Goal: Task Accomplishment & Management: Complete application form

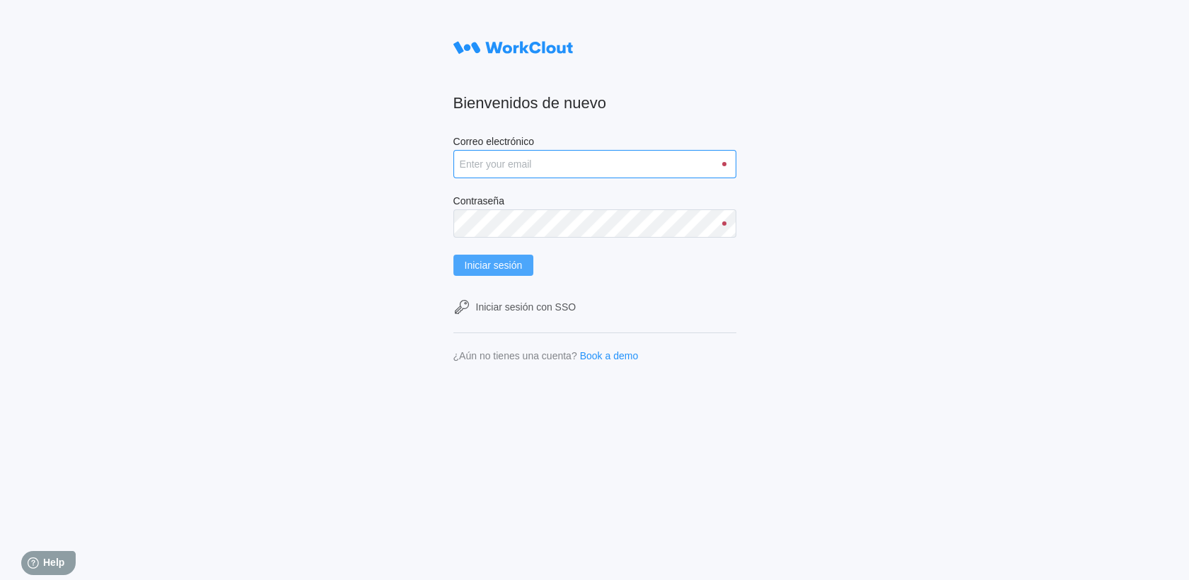
type input "pablo.martin@tradebe.com"
click at [485, 270] on button "Iniciar sesión" at bounding box center [493, 265] width 81 height 21
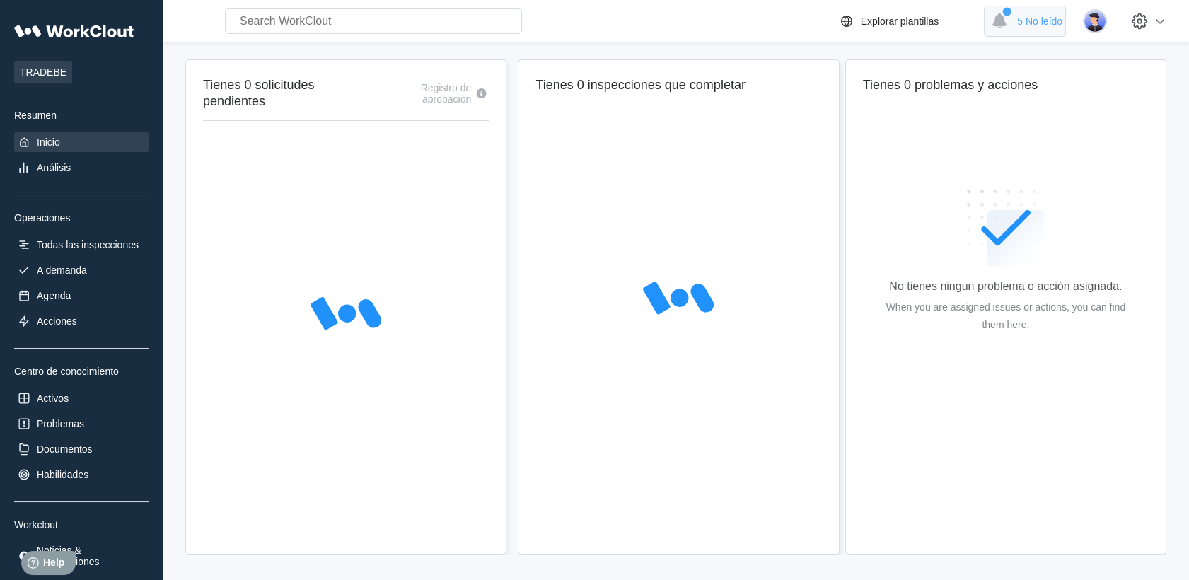
click at [1024, 15] on div "5 No leído" at bounding box center [1025, 21] width 82 height 31
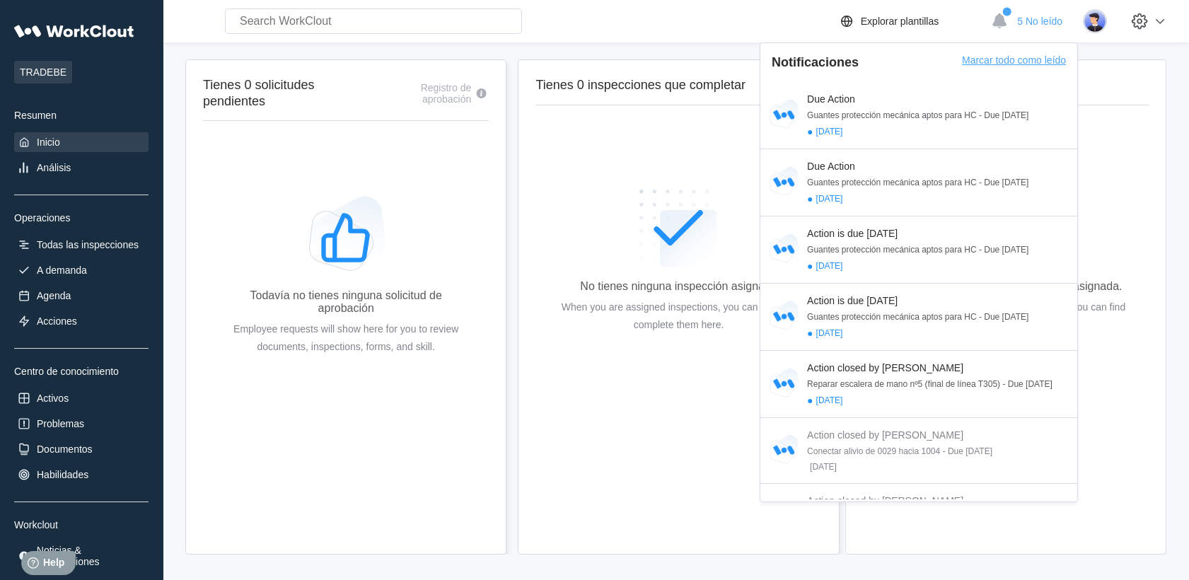
click at [1010, 64] on div "Marcar todo como leído" at bounding box center [1014, 68] width 104 height 28
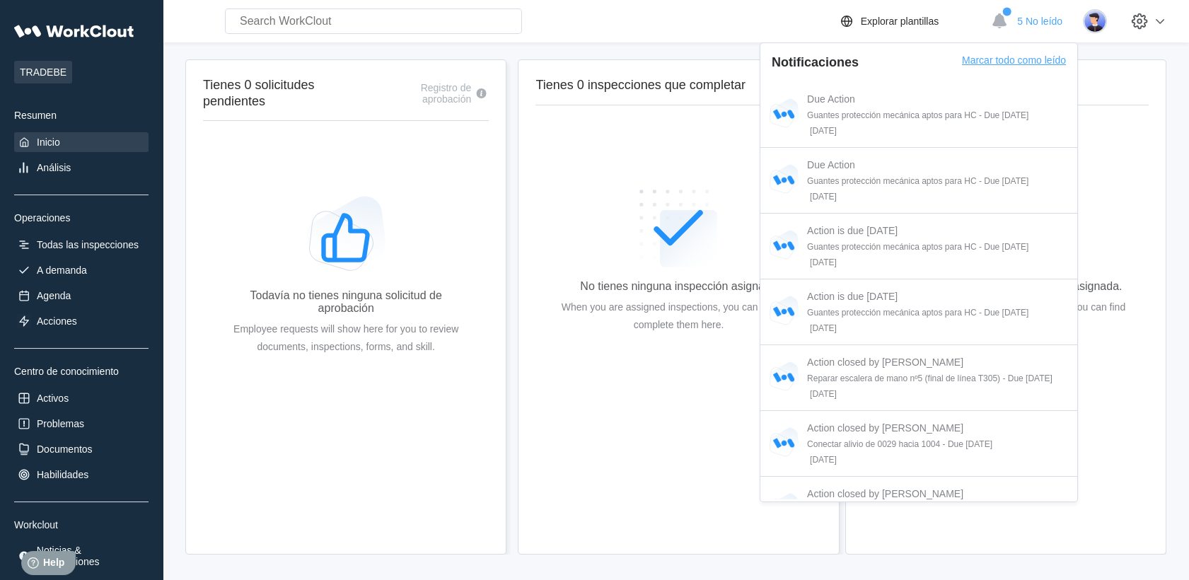
click at [1010, 64] on div "Marcar todo como leído" at bounding box center [1014, 68] width 104 height 28
click at [78, 261] on div "A demanda" at bounding box center [81, 270] width 134 height 20
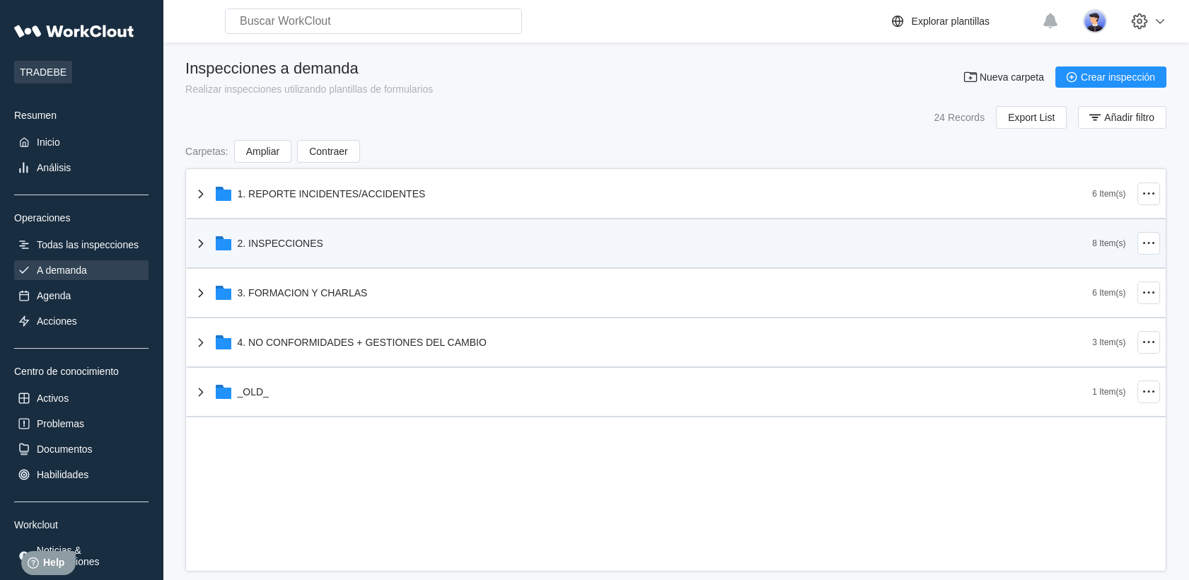
click at [236, 238] on div "2. INSPECCIONES" at bounding box center [642, 243] width 901 height 37
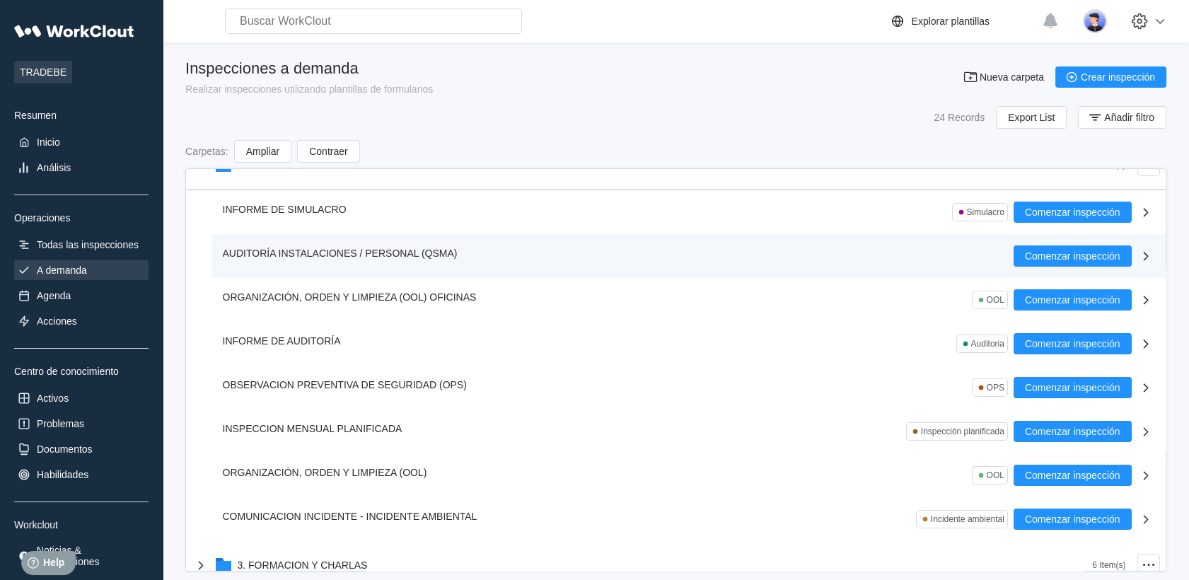
scroll to position [157, 0]
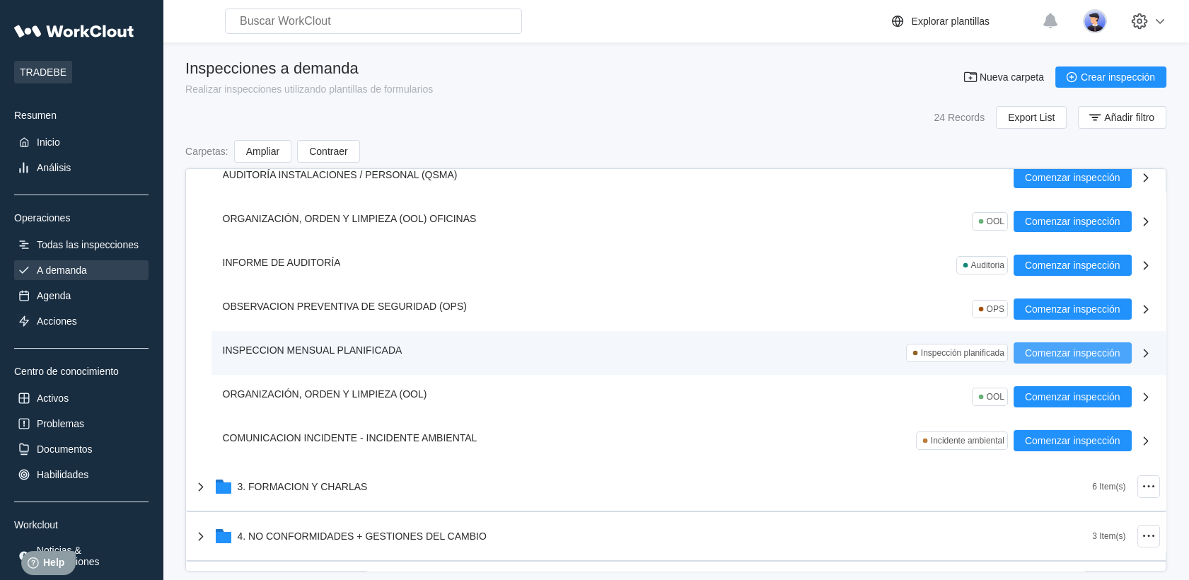
click at [1039, 348] on span "Comenzar inspección" at bounding box center [1073, 353] width 96 height 10
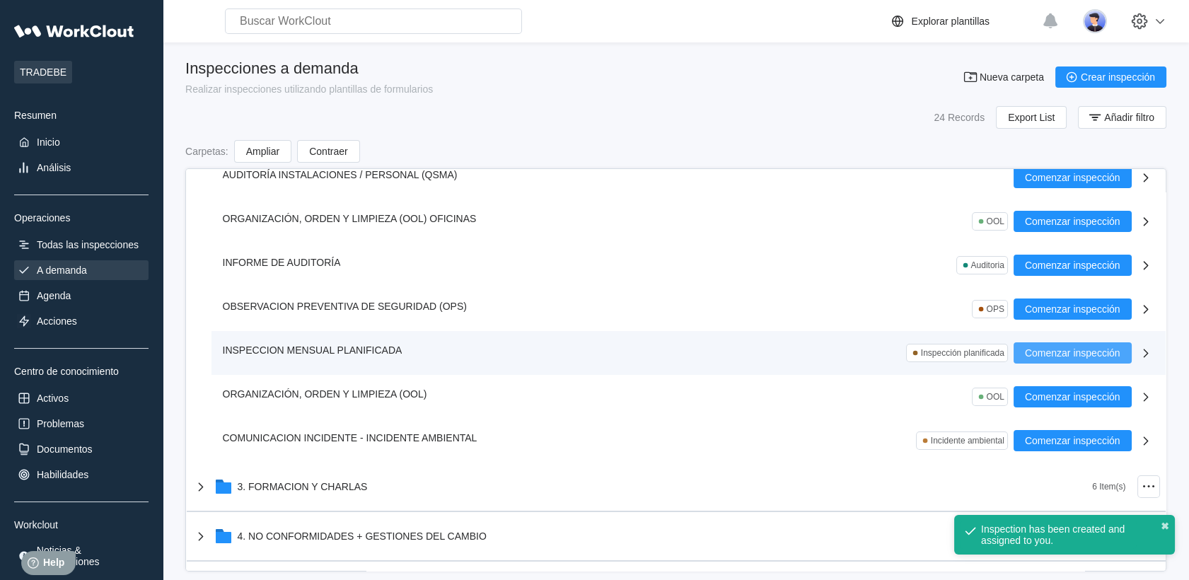
click at [1013, 530] on div "Inspection has been created and assigned to you." at bounding box center [1056, 535] width 150 height 23
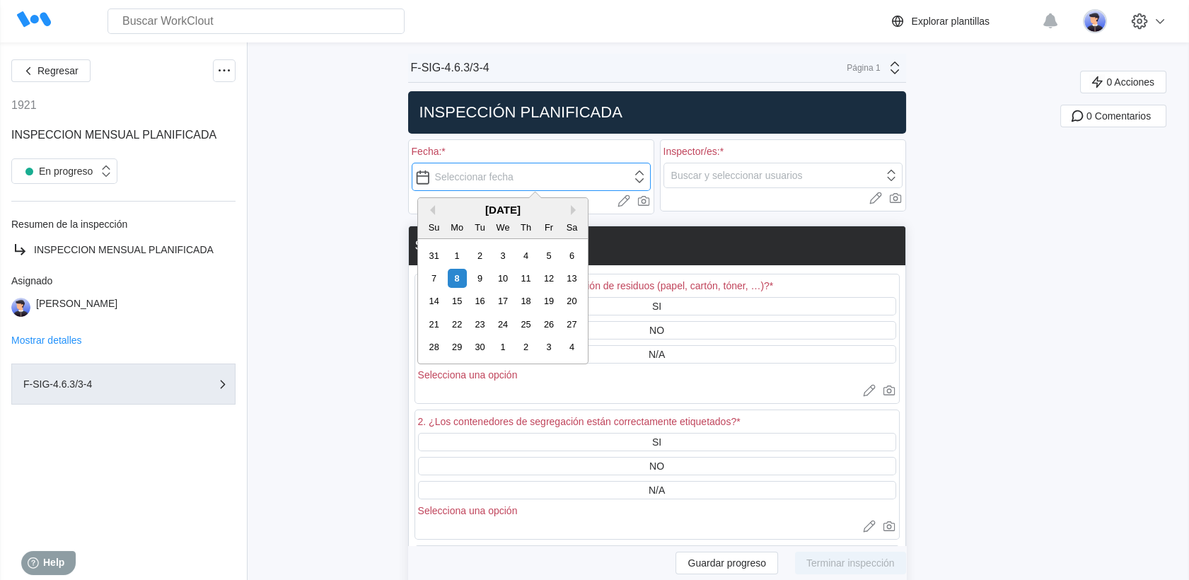
click at [578, 178] on input "text" at bounding box center [531, 177] width 239 height 28
click at [434, 280] on div "7" at bounding box center [433, 278] width 19 height 19
type input "[DATE]"
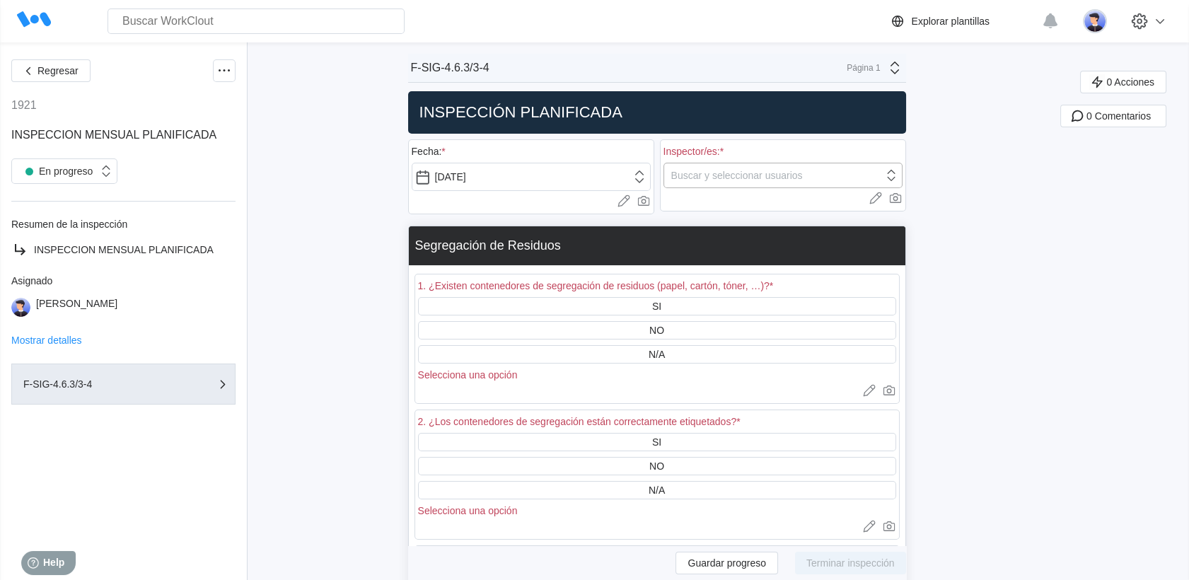
click at [746, 180] on div "Buscar y seleccionar usuarios" at bounding box center [737, 175] width 132 height 11
type input "ra"
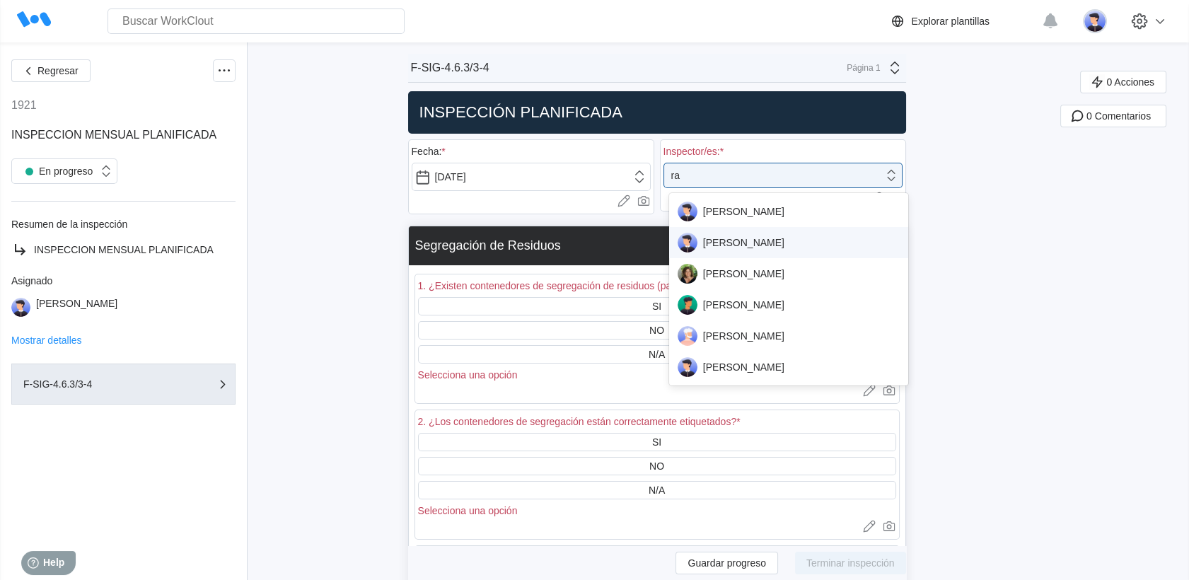
click at [749, 238] on div "[PERSON_NAME]" at bounding box center [789, 243] width 222 height 20
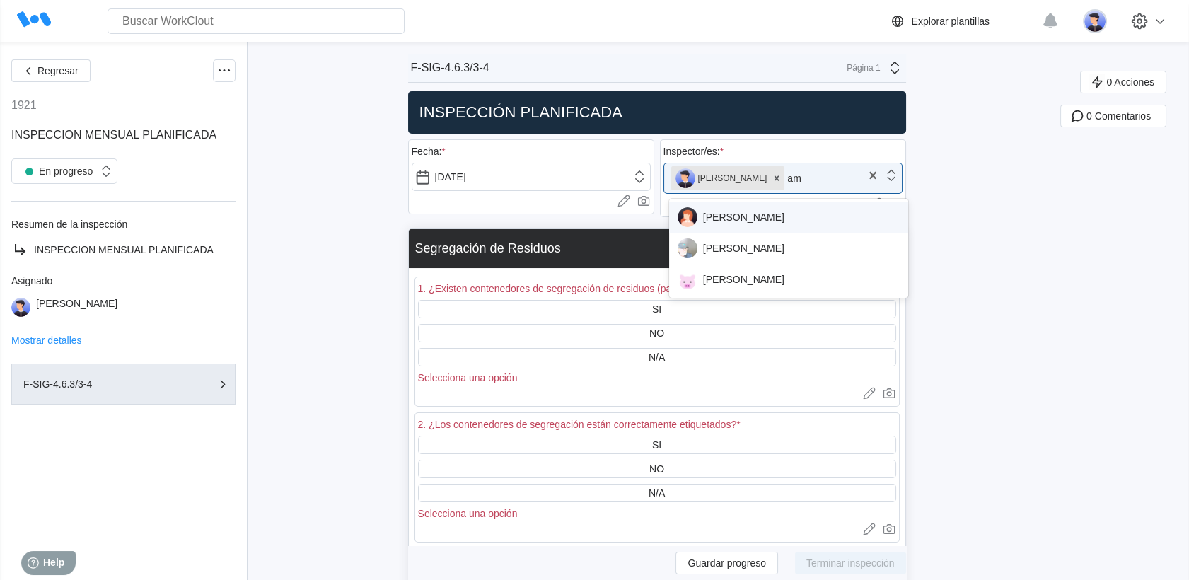
type input "ama"
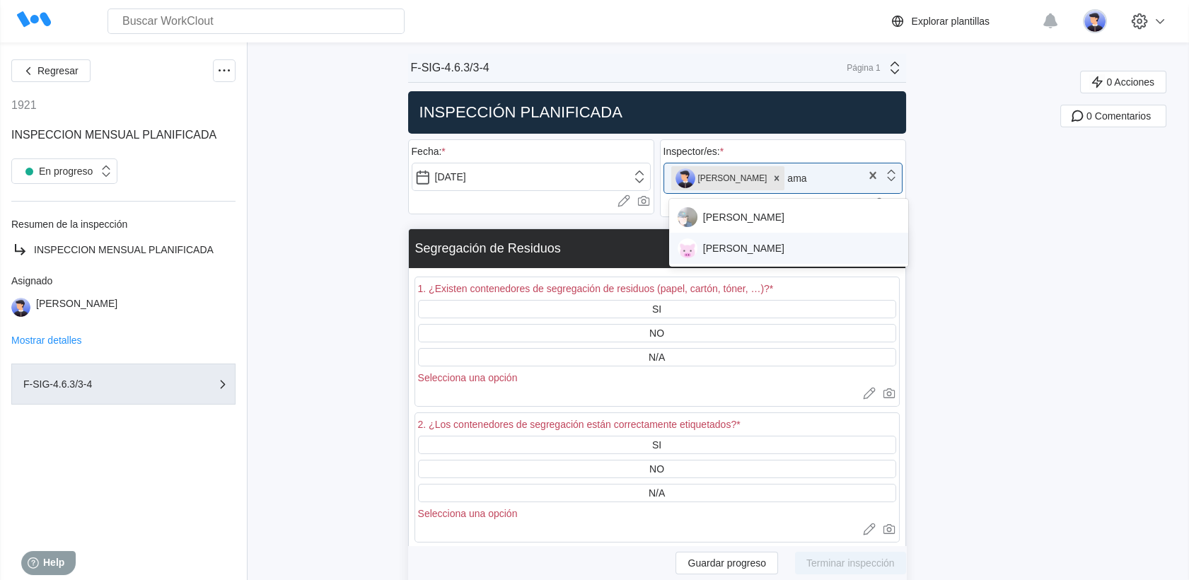
click at [747, 243] on div "[PERSON_NAME]" at bounding box center [789, 248] width 222 height 20
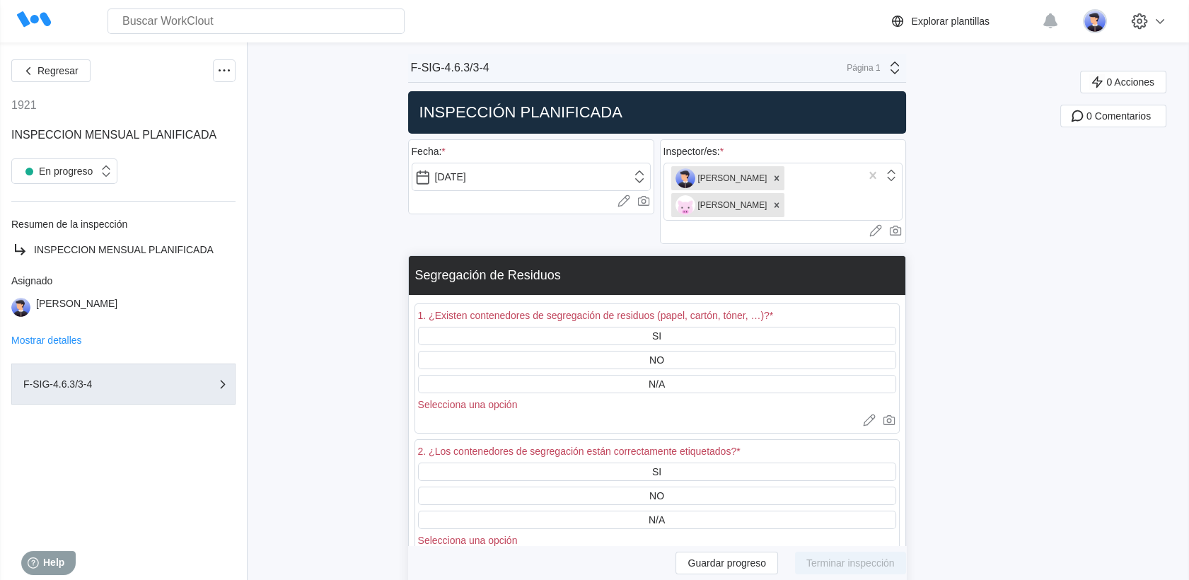
click at [570, 331] on div "SI" at bounding box center [657, 336] width 478 height 18
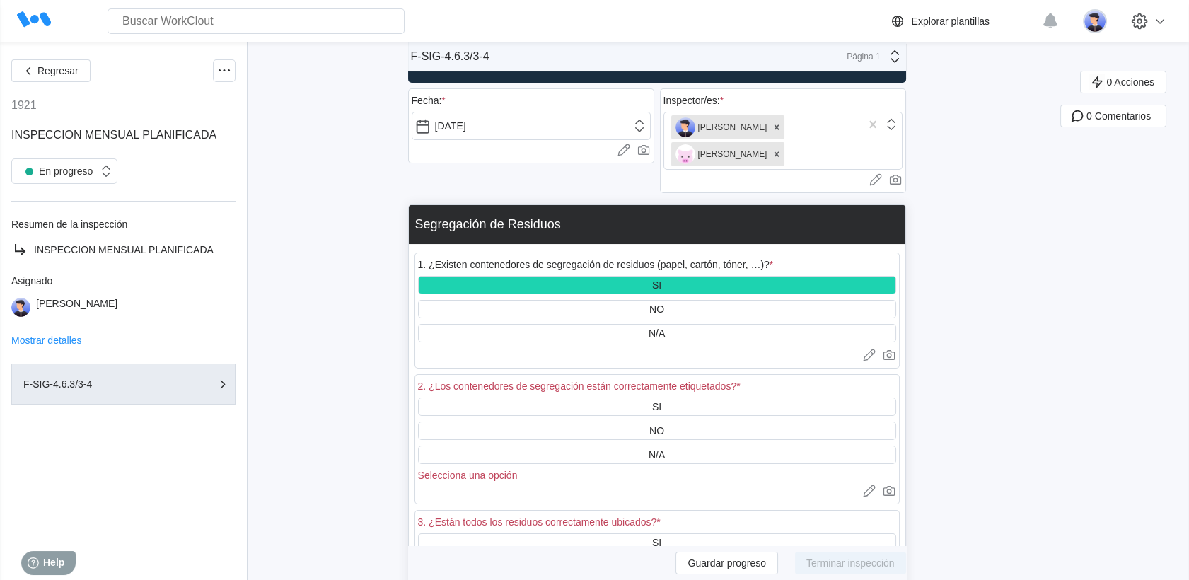
scroll to position [157, 0]
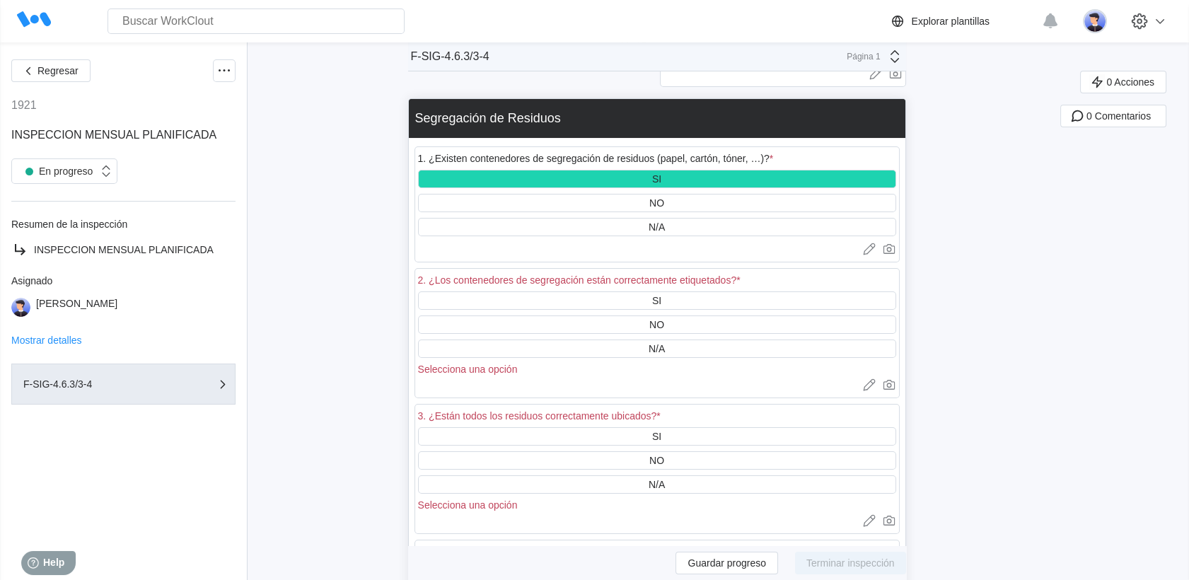
click at [575, 286] on div "2. ¿Los contenedores de segregación están correctamente etiquetados? *" at bounding box center [657, 282] width 478 height 20
click at [573, 291] on div "SI" at bounding box center [657, 300] width 478 height 18
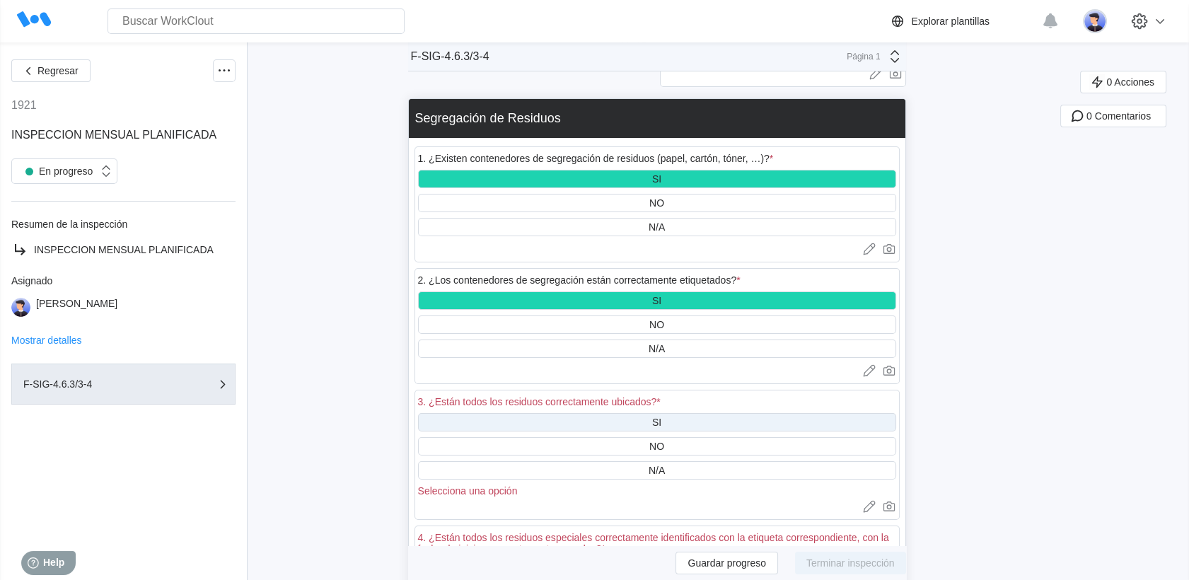
click at [575, 413] on div "SI" at bounding box center [657, 422] width 478 height 18
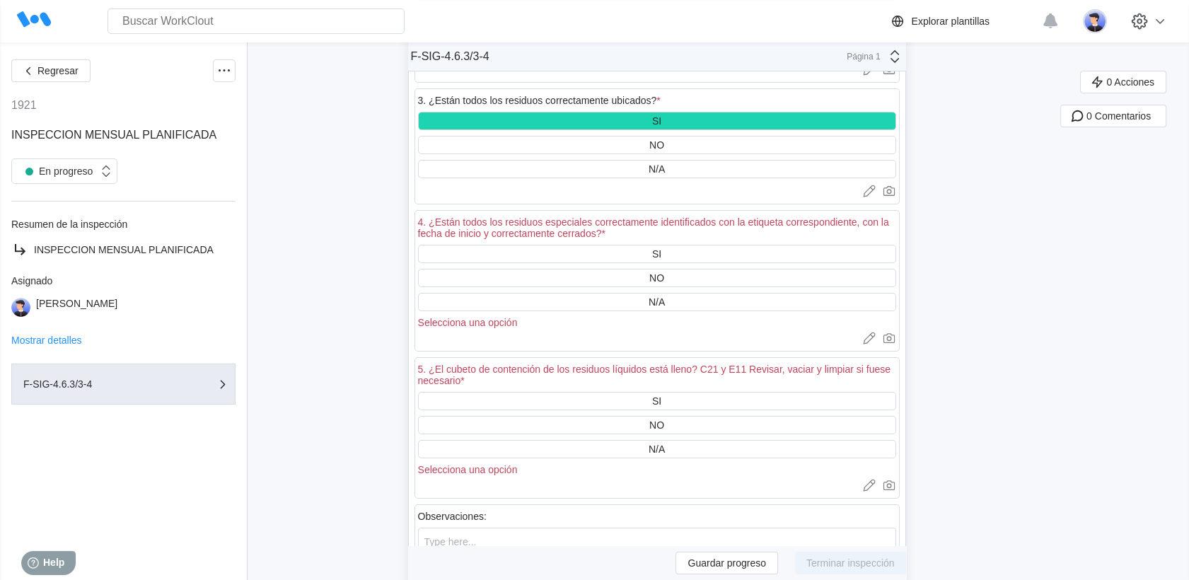
scroll to position [471, 0]
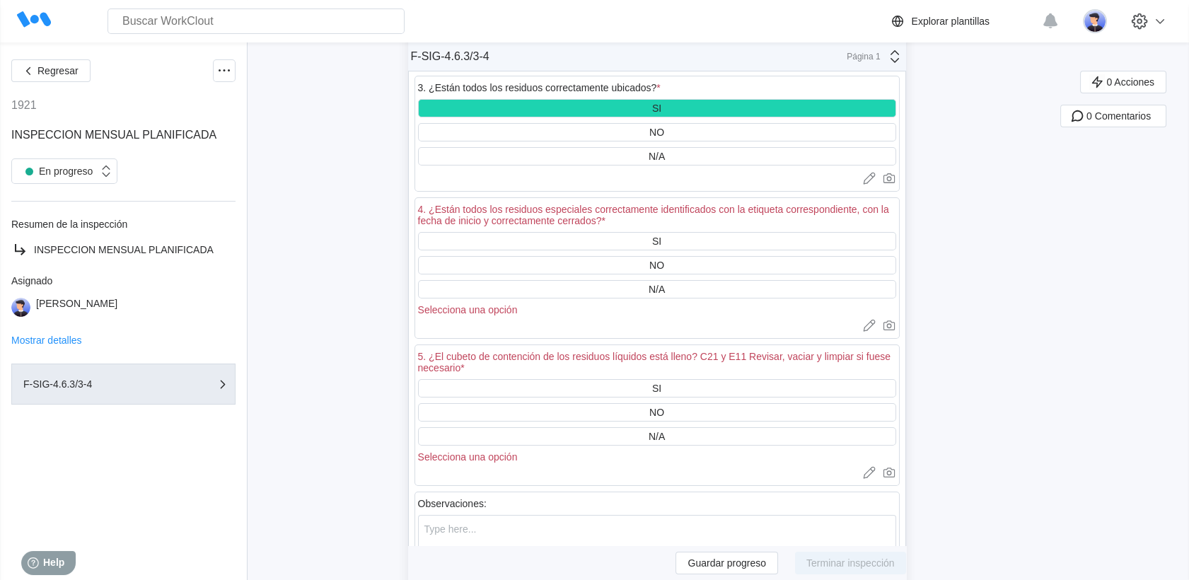
click at [570, 220] on div "4. ¿Están todos los residuos especiales correctamente identificados con la etiq…" at bounding box center [657, 215] width 478 height 23
click at [572, 232] on div "SI" at bounding box center [657, 241] width 478 height 18
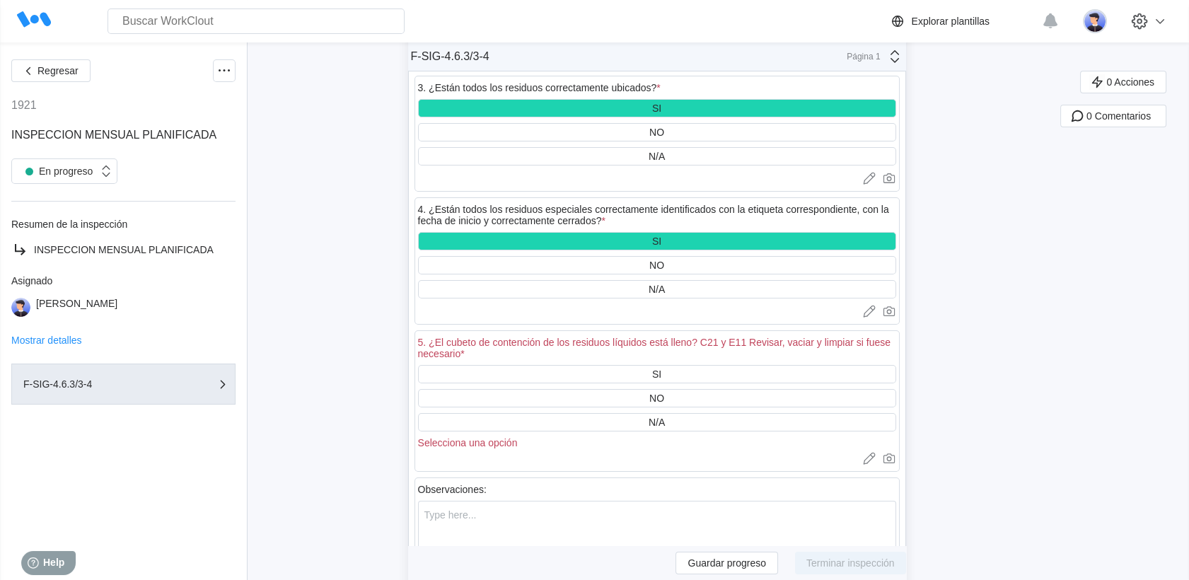
click at [612, 383] on div "SI NO N/A Selecciona una opción" at bounding box center [657, 406] width 478 height 83
click at [619, 393] on div "NO" at bounding box center [657, 398] width 478 height 18
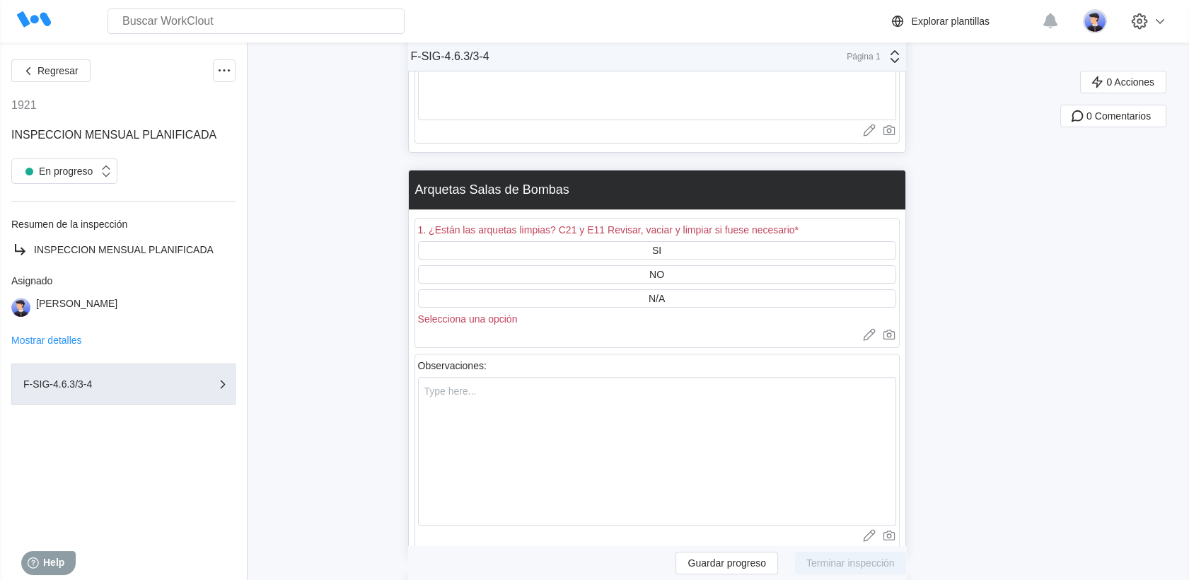
scroll to position [1022, 0]
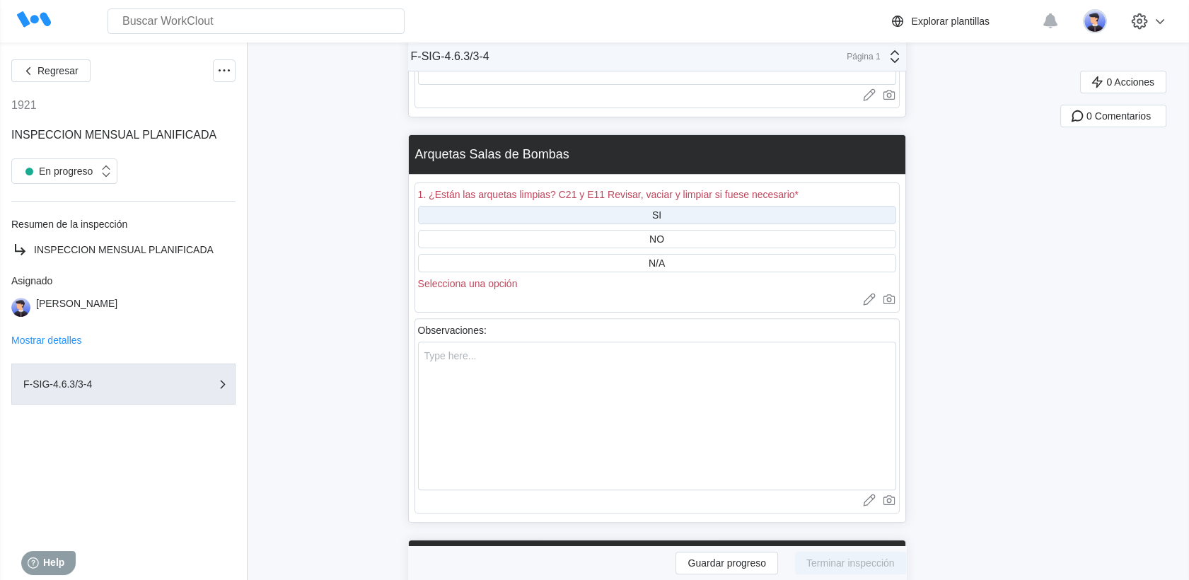
click at [608, 213] on div "SI" at bounding box center [657, 215] width 478 height 18
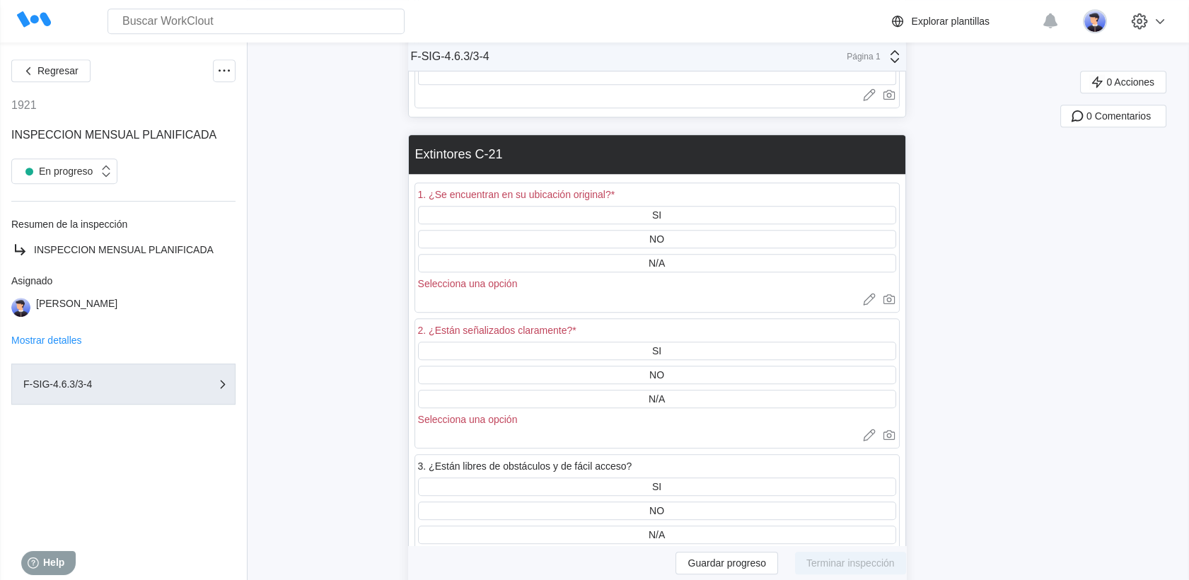
scroll to position [1415, 0]
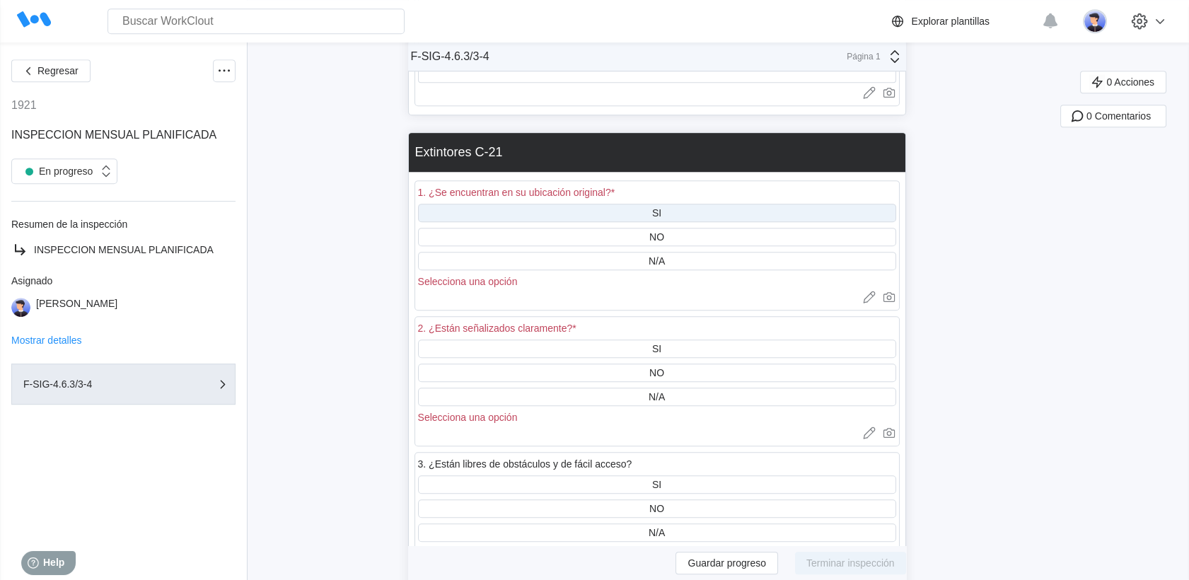
click at [669, 212] on div "SI" at bounding box center [657, 213] width 478 height 18
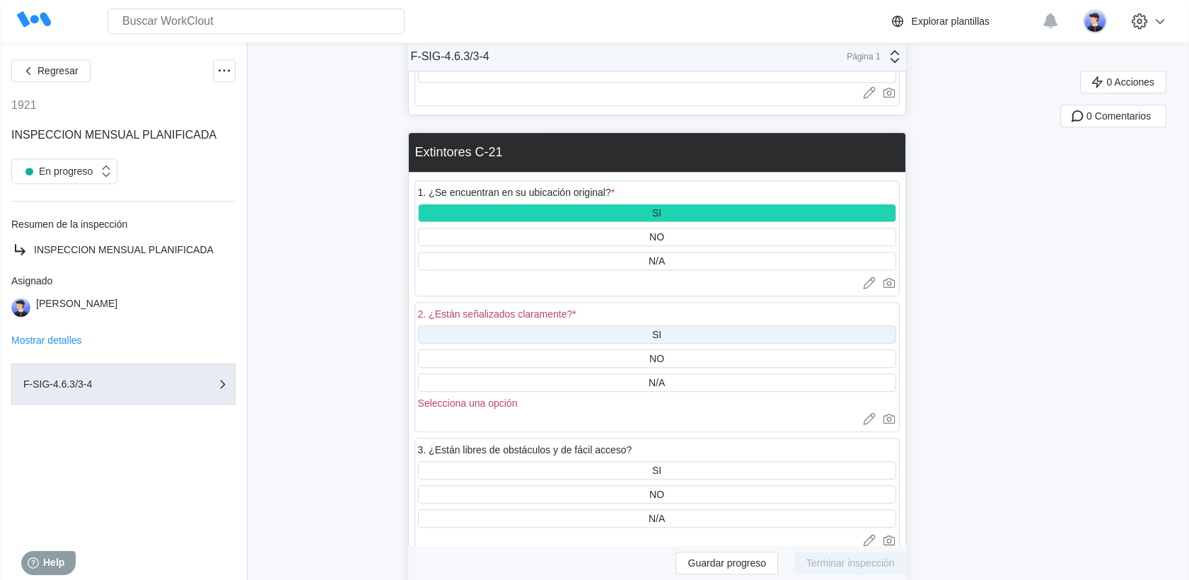
click at [669, 330] on div "SI" at bounding box center [657, 334] width 478 height 18
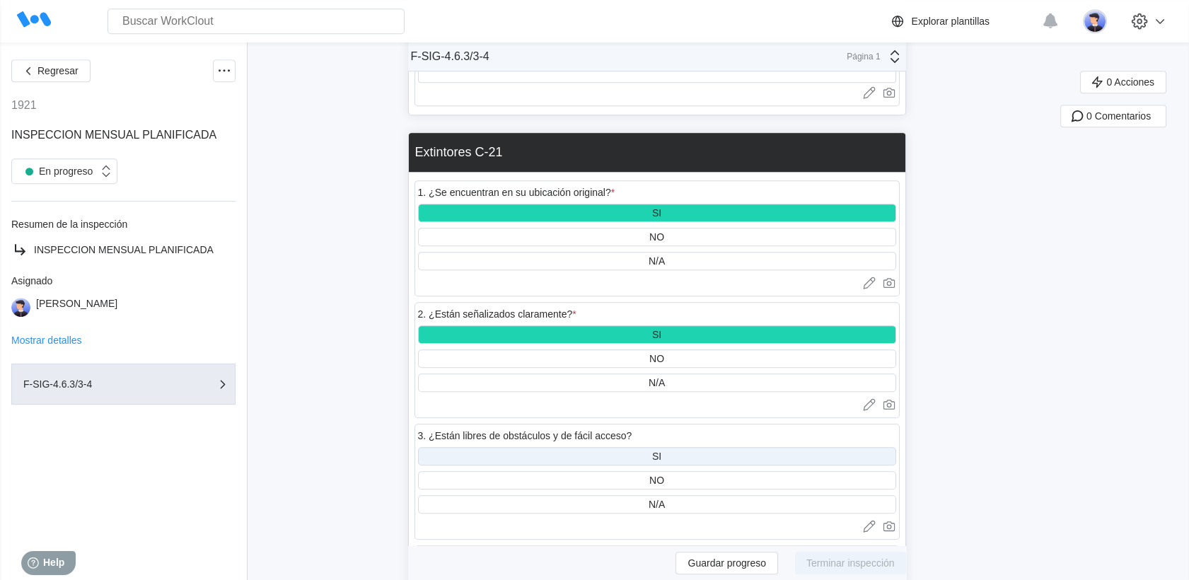
click at [657, 447] on div "SI" at bounding box center [657, 456] width 478 height 18
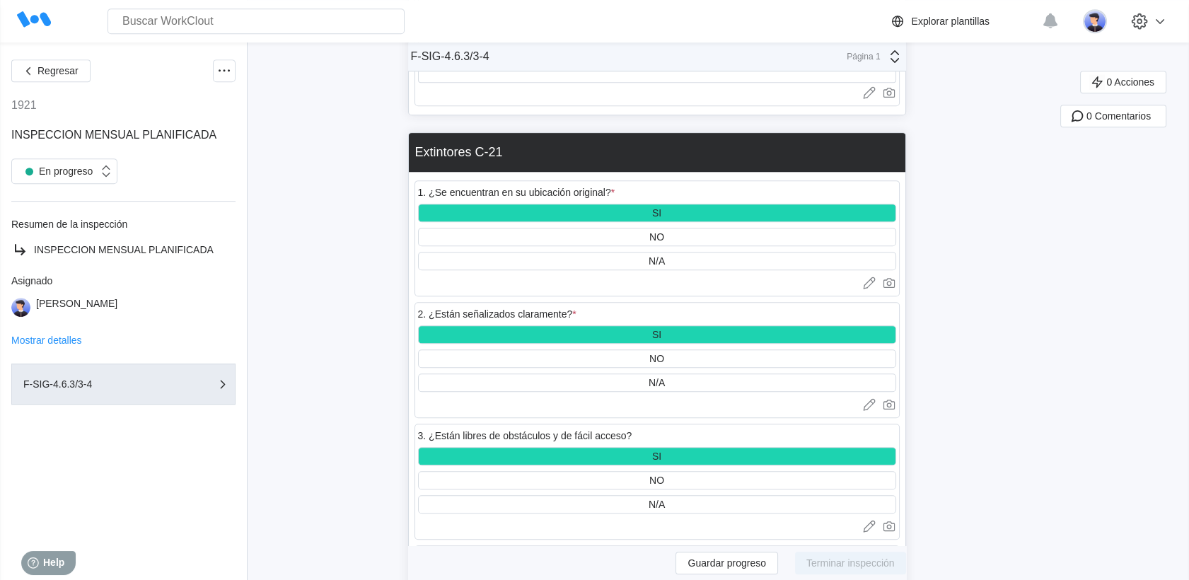
scroll to position [1729, 0]
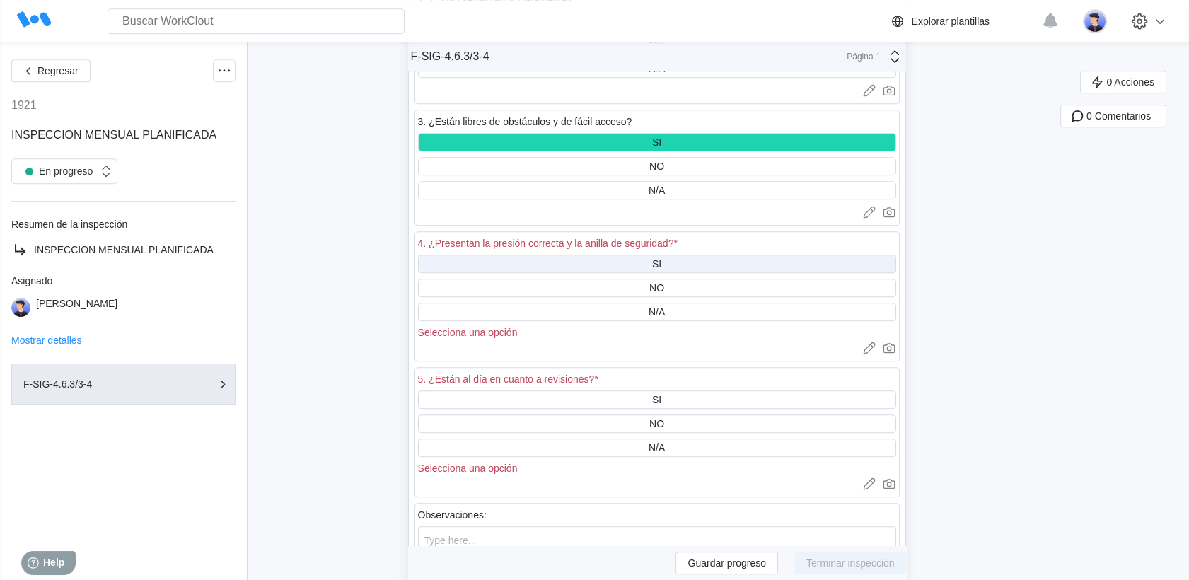
click at [646, 260] on div "SI" at bounding box center [657, 264] width 478 height 18
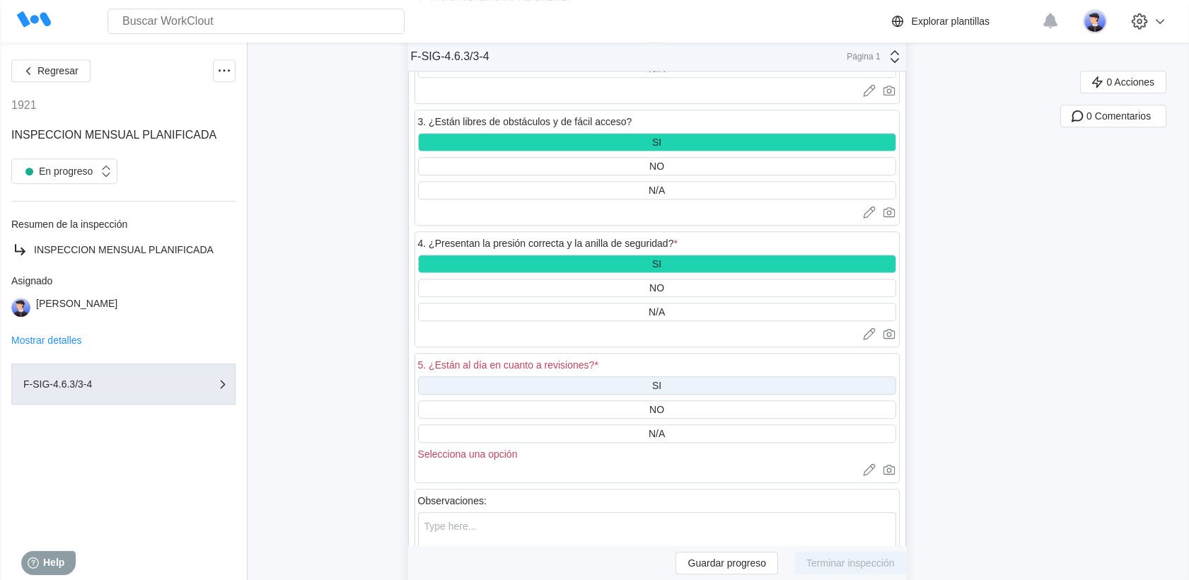
click at [662, 380] on div "SI" at bounding box center [656, 385] width 9 height 11
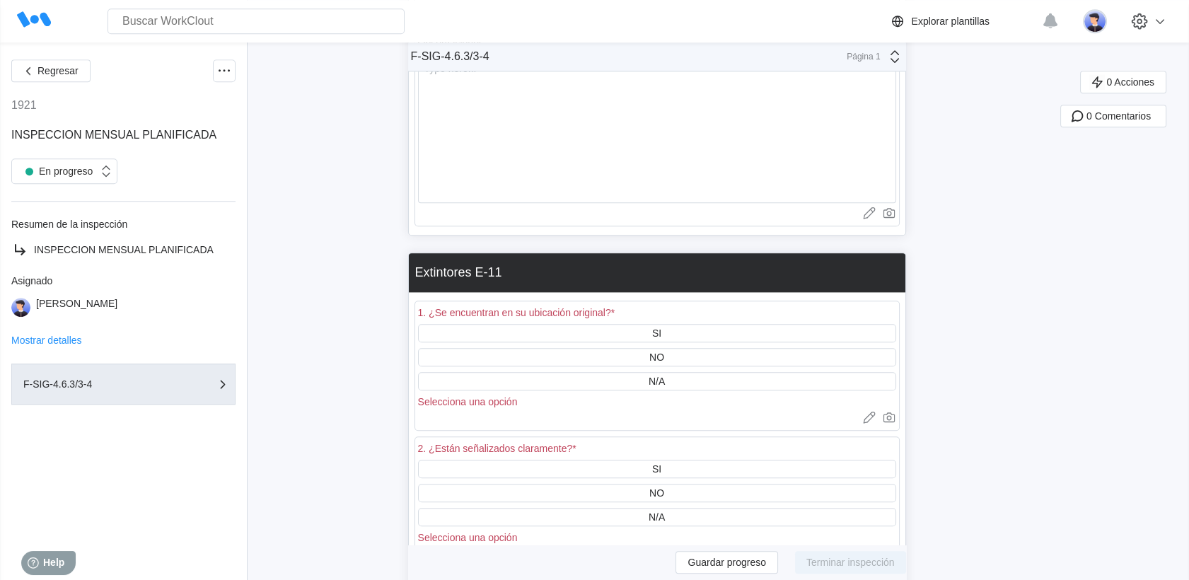
scroll to position [2201, 0]
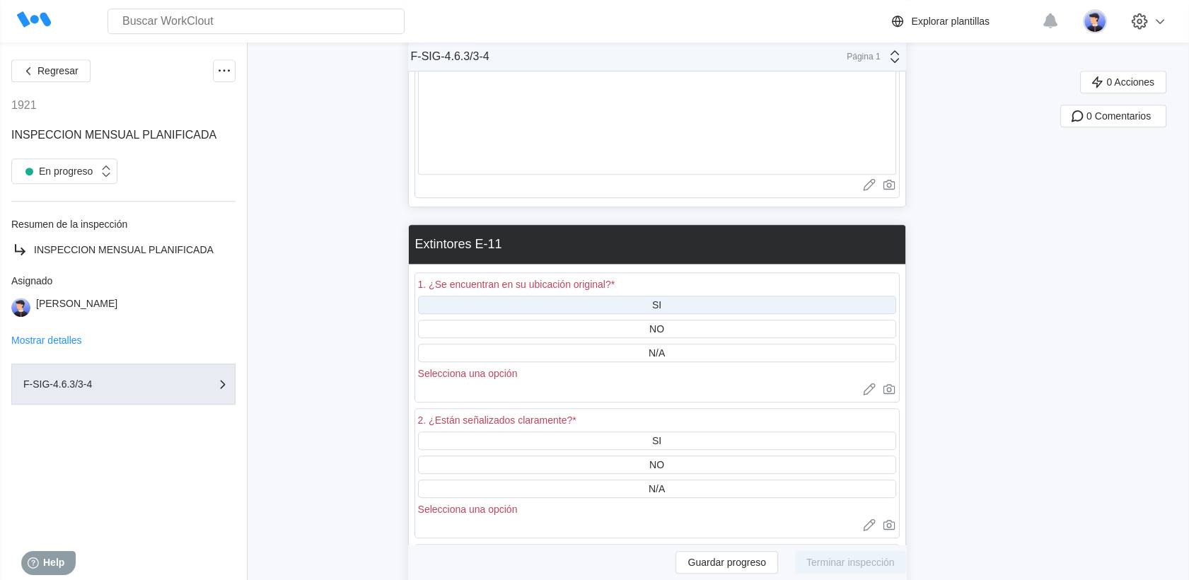
click at [640, 296] on div "SI" at bounding box center [657, 305] width 478 height 18
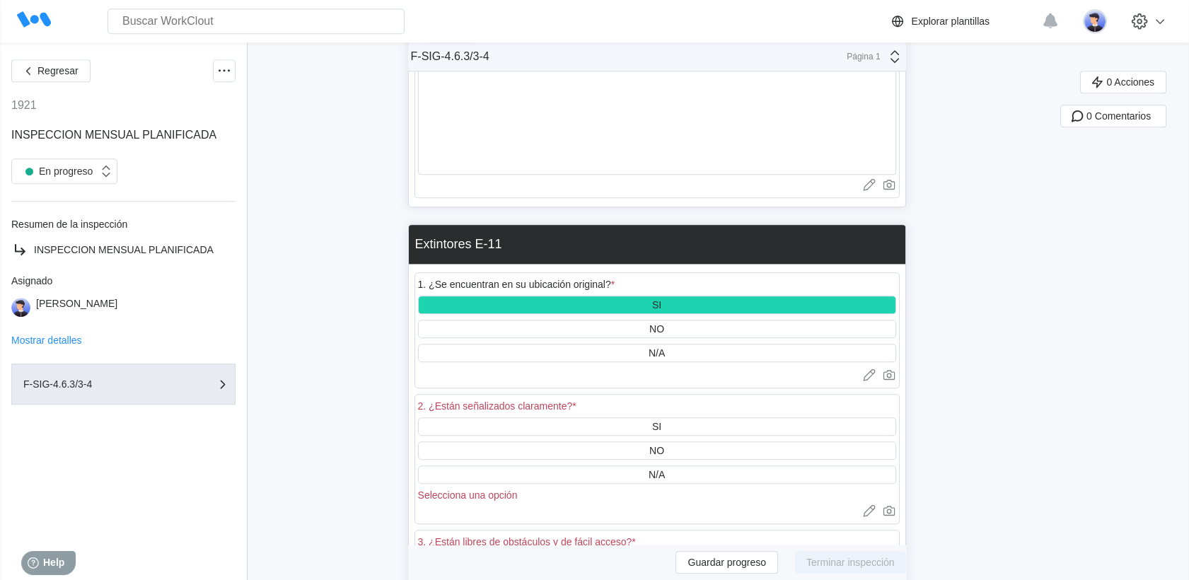
click at [648, 403] on div "2. ¿Están señalizados claramente? *" at bounding box center [657, 408] width 478 height 20
click at [651, 417] on div "SI" at bounding box center [657, 426] width 478 height 18
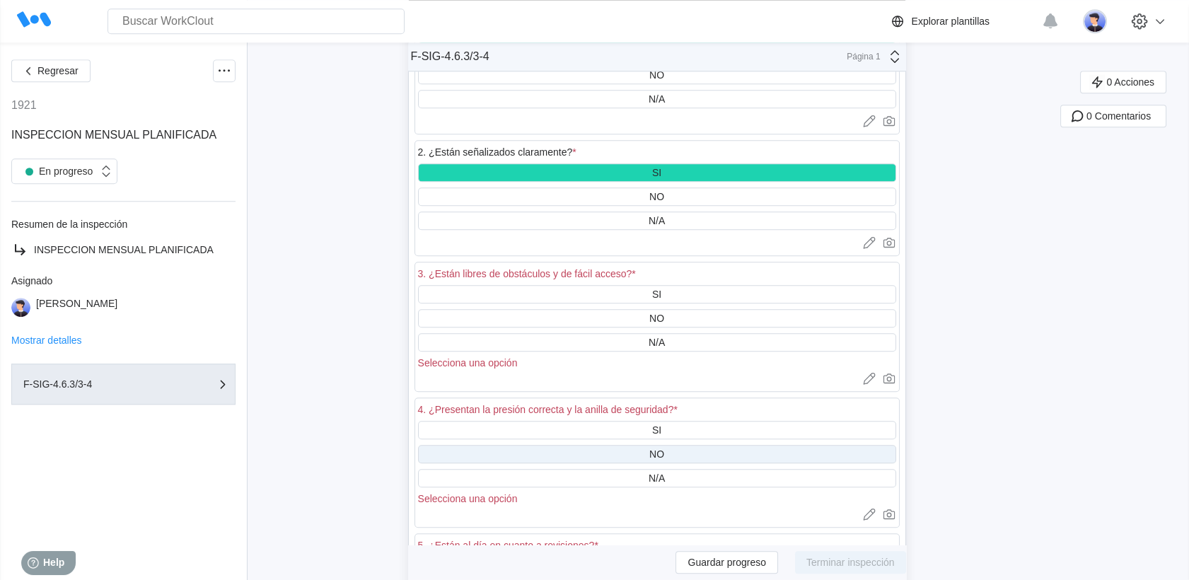
scroll to position [2515, 0]
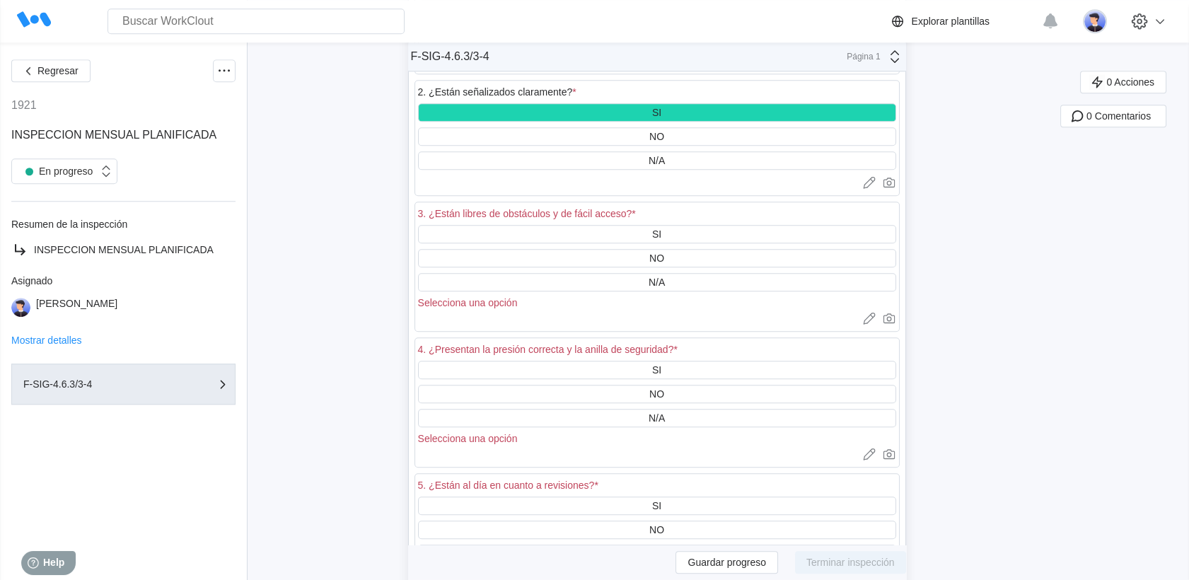
click at [654, 212] on div "3. ¿Están libres de obstáculos y de fácil acceso? * SI NO N/A Selecciona una op…" at bounding box center [657, 267] width 485 height 130
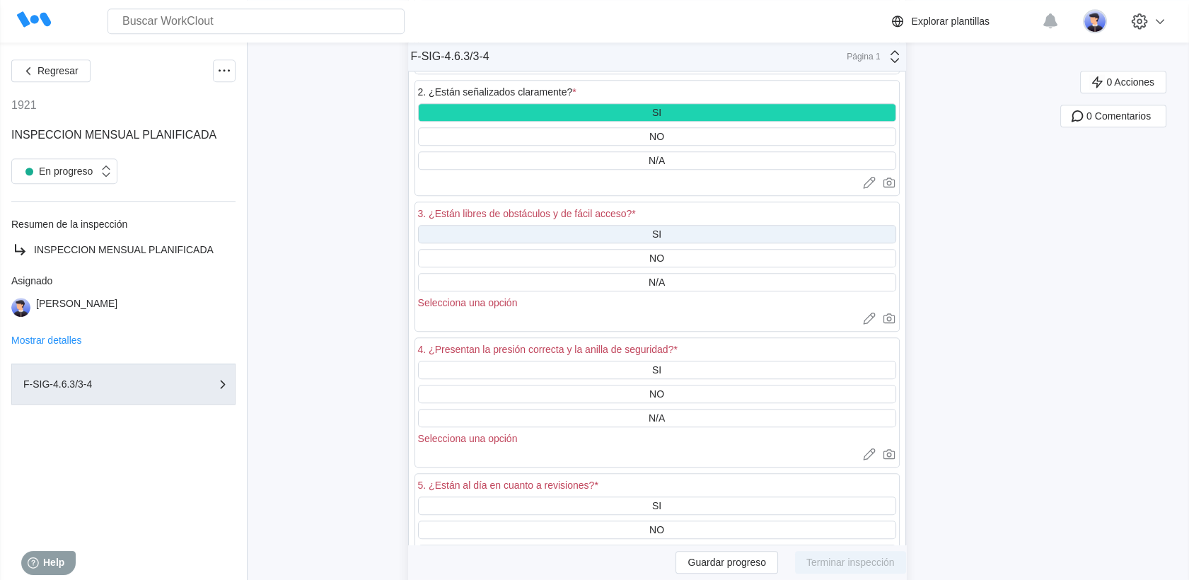
click at [644, 225] on div "SI" at bounding box center [657, 234] width 478 height 18
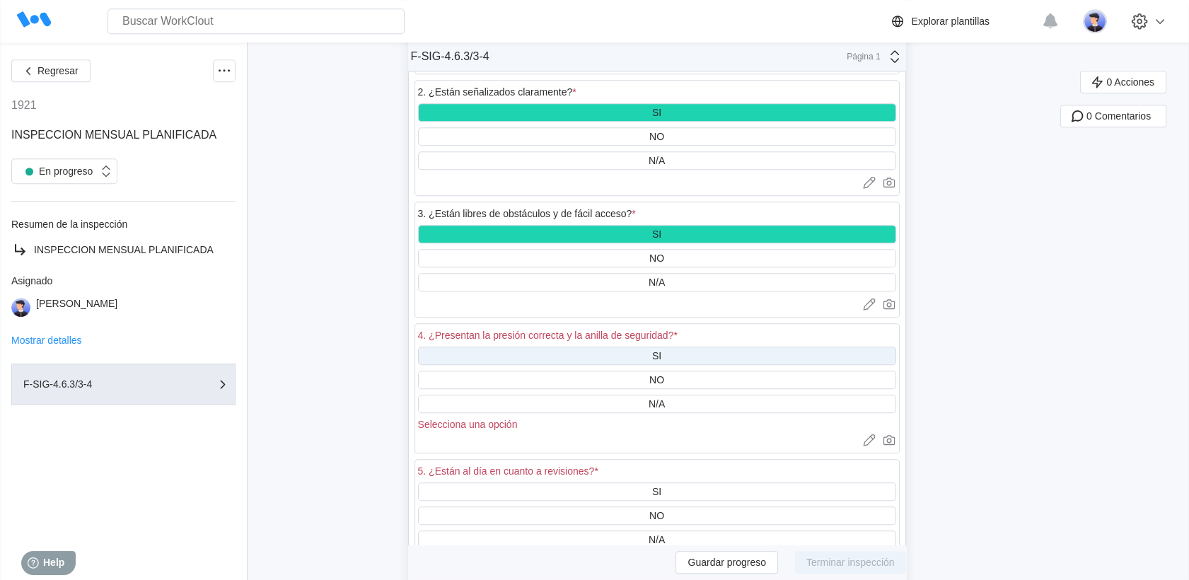
click at [640, 347] on div "SI" at bounding box center [657, 356] width 478 height 18
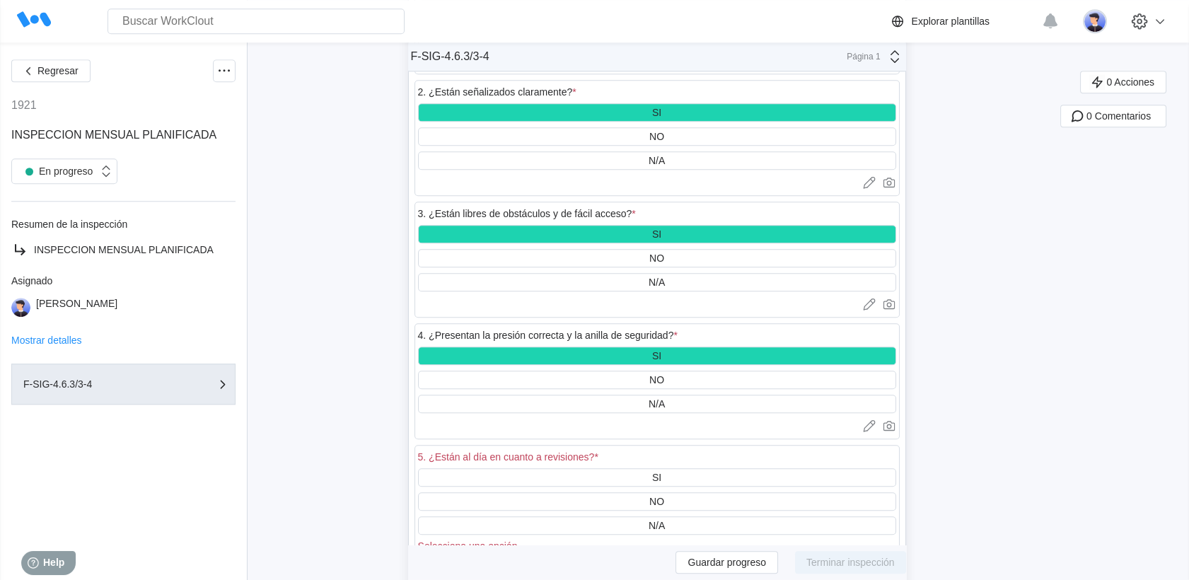
click at [668, 453] on div "5. ¿Están al día en cuanto a revisiones? *" at bounding box center [657, 459] width 478 height 20
click at [669, 468] on div "SI" at bounding box center [657, 477] width 478 height 18
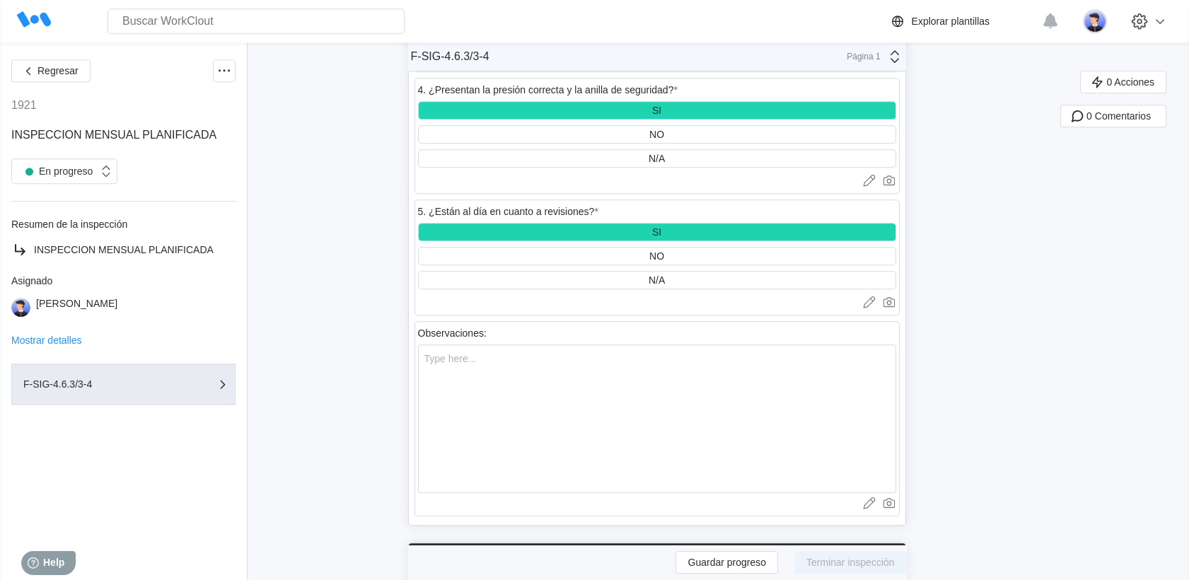
scroll to position [2908, 0]
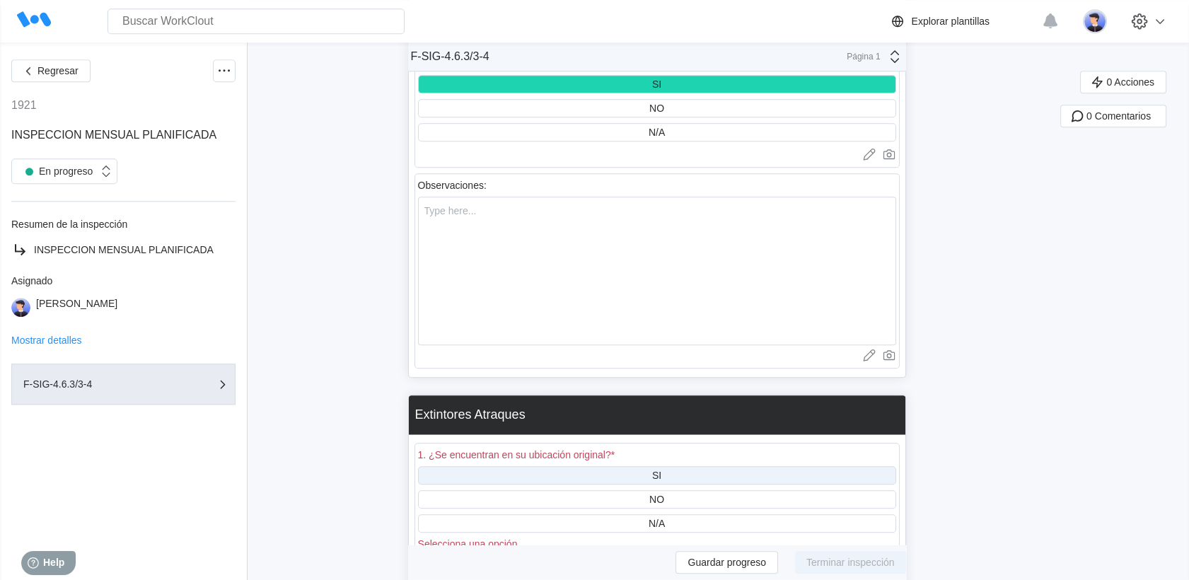
click at [657, 466] on div "SI" at bounding box center [657, 475] width 478 height 18
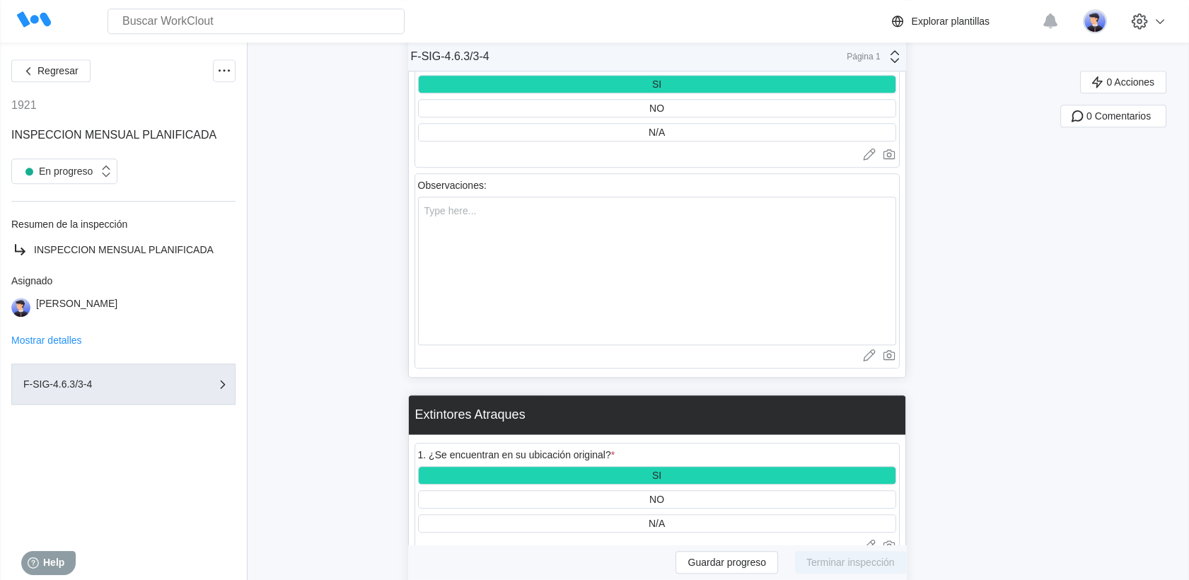
scroll to position [3223, 0]
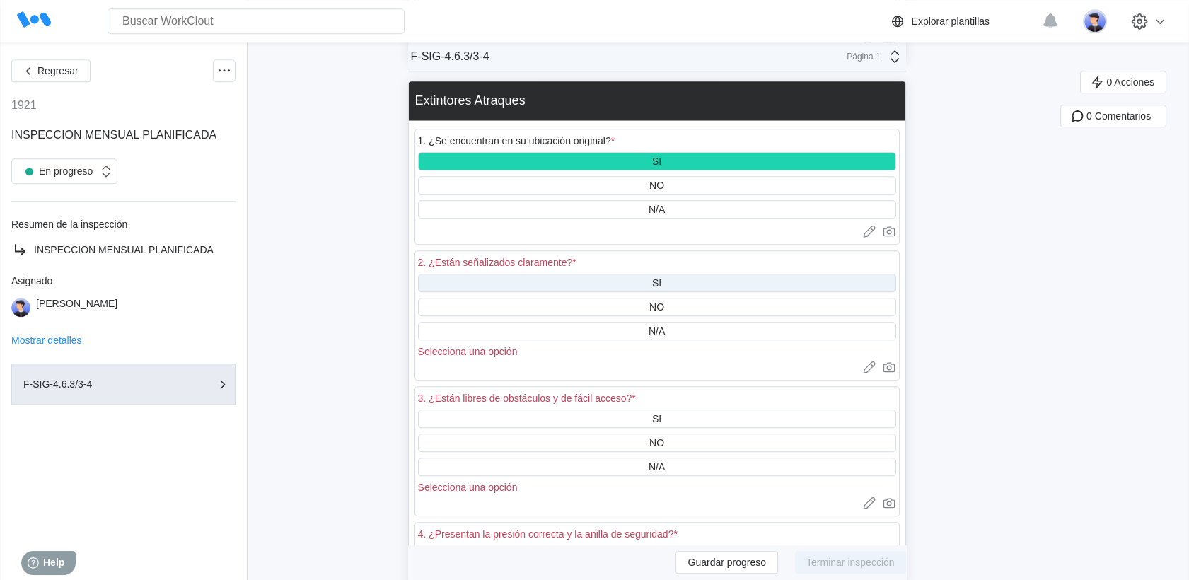
click at [649, 274] on div "SI" at bounding box center [657, 283] width 478 height 18
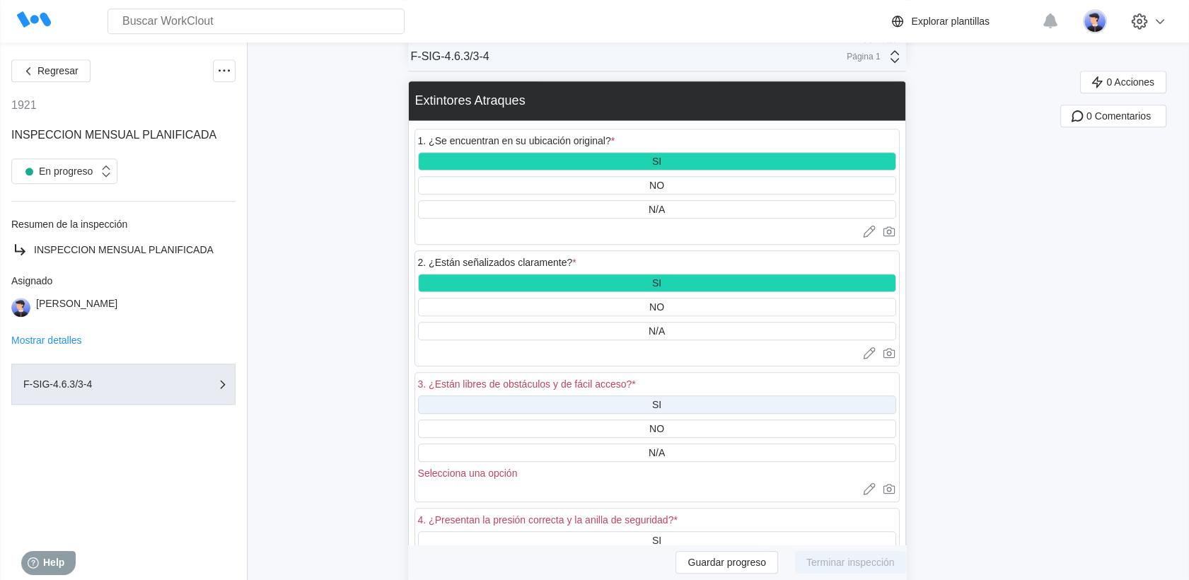
click at [644, 395] on div "SI" at bounding box center [657, 404] width 478 height 18
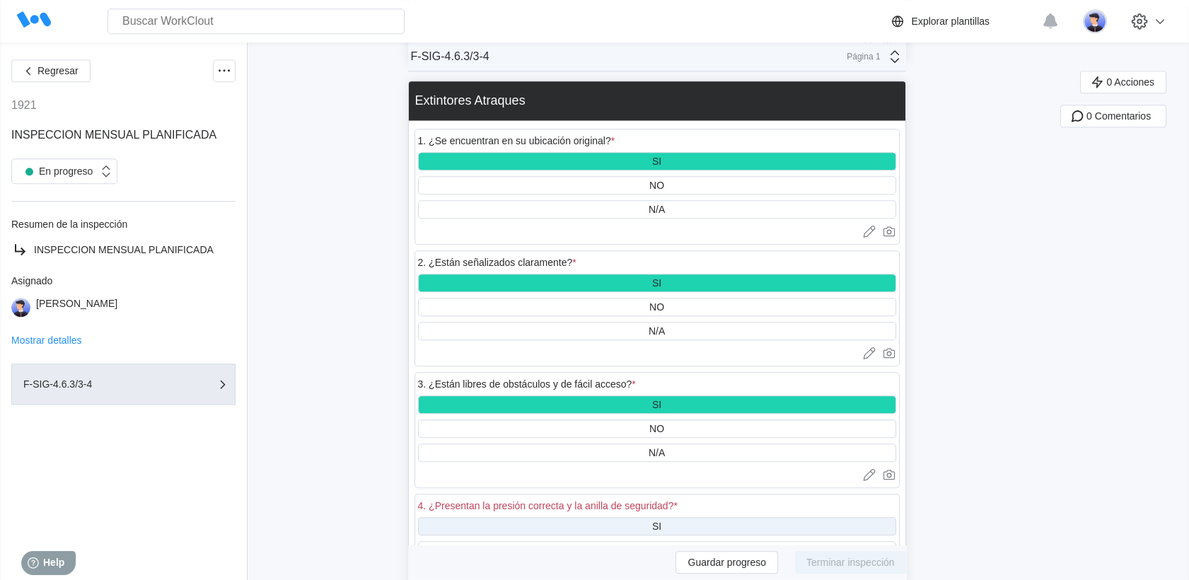
click at [649, 517] on div "SI" at bounding box center [657, 526] width 478 height 18
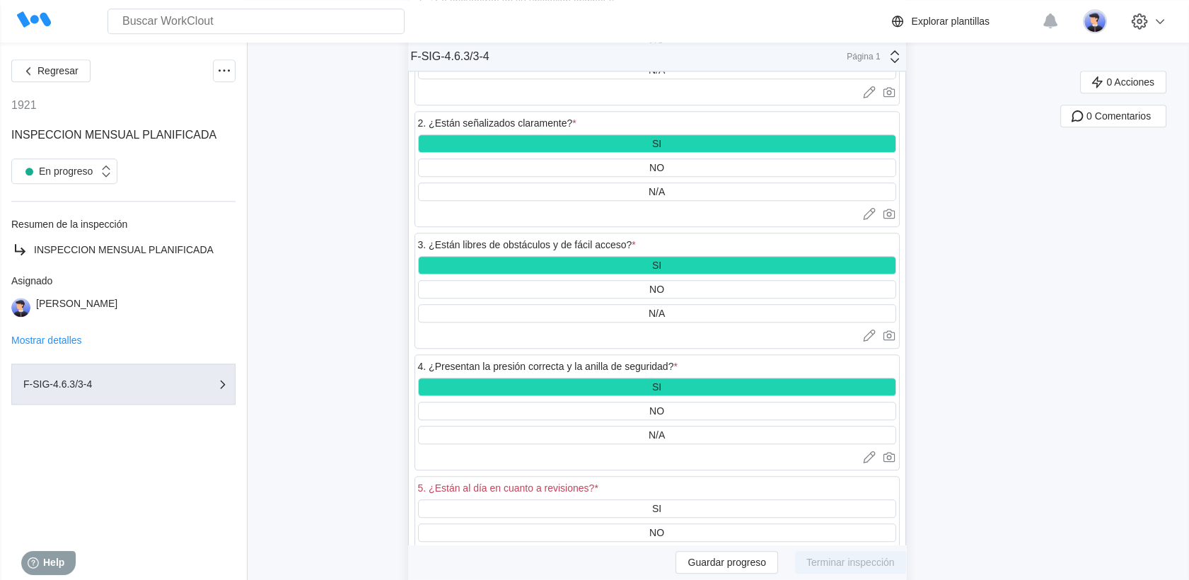
scroll to position [3458, 0]
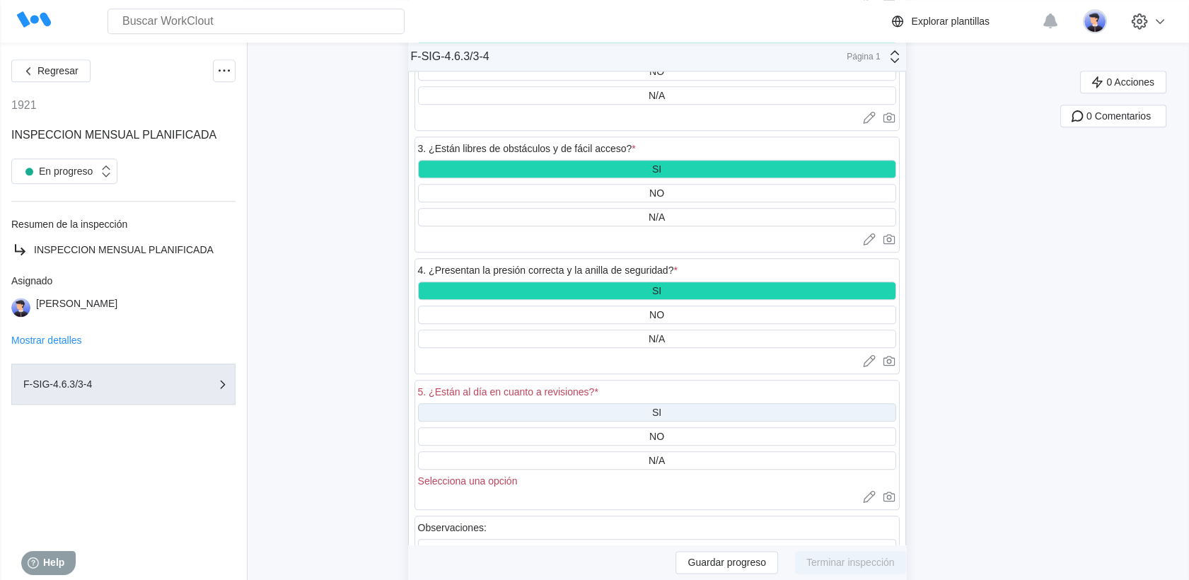
click at [640, 403] on div "SI" at bounding box center [657, 412] width 478 height 18
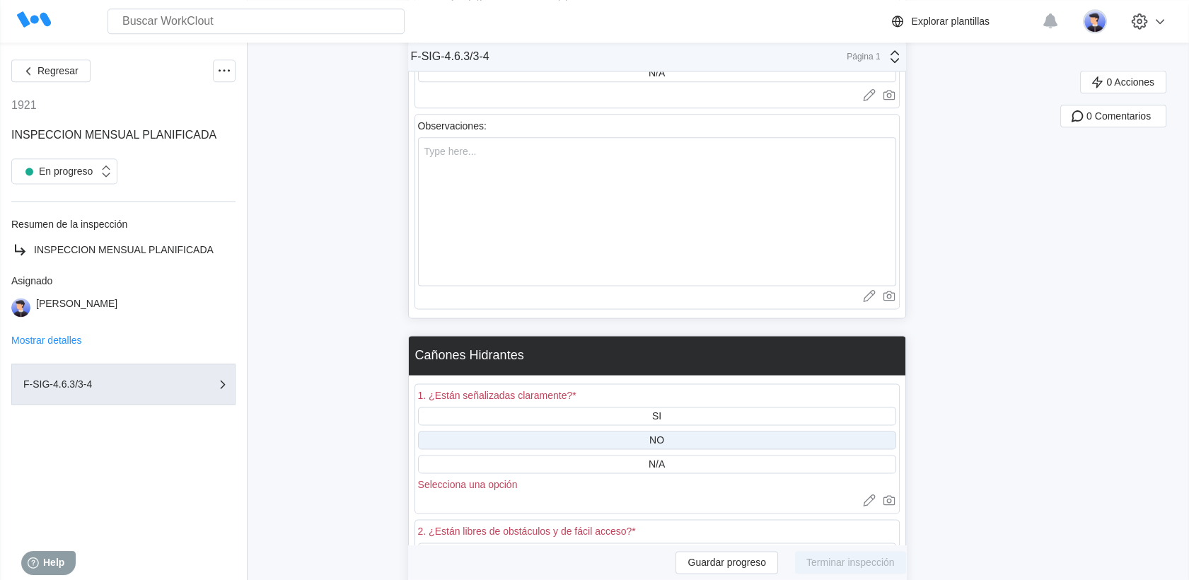
scroll to position [4009, 0]
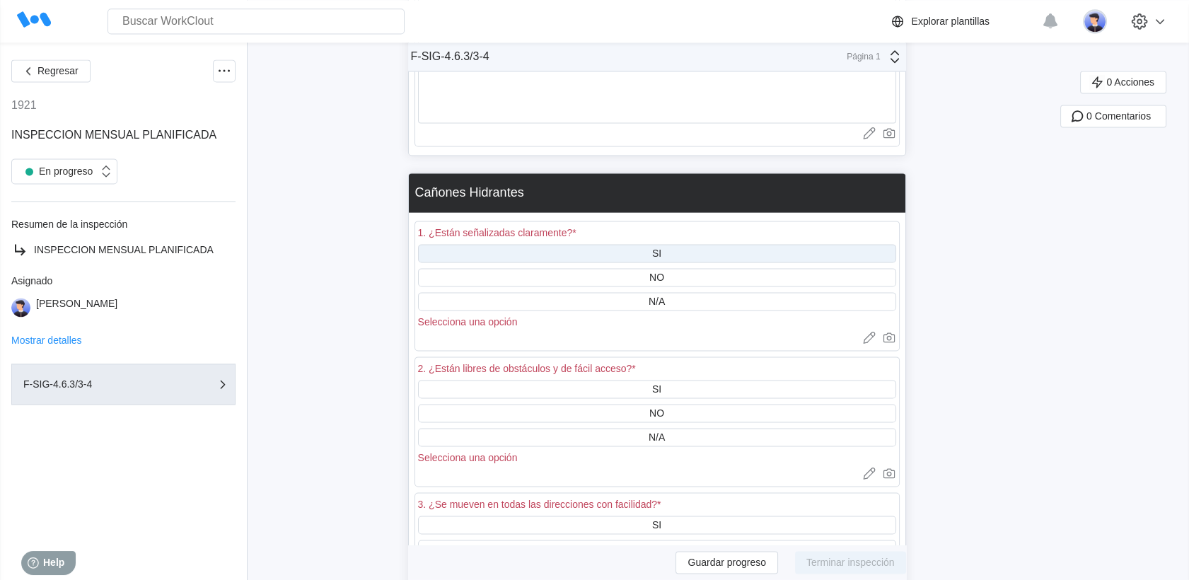
click at [650, 244] on div "SI" at bounding box center [657, 253] width 478 height 18
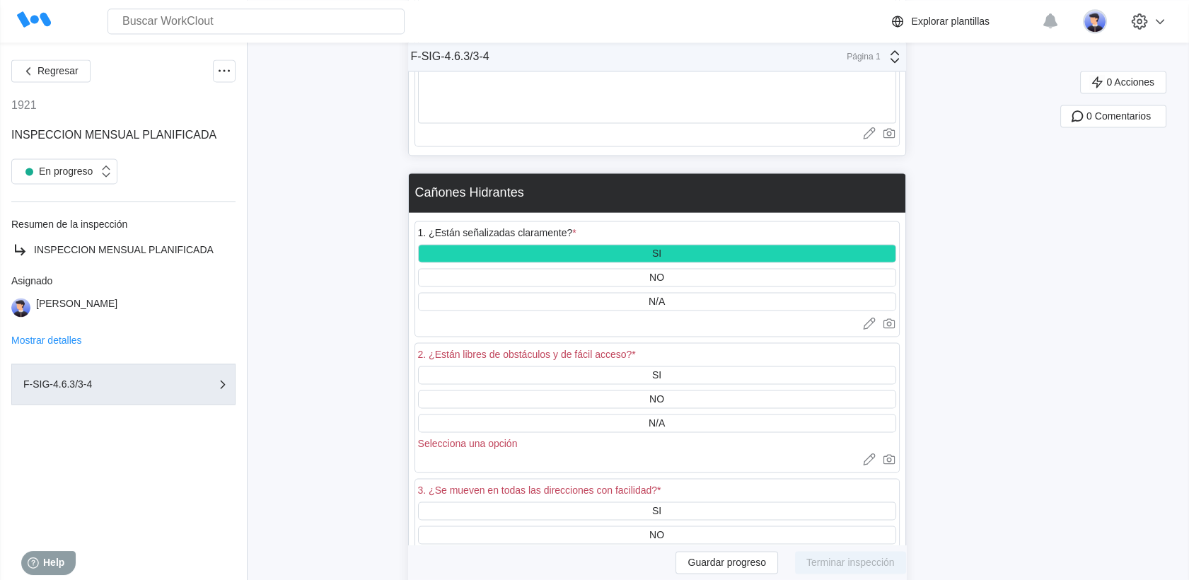
click at [635, 349] on div "*" at bounding box center [634, 354] width 4 height 11
click at [637, 346] on div "2. ¿Están libres de obstáculos y de fácil acceso? *" at bounding box center [657, 356] width 478 height 20
click at [635, 366] on div "SI" at bounding box center [657, 375] width 478 height 18
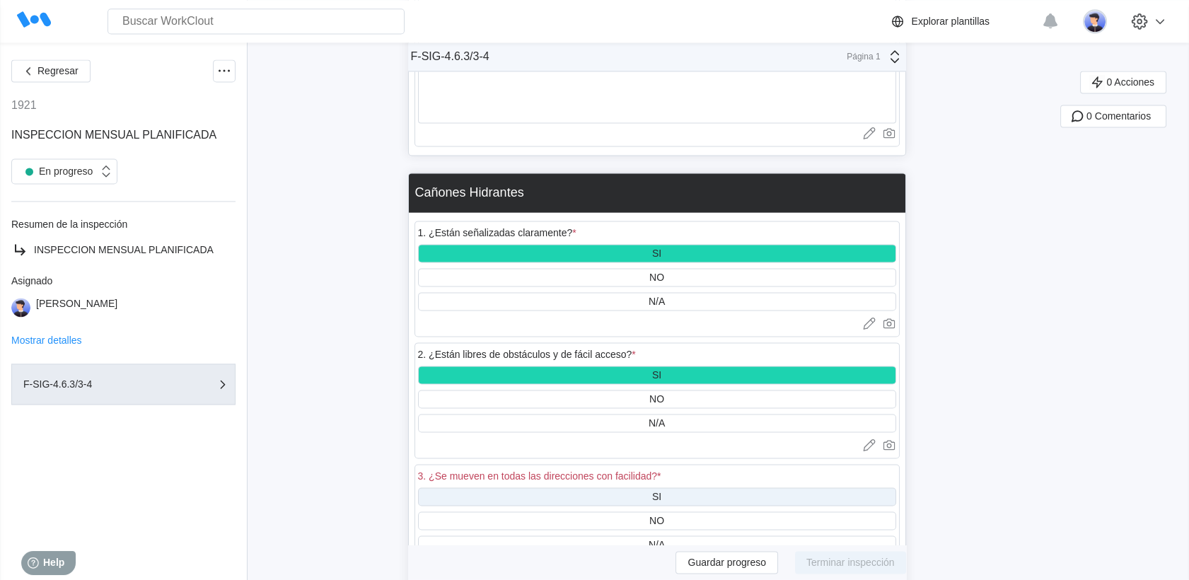
click at [633, 487] on div "SI" at bounding box center [657, 496] width 478 height 18
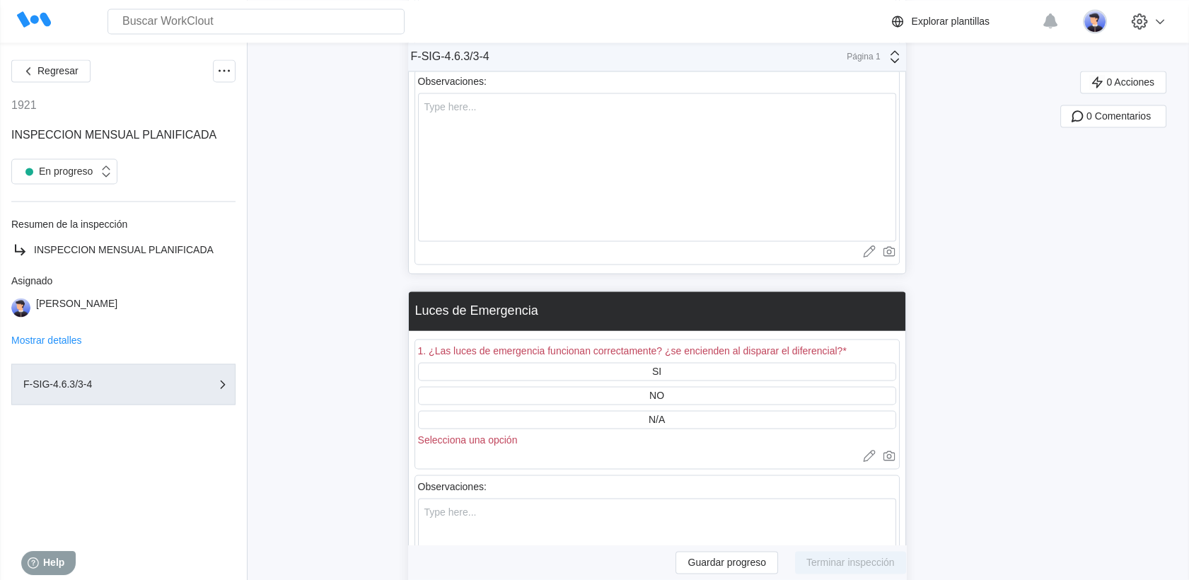
scroll to position [4559, 0]
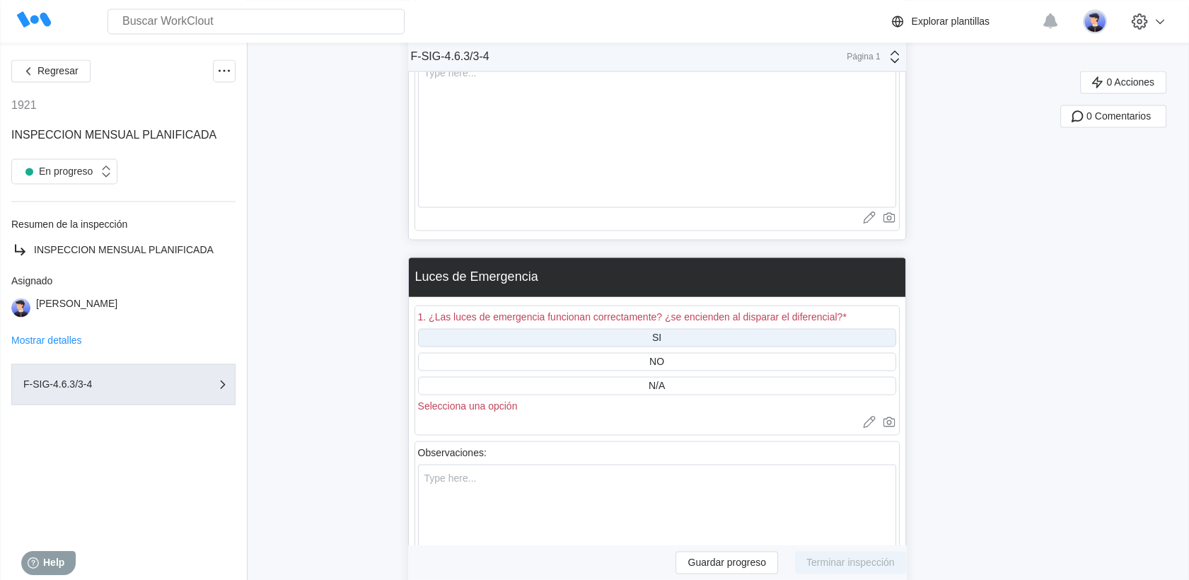
click at [617, 328] on div "SI" at bounding box center [657, 337] width 478 height 18
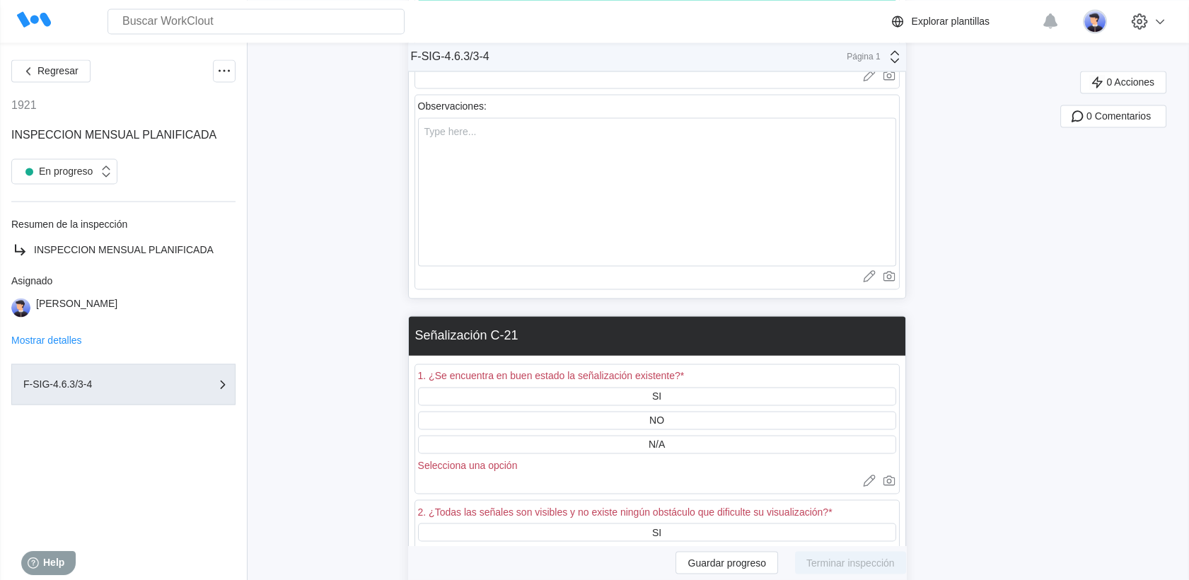
scroll to position [4952, 0]
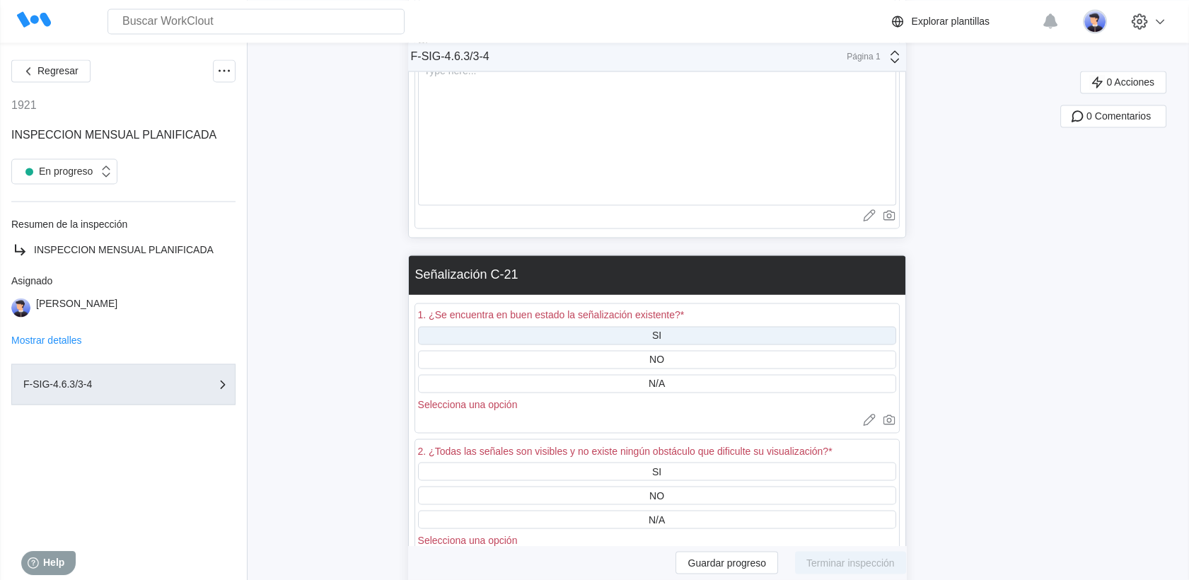
click at [598, 326] on div "SI" at bounding box center [657, 335] width 478 height 18
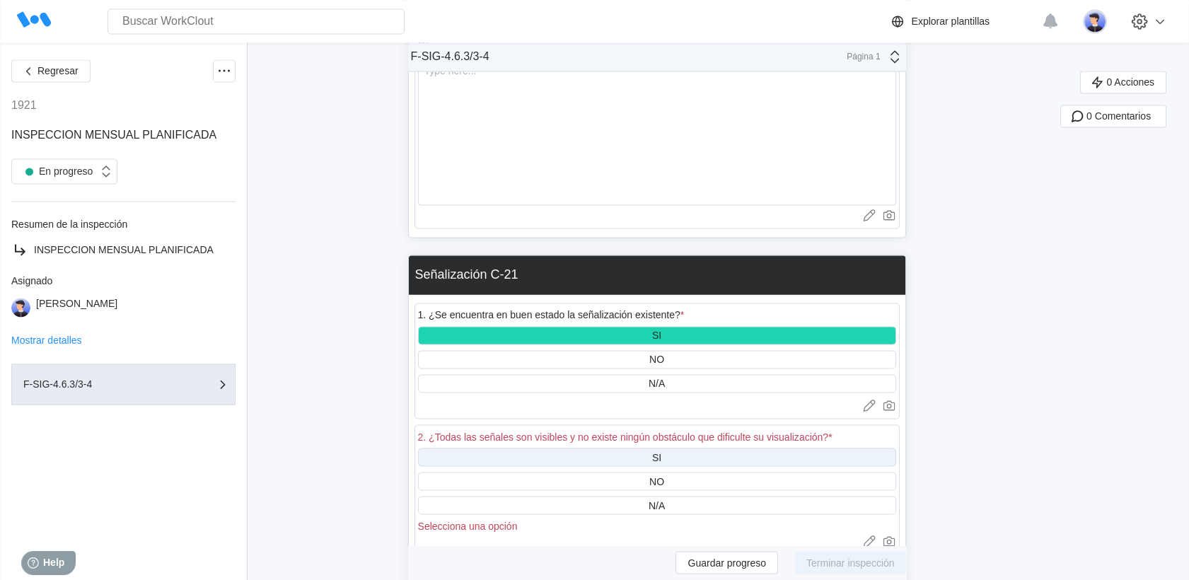
click at [606, 448] on div "SI" at bounding box center [657, 457] width 478 height 18
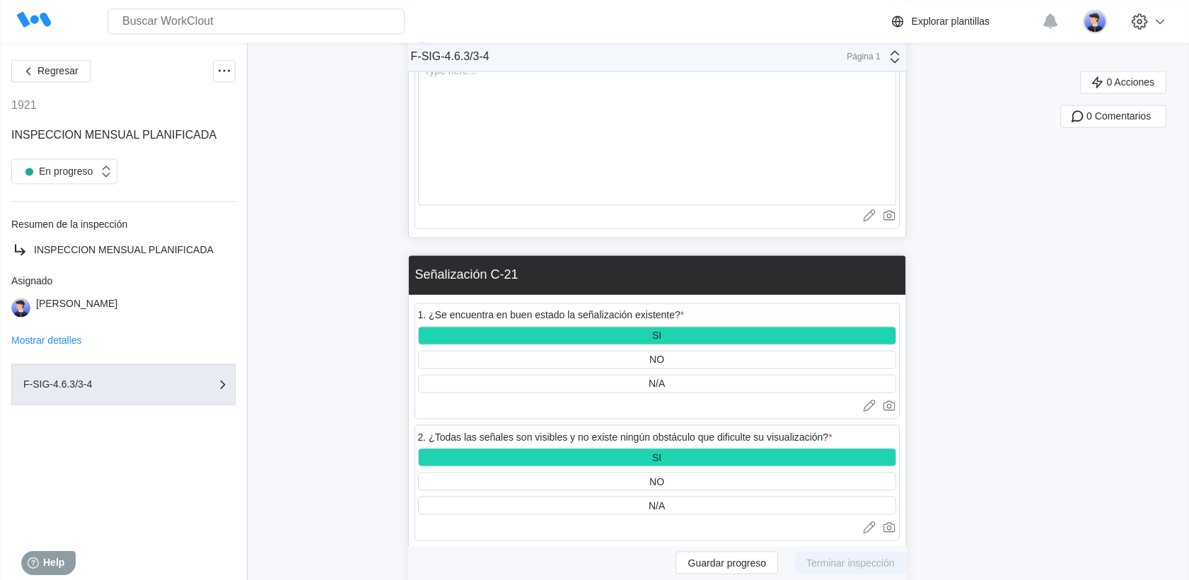
scroll to position [5188, 0]
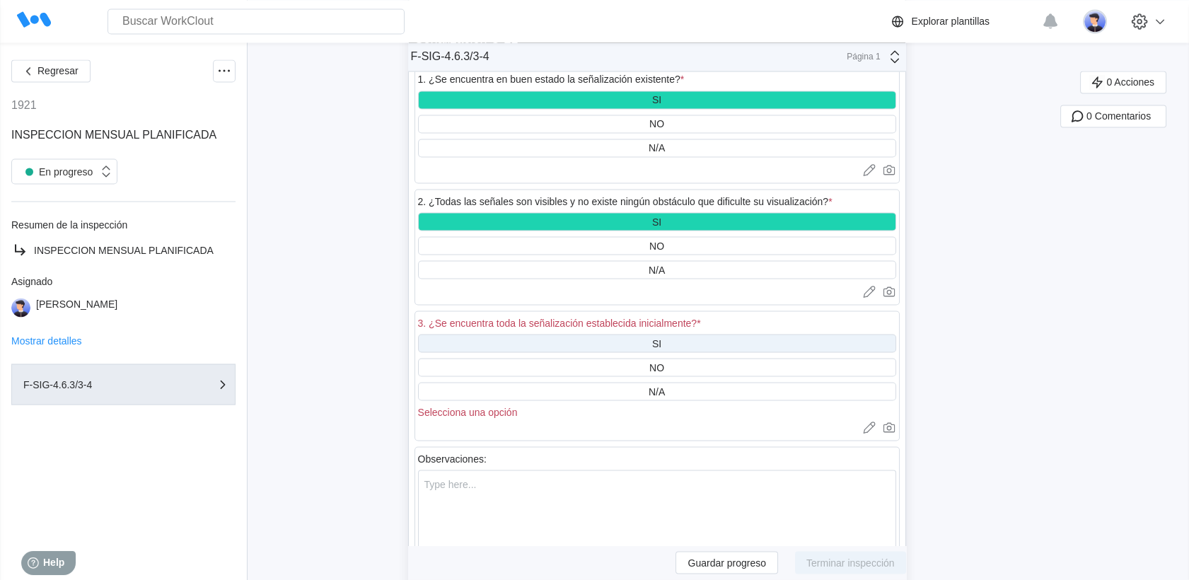
click at [605, 334] on div "SI" at bounding box center [657, 343] width 478 height 18
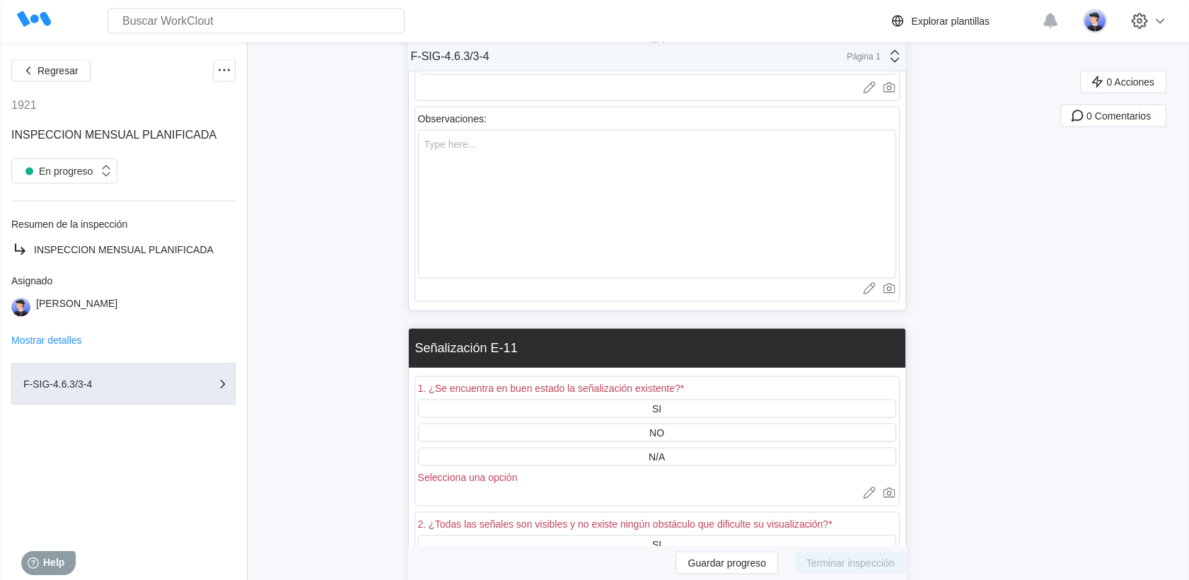
scroll to position [5660, 0]
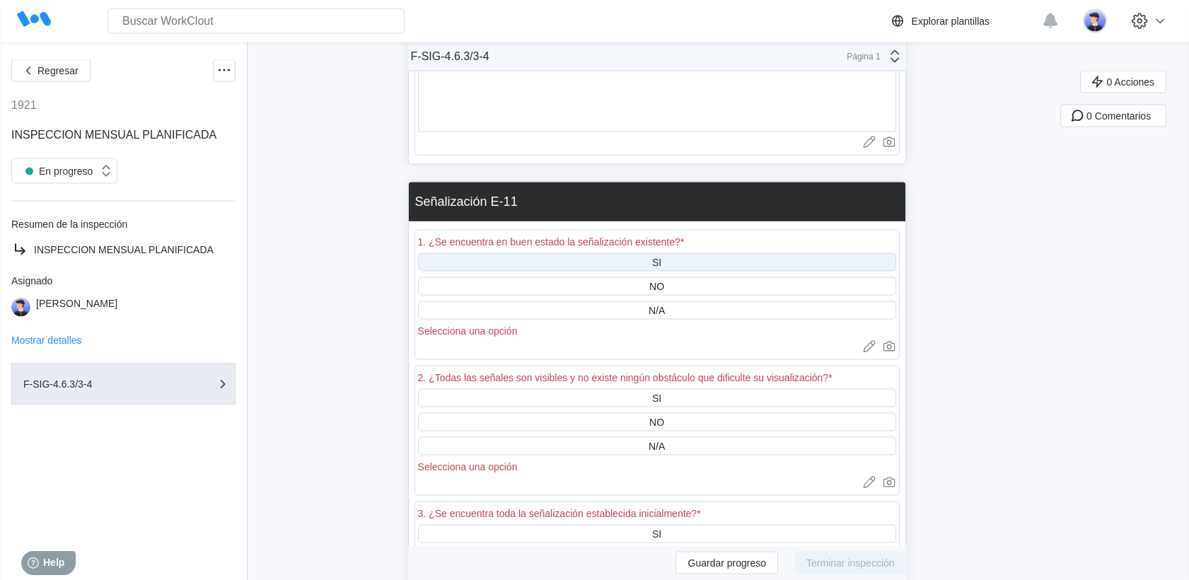
click at [615, 253] on div "SI" at bounding box center [657, 262] width 478 height 18
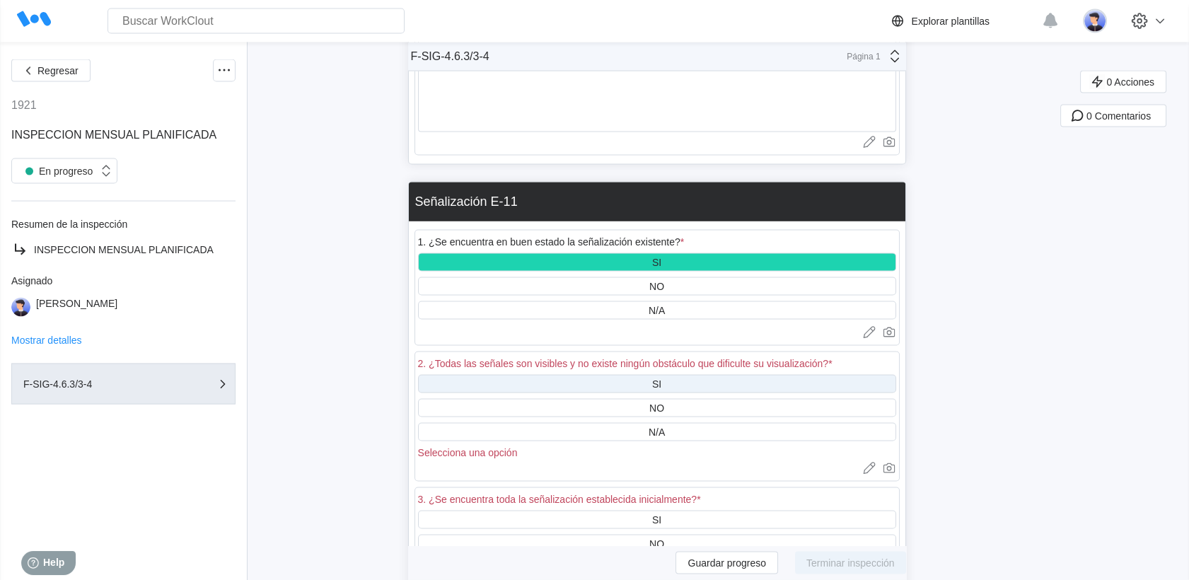
click at [600, 375] on div "SI" at bounding box center [657, 384] width 478 height 18
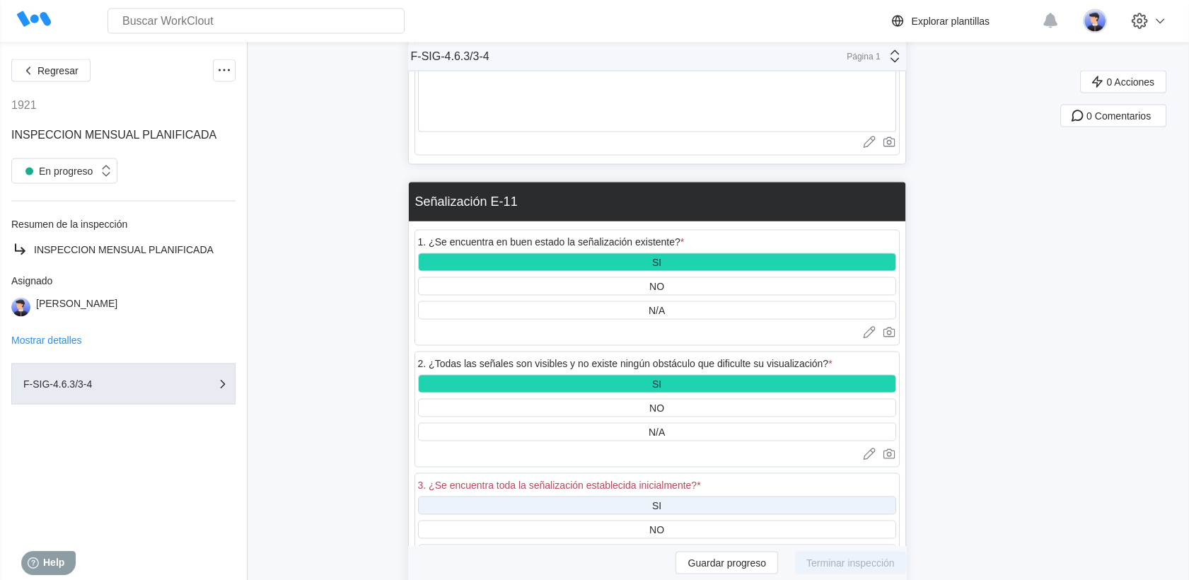
click at [612, 497] on div "SI" at bounding box center [657, 506] width 478 height 18
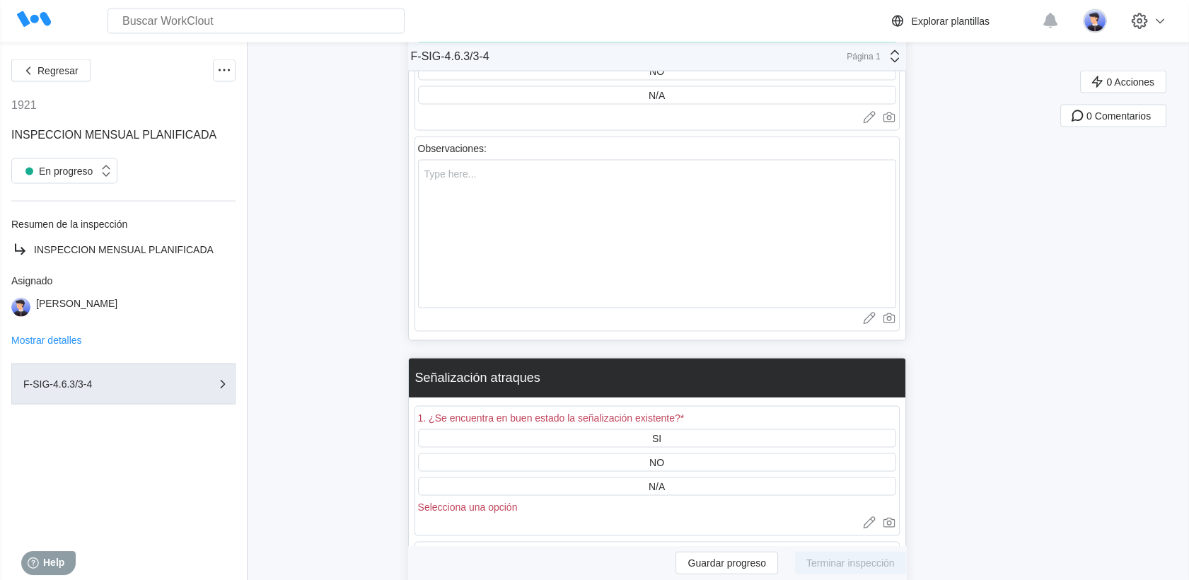
scroll to position [6288, 0]
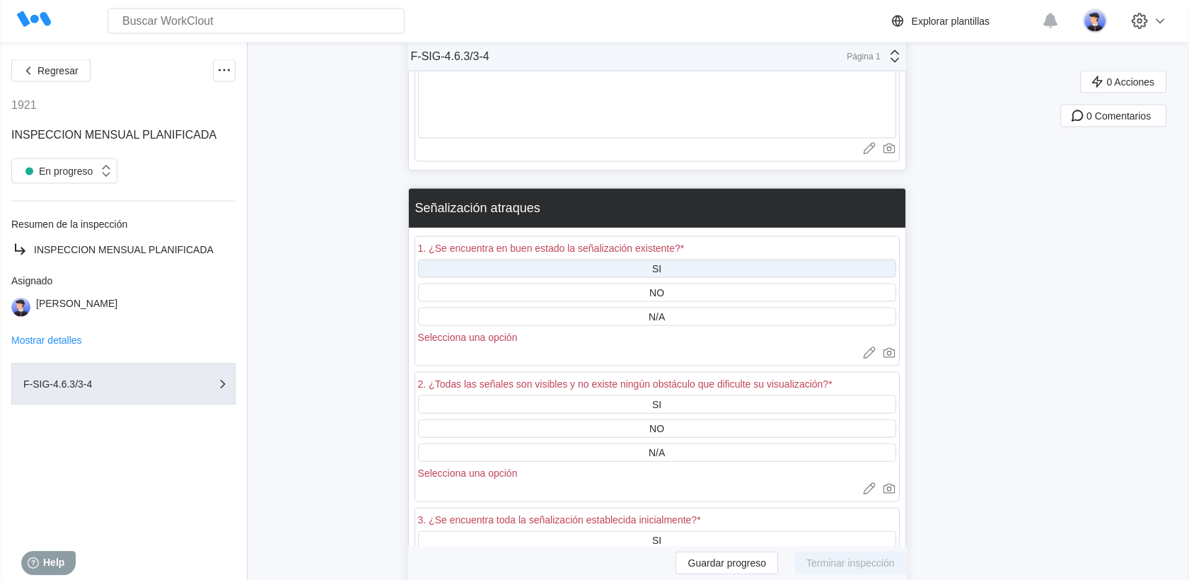
click at [620, 260] on div "SI" at bounding box center [657, 269] width 478 height 18
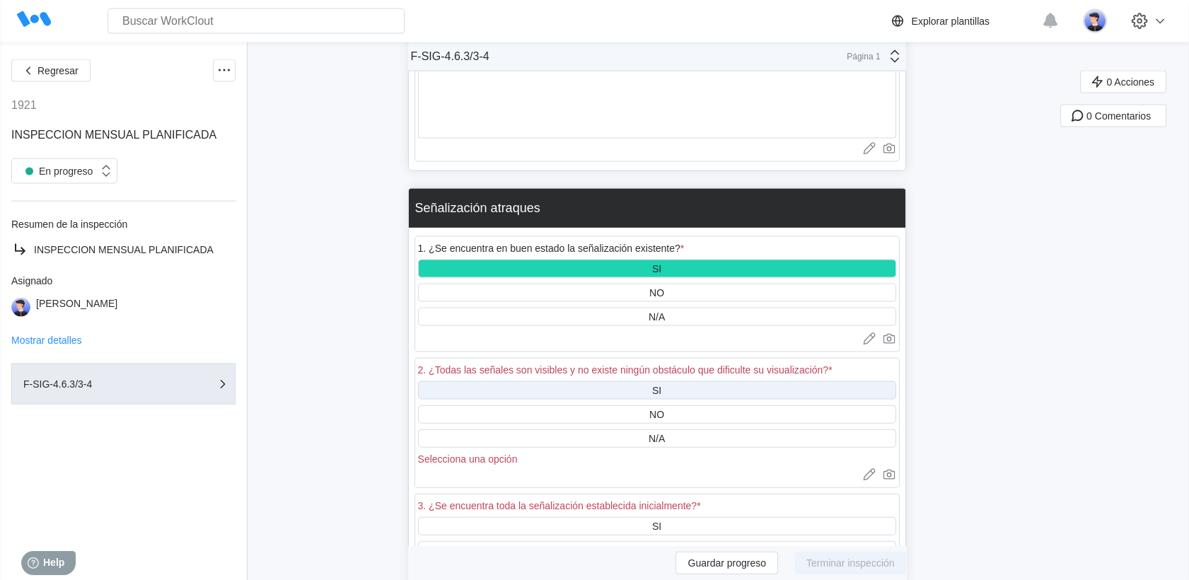
click at [619, 381] on div "SI" at bounding box center [657, 390] width 478 height 18
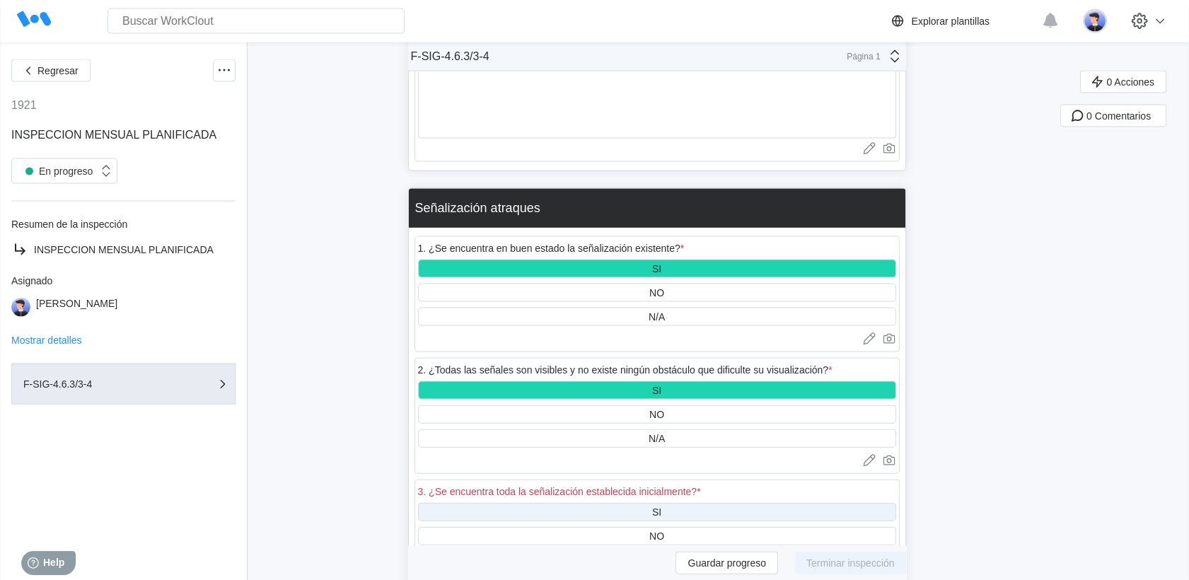
click at [625, 503] on div "SI" at bounding box center [657, 512] width 478 height 18
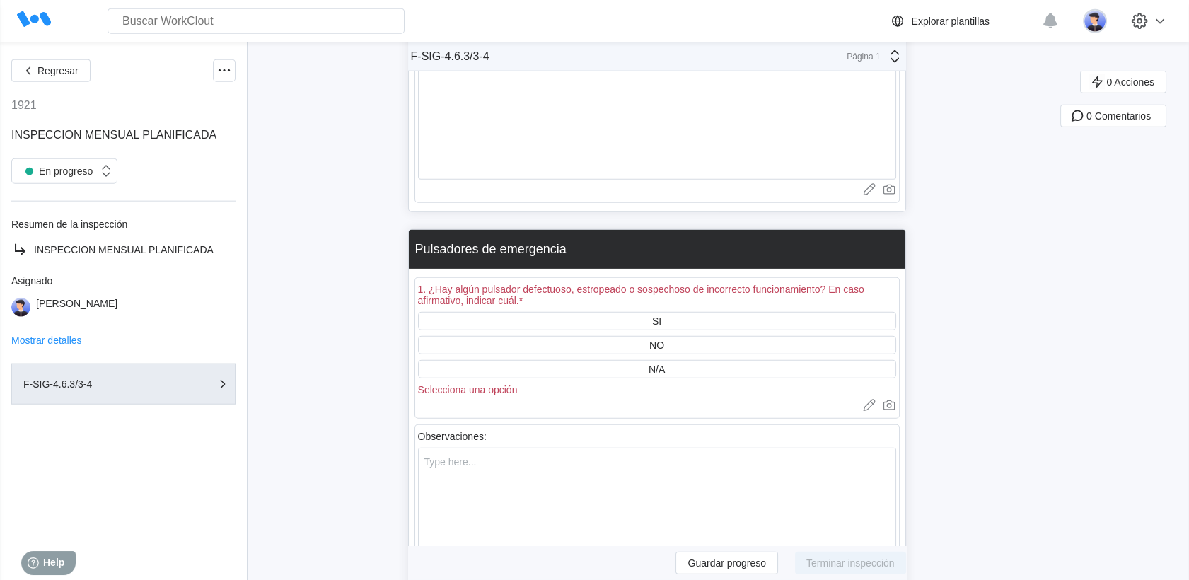
scroll to position [6996, 0]
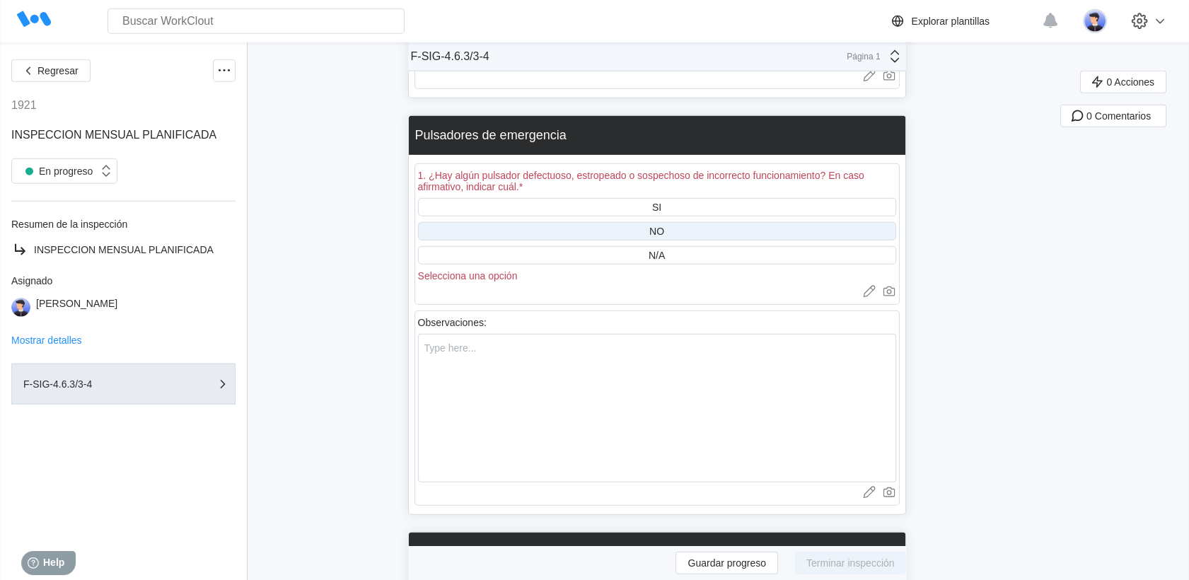
click at [644, 222] on div "NO" at bounding box center [657, 231] width 478 height 18
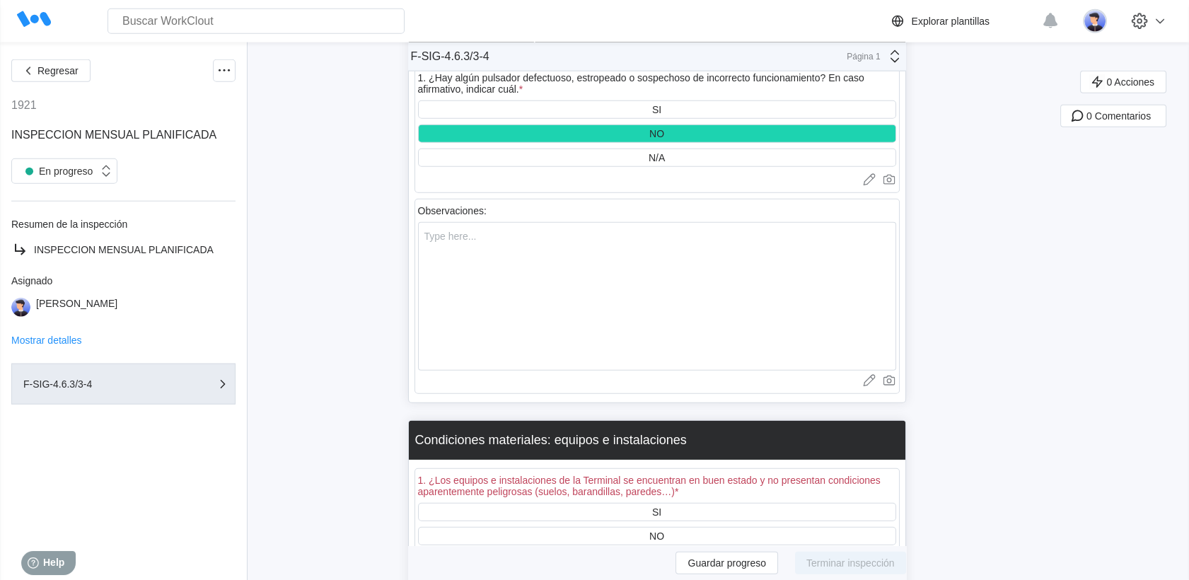
scroll to position [7389, 0]
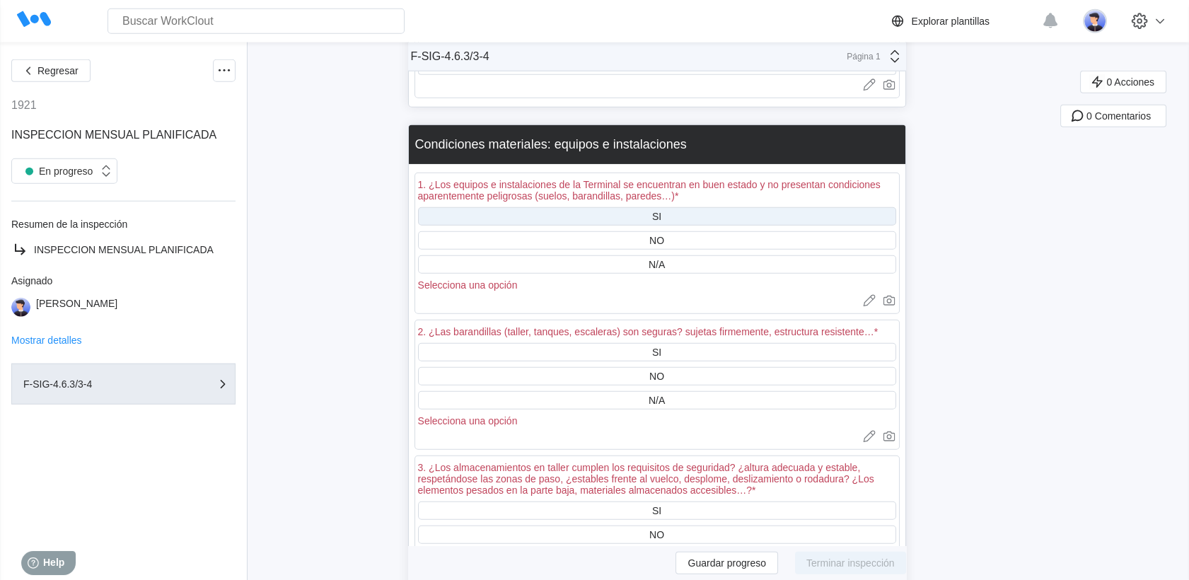
click at [637, 207] on div "SI" at bounding box center [657, 216] width 478 height 18
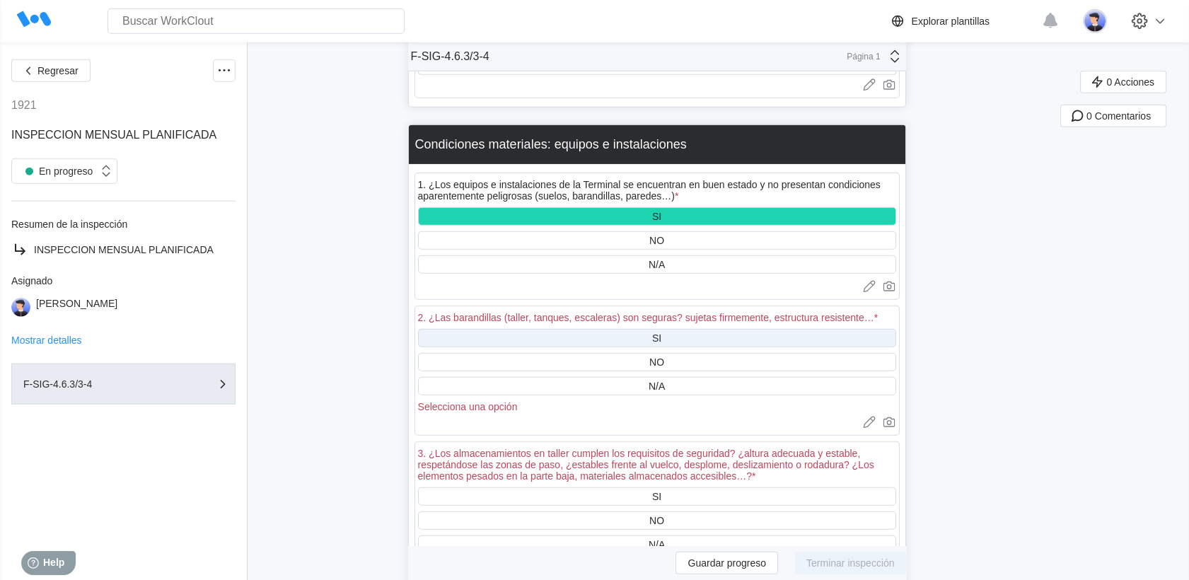
click at [647, 329] on div "SI" at bounding box center [657, 338] width 478 height 18
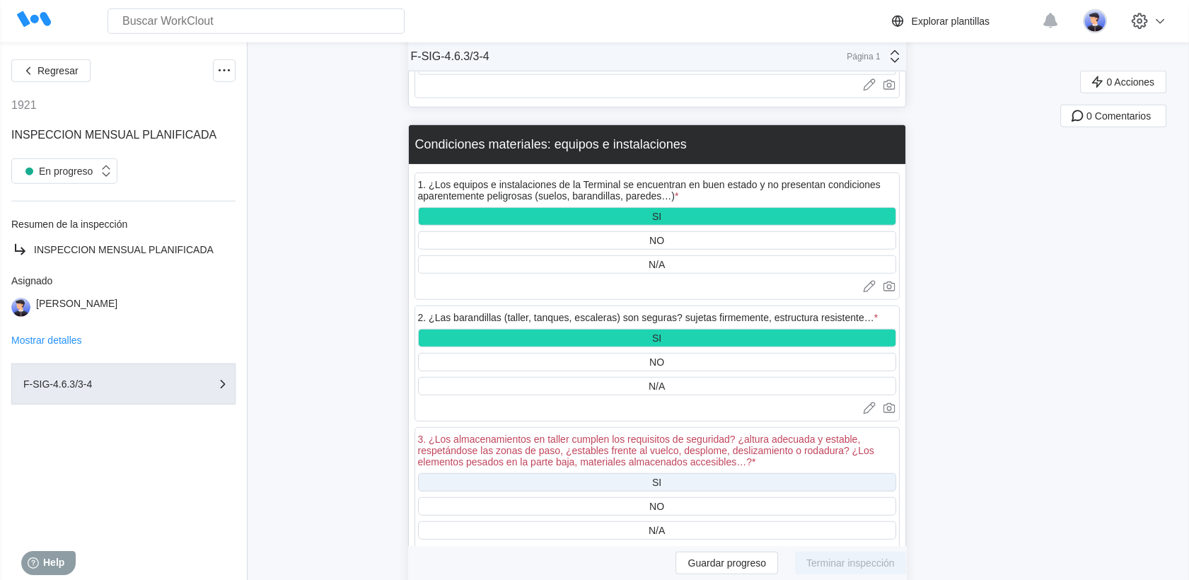
click at [635, 473] on div "SI" at bounding box center [657, 482] width 478 height 18
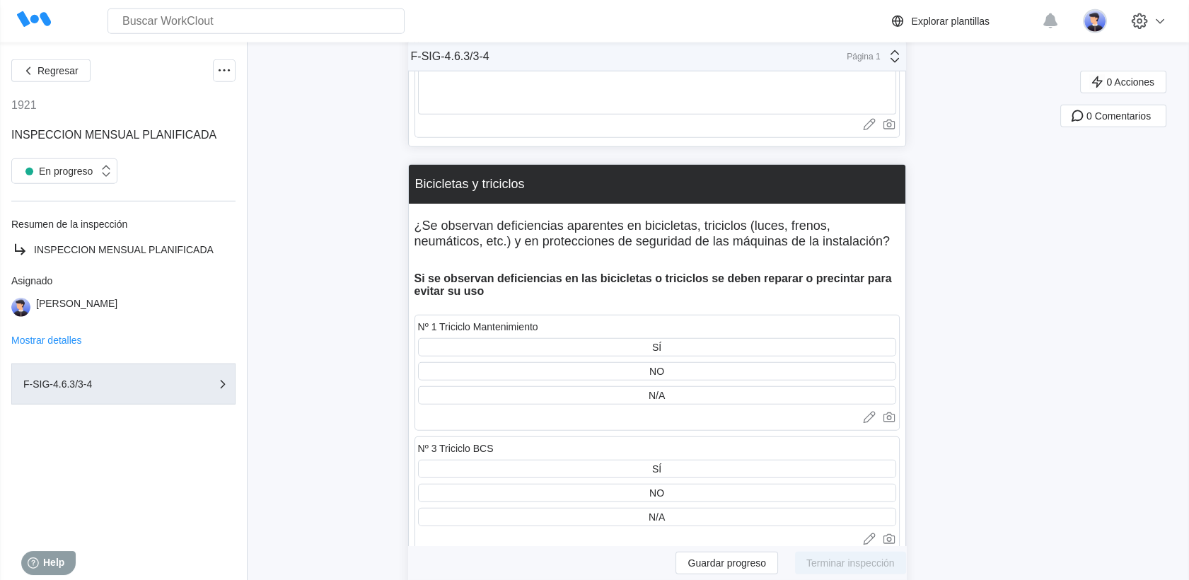
scroll to position [8096, 0]
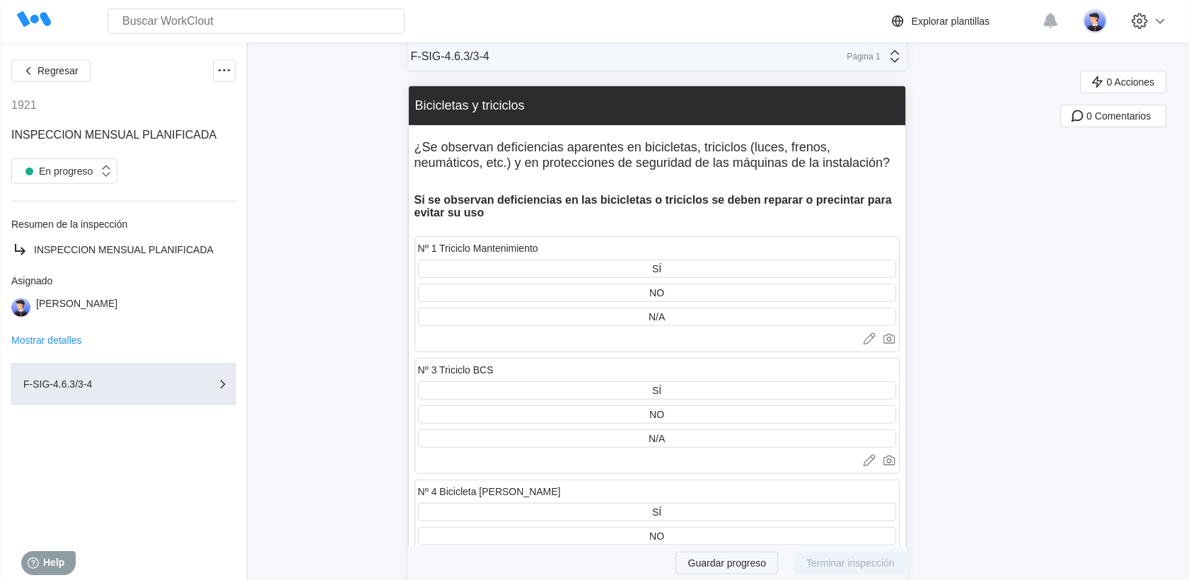
click at [722, 572] on button "Guardar progreso" at bounding box center [727, 563] width 103 height 23
click at [598, 284] on div "NO" at bounding box center [657, 293] width 478 height 18
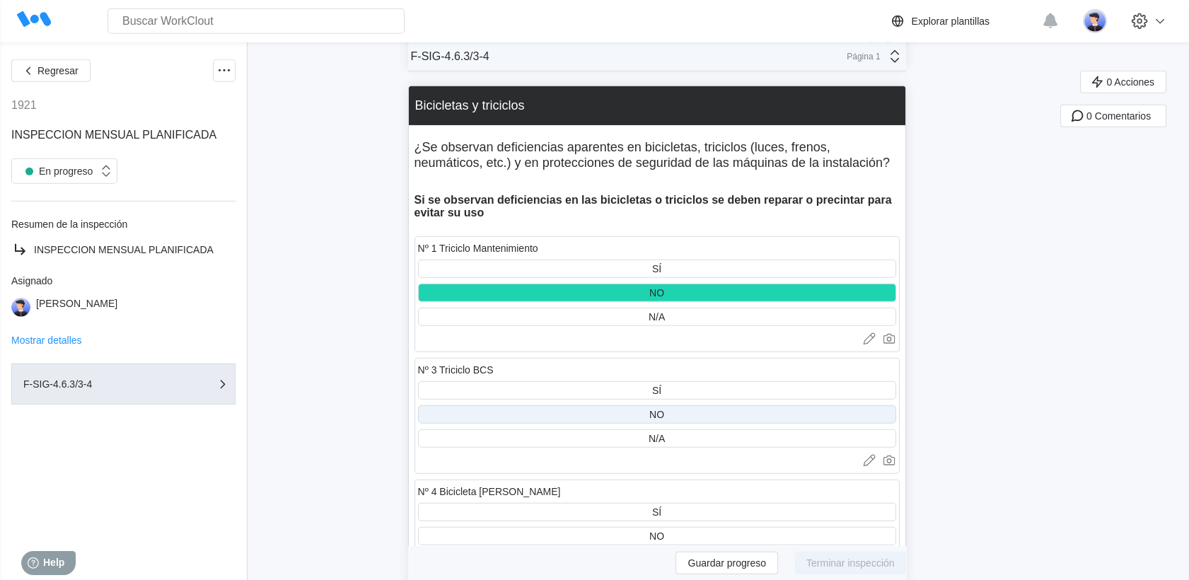
click at [579, 405] on div "NO" at bounding box center [657, 414] width 478 height 18
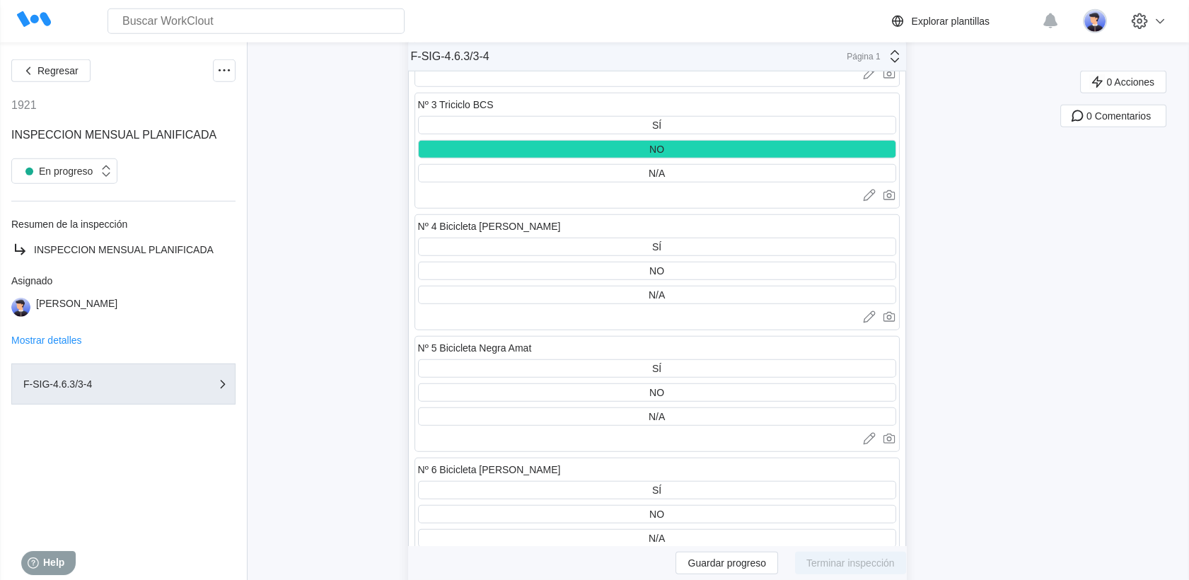
scroll to position [8411, 0]
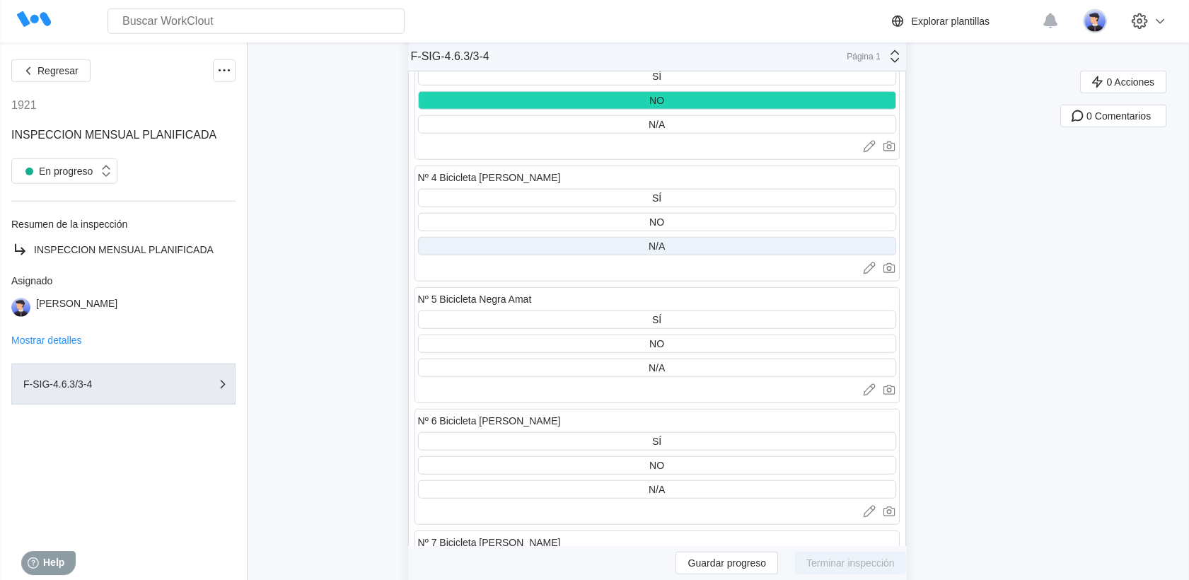
click at [631, 237] on div "N/A" at bounding box center [657, 246] width 478 height 18
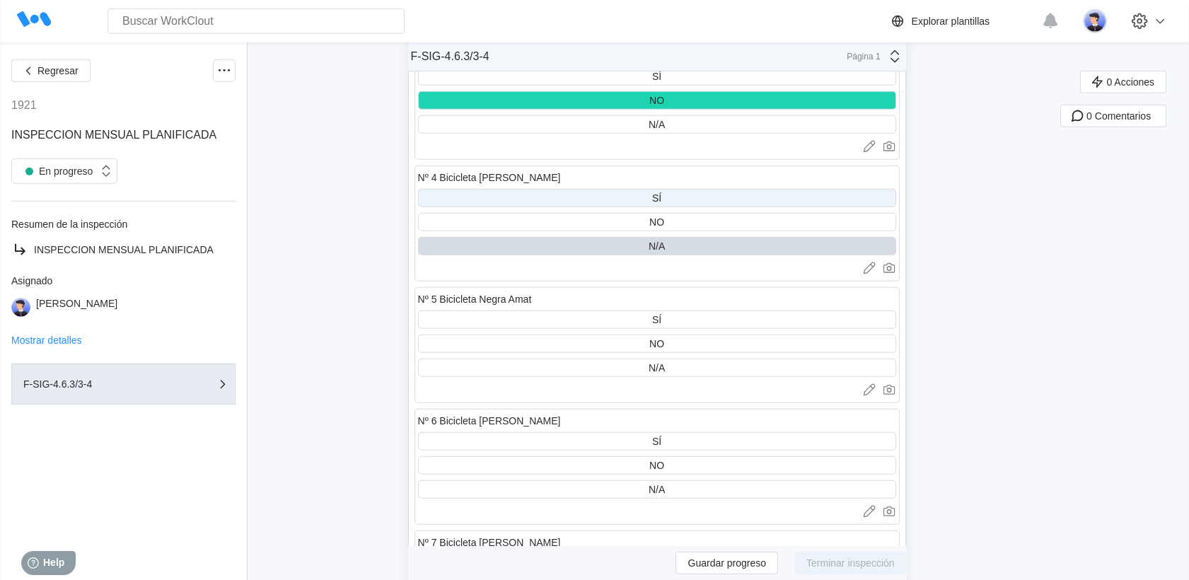
click at [635, 189] on div "SÍ" at bounding box center [657, 198] width 478 height 18
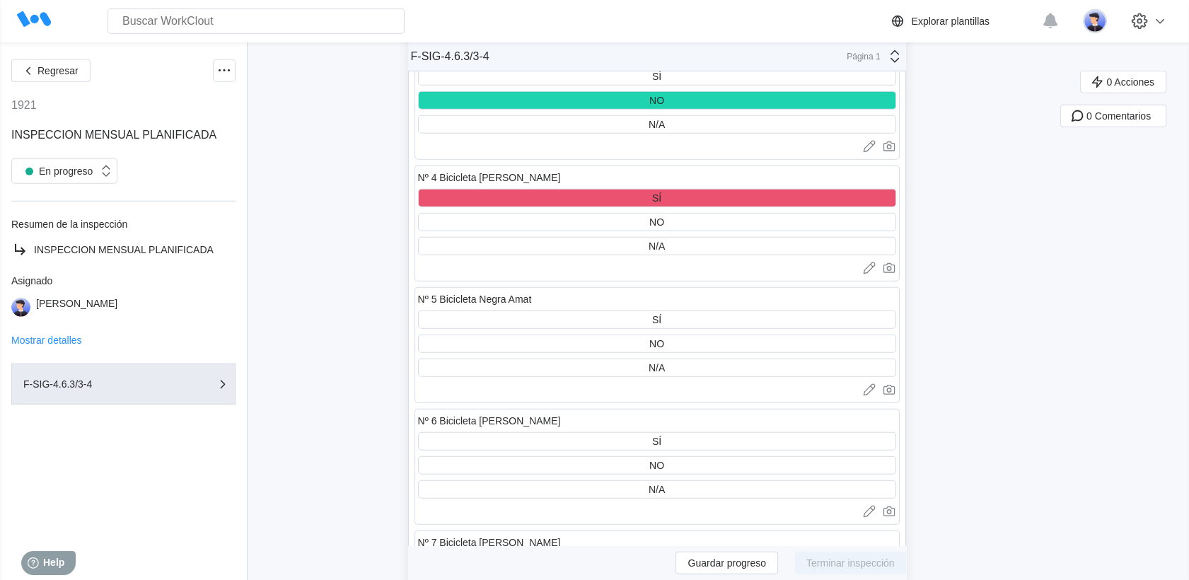
click at [645, 189] on div "SÍ" at bounding box center [657, 198] width 478 height 18
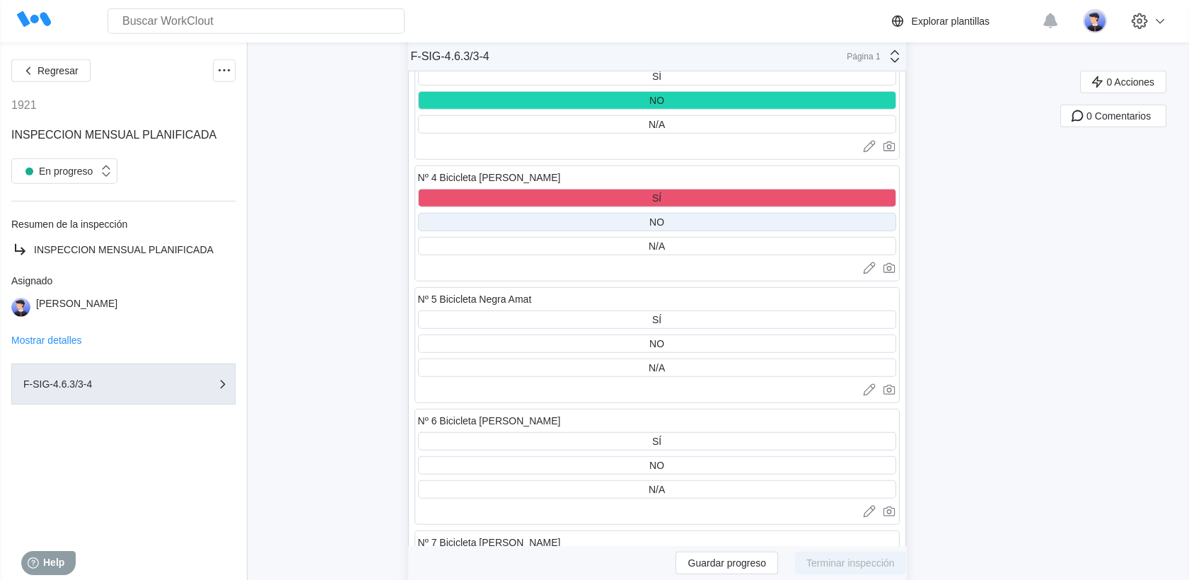
click at [637, 213] on div "NO" at bounding box center [657, 222] width 478 height 18
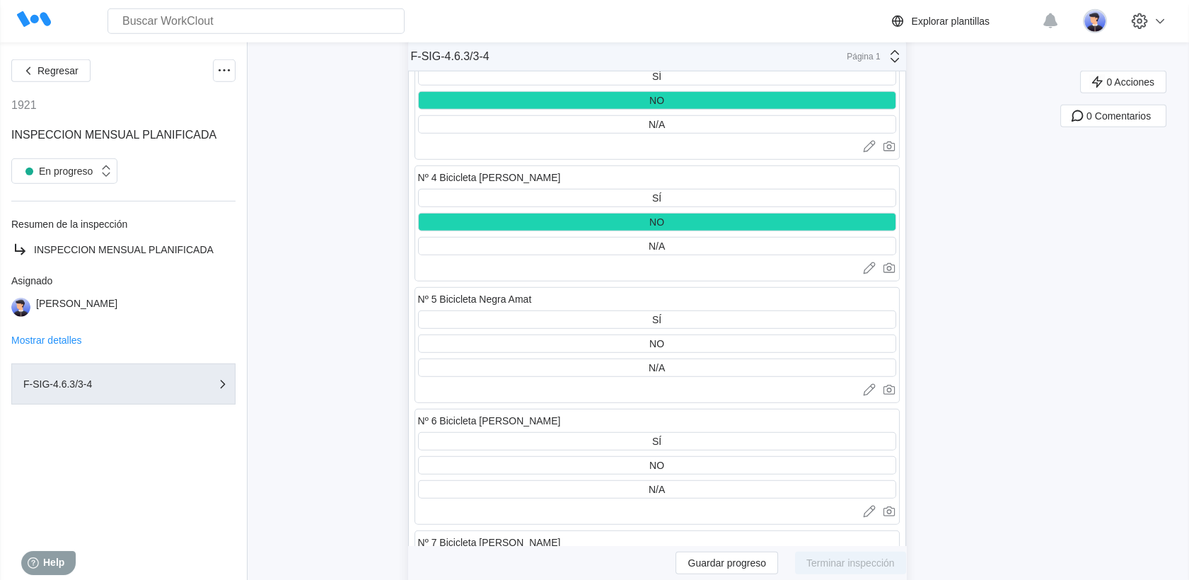
click at [651, 213] on div "NO" at bounding box center [657, 222] width 478 height 18
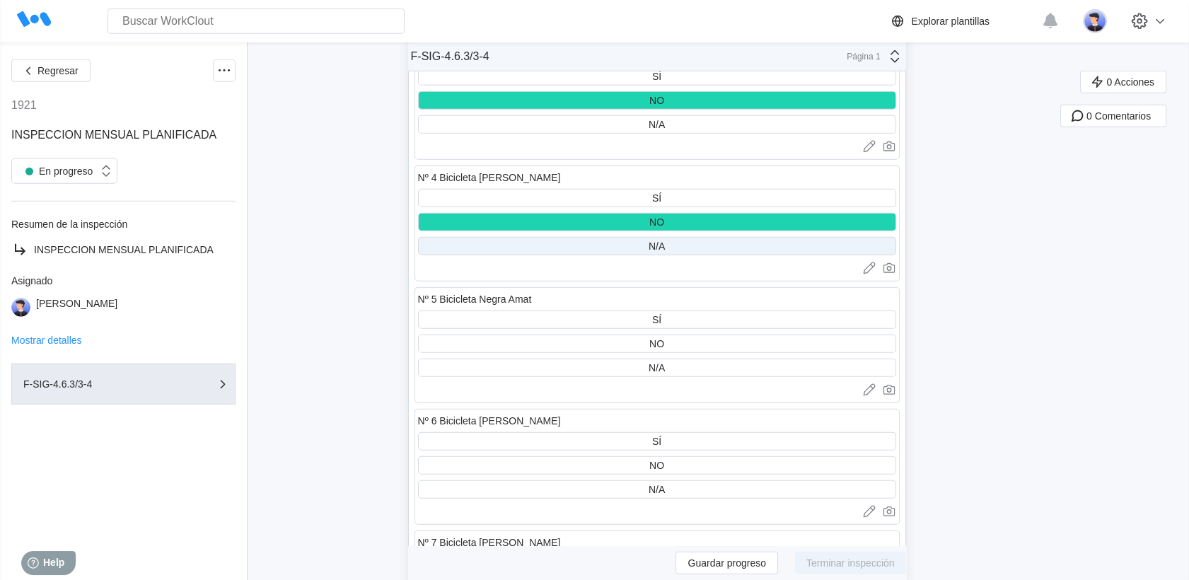
click at [648, 237] on div "N/A" at bounding box center [657, 246] width 478 height 18
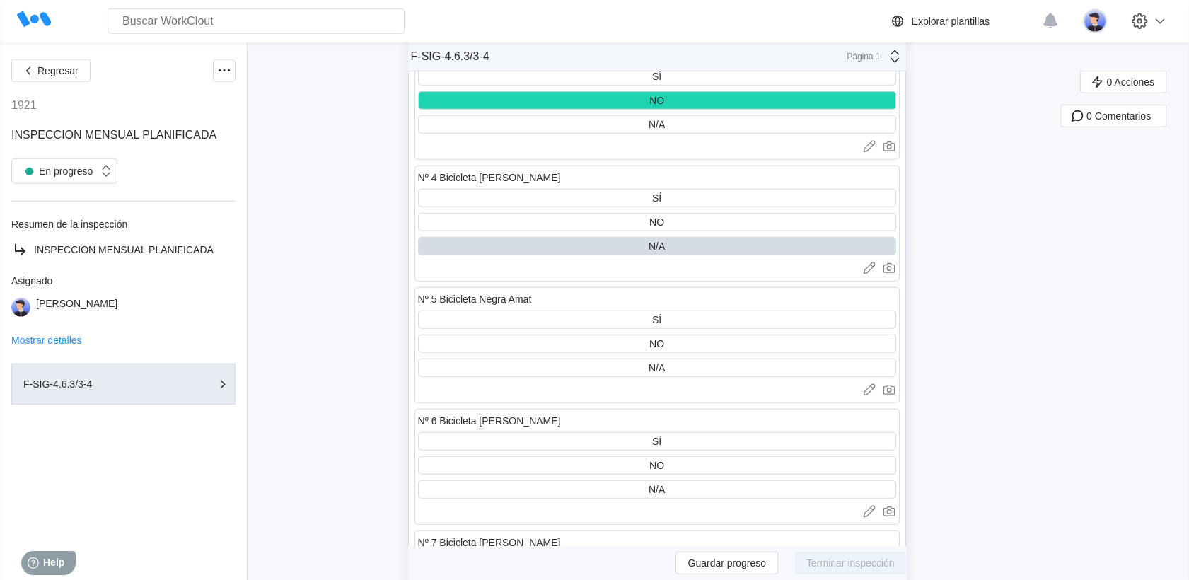
click at [639, 237] on div "N/A" at bounding box center [657, 246] width 478 height 18
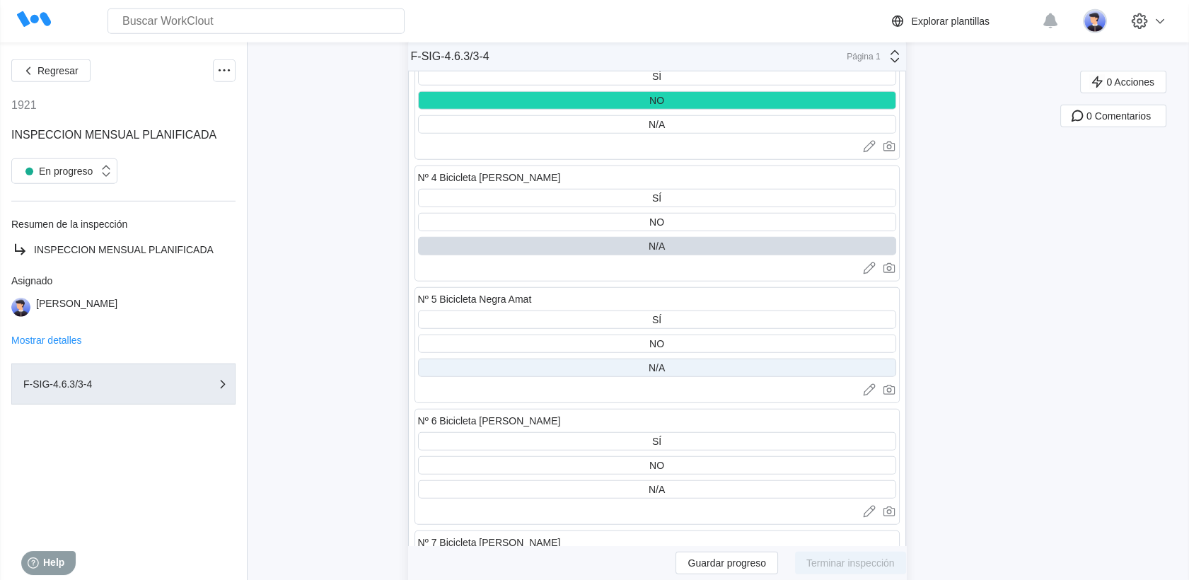
click at [600, 359] on div "N/A" at bounding box center [657, 368] width 478 height 18
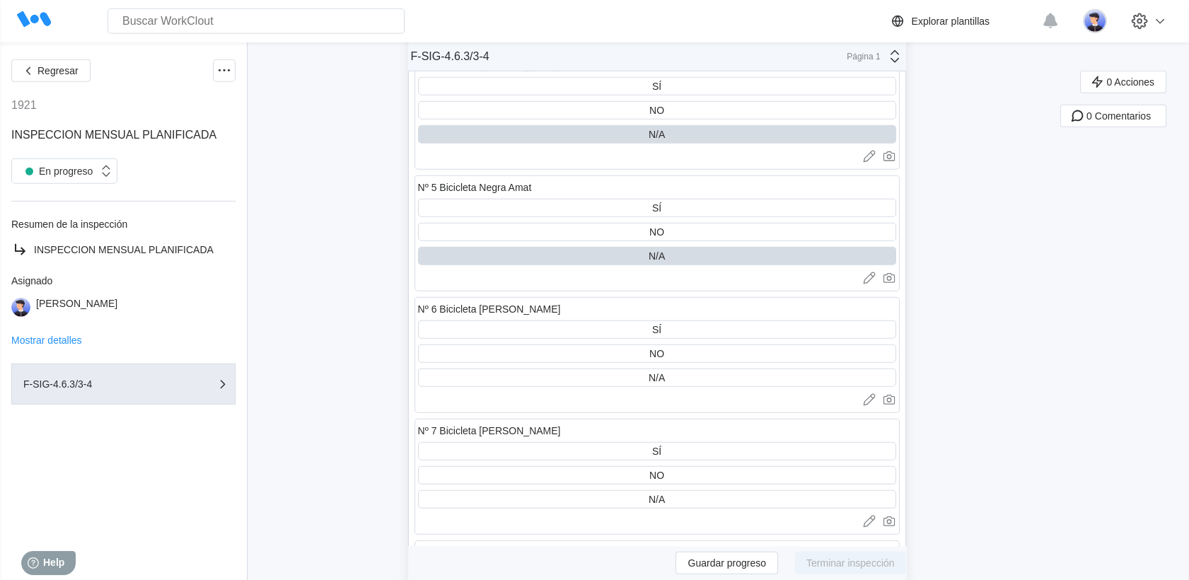
scroll to position [8647, 0]
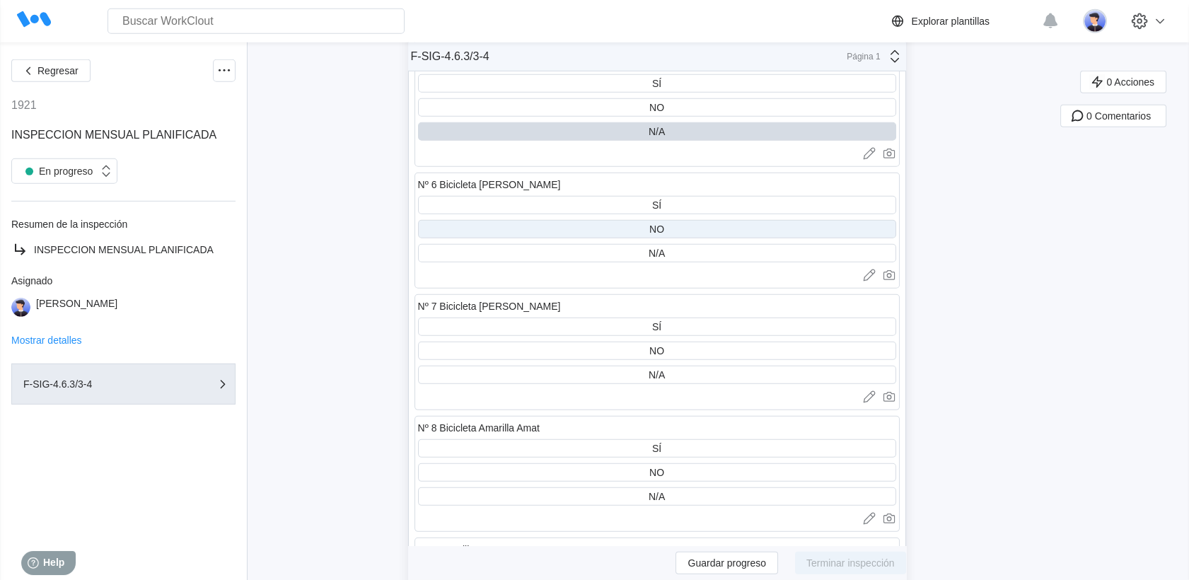
click at [572, 220] on div "NO" at bounding box center [657, 229] width 478 height 18
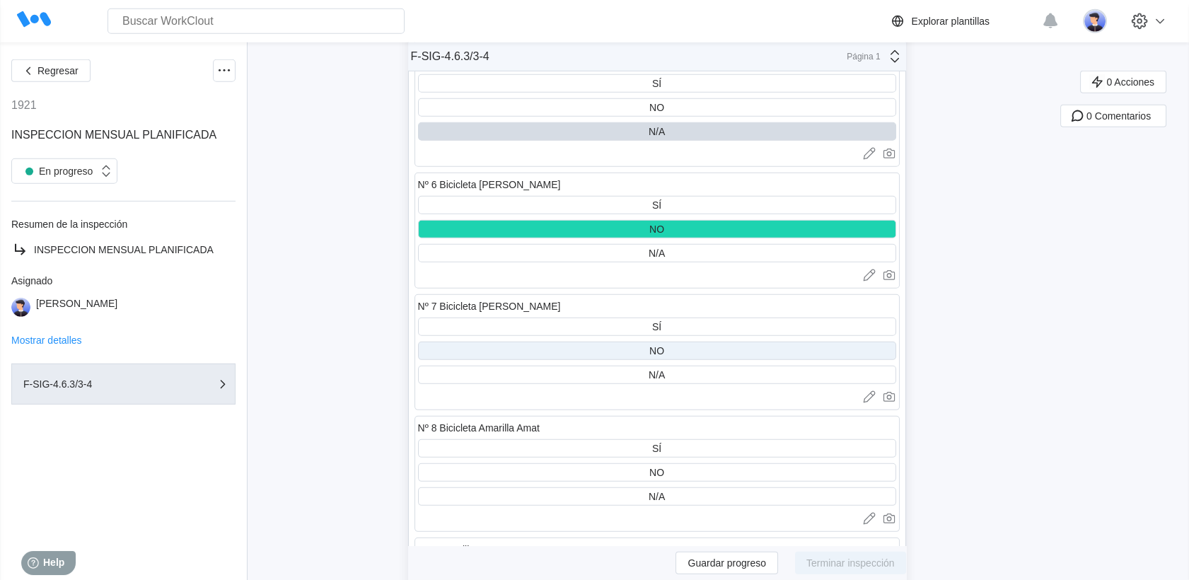
click at [613, 342] on div "NO" at bounding box center [657, 351] width 478 height 18
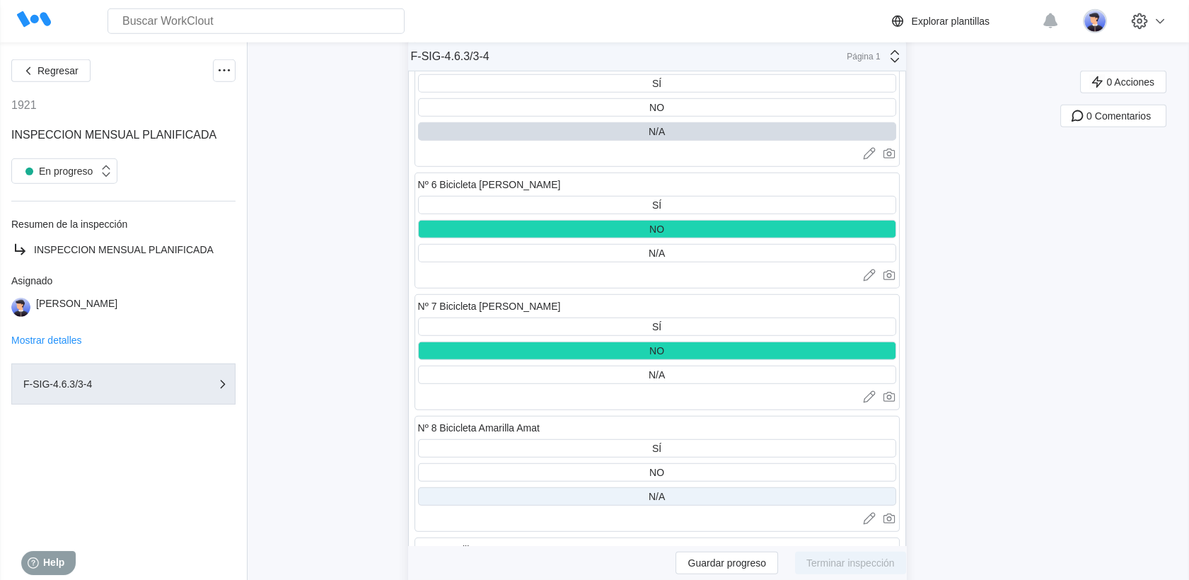
click at [617, 487] on div "N/A" at bounding box center [657, 496] width 478 height 18
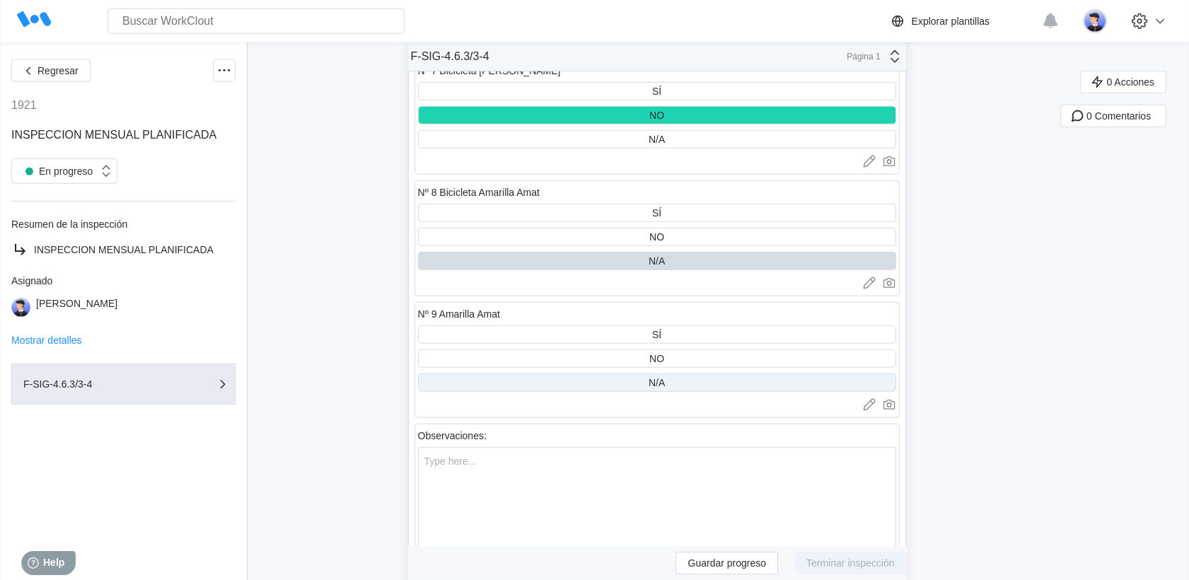
click at [613, 374] on div "N/A" at bounding box center [657, 383] width 478 height 18
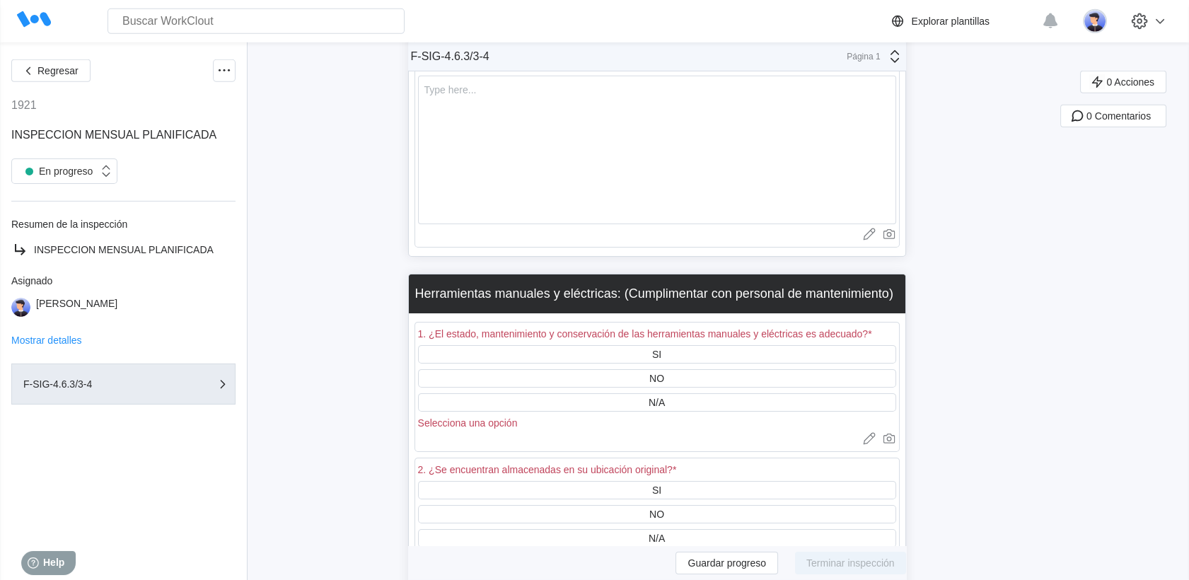
scroll to position [9354, 0]
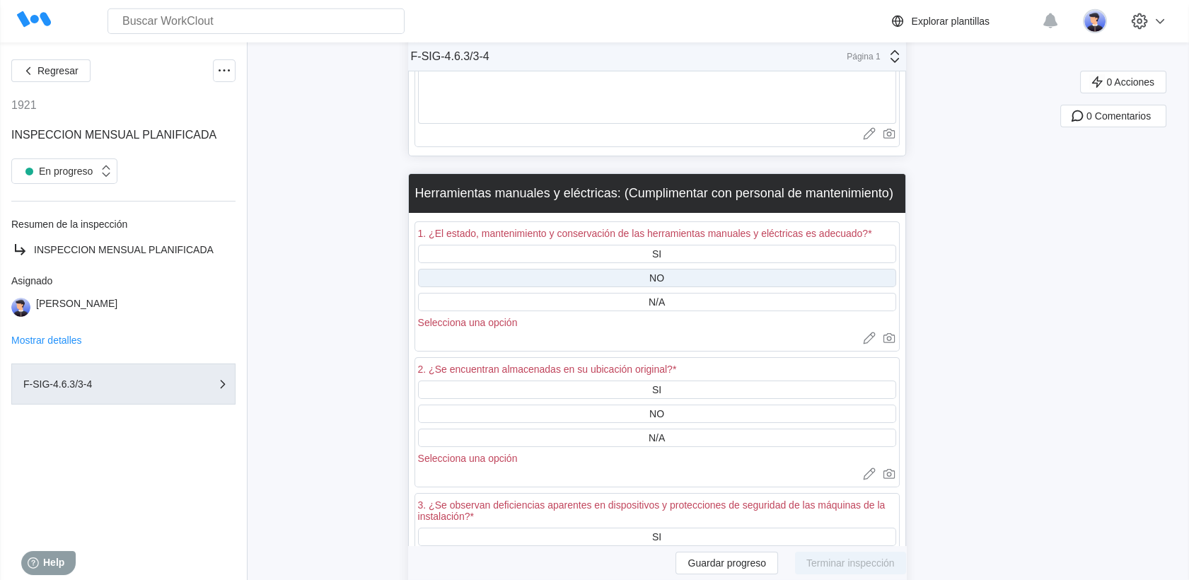
click at [609, 269] on div "NO" at bounding box center [657, 278] width 478 height 18
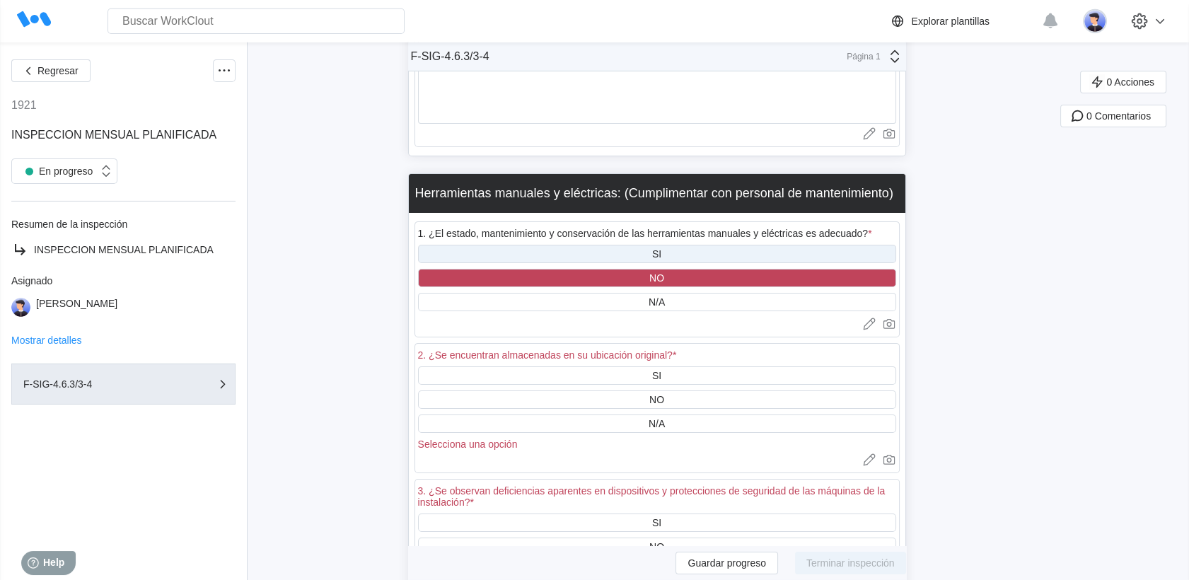
click at [622, 245] on div "SI" at bounding box center [657, 254] width 478 height 18
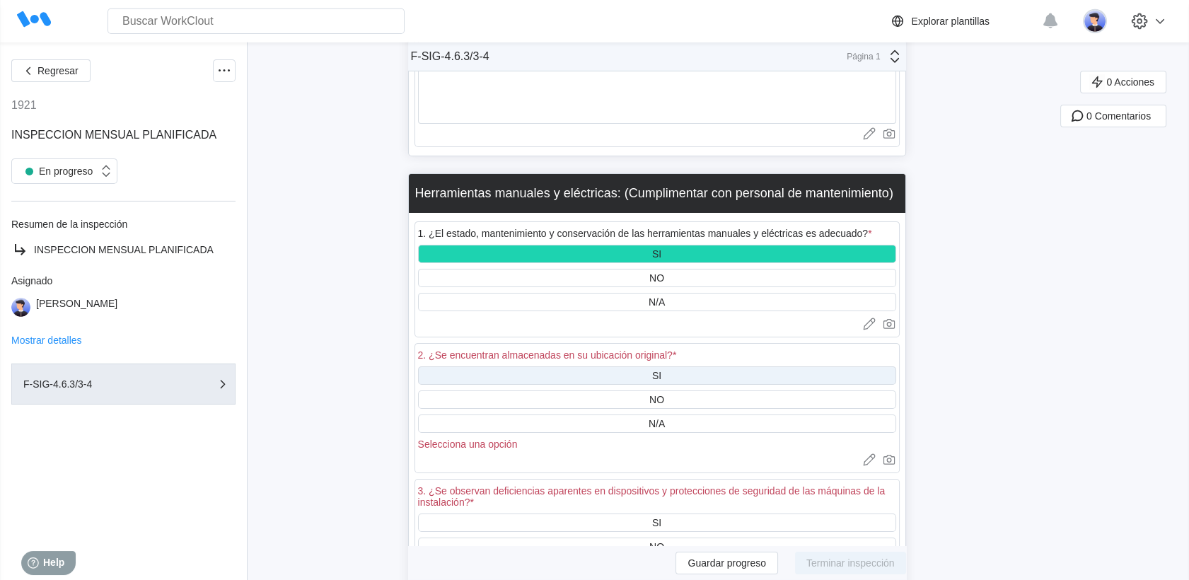
click at [641, 366] on div "SI" at bounding box center [657, 375] width 478 height 18
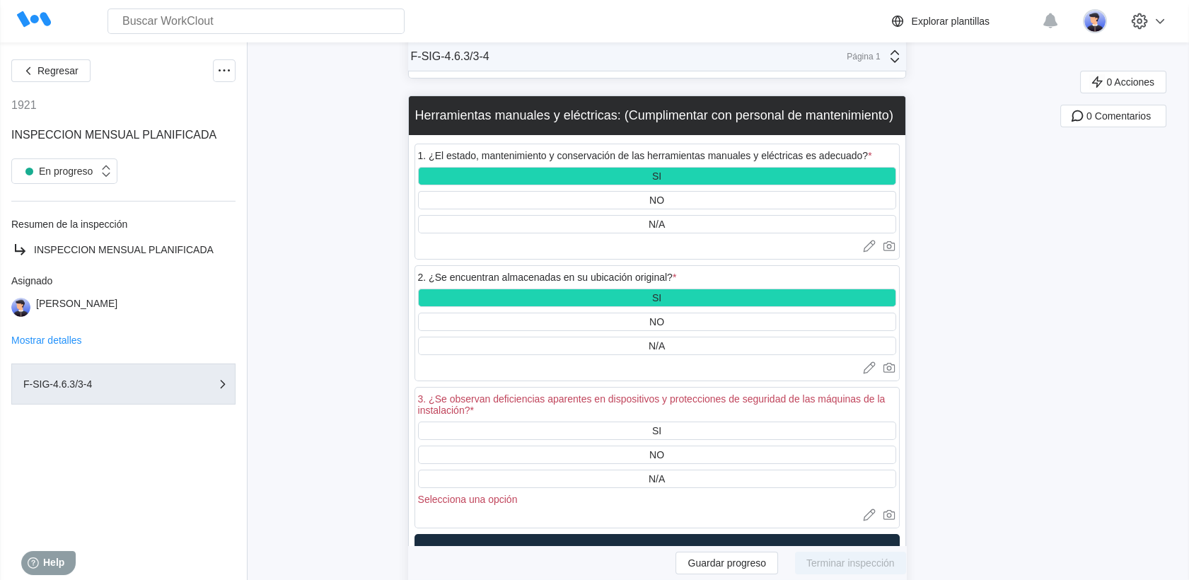
scroll to position [9433, 0]
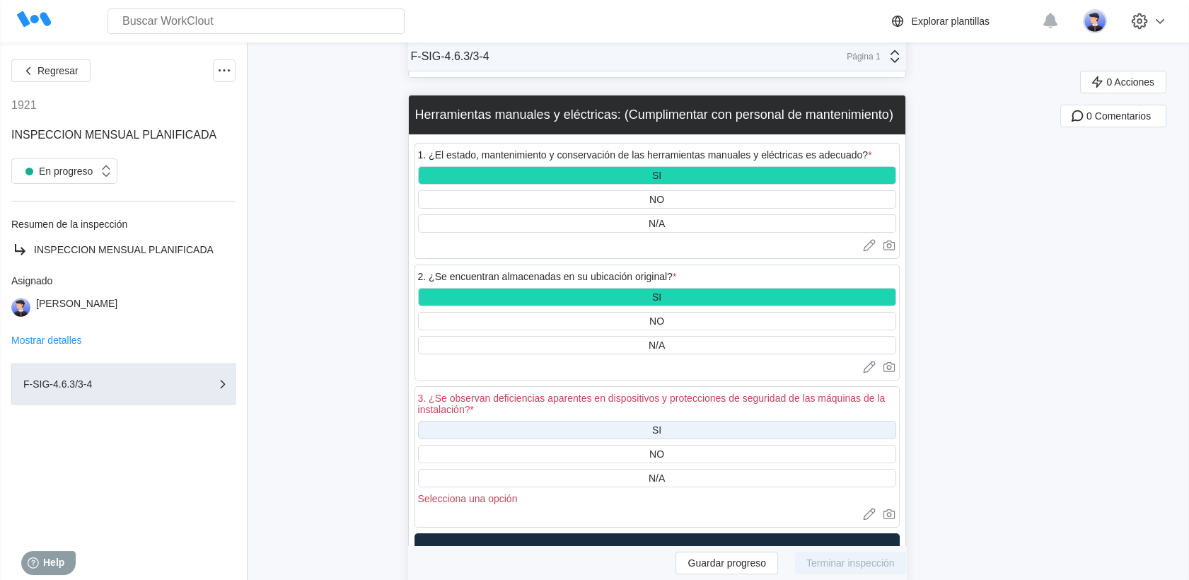
click at [630, 421] on div "SI" at bounding box center [657, 430] width 478 height 18
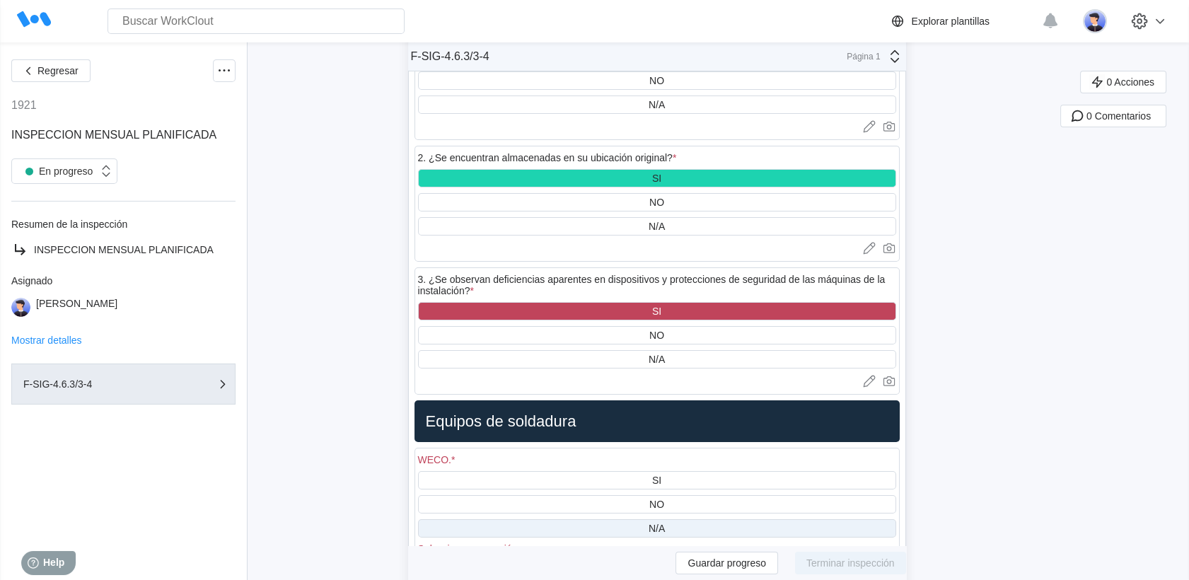
scroll to position [9669, 0]
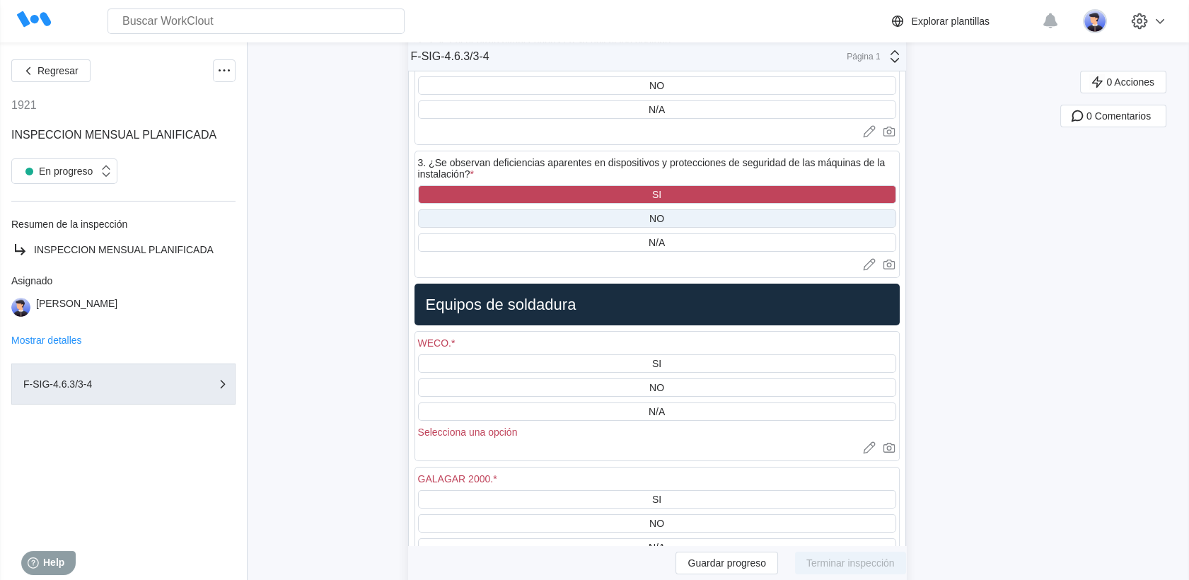
click at [626, 209] on div "NO" at bounding box center [657, 218] width 478 height 18
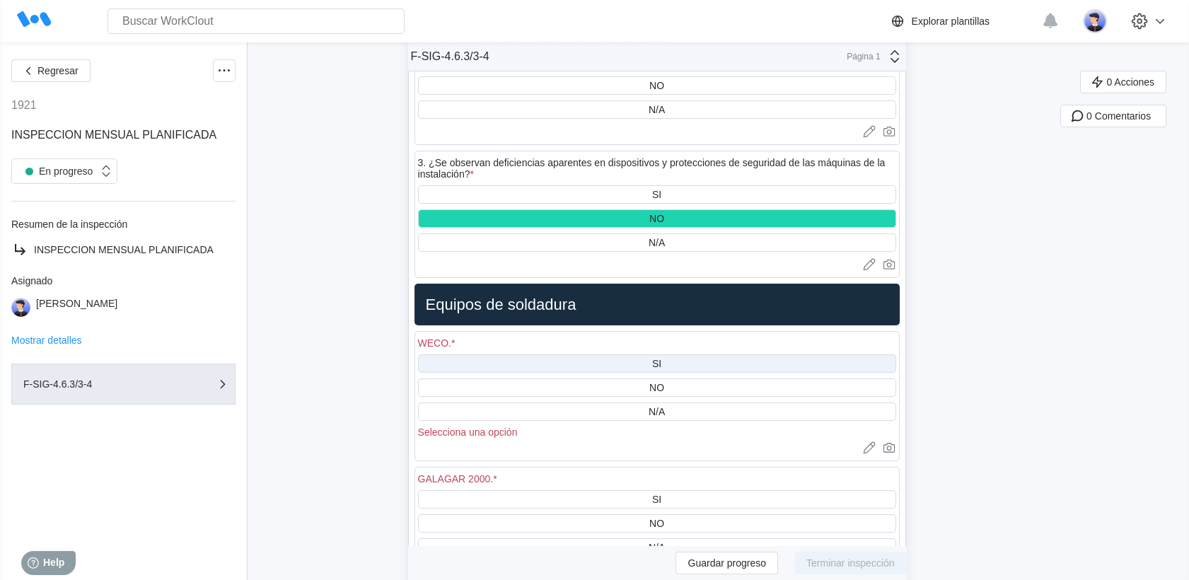
click at [630, 354] on div "SI" at bounding box center [657, 363] width 478 height 18
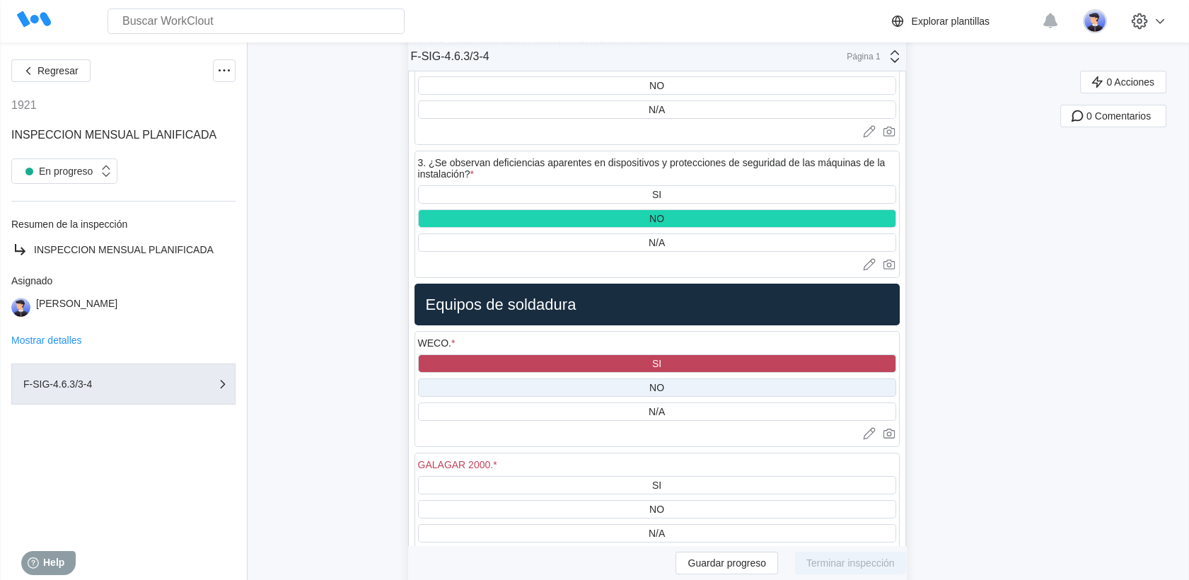
click at [594, 379] on div "NO" at bounding box center [657, 388] width 478 height 18
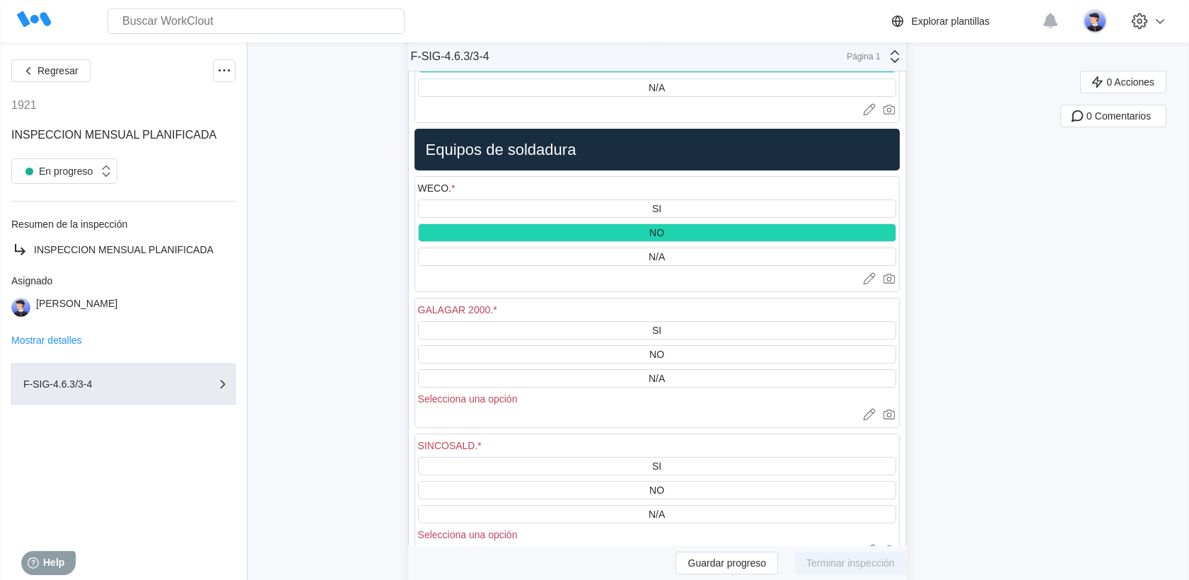
scroll to position [9826, 0]
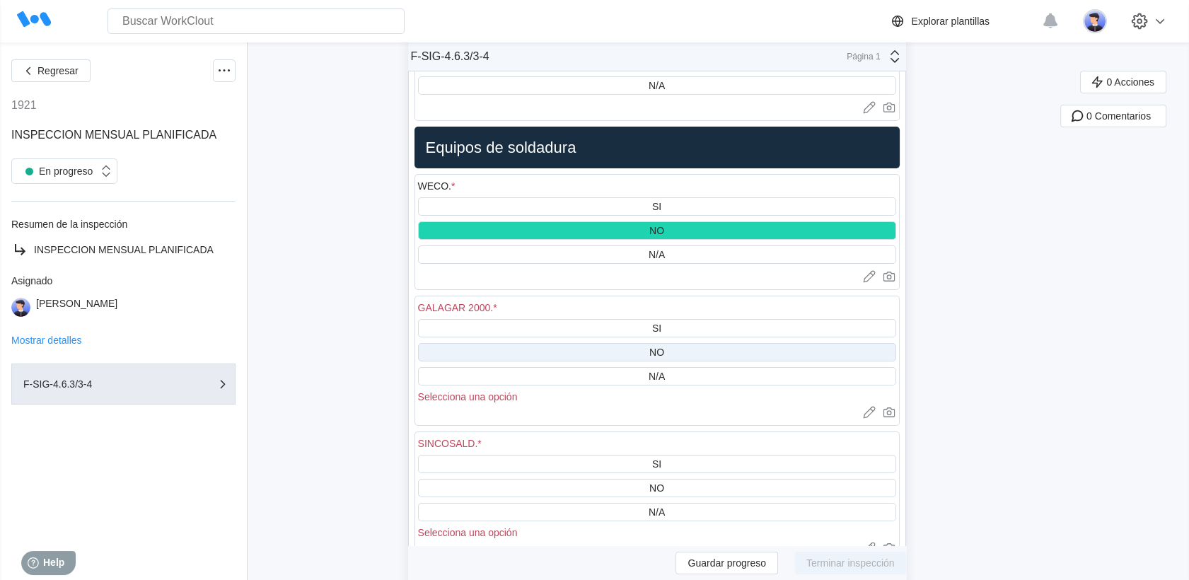
click at [601, 343] on div "NO" at bounding box center [657, 352] width 478 height 18
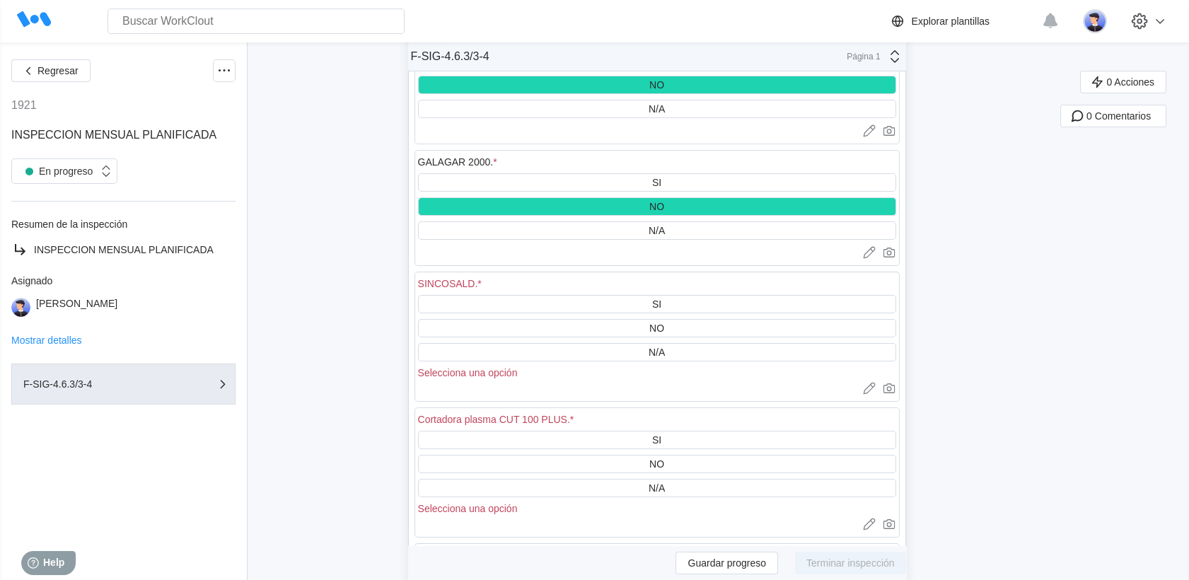
scroll to position [9983, 0]
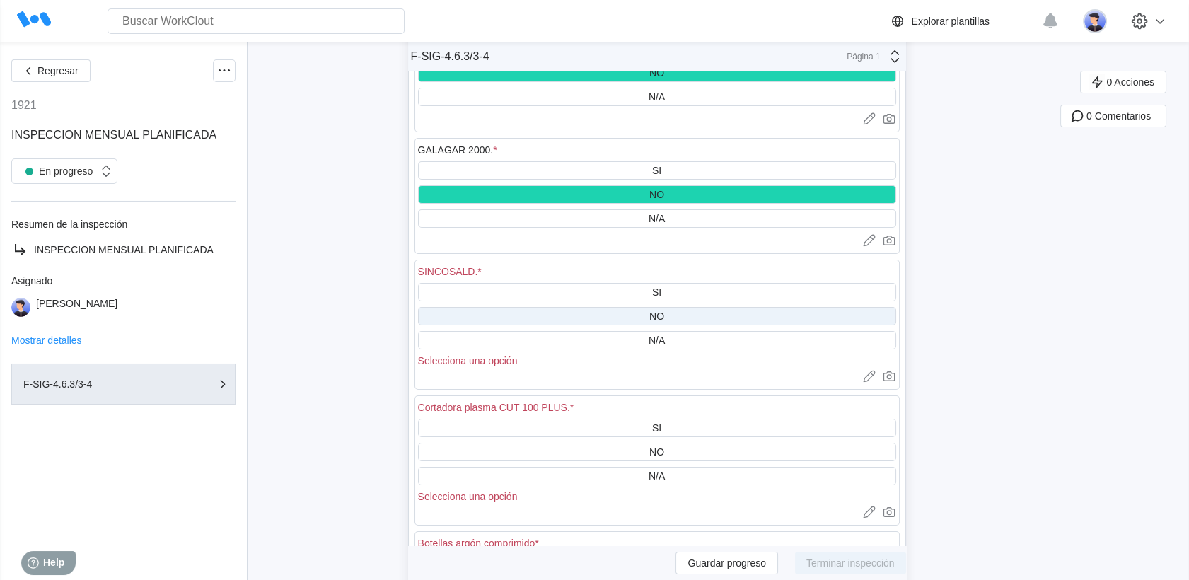
click at [610, 307] on div "NO" at bounding box center [657, 316] width 478 height 18
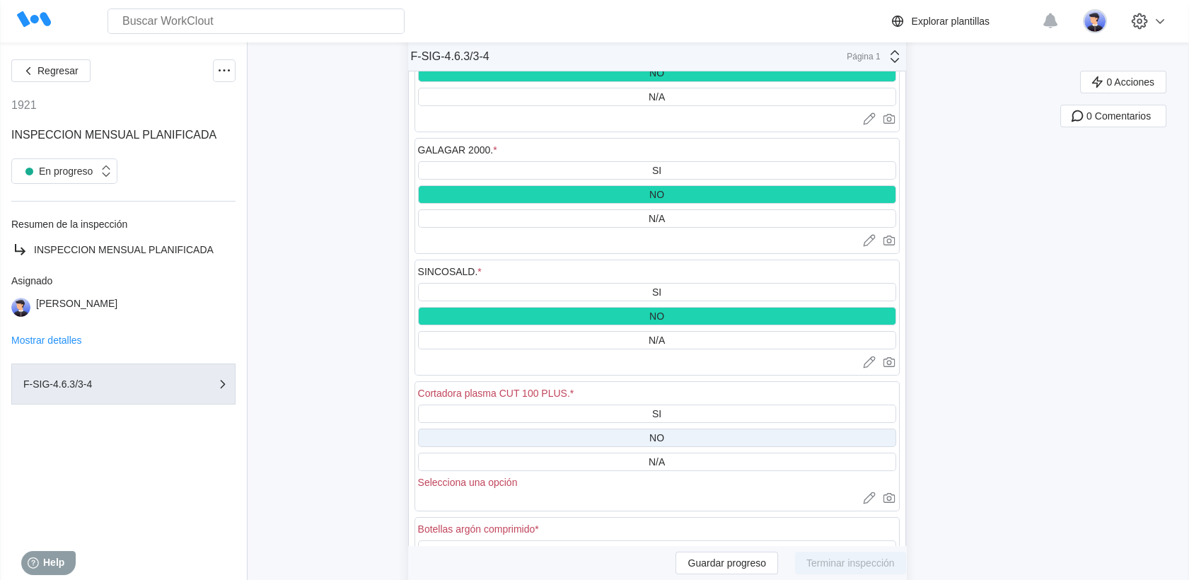
click at [622, 429] on div "NO" at bounding box center [657, 438] width 478 height 18
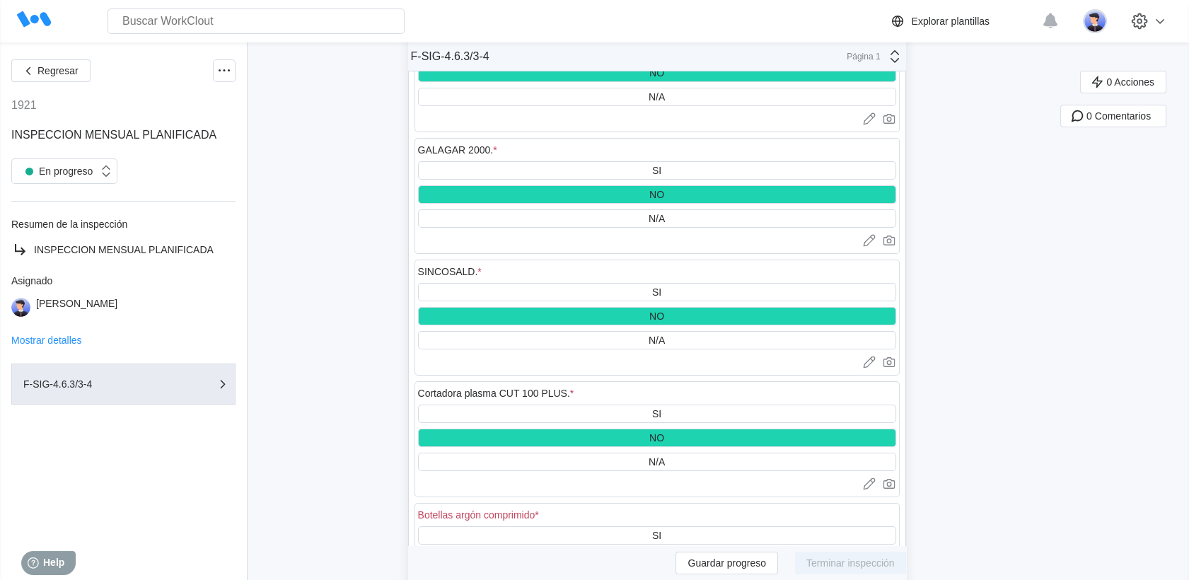
scroll to position [10140, 0]
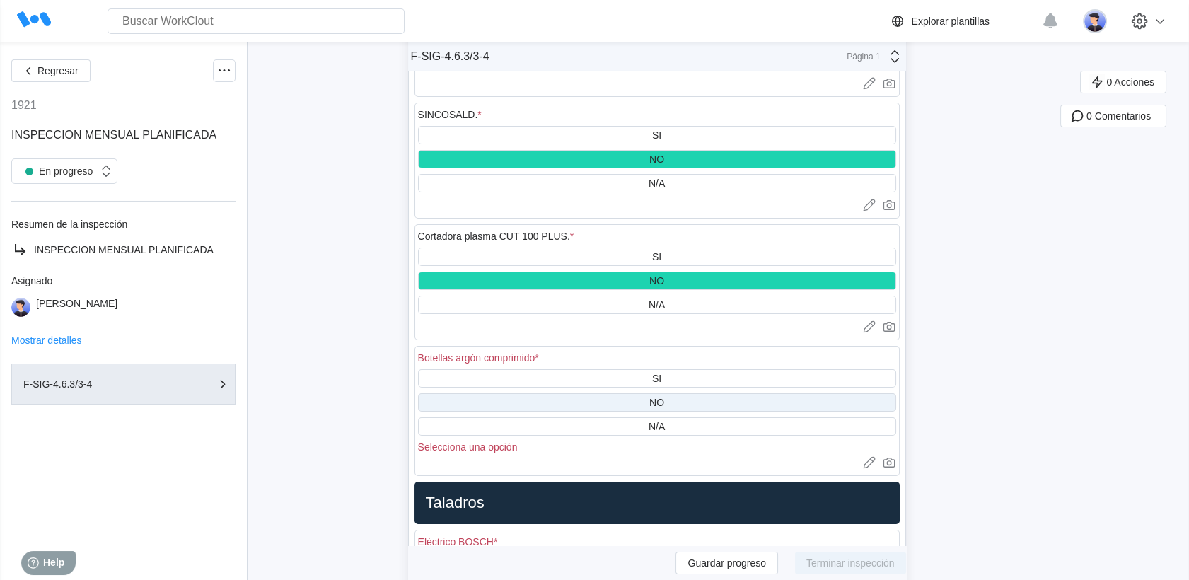
click at [623, 393] on div "NO" at bounding box center [657, 402] width 478 height 18
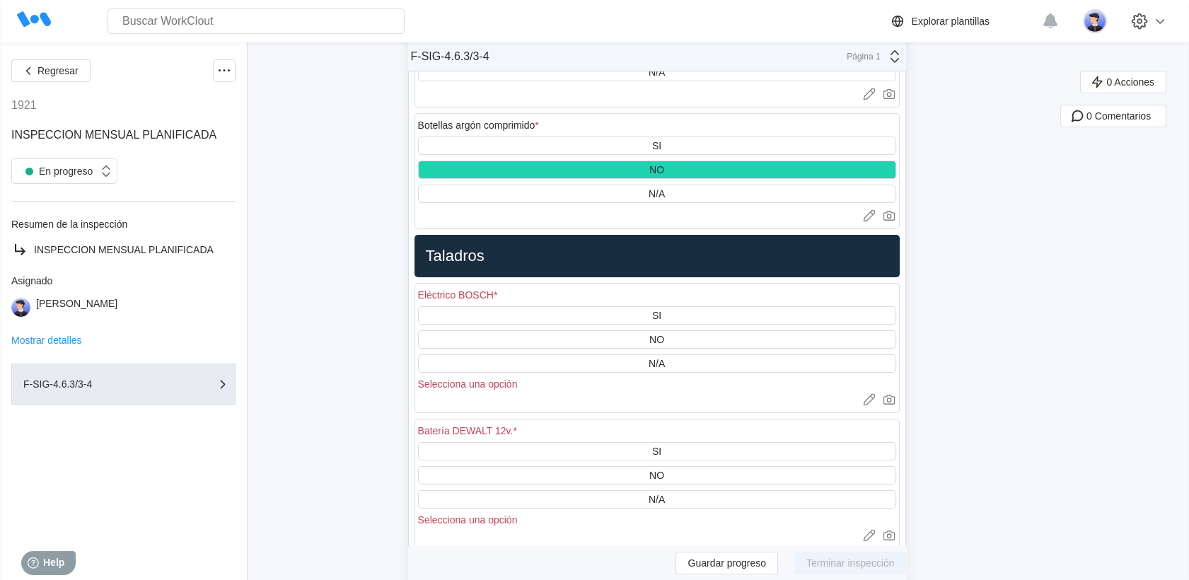
scroll to position [10376, 0]
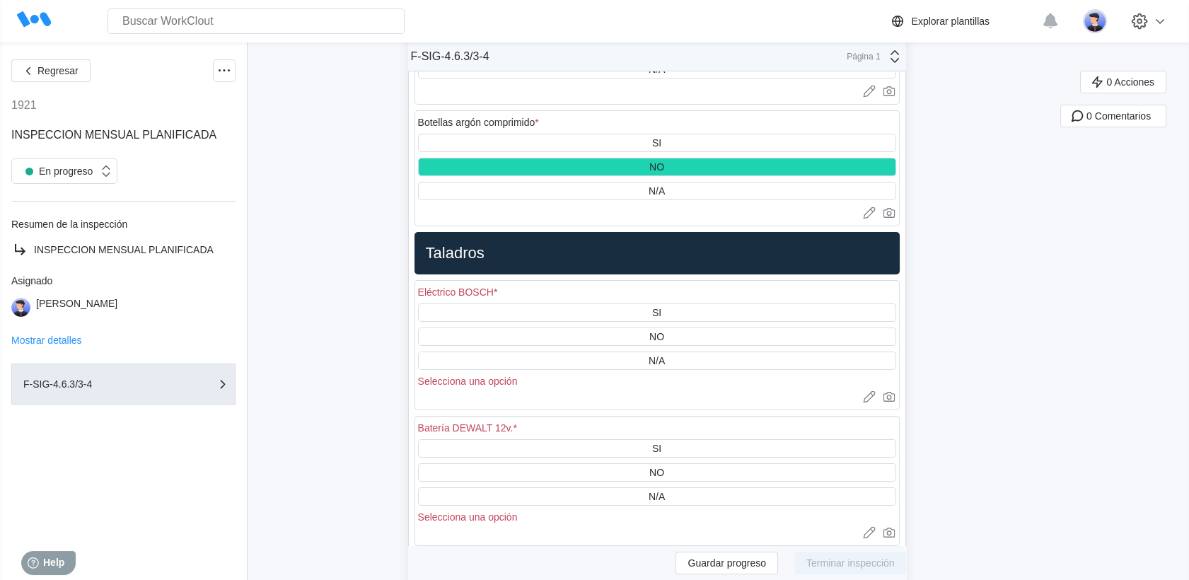
drag, startPoint x: 635, startPoint y: 296, endPoint x: 645, endPoint y: 335, distance: 39.3
click at [636, 328] on div "NO" at bounding box center [657, 337] width 478 height 18
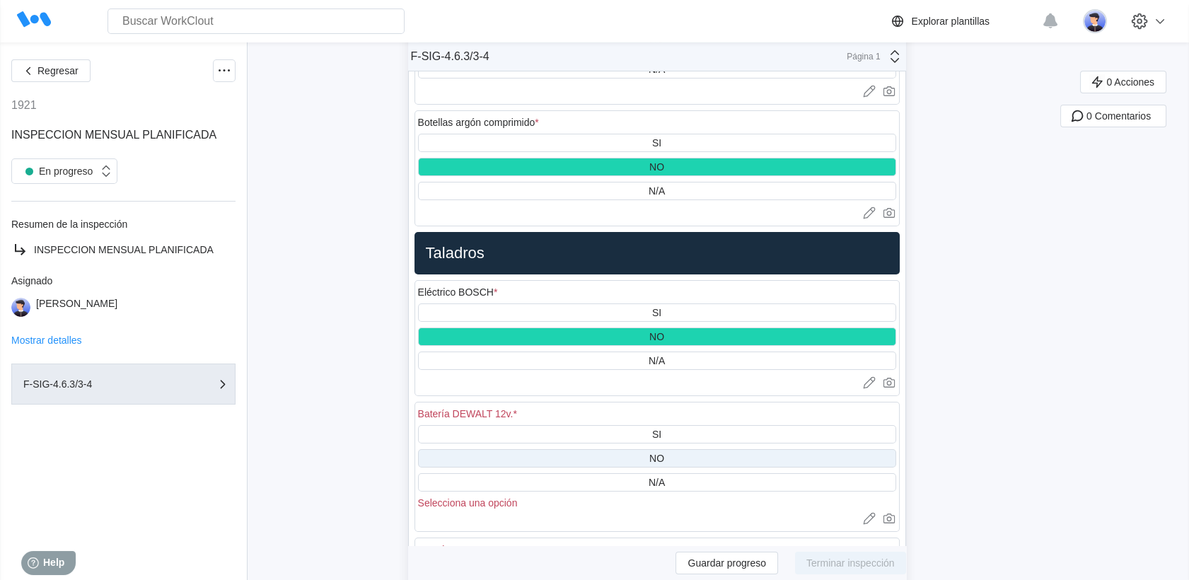
click at [639, 449] on div "NO" at bounding box center [657, 458] width 478 height 18
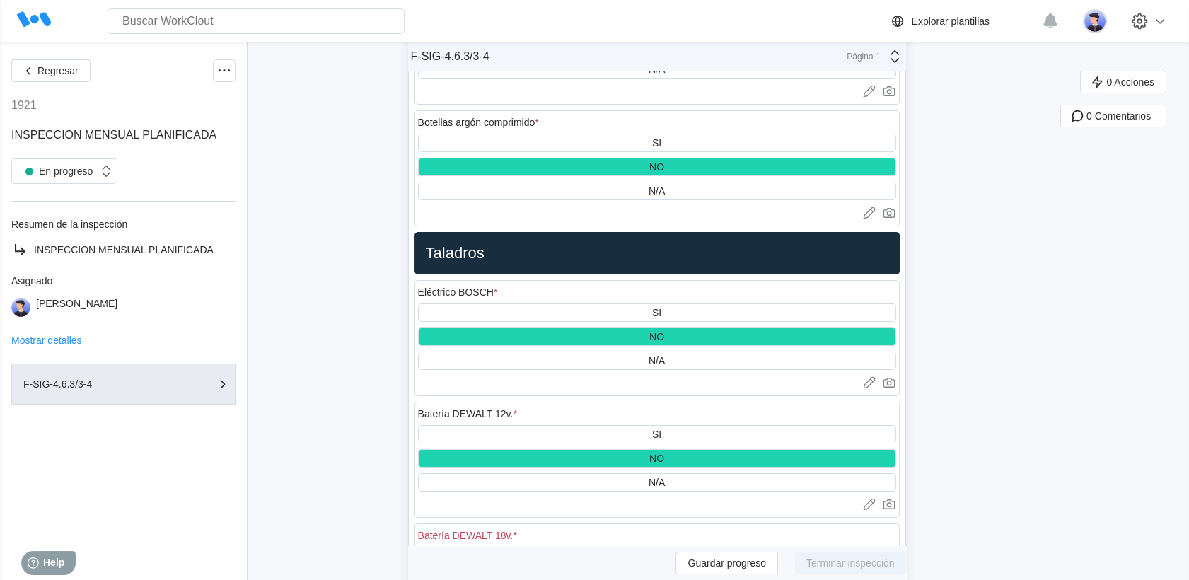
click at [646, 547] on div "SI NO N/A Selecciona una opción" at bounding box center [657, 588] width 478 height 83
click at [647, 571] on div "NO" at bounding box center [657, 580] width 478 height 18
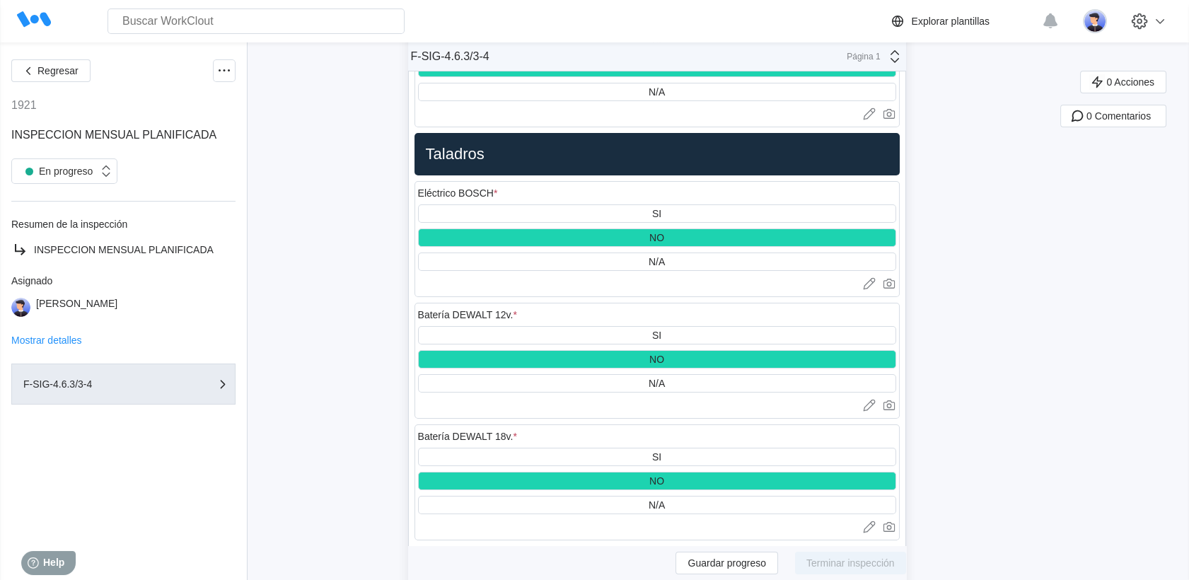
scroll to position [10612, 0]
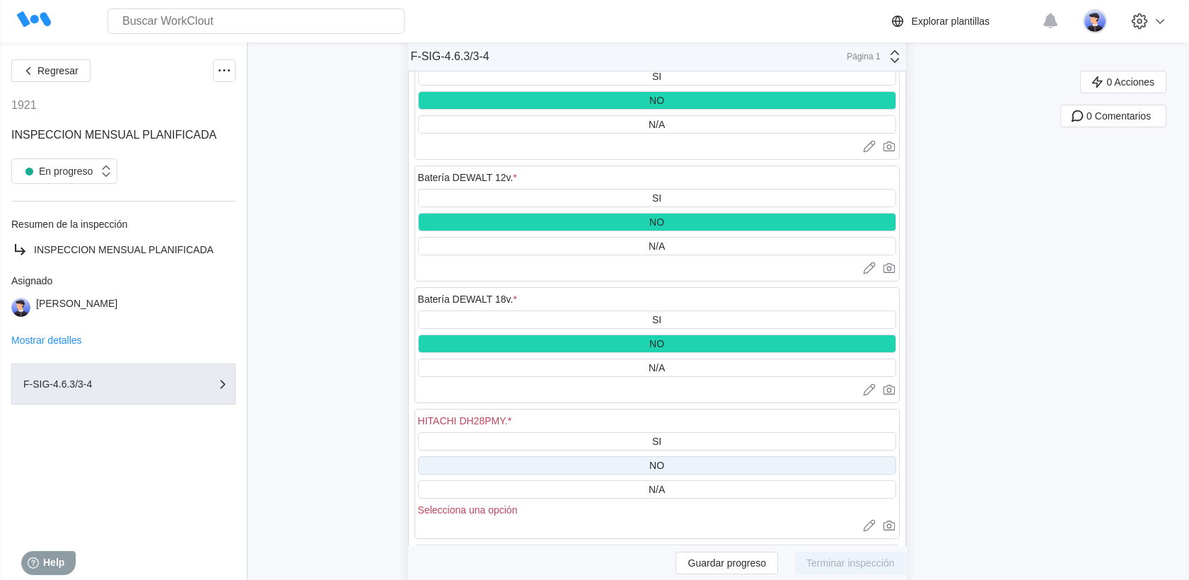
drag, startPoint x: 672, startPoint y: 413, endPoint x: 675, endPoint y: 424, distance: 11.7
click at [673, 456] on div "NO" at bounding box center [657, 465] width 478 height 18
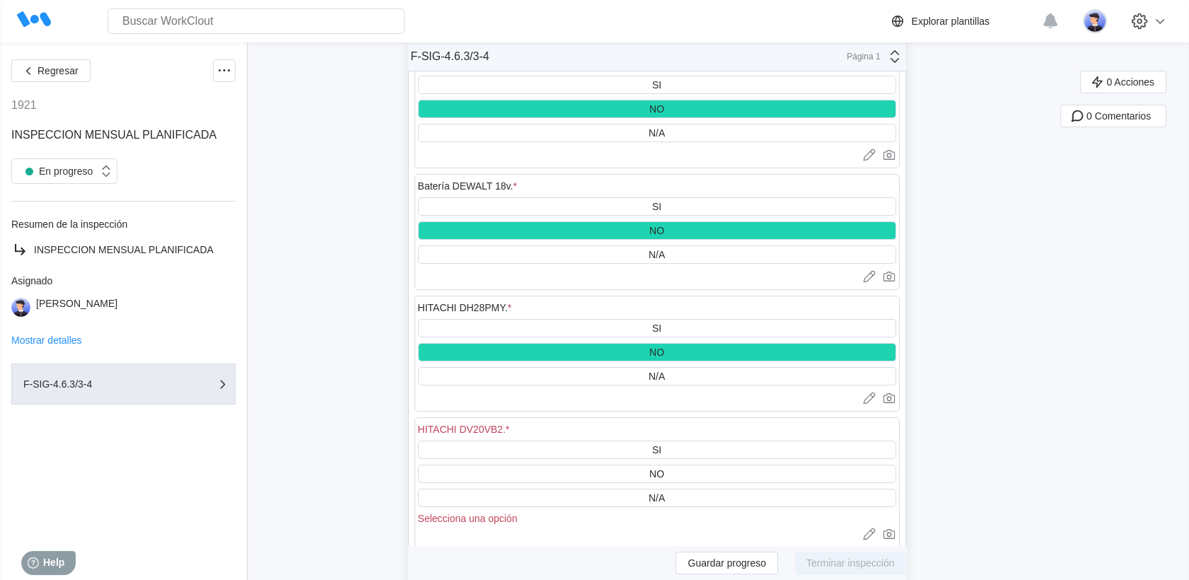
scroll to position [10848, 0]
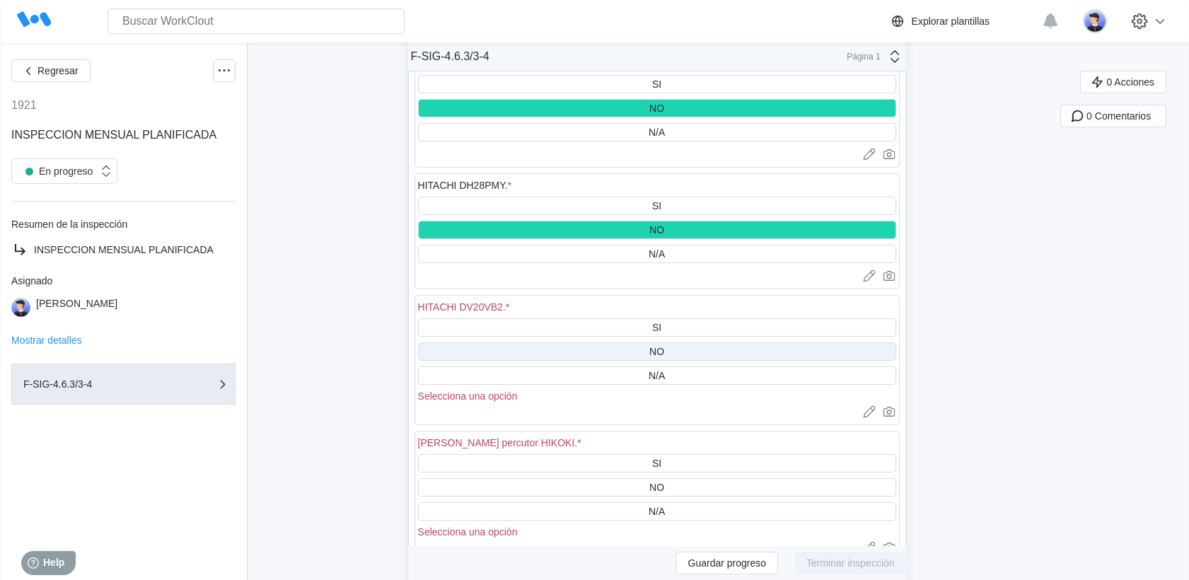
click at [674, 342] on div "NO" at bounding box center [657, 351] width 478 height 18
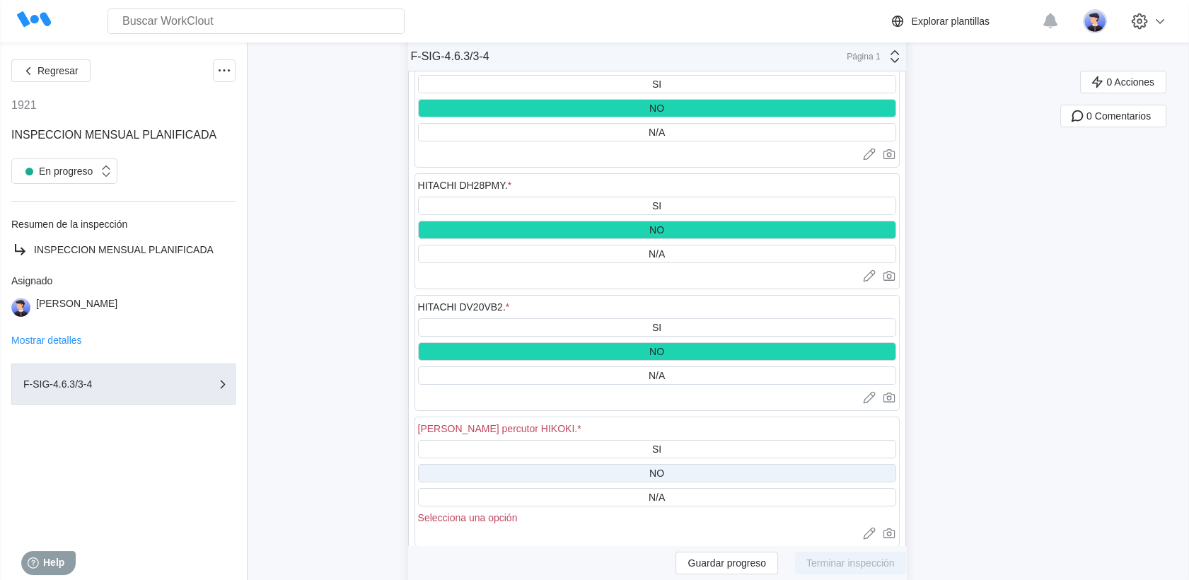
click at [664, 468] on div "NO" at bounding box center [656, 473] width 15 height 11
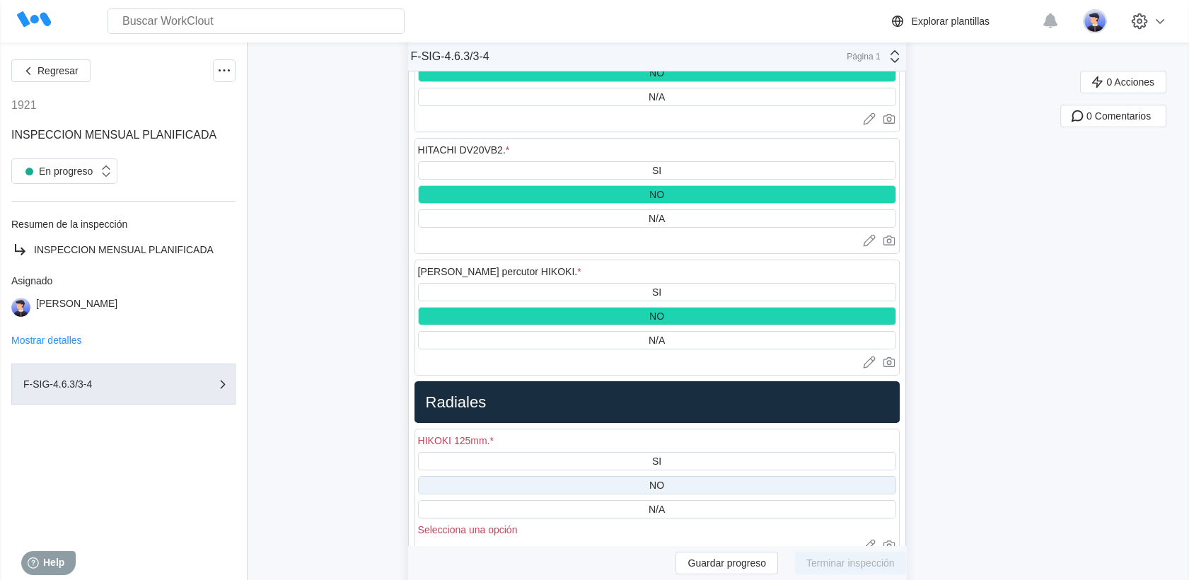
click at [677, 476] on div "NO" at bounding box center [657, 485] width 478 height 18
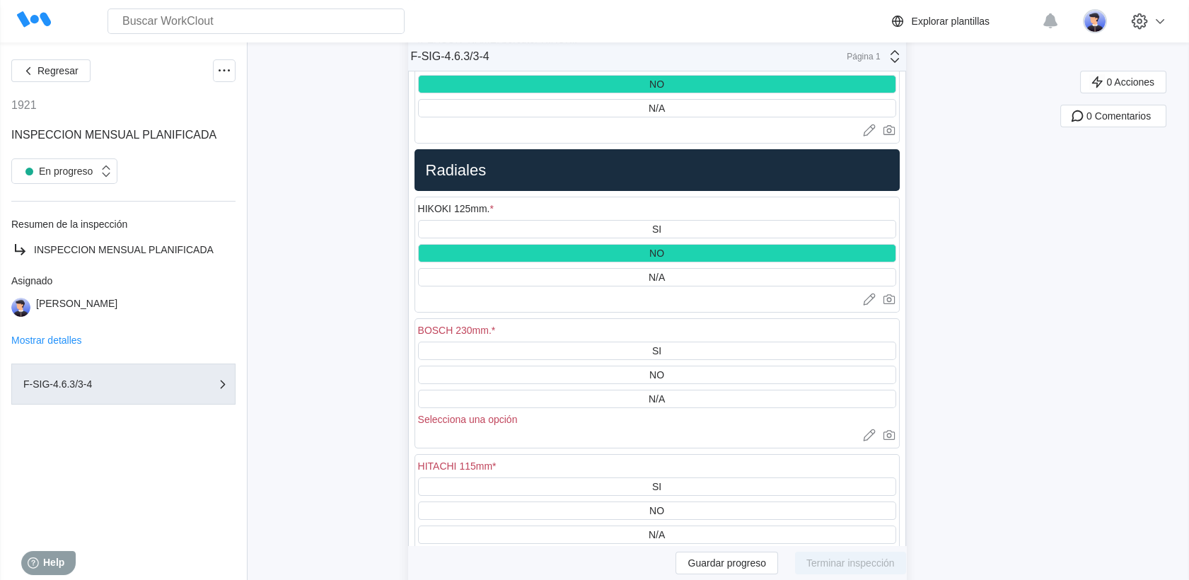
scroll to position [11241, 0]
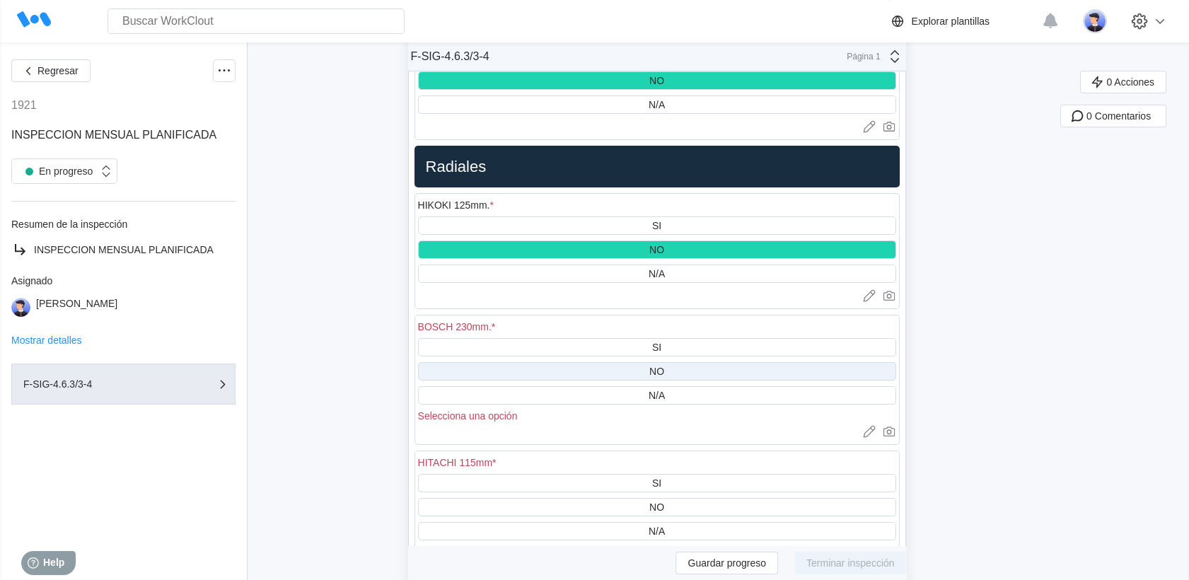
click at [676, 362] on div "NO" at bounding box center [657, 371] width 478 height 18
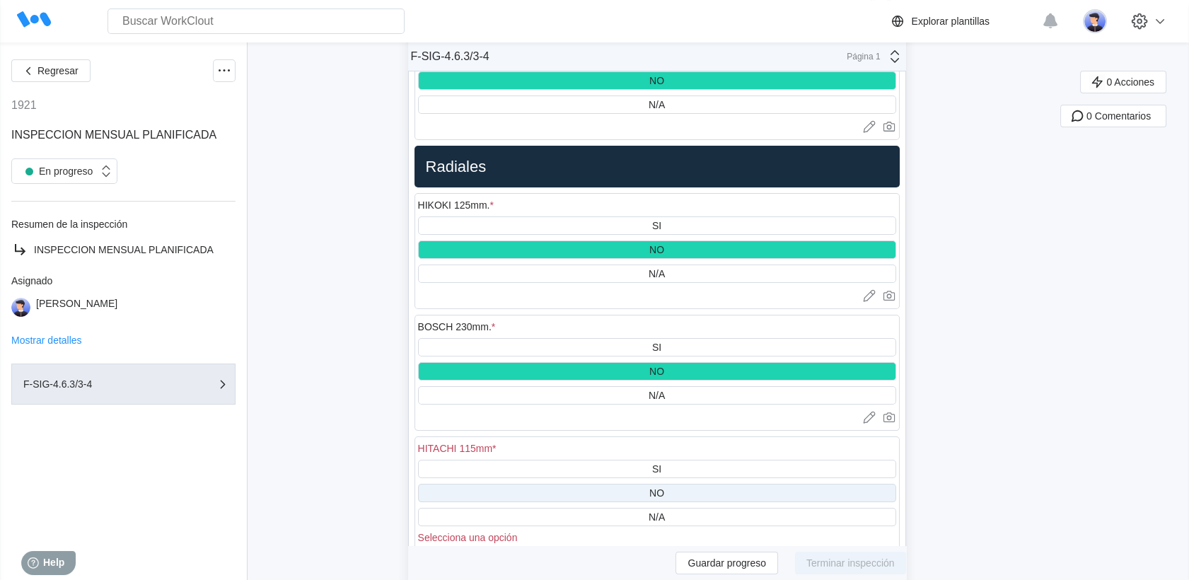
click at [688, 484] on div "NO" at bounding box center [657, 493] width 478 height 18
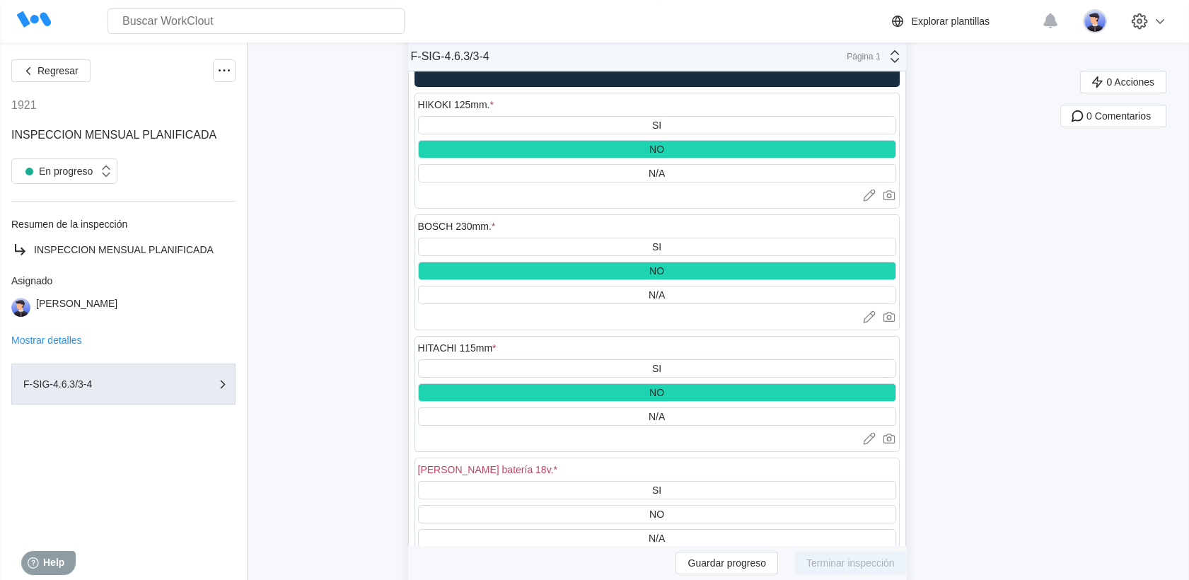
scroll to position [11555, 0]
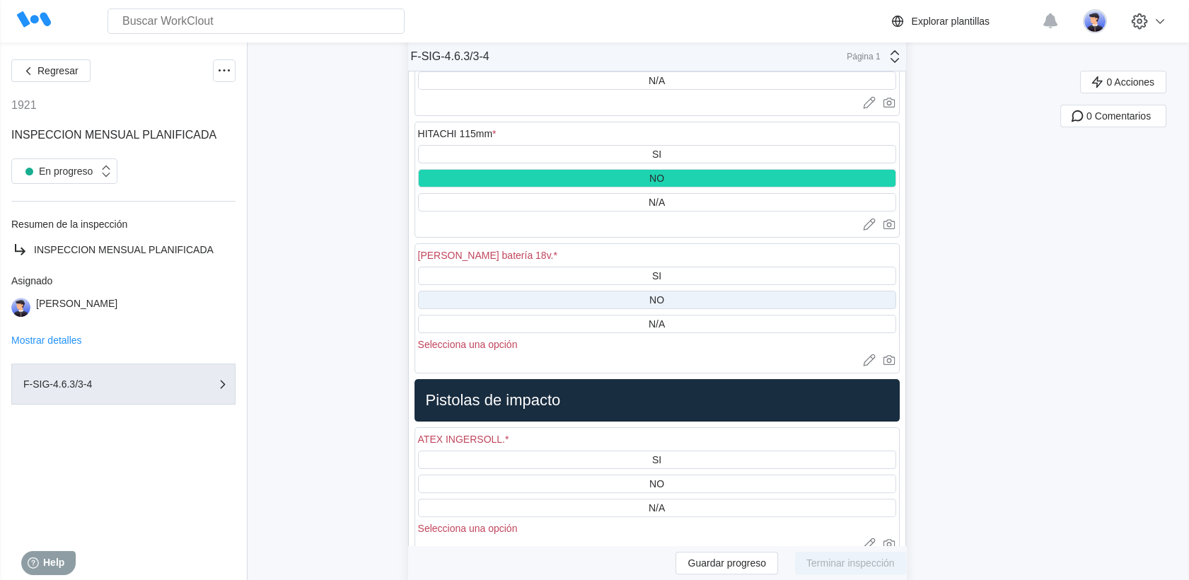
click at [678, 291] on div "NO" at bounding box center [657, 300] width 478 height 18
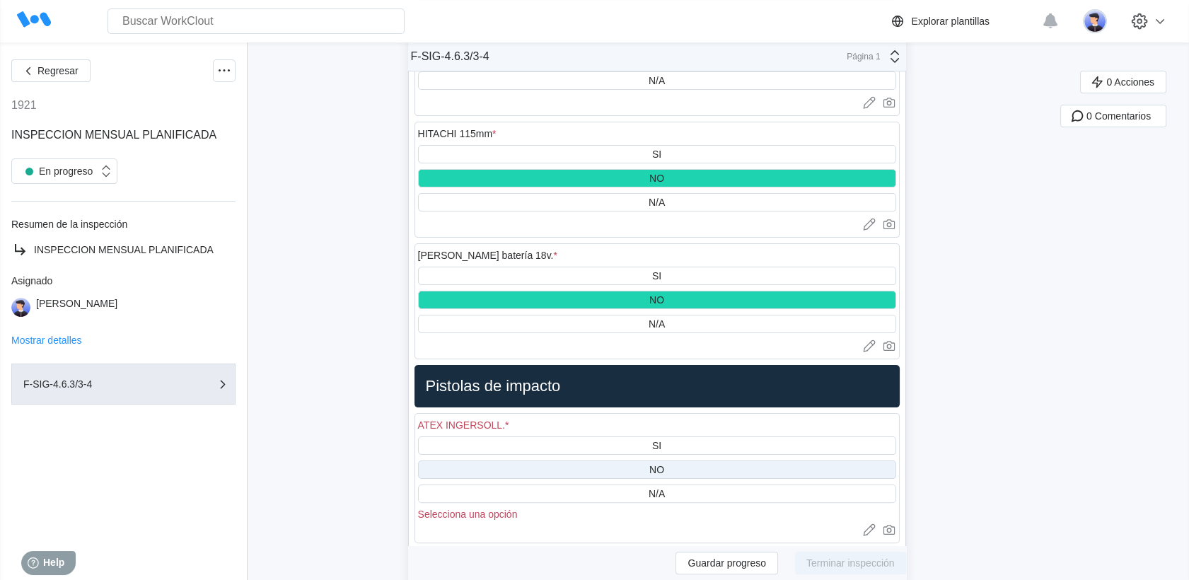
click at [671, 461] on div "NO" at bounding box center [657, 470] width 478 height 18
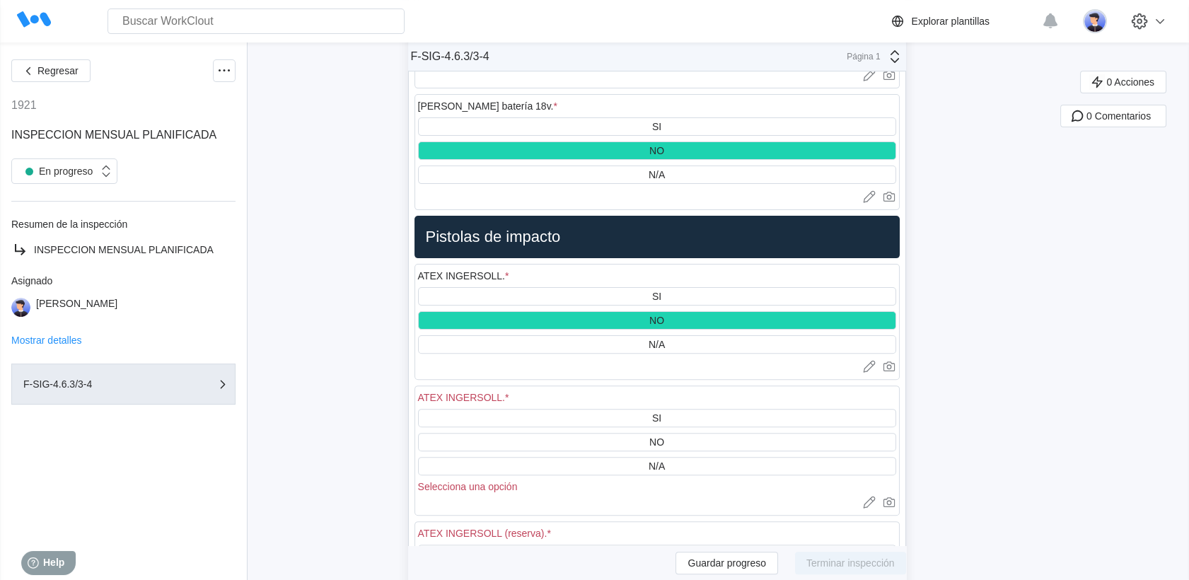
scroll to position [11791, 0]
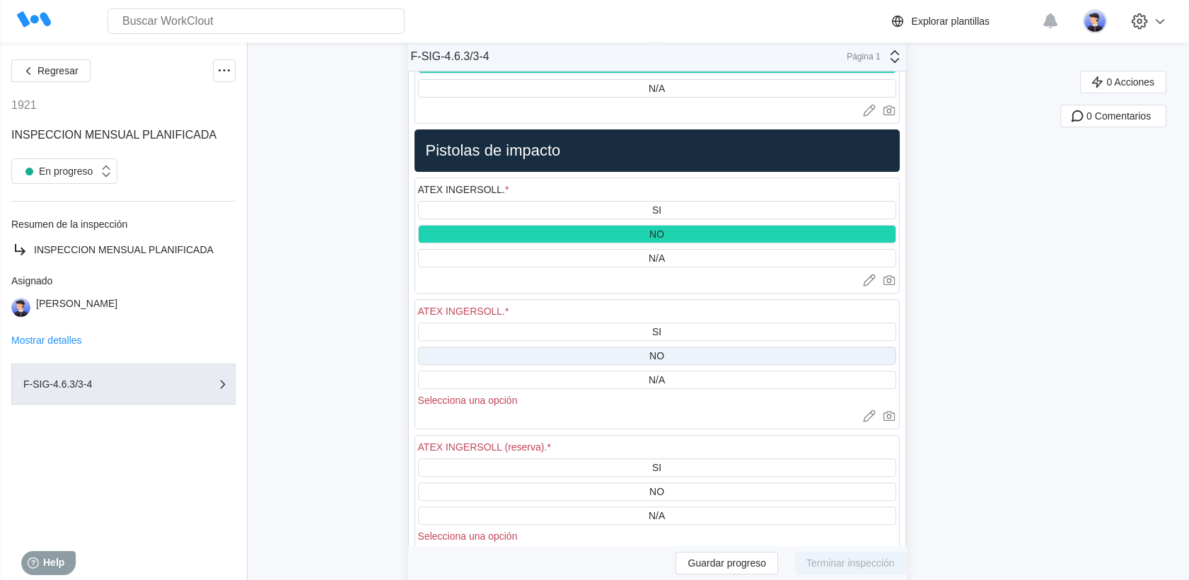
click at [666, 347] on div "NO" at bounding box center [657, 356] width 478 height 18
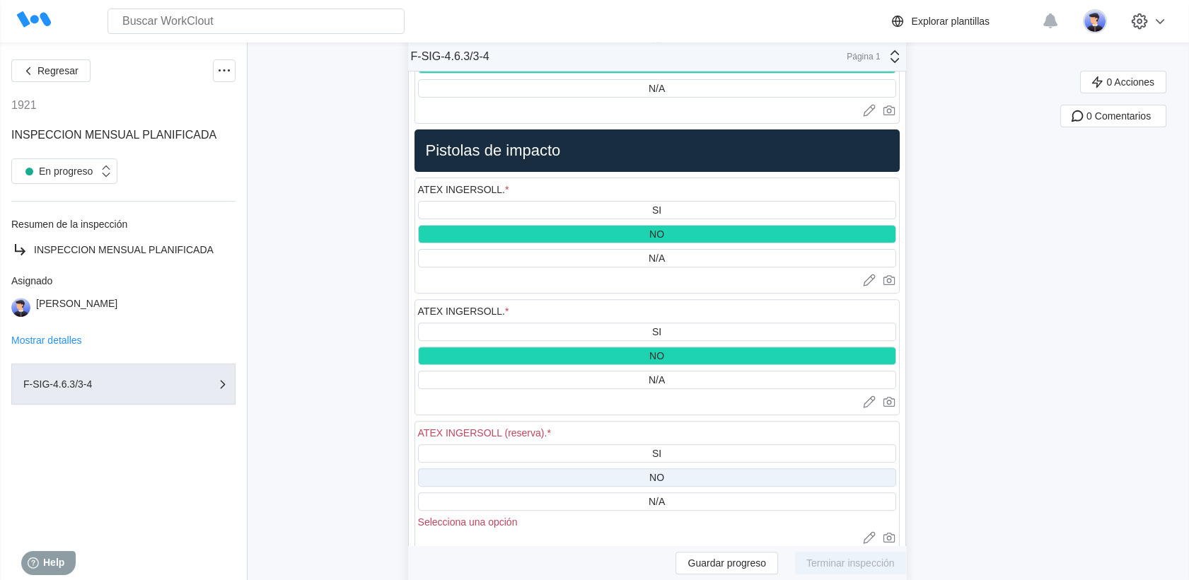
click at [664, 472] on div "NO" at bounding box center [656, 477] width 15 height 11
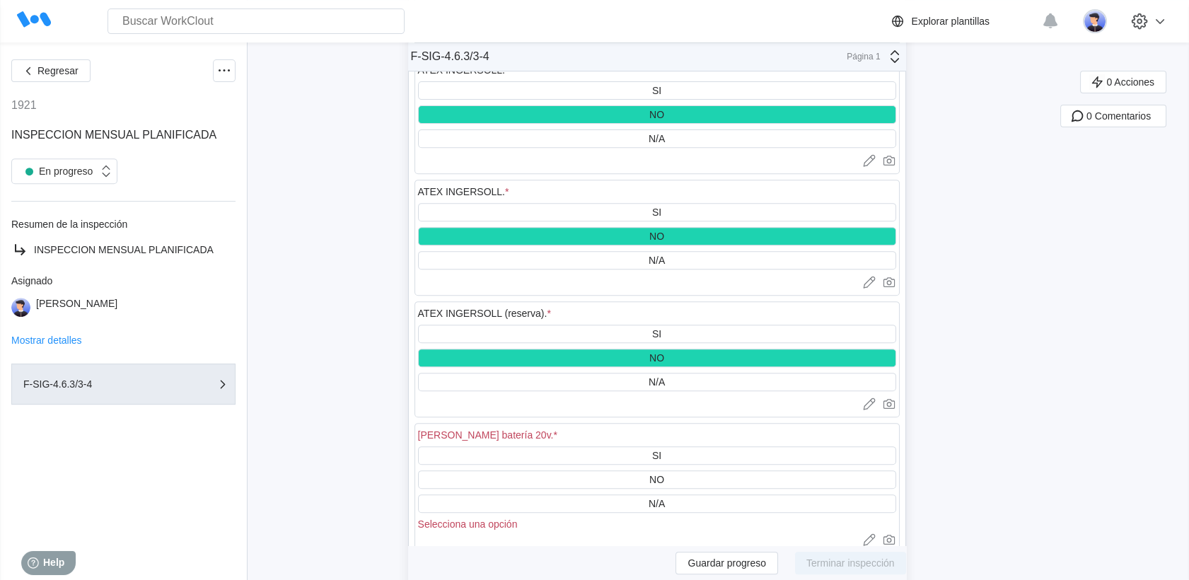
scroll to position [12027, 0]
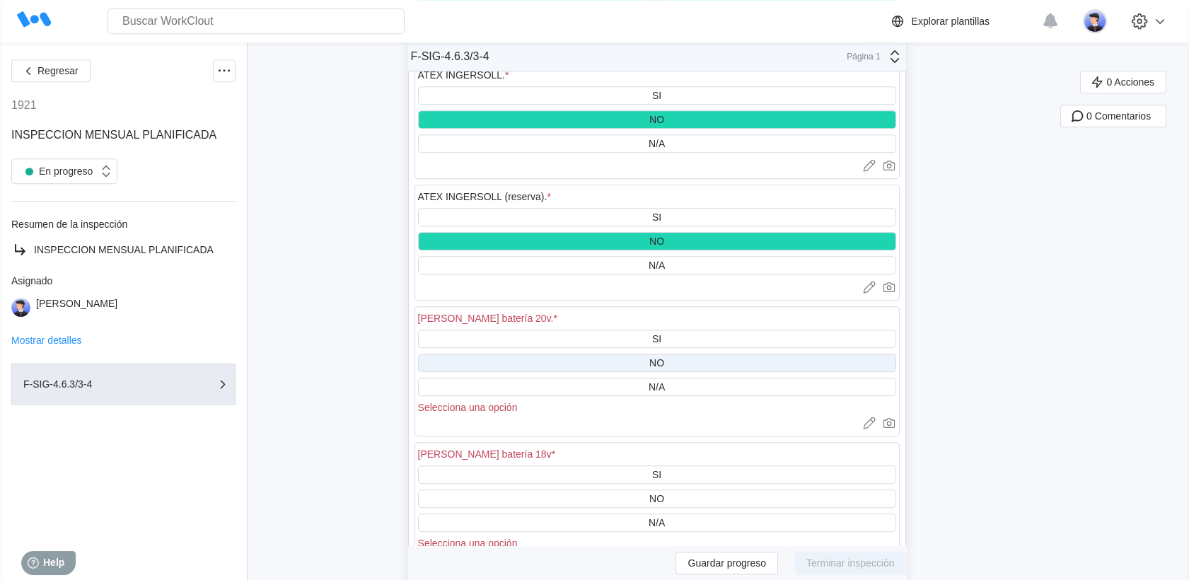
click at [656, 354] on div "NO" at bounding box center [657, 363] width 478 height 18
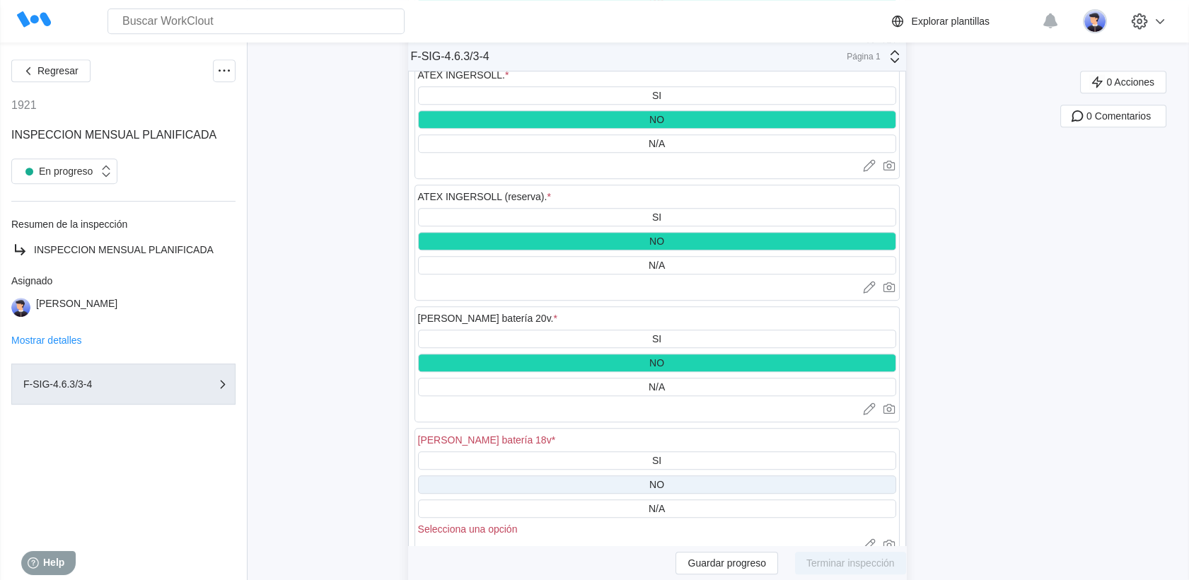
click at [676, 475] on div "NO" at bounding box center [657, 484] width 478 height 18
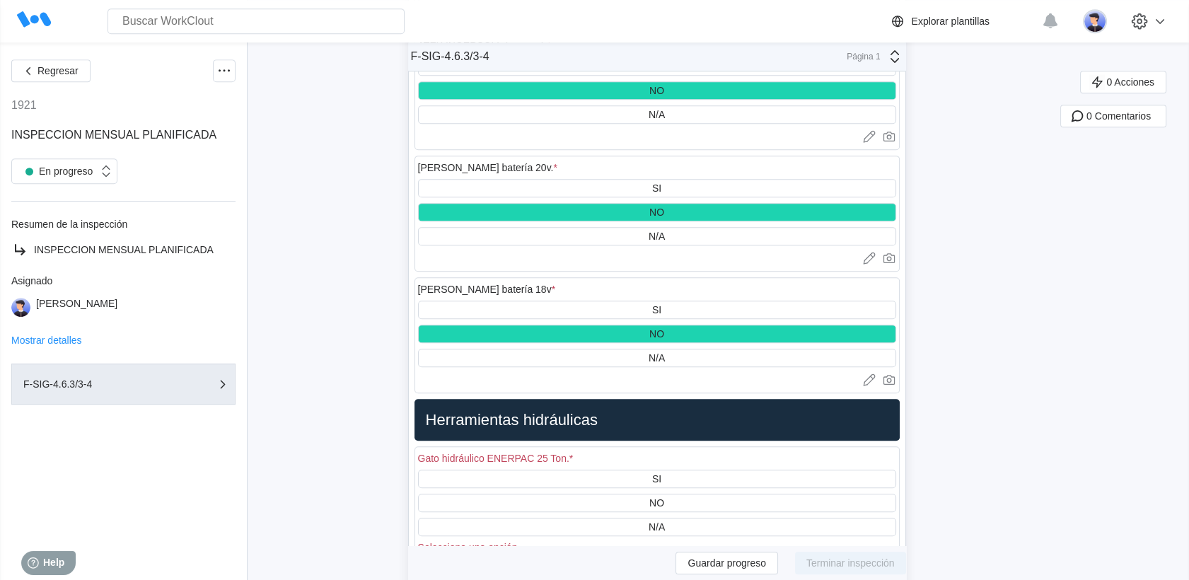
scroll to position [12263, 0]
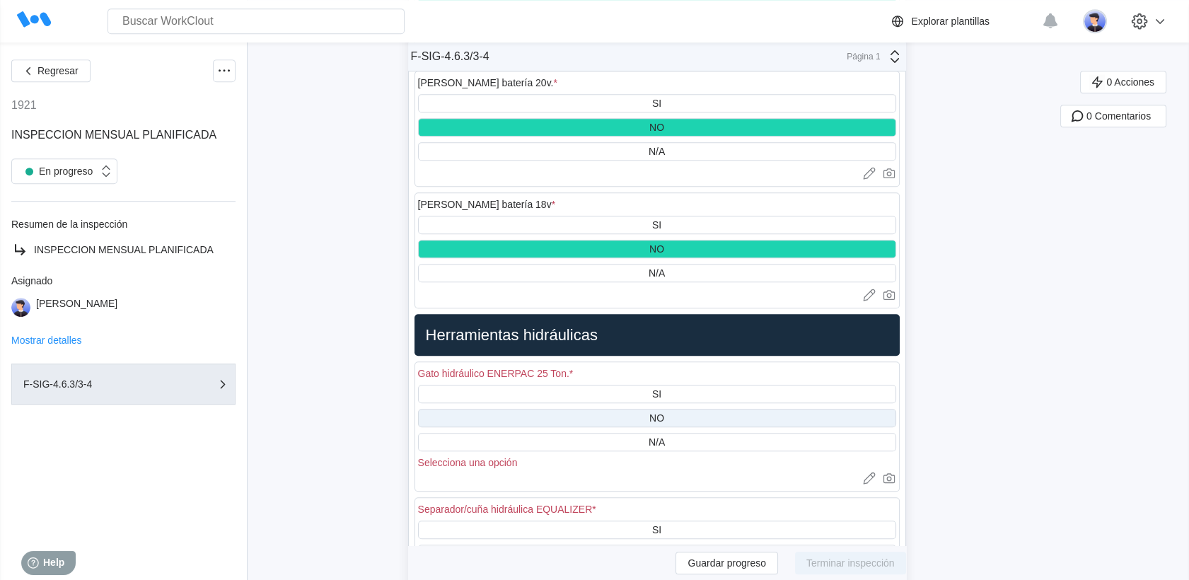
click at [664, 412] on div "NO" at bounding box center [656, 417] width 15 height 11
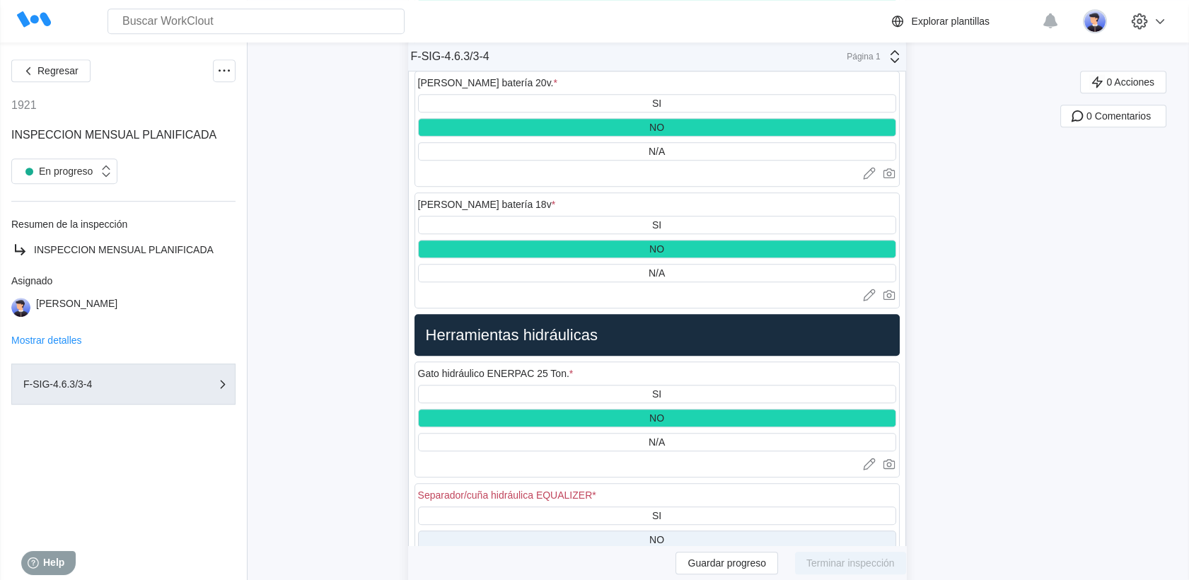
click at [662, 531] on div "NO" at bounding box center [657, 540] width 478 height 18
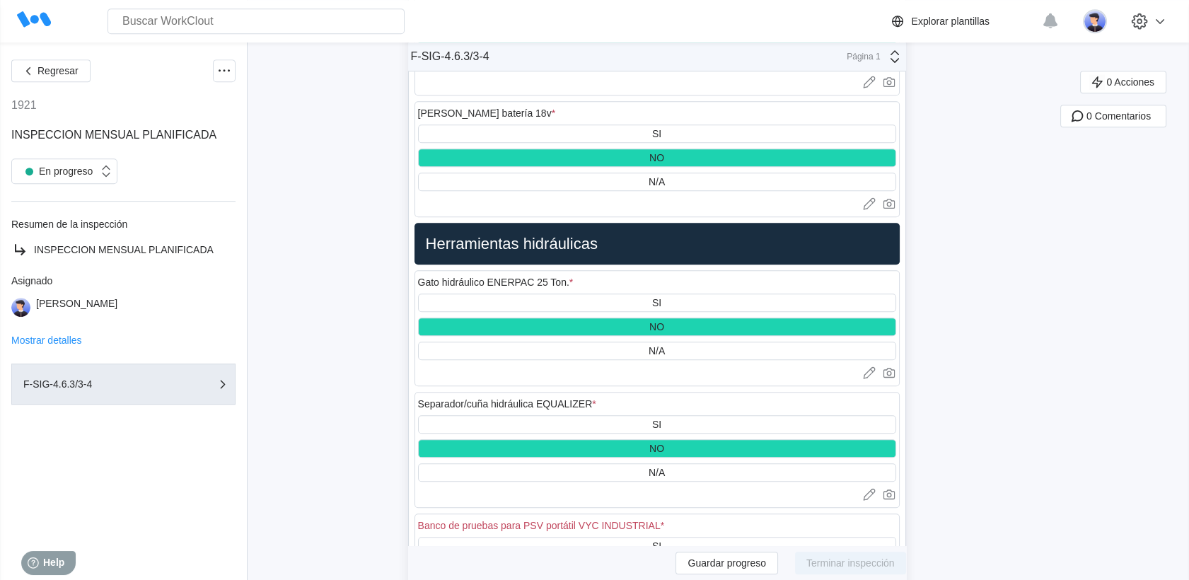
scroll to position [12577, 0]
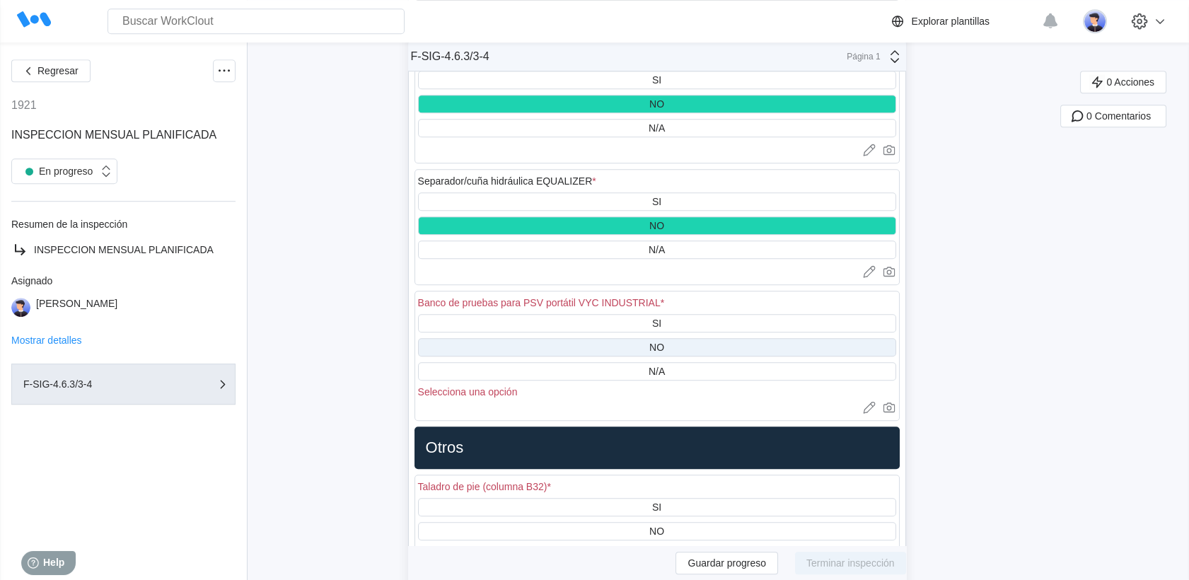
click at [663, 342] on div "NO" at bounding box center [656, 347] width 15 height 11
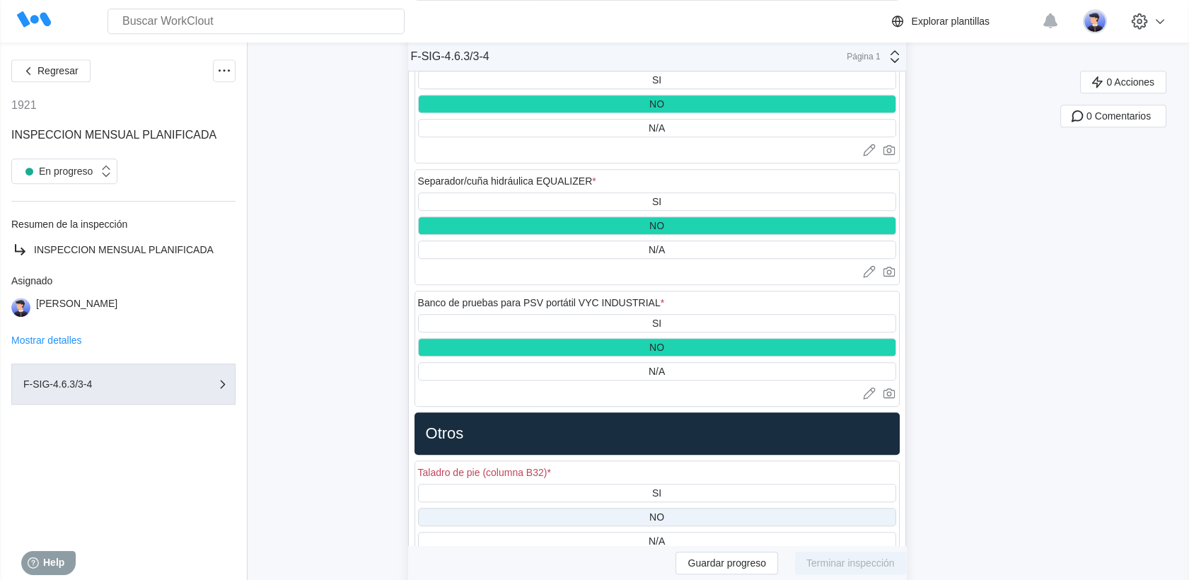
click at [664, 512] on div "NO" at bounding box center [656, 517] width 15 height 11
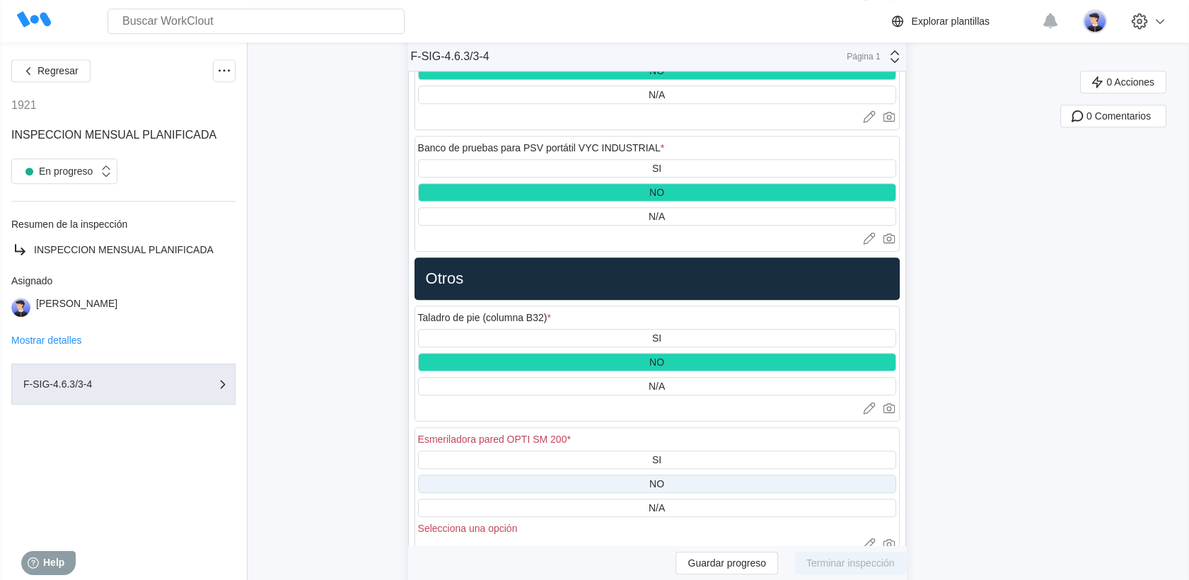
scroll to position [12735, 0]
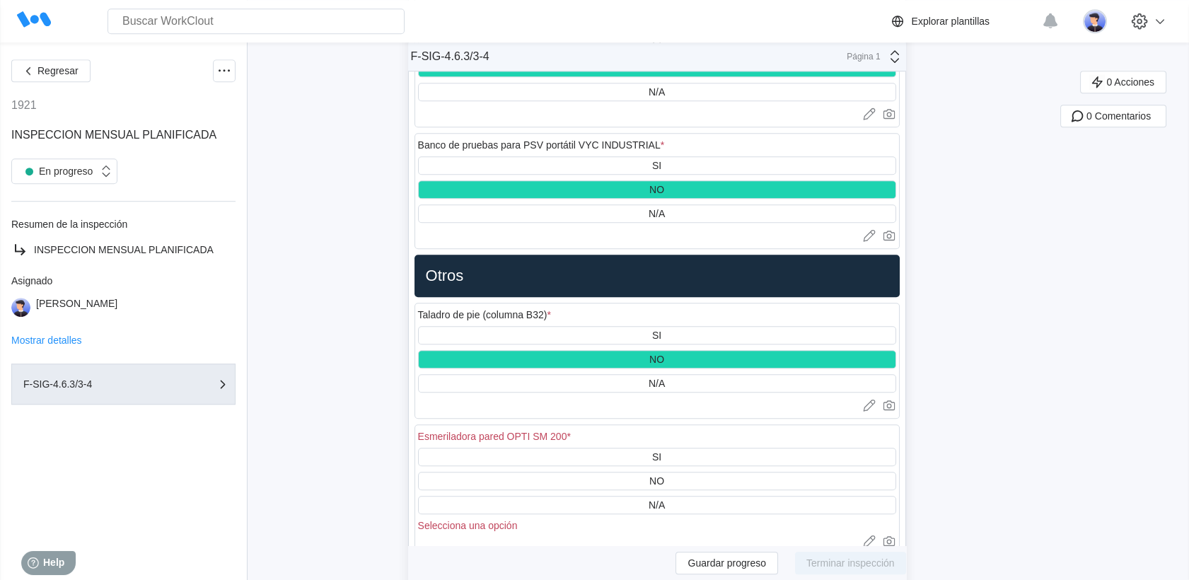
click at [661, 448] on div "SI NO N/A Selecciona una opción" at bounding box center [657, 489] width 478 height 83
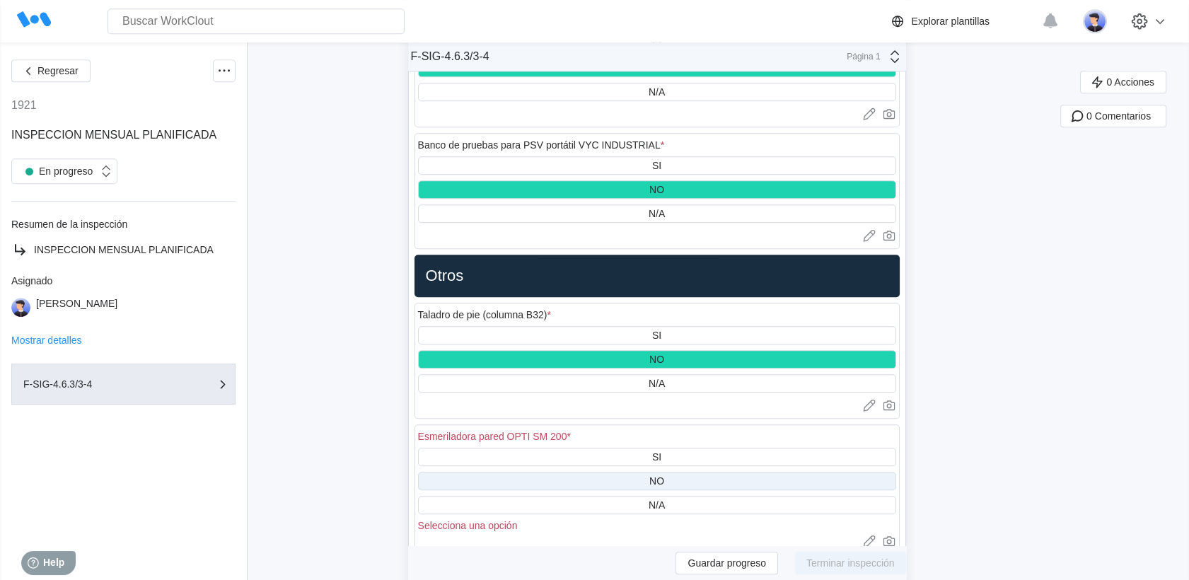
click at [662, 475] on div "NO" at bounding box center [656, 480] width 15 height 11
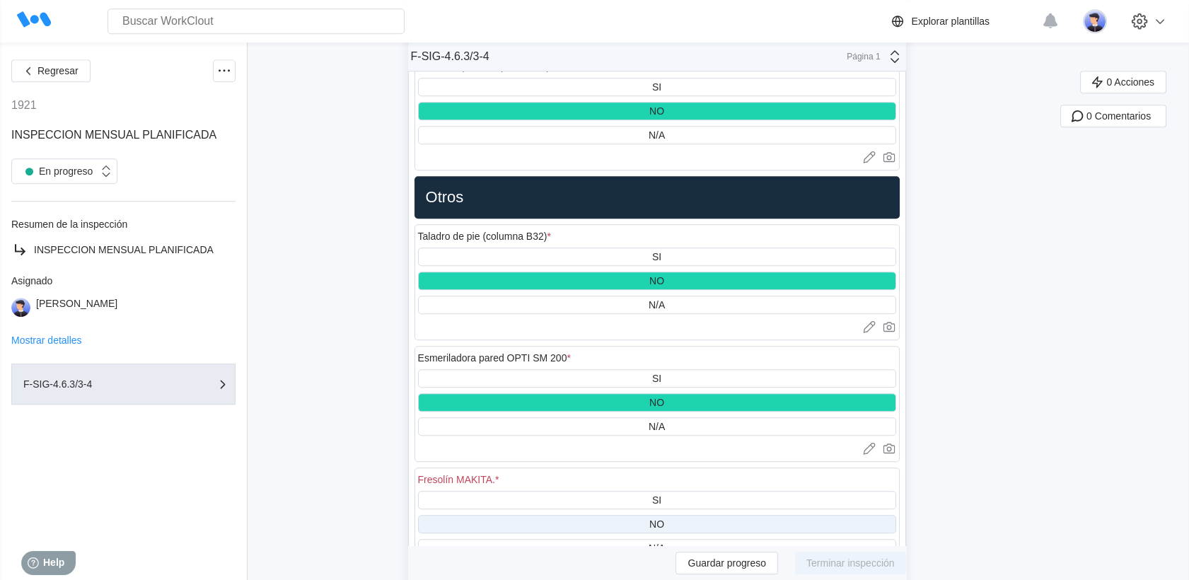
click at [680, 515] on div "NO" at bounding box center [657, 524] width 478 height 18
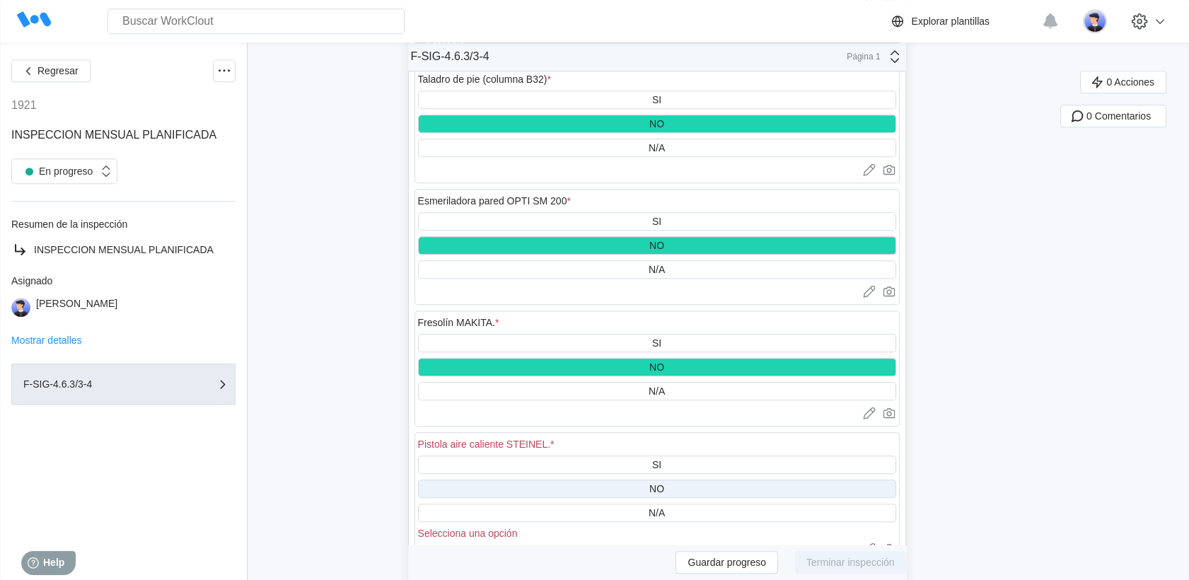
click at [671, 480] on div "NO" at bounding box center [657, 489] width 478 height 18
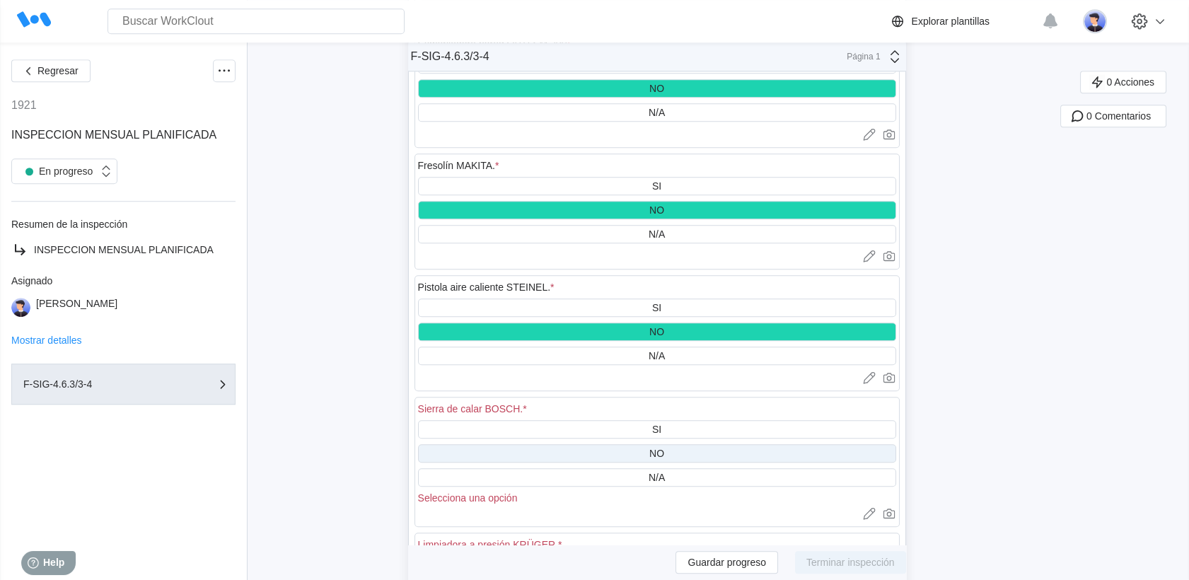
click at [659, 444] on div "NO" at bounding box center [657, 453] width 478 height 18
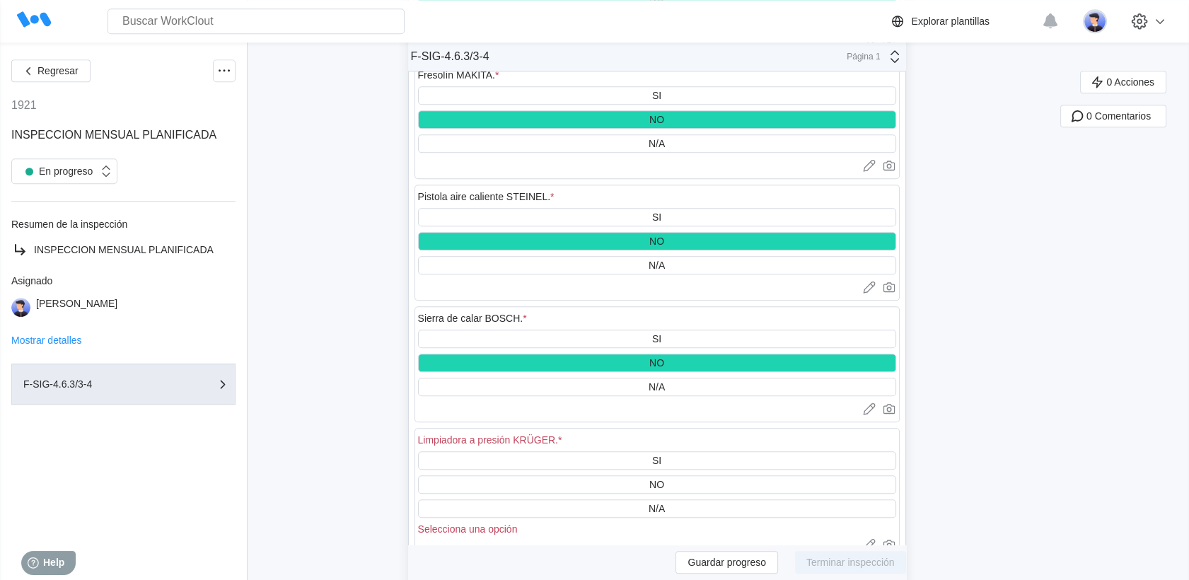
scroll to position [13285, 0]
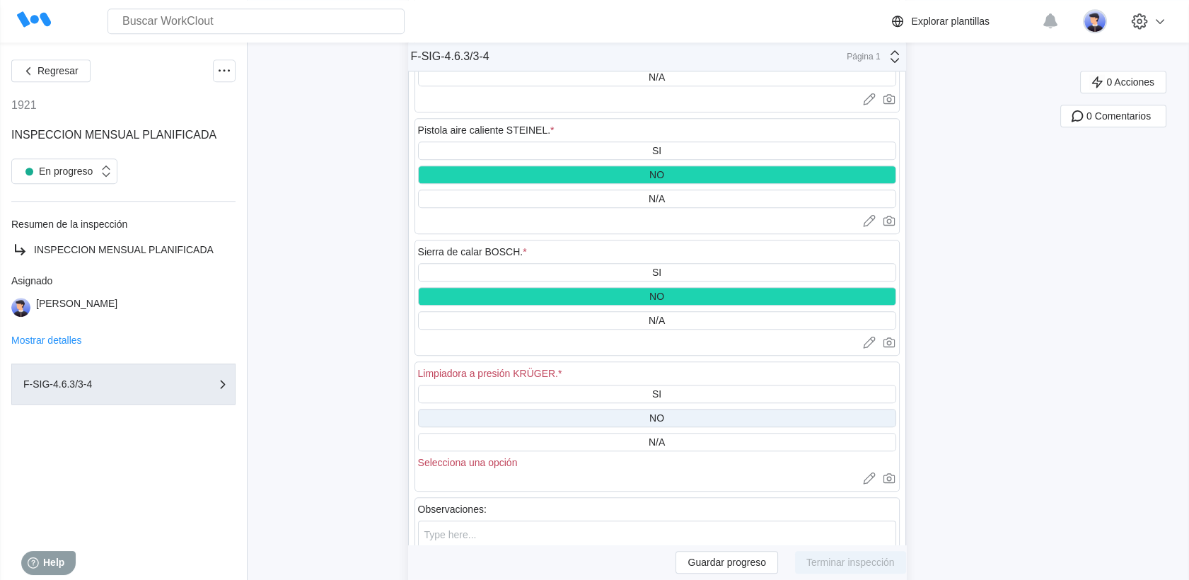
click at [657, 412] on div "NO" at bounding box center [656, 417] width 15 height 11
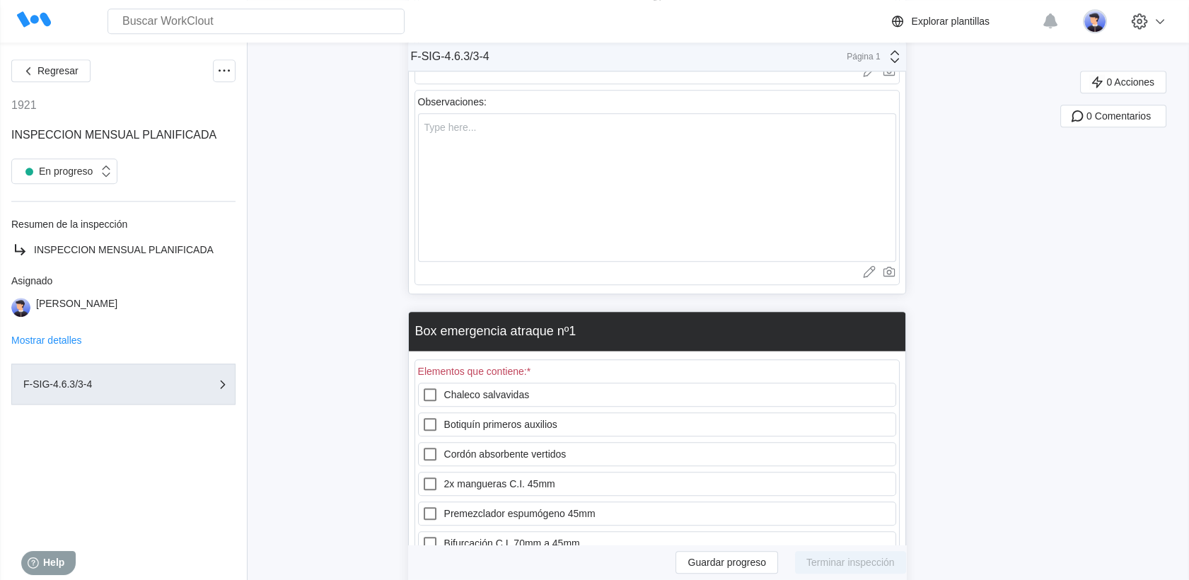
scroll to position [13913, 0]
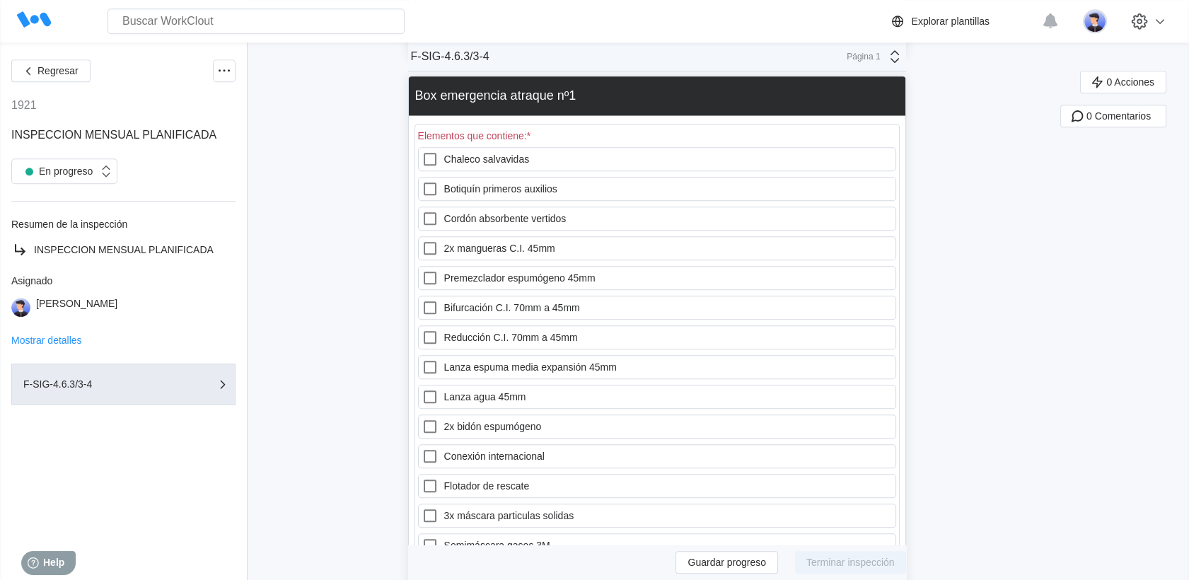
click at [425, 147] on label "Chaleco salvavidas" at bounding box center [657, 159] width 478 height 24
click at [422, 151] on salvavidas "Chaleco salvavidas" at bounding box center [422, 151] width 1 height 1
checkbox salvavidas "true"
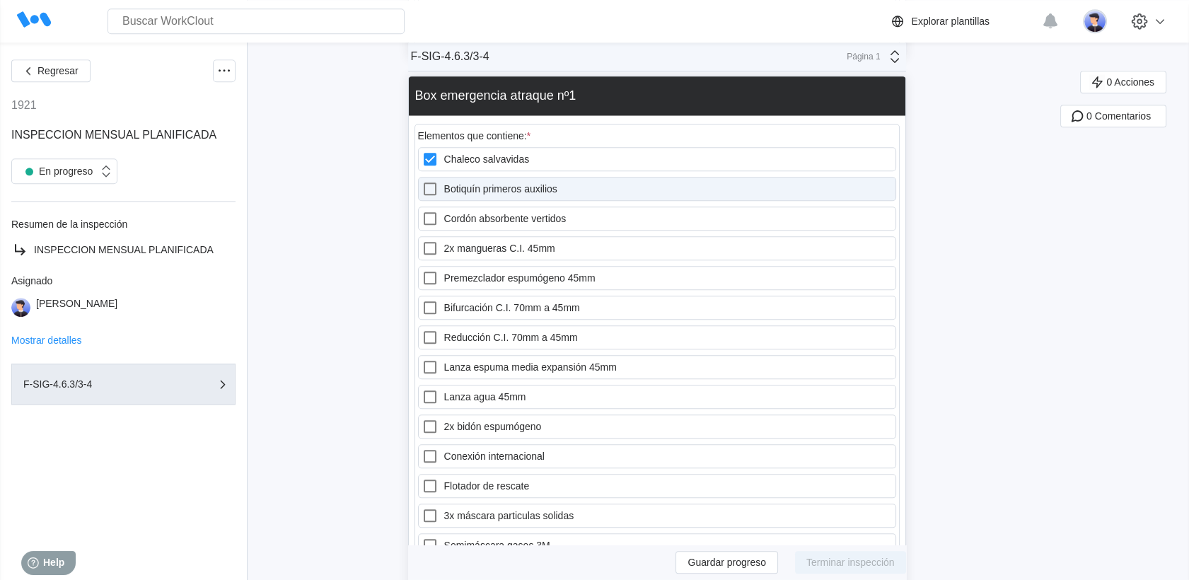
click at [444, 180] on div at bounding box center [433, 188] width 23 height 17
click at [422, 180] on auxilios "Botiquín primeros auxilios" at bounding box center [422, 180] width 1 height 1
checkbox auxilios "true"
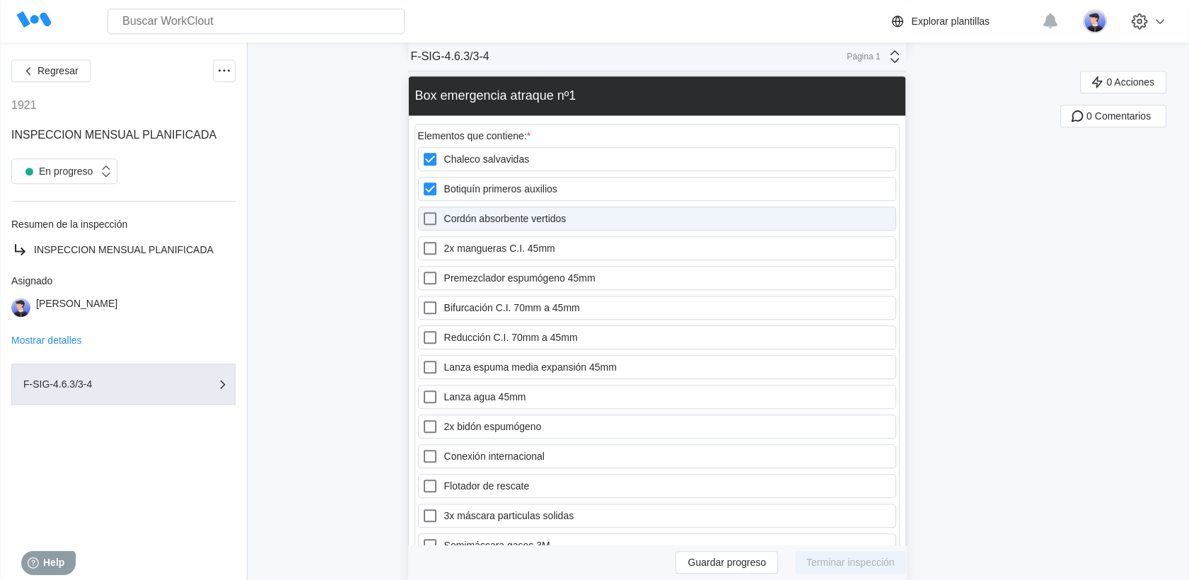
click at [444, 210] on div at bounding box center [433, 218] width 23 height 17
click at [422, 210] on vertidos "Cordón absorbente vertidos" at bounding box center [422, 210] width 1 height 1
checkbox vertidos "true"
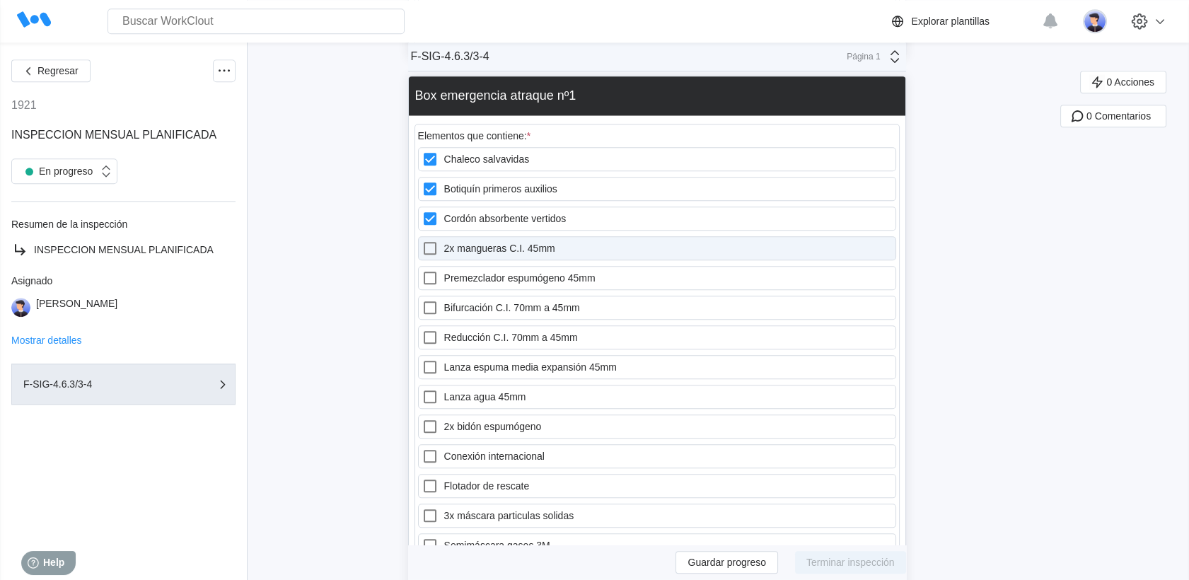
click at [437, 242] on icon at bounding box center [430, 248] width 13 height 13
click at [422, 240] on 45mm "2x mangueras C.I. 45mm" at bounding box center [422, 240] width 1 height 1
checkbox 45mm "true"
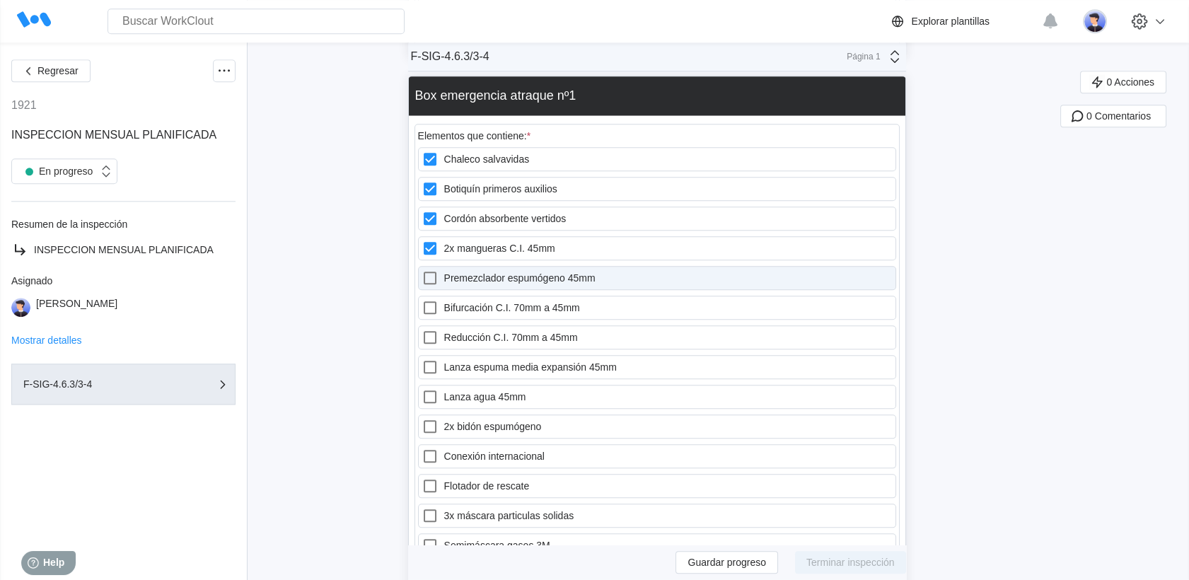
click at [437, 272] on icon at bounding box center [430, 278] width 13 height 13
click at [422, 270] on 45mm "Premezclador espumógeno 45mm" at bounding box center [422, 270] width 1 height 1
checkbox 45mm "true"
click at [439, 231] on div "Chaleco salvavidas Botiquín primeros auxilios Cordón absorbente vertidos 2x man…" at bounding box center [657, 426] width 478 height 559
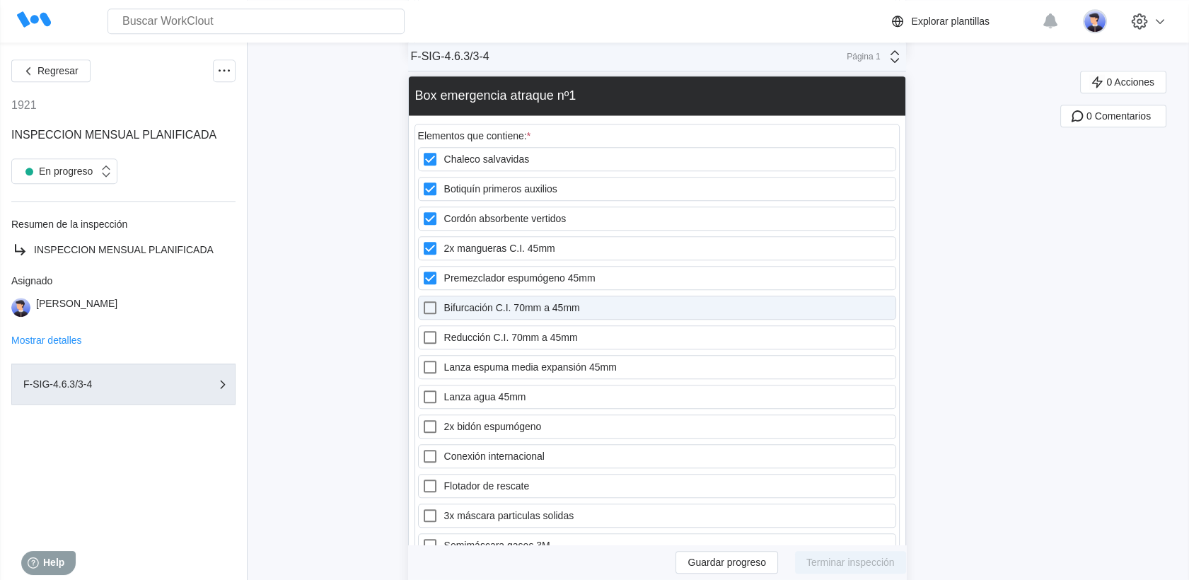
click at [440, 296] on label "Bifurcación C.I. 70mm a 45mm" at bounding box center [657, 308] width 478 height 24
click at [422, 299] on 45mm "Bifurcación C.I. 70mm a 45mm" at bounding box center [422, 299] width 1 height 1
checkbox 45mm "true"
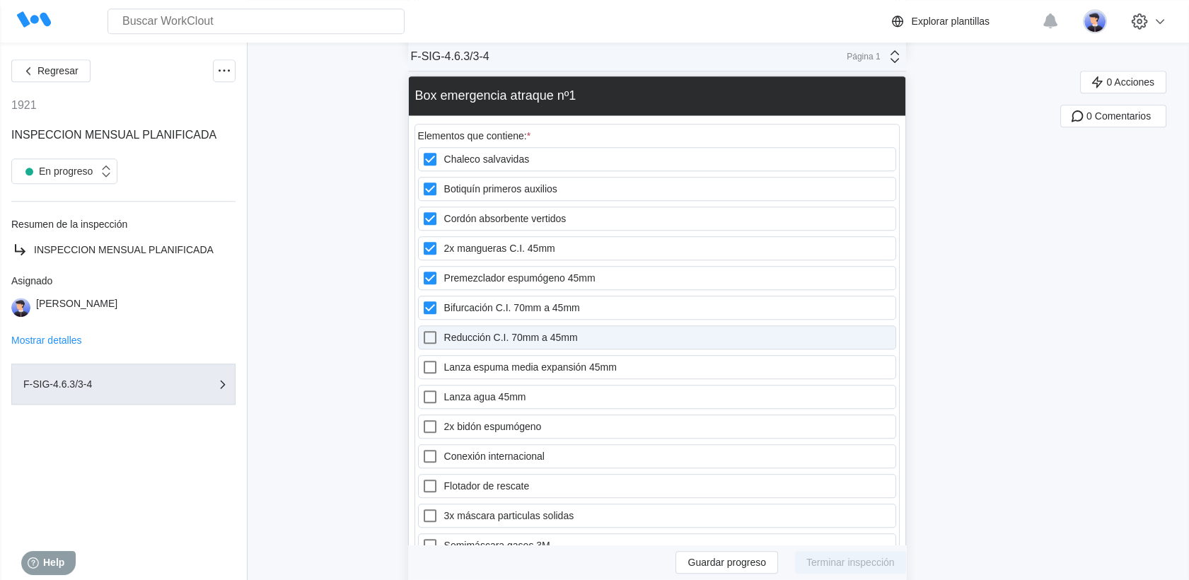
click at [444, 329] on div at bounding box center [433, 337] width 23 height 17
click at [422, 329] on 45mm "Reducción C.I. 70mm a 45mm" at bounding box center [422, 329] width 1 height 1
checkbox 45mm "true"
click at [437, 317] on div "Chaleco salvavidas Botiquín primeros auxilios Cordón absorbente vertidos 2x man…" at bounding box center [657, 426] width 478 height 559
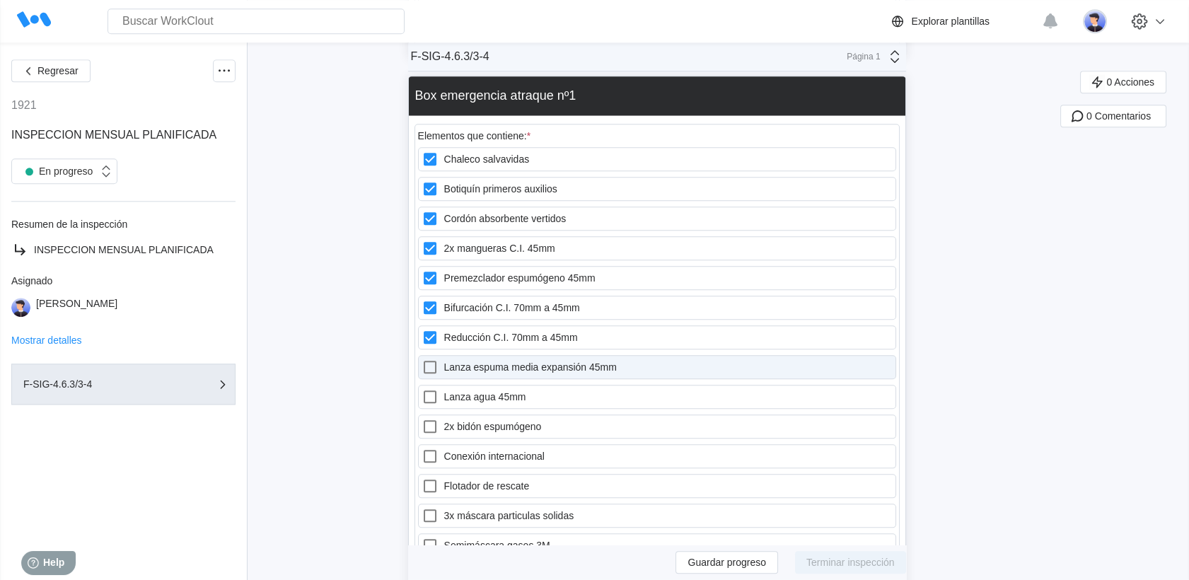
click at [437, 361] on icon at bounding box center [430, 367] width 13 height 13
click at [422, 359] on 45mm "Lanza espuma media expansión 45mm" at bounding box center [422, 359] width 1 height 1
checkbox 45mm "true"
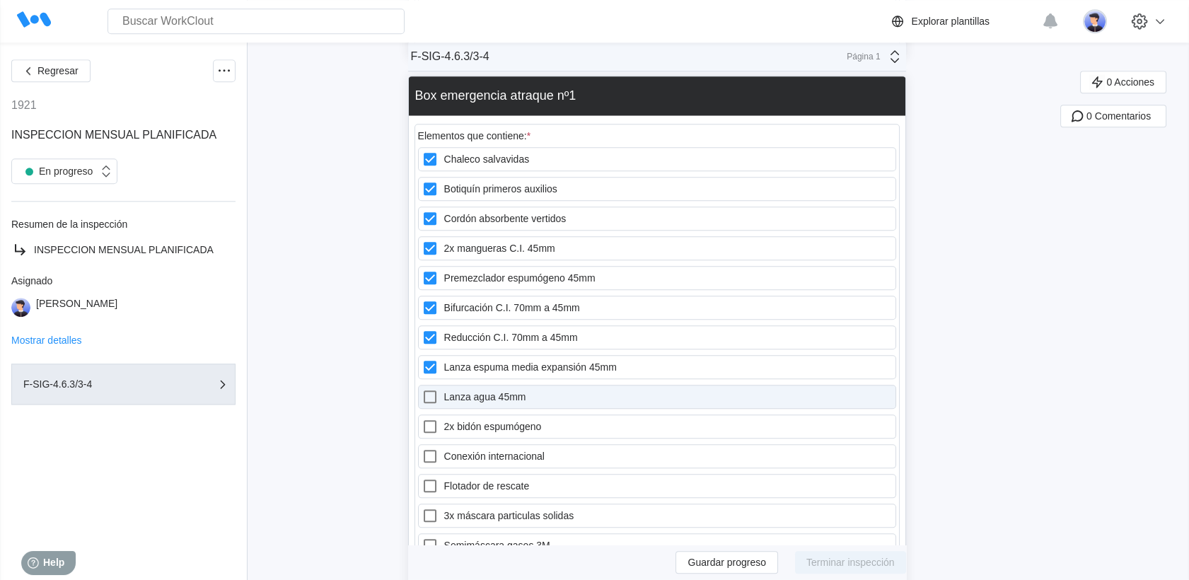
drag, startPoint x: 445, startPoint y: 327, endPoint x: 444, endPoint y: 337, distance: 9.9
click at [444, 388] on div at bounding box center [433, 396] width 23 height 17
click at [422, 388] on 45mm "Lanza agua 45mm" at bounding box center [422, 388] width 1 height 1
checkbox 45mm "true"
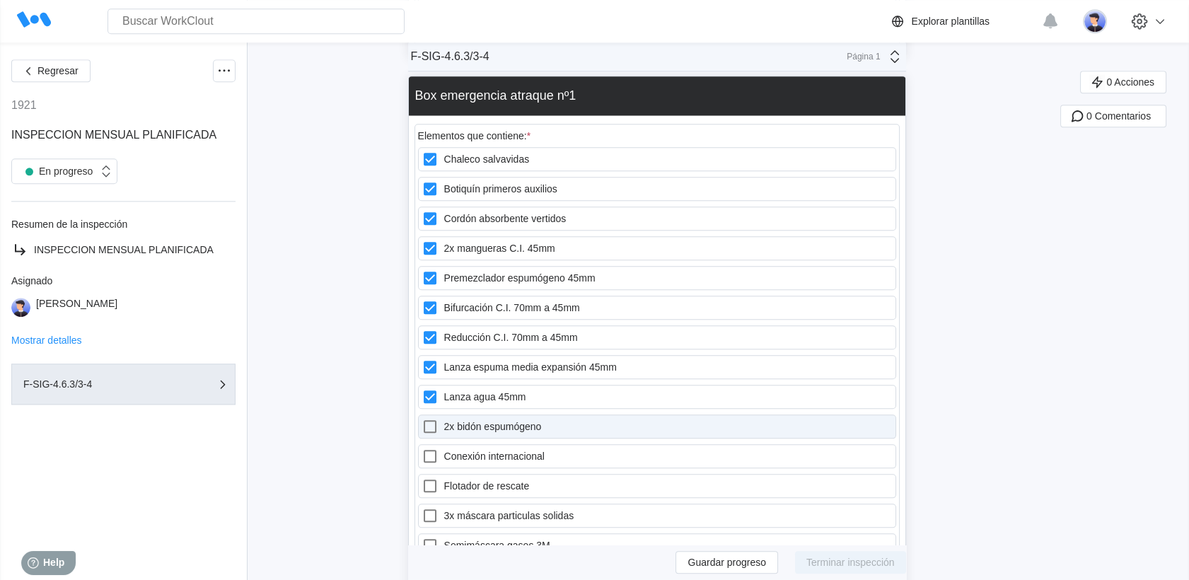
drag, startPoint x: 447, startPoint y: 360, endPoint x: 451, endPoint y: 373, distance: 13.2
click at [444, 418] on div at bounding box center [433, 426] width 23 height 17
click at [422, 418] on espumógeno "2x bidón espumógeno" at bounding box center [422, 418] width 1 height 1
checkbox espumógeno "true"
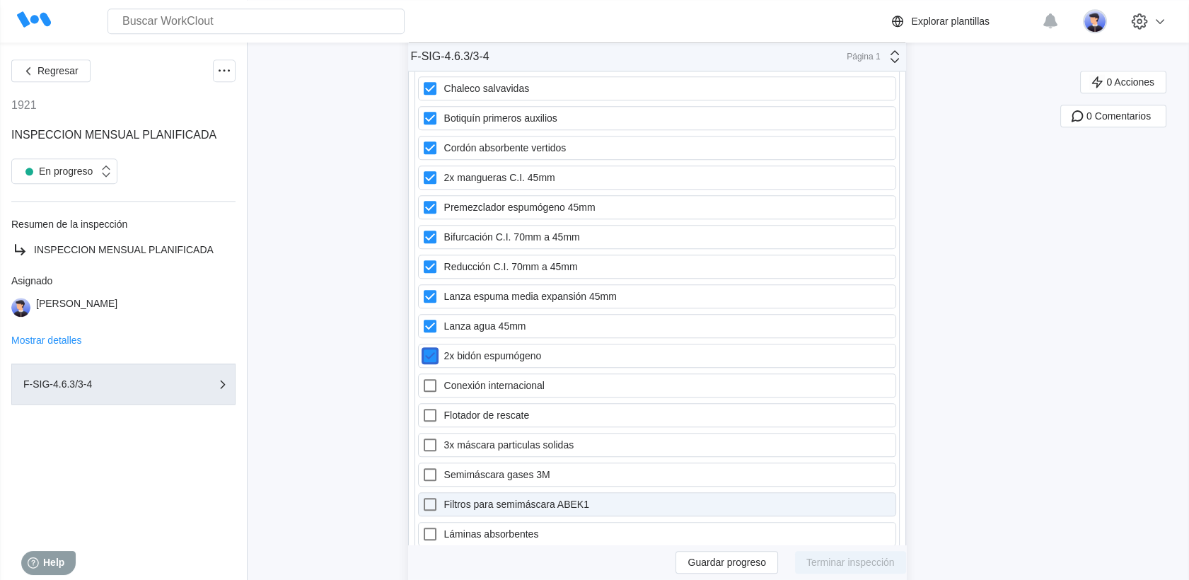
scroll to position [14071, 0]
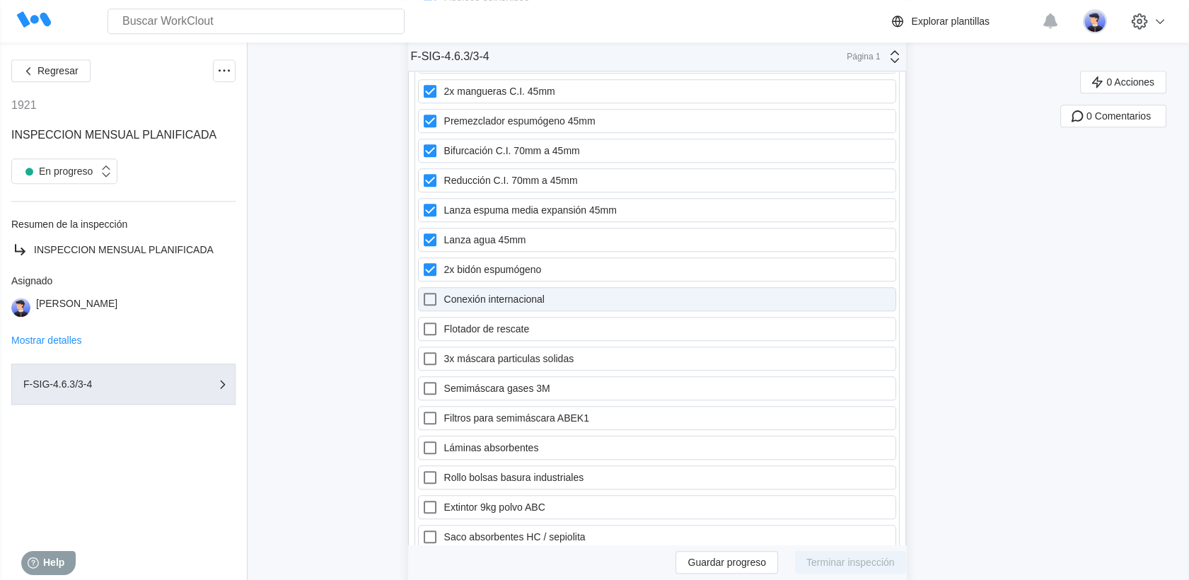
click at [431, 291] on icon at bounding box center [430, 299] width 17 height 17
click at [422, 291] on internacional "Conexión internacional" at bounding box center [422, 291] width 1 height 1
checkbox internacional "true"
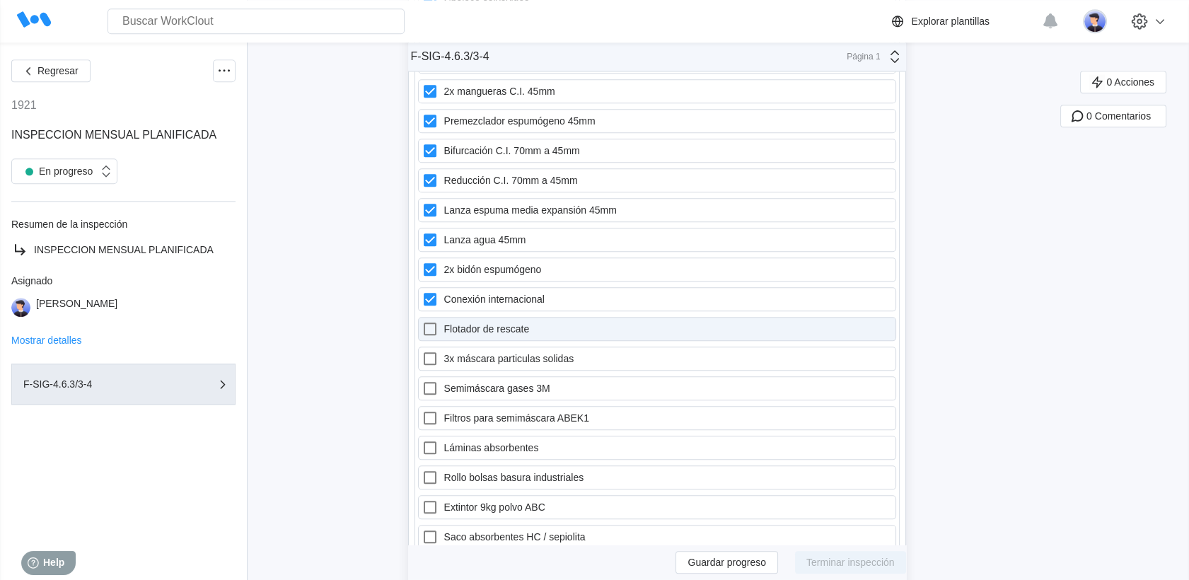
click at [437, 323] on icon at bounding box center [430, 329] width 13 height 13
click at [422, 320] on rescate "Flotador de rescate" at bounding box center [422, 320] width 1 height 1
checkbox rescate "true"
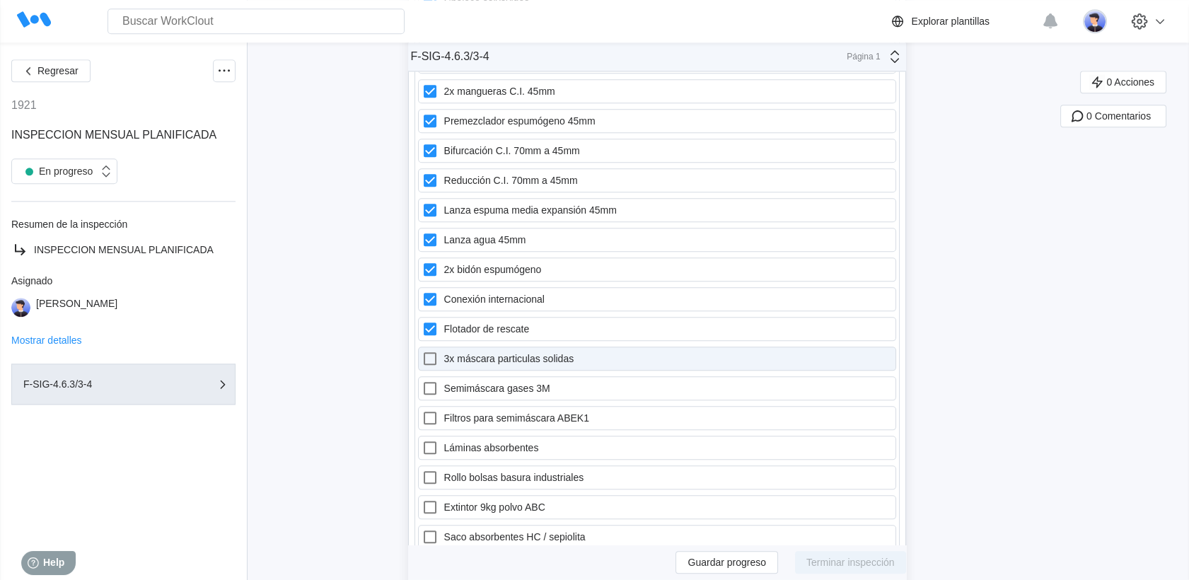
click at [439, 350] on icon at bounding box center [430, 358] width 17 height 17
click at [422, 350] on solidas "3x máscara particulas solidas" at bounding box center [422, 350] width 1 height 1
checkbox solidas "true"
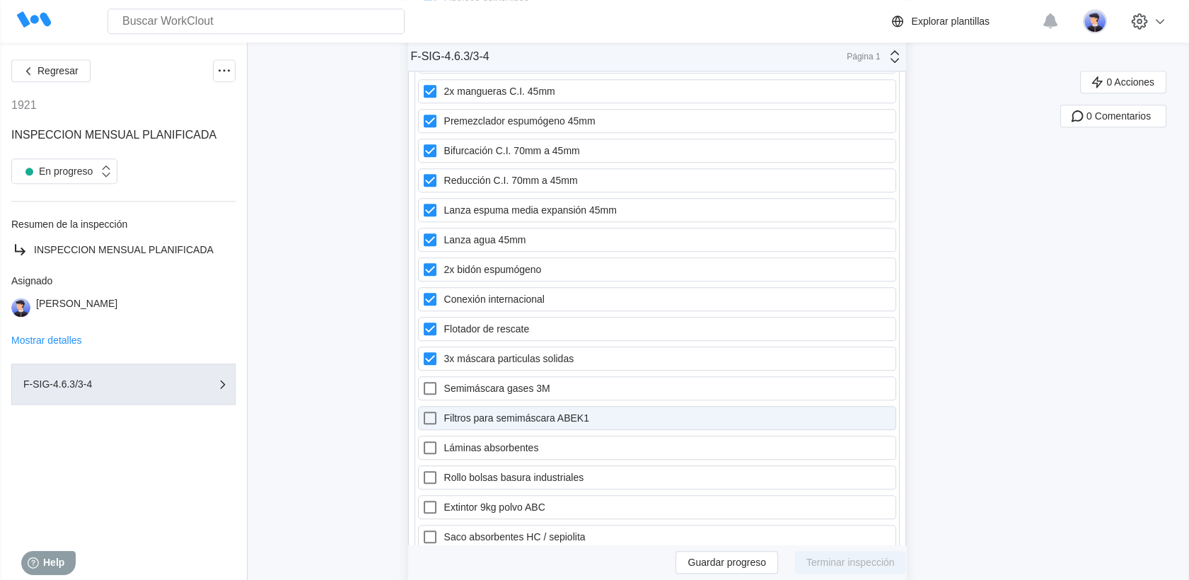
click at [439, 380] on icon at bounding box center [430, 388] width 17 height 17
click at [422, 380] on 3M "Semimáscara gases 3M" at bounding box center [422, 380] width 1 height 1
checkbox 3M "true"
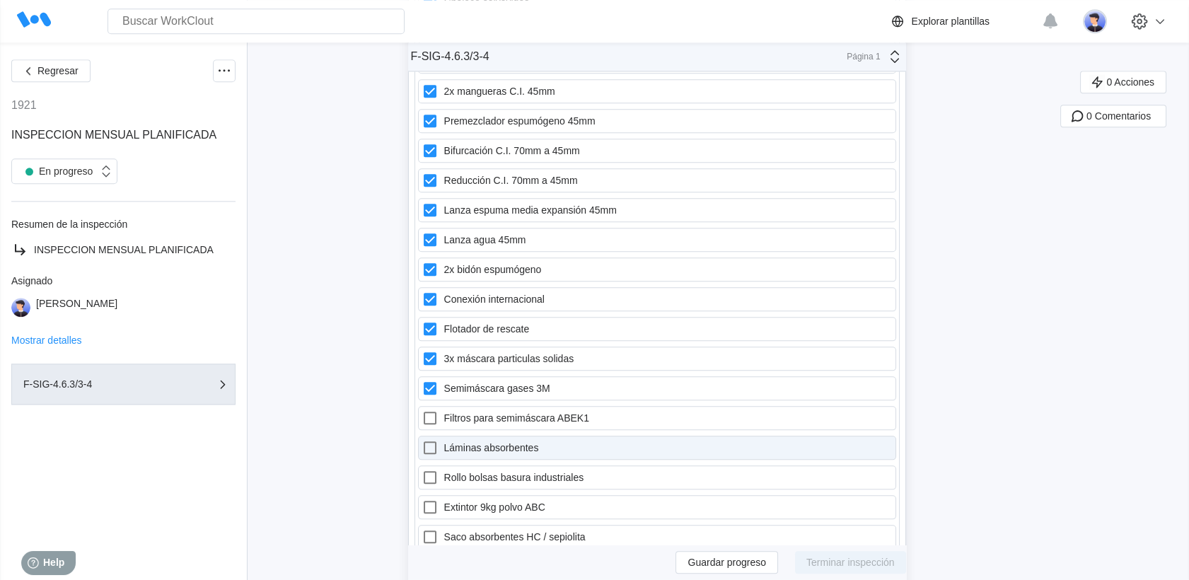
drag, startPoint x: 448, startPoint y: 349, endPoint x: 449, endPoint y: 381, distance: 31.8
click at [444, 410] on div at bounding box center [433, 418] width 23 height 17
click at [422, 410] on ABEK1 "Filtros para semimáscara ABEK1" at bounding box center [422, 410] width 1 height 1
checkbox ABEK1 "true"
click at [444, 439] on div at bounding box center [433, 447] width 23 height 17
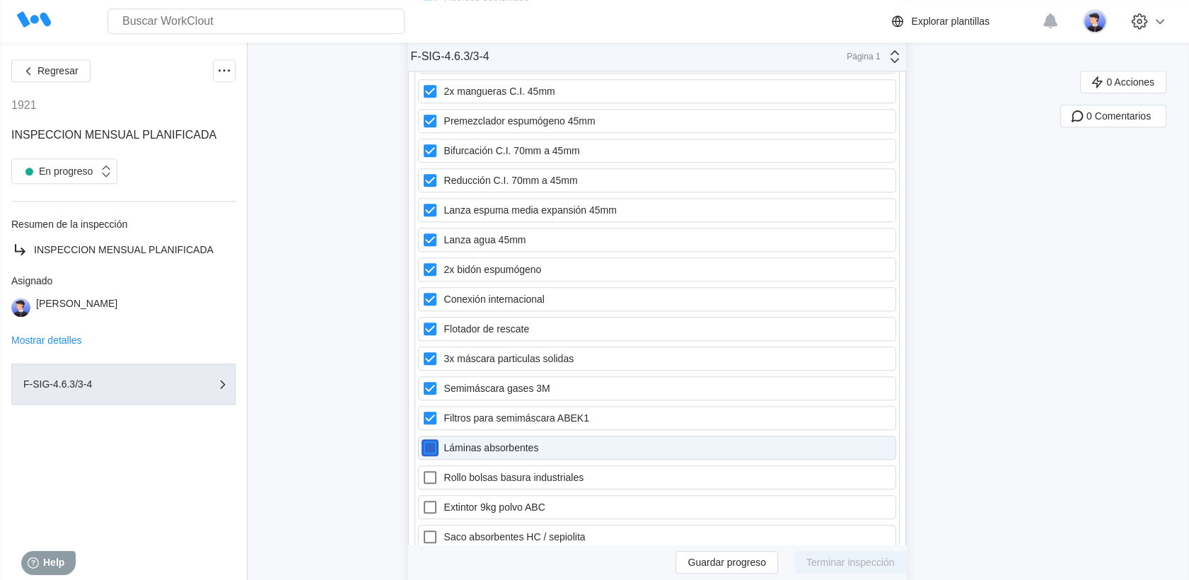
click at [422, 439] on absorbentes "Láminas absorbentes" at bounding box center [422, 439] width 1 height 1
checkbox absorbentes "true"
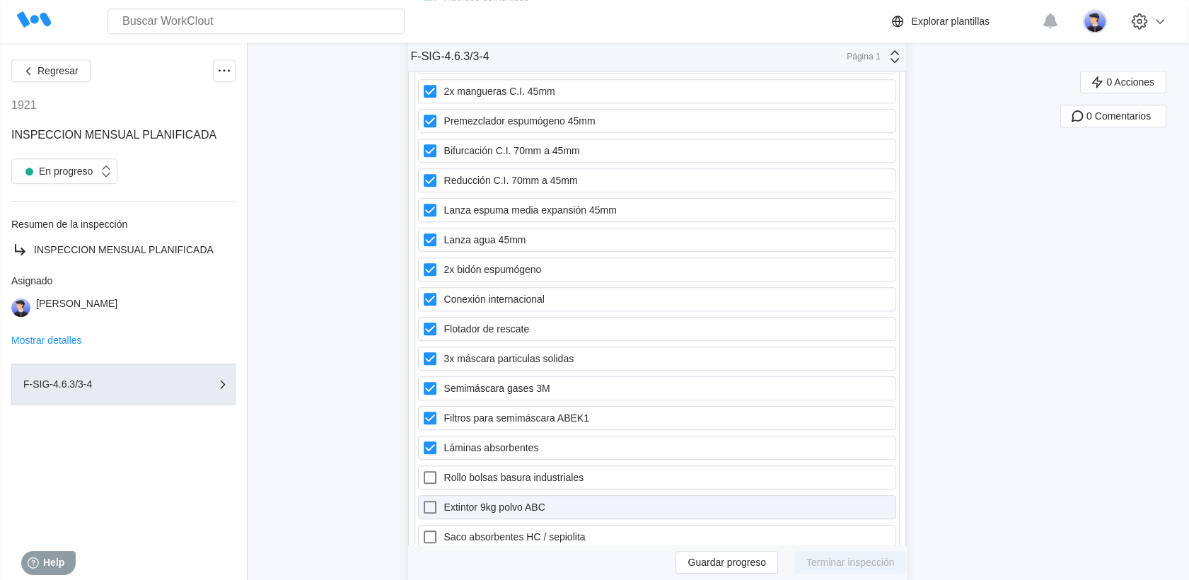
drag, startPoint x: 449, startPoint y: 409, endPoint x: 455, endPoint y: 439, distance: 30.4
click at [444, 469] on div at bounding box center [433, 477] width 23 height 17
click at [422, 469] on industriales "Rollo bolsas basura industriales" at bounding box center [422, 469] width 1 height 1
checkbox industriales "true"
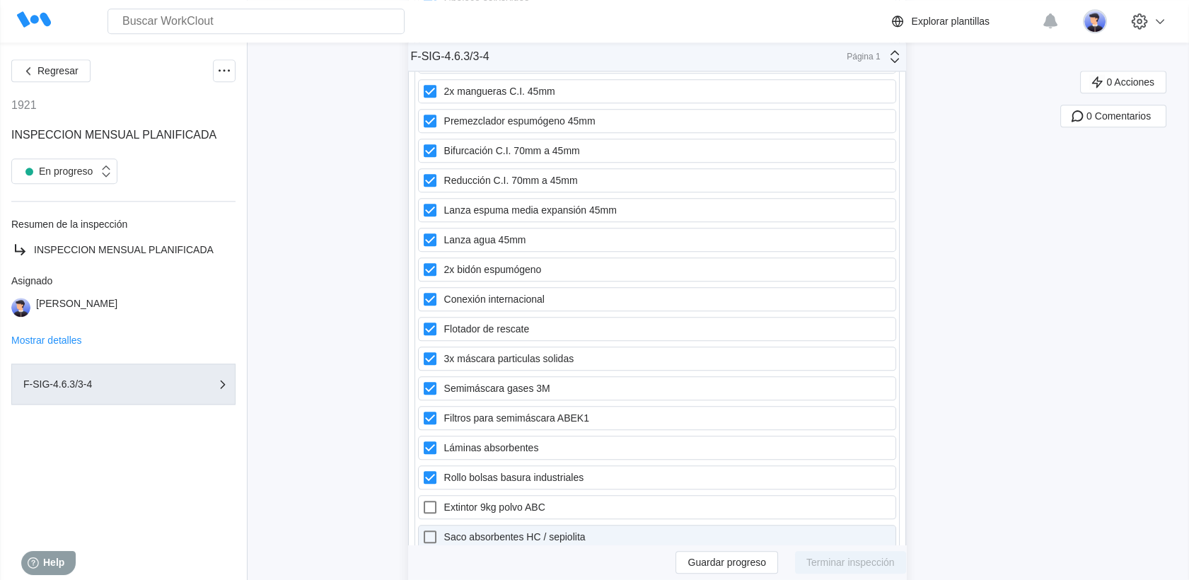
click at [454, 495] on label "Extintor 9kg polvo ABC" at bounding box center [657, 507] width 478 height 24
click at [422, 499] on ABC "Extintor 9kg polvo ABC" at bounding box center [422, 499] width 1 height 1
checkbox ABC "true"
click at [451, 525] on label "Saco absorbentes HC / sepiolita" at bounding box center [657, 537] width 478 height 24
click at [422, 528] on sepiolita "Saco absorbentes HC / sepiolita" at bounding box center [422, 528] width 1 height 1
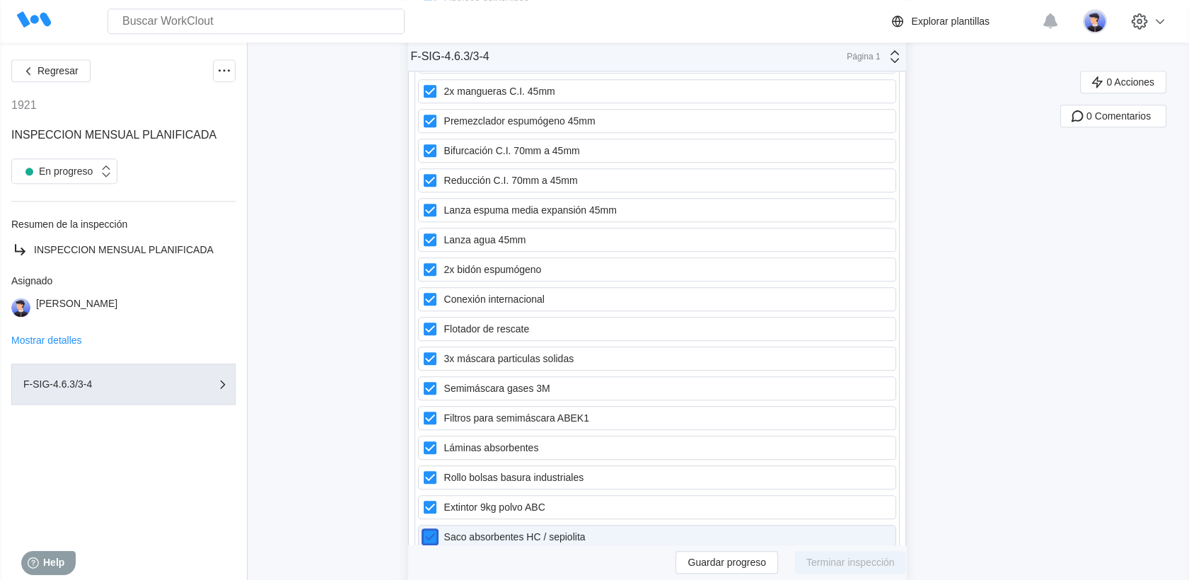
checkbox sepiolita "true"
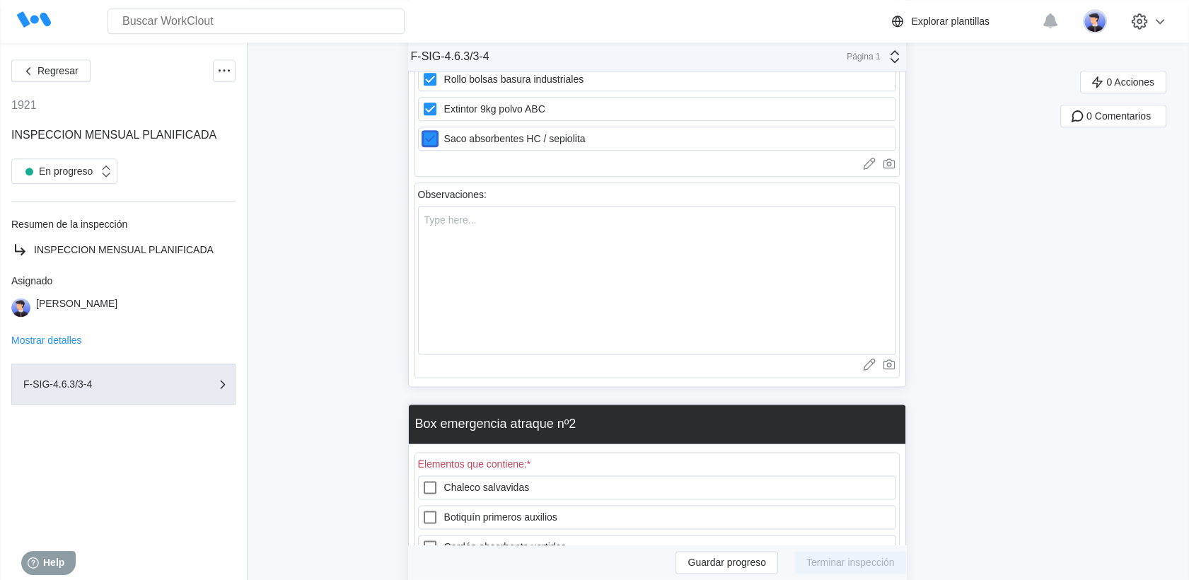
scroll to position [14621, 0]
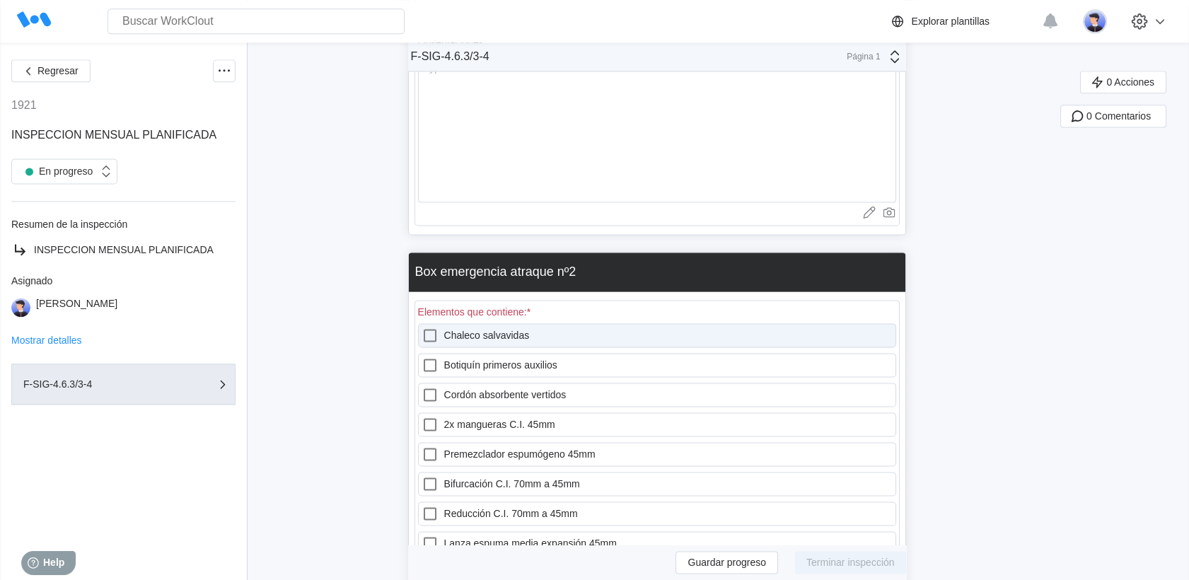
click at [449, 323] on label "Chaleco salvavidas" at bounding box center [657, 335] width 478 height 24
click at [422, 327] on salvavidas "Chaleco salvavidas" at bounding box center [422, 327] width 1 height 1
checkbox salvavidas "true"
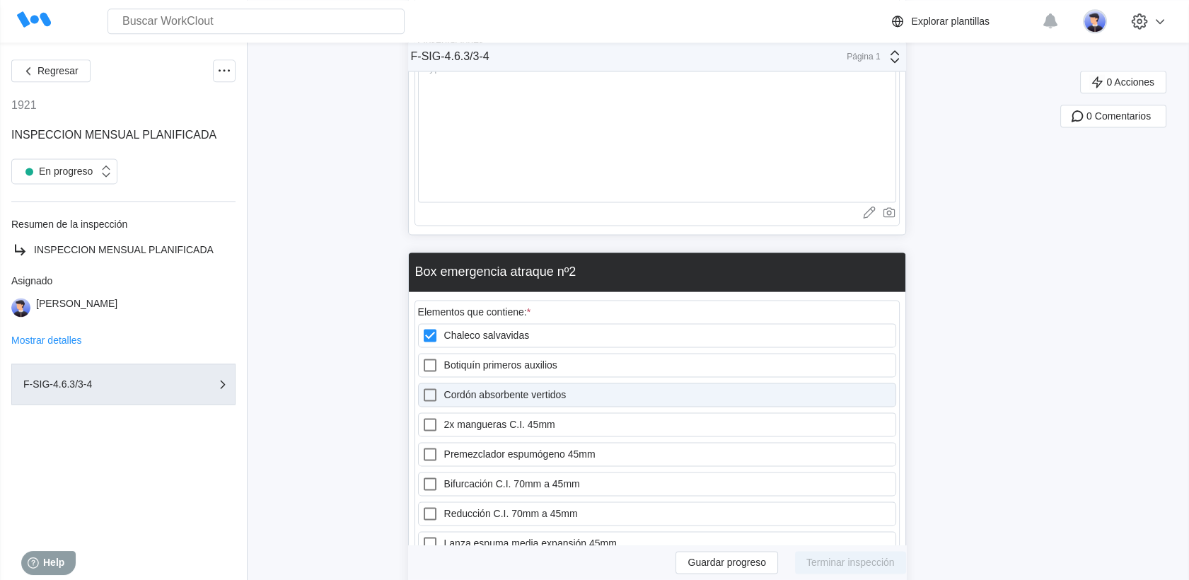
click at [451, 383] on label "Cordón absorbente vertidos" at bounding box center [657, 395] width 478 height 24
click at [422, 386] on vertidos "Cordón absorbente vertidos" at bounding box center [422, 386] width 1 height 1
checkbox vertidos "true"
click at [439, 357] on icon at bounding box center [430, 365] width 17 height 17
click at [422, 357] on auxilios "Botiquín primeros auxilios" at bounding box center [422, 357] width 1 height 1
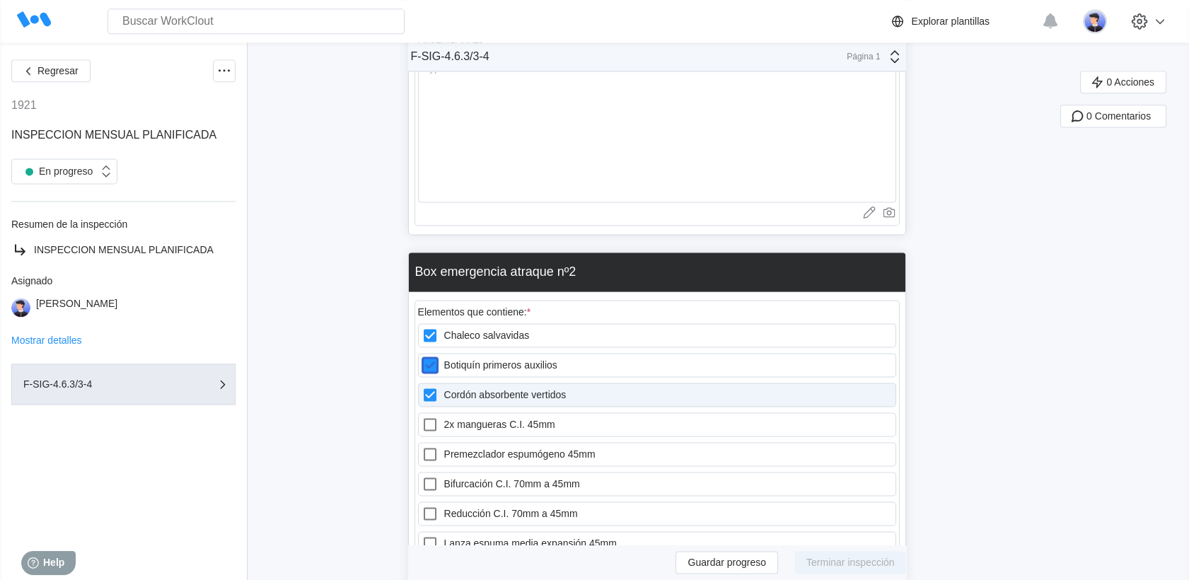
checkbox auxilios "true"
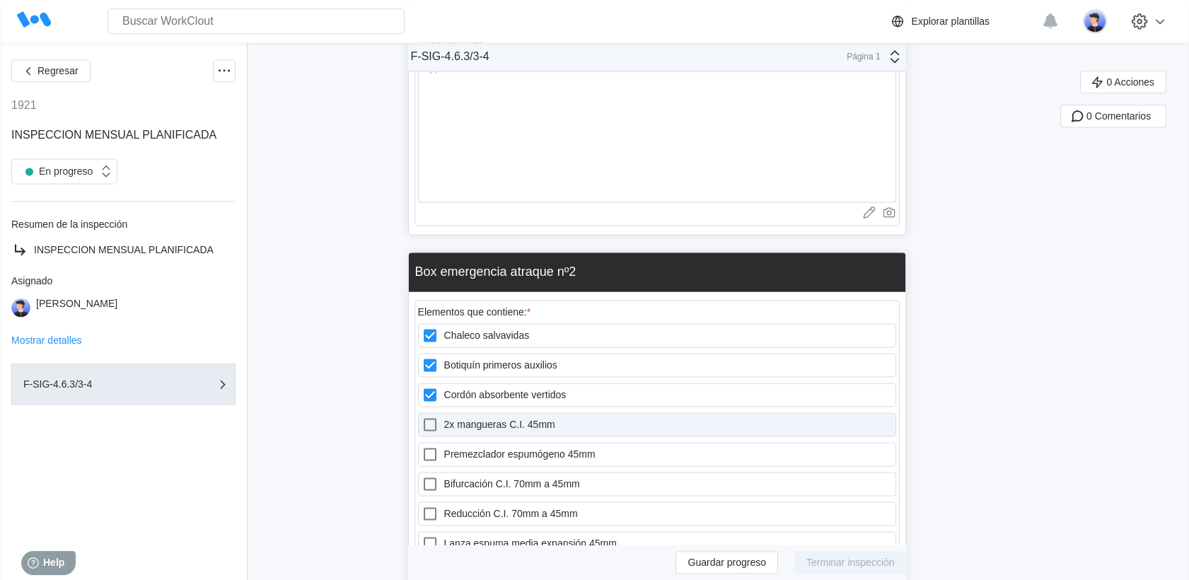
click at [437, 418] on icon at bounding box center [430, 424] width 13 height 13
click at [422, 416] on 45mm "2x mangueras C.I. 45mm" at bounding box center [422, 416] width 1 height 1
checkbox 45mm "true"
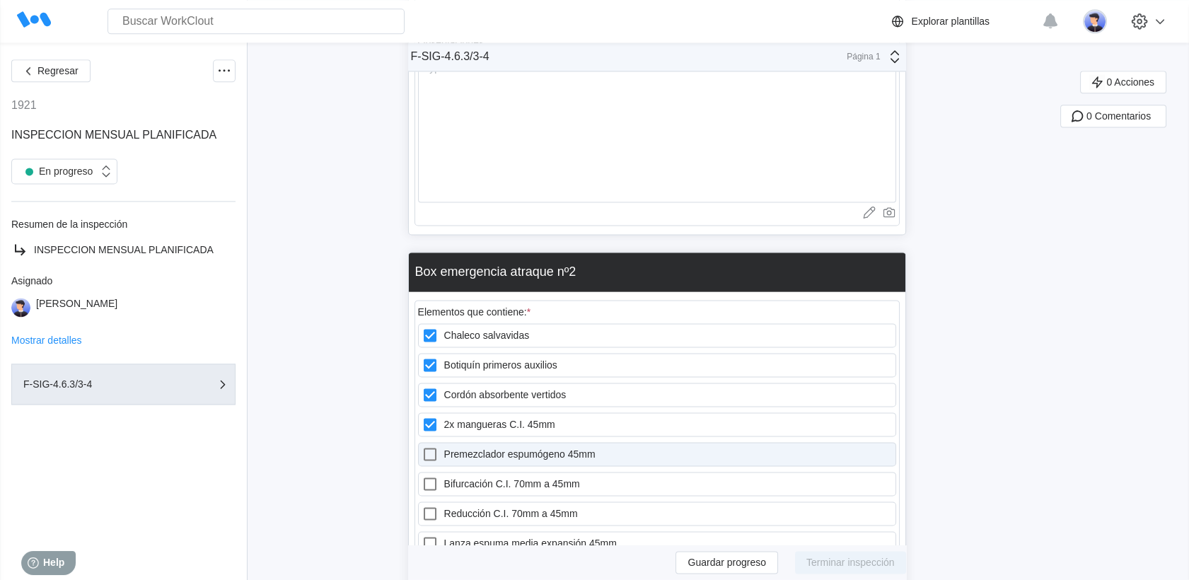
click at [438, 446] on icon at bounding box center [430, 454] width 17 height 17
click at [422, 446] on 45mm "Premezclador espumógeno 45mm" at bounding box center [422, 446] width 1 height 1
checkbox 45mm "true"
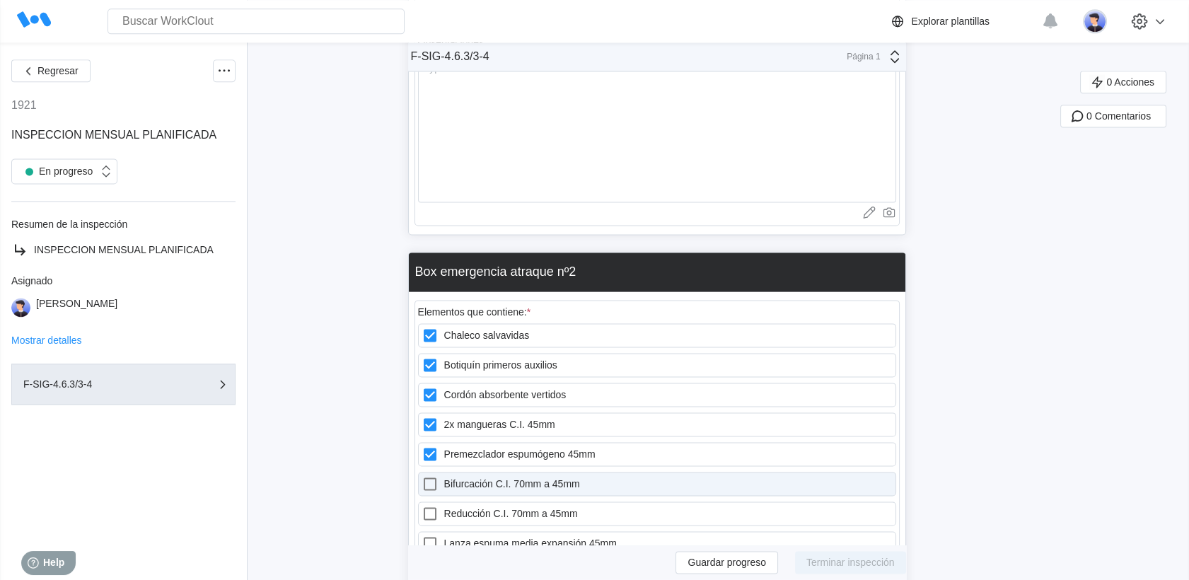
drag, startPoint x: 439, startPoint y: 409, endPoint x: 439, endPoint y: 426, distance: 17.0
click at [439, 475] on icon at bounding box center [430, 483] width 17 height 17
click at [422, 475] on 45mm "Bifurcación C.I. 70mm a 45mm" at bounding box center [422, 475] width 1 height 1
checkbox 45mm "true"
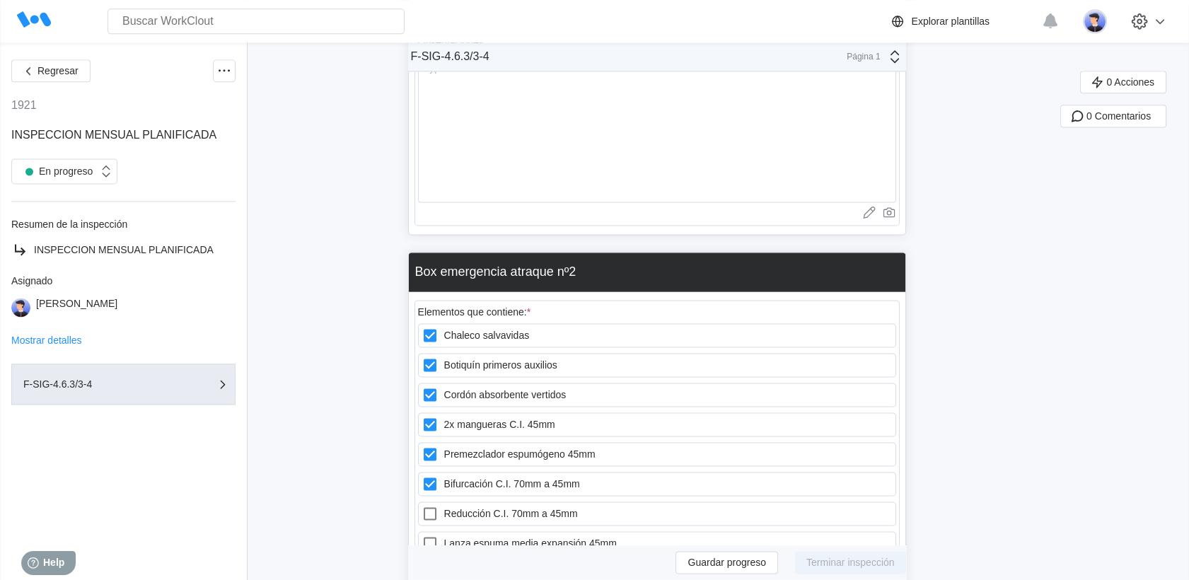
drag, startPoint x: 444, startPoint y: 451, endPoint x: 441, endPoint y: 474, distance: 23.6
click at [444, 502] on label "Reducción C.I. 70mm a 45mm" at bounding box center [657, 514] width 478 height 24
click at [422, 505] on 45mm "Reducción C.I. 70mm a 45mm" at bounding box center [422, 505] width 1 height 1
checkbox 45mm "true"
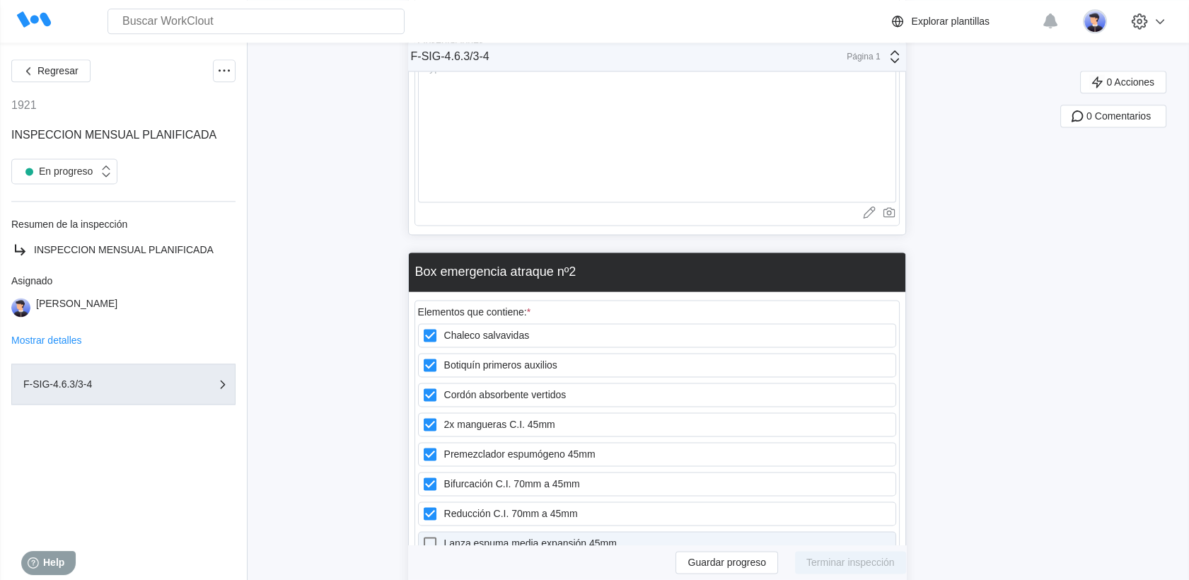
click at [439, 535] on icon at bounding box center [430, 543] width 17 height 17
click at [422, 535] on 45mm "Lanza espuma media expansión 45mm" at bounding box center [422, 535] width 1 height 1
checkbox 45mm "true"
drag, startPoint x: 441, startPoint y: 495, endPoint x: 448, endPoint y: 510, distance: 16.2
click at [445, 561] on label "Lanza agua 45mm" at bounding box center [657, 573] width 478 height 24
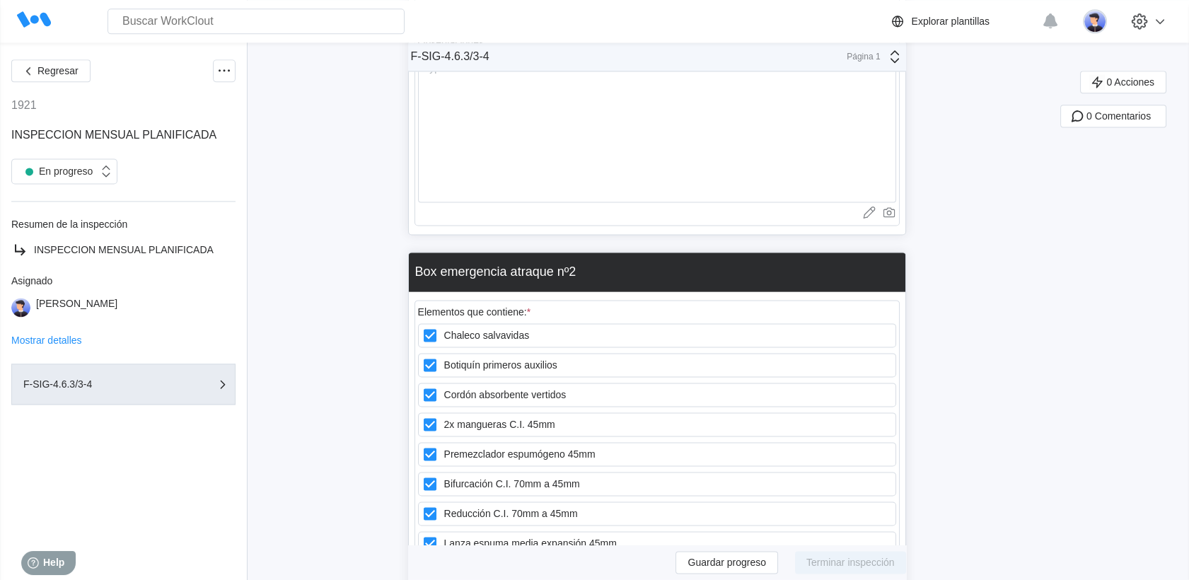
click at [422, 565] on 45mm "Lanza agua 45mm" at bounding box center [422, 565] width 1 height 1
checkbox 45mm "true"
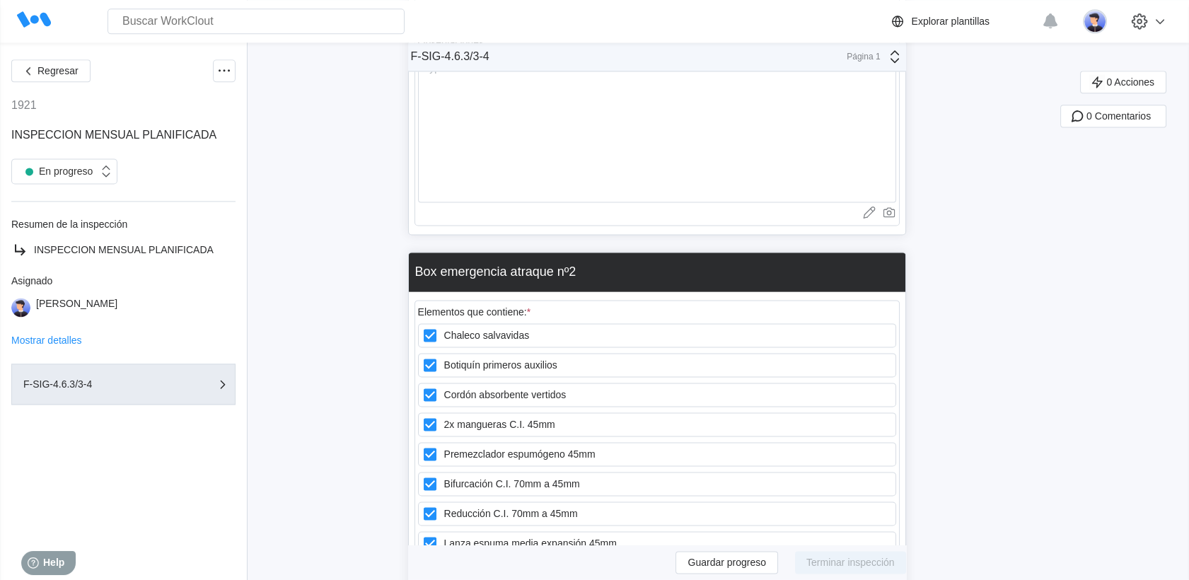
checkbox espumógeno "true"
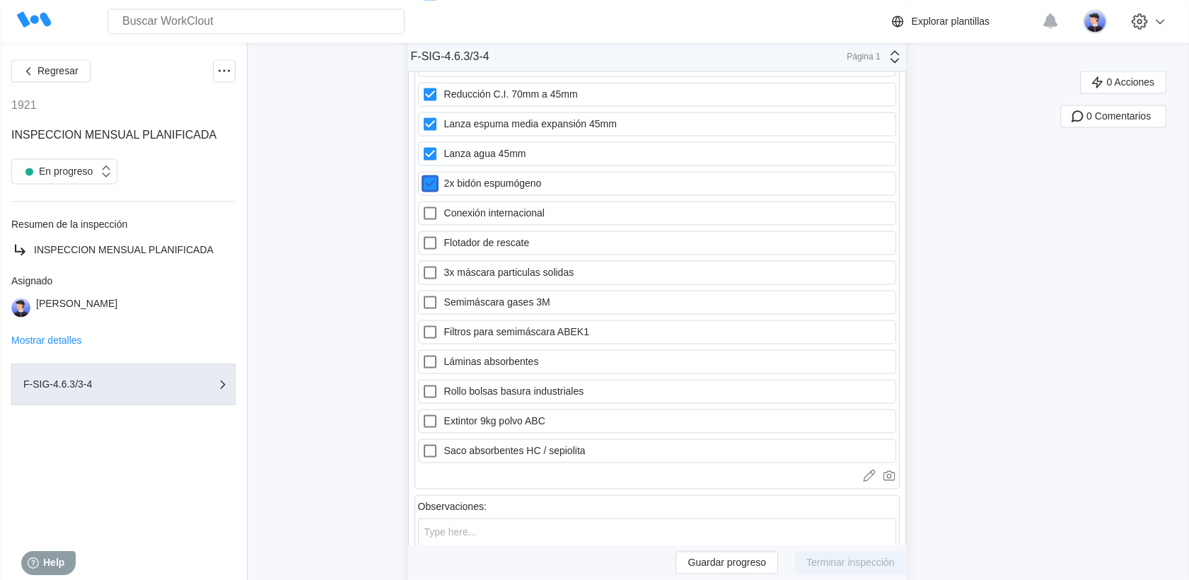
scroll to position [15014, 0]
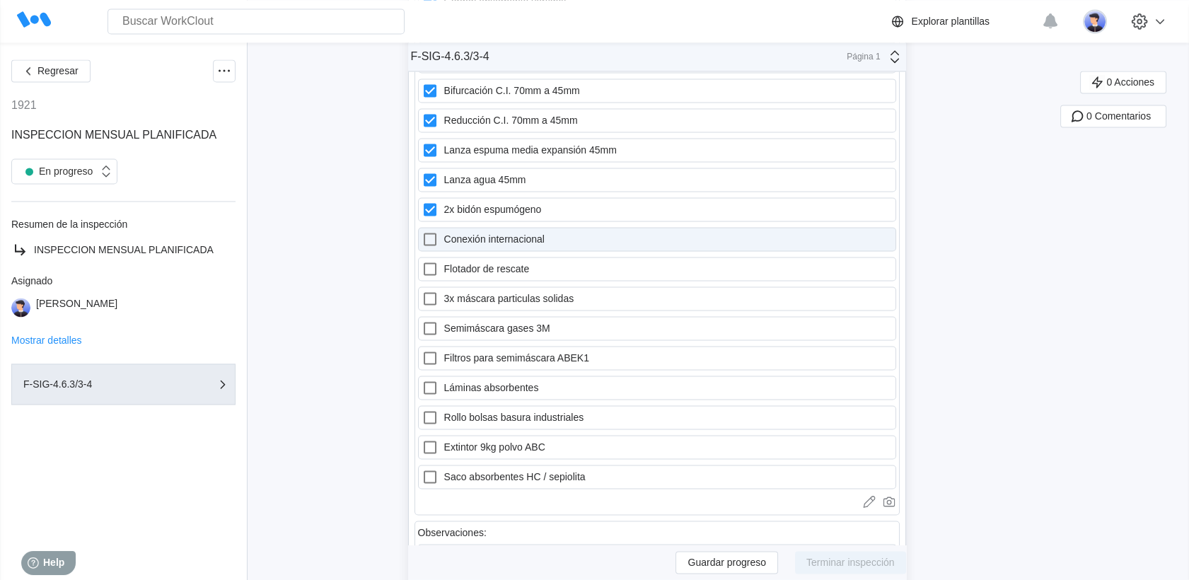
click at [437, 231] on icon at bounding box center [430, 239] width 17 height 17
click at [422, 231] on internacional "Conexión internacional" at bounding box center [422, 231] width 1 height 1
checkbox internacional "true"
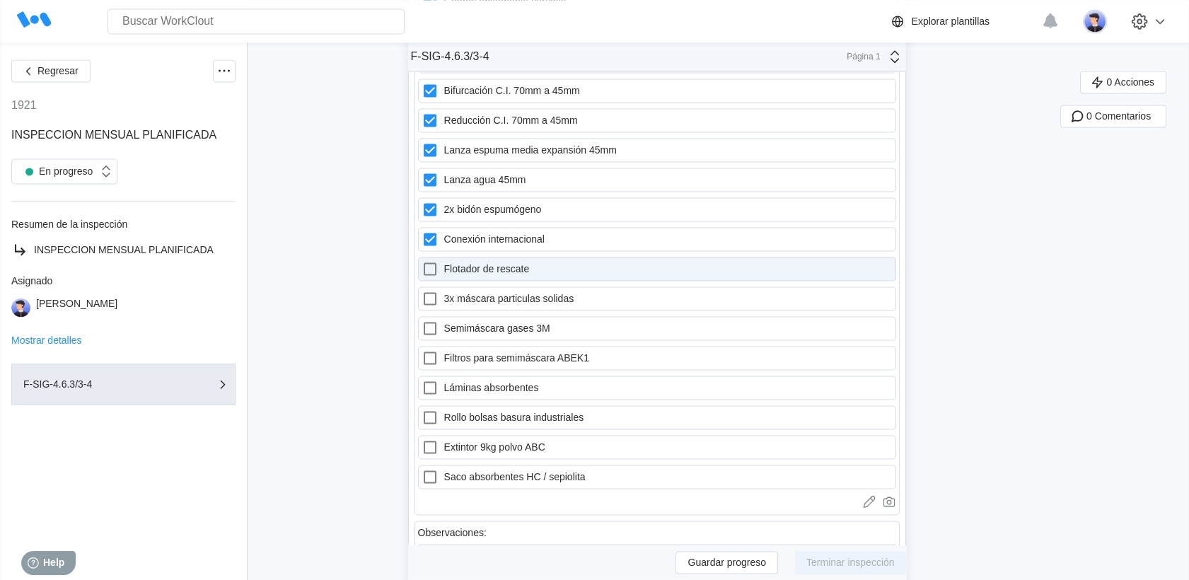
click at [437, 262] on icon at bounding box center [430, 268] width 13 height 13
click at [422, 260] on rescate "Flotador de rescate" at bounding box center [422, 260] width 1 height 1
checkbox rescate "true"
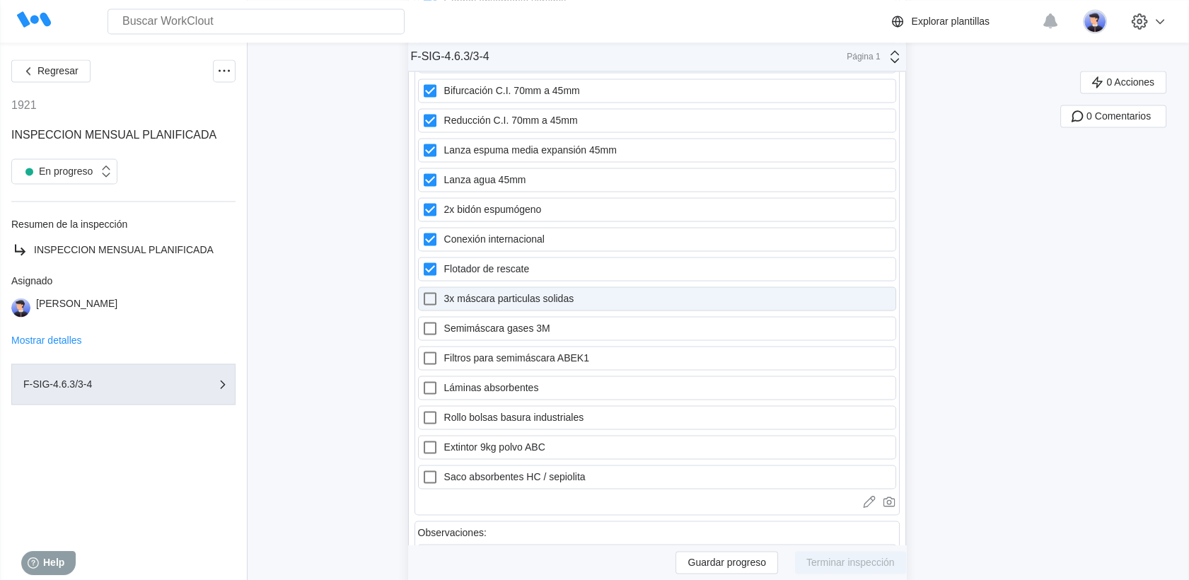
click at [447, 287] on label "3x máscara particulas solidas" at bounding box center [657, 299] width 478 height 24
click at [422, 290] on solidas "3x máscara particulas solidas" at bounding box center [422, 290] width 1 height 1
checkbox solidas "true"
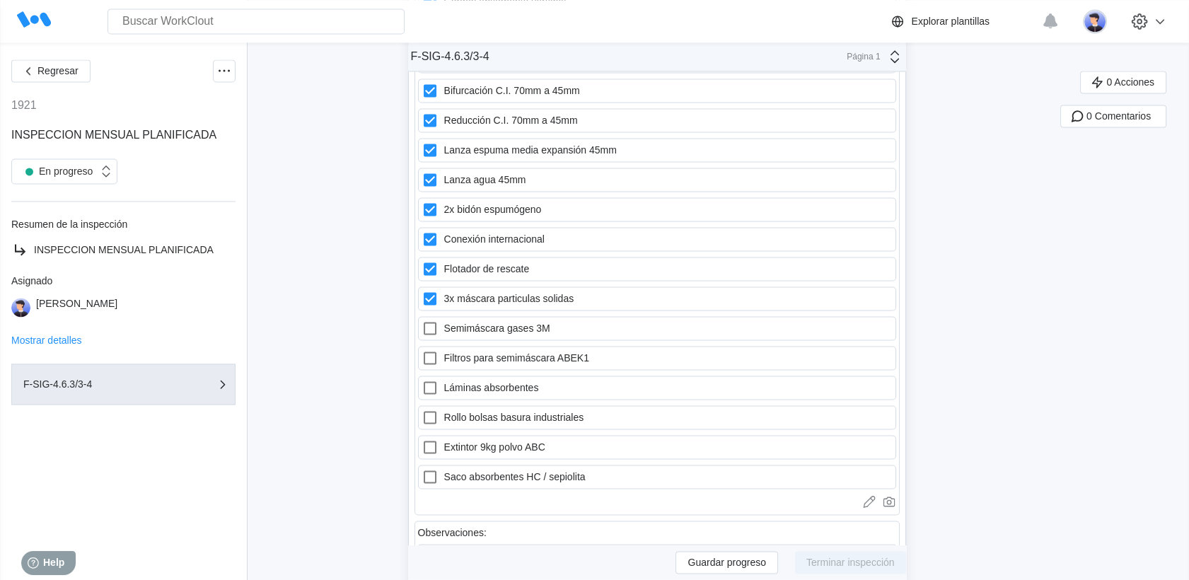
click at [447, 275] on div "Chaleco salvavidas Botiquín primeros auxilios Cordón absorbente vertidos 2x man…" at bounding box center [657, 209] width 478 height 559
click at [438, 320] on icon at bounding box center [430, 328] width 17 height 17
click at [422, 320] on 3M "Semimáscara gases 3M" at bounding box center [422, 320] width 1 height 1
checkbox 3M "true"
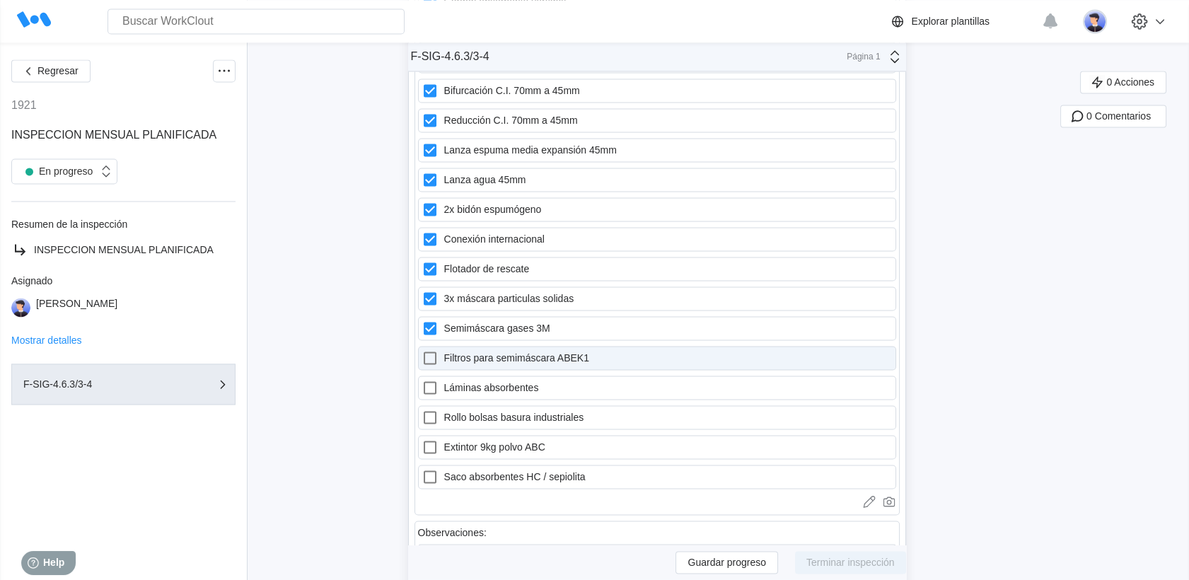
click at [440, 346] on label "Filtros para semimáscara ABEK1" at bounding box center [657, 358] width 478 height 24
click at [422, 349] on ABEK1 "Filtros para semimáscara ABEK1" at bounding box center [422, 349] width 1 height 1
checkbox ABEK1 "true"
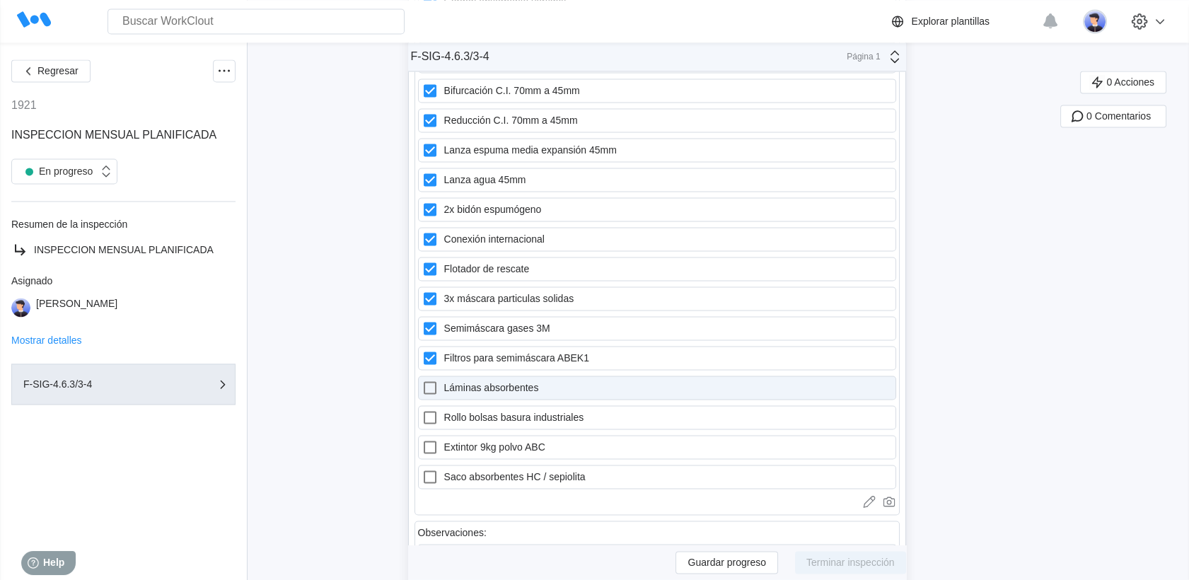
drag, startPoint x: 441, startPoint y: 337, endPoint x: 437, endPoint y: 326, distance: 11.4
click at [441, 405] on label "Rollo bolsas basura industriales" at bounding box center [657, 417] width 478 height 24
click at [422, 409] on industriales "Rollo bolsas basura industriales" at bounding box center [422, 409] width 1 height 1
checkbox industriales "true"
click at [439, 379] on icon at bounding box center [430, 387] width 17 height 17
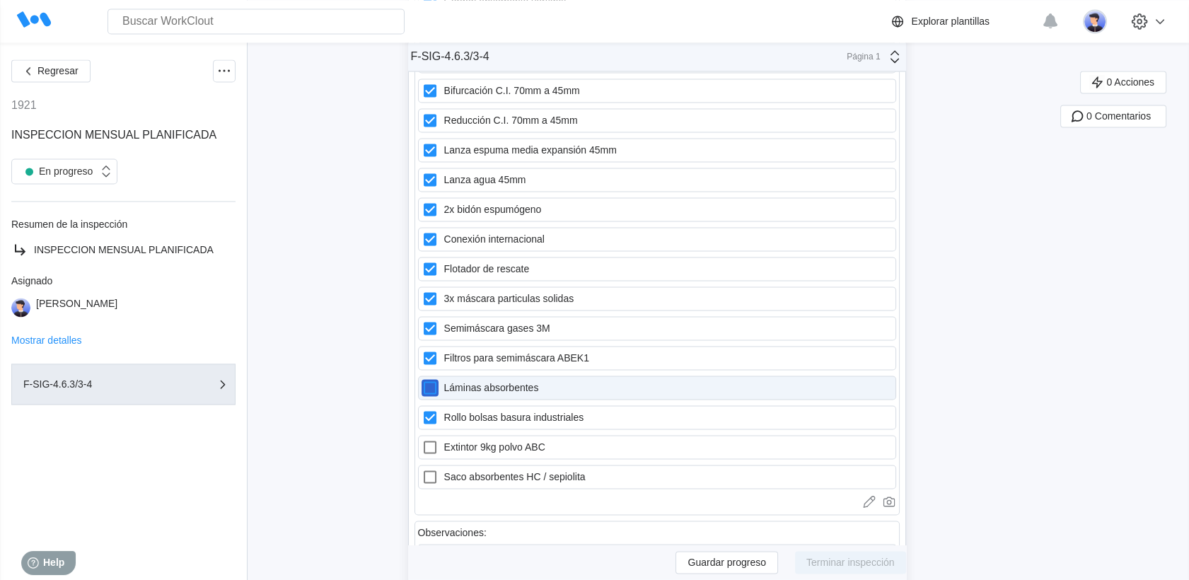
click at [422, 379] on absorbentes "Láminas absorbentes" at bounding box center [422, 379] width 1 height 1
checkbox absorbentes "true"
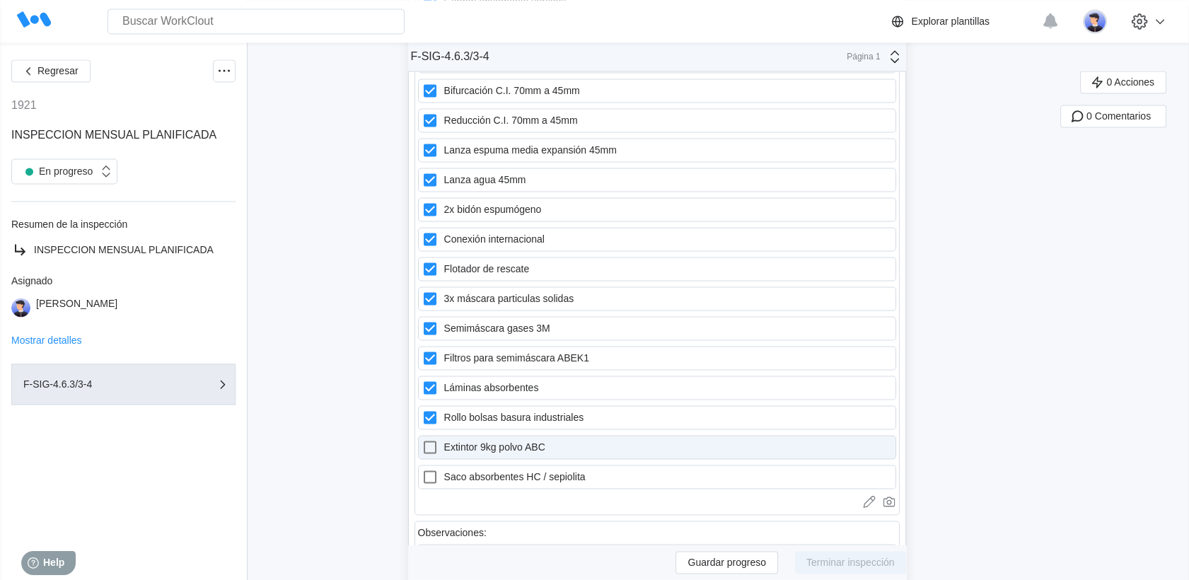
click at [437, 441] on icon at bounding box center [430, 447] width 13 height 13
click at [422, 439] on ABC "Extintor 9kg polvo ABC" at bounding box center [422, 439] width 1 height 1
checkbox ABC "true"
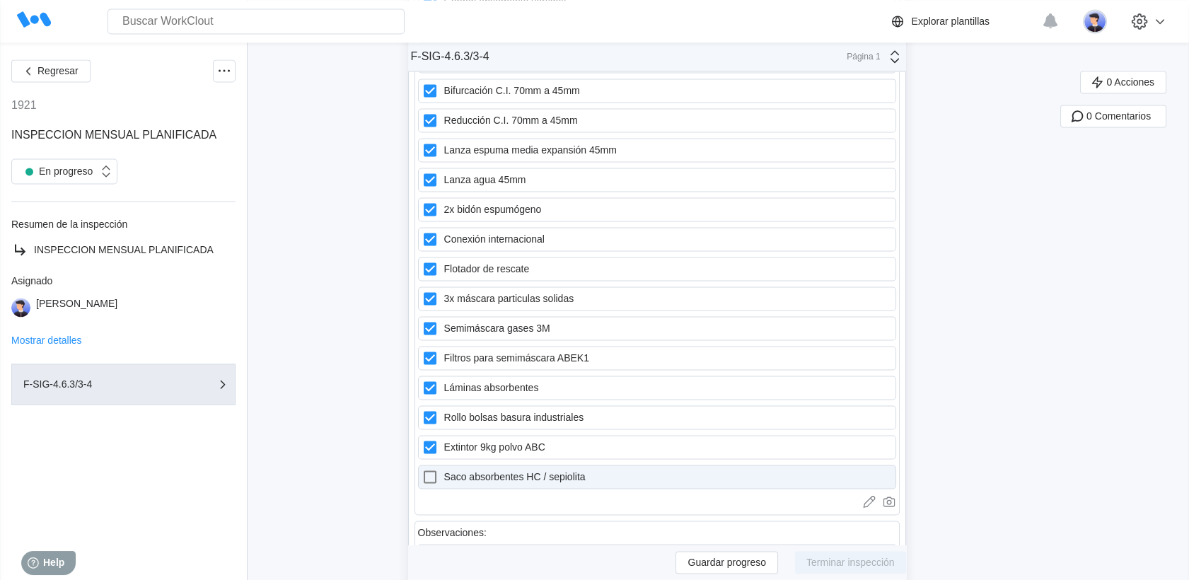
click at [441, 465] on label "Saco absorbentes HC / sepiolita" at bounding box center [657, 477] width 478 height 24
click at [422, 468] on sepiolita "Saco absorbentes HC / sepiolita" at bounding box center [422, 468] width 1 height 1
checkbox sepiolita "true"
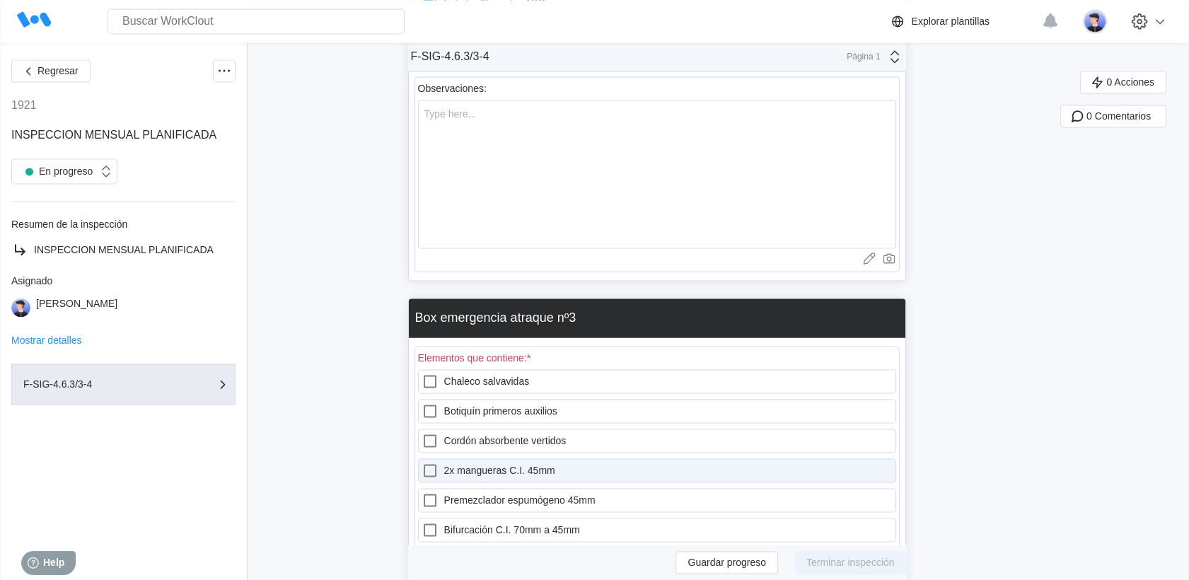
scroll to position [15565, 0]
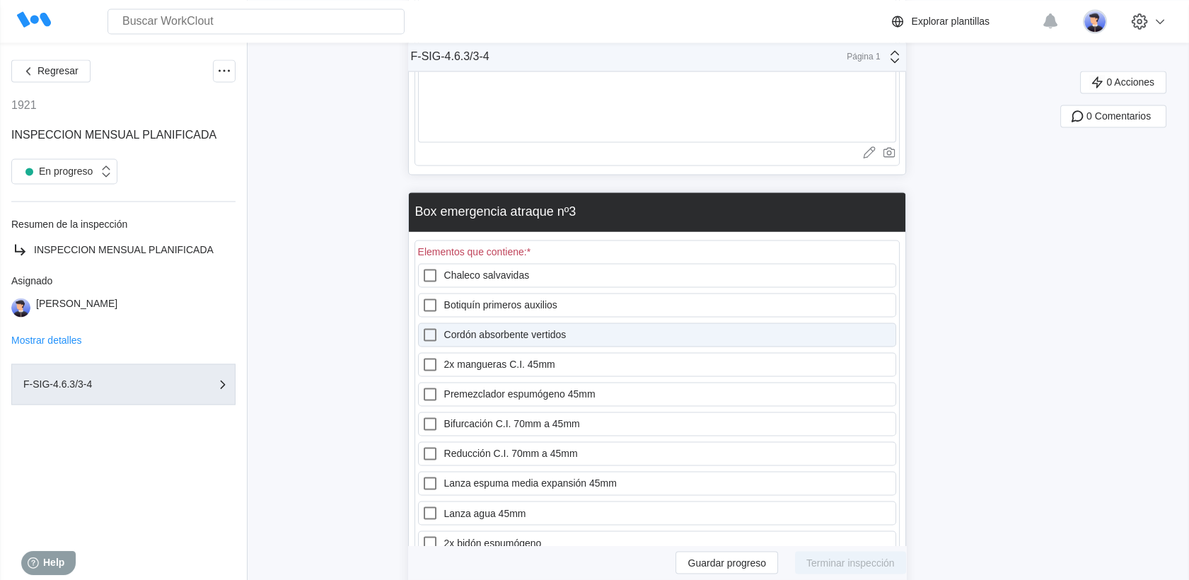
click at [433, 267] on icon at bounding box center [430, 275] width 17 height 17
click at [422, 267] on salvavidas "Chaleco salvavidas" at bounding box center [422, 267] width 1 height 1
checkbox salvavidas "true"
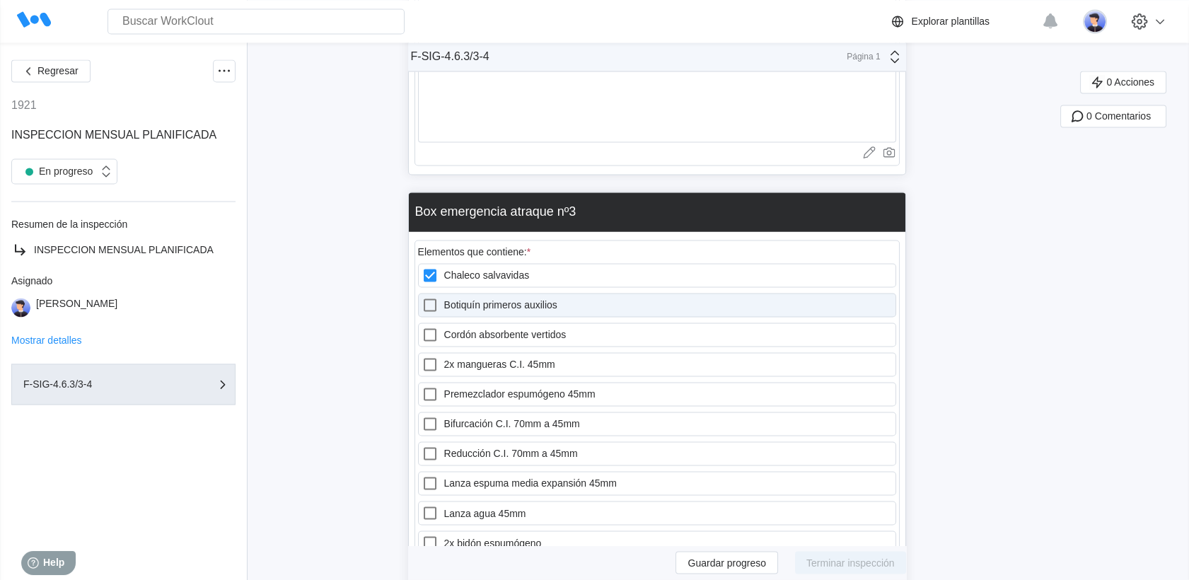
click at [440, 293] on label "Botiquín primeros auxilios" at bounding box center [657, 305] width 478 height 24
click at [422, 296] on auxilios "Botiquín primeros auxilios" at bounding box center [422, 296] width 1 height 1
checkbox auxilios "true"
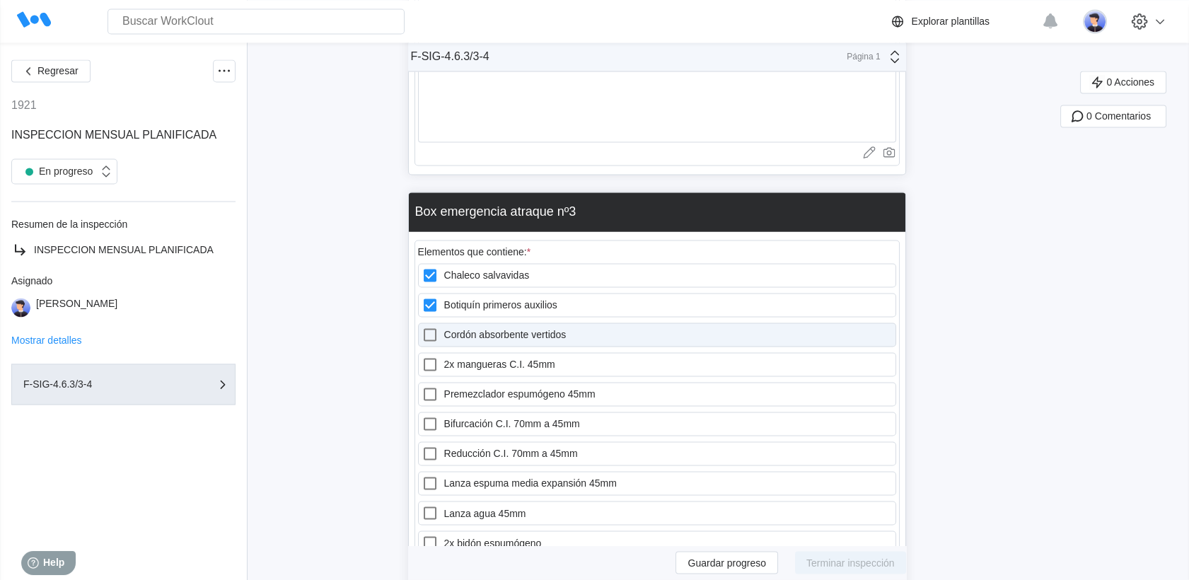
click at [437, 323] on label "Cordón absorbente vertidos" at bounding box center [657, 335] width 478 height 24
click at [422, 326] on vertidos "Cordón absorbente vertidos" at bounding box center [422, 326] width 1 height 1
checkbox vertidos "true"
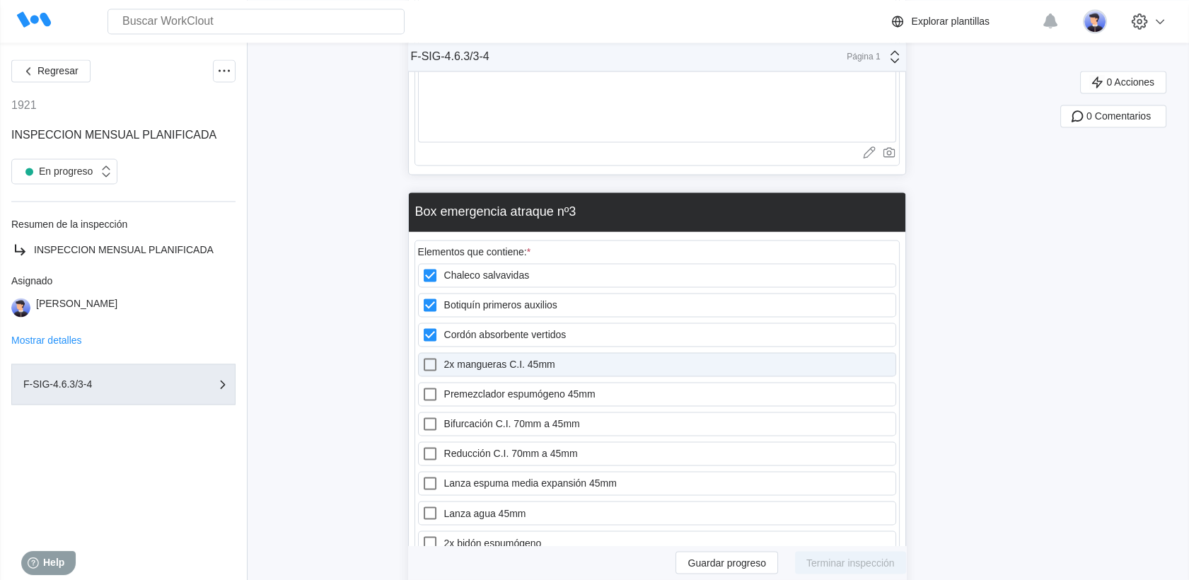
click at [434, 356] on icon at bounding box center [430, 364] width 17 height 17
click at [422, 356] on 45mm "2x mangueras C.I. 45mm" at bounding box center [422, 356] width 1 height 1
checkbox 45mm "true"
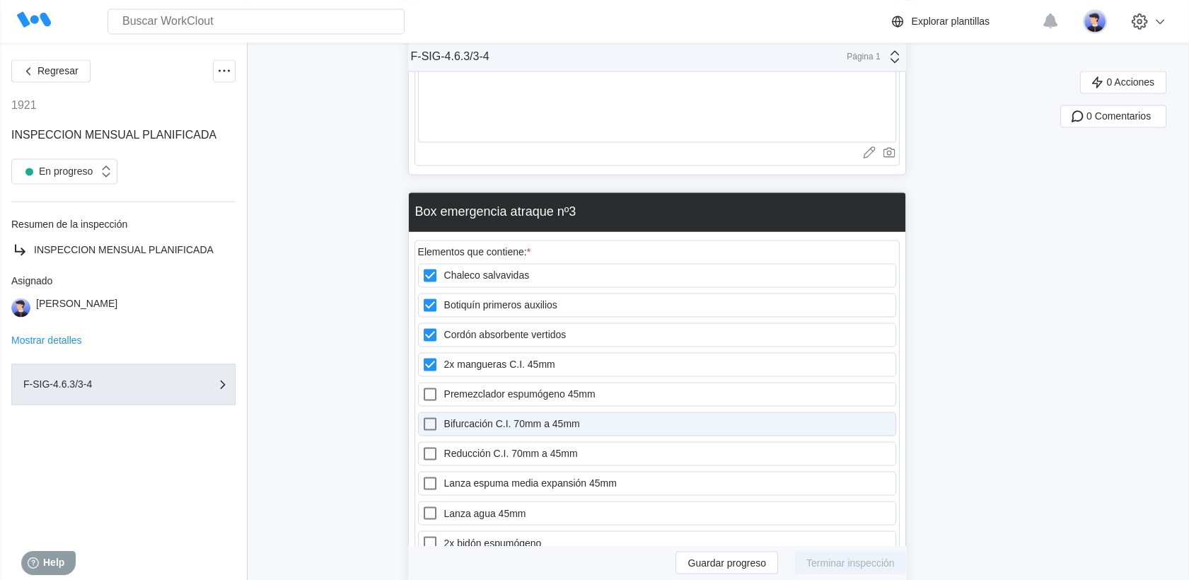
drag, startPoint x: 437, startPoint y: 331, endPoint x: 440, endPoint y: 362, distance: 31.3
click at [439, 382] on label "Premezclador espumógeno 45mm" at bounding box center [657, 394] width 478 height 24
click at [422, 386] on 45mm "Premezclador espumógeno 45mm" at bounding box center [422, 386] width 1 height 1
checkbox 45mm "true"
click at [441, 365] on div "Chaleco salvavidas Botiquín primeros auxilios Cordón absorbente vertidos 2x man…" at bounding box center [657, 542] width 478 height 559
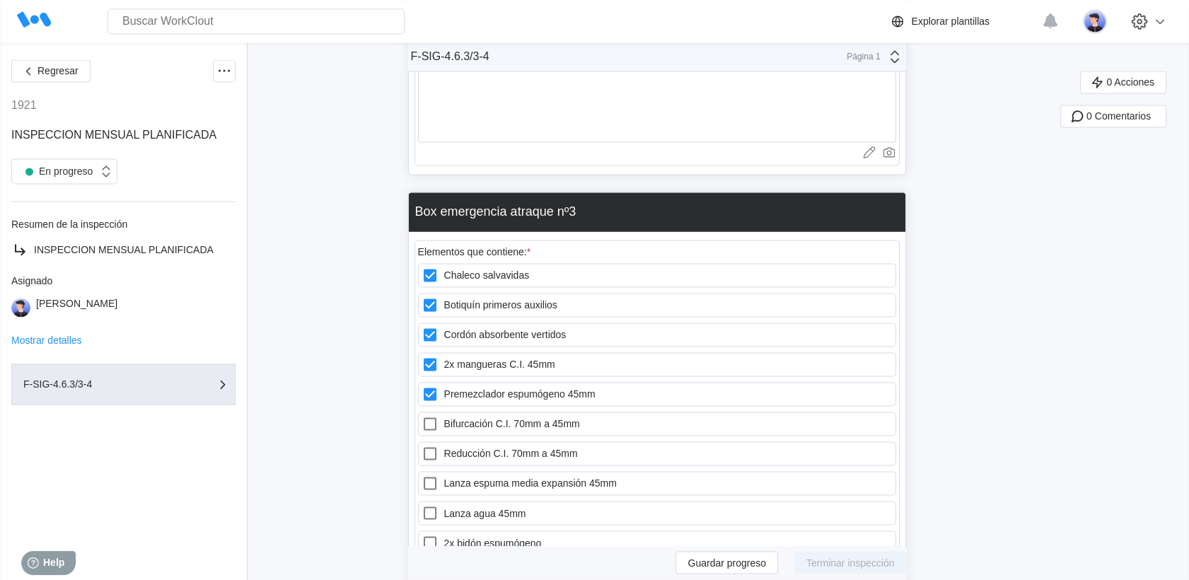
click at [441, 395] on div "Chaleco salvavidas Botiquín primeros auxilios Cordón absorbente vertidos 2x man…" at bounding box center [657, 542] width 478 height 559
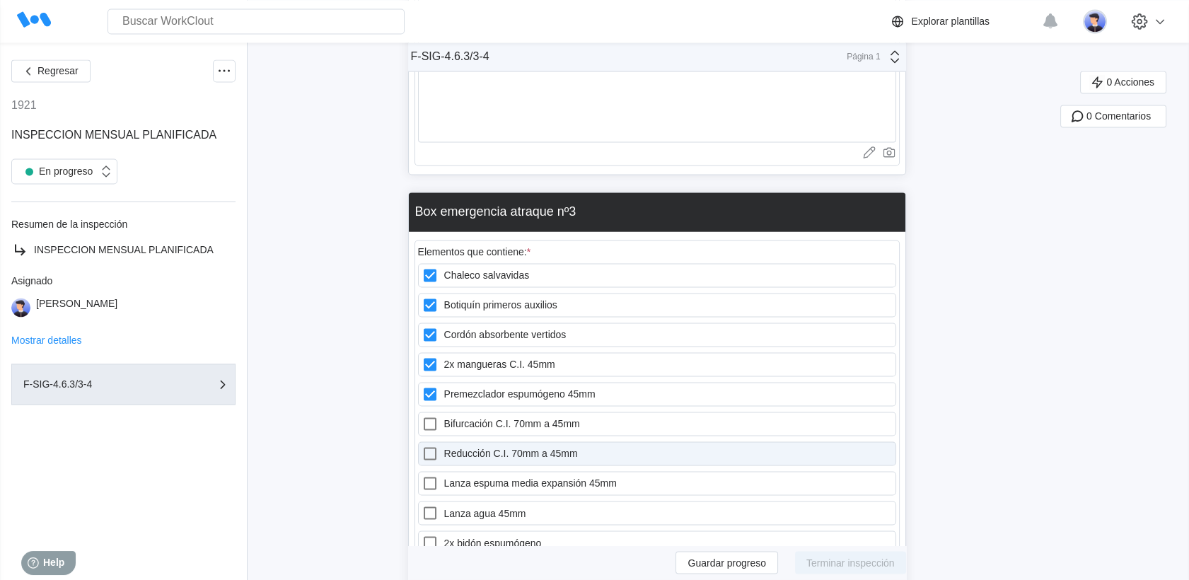
drag, startPoint x: 436, startPoint y: 360, endPoint x: 441, endPoint y: 388, distance: 28.0
click at [437, 415] on icon at bounding box center [430, 423] width 17 height 17
click at [422, 415] on 45mm "Bifurcación C.I. 70mm a 45mm" at bounding box center [422, 415] width 1 height 1
checkbox 45mm "true"
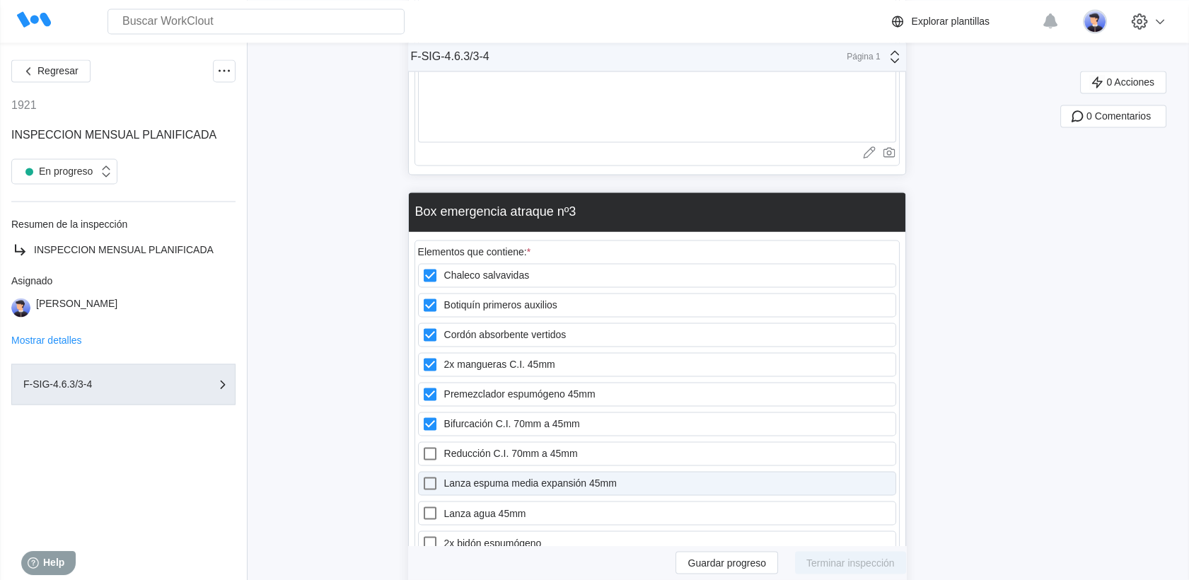
click at [439, 445] on icon at bounding box center [430, 453] width 17 height 17
click at [422, 445] on 45mm "Reducción C.I. 70mm a 45mm" at bounding box center [422, 445] width 1 height 1
checkbox 45mm "true"
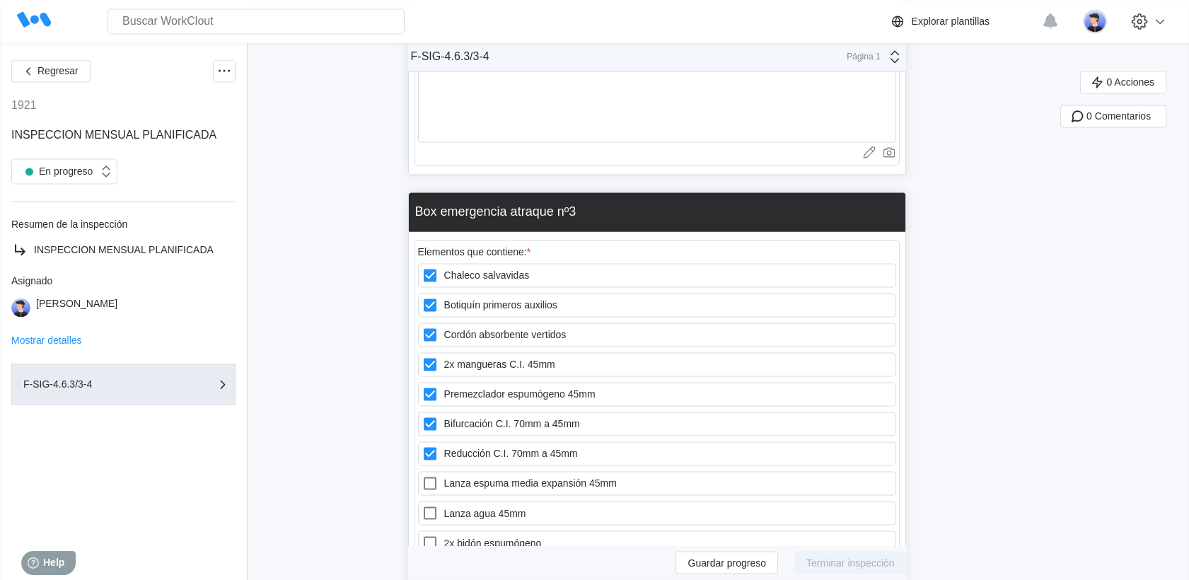
drag, startPoint x: 444, startPoint y: 410, endPoint x: 447, endPoint y: 428, distance: 18.7
click at [444, 475] on div at bounding box center [433, 483] width 23 height 17
click at [422, 475] on 45mm "Lanza espuma media expansión 45mm" at bounding box center [422, 475] width 1 height 1
checkbox 45mm "true"
drag, startPoint x: 446, startPoint y: 437, endPoint x: 447, endPoint y: 457, distance: 19.8
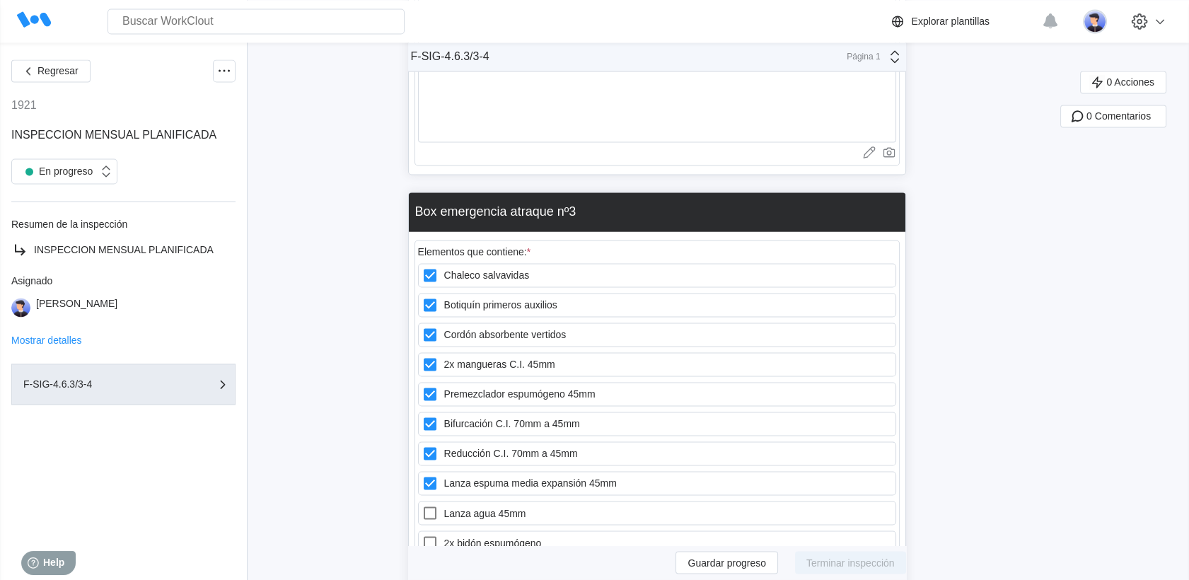
click at [444, 504] on div at bounding box center [433, 512] width 23 height 17
click at [422, 504] on 45mm "Lanza agua 45mm" at bounding box center [422, 504] width 1 height 1
checkbox 45mm "true"
drag, startPoint x: 447, startPoint y: 457, endPoint x: 446, endPoint y: 467, distance: 9.9
click at [447, 458] on div "Chaleco salvavidas Botiquín primeros auxilios Cordón absorbente vertidos 2x man…" at bounding box center [657, 542] width 478 height 559
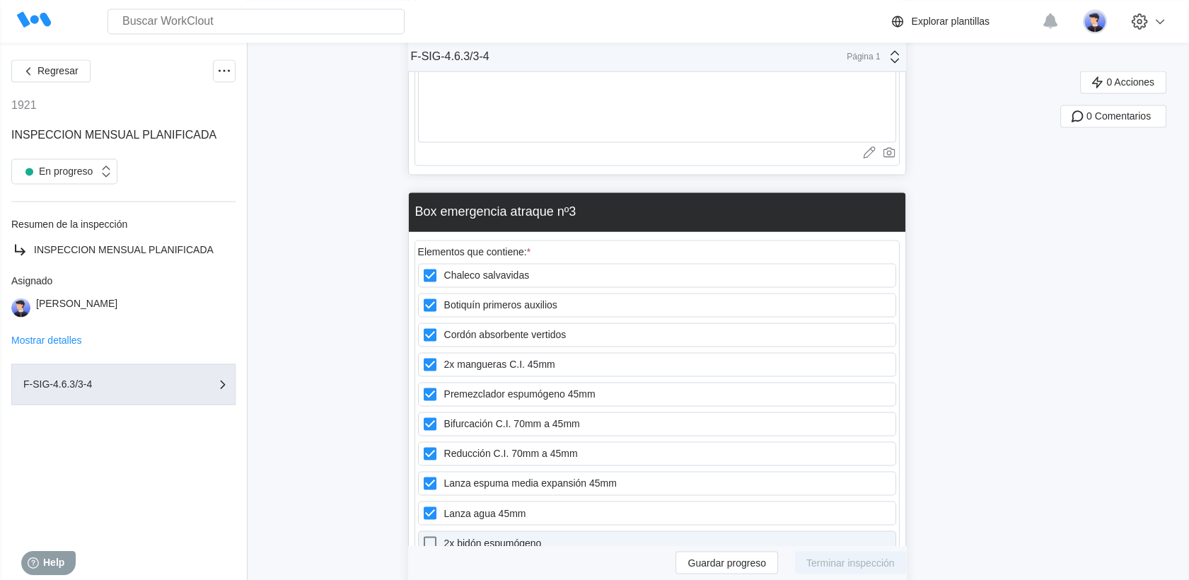
click at [439, 534] on icon at bounding box center [430, 542] width 17 height 17
click at [422, 534] on espumógeno "2x bidón espumógeno" at bounding box center [422, 534] width 1 height 1
checkbox espumógeno "true"
drag, startPoint x: 443, startPoint y: 509, endPoint x: 441, endPoint y: 519, distance: 10.0
click at [443, 560] on label "Conexión internacional" at bounding box center [657, 572] width 478 height 24
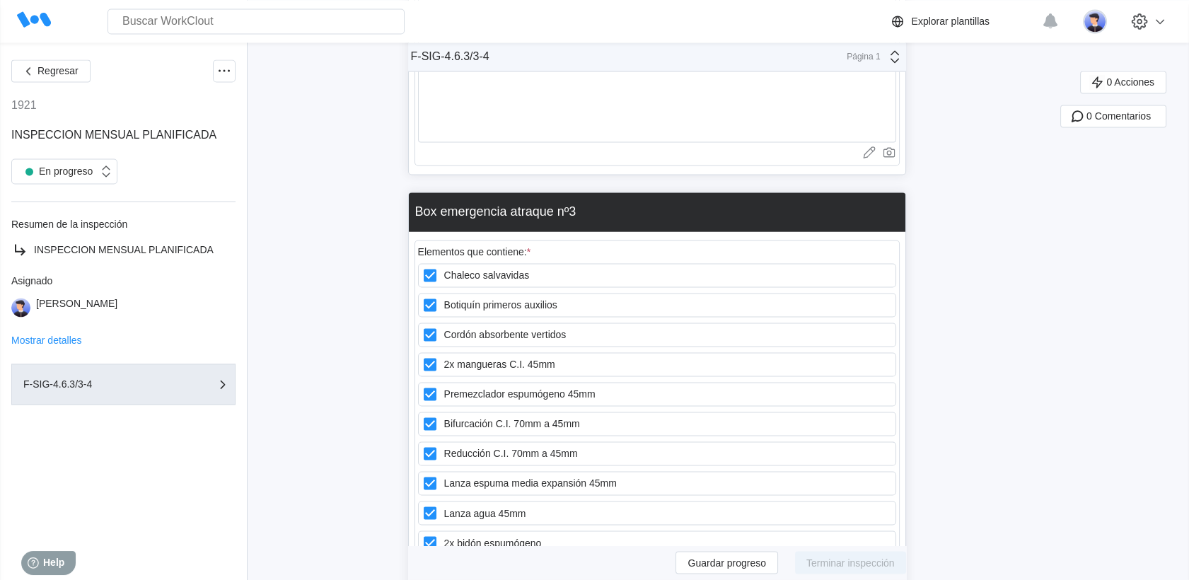
click at [422, 564] on internacional "Conexión internacional" at bounding box center [422, 564] width 1 height 1
checkbox internacional "true"
checkbox rescate "true"
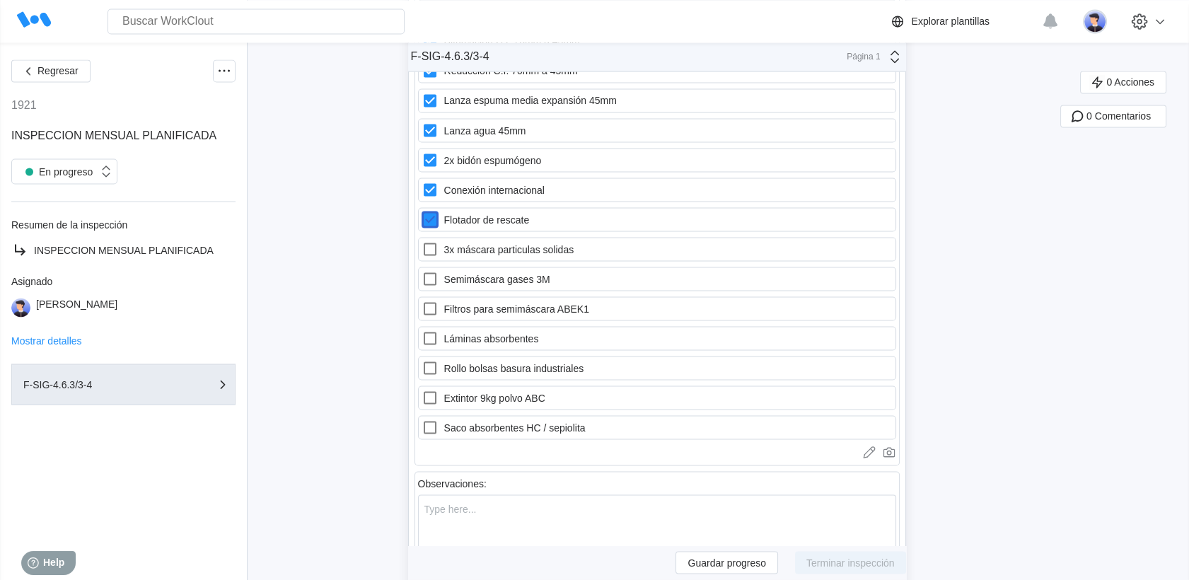
scroll to position [15957, 0]
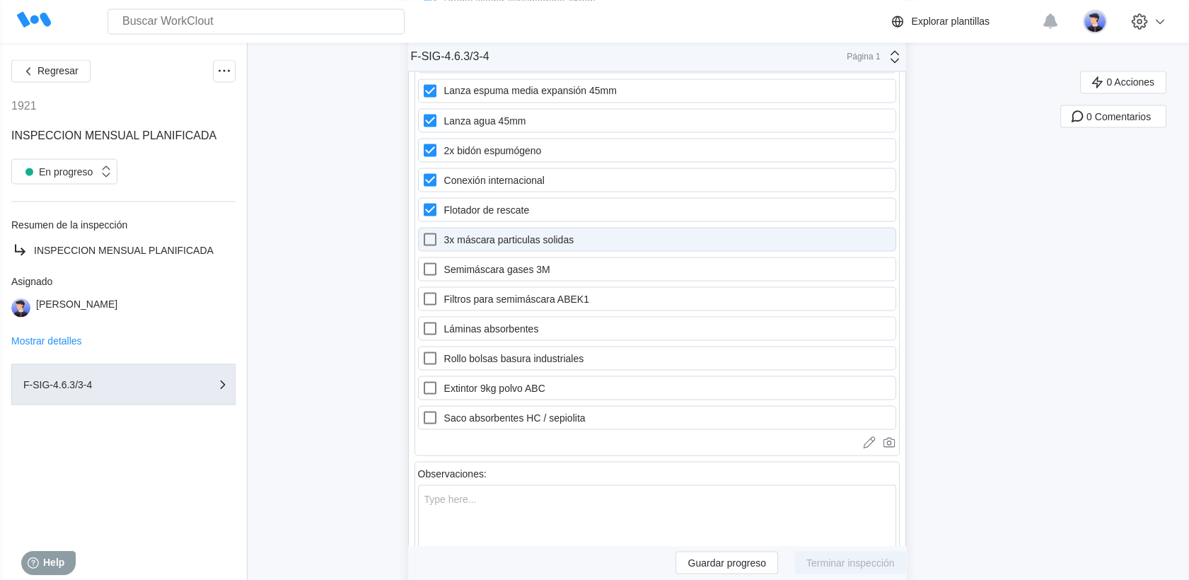
click at [439, 231] on icon at bounding box center [430, 239] width 17 height 17
click at [422, 231] on solidas "3x máscara particulas solidas" at bounding box center [422, 231] width 1 height 1
checkbox solidas "true"
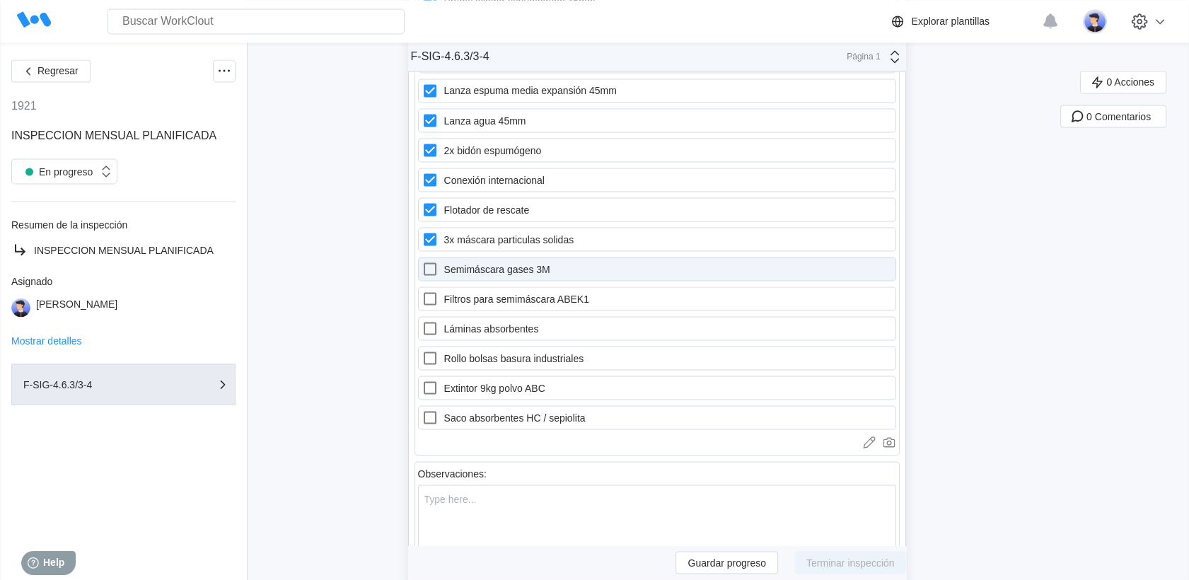
click at [444, 260] on div at bounding box center [433, 268] width 23 height 17
click at [422, 260] on 3M "Semimáscara gases 3M" at bounding box center [422, 260] width 1 height 1
checkbox 3M "true"
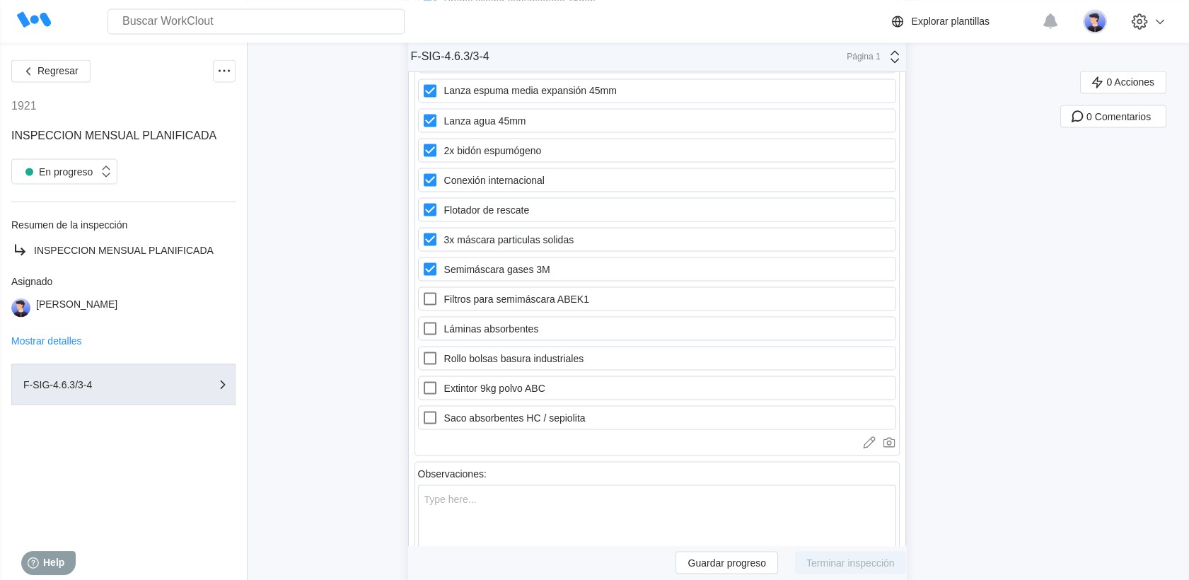
click at [449, 240] on div "Chaleco salvavidas Botiquín primeros auxilios Cordón absorbente vertidos 2x man…" at bounding box center [657, 150] width 478 height 559
drag, startPoint x: 437, startPoint y: 231, endPoint x: 441, endPoint y: 248, distance: 17.5
click at [437, 292] on icon at bounding box center [430, 298] width 13 height 13
click at [422, 290] on ABEK1 "Filtros para semimáscara ABEK1" at bounding box center [422, 290] width 1 height 1
checkbox ABEK1 "true"
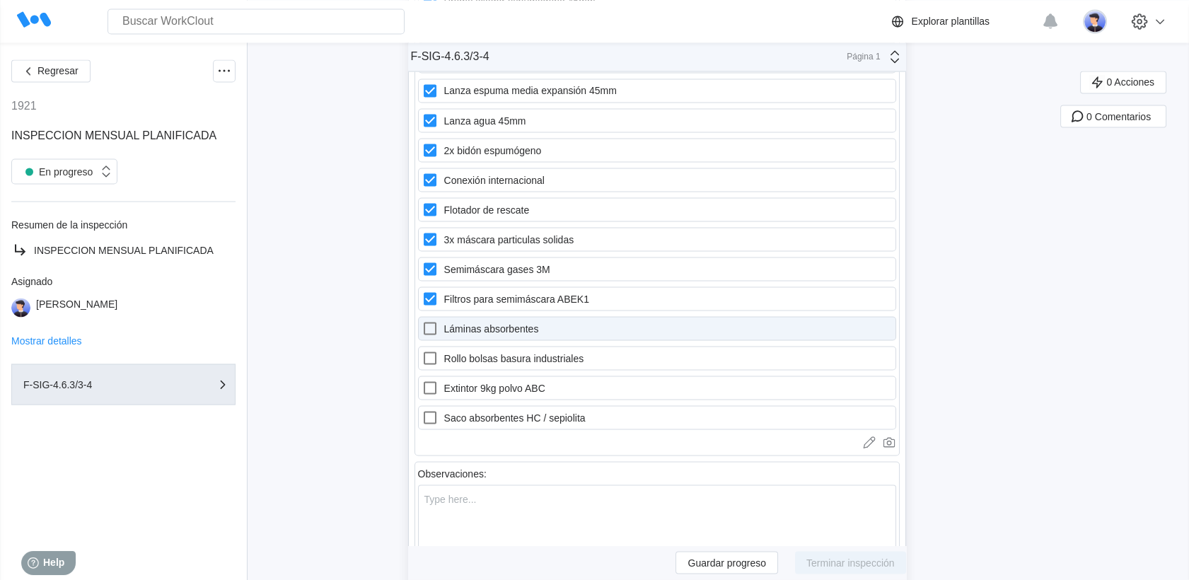
click at [437, 322] on icon at bounding box center [430, 328] width 13 height 13
click at [422, 320] on absorbentes "Láminas absorbentes" at bounding box center [422, 320] width 1 height 1
checkbox absorbentes "true"
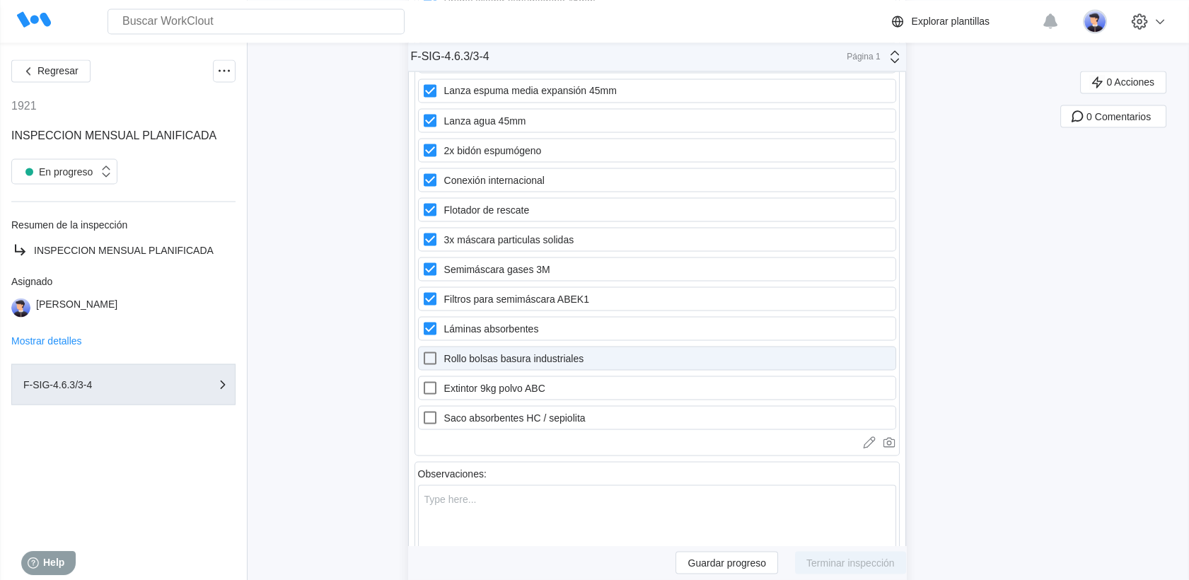
click at [444, 349] on div at bounding box center [433, 357] width 23 height 17
click at [422, 349] on industriales "Rollo bolsas basura industriales" at bounding box center [422, 349] width 1 height 1
checkbox industriales "true"
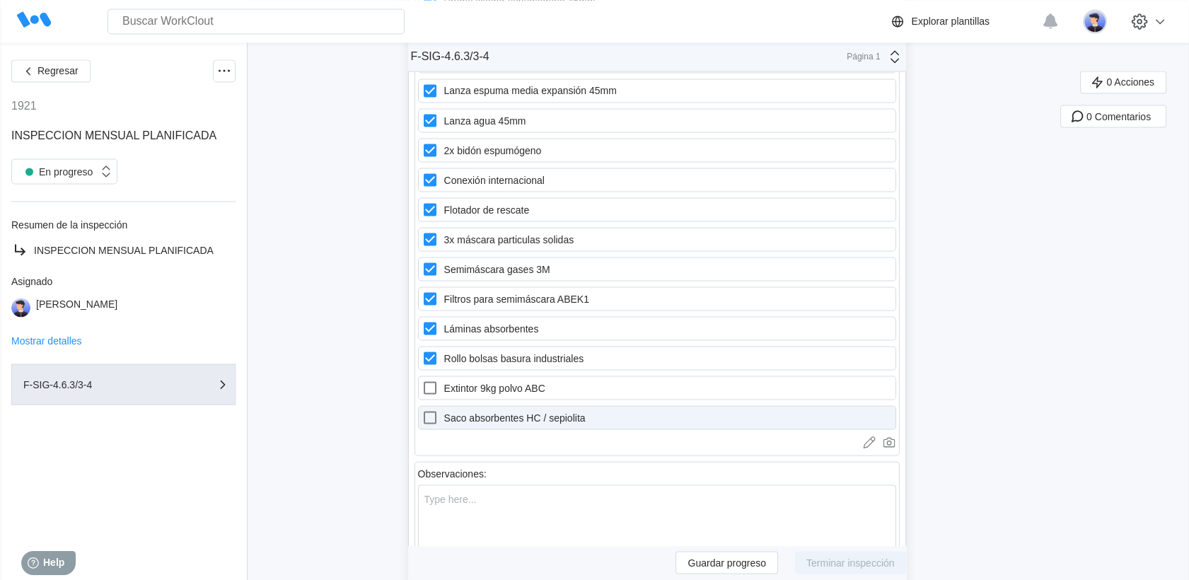
drag, startPoint x: 449, startPoint y: 308, endPoint x: 453, endPoint y: 333, distance: 25.7
click at [449, 376] on label "Extintor 9kg polvo ABC" at bounding box center [657, 388] width 478 height 24
click at [422, 379] on ABC "Extintor 9kg polvo ABC" at bounding box center [422, 379] width 1 height 1
checkbox ABC "true"
click at [453, 405] on label "Saco absorbentes HC / sepiolita" at bounding box center [657, 417] width 478 height 24
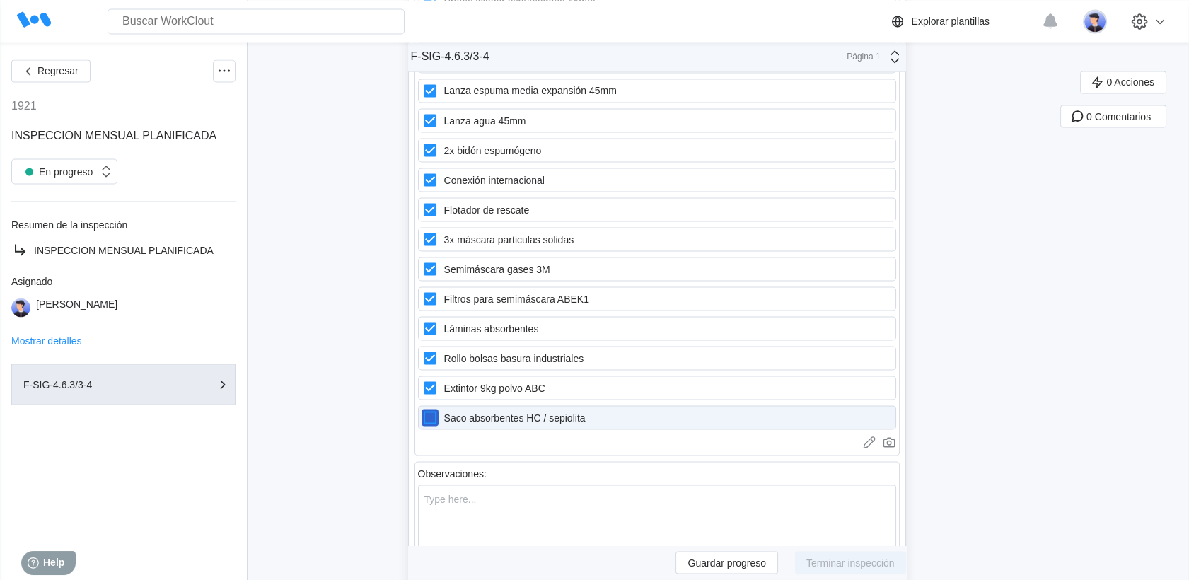
click at [422, 409] on sepiolita "Saco absorbentes HC / sepiolita" at bounding box center [422, 409] width 1 height 1
checkbox sepiolita "true"
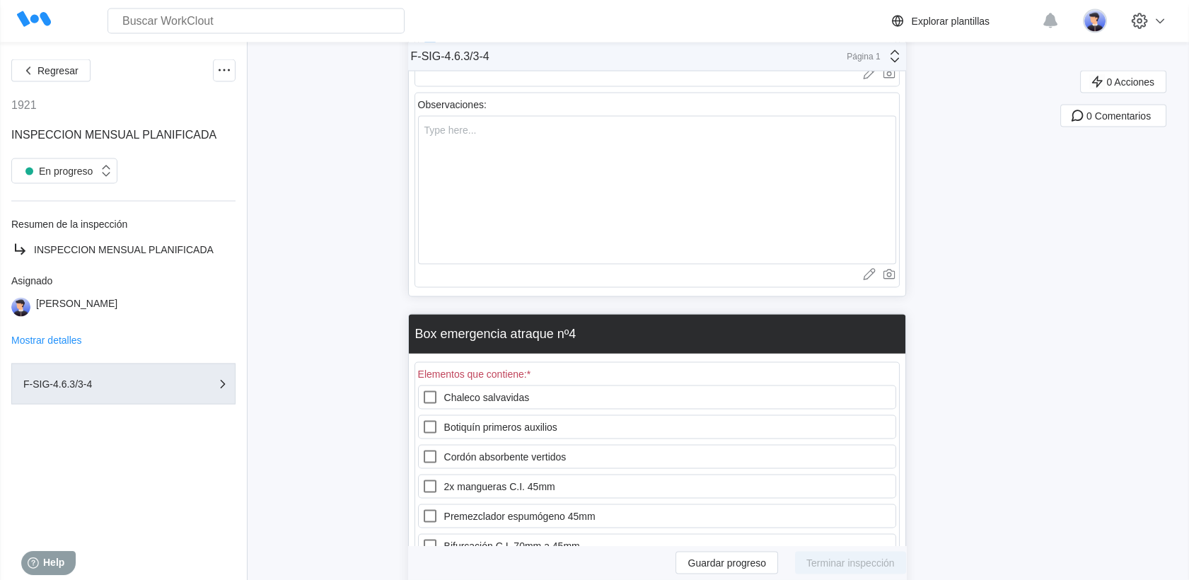
scroll to position [16508, 0]
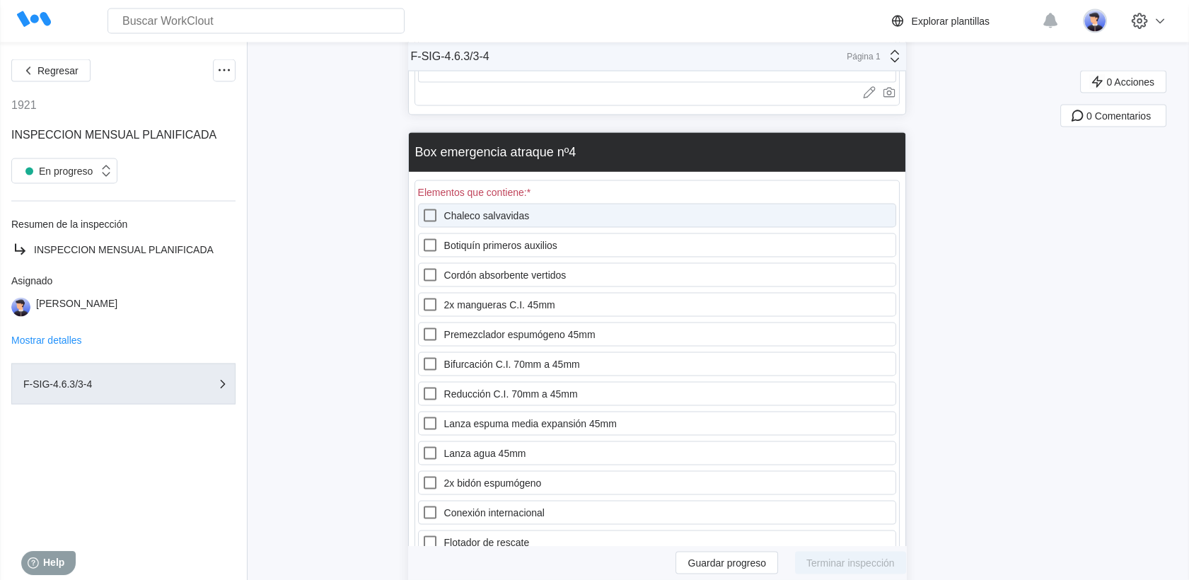
click at [461, 204] on label "Chaleco salvavidas" at bounding box center [657, 216] width 478 height 24
click at [422, 207] on salvavidas "Chaleco salvavidas" at bounding box center [422, 207] width 1 height 1
checkbox salvavidas "true"
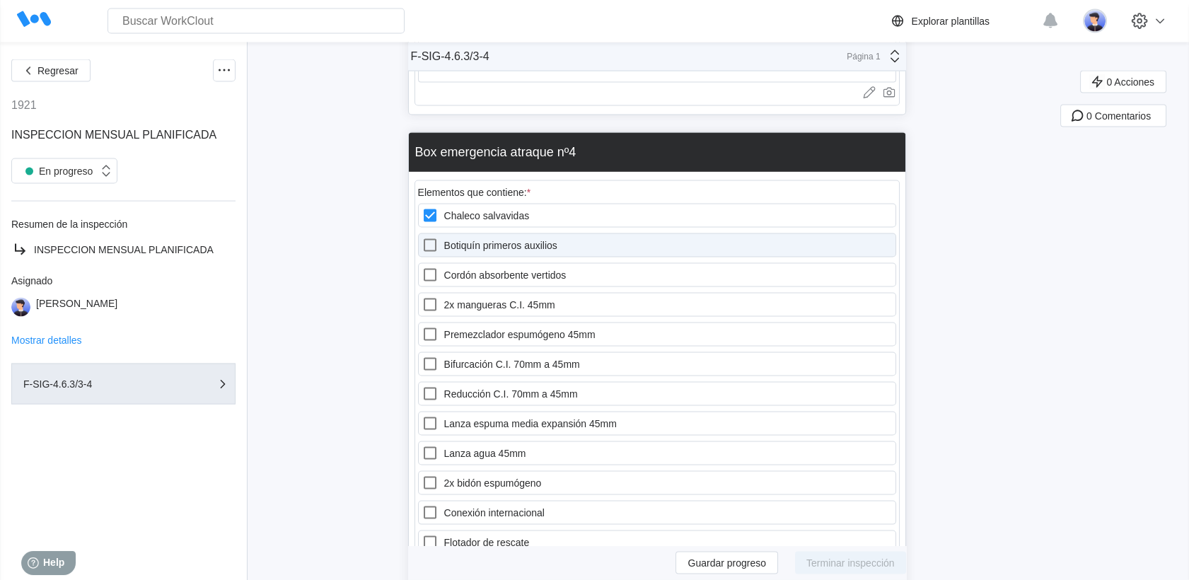
click at [458, 233] on label "Botiquín primeros auxilios" at bounding box center [657, 245] width 478 height 24
click at [422, 237] on auxilios "Botiquín primeros auxilios" at bounding box center [422, 237] width 1 height 1
checkbox auxilios "true"
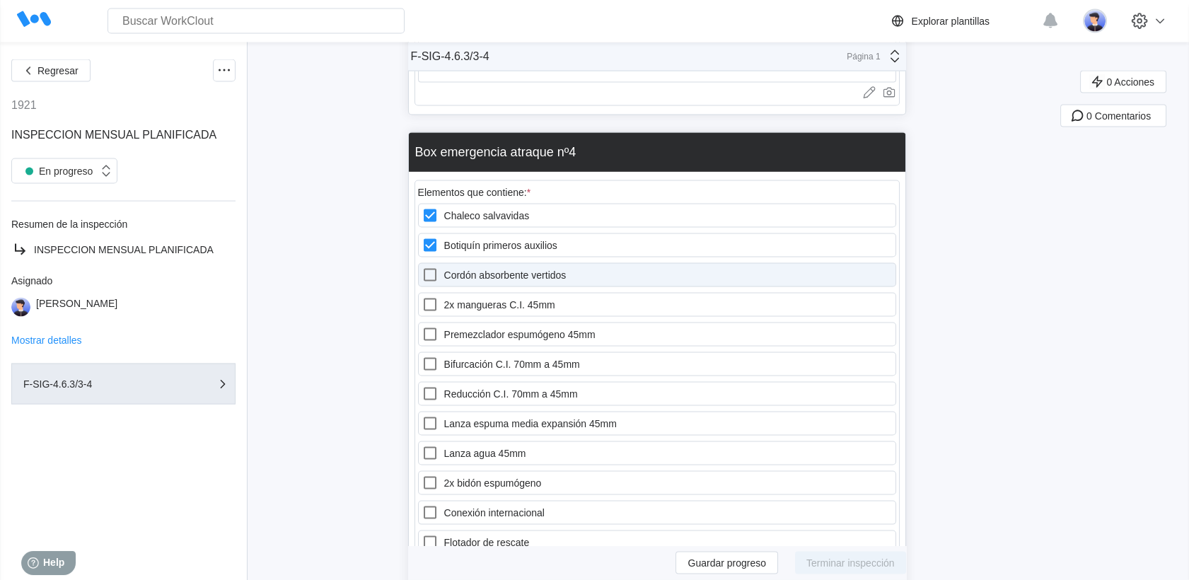
click at [458, 263] on label "Cordón absorbente vertidos" at bounding box center [657, 275] width 478 height 24
click at [422, 267] on vertidos "Cordón absorbente vertidos" at bounding box center [422, 267] width 1 height 1
checkbox vertidos "true"
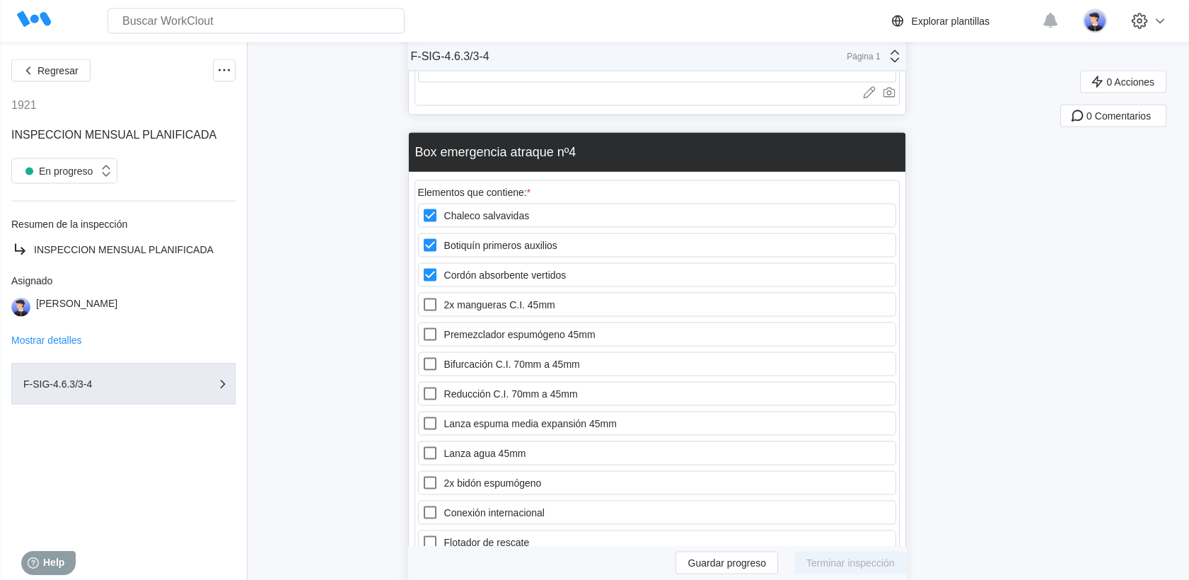
click at [456, 216] on div "Chaleco salvavidas Botiquín primeros auxilios Cordón absorbente vertidos 2x man…" at bounding box center [657, 483] width 478 height 559
drag, startPoint x: 457, startPoint y: 252, endPoint x: 456, endPoint y: 245, distance: 7.2
click at [458, 323] on label "Premezclador espumógeno 45mm" at bounding box center [657, 335] width 478 height 24
click at [422, 326] on 45mm "Premezclador espumógeno 45mm" at bounding box center [422, 326] width 1 height 1
checkbox 45mm "true"
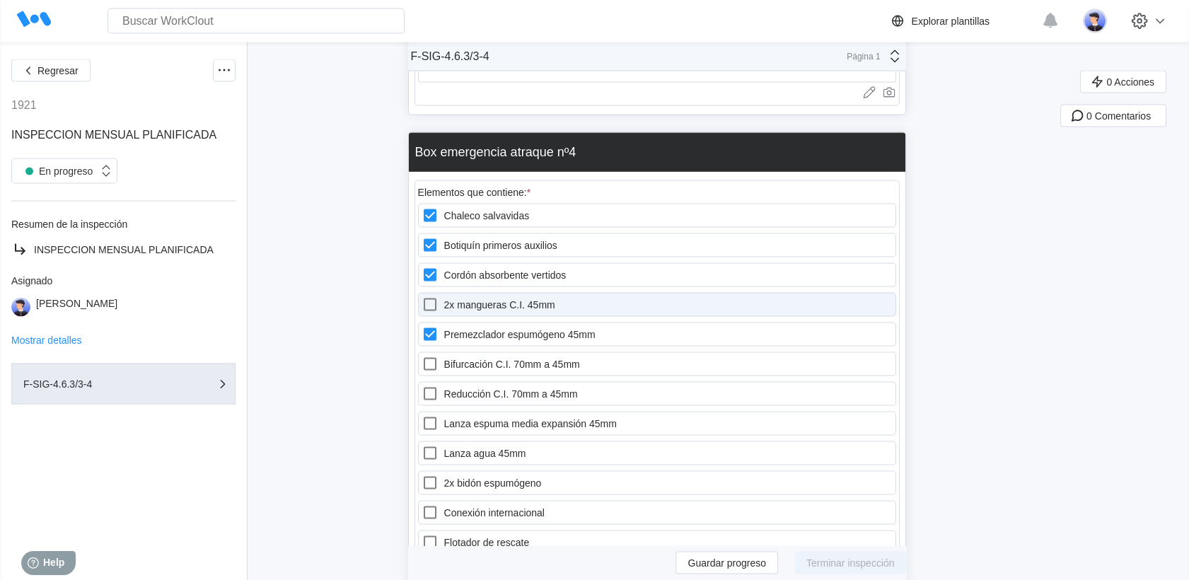
click at [455, 293] on label "2x mangueras C.I. 45mm" at bounding box center [657, 305] width 478 height 24
click at [422, 296] on 45mm "2x mangueras C.I. 45mm" at bounding box center [422, 296] width 1 height 1
checkbox 45mm "true"
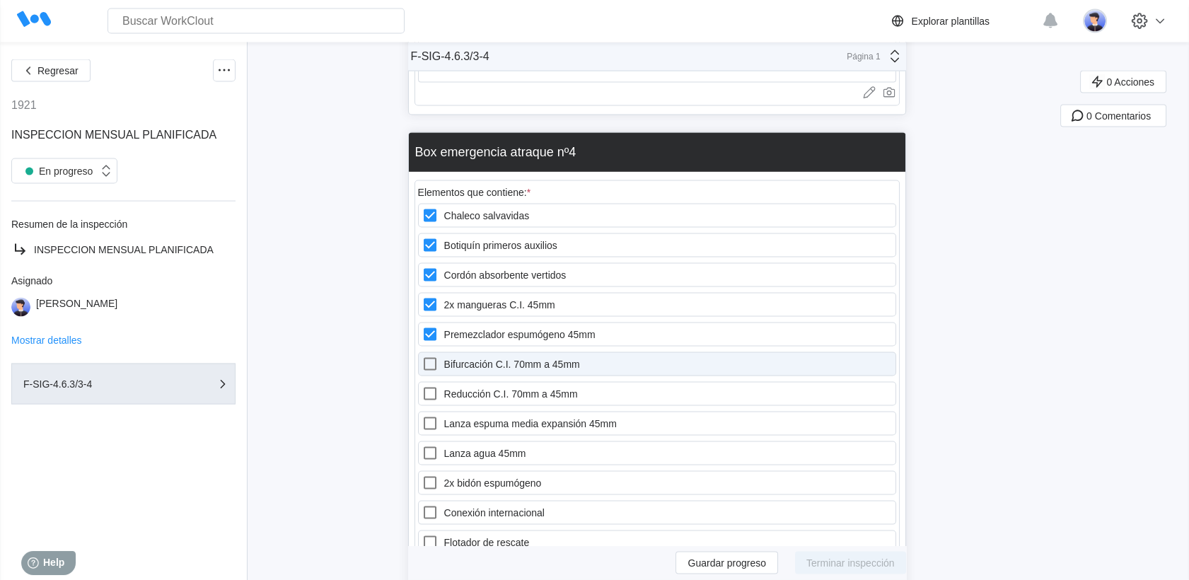
click at [453, 352] on label "Bifurcación C.I. 70mm a 45mm" at bounding box center [657, 364] width 478 height 24
click at [422, 356] on 45mm "Bifurcación C.I. 70mm a 45mm" at bounding box center [422, 356] width 1 height 1
checkbox 45mm "true"
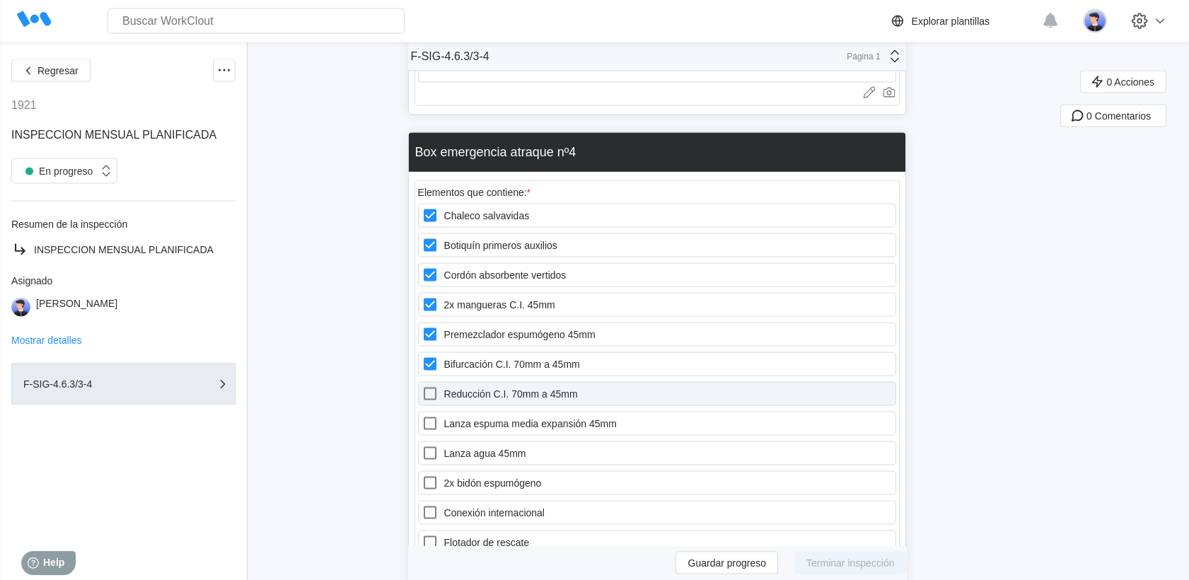
click at [453, 382] on label "Reducción C.I. 70mm a 45mm" at bounding box center [657, 394] width 478 height 24
click at [422, 386] on 45mm "Reducción C.I. 70mm a 45mm" at bounding box center [422, 386] width 1 height 1
checkbox 45mm "true"
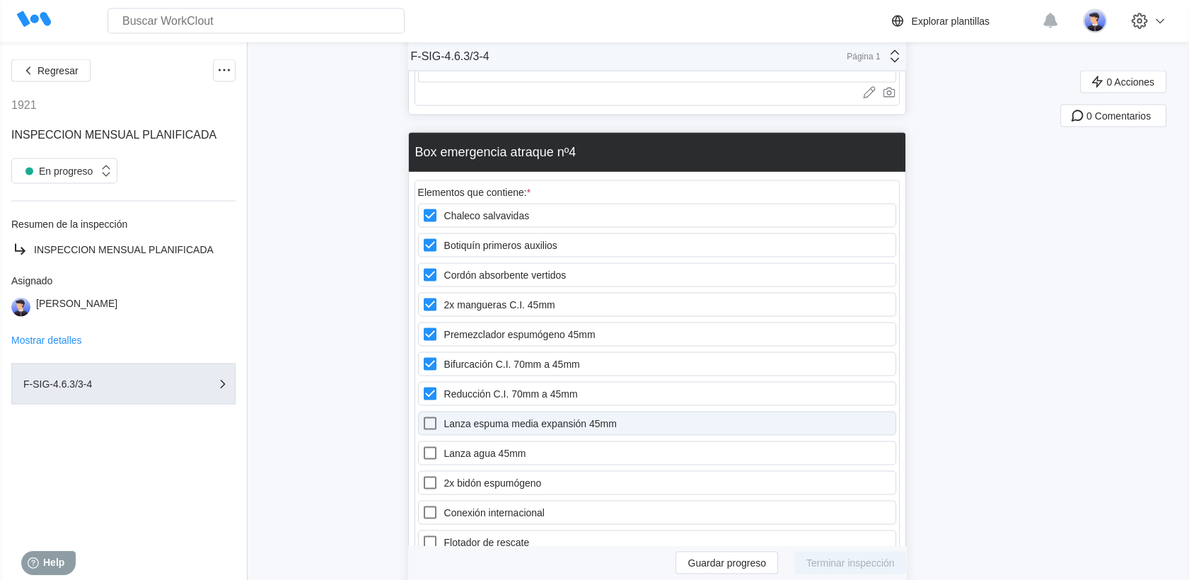
drag, startPoint x: 453, startPoint y: 339, endPoint x: 454, endPoint y: 349, distance: 10.6
click at [454, 412] on label "Lanza espuma media expansión 45mm" at bounding box center [657, 424] width 478 height 24
click at [422, 415] on 45mm "Lanza espuma media expansión 45mm" at bounding box center [422, 415] width 1 height 1
checkbox 45mm "true"
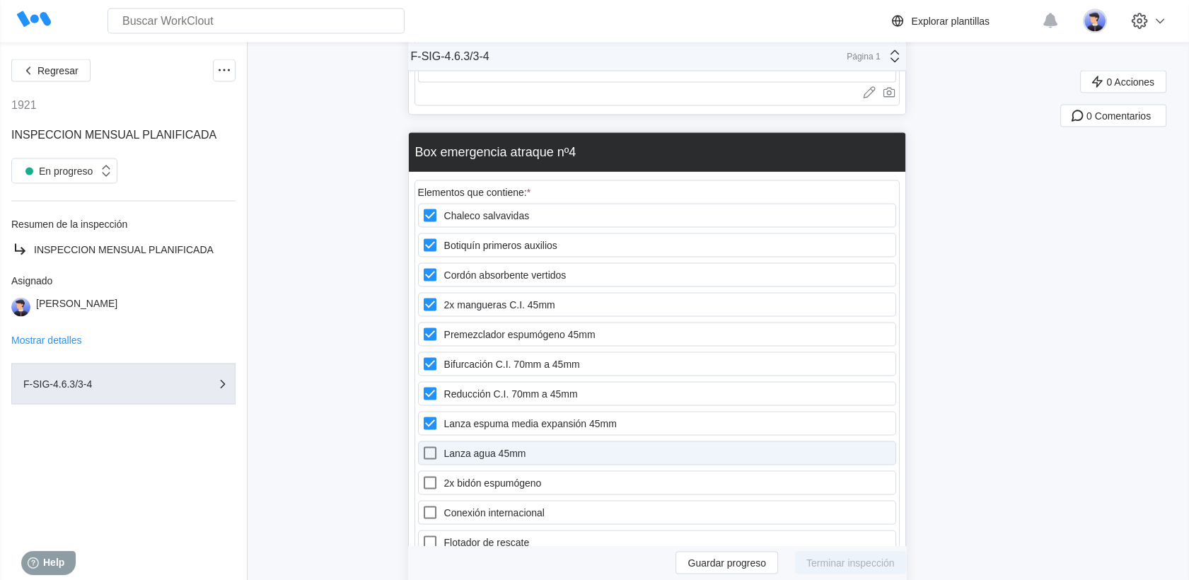
drag, startPoint x: 453, startPoint y: 371, endPoint x: 453, endPoint y: 387, distance: 15.6
click at [453, 441] on label "Lanza agua 45mm" at bounding box center [657, 453] width 478 height 24
click at [422, 445] on 45mm "Lanza agua 45mm" at bounding box center [422, 445] width 1 height 1
checkbox 45mm "true"
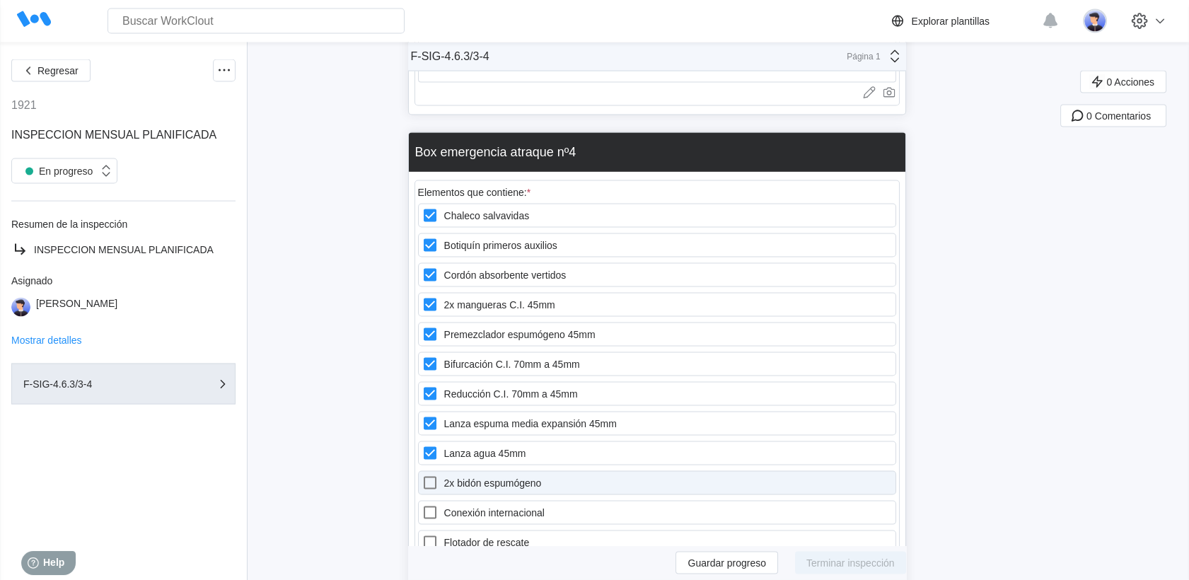
click at [458, 471] on label "2x bidón espumógeno" at bounding box center [657, 483] width 478 height 24
click at [422, 475] on espumógeno "2x bidón espumógeno" at bounding box center [422, 475] width 1 height 1
checkbox espumógeno "true"
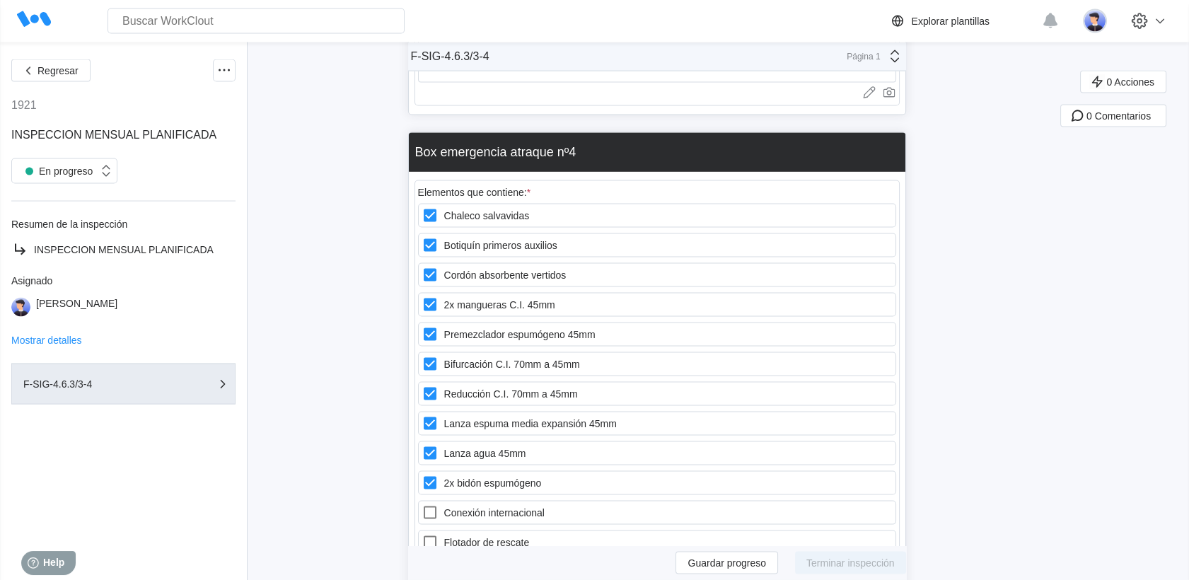
click at [459, 422] on div "Chaleco salvavidas Botiquín primeros auxilios Cordón absorbente vertidos 2x man…" at bounding box center [657, 483] width 478 height 559
click at [461, 501] on label "Conexión internacional" at bounding box center [657, 513] width 478 height 24
click at [422, 504] on internacional "Conexión internacional" at bounding box center [422, 504] width 1 height 1
checkbox internacional "true"
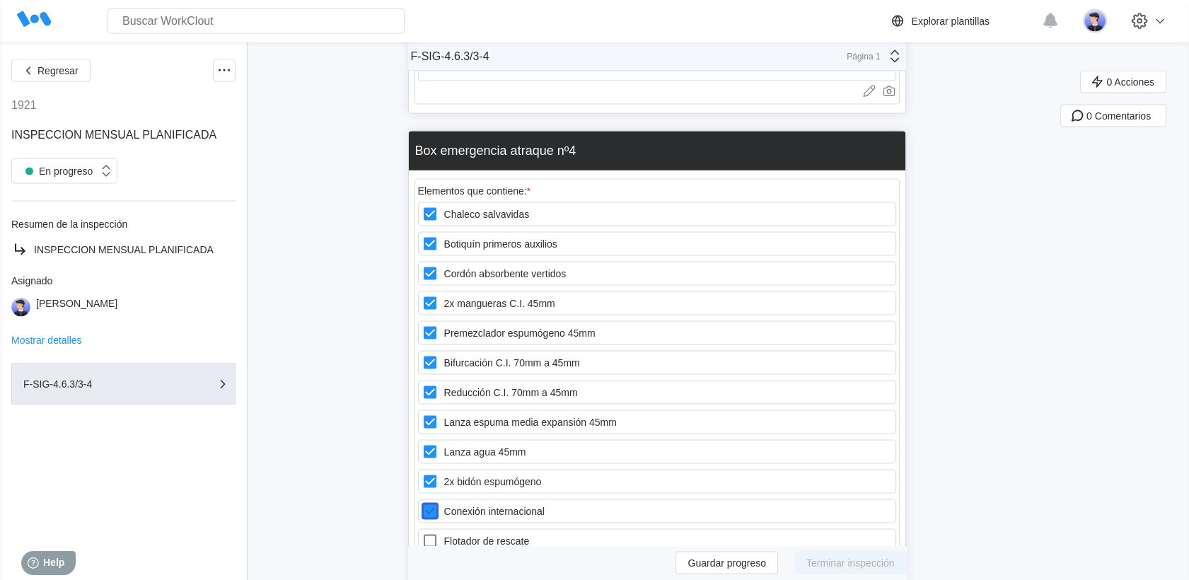
scroll to position [16743, 0]
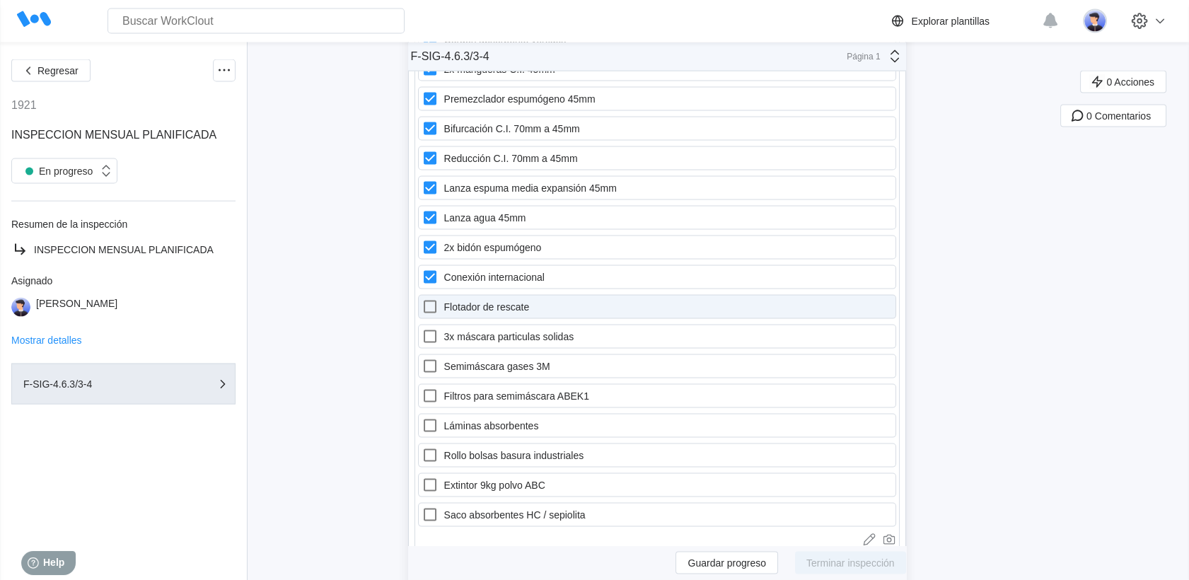
click at [439, 299] on icon at bounding box center [430, 307] width 17 height 17
click at [422, 299] on rescate "Flotador de rescate" at bounding box center [422, 299] width 1 height 1
checkbox rescate "true"
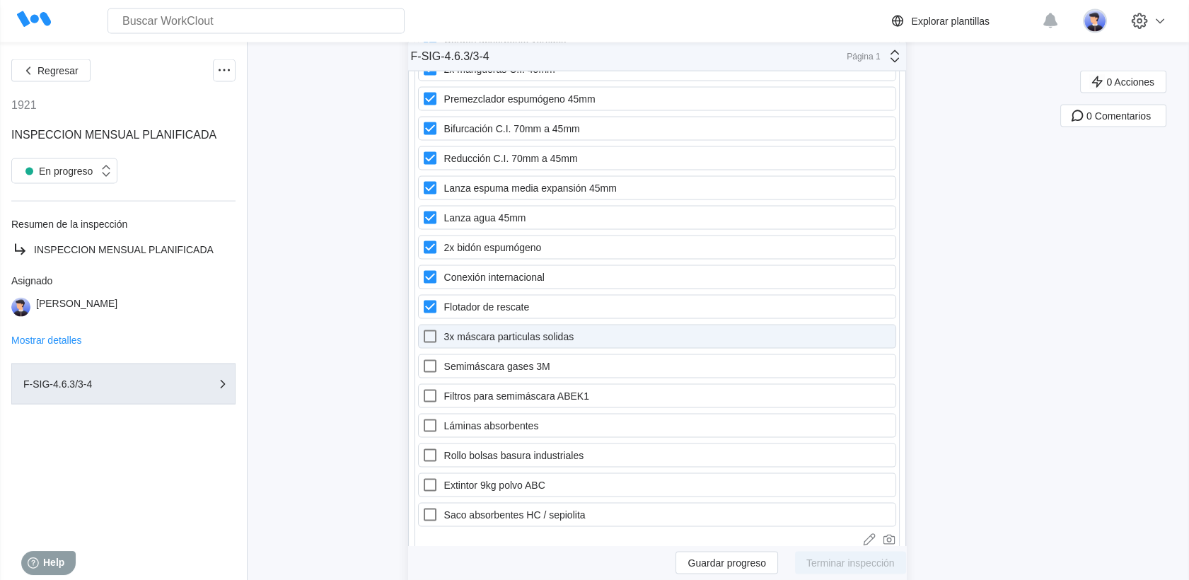
click at [431, 330] on icon at bounding box center [430, 336] width 13 height 13
click at [422, 328] on solidas "3x máscara particulas solidas" at bounding box center [422, 328] width 1 height 1
checkbox solidas "true"
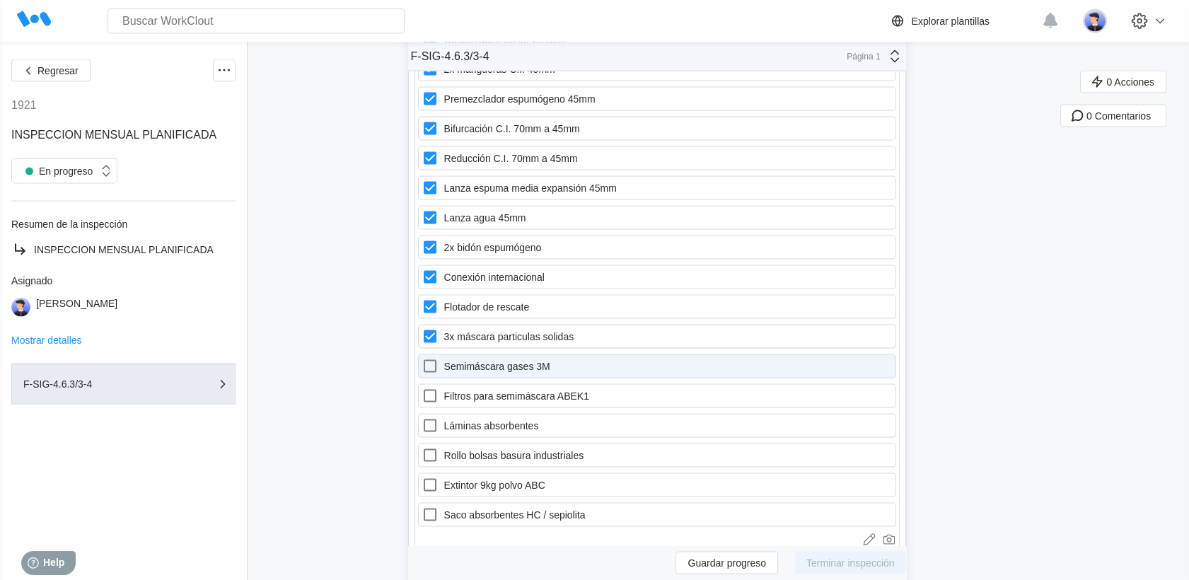
click at [439, 358] on icon at bounding box center [430, 366] width 17 height 17
click at [422, 358] on 3M "Semimáscara gases 3M" at bounding box center [422, 358] width 1 height 1
checkbox 3M "true"
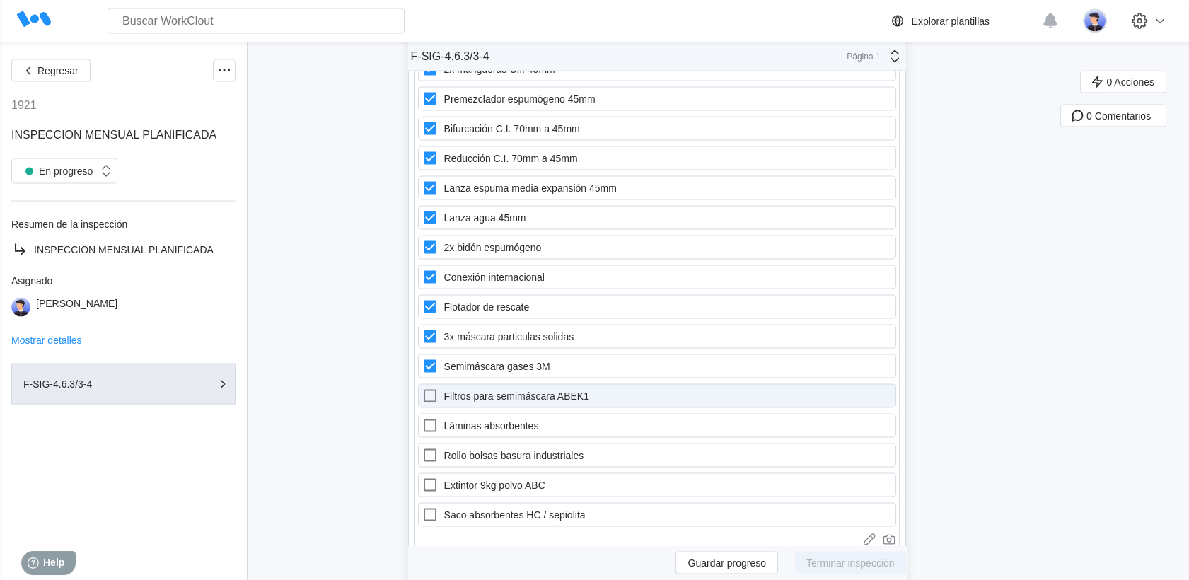
click at [437, 390] on icon at bounding box center [430, 396] width 13 height 13
click at [422, 388] on ABEK1 "Filtros para semimáscara ABEK1" at bounding box center [422, 388] width 1 height 1
checkbox ABEK1 "true"
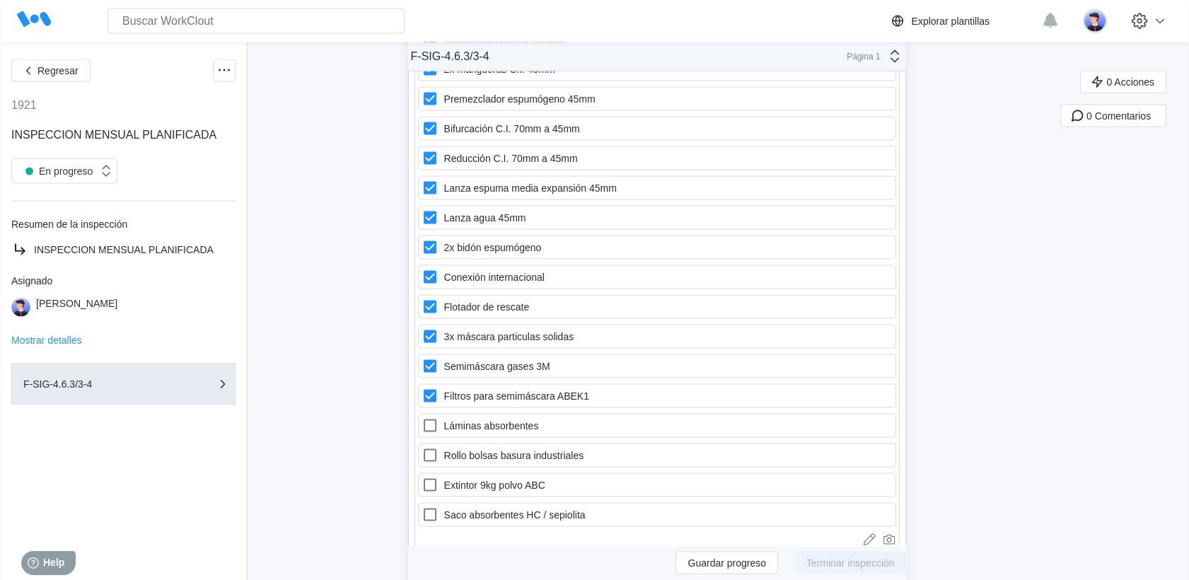
drag, startPoint x: 440, startPoint y: 343, endPoint x: 439, endPoint y: 362, distance: 19.1
click at [437, 420] on icon at bounding box center [430, 426] width 13 height 13
click at [422, 417] on absorbentes "Láminas absorbentes" at bounding box center [422, 417] width 1 height 1
checkbox absorbentes "true"
click at [440, 365] on div "Chaleco salvavidas Botiquín primeros auxilios Cordón absorbente vertidos 2x man…" at bounding box center [657, 247] width 478 height 559
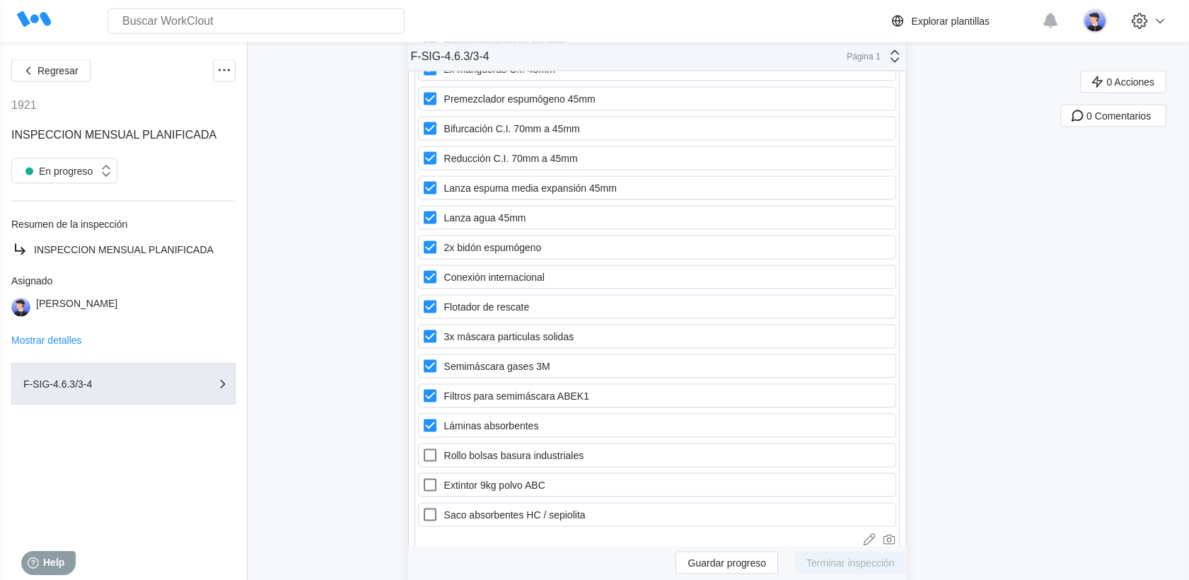
click at [441, 393] on div "Chaleco salvavidas Botiquín primeros auxilios Cordón absorbente vertidos 2x man…" at bounding box center [657, 247] width 478 height 559
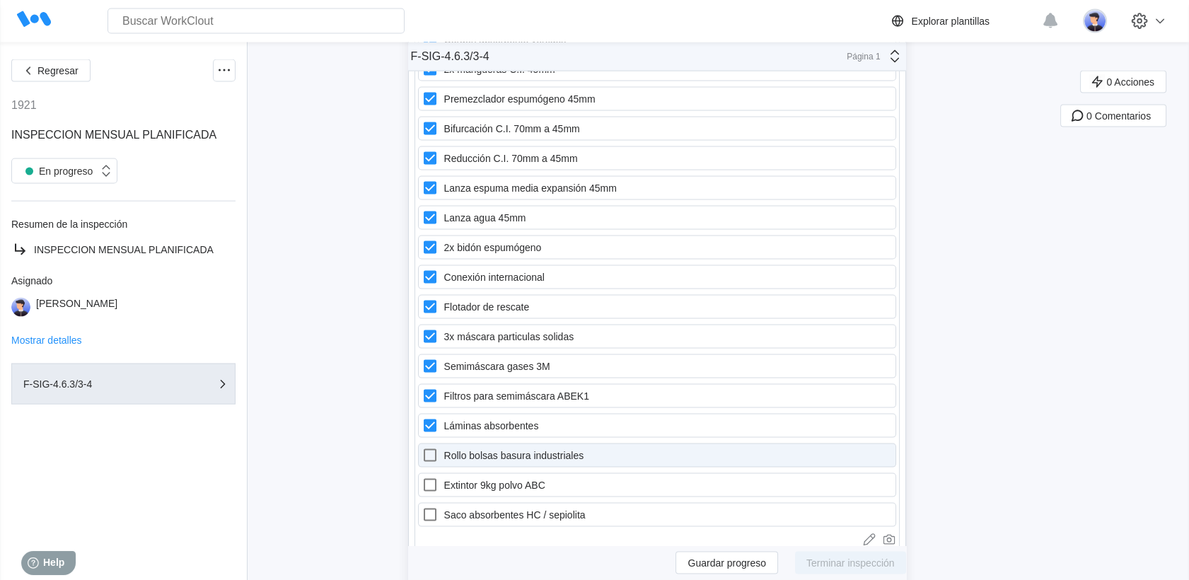
click at [439, 447] on icon at bounding box center [430, 455] width 17 height 17
click at [422, 447] on industriales "Rollo bolsas basura industriales" at bounding box center [422, 447] width 1 height 1
checkbox industriales "true"
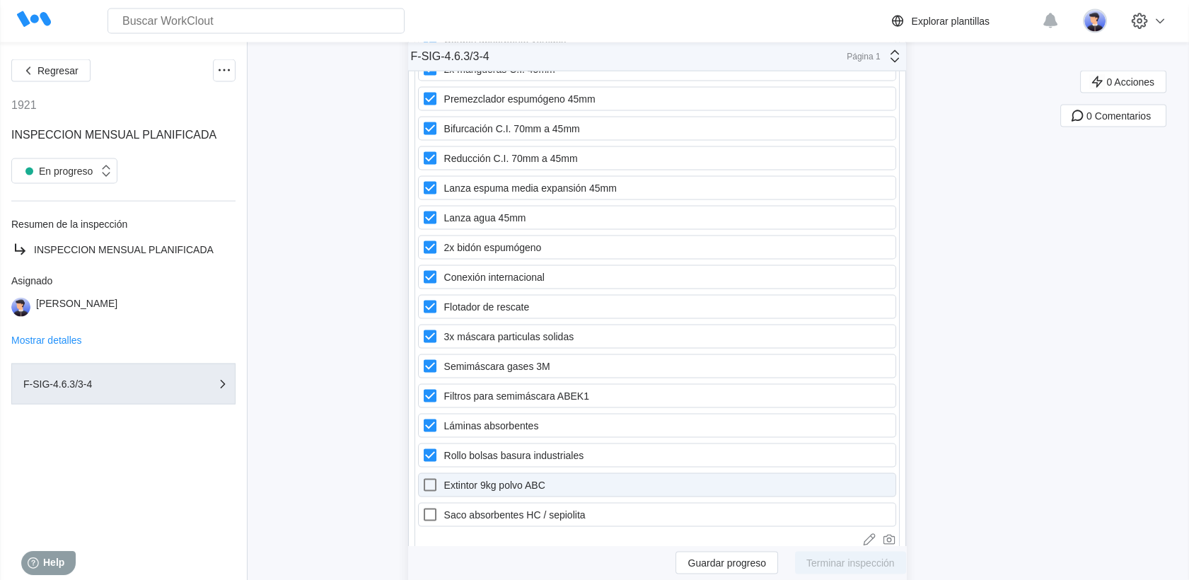
click at [437, 479] on icon at bounding box center [430, 485] width 13 height 13
click at [422, 477] on ABC "Extintor 9kg polvo ABC" at bounding box center [422, 477] width 1 height 1
checkbox ABC "true"
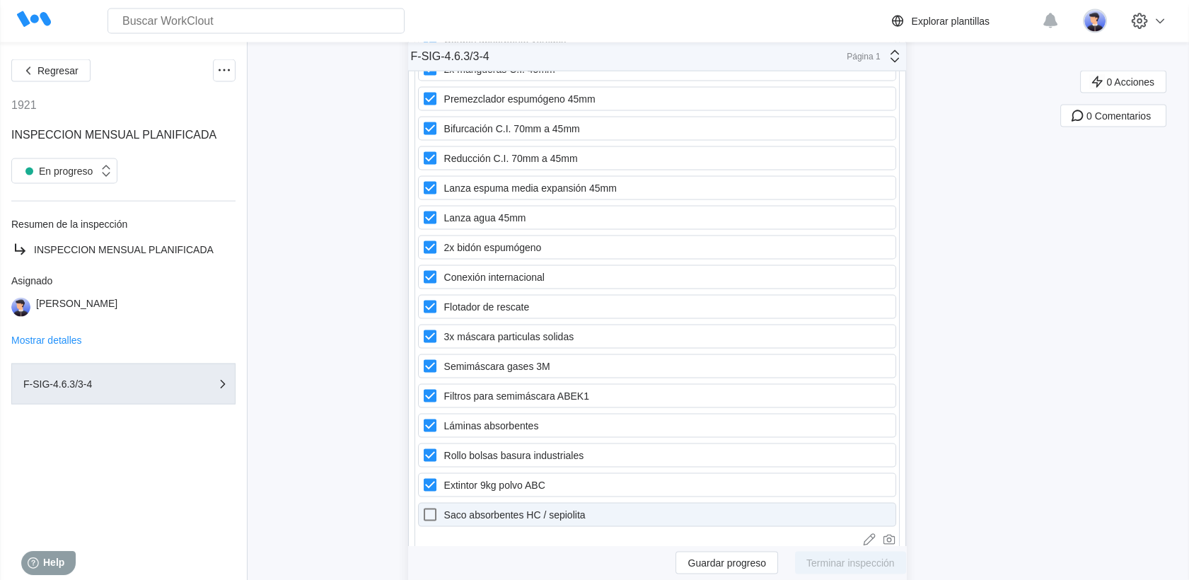
click at [436, 507] on icon at bounding box center [430, 515] width 17 height 17
click at [422, 507] on sepiolita "Saco absorbentes HC / sepiolita" at bounding box center [422, 507] width 1 height 1
checkbox sepiolita "true"
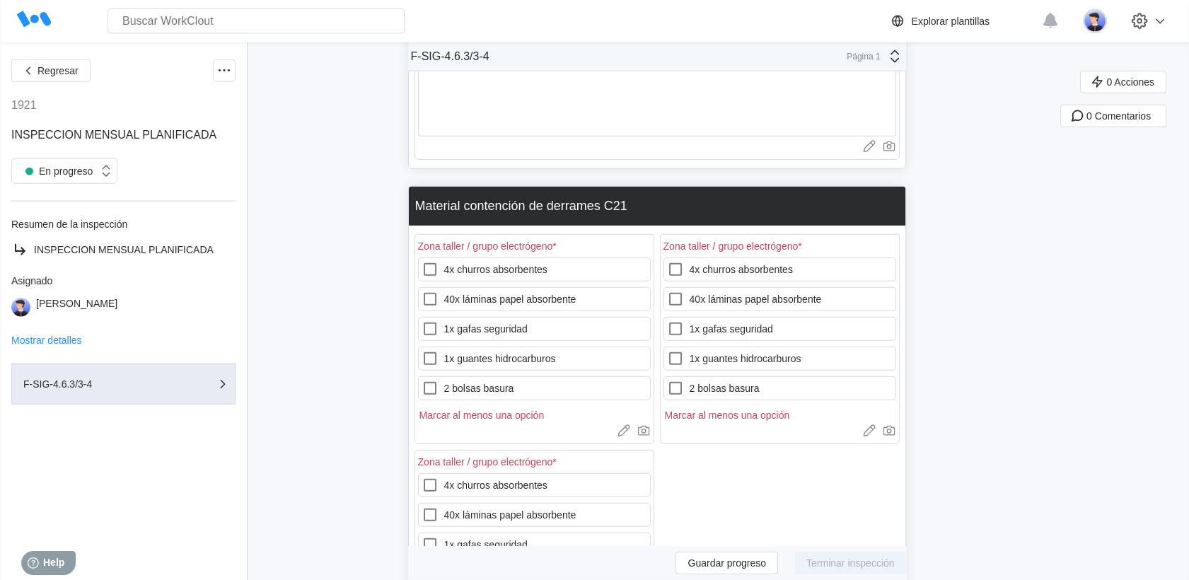
scroll to position [17372, 0]
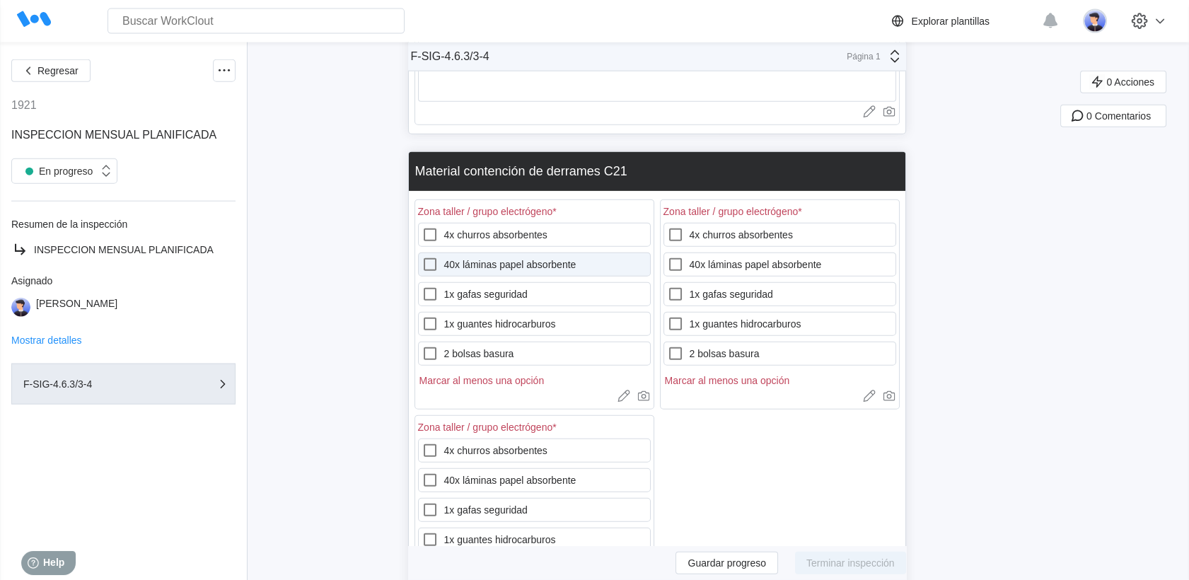
drag, startPoint x: 432, startPoint y: 158, endPoint x: 438, endPoint y: 195, distance: 38.0
click at [432, 226] on icon at bounding box center [430, 234] width 17 height 17
click at [422, 226] on absorbentes "4x churros absorbentes" at bounding box center [422, 226] width 1 height 1
checkbox absorbentes "true"
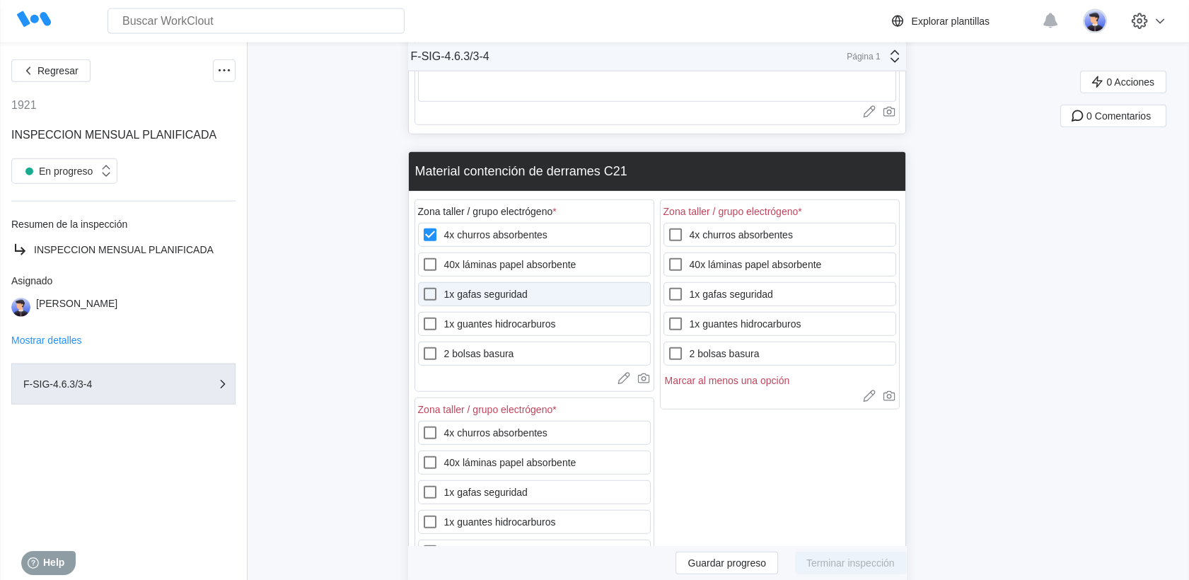
drag, startPoint x: 438, startPoint y: 195, endPoint x: 441, endPoint y: 209, distance: 13.9
click at [438, 253] on label "40x láminas papel absorbente" at bounding box center [534, 265] width 233 height 24
click at [422, 256] on absorbente "40x láminas papel absorbente" at bounding box center [422, 256] width 1 height 1
checkbox absorbente "true"
click at [437, 288] on icon at bounding box center [430, 294] width 13 height 13
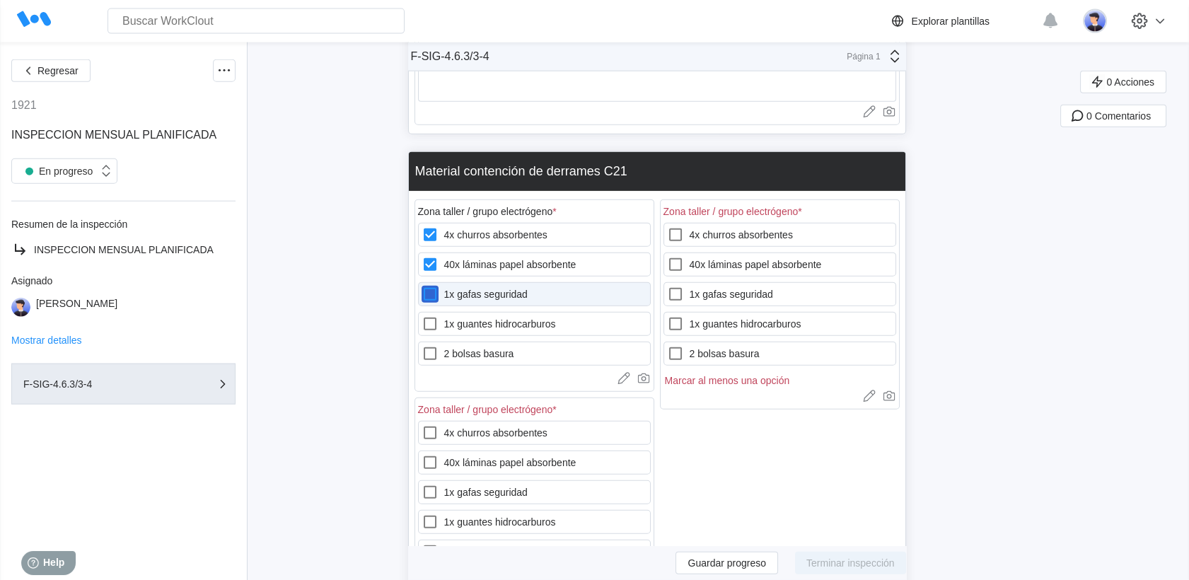
click at [422, 286] on seguridad "1x gafas seguridad" at bounding box center [422, 286] width 1 height 1
checkbox seguridad "true"
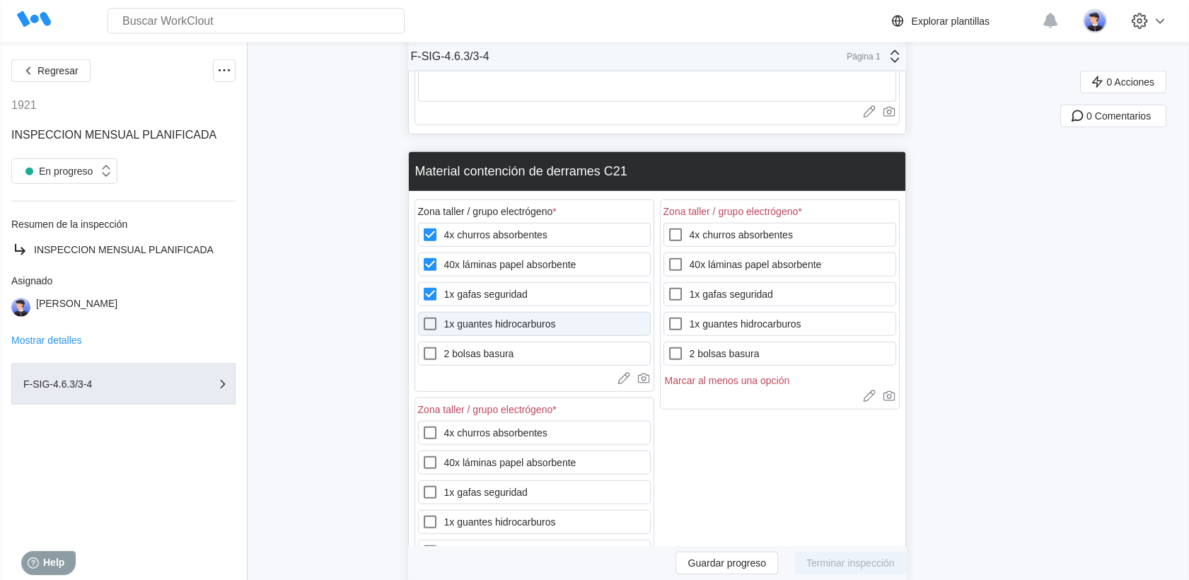
drag, startPoint x: 443, startPoint y: 235, endPoint x: 444, endPoint y: 252, distance: 17.0
click at [444, 312] on label "1x guantes hidrocarburos" at bounding box center [534, 324] width 233 height 24
click at [422, 316] on hidrocarburos "1x guantes hidrocarburos" at bounding box center [422, 316] width 1 height 1
checkbox hidrocarburos "true"
click at [454, 342] on label "2 bolsas basura" at bounding box center [534, 354] width 233 height 24
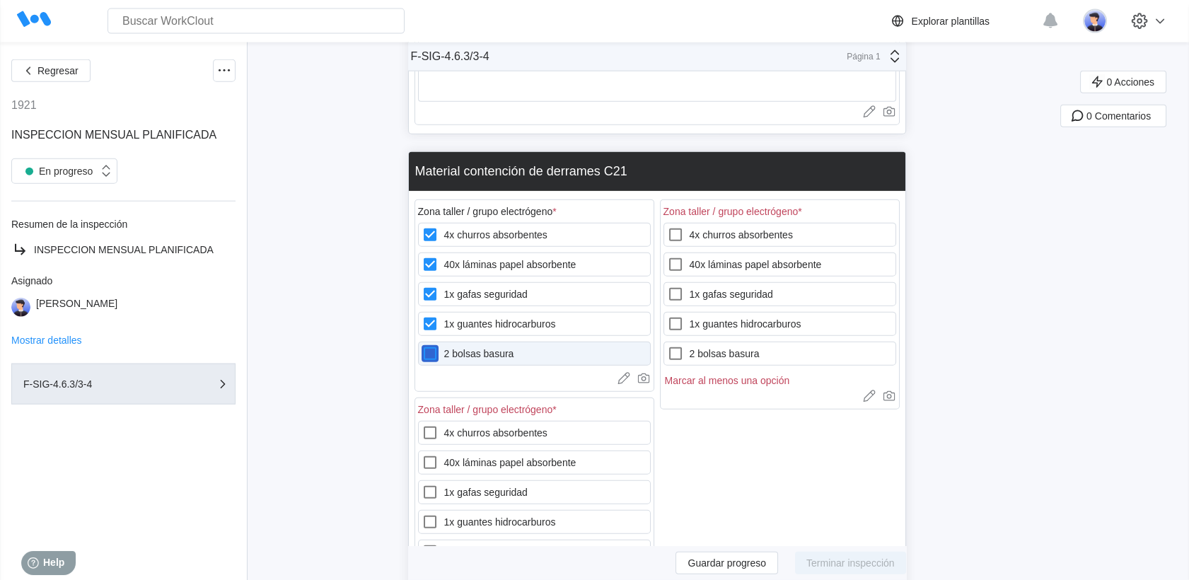
click at [422, 345] on basura "2 bolsas basura" at bounding box center [422, 345] width 1 height 1
checkbox basura "true"
click at [696, 223] on label "4x churros absorbentes" at bounding box center [780, 235] width 233 height 24
click at [668, 226] on absorbentes "4x churros absorbentes" at bounding box center [667, 226] width 1 height 1
checkbox absorbentes "true"
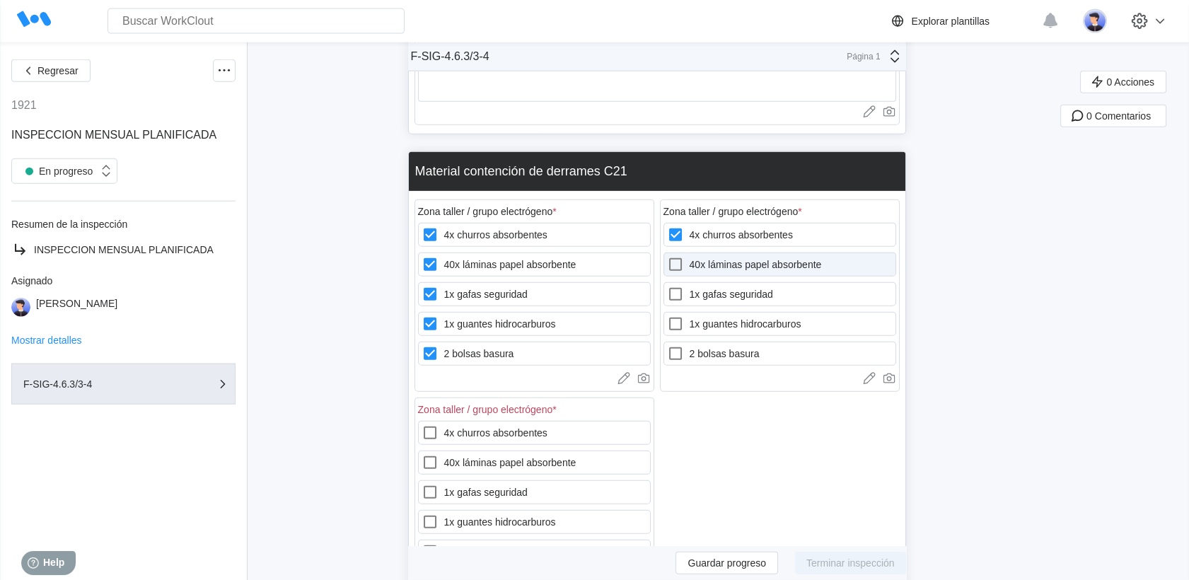
click at [696, 253] on label "40x láminas papel absorbente" at bounding box center [780, 265] width 233 height 24
click at [668, 256] on absorbente "40x láminas papel absorbente" at bounding box center [667, 256] width 1 height 1
checkbox absorbente "true"
drag, startPoint x: 698, startPoint y: 216, endPoint x: 699, endPoint y: 258, distance: 41.8
click at [698, 282] on label "1x gafas seguridad" at bounding box center [780, 294] width 233 height 24
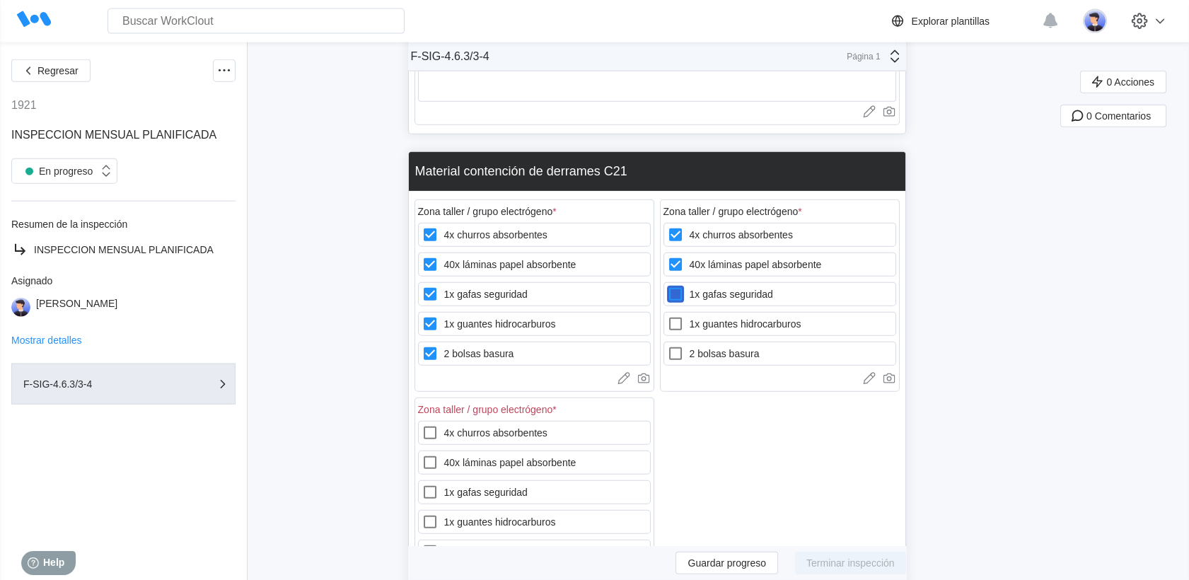
click at [668, 286] on seguridad "1x gafas seguridad" at bounding box center [667, 286] width 1 height 1
checkbox seguridad "true"
click at [698, 312] on label "1x guantes hidrocarburos" at bounding box center [780, 324] width 233 height 24
click at [668, 316] on hidrocarburos "1x guantes hidrocarburos" at bounding box center [667, 316] width 1 height 1
checkbox hidrocarburos "true"
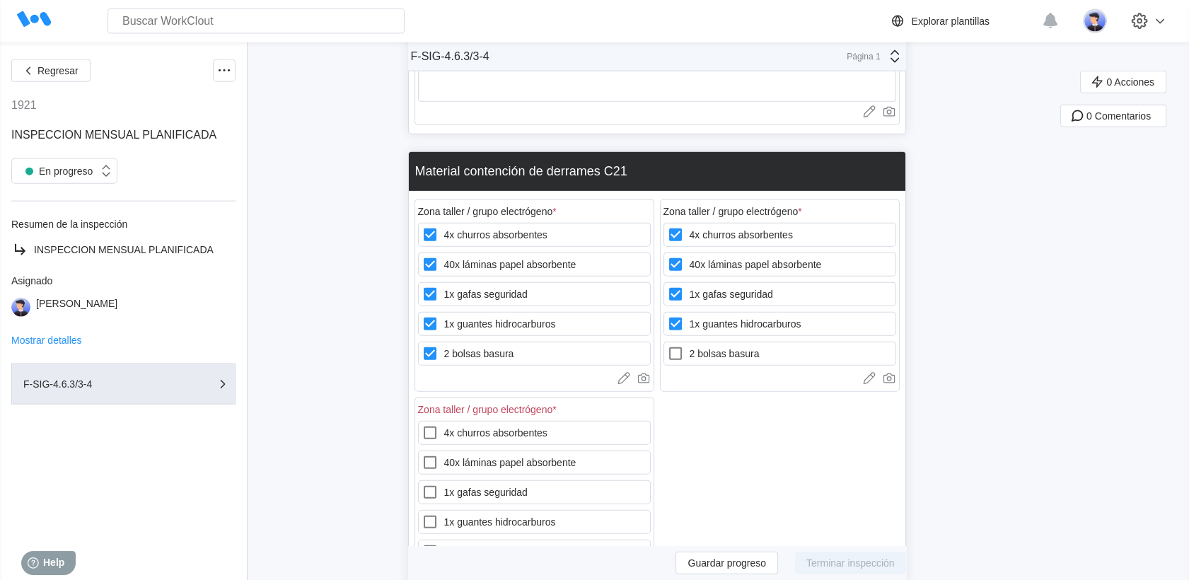
click at [699, 261] on div "4x churros absorbentes 40x láminas papel absorbente 1x gafas seguridad 1x guant…" at bounding box center [780, 294] width 233 height 143
drag, startPoint x: 700, startPoint y: 277, endPoint x: 692, endPoint y: 304, distance: 27.3
click at [700, 342] on label "2 bolsas basura" at bounding box center [780, 354] width 233 height 24
click at [668, 345] on basura "2 bolsas basura" at bounding box center [667, 345] width 1 height 1
checkbox basura "true"
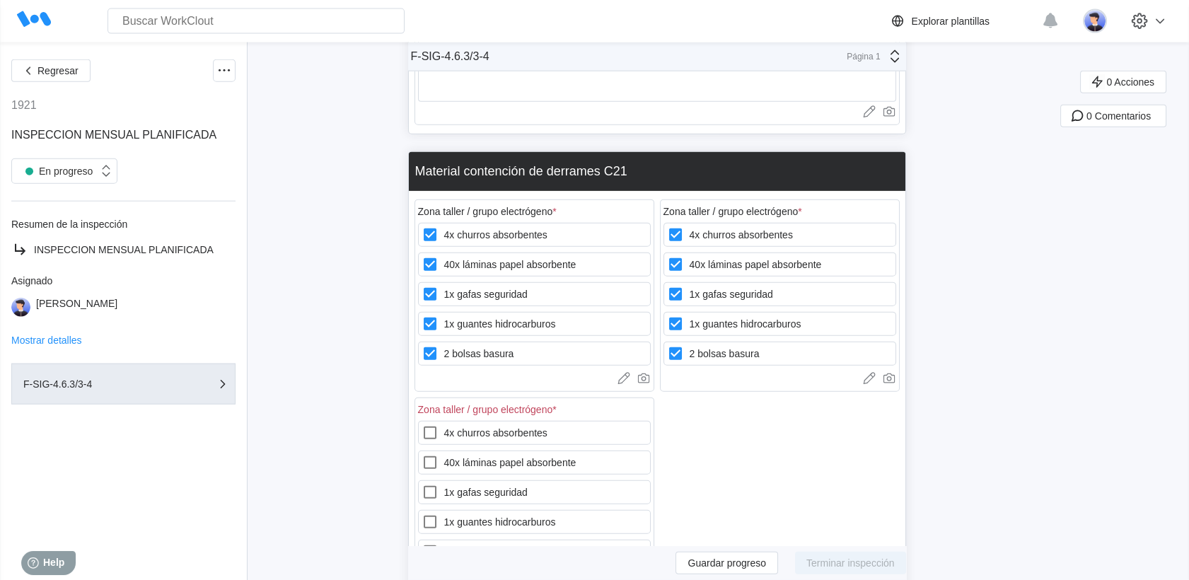
click at [550, 421] on div "4x churros absorbentes 40x láminas papel absorbente 1x gafas seguridad 1x guant…" at bounding box center [534, 502] width 233 height 163
click at [503, 421] on label "4x churros absorbentes" at bounding box center [534, 433] width 233 height 24
click at [422, 424] on absorbentes "4x churros absorbentes" at bounding box center [422, 424] width 1 height 1
checkbox absorbentes "true"
drag, startPoint x: 499, startPoint y: 400, endPoint x: 496, endPoint y: 419, distance: 18.7
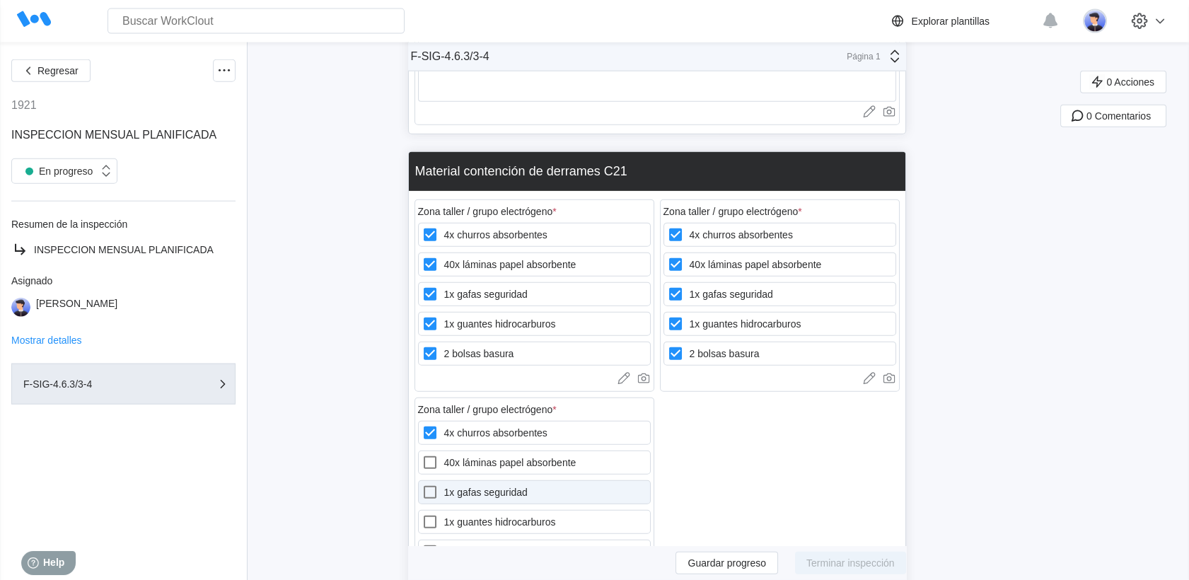
click at [499, 480] on label "1x gafas seguridad" at bounding box center [534, 492] width 233 height 24
click at [422, 484] on seguridad "1x gafas seguridad" at bounding box center [422, 484] width 1 height 1
checkbox seguridad "true"
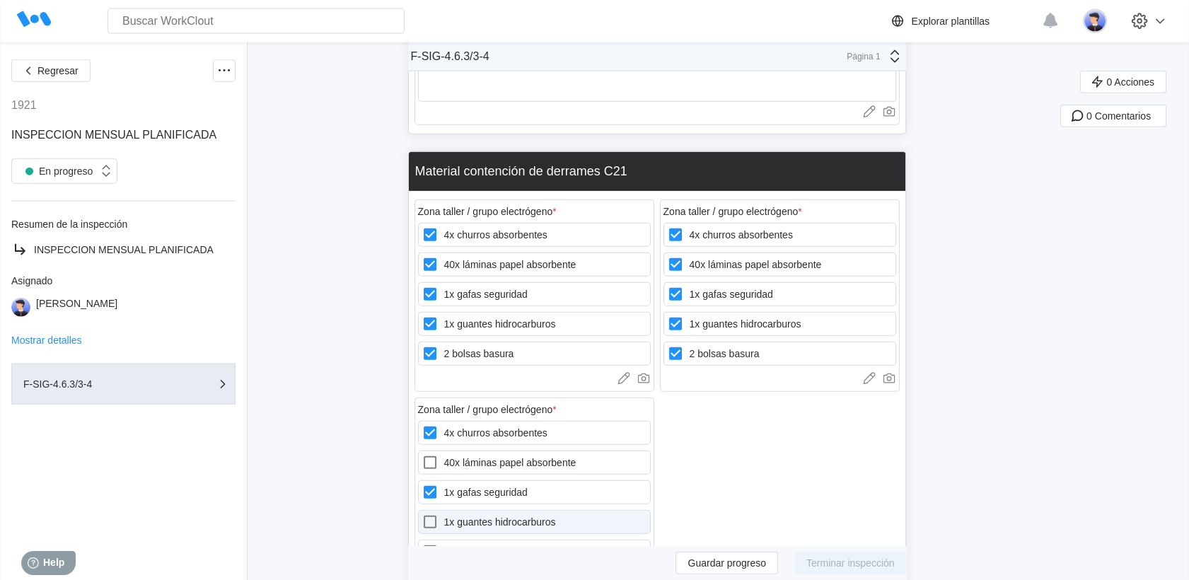
drag, startPoint x: 478, startPoint y: 389, endPoint x: 470, endPoint y: 447, distance: 58.6
click at [478, 451] on label "40x láminas papel absorbente" at bounding box center [534, 463] width 233 height 24
click at [422, 454] on absorbente "40x láminas papel absorbente" at bounding box center [422, 454] width 1 height 1
checkbox absorbente "true"
click at [468, 510] on label "1x guantes hidrocarburos" at bounding box center [534, 522] width 233 height 24
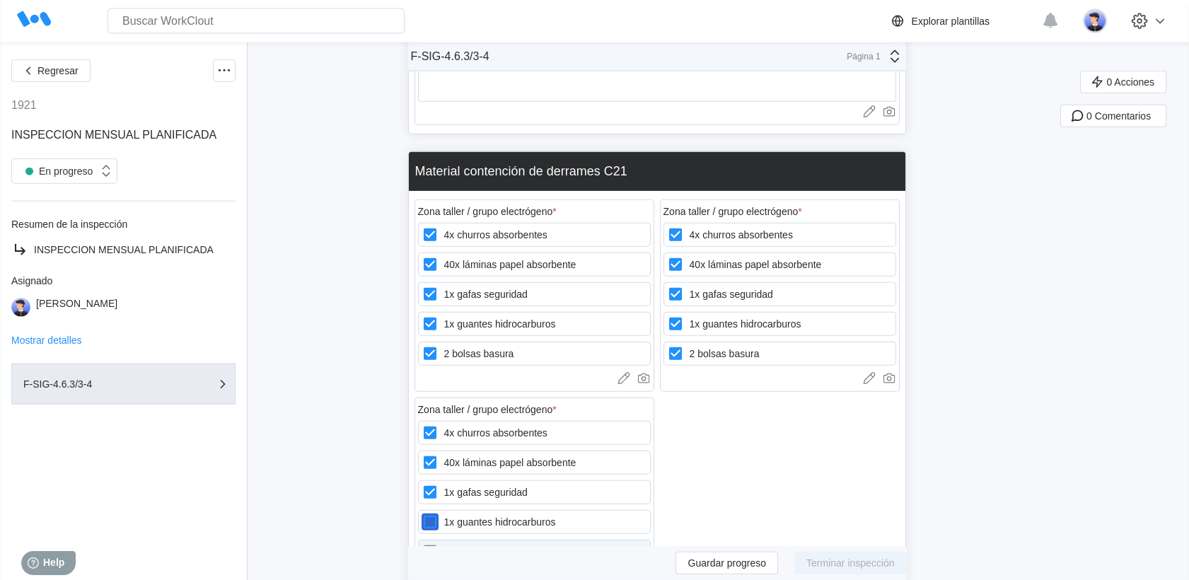
click at [422, 514] on hidrocarburos "1x guantes hidrocarburos" at bounding box center [422, 514] width 1 height 1
checkbox hidrocarburos "true"
click at [465, 540] on label "2 bolsas basura" at bounding box center [534, 552] width 233 height 24
click at [422, 543] on basura "2 bolsas basura" at bounding box center [422, 543] width 1 height 1
checkbox basura "true"
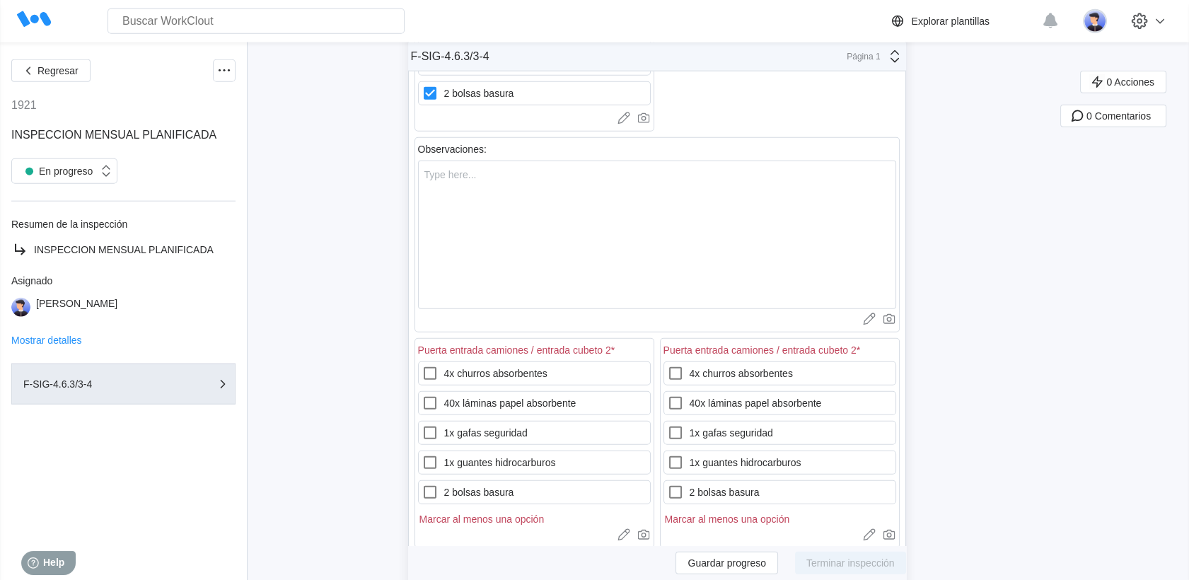
scroll to position [17844, 0]
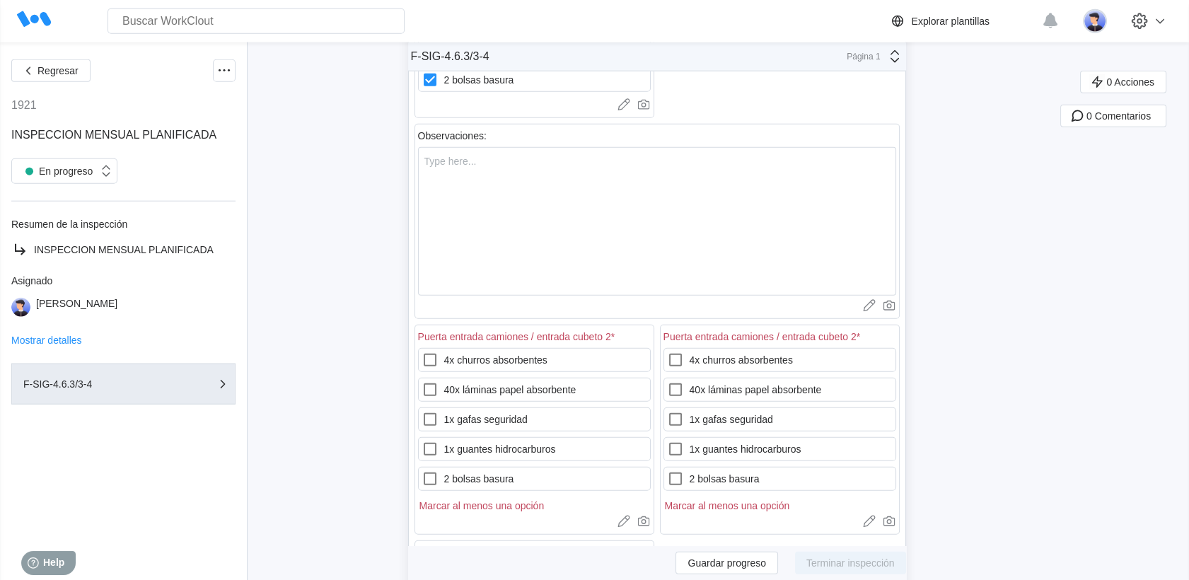
click at [475, 328] on div "Puerta entrada camiones / entrada cubeto 2 *" at bounding box center [534, 338] width 233 height 20
drag, startPoint x: 478, startPoint y: 277, endPoint x: 479, endPoint y: 306, distance: 29.0
click at [478, 348] on label "4x churros absorbentes" at bounding box center [534, 360] width 233 height 24
click at [422, 352] on absorbentes "4x churros absorbentes" at bounding box center [422, 352] width 1 height 1
checkbox absorbentes "true"
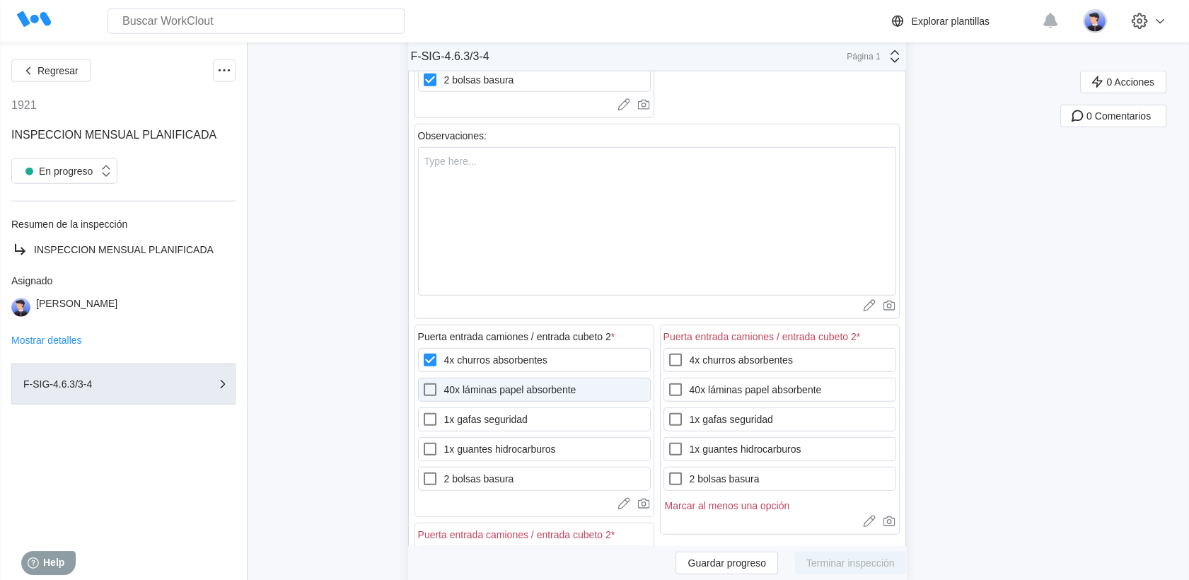
click at [479, 378] on label "40x láminas papel absorbente" at bounding box center [534, 390] width 233 height 24
click at [422, 381] on absorbente "40x láminas papel absorbente" at bounding box center [422, 381] width 1 height 1
checkbox absorbente "true"
drag, startPoint x: 479, startPoint y: 344, endPoint x: 478, endPoint y: 360, distance: 16.3
click at [479, 408] on label "1x gafas seguridad" at bounding box center [534, 420] width 233 height 24
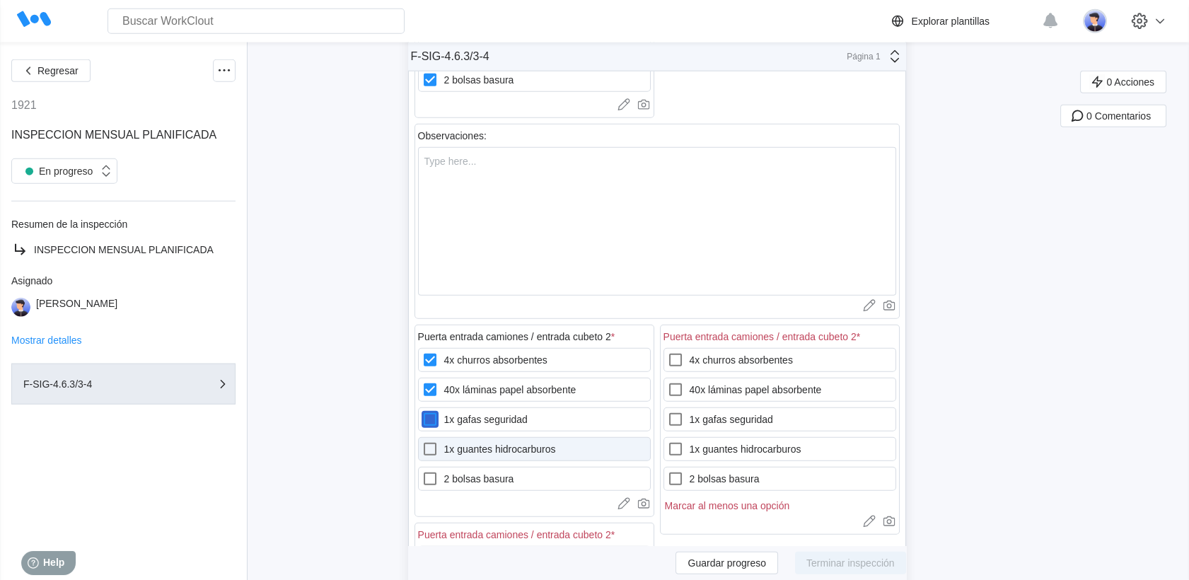
click at [422, 411] on seguridad "1x gafas seguridad" at bounding box center [422, 411] width 1 height 1
checkbox seguridad "true"
click at [478, 437] on label "1x guantes hidrocarburos" at bounding box center [534, 449] width 233 height 24
click at [422, 441] on hidrocarburos "1x guantes hidrocarburos" at bounding box center [422, 441] width 1 height 1
checkbox hidrocarburos "true"
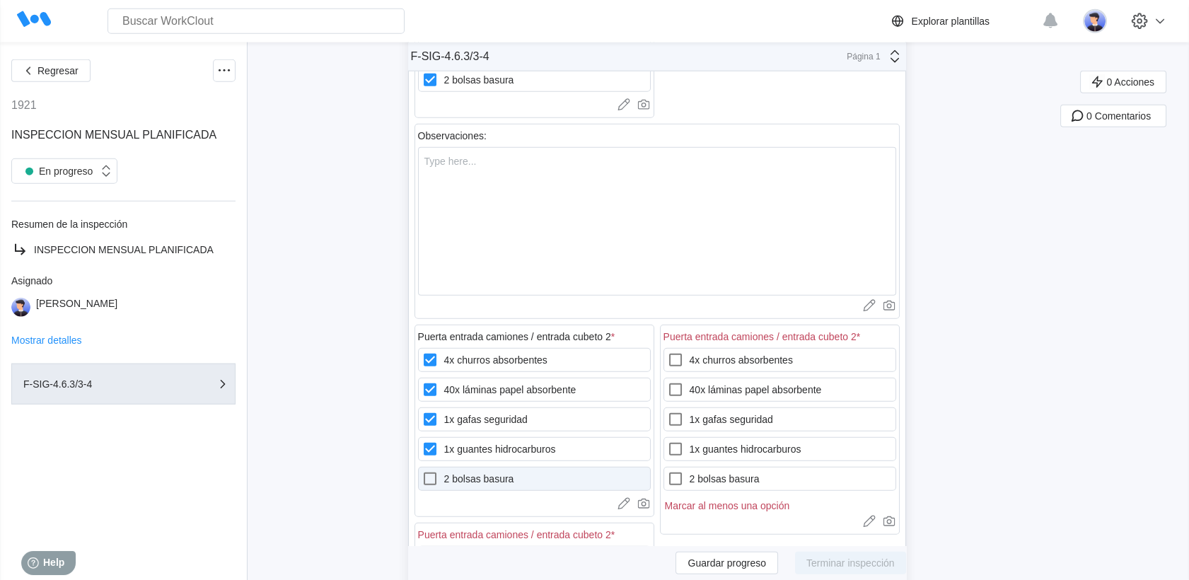
click at [483, 467] on label "2 bolsas basura" at bounding box center [534, 479] width 233 height 24
click at [422, 470] on basura "2 bolsas basura" at bounding box center [422, 470] width 1 height 1
checkbox basura "true"
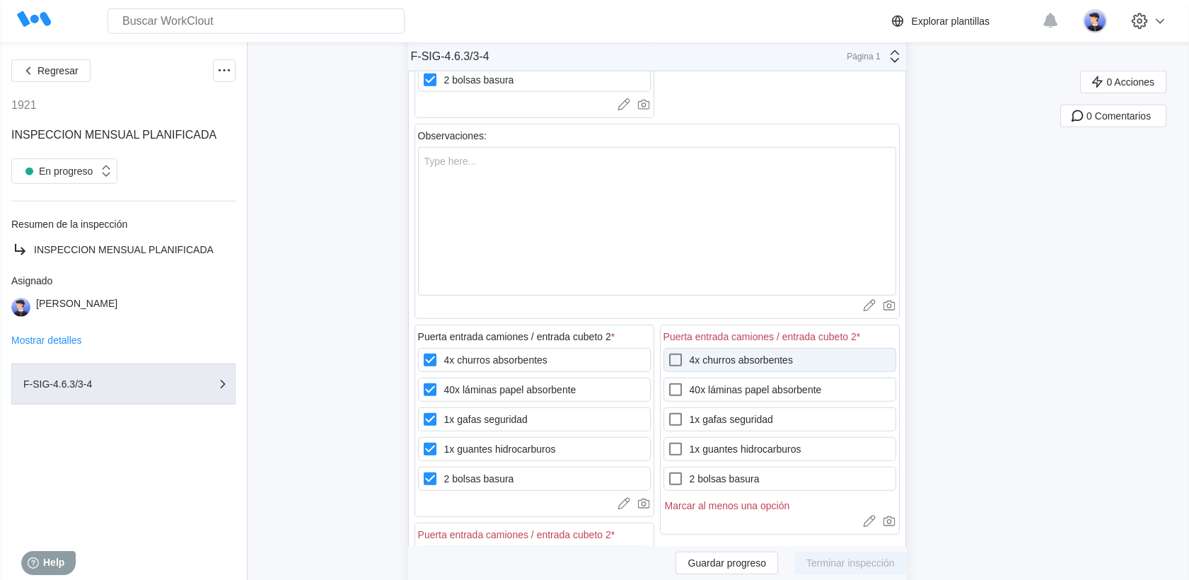
click at [682, 352] on icon at bounding box center [675, 360] width 17 height 17
click at [668, 352] on absorbentes "4x churros absorbentes" at bounding box center [667, 352] width 1 height 1
checkbox absorbentes "true"
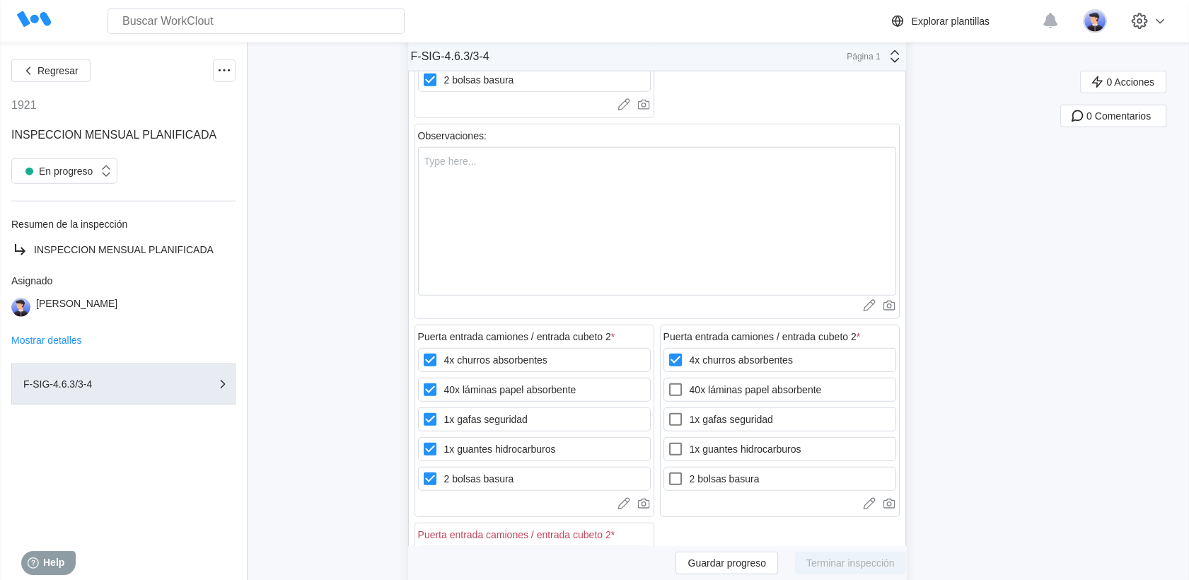
click at [676, 348] on div "4x churros absorbentes 40x láminas papel absorbente 1x gafas seguridad 1x guant…" at bounding box center [780, 419] width 233 height 143
click at [684, 381] on icon at bounding box center [675, 389] width 17 height 17
click at [668, 381] on absorbente "40x láminas papel absorbente" at bounding box center [667, 381] width 1 height 1
checkbox absorbente "true"
drag, startPoint x: 691, startPoint y: 337, endPoint x: 686, endPoint y: 362, distance: 24.4
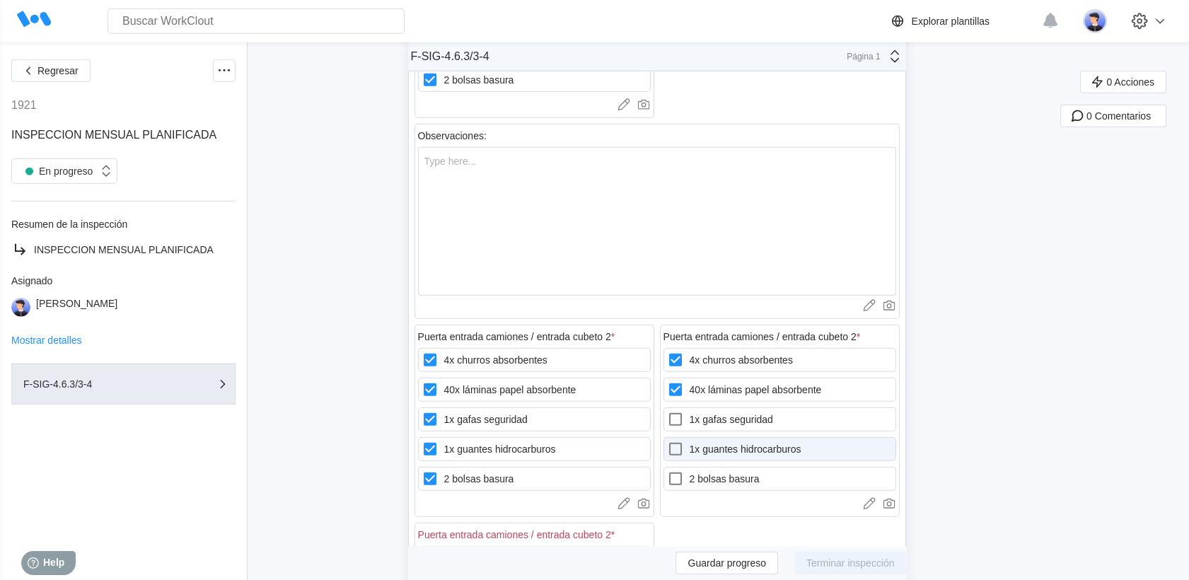
click at [690, 411] on div at bounding box center [678, 419] width 23 height 17
click at [668, 411] on seguridad "1x gafas seguridad" at bounding box center [667, 411] width 1 height 1
checkbox seguridad "true"
click at [682, 443] on icon at bounding box center [675, 449] width 13 height 13
click at [668, 441] on hidrocarburos "1x guantes hidrocarburos" at bounding box center [667, 441] width 1 height 1
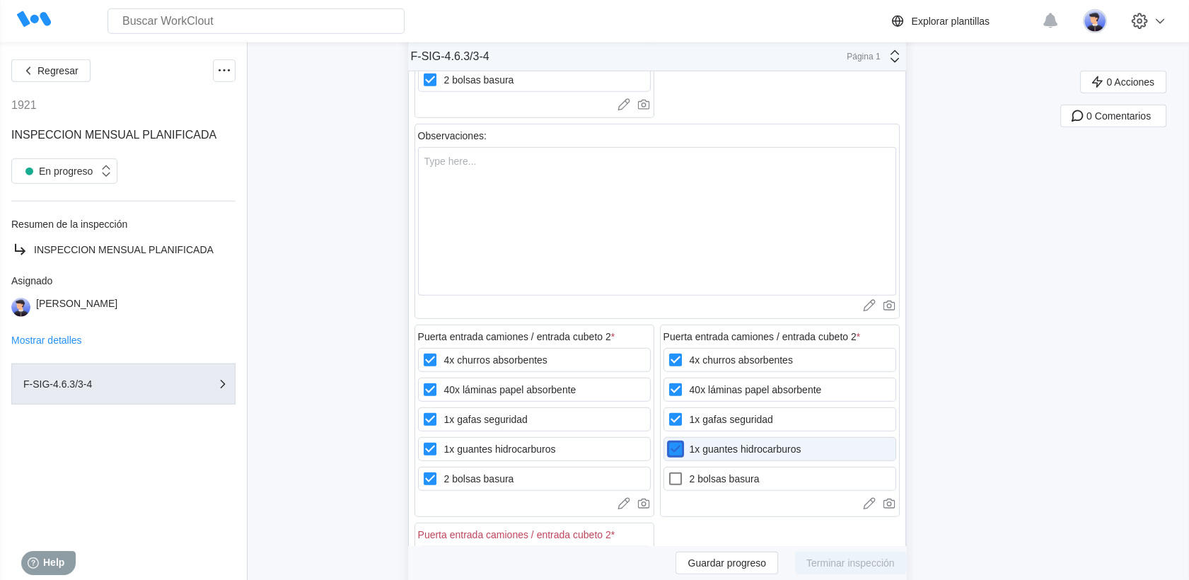
checkbox hidrocarburos "true"
click at [684, 467] on label "2 bolsas basura" at bounding box center [780, 479] width 233 height 24
click at [668, 470] on basura "2 bolsas basura" at bounding box center [667, 470] width 1 height 1
checkbox basura "true"
drag, startPoint x: 548, startPoint y: 480, endPoint x: 540, endPoint y: 483, distance: 8.9
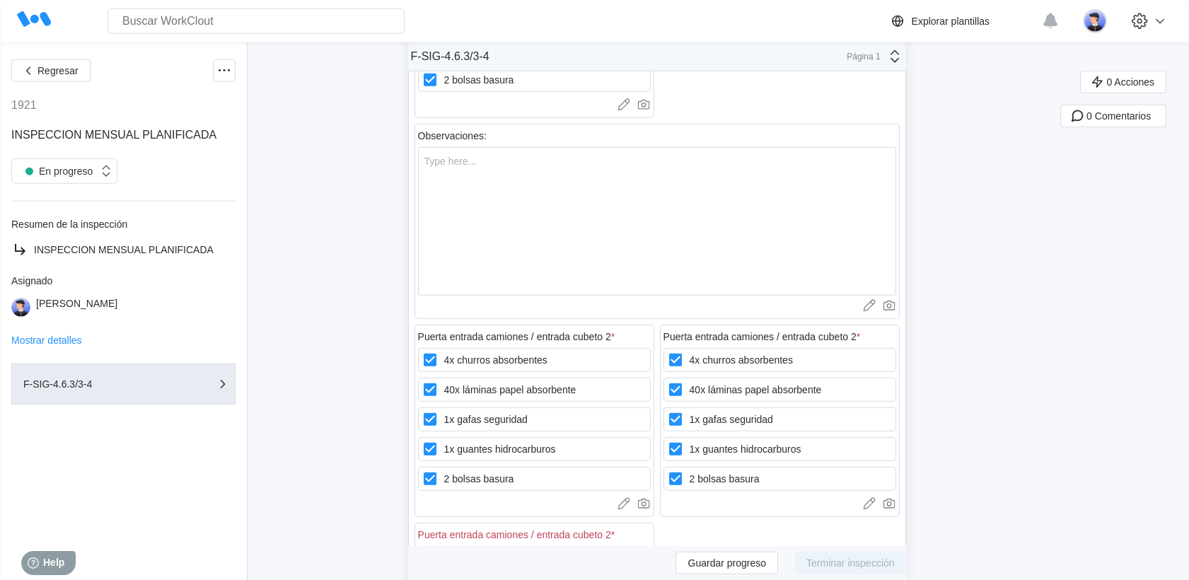
click at [549, 546] on label "4x churros absorbentes" at bounding box center [534, 558] width 233 height 24
click at [422, 550] on absorbentes "4x churros absorbentes" at bounding box center [422, 550] width 1 height 1
checkbox absorbentes "true"
click at [536, 576] on label "40x láminas papel absorbente" at bounding box center [534, 588] width 233 height 24
click at [422, 579] on absorbente "40x láminas papel absorbente" at bounding box center [422, 579] width 1 height 1
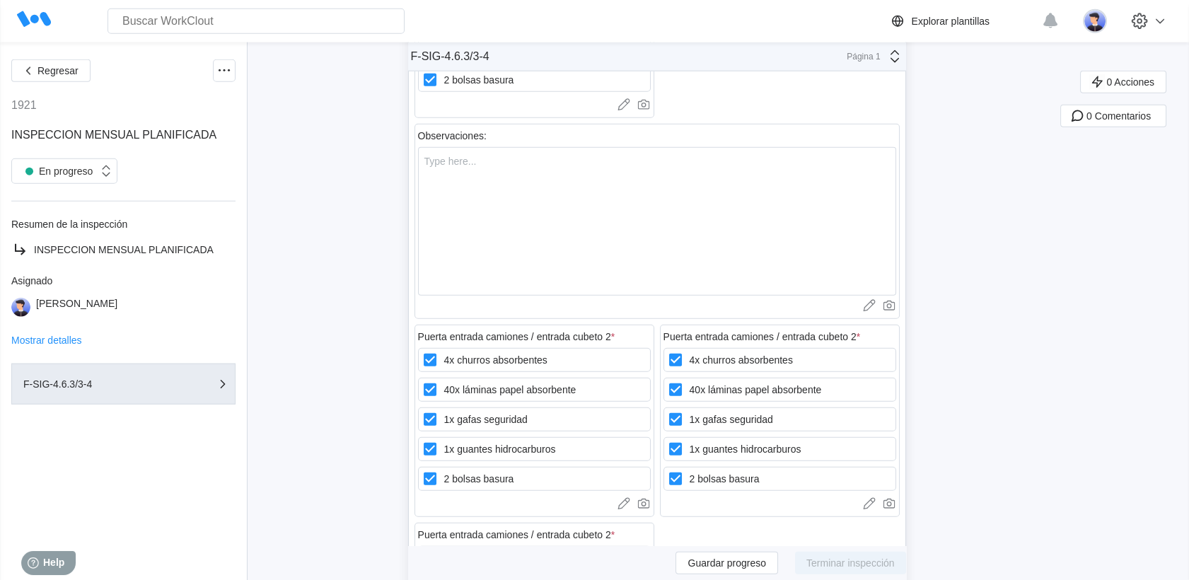
checkbox absorbente "true"
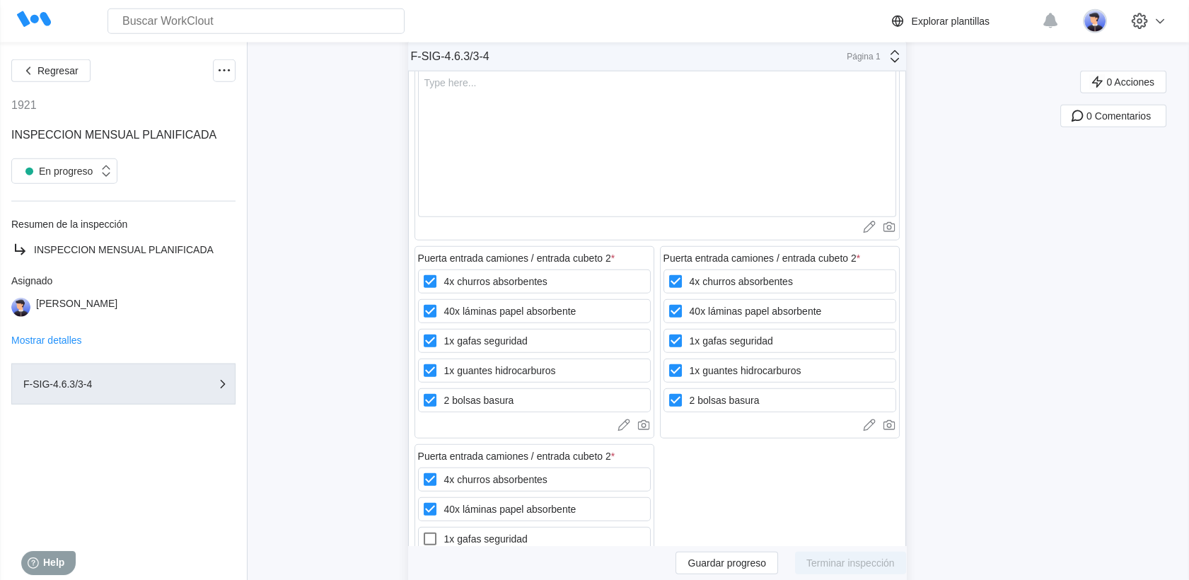
click at [532, 472] on div "4x churros absorbentes 40x láminas papel absorbente 1x gafas seguridad 1x guant…" at bounding box center [534, 539] width 233 height 143
click at [509, 527] on label "1x gafas seguridad" at bounding box center [534, 539] width 233 height 24
click at [422, 531] on seguridad "1x gafas seguridad" at bounding box center [422, 531] width 1 height 1
checkbox seguridad "true"
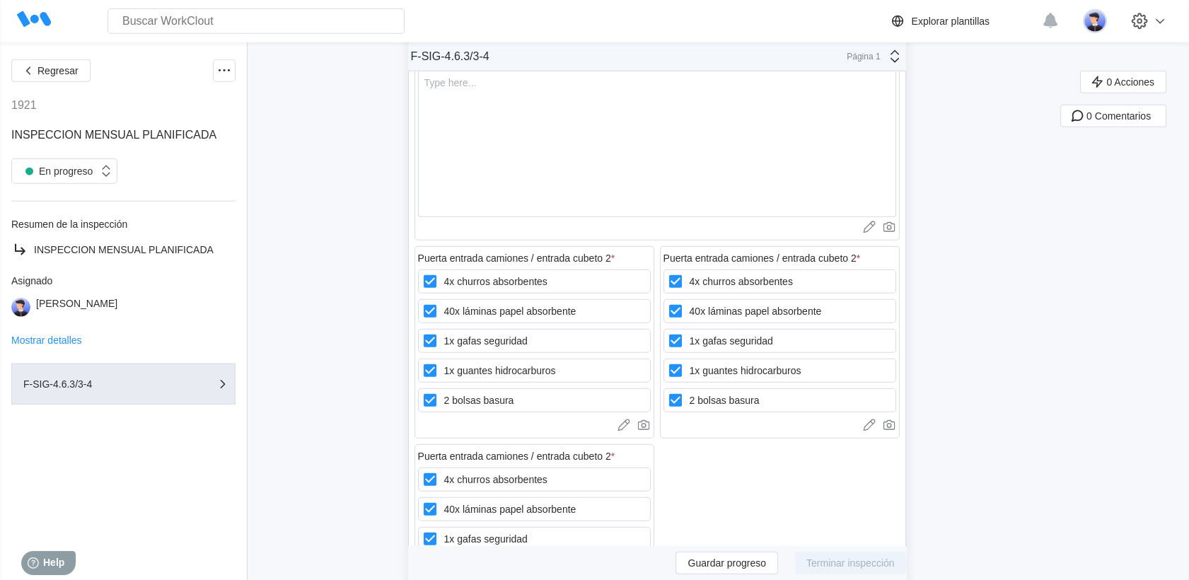
click at [422, 579] on basura "2 bolsas basura" at bounding box center [422, 590] width 1 height 1
checkbox basura "true"
click at [488, 557] on label "1x guantes hidrocarburos" at bounding box center [534, 569] width 233 height 24
click at [422, 560] on hidrocarburos "1x guantes hidrocarburos" at bounding box center [422, 560] width 1 height 1
checkbox hidrocarburos "true"
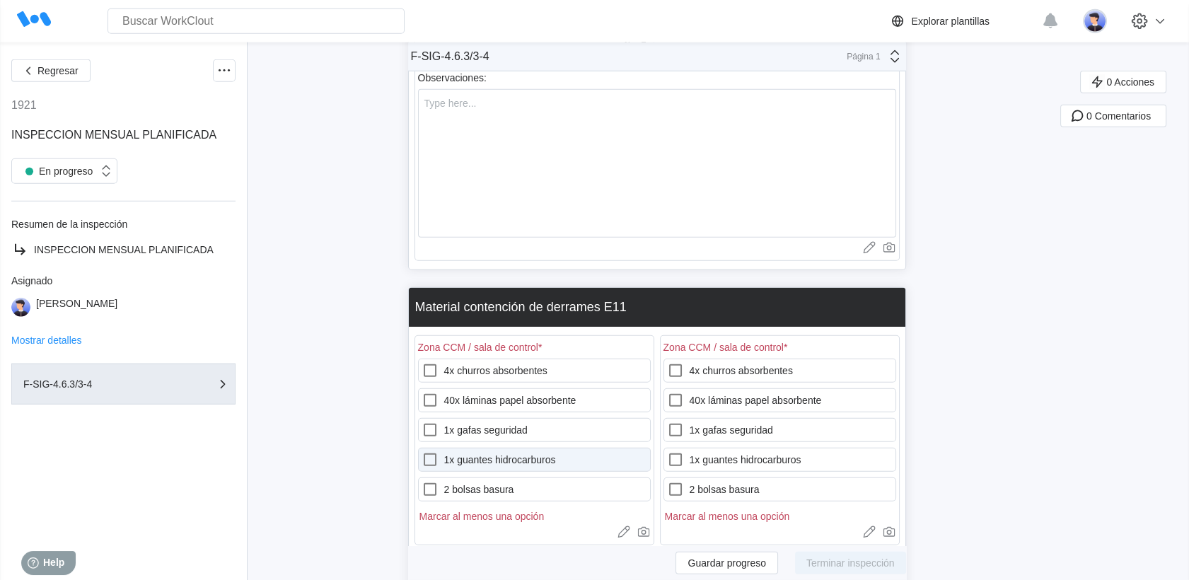
scroll to position [18552, 0]
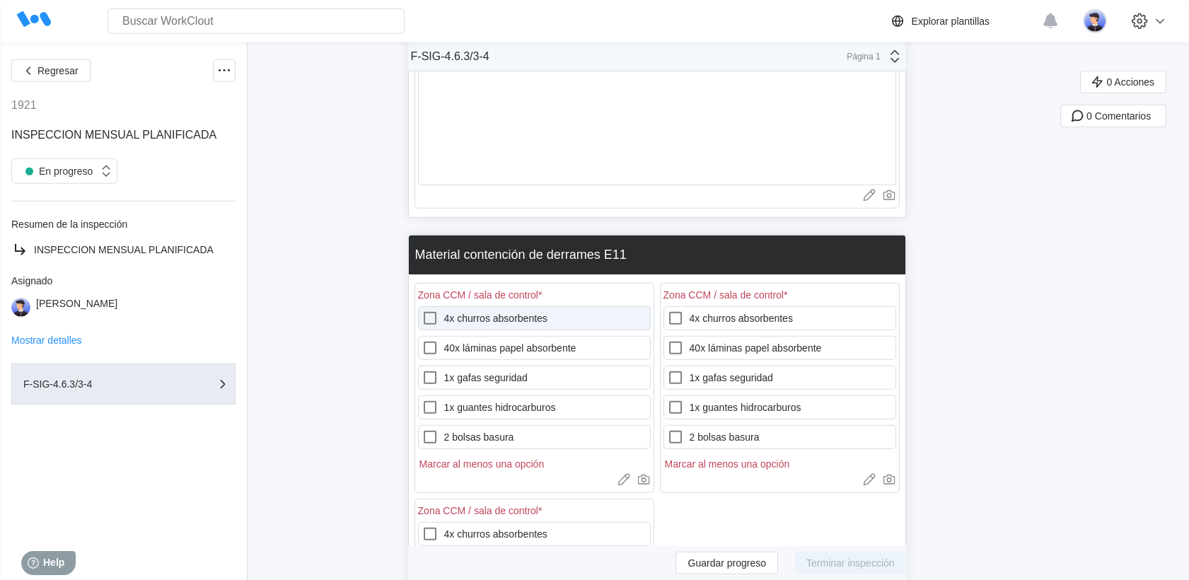
click at [481, 306] on label "4x churros absorbentes" at bounding box center [534, 318] width 233 height 24
click at [422, 310] on absorbentes "4x churros absorbentes" at bounding box center [422, 310] width 1 height 1
checkbox absorbentes "true"
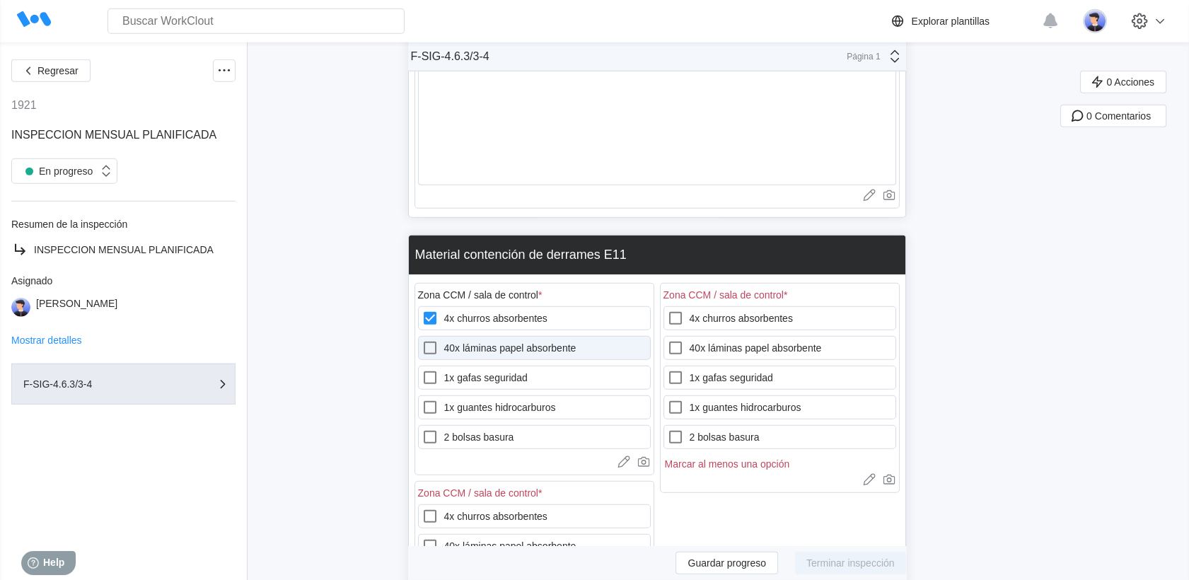
click at [479, 336] on label "40x láminas papel absorbente" at bounding box center [534, 348] width 233 height 24
click at [422, 340] on absorbente "40x láminas papel absorbente" at bounding box center [422, 340] width 1 height 1
checkbox absorbente "true"
click at [479, 306] on div "4x churros absorbentes 40x láminas papel absorbente 1x gafas seguridad 1x guant…" at bounding box center [534, 377] width 233 height 143
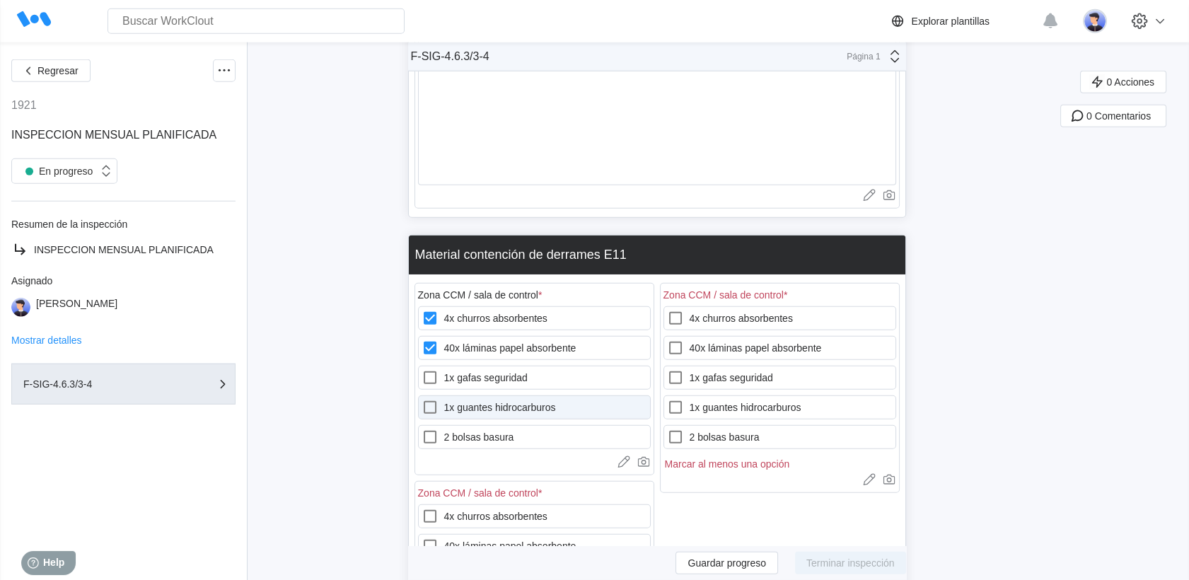
drag, startPoint x: 481, startPoint y: 306, endPoint x: 483, endPoint y: 322, distance: 15.7
click at [481, 308] on div "4x churros absorbentes 40x láminas papel absorbente 1x gafas seguridad 1x guant…" at bounding box center [534, 377] width 233 height 143
click at [485, 337] on div "4x churros absorbentes 40x láminas papel absorbente 1x gafas seguridad 1x guant…" at bounding box center [534, 377] width 233 height 143
click at [475, 366] on label "1x gafas seguridad" at bounding box center [534, 378] width 233 height 24
click at [422, 369] on seguridad "1x gafas seguridad" at bounding box center [422, 369] width 1 height 1
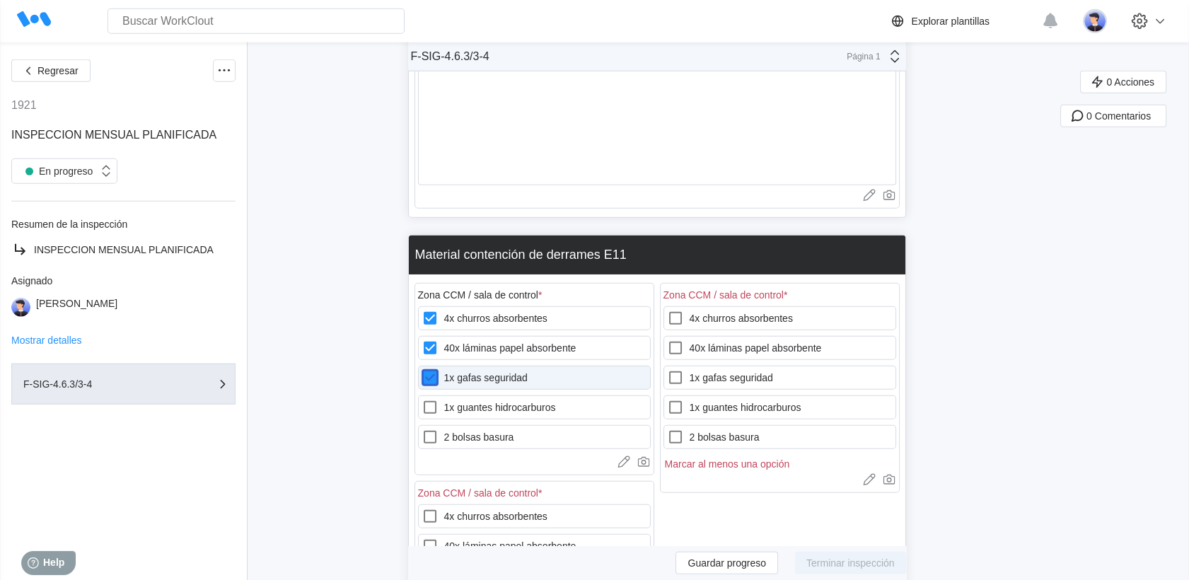
checkbox seguridad "true"
click at [453, 425] on label "2 bolsas basura" at bounding box center [534, 437] width 233 height 24
click at [422, 429] on basura "2 bolsas basura" at bounding box center [422, 429] width 1 height 1
checkbox basura "true"
click at [439, 399] on icon at bounding box center [430, 407] width 17 height 17
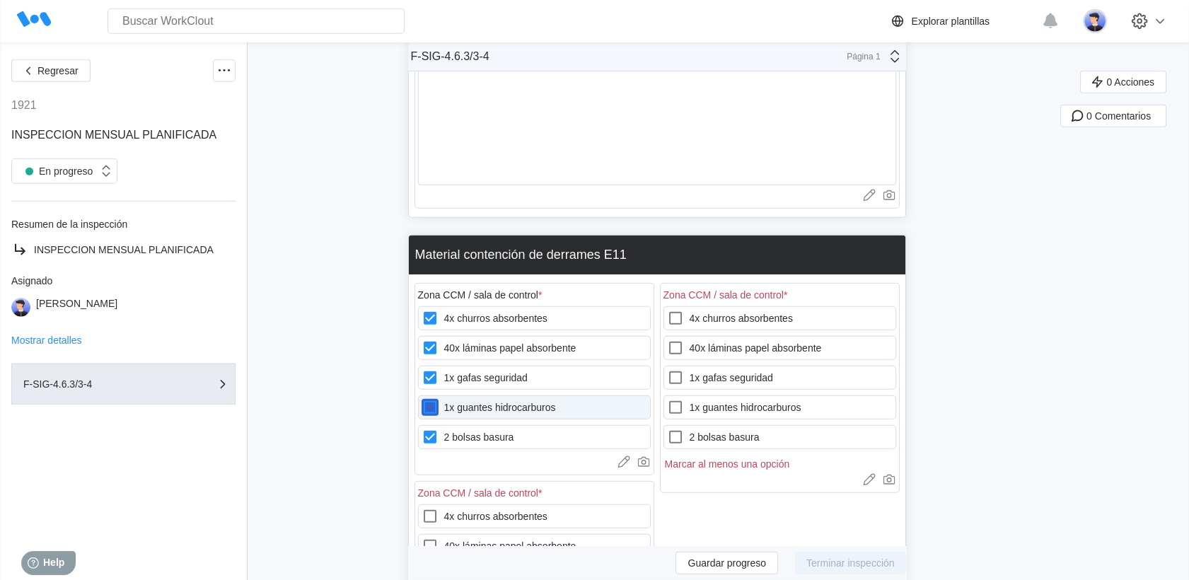
click at [422, 399] on hidrocarburos "1x guantes hidrocarburos" at bounding box center [422, 399] width 1 height 1
checkbox hidrocarburos "true"
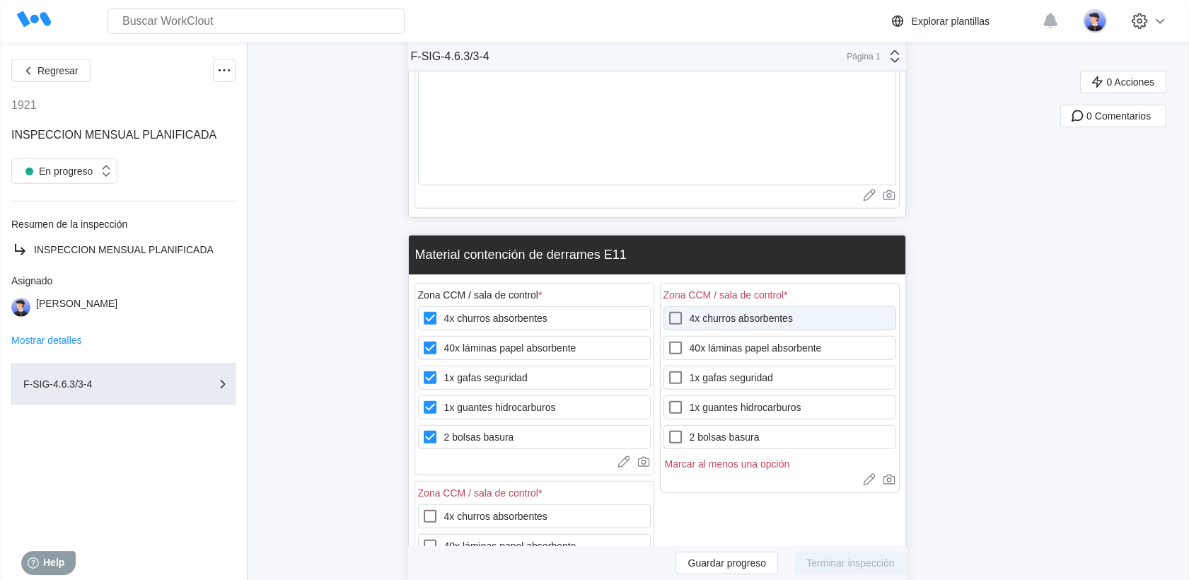
drag, startPoint x: 689, startPoint y: 238, endPoint x: 681, endPoint y: 254, distance: 18.4
click at [684, 310] on icon at bounding box center [675, 318] width 17 height 17
click at [668, 310] on absorbentes "4x churros absorbentes" at bounding box center [667, 310] width 1 height 1
checkbox absorbentes "true"
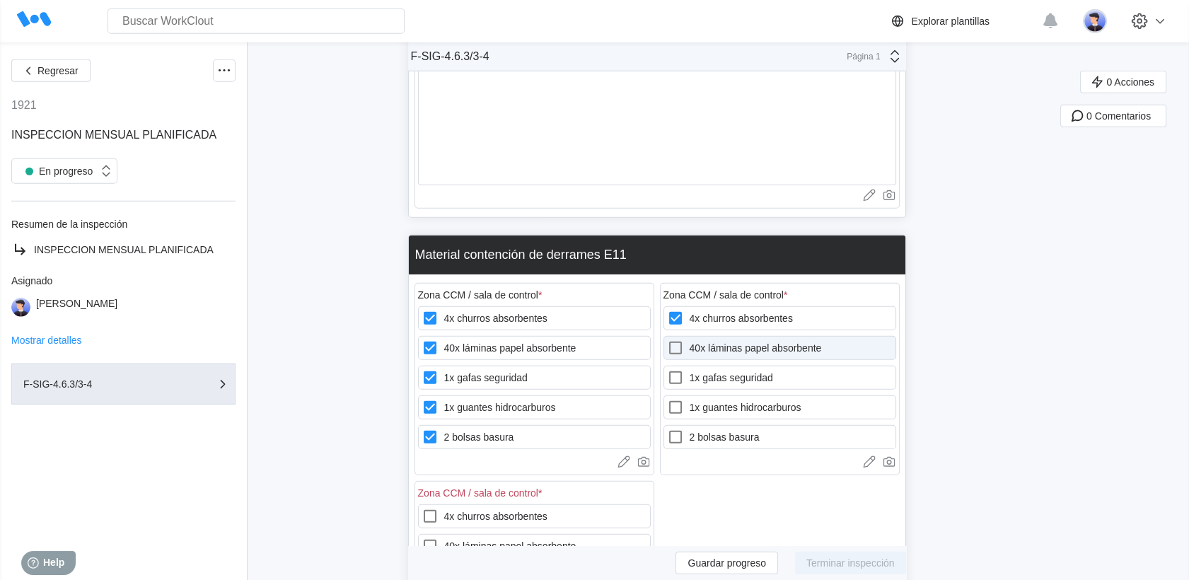
click at [681, 340] on icon at bounding box center [675, 348] width 17 height 17
click at [668, 340] on absorbente "40x láminas papel absorbente" at bounding box center [667, 340] width 1 height 1
checkbox absorbente "true"
click at [687, 366] on label "1x gafas seguridad" at bounding box center [780, 378] width 233 height 24
click at [668, 369] on seguridad "1x gafas seguridad" at bounding box center [667, 369] width 1 height 1
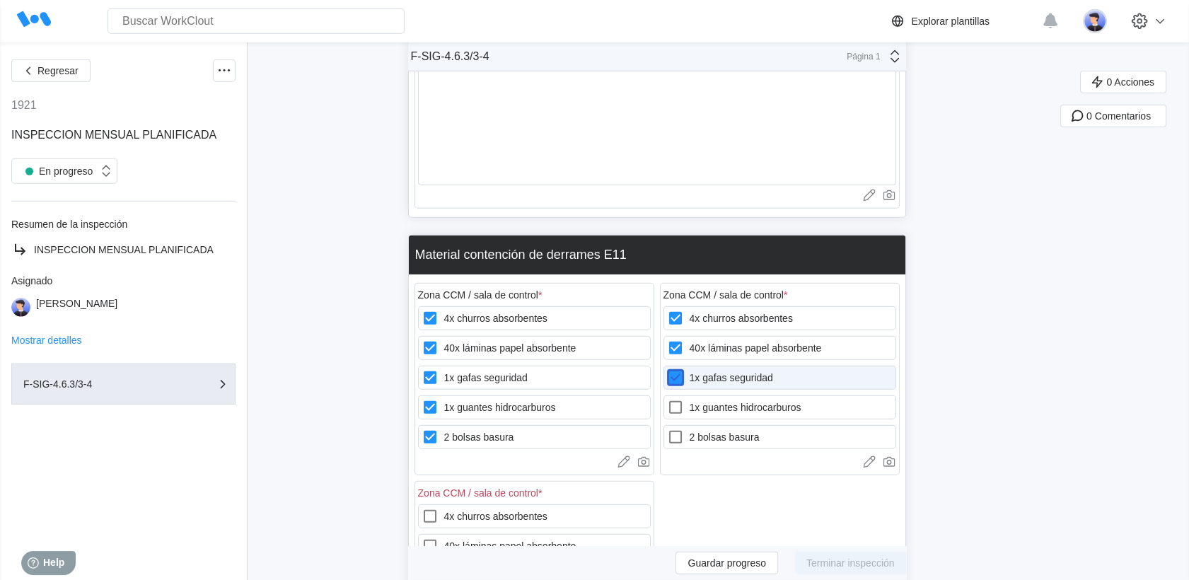
checkbox seguridad "true"
drag, startPoint x: 685, startPoint y: 320, endPoint x: 683, endPoint y: 337, distance: 16.3
click at [683, 399] on icon at bounding box center [675, 407] width 17 height 17
click at [668, 399] on hidrocarburos "1x guantes hidrocarburos" at bounding box center [667, 399] width 1 height 1
checkbox hidrocarburos "true"
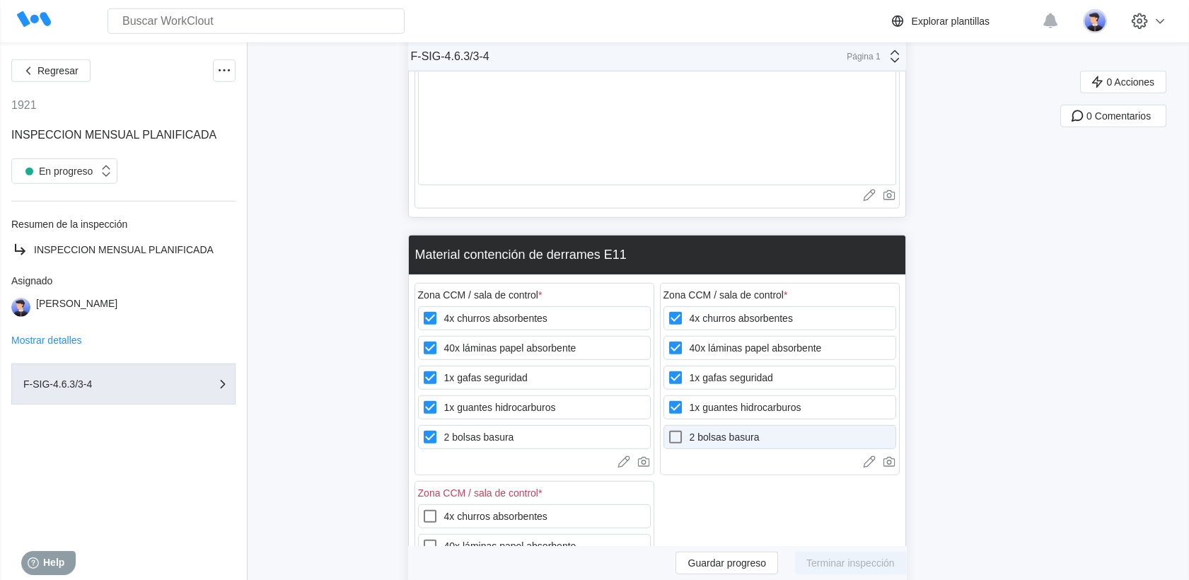
click at [683, 429] on icon at bounding box center [675, 437] width 17 height 17
click at [668, 429] on basura "2 bolsas basura" at bounding box center [667, 429] width 1 height 1
checkbox basura "true"
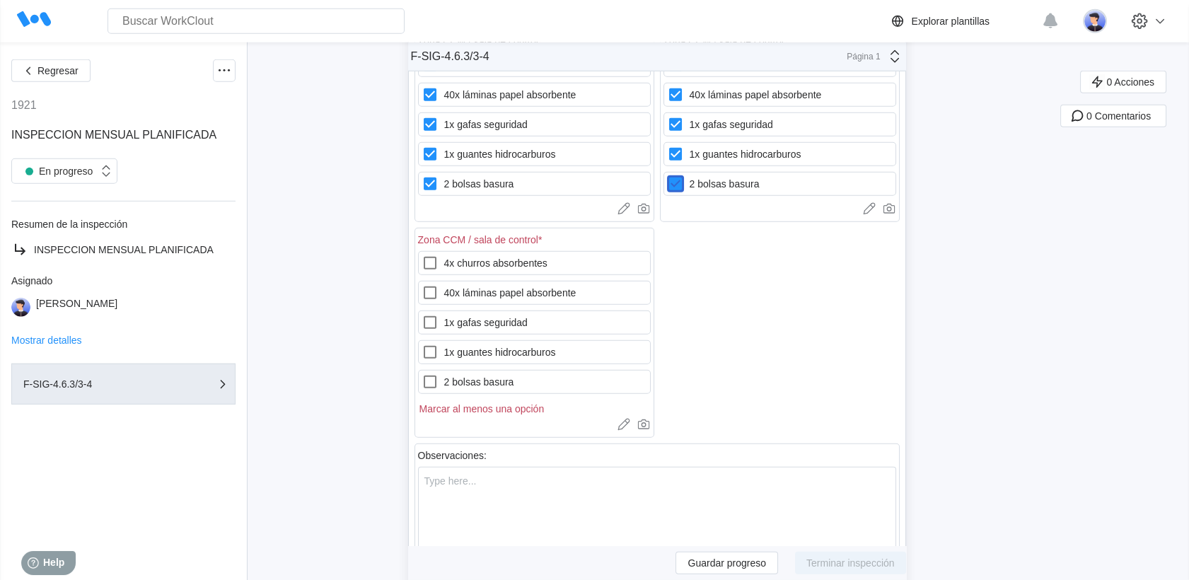
scroll to position [18709, 0]
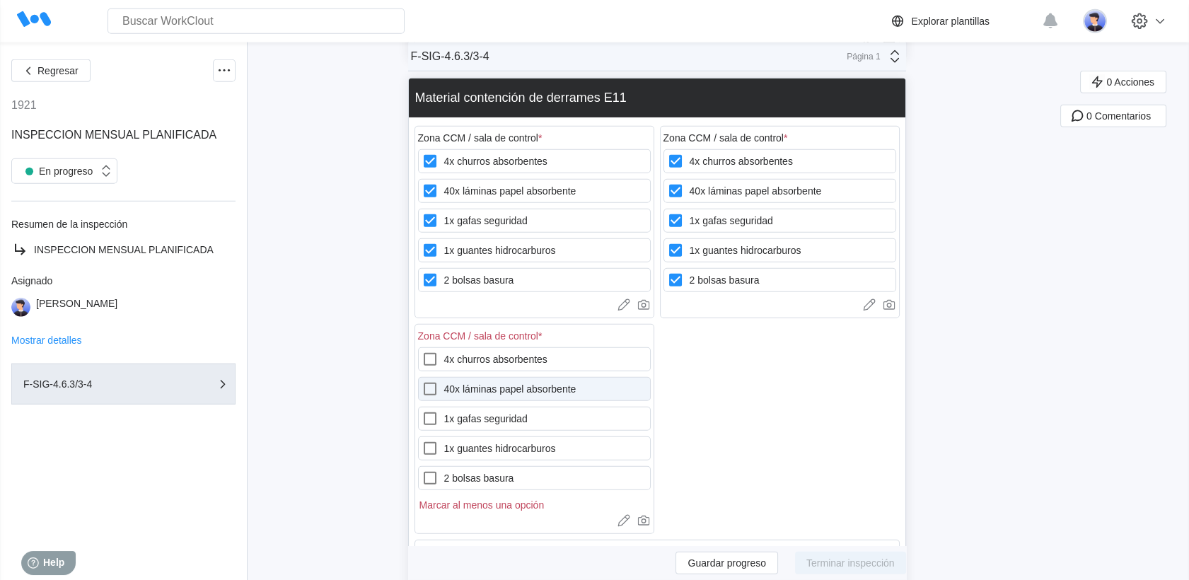
drag, startPoint x: 490, startPoint y: 272, endPoint x: 475, endPoint y: 297, distance: 29.2
click at [490, 347] on label "4x churros absorbentes" at bounding box center [534, 359] width 233 height 24
click at [422, 351] on absorbentes "4x churros absorbentes" at bounding box center [422, 351] width 1 height 1
checkbox absorbentes "true"
click at [461, 377] on label "40x láminas papel absorbente" at bounding box center [534, 389] width 233 height 24
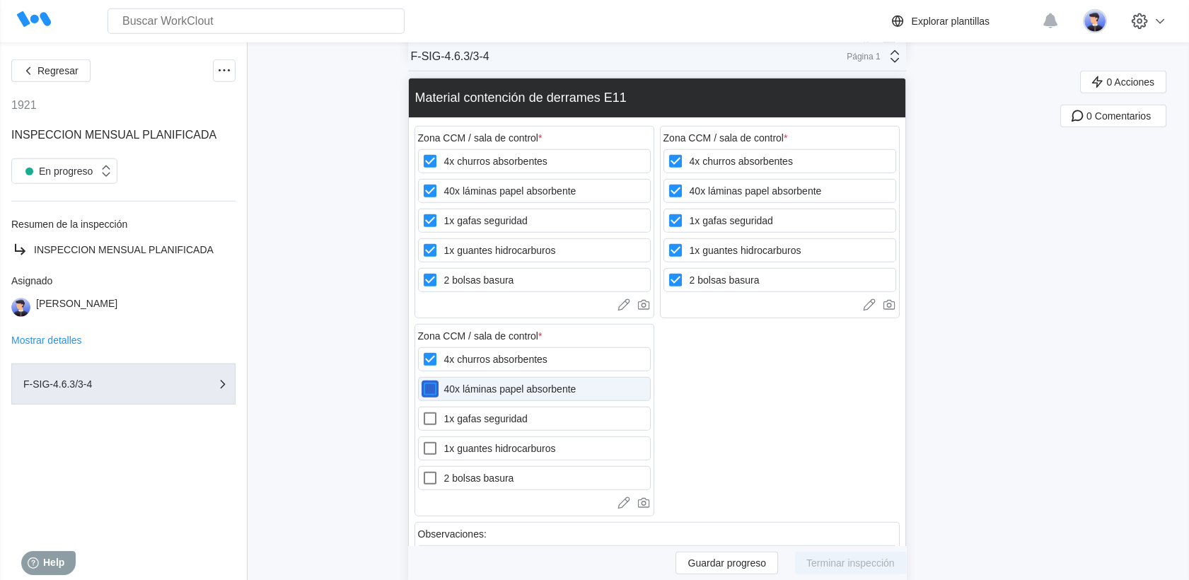
click at [422, 381] on absorbente "40x láminas papel absorbente" at bounding box center [422, 381] width 1 height 1
checkbox absorbente "true"
drag, startPoint x: 453, startPoint y: 337, endPoint x: 458, endPoint y: 360, distance: 23.9
click at [453, 407] on label "1x gafas seguridad" at bounding box center [534, 419] width 233 height 24
click at [422, 410] on seguridad "1x gafas seguridad" at bounding box center [422, 410] width 1 height 1
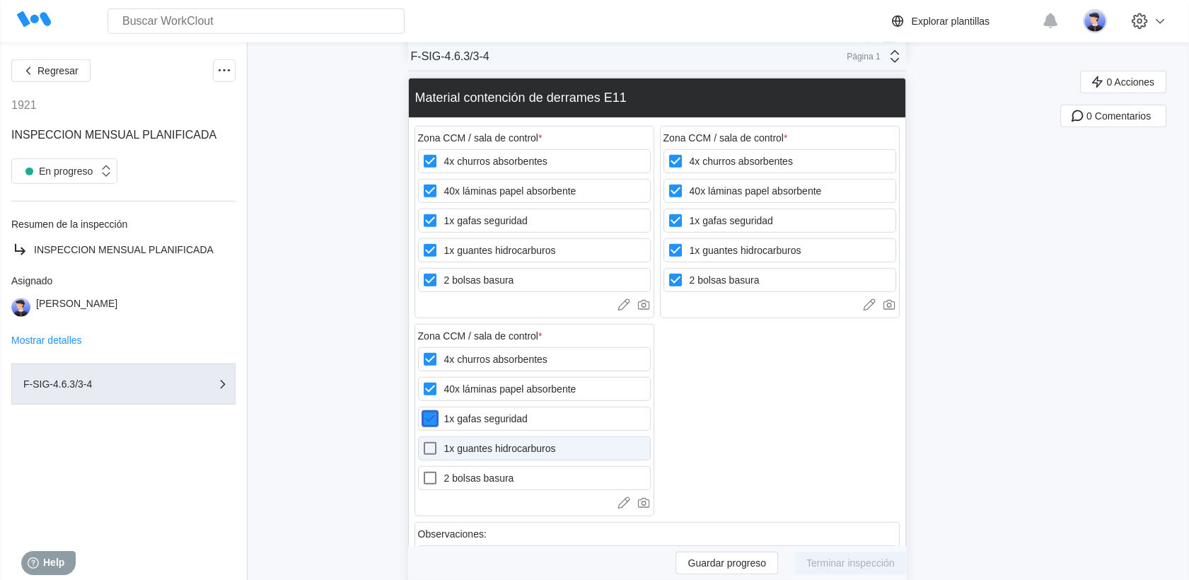
checkbox seguridad "true"
click at [456, 437] on label "1x guantes hidrocarburos" at bounding box center [534, 449] width 233 height 24
click at [422, 440] on hidrocarburos "1x guantes hidrocarburos" at bounding box center [422, 440] width 1 height 1
checkbox hidrocarburos "true"
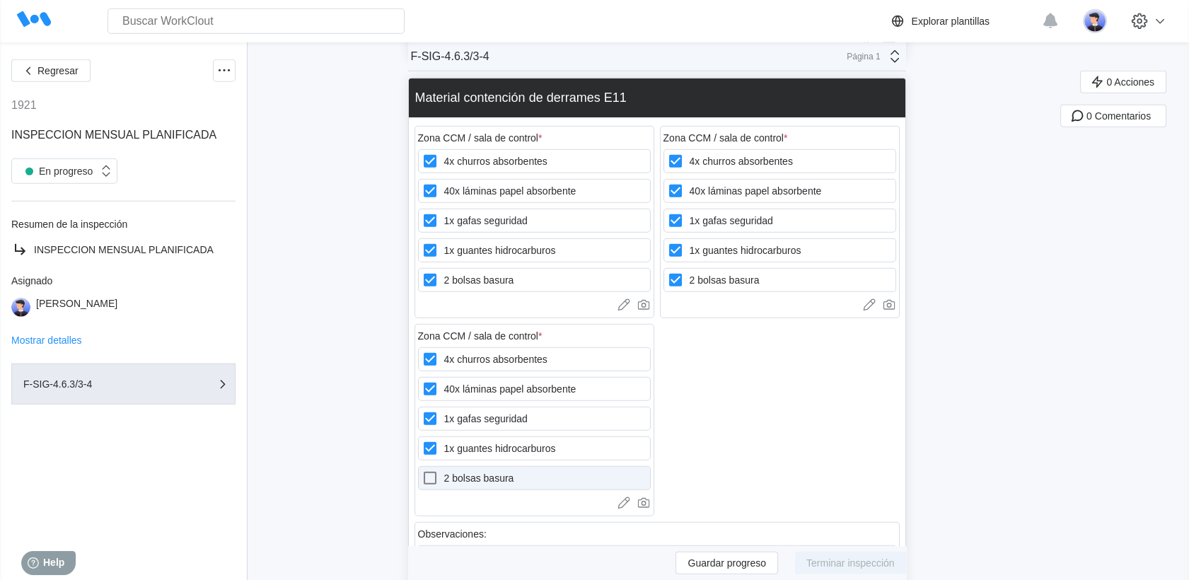
click at [454, 381] on div "4x churros absorbentes 40x láminas papel absorbente 1x gafas seguridad 1x guant…" at bounding box center [534, 418] width 233 height 143
click at [469, 466] on label "2 bolsas basura" at bounding box center [534, 478] width 233 height 24
click at [422, 470] on basura "2 bolsas basura" at bounding box center [422, 470] width 1 height 1
checkbox basura "true"
click at [714, 318] on div "Zona CCM / sala de control * 4x churros absorbentes 40x láminas papel absorbent…" at bounding box center [780, 321] width 240 height 396
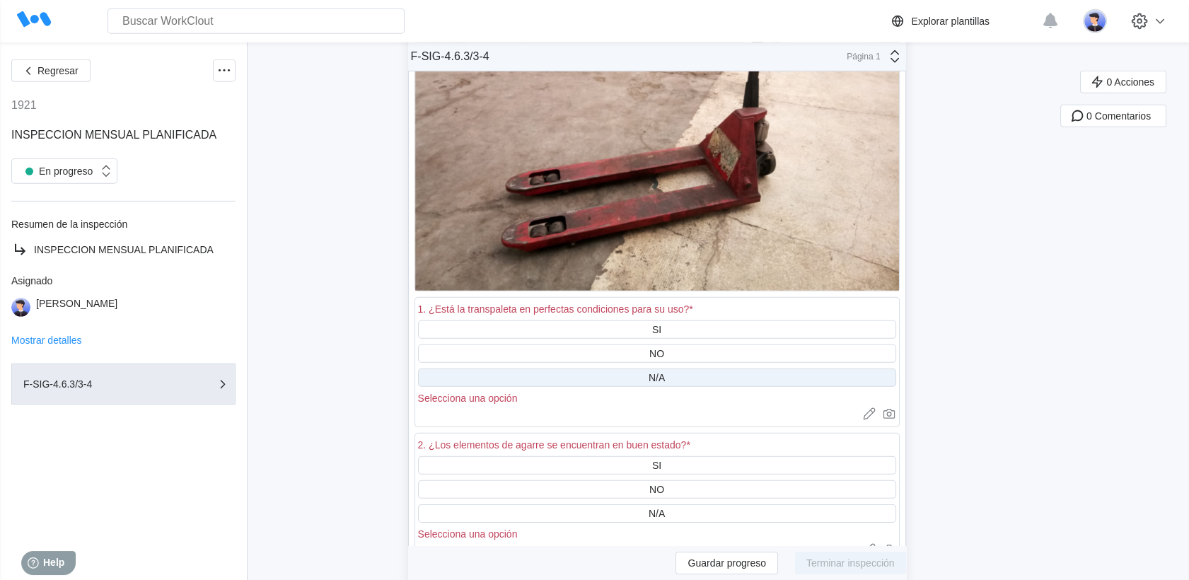
scroll to position [19416, 0]
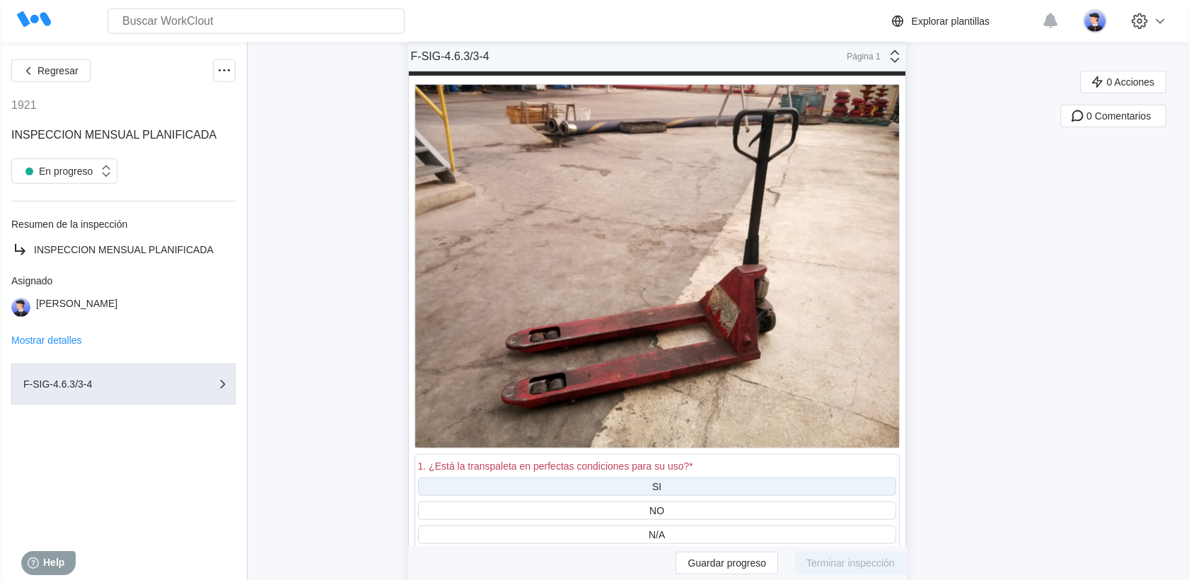
click at [685, 478] on div "SI" at bounding box center [657, 487] width 478 height 18
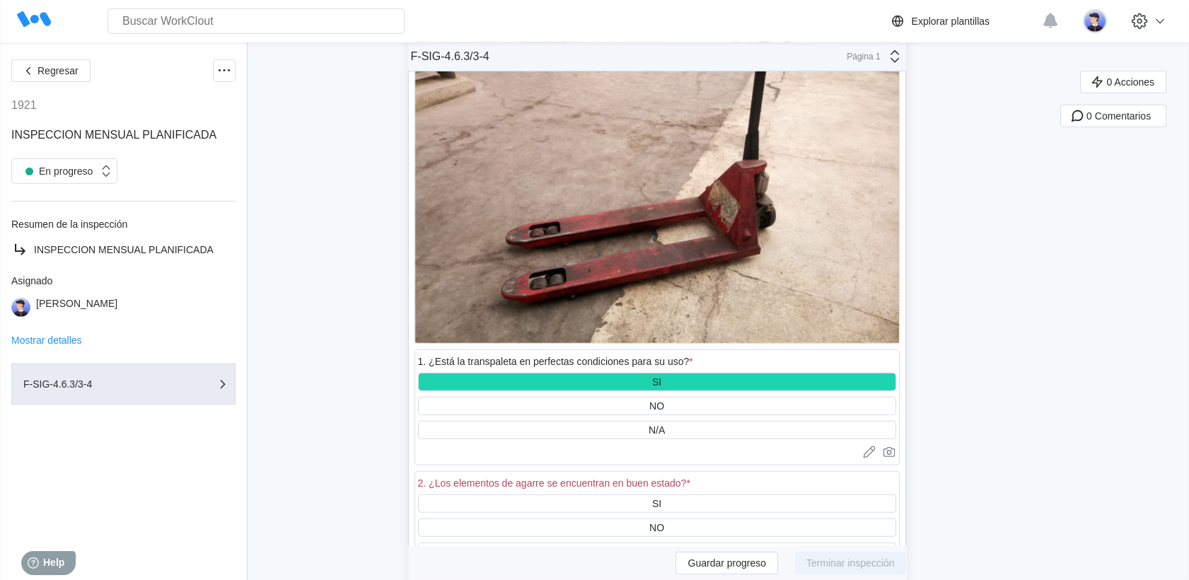
scroll to position [19652, 0]
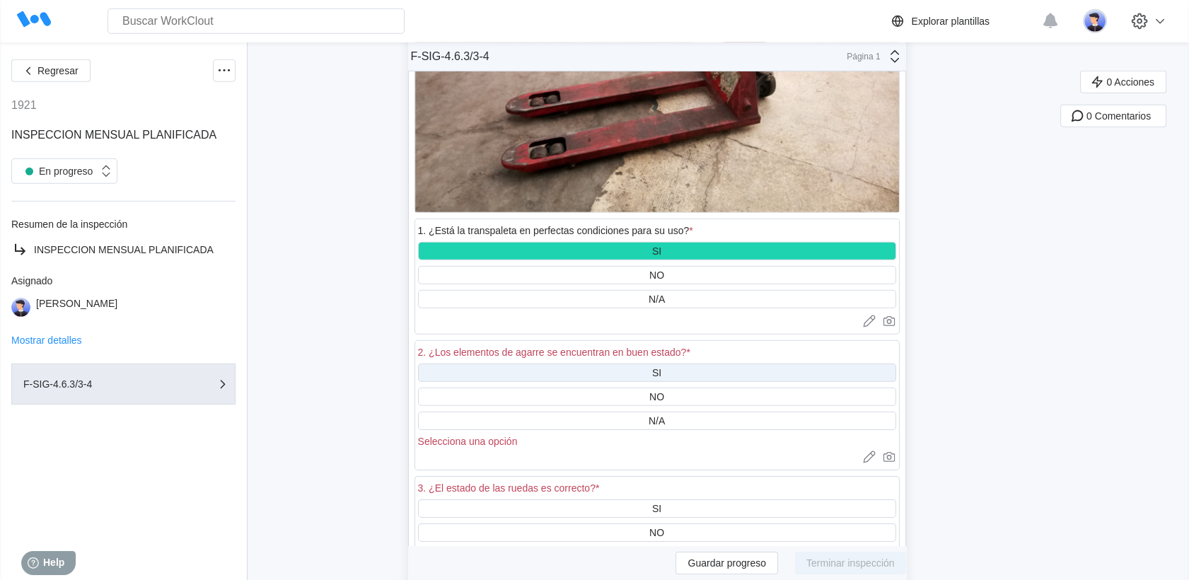
click at [675, 364] on div "SI" at bounding box center [657, 373] width 478 height 18
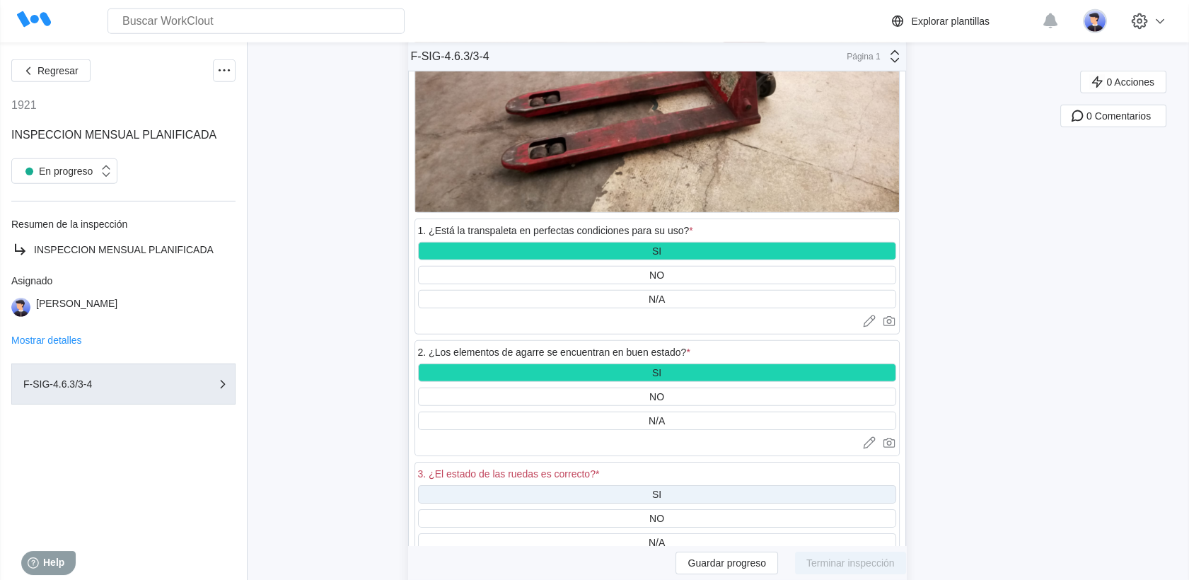
click at [674, 485] on div "SI" at bounding box center [657, 494] width 478 height 18
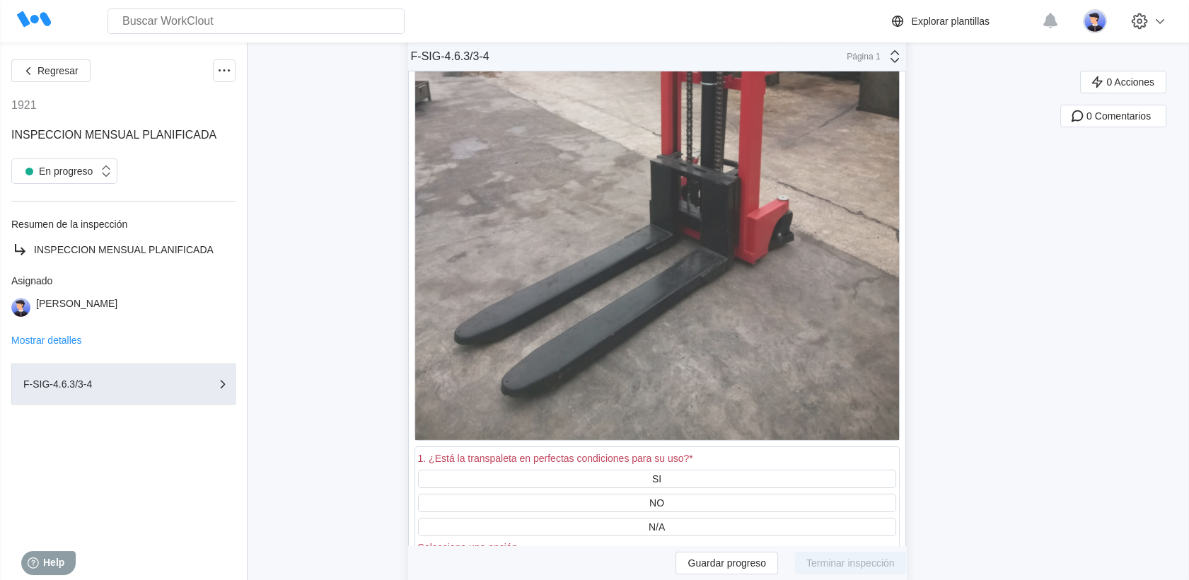
scroll to position [20753, 0]
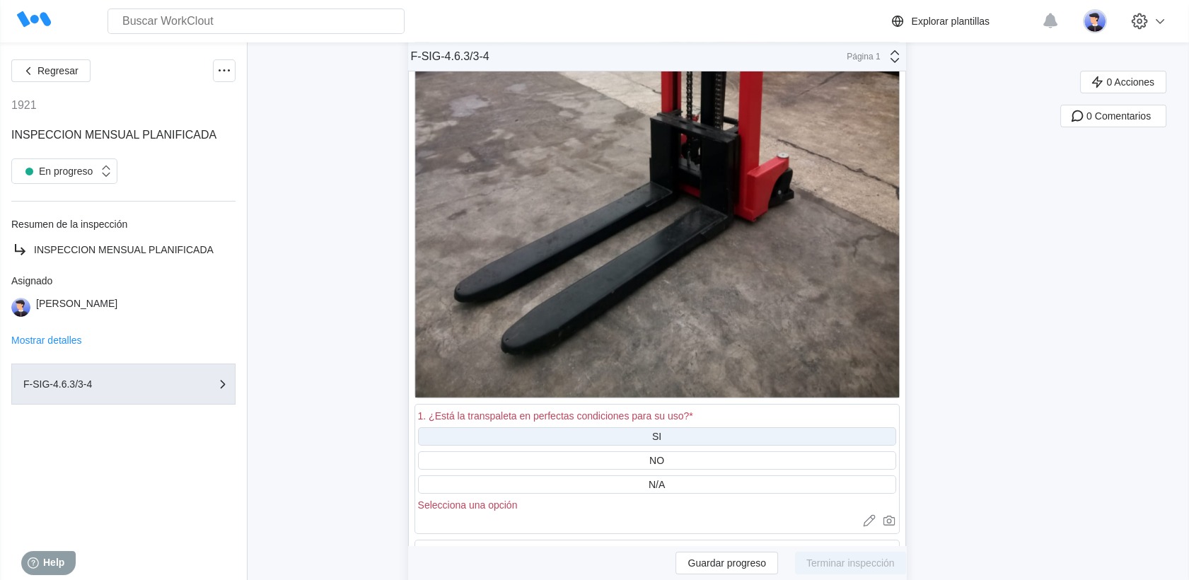
click at [662, 431] on div "SI" at bounding box center [656, 436] width 9 height 11
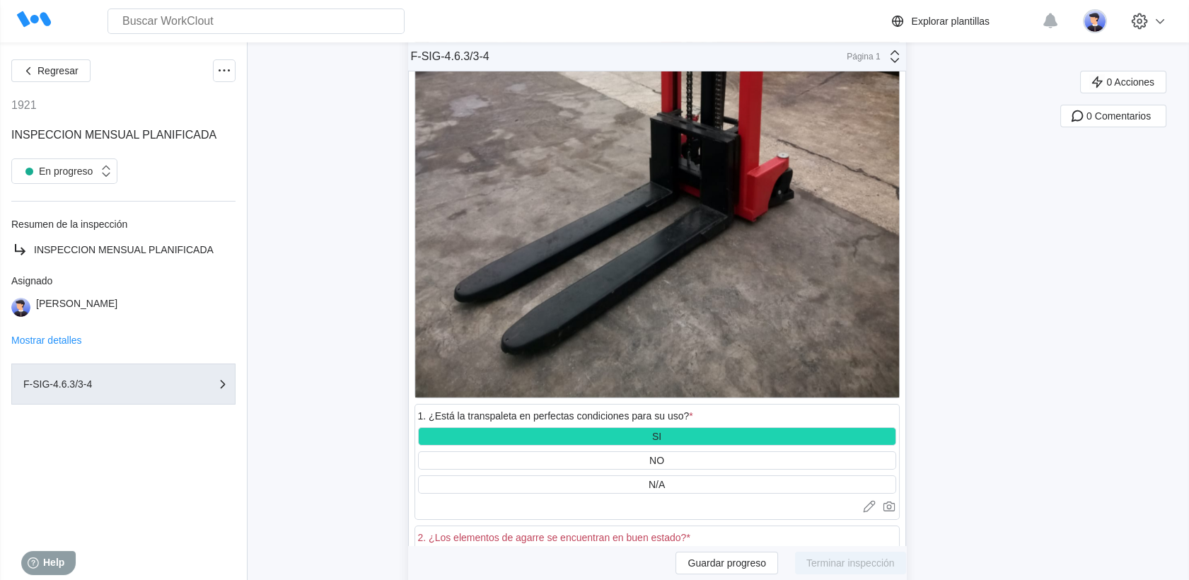
click at [656, 549] on div "SI" at bounding box center [657, 558] width 478 height 18
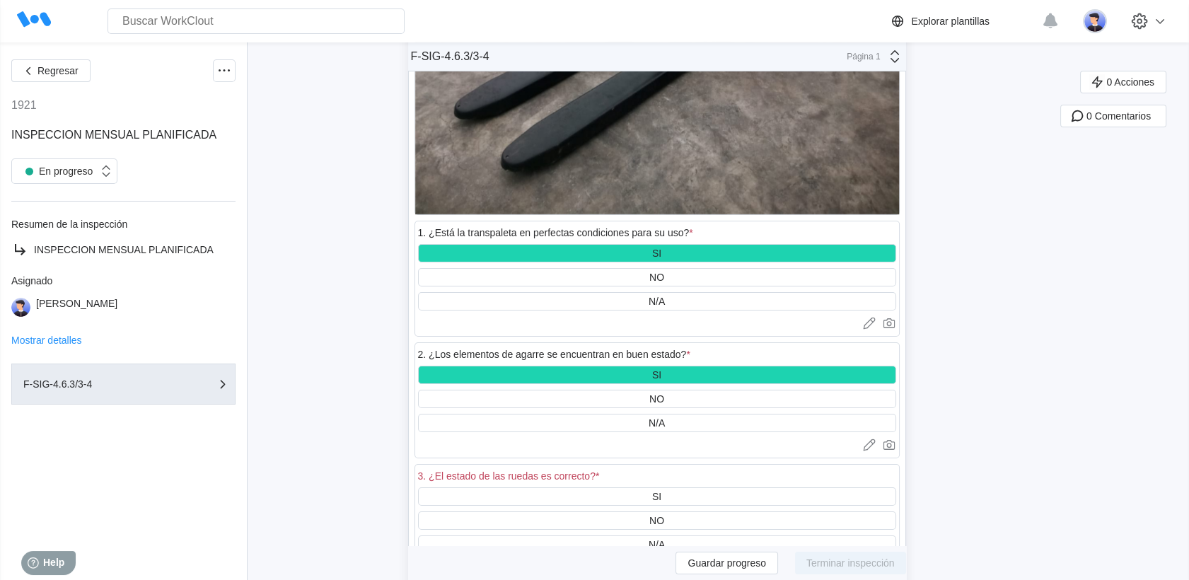
scroll to position [21067, 0]
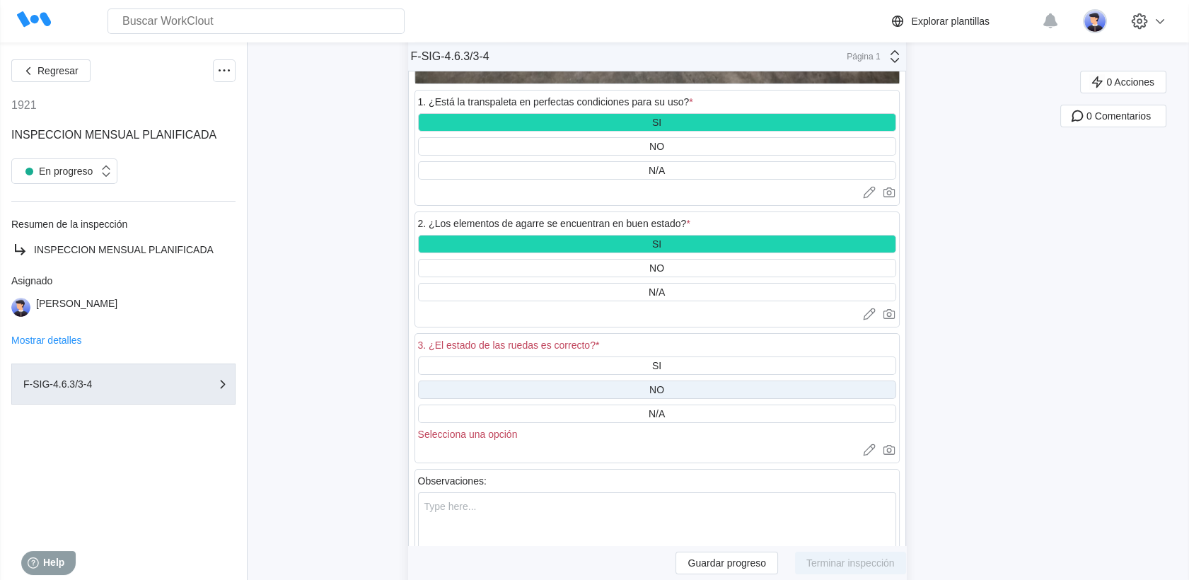
click at [650, 381] on div "NO" at bounding box center [657, 390] width 478 height 18
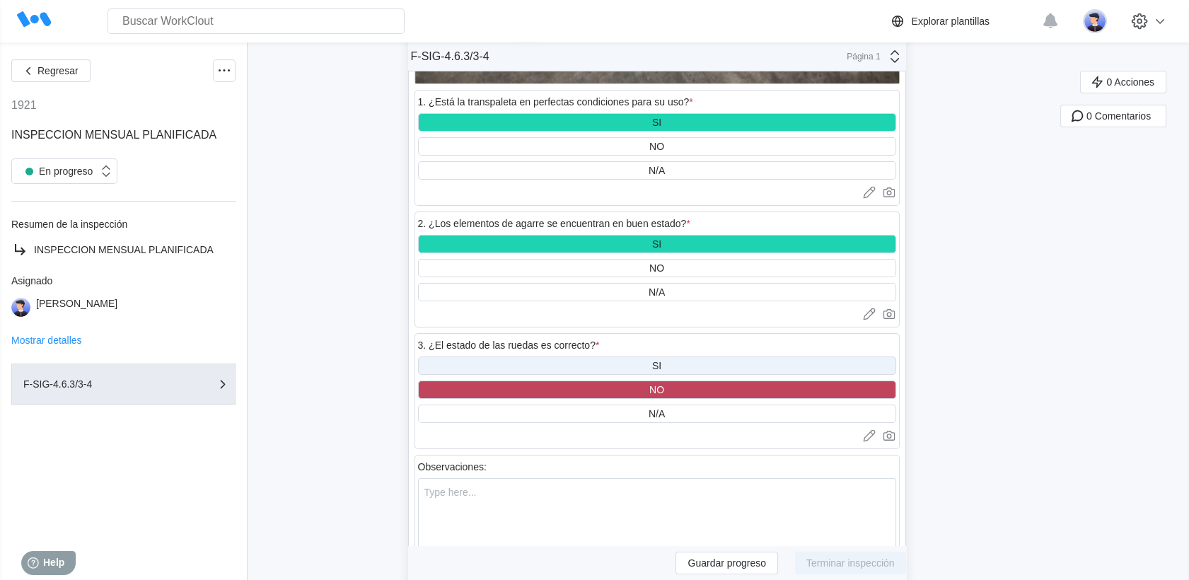
click at [646, 357] on div "SI" at bounding box center [657, 366] width 478 height 18
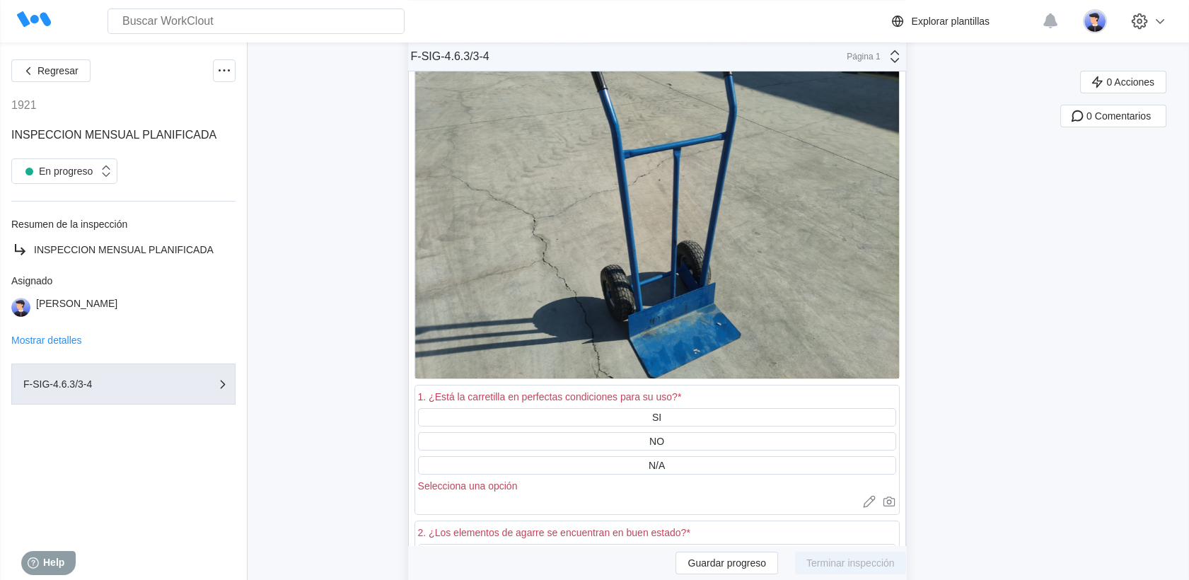
scroll to position [21774, 0]
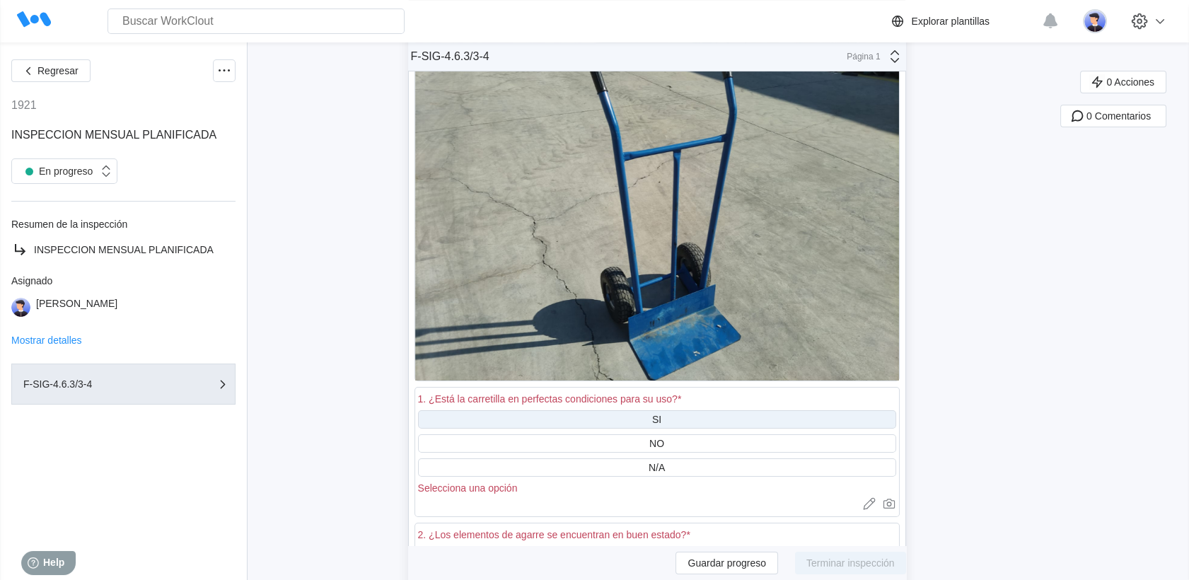
click at [614, 410] on div "SI" at bounding box center [657, 419] width 478 height 18
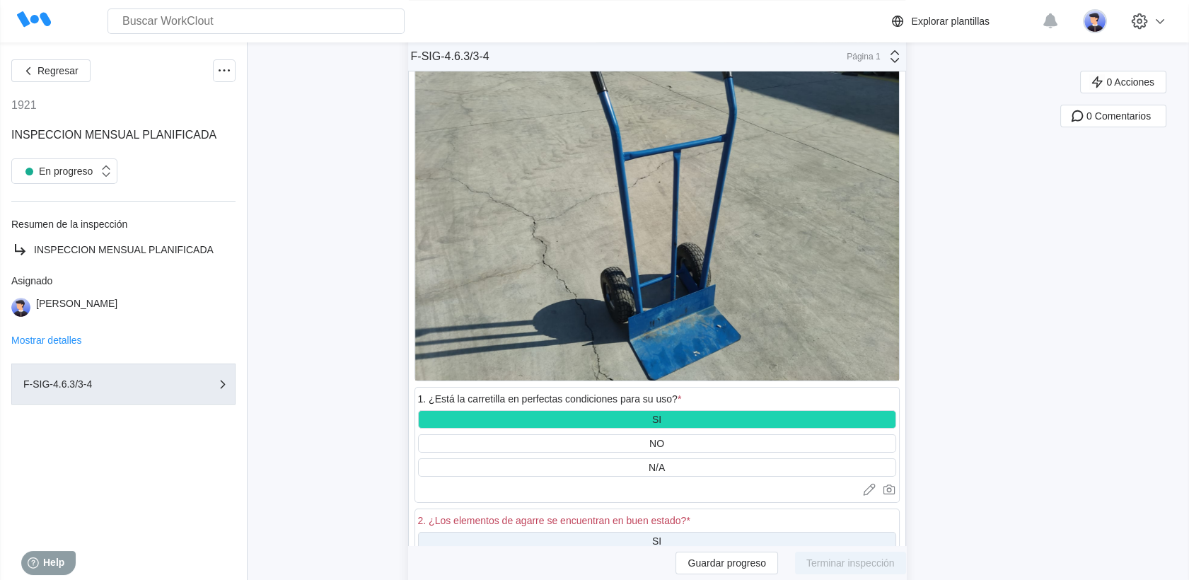
click at [623, 532] on div "SI" at bounding box center [657, 541] width 478 height 18
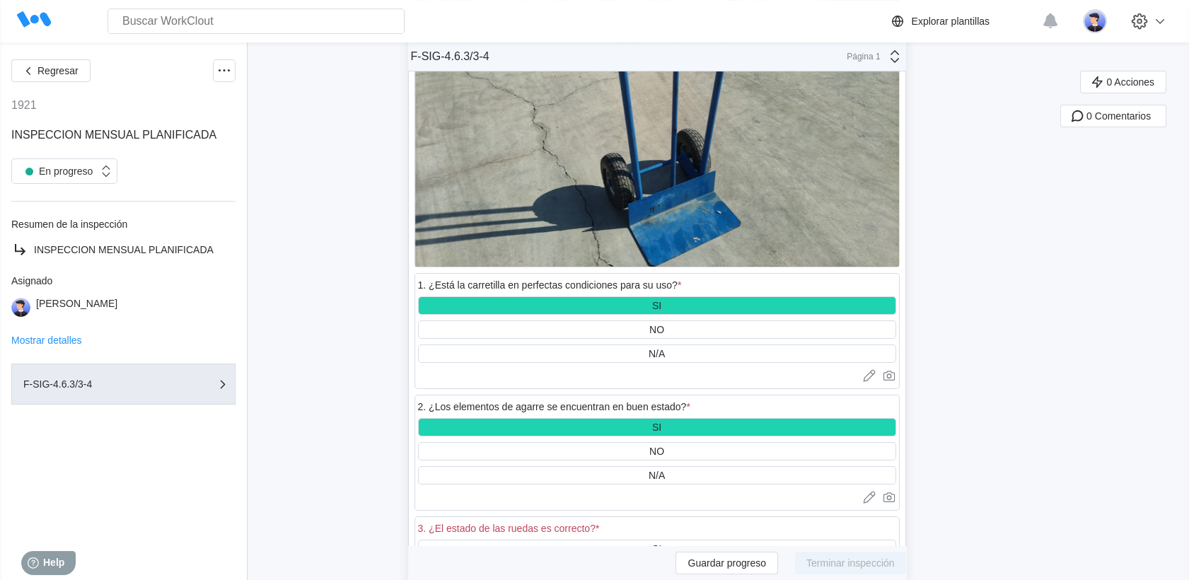
scroll to position [22011, 0]
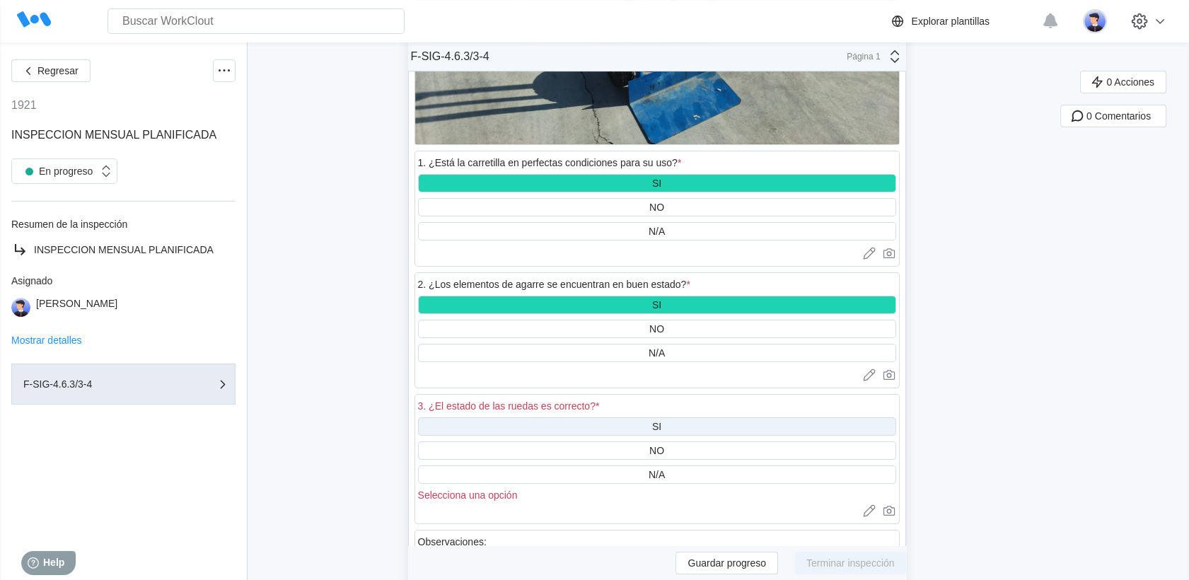
click at [640, 417] on div "SI" at bounding box center [657, 426] width 478 height 18
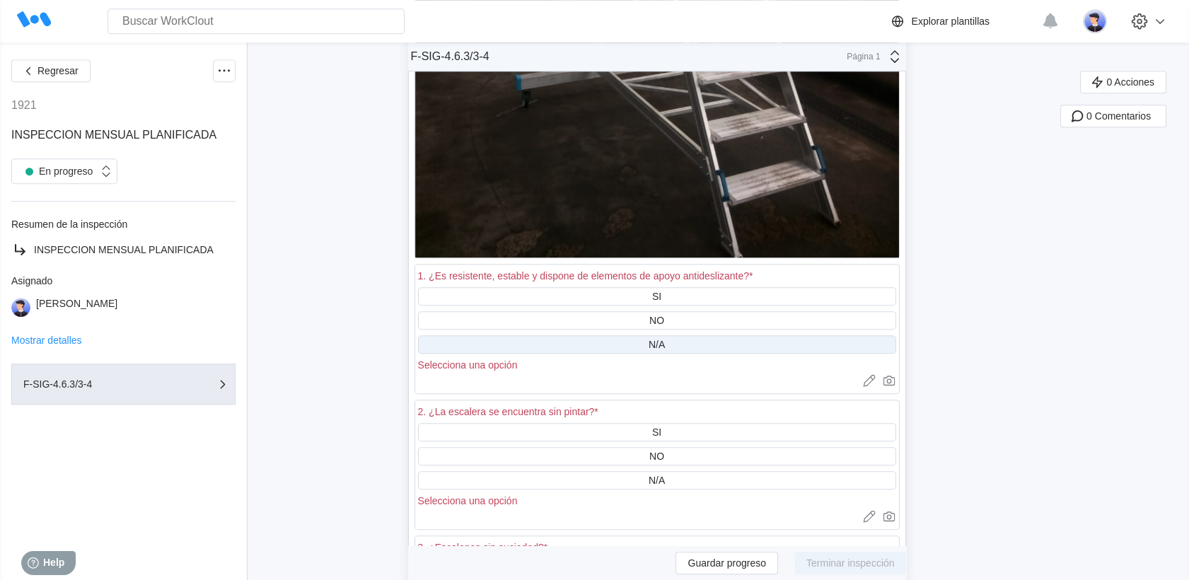
scroll to position [23189, 0]
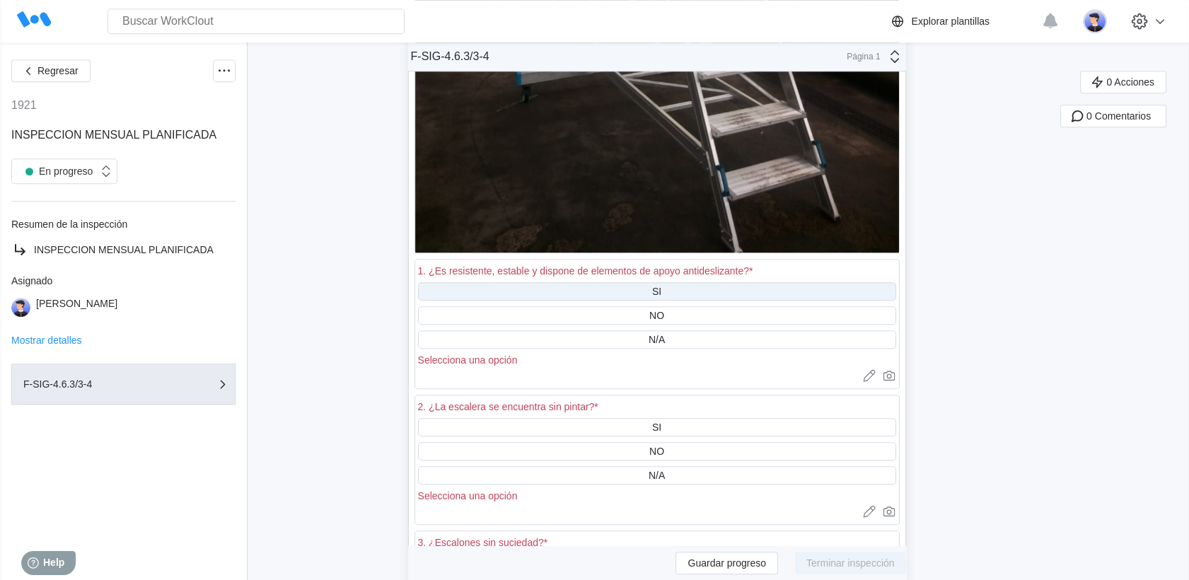
click at [628, 282] on div "SI" at bounding box center [657, 291] width 478 height 18
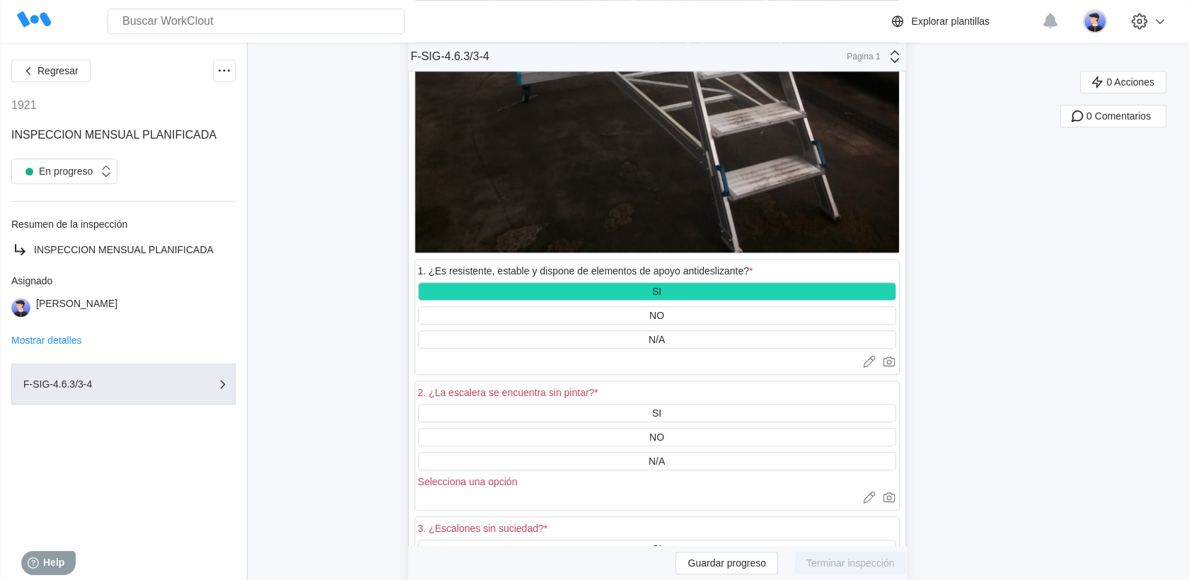
click at [633, 378] on div "2. ¿La escalera se encuentra sin pintar? * SI NO N/A Selecciona una opción Carg…" at bounding box center [657, 446] width 485 height 136
click at [635, 384] on div "2. ¿La escalera se encuentra sin pintar? *" at bounding box center [657, 394] width 478 height 20
click at [636, 404] on div "SI" at bounding box center [657, 413] width 478 height 18
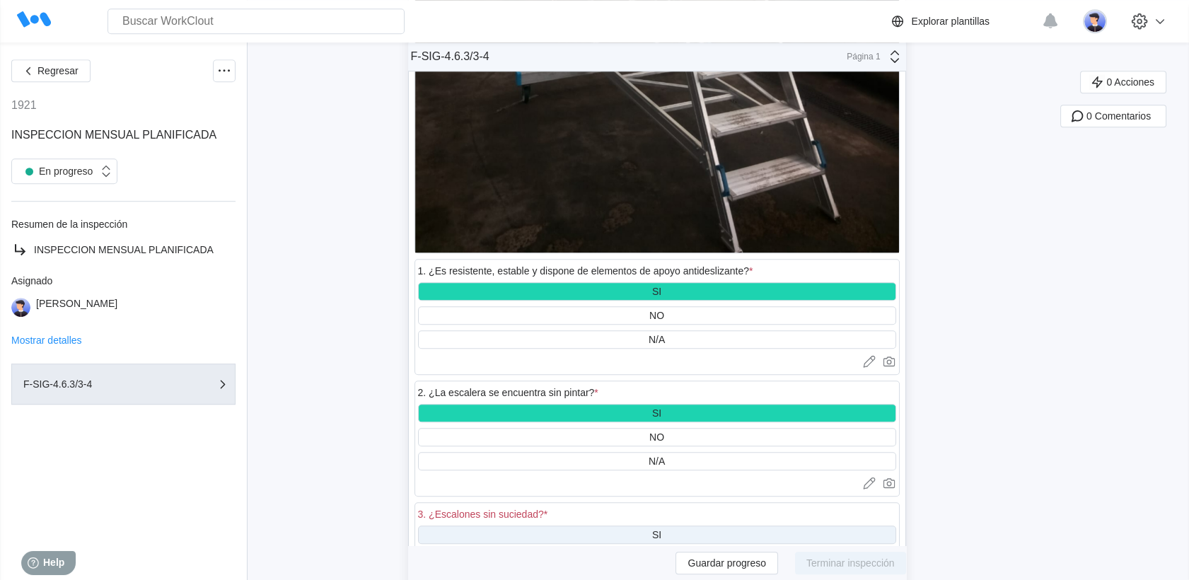
click at [612, 526] on div "SI" at bounding box center [657, 535] width 478 height 18
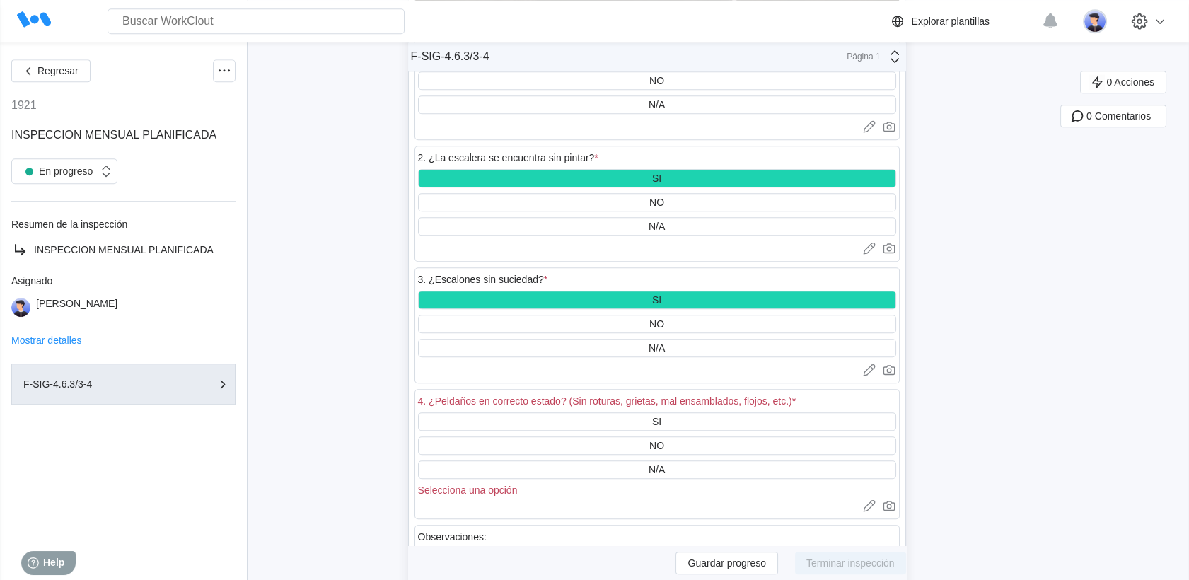
scroll to position [23426, 0]
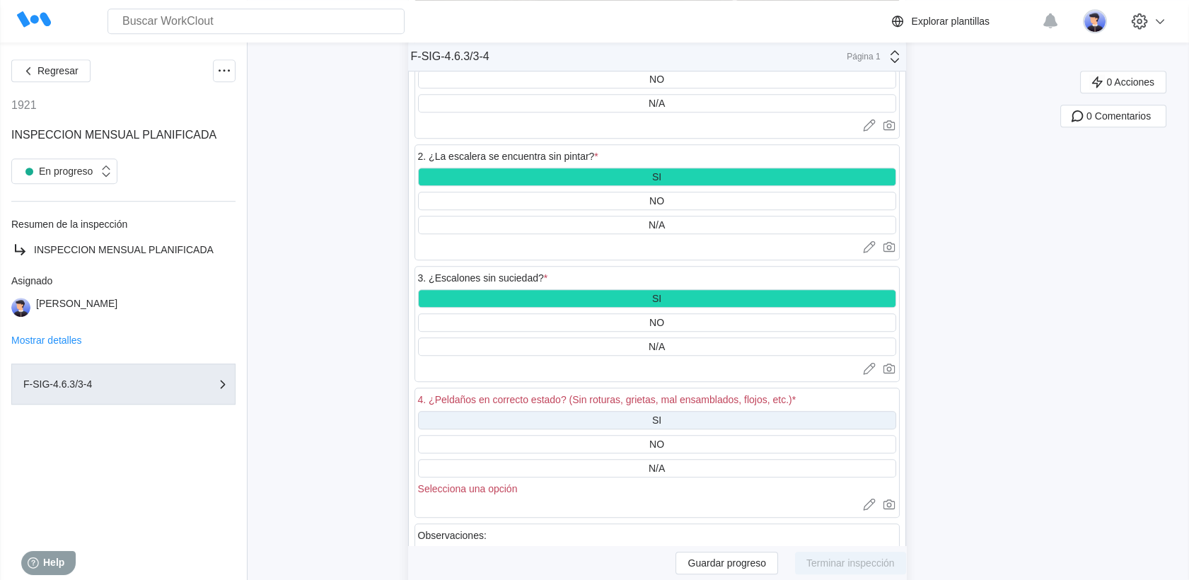
click at [600, 411] on div "SI" at bounding box center [657, 420] width 478 height 18
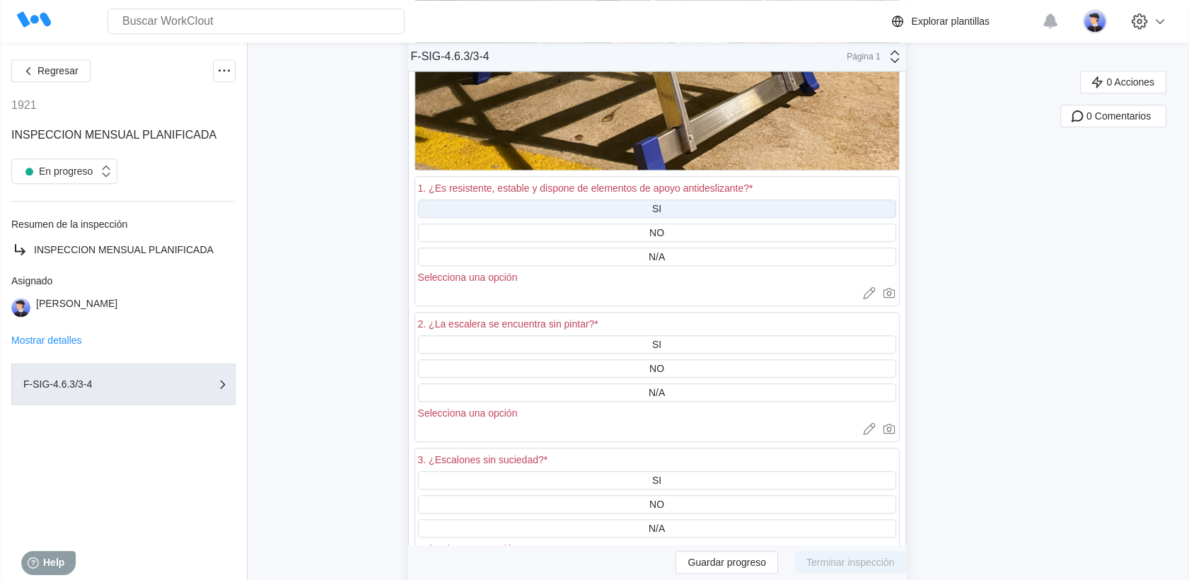
scroll to position [24683, 0]
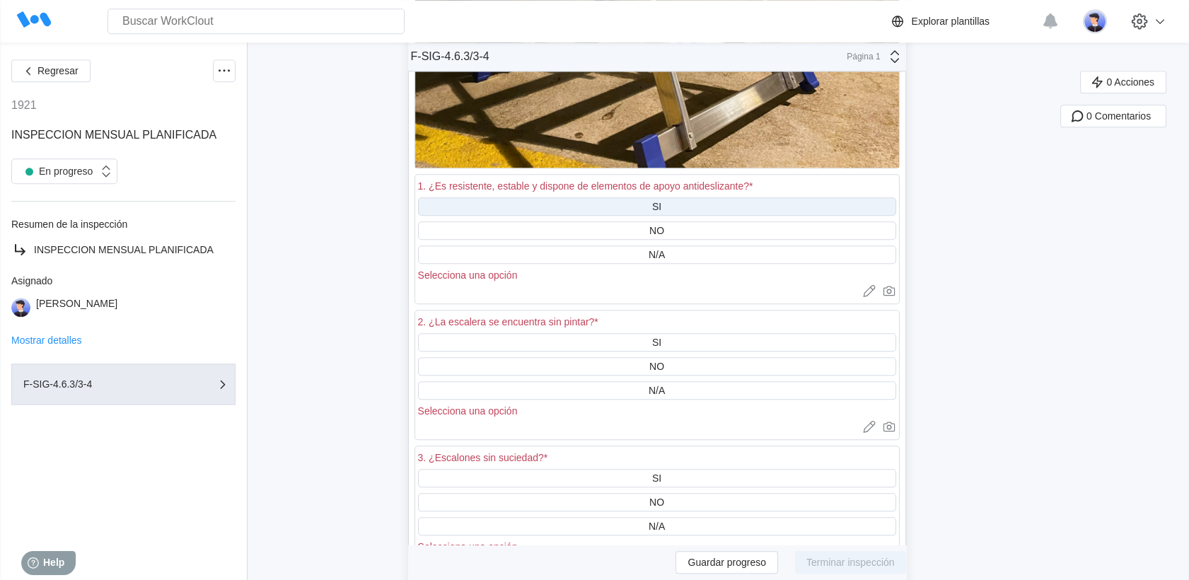
click at [563, 197] on div "SI" at bounding box center [657, 206] width 478 height 18
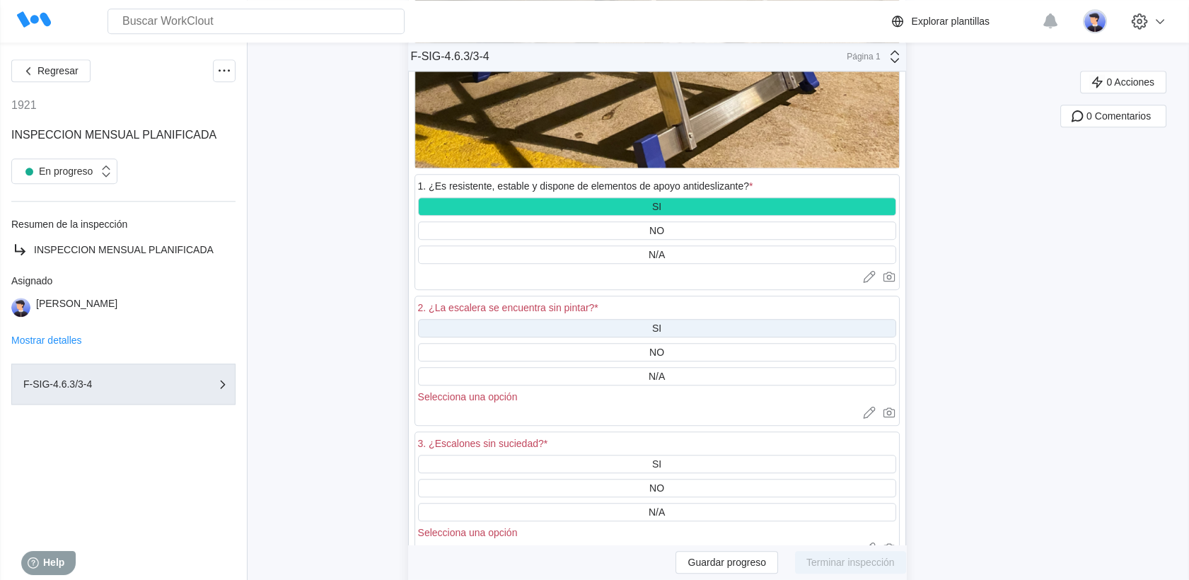
click at [574, 319] on div "SI" at bounding box center [657, 328] width 478 height 18
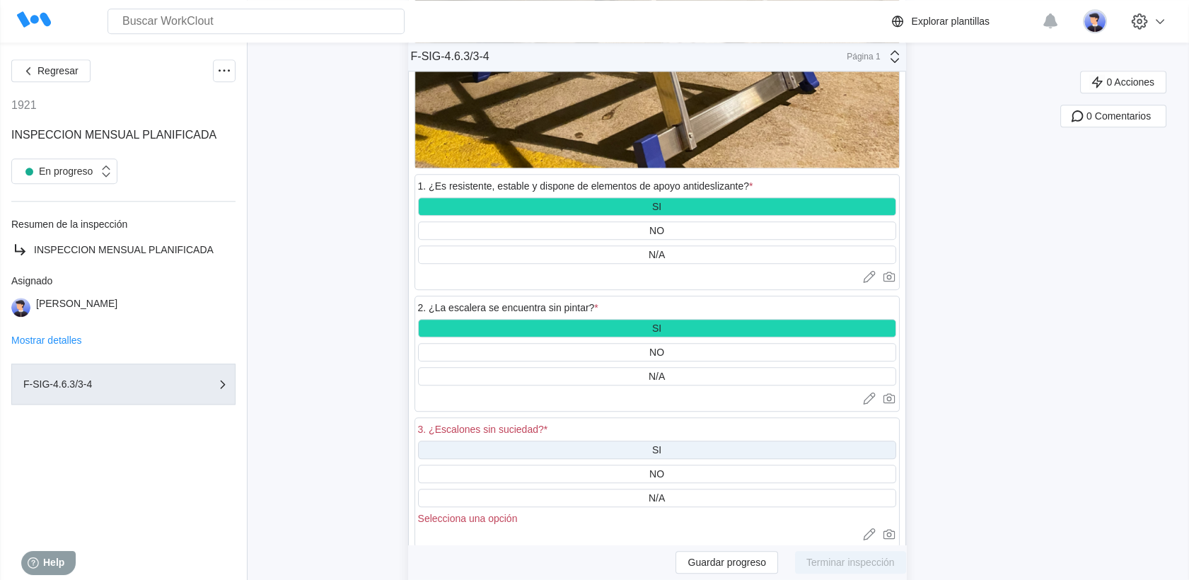
click at [594, 441] on div "SI" at bounding box center [657, 450] width 478 height 18
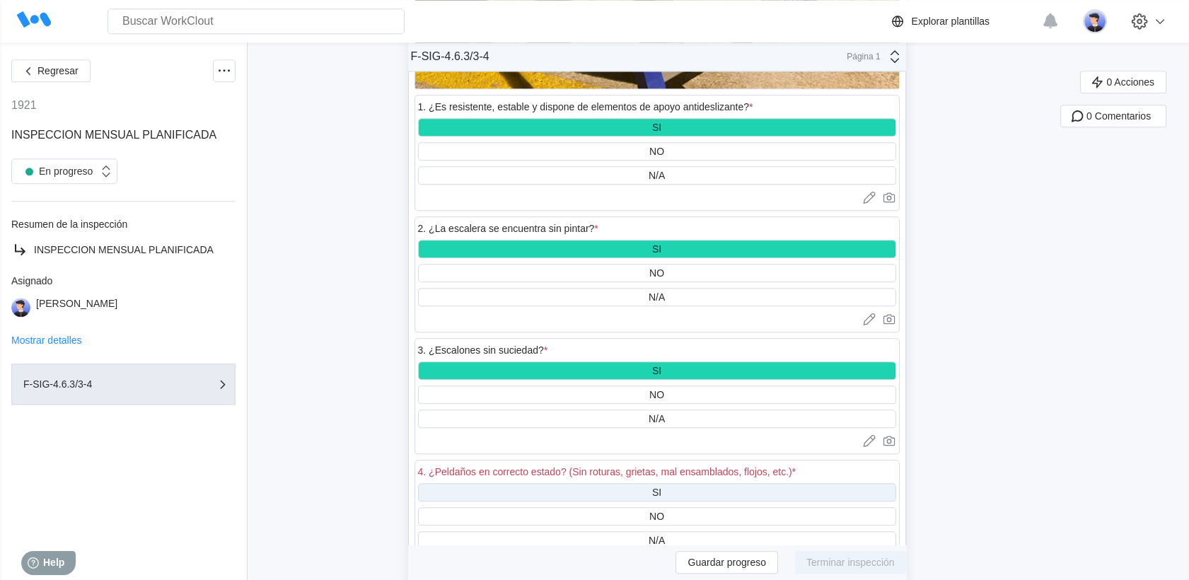
click at [588, 483] on div "SI" at bounding box center [657, 492] width 478 height 18
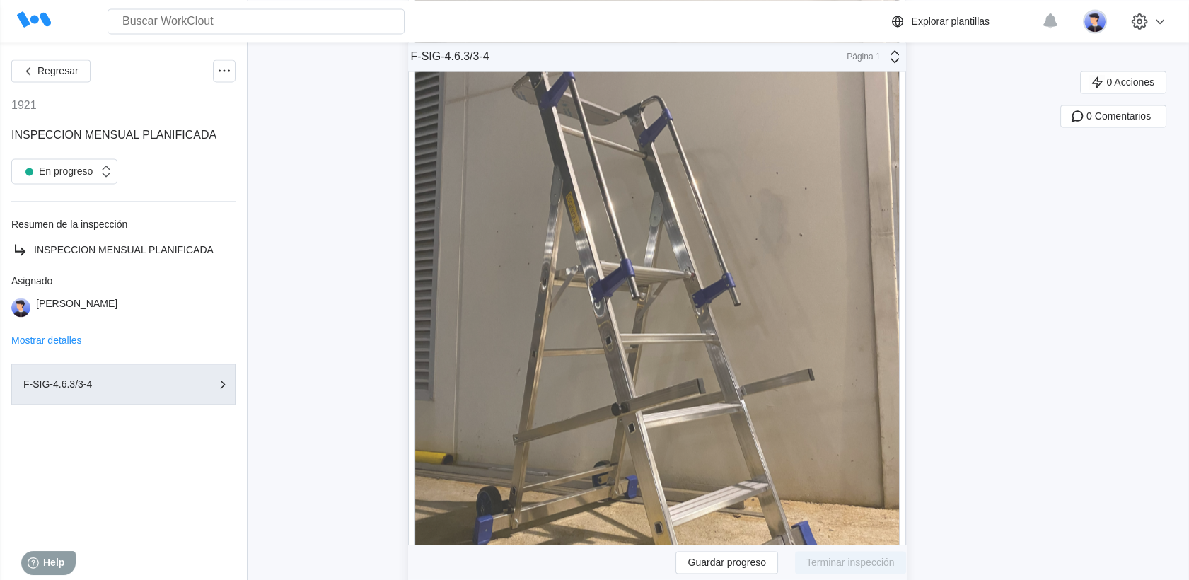
scroll to position [25941, 0]
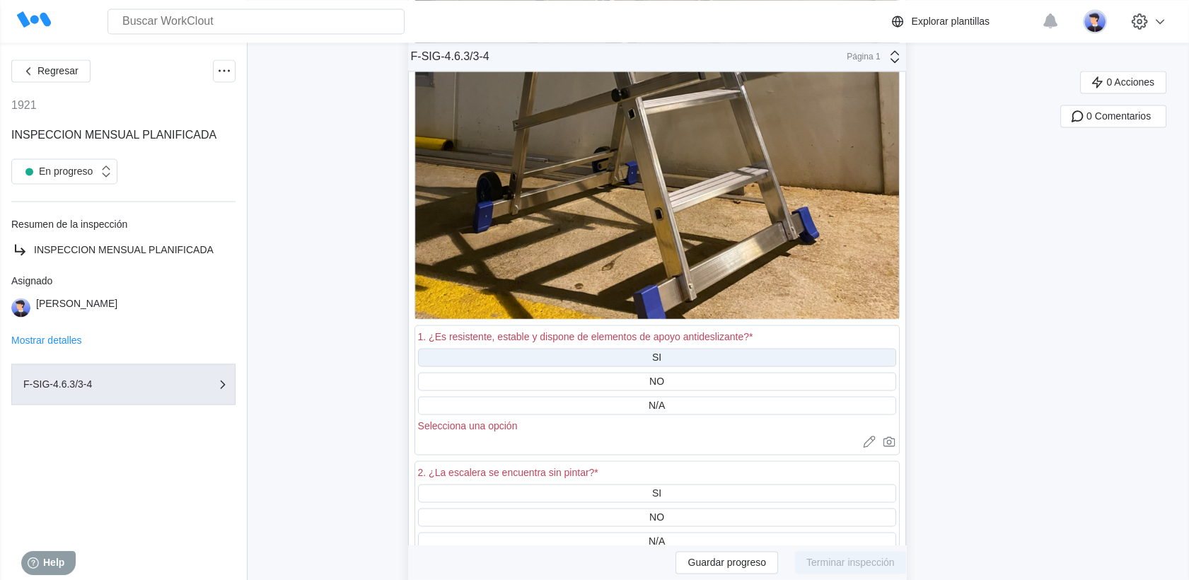
click at [630, 348] on div "SI" at bounding box center [657, 357] width 478 height 18
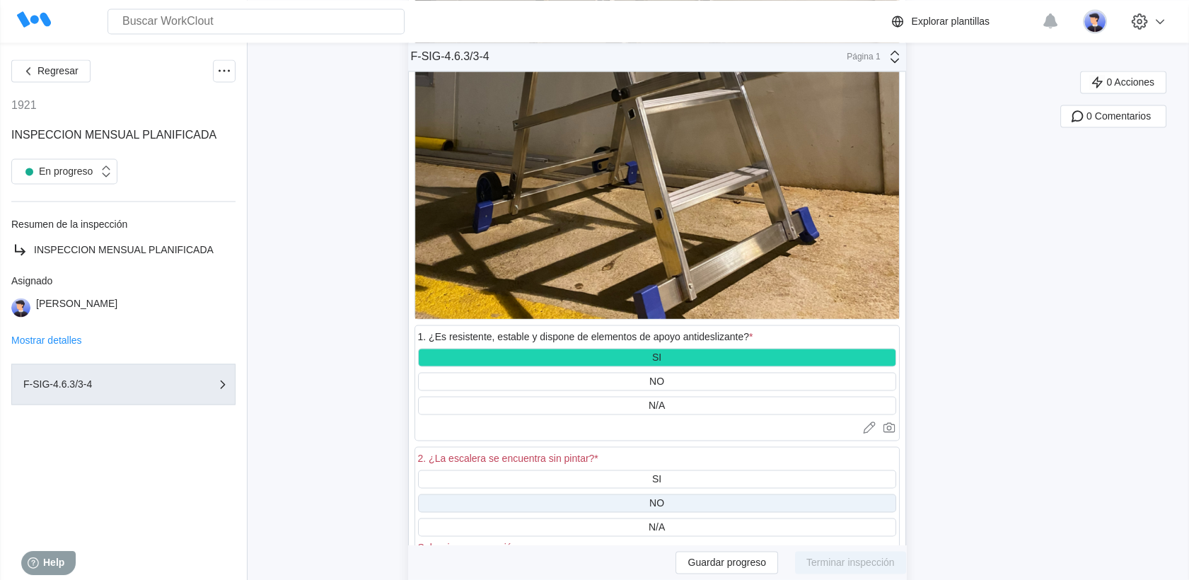
click at [616, 494] on div "NO" at bounding box center [657, 503] width 478 height 18
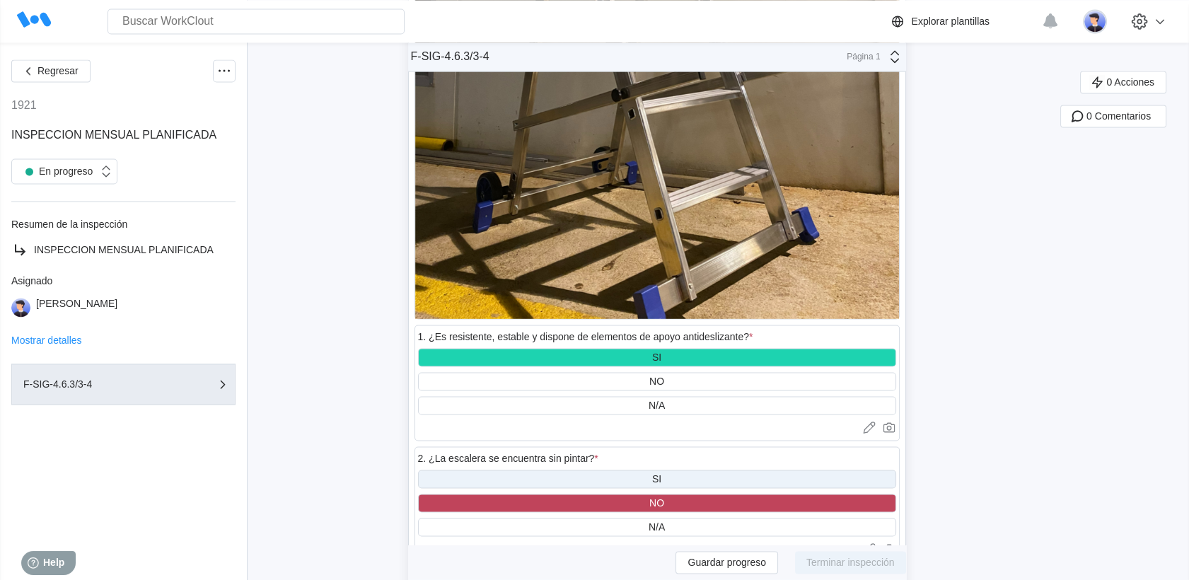
click at [616, 470] on div "SI" at bounding box center [657, 479] width 478 height 18
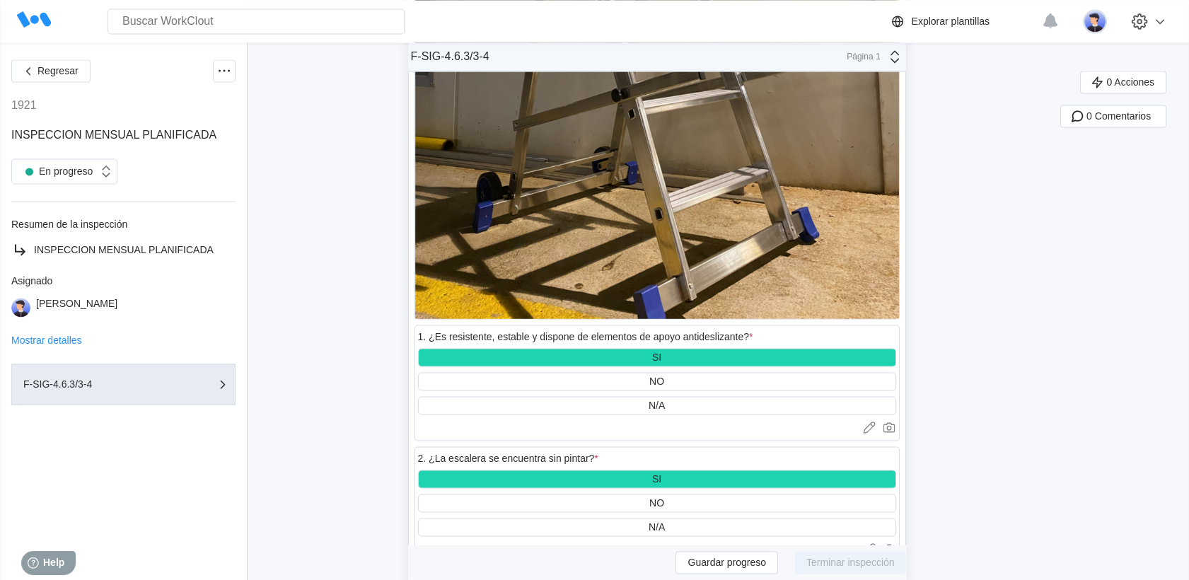
click at [613, 572] on div "3. ¿Escalones sin suciedad? *" at bounding box center [657, 582] width 478 height 20
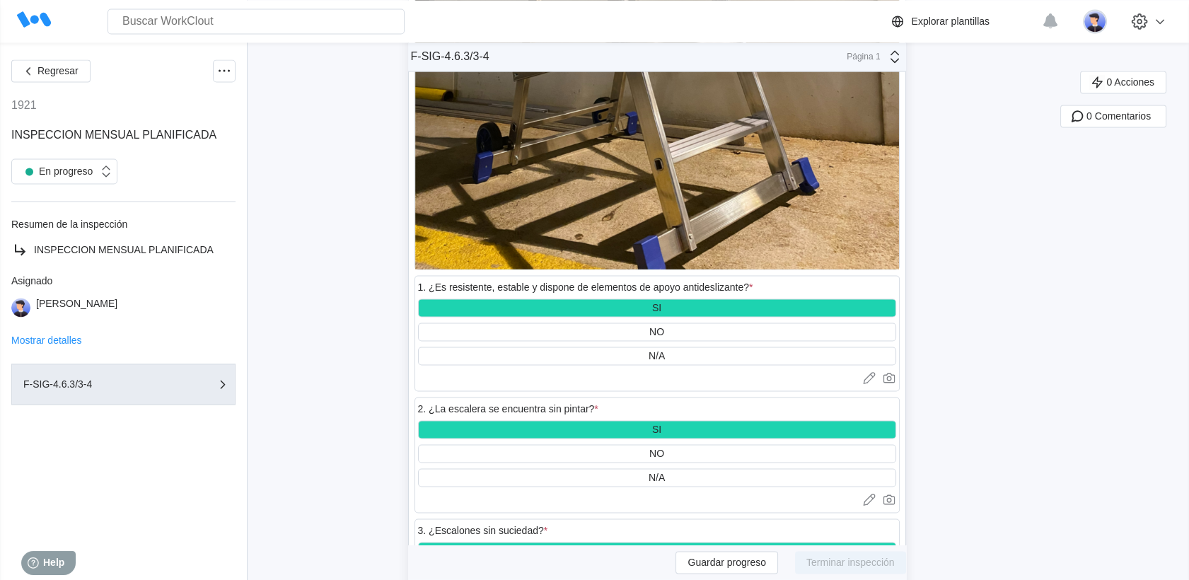
scroll to position [26177, 0]
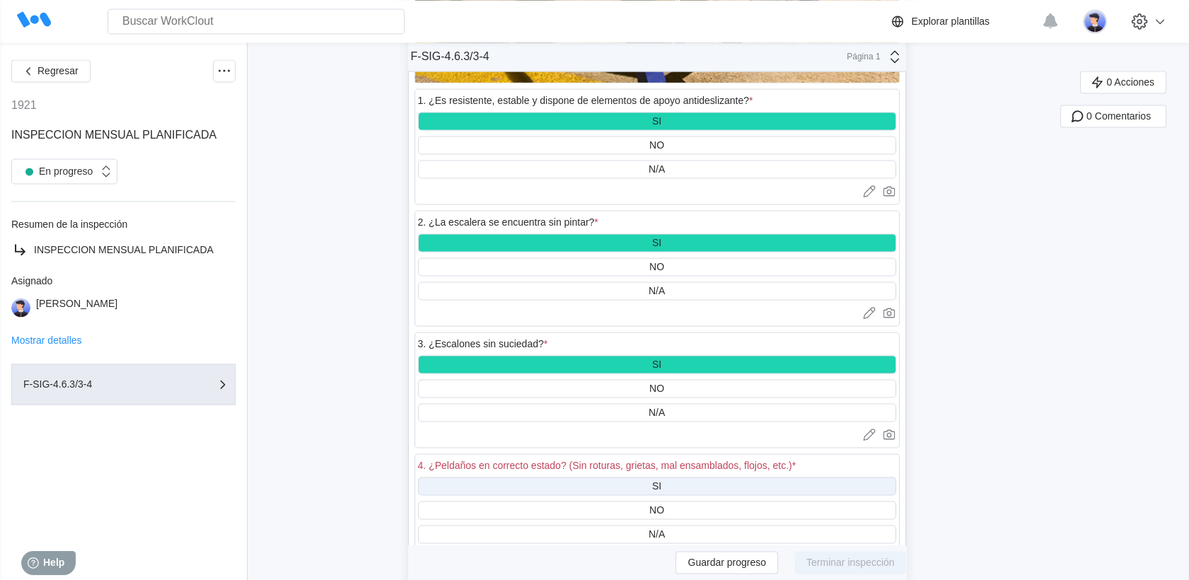
click at [632, 477] on div "SI" at bounding box center [657, 486] width 478 height 18
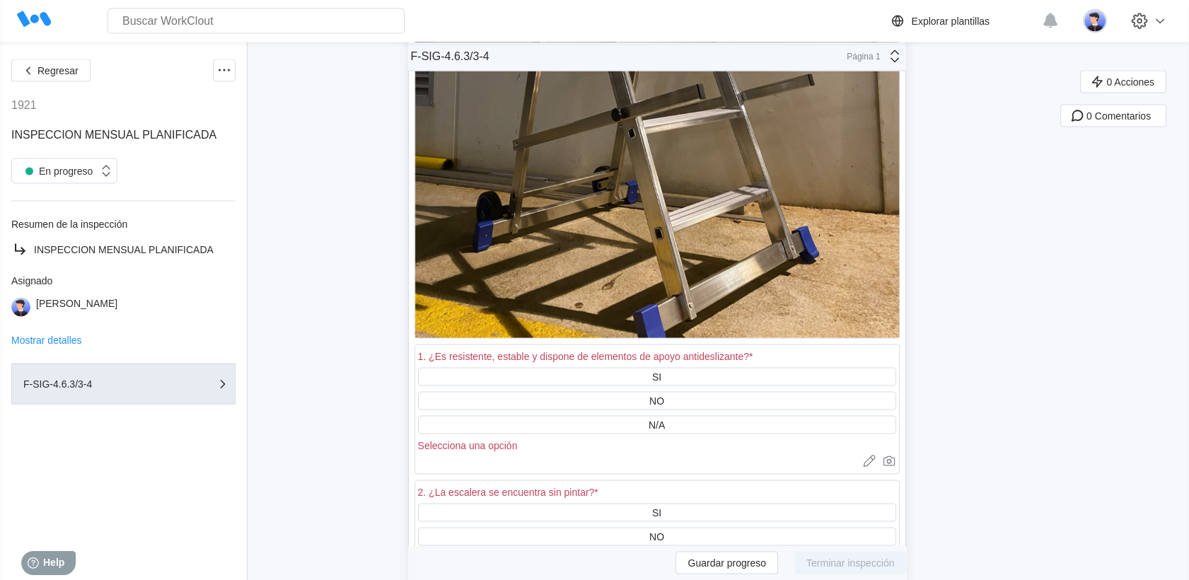
scroll to position [27356, 0]
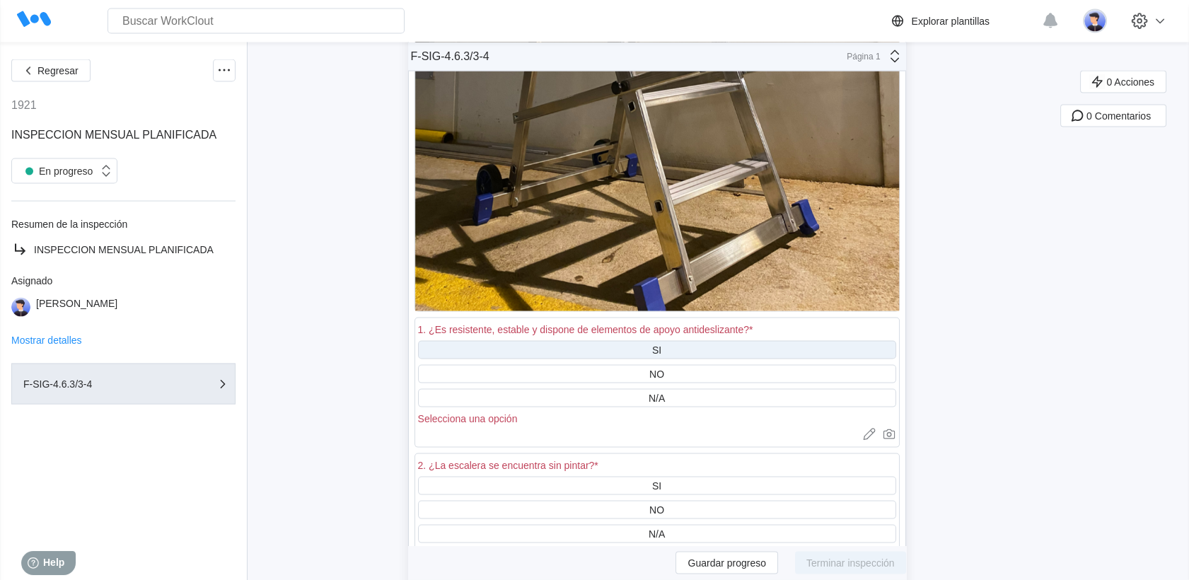
click at [625, 341] on div "SI" at bounding box center [657, 350] width 478 height 18
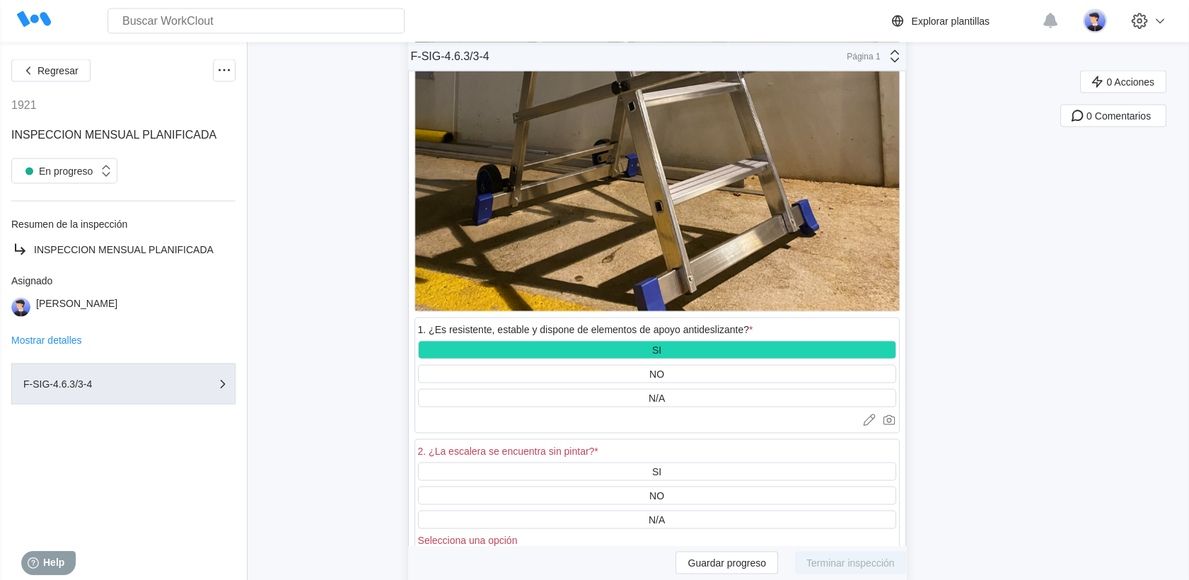
drag, startPoint x: 639, startPoint y: 372, endPoint x: 635, endPoint y: 464, distance: 92.0
click at [639, 463] on div "SI" at bounding box center [657, 472] width 478 height 18
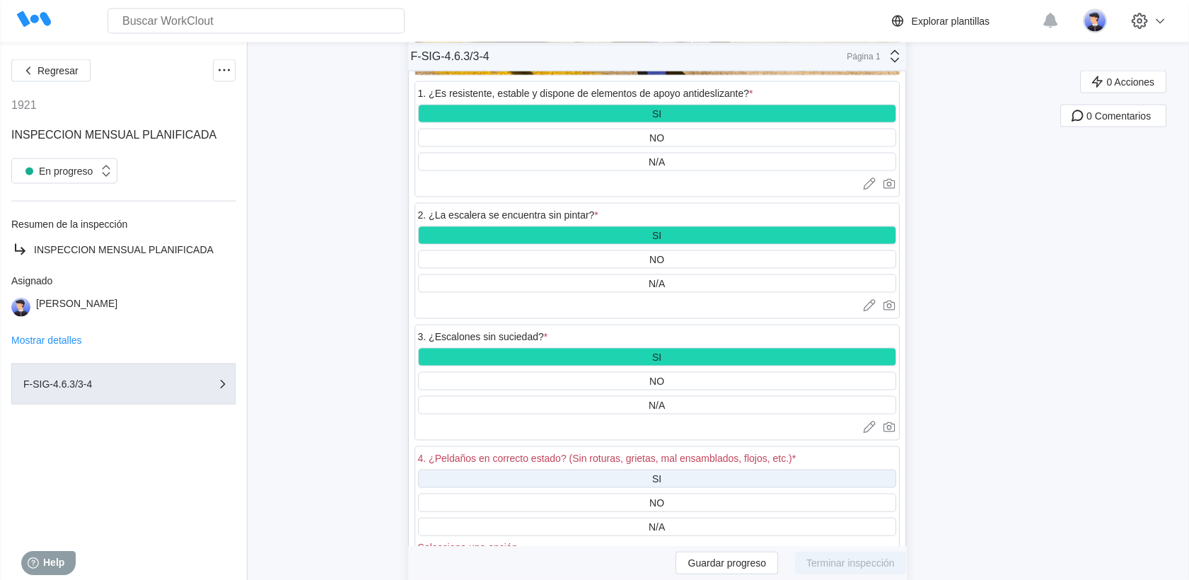
click at [640, 470] on div "SI" at bounding box center [657, 479] width 478 height 18
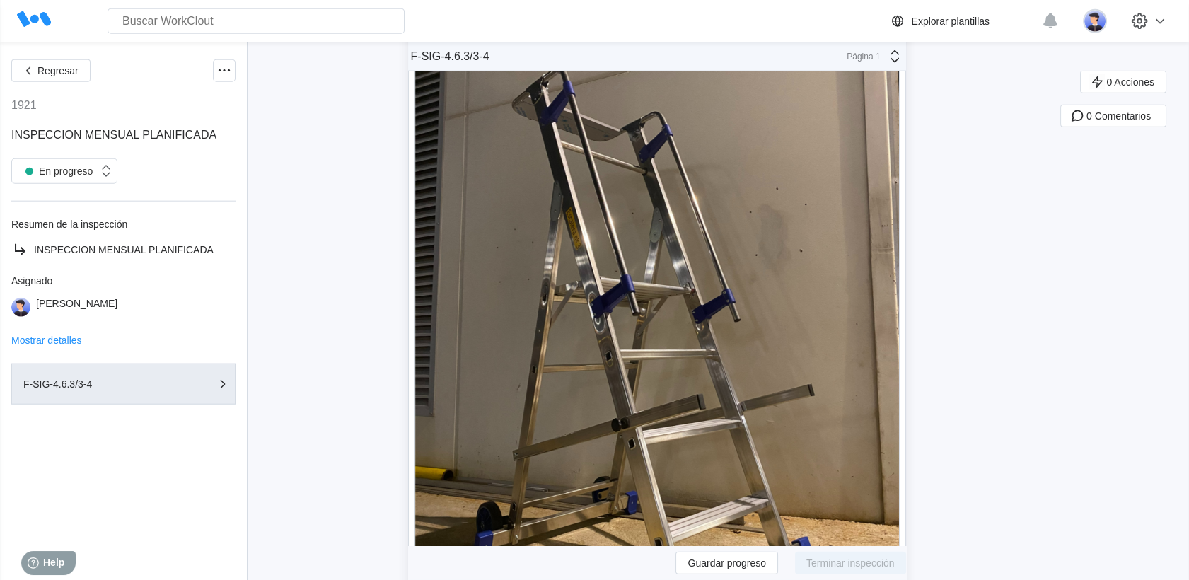
scroll to position [28614, 0]
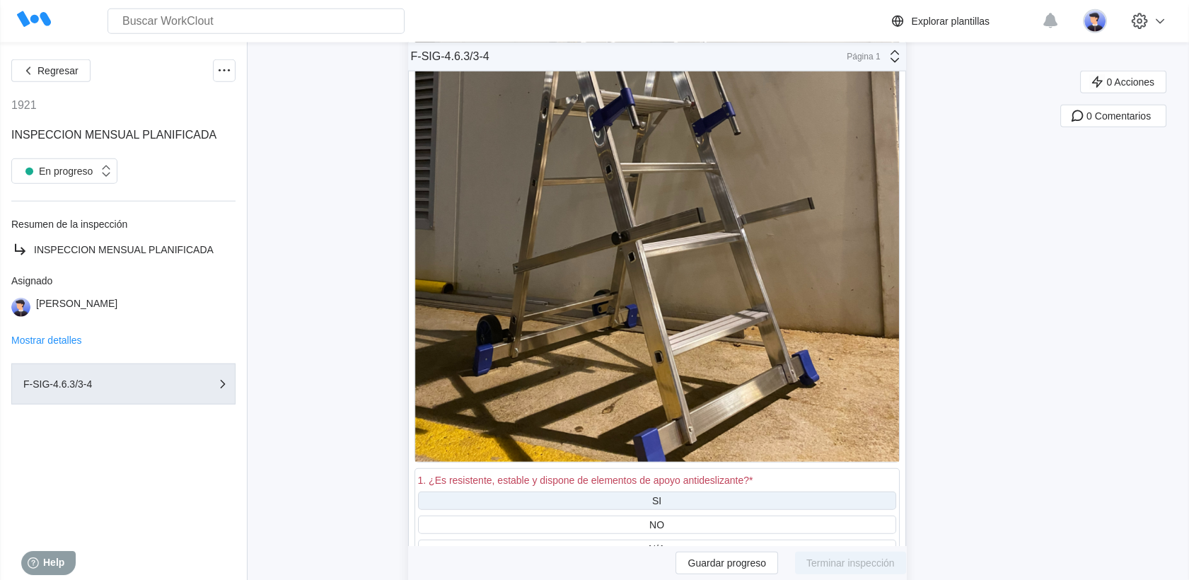
click at [649, 492] on div "SI" at bounding box center [657, 501] width 478 height 18
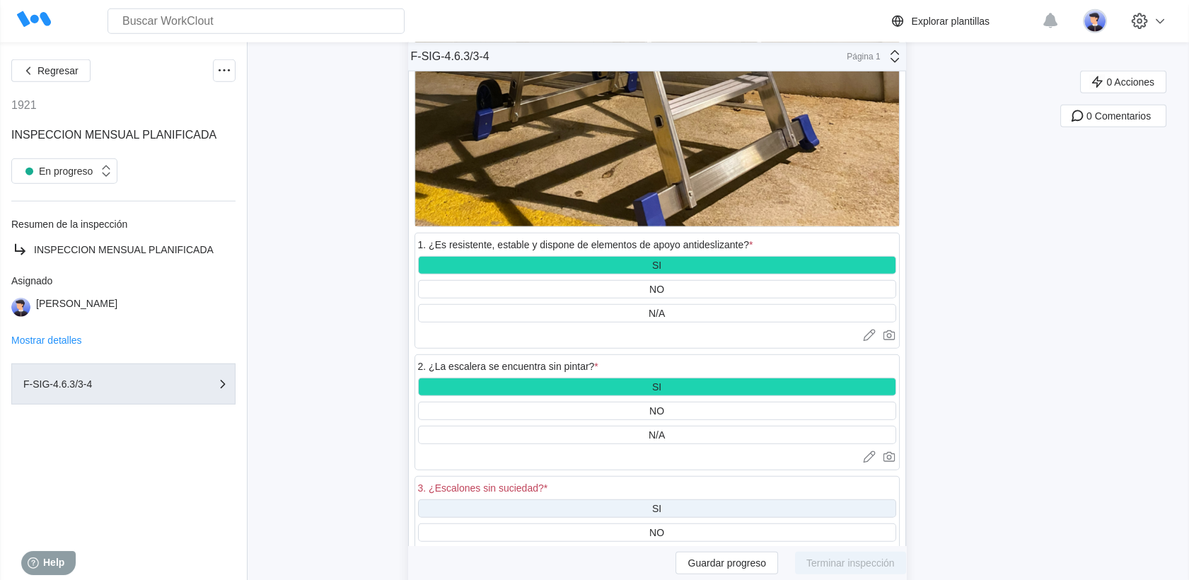
click at [662, 503] on div "SI" at bounding box center [656, 508] width 9 height 11
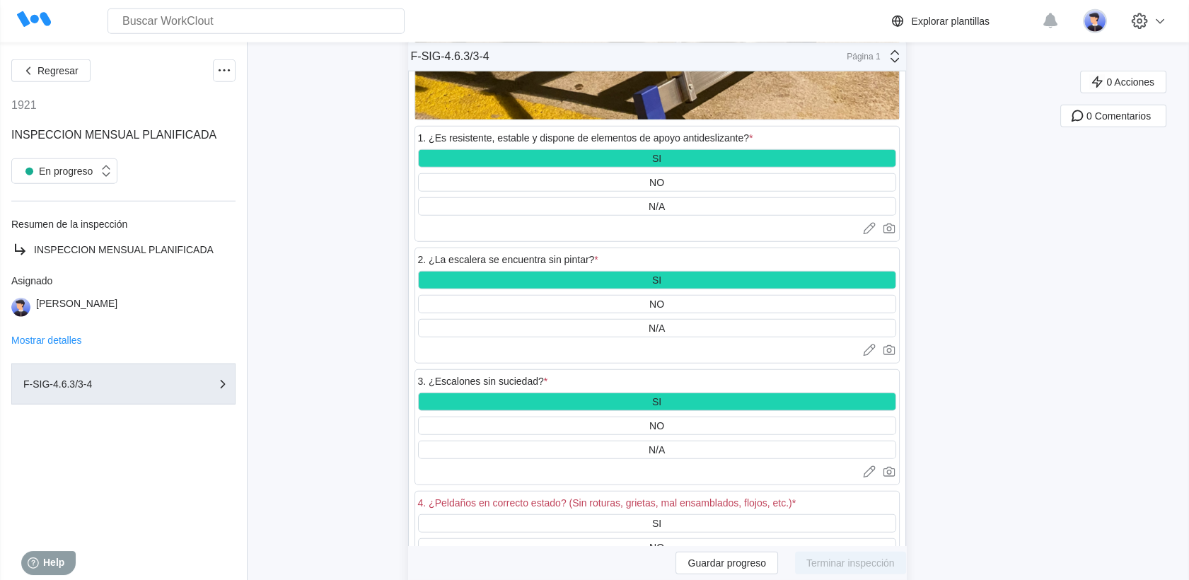
scroll to position [29086, 0]
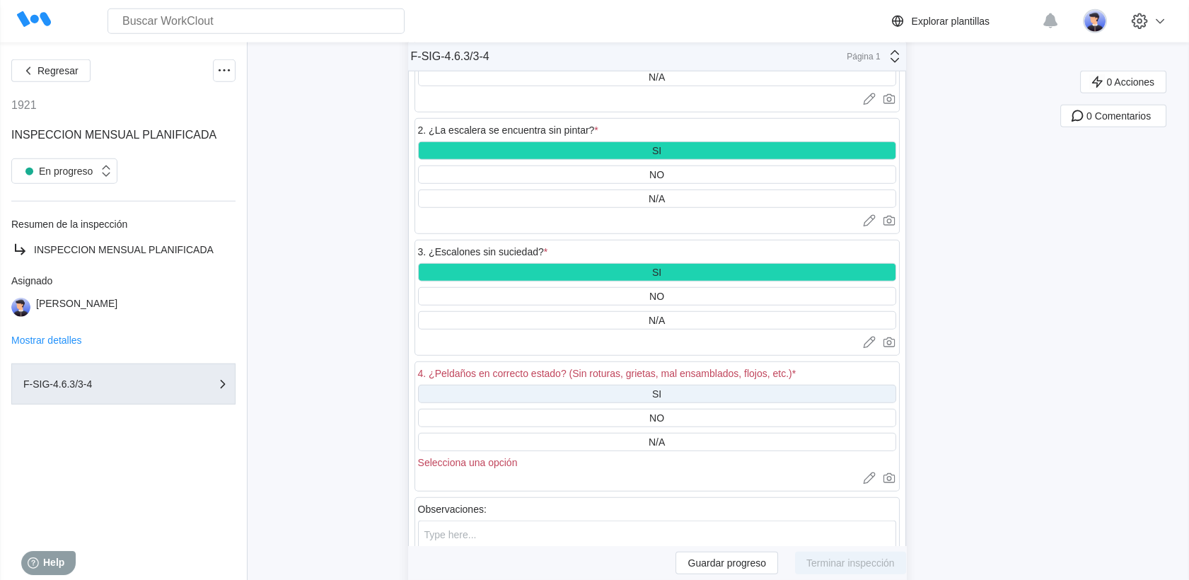
click at [681, 385] on div "SI" at bounding box center [657, 394] width 478 height 18
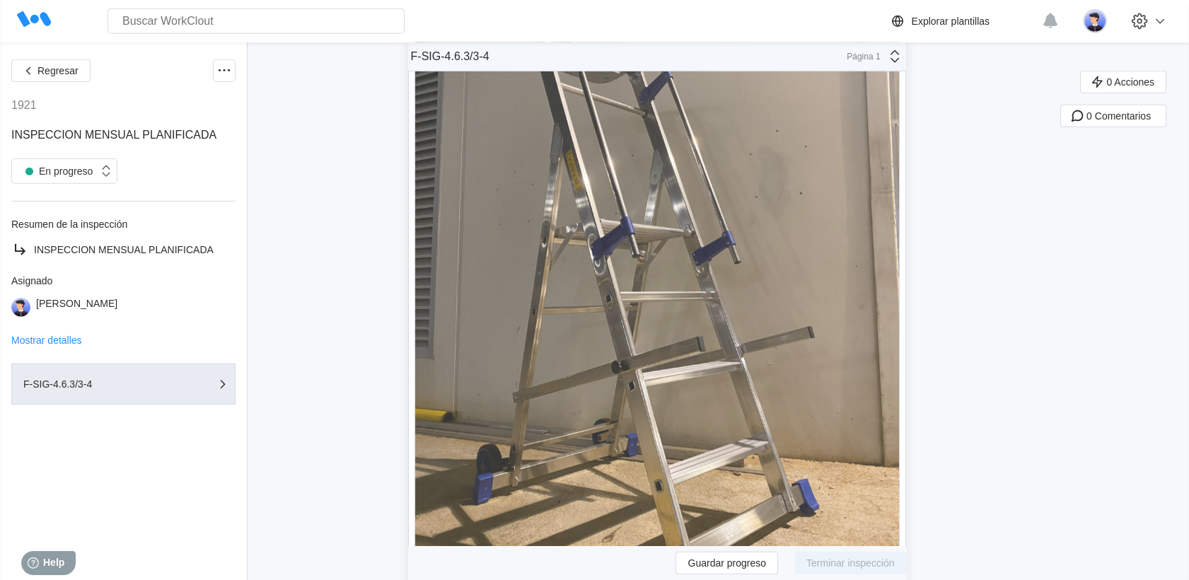
scroll to position [30029, 0]
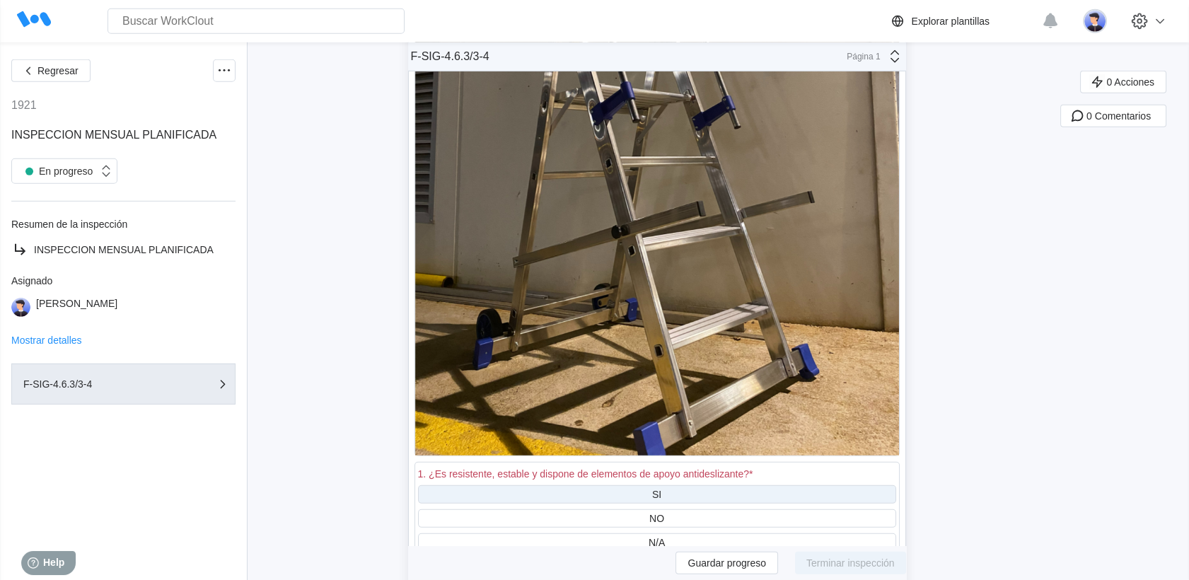
click at [657, 485] on div "SI" at bounding box center [657, 494] width 478 height 18
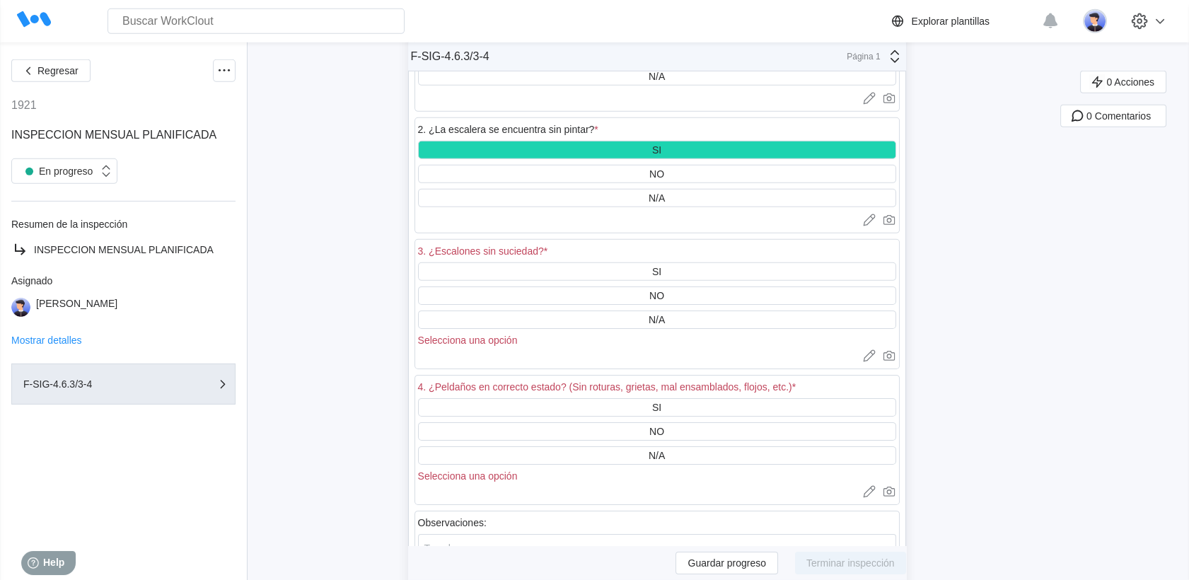
scroll to position [30501, 0]
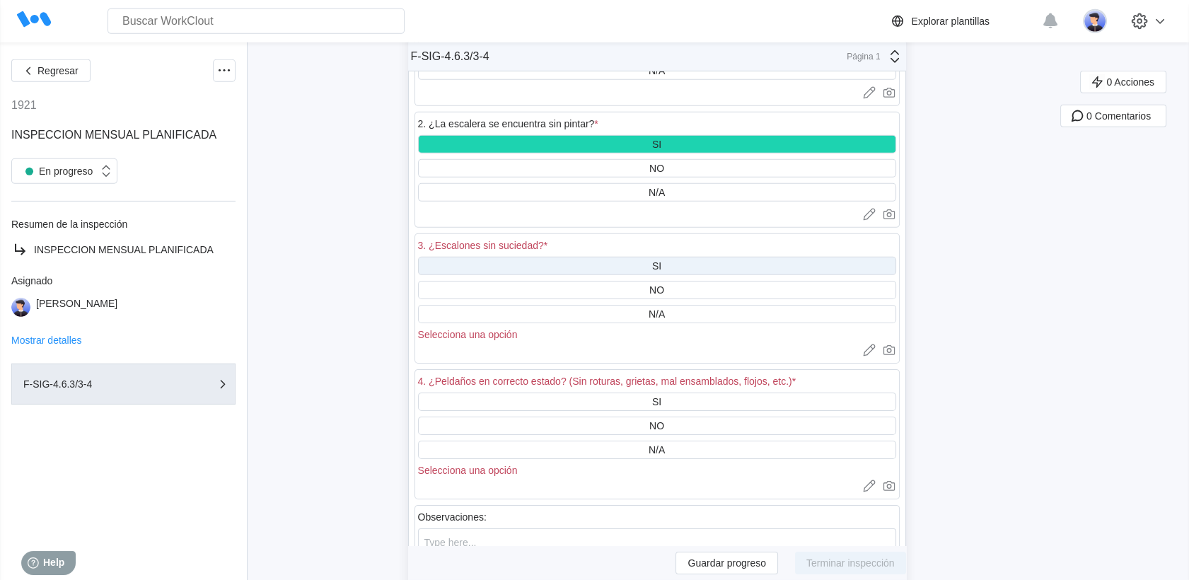
click at [671, 257] on div "SI" at bounding box center [657, 266] width 478 height 18
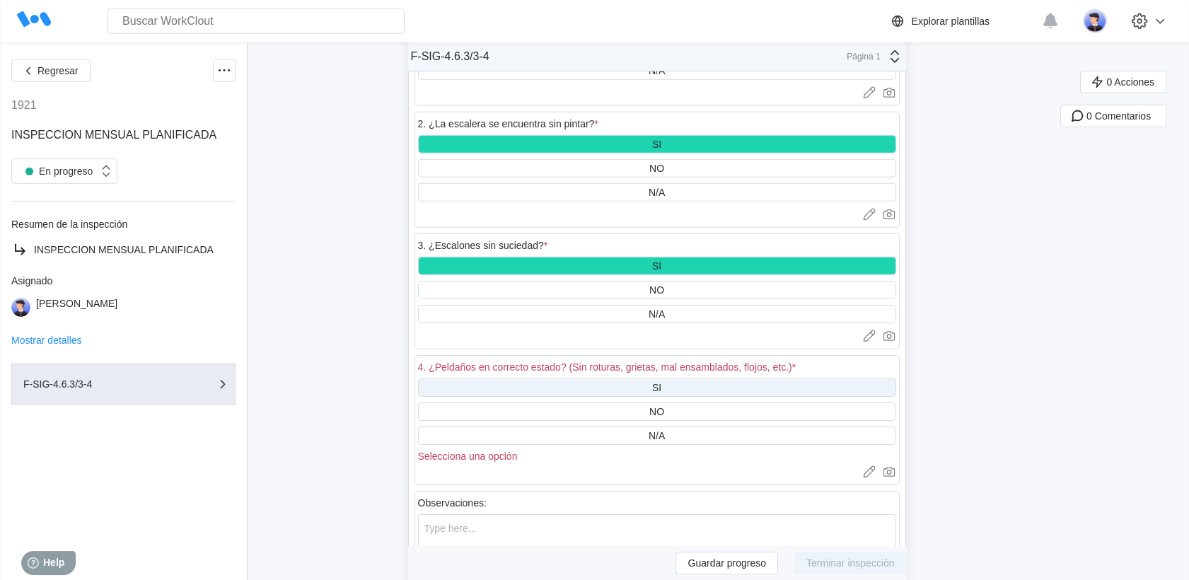
click at [662, 382] on div "SI" at bounding box center [656, 387] width 9 height 11
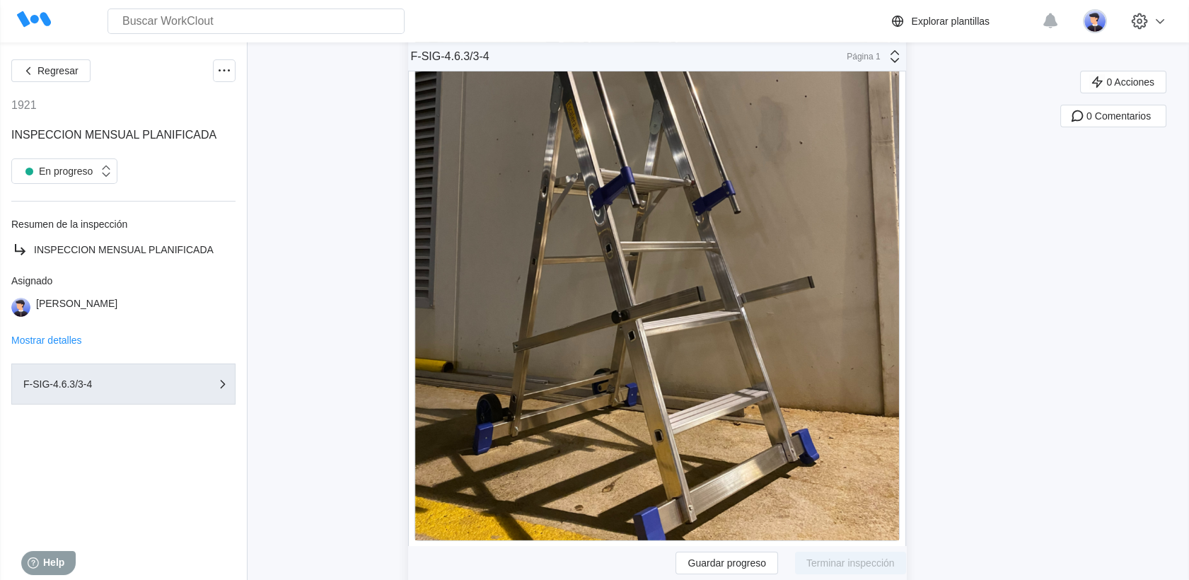
scroll to position [31522, 0]
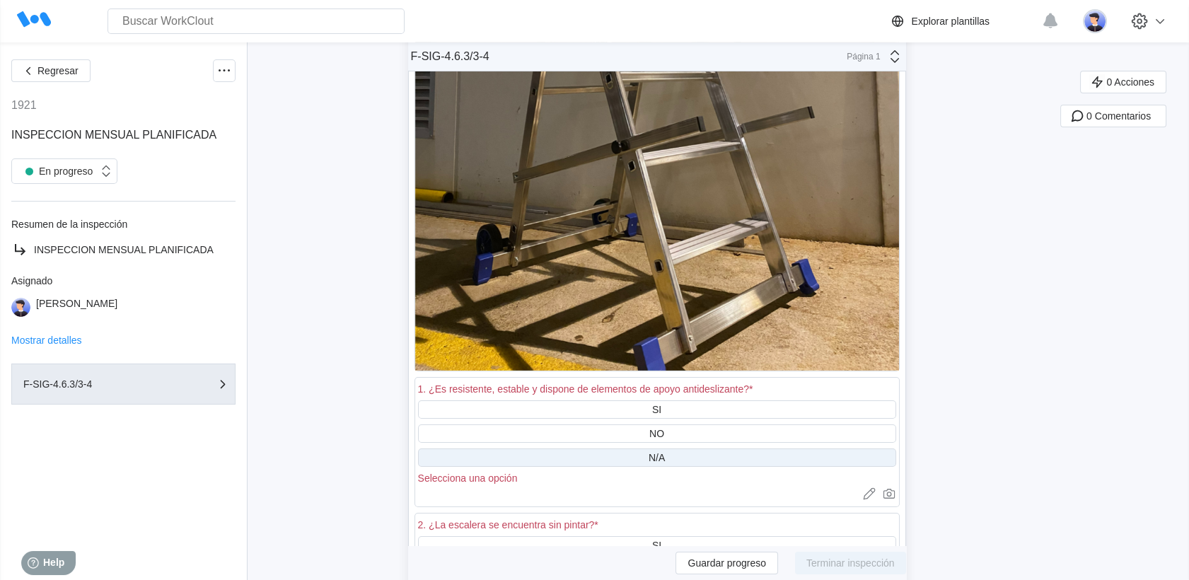
drag, startPoint x: 669, startPoint y: 298, endPoint x: 679, endPoint y: 345, distance: 47.9
click at [669, 400] on div "SI" at bounding box center [657, 409] width 478 height 18
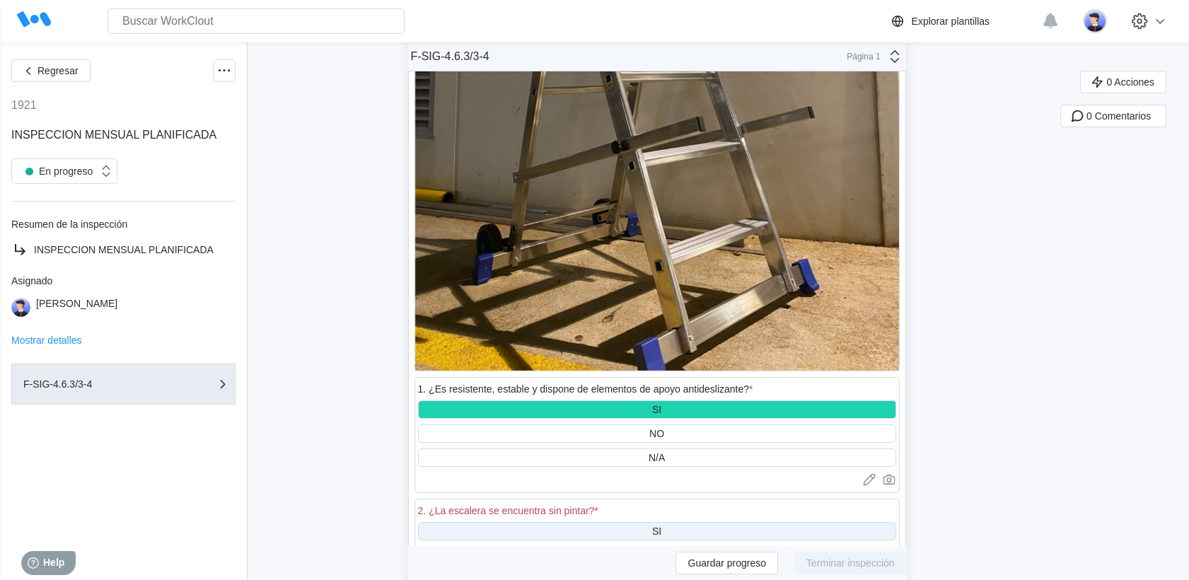
click at [673, 522] on div "SI" at bounding box center [657, 531] width 478 height 18
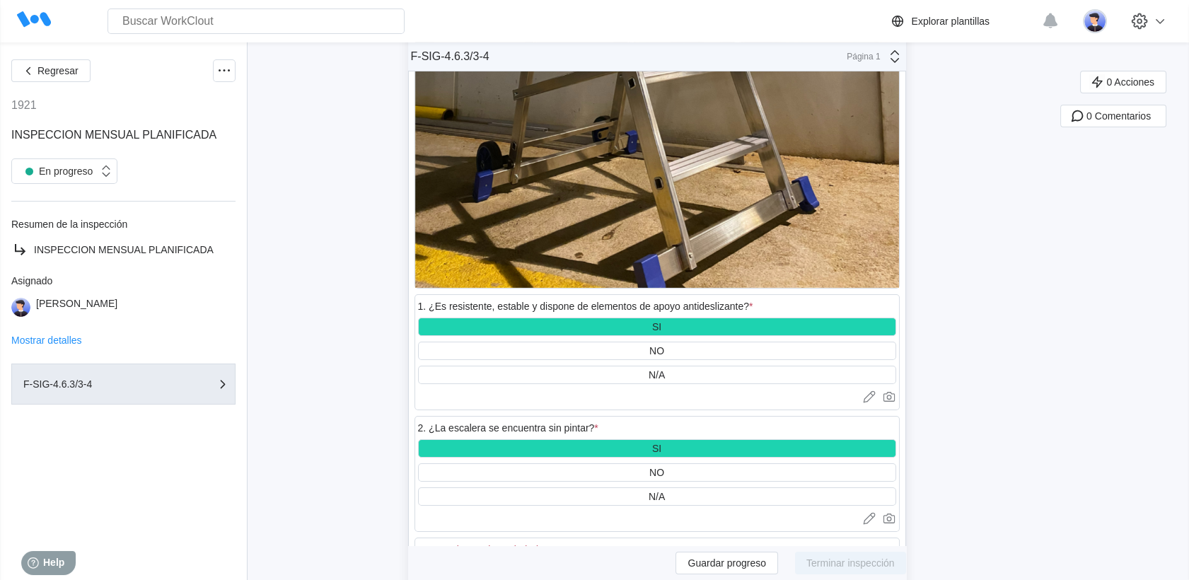
scroll to position [31679, 0]
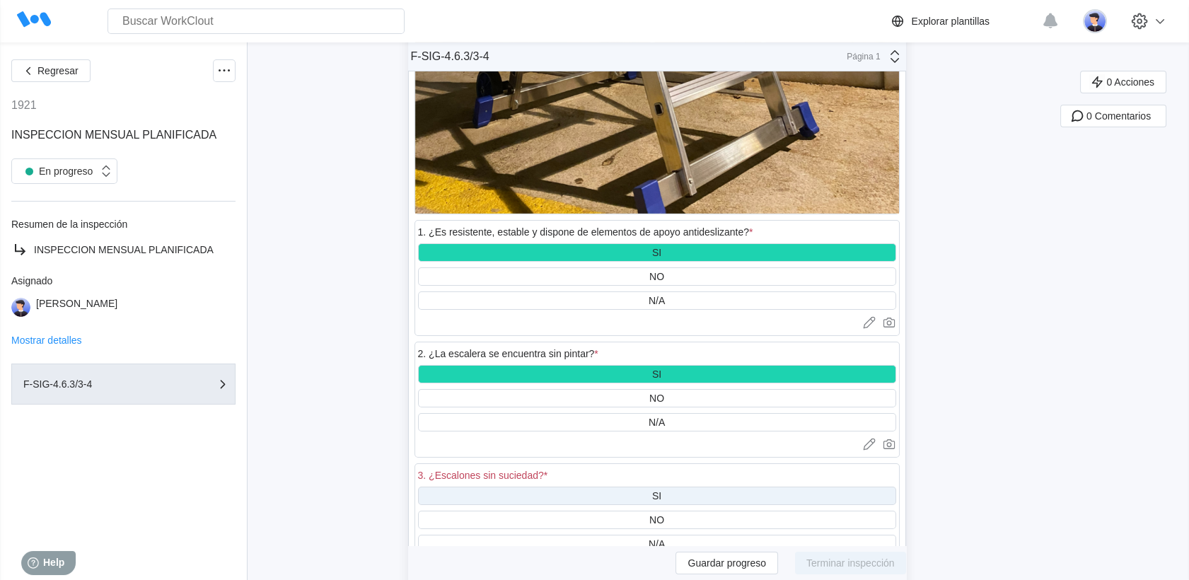
drag, startPoint x: 685, startPoint y: 376, endPoint x: 688, endPoint y: 388, distance: 13.2
click at [685, 487] on div "SI" at bounding box center [657, 496] width 478 height 18
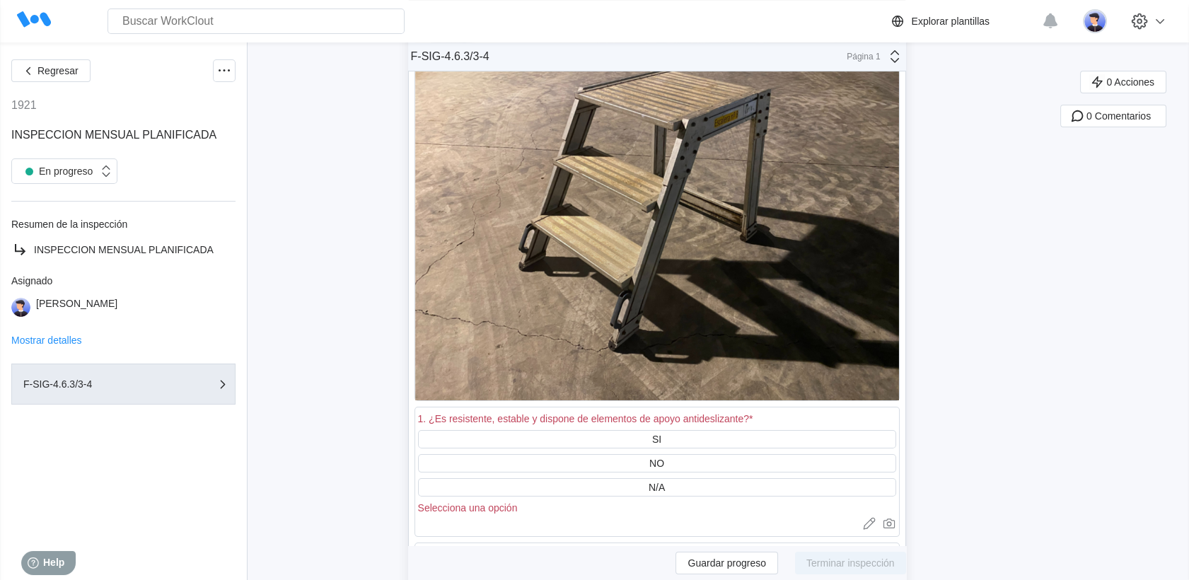
scroll to position [32702, 0]
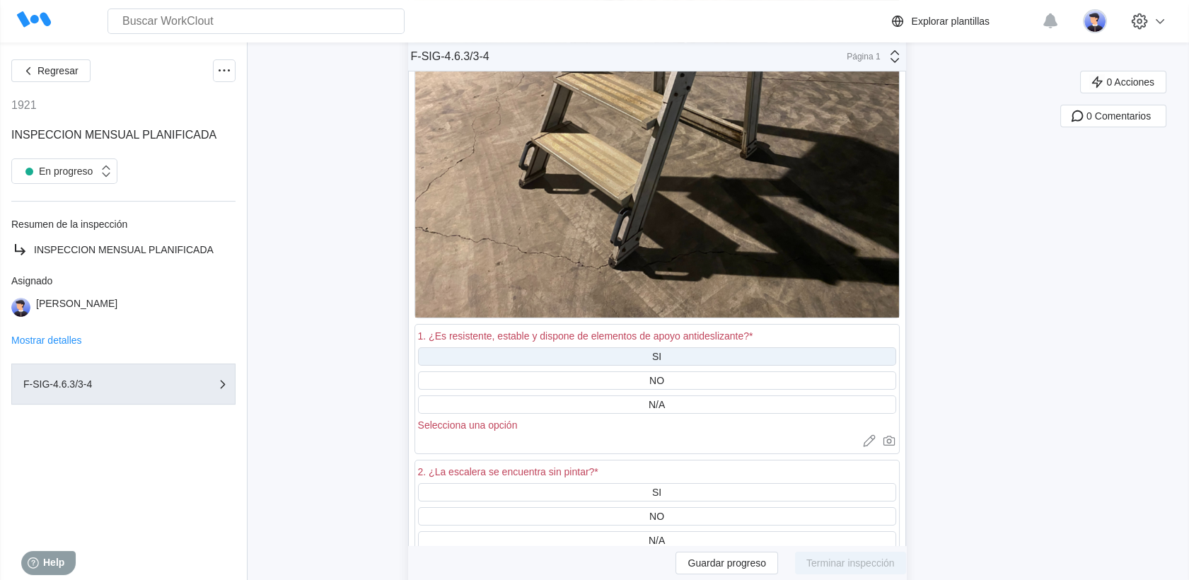
click at [681, 347] on div "SI" at bounding box center [657, 356] width 478 height 18
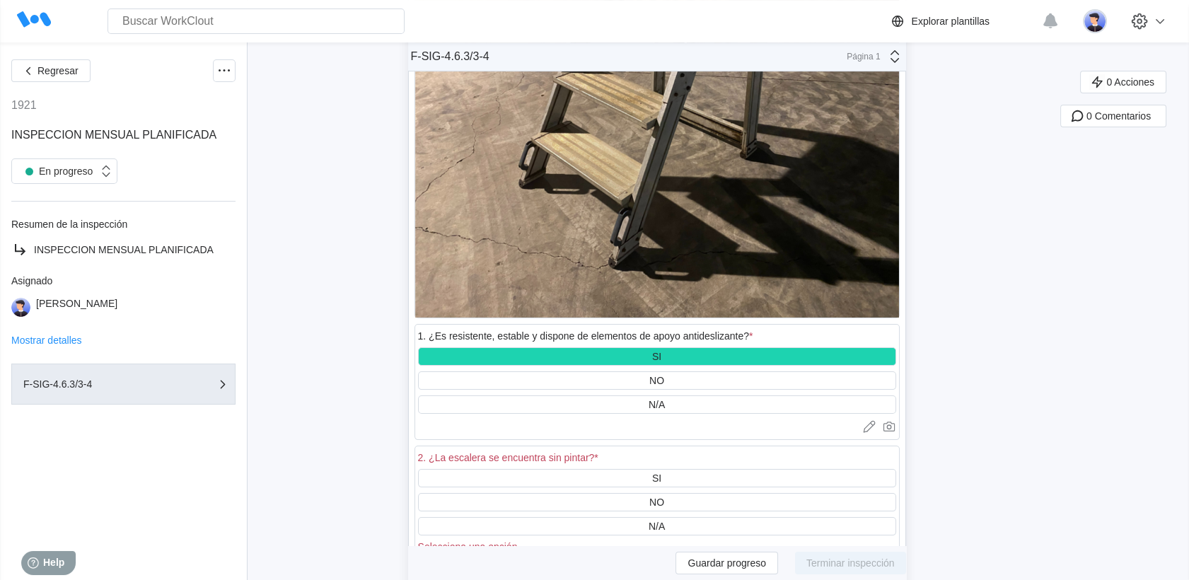
drag, startPoint x: 687, startPoint y: 359, endPoint x: 691, endPoint y: 424, distance: 64.5
click at [685, 469] on div "SI" at bounding box center [657, 478] width 478 height 18
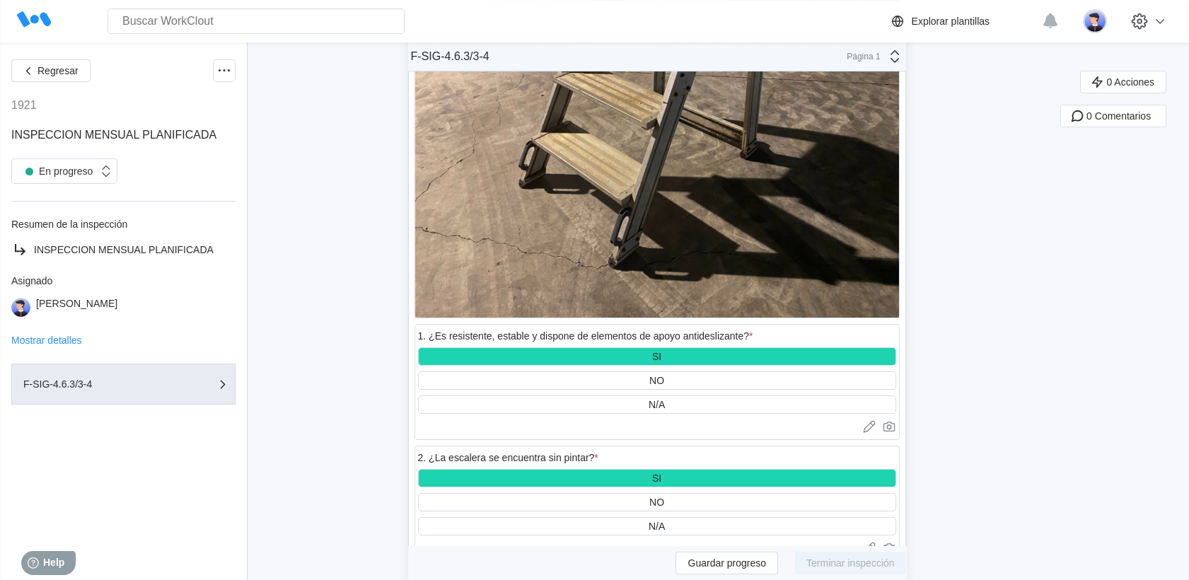
click at [674, 571] on div "3. ¿Escalones sin suciedad? *" at bounding box center [657, 581] width 478 height 20
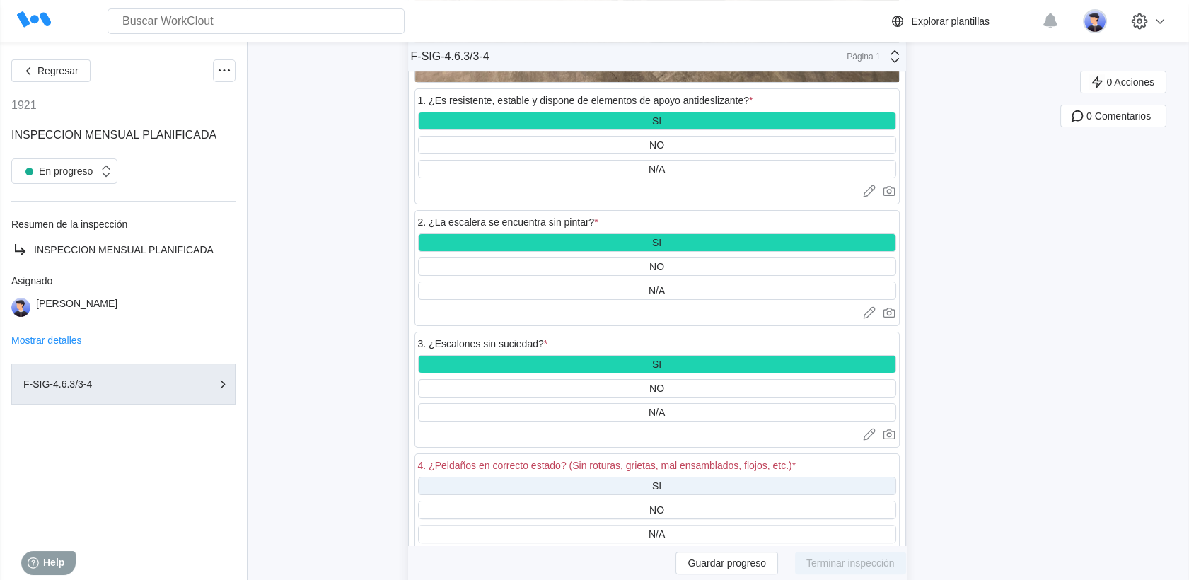
click at [673, 477] on div "SI" at bounding box center [657, 486] width 478 height 18
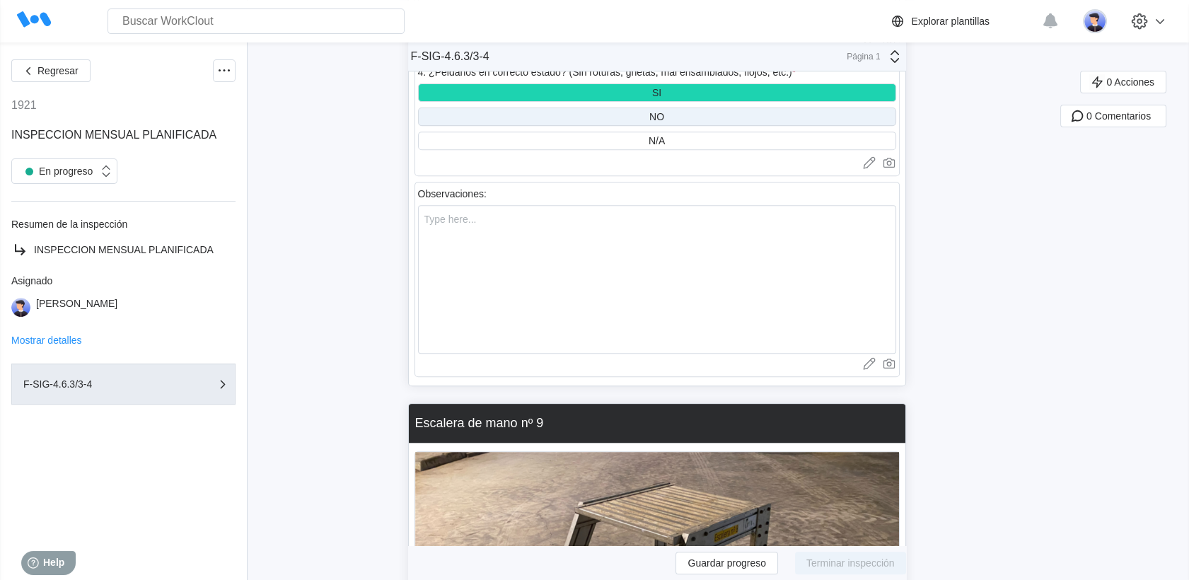
scroll to position [33802, 0]
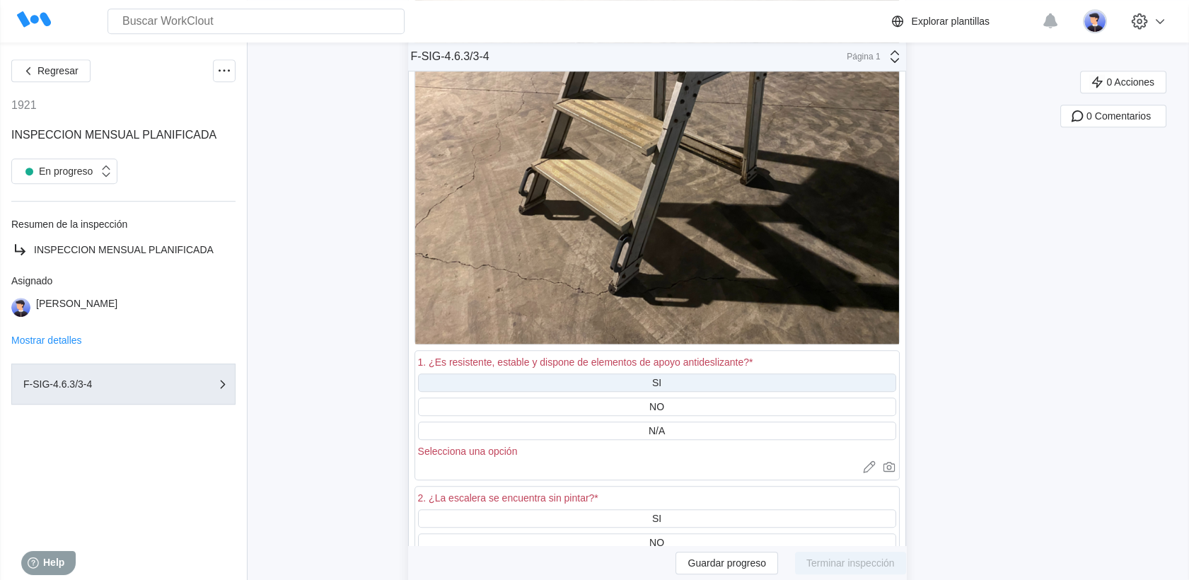
click at [662, 377] on div "SI" at bounding box center [656, 382] width 9 height 11
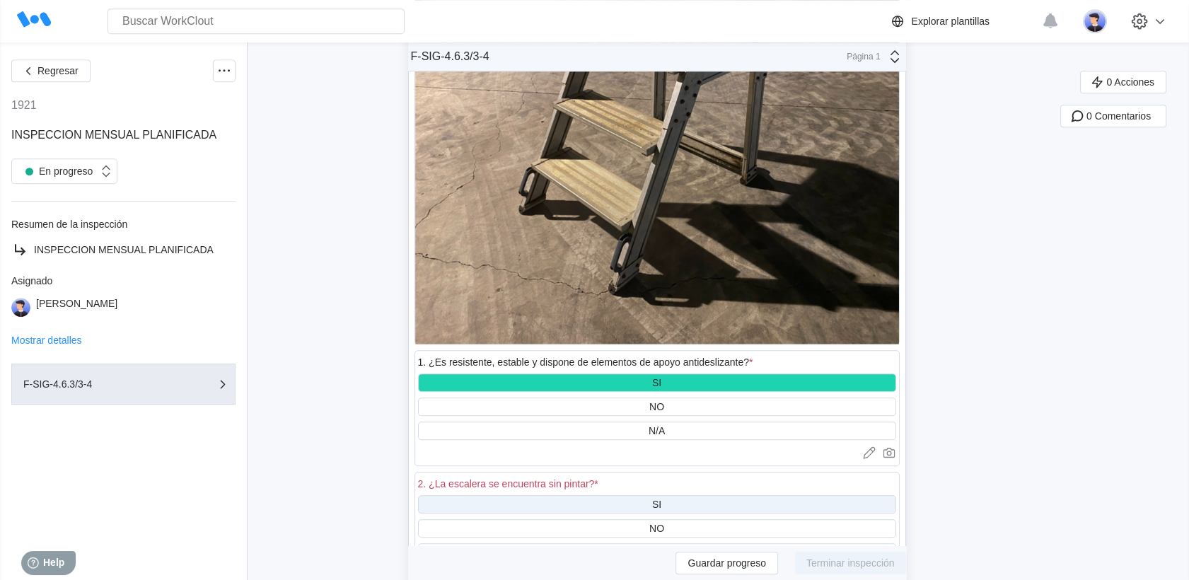
click at [666, 495] on div "SI" at bounding box center [657, 504] width 478 height 18
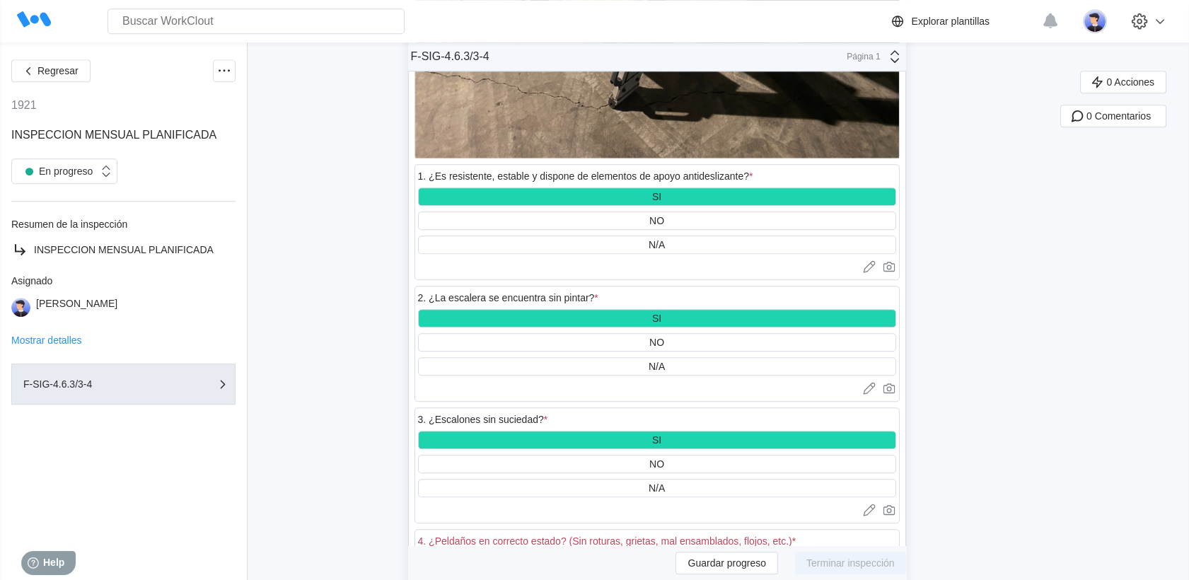
scroll to position [34195, 0]
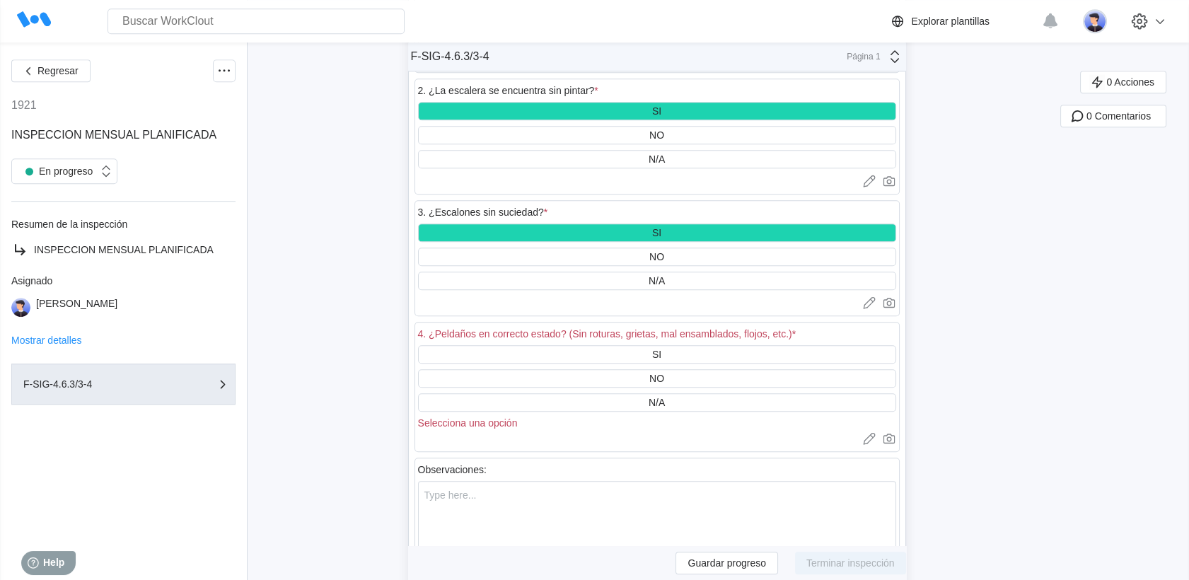
click at [658, 345] on div "SI NO N/A Selecciona una opción" at bounding box center [657, 386] width 478 height 83
click at [659, 349] on div "SI" at bounding box center [656, 354] width 9 height 11
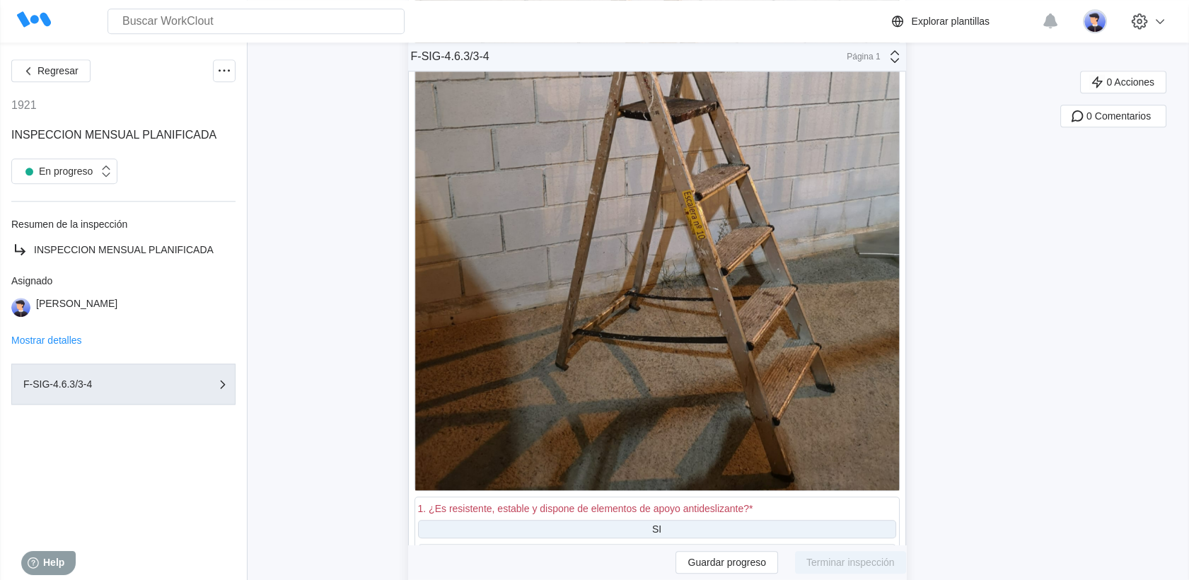
scroll to position [35138, 0]
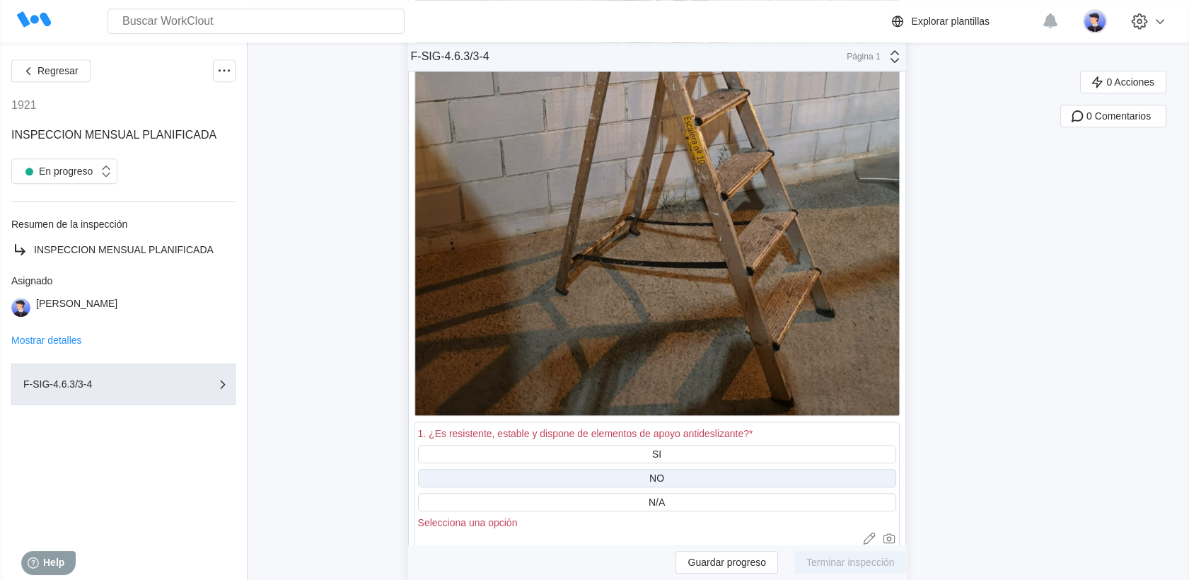
click at [651, 445] on div "SI" at bounding box center [657, 454] width 478 height 18
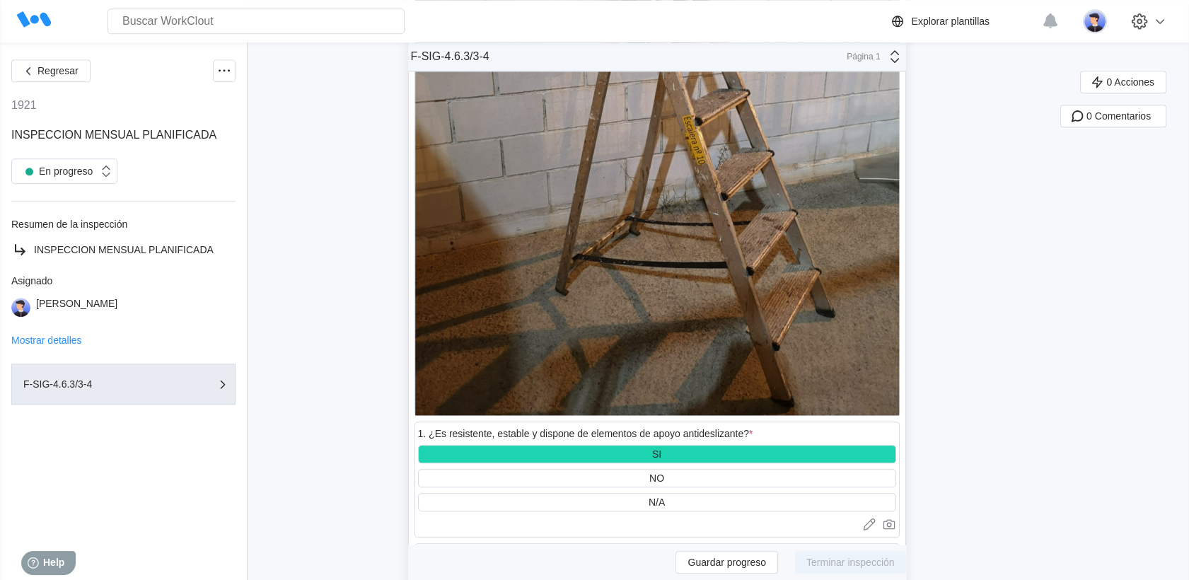
click at [651, 567] on div "SI" at bounding box center [657, 576] width 478 height 18
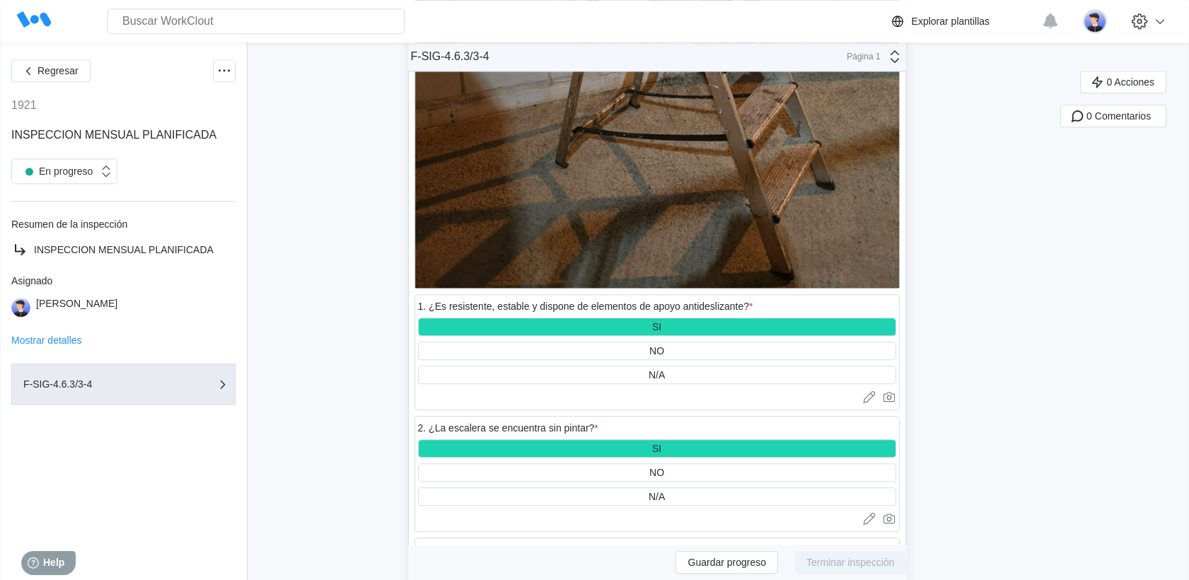
scroll to position [35374, 0]
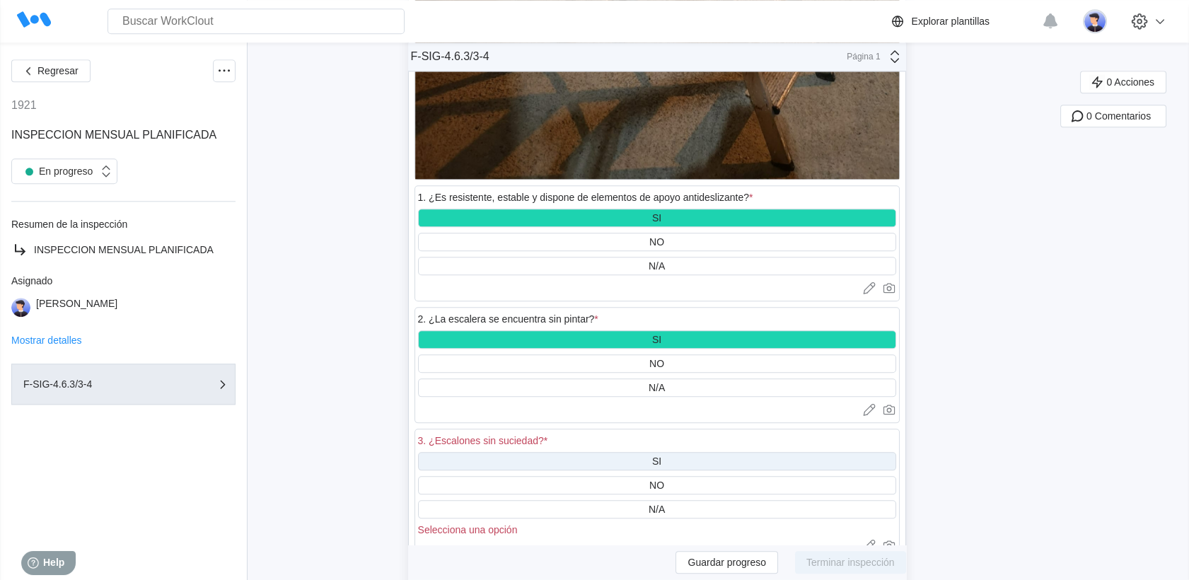
click at [643, 452] on div "SI" at bounding box center [657, 461] width 478 height 18
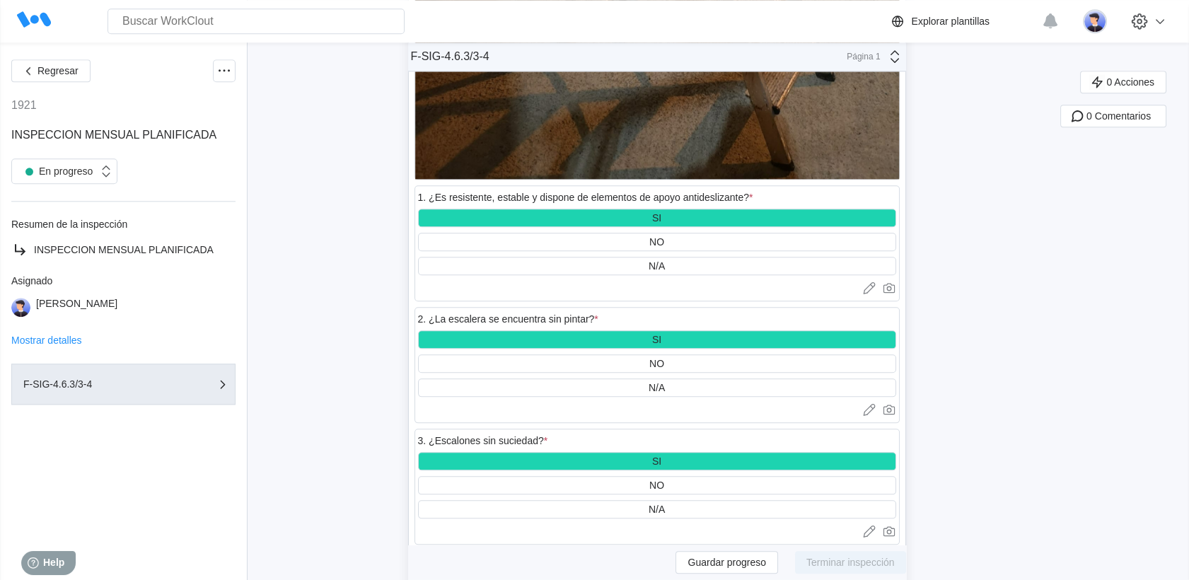
click at [640, 574] on div "SI" at bounding box center [657, 583] width 478 height 18
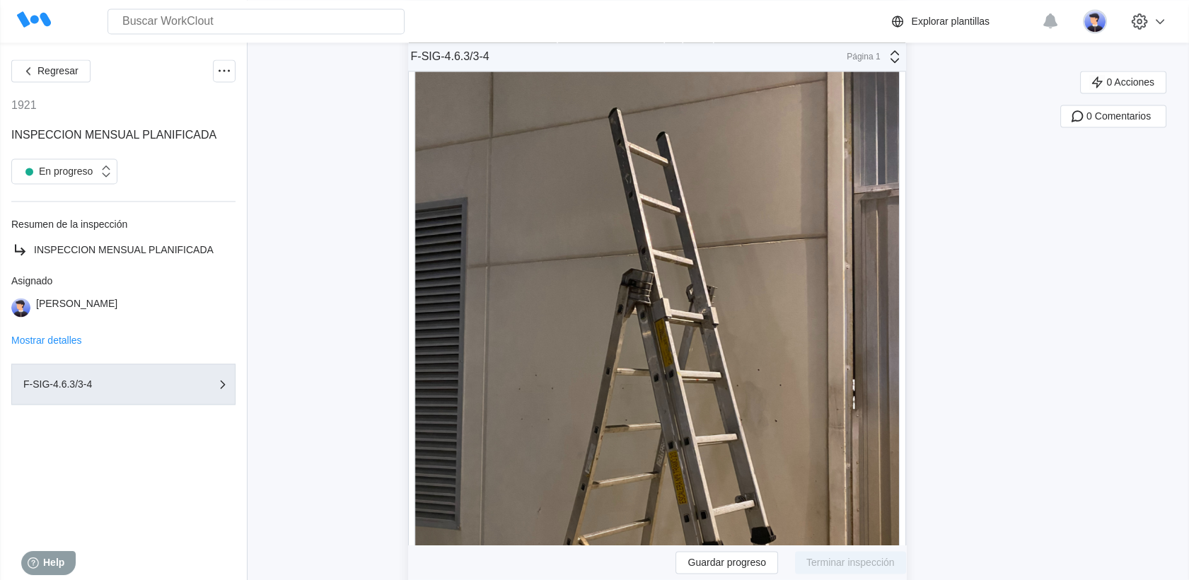
scroll to position [36632, 0]
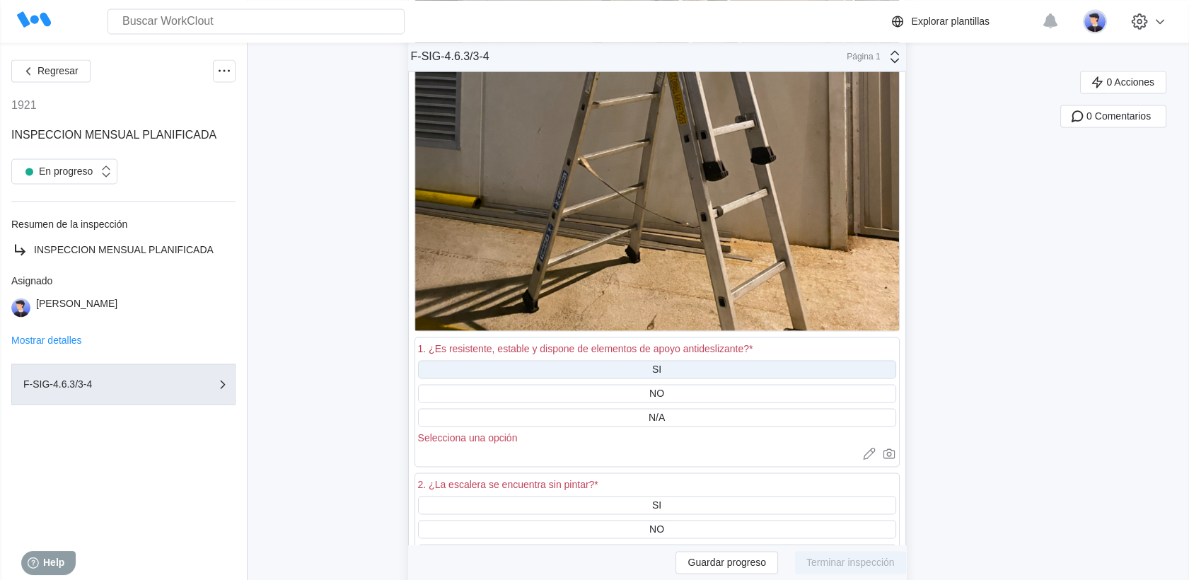
click at [618, 360] on div "SI" at bounding box center [657, 369] width 478 height 18
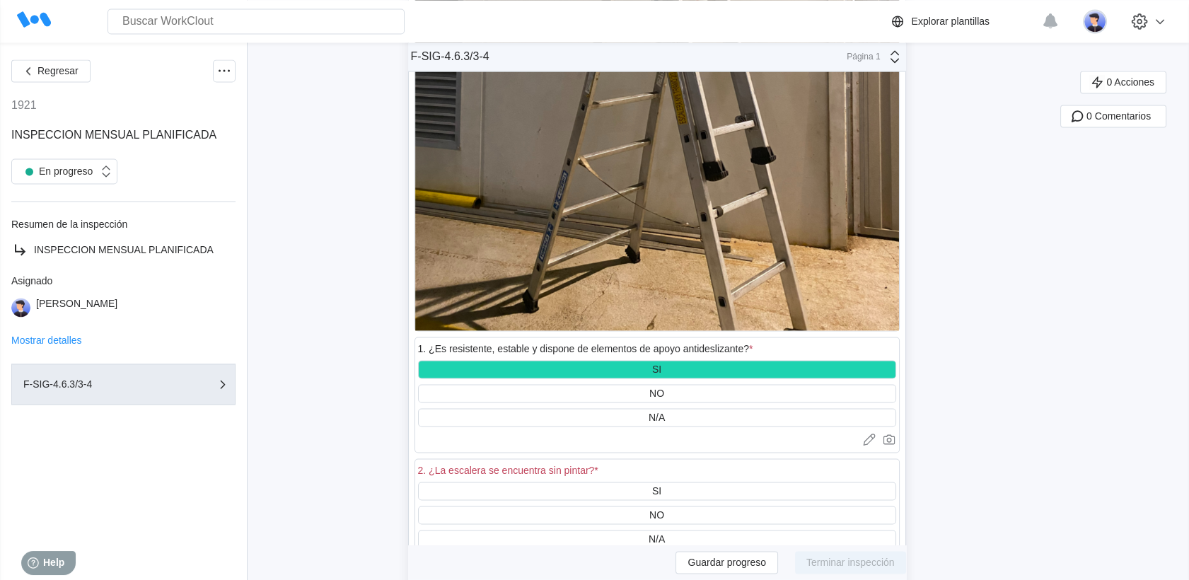
drag, startPoint x: 627, startPoint y: 366, endPoint x: 645, endPoint y: 425, distance: 62.2
click at [628, 482] on div "SI" at bounding box center [657, 491] width 478 height 18
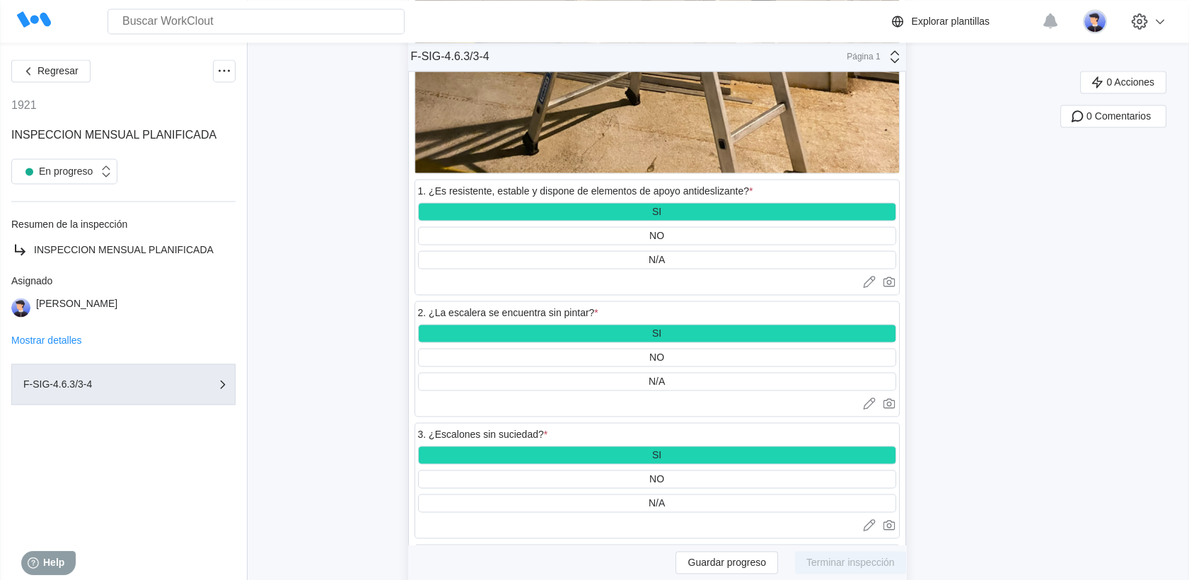
click at [648, 567] on div "SI" at bounding box center [657, 576] width 478 height 18
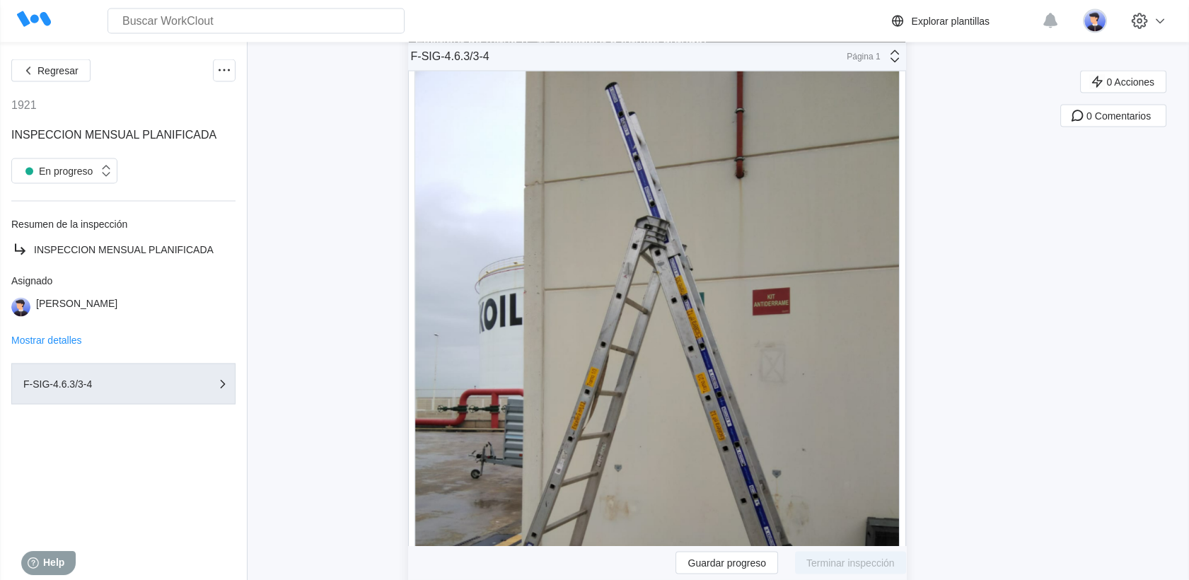
scroll to position [37890, 0]
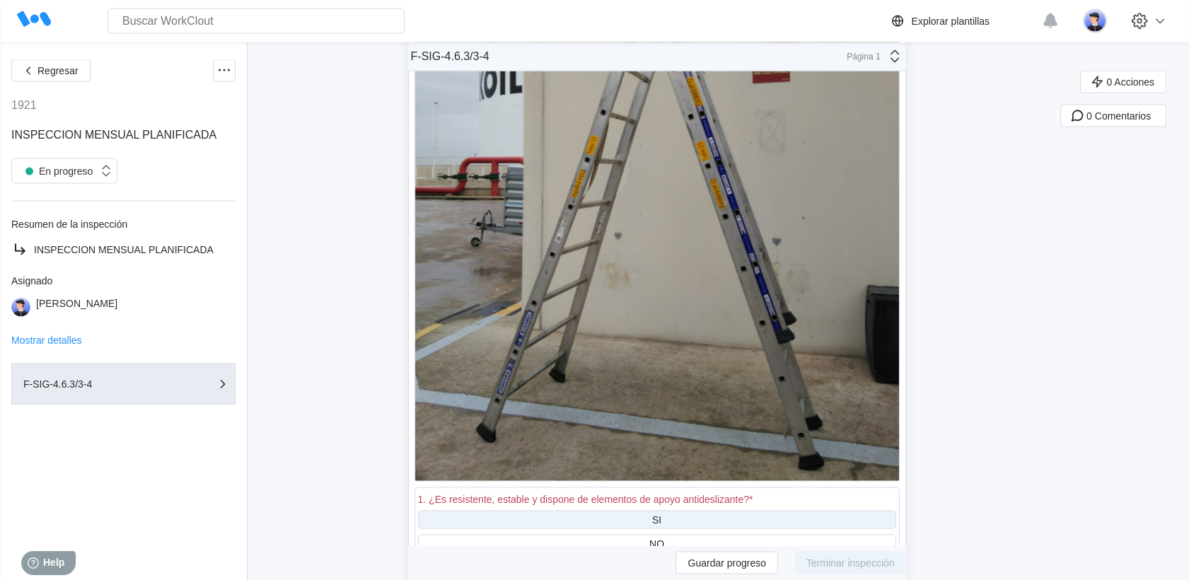
click at [624, 491] on div "1. ¿Es resistente, estable y dispone de elementos de apoyo antideslizante? *" at bounding box center [657, 501] width 478 height 20
click at [616, 511] on div "SI" at bounding box center [657, 520] width 478 height 18
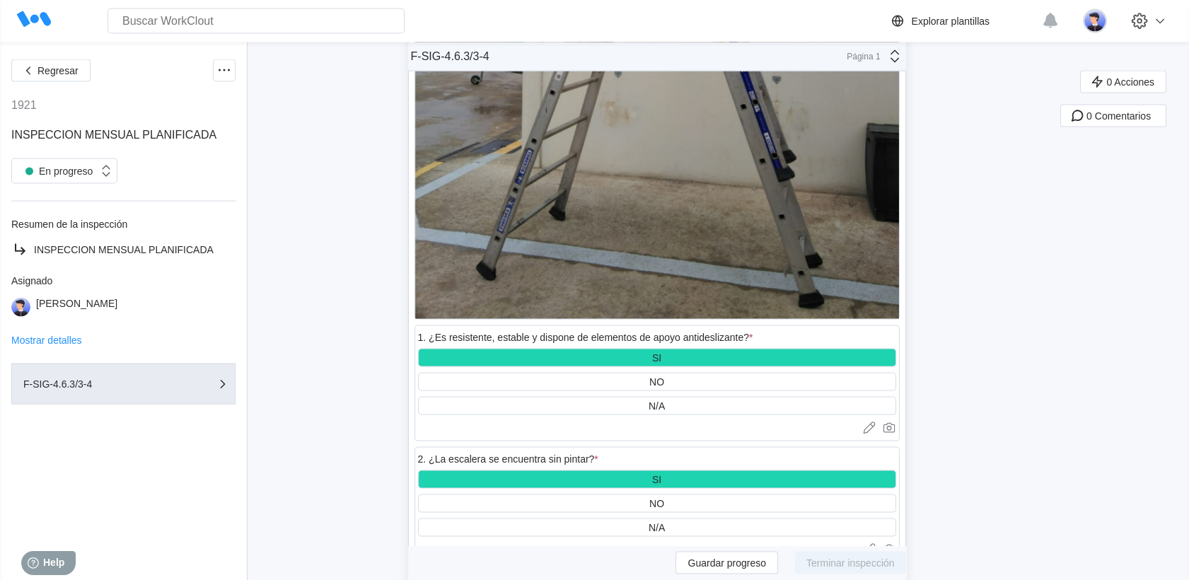
scroll to position [38125, 0]
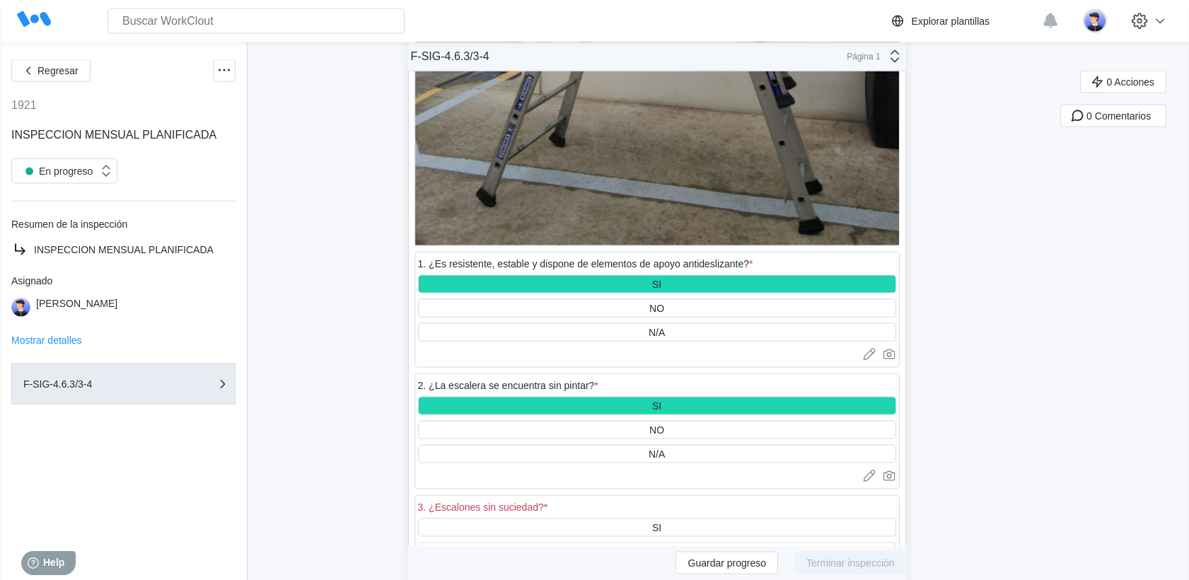
click at [630, 499] on div "3. ¿Escalones sin suciedad? *" at bounding box center [657, 509] width 478 height 20
click at [634, 519] on div "SI" at bounding box center [657, 528] width 478 height 18
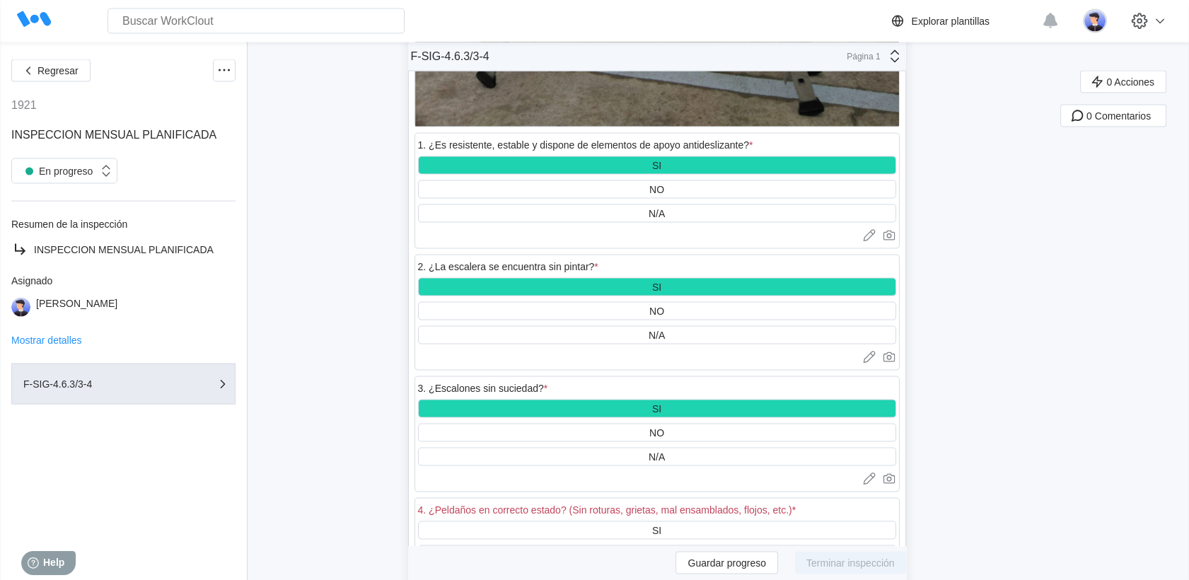
scroll to position [38361, 0]
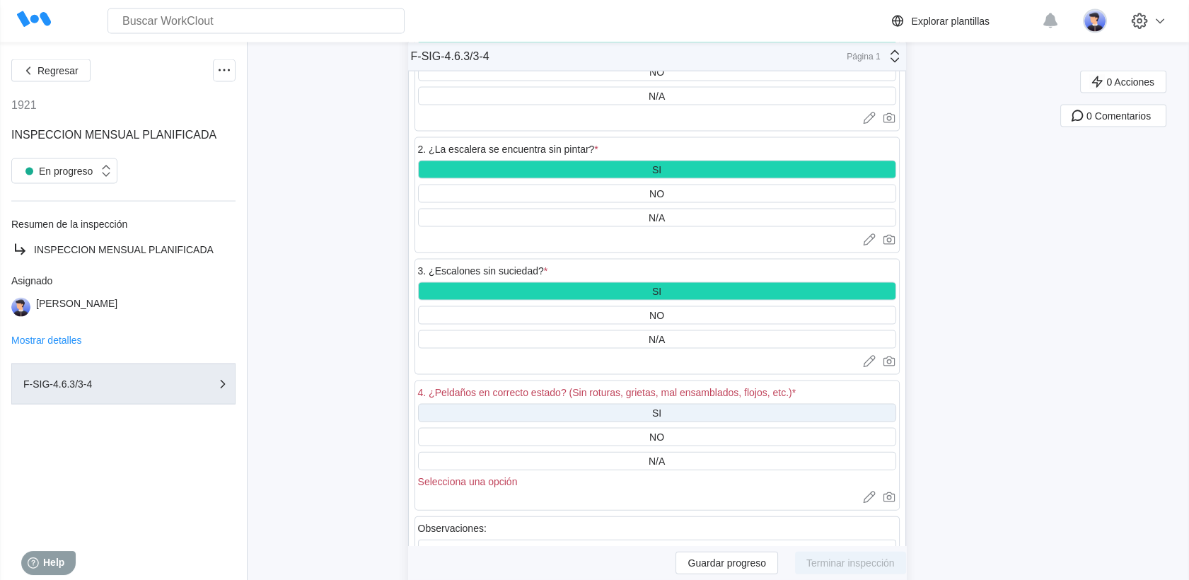
click at [662, 408] on div "SI" at bounding box center [656, 413] width 9 height 11
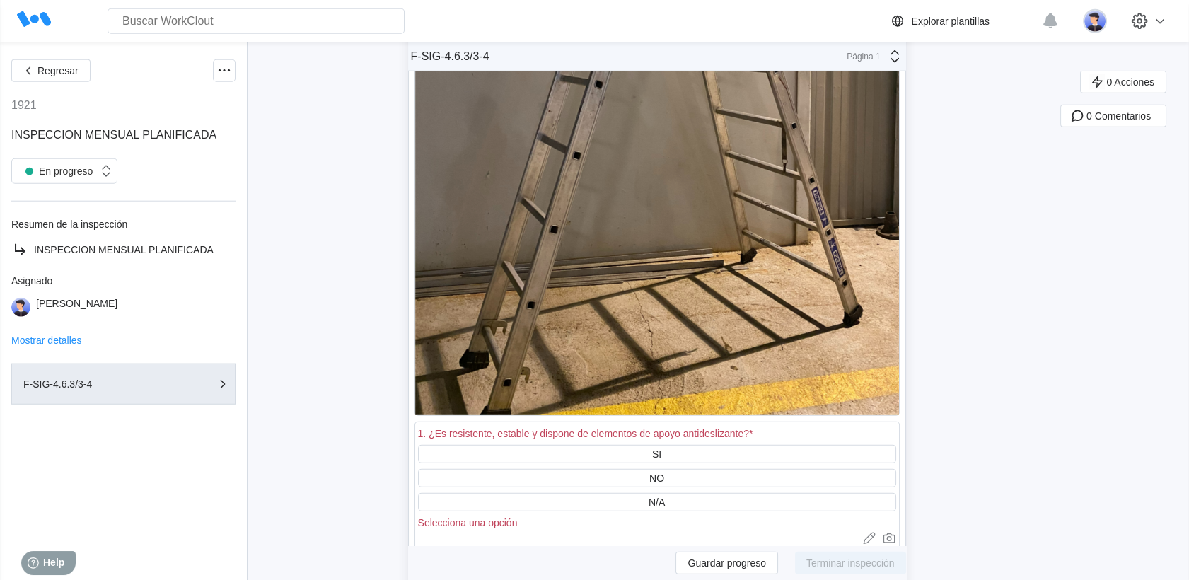
scroll to position [39462, 0]
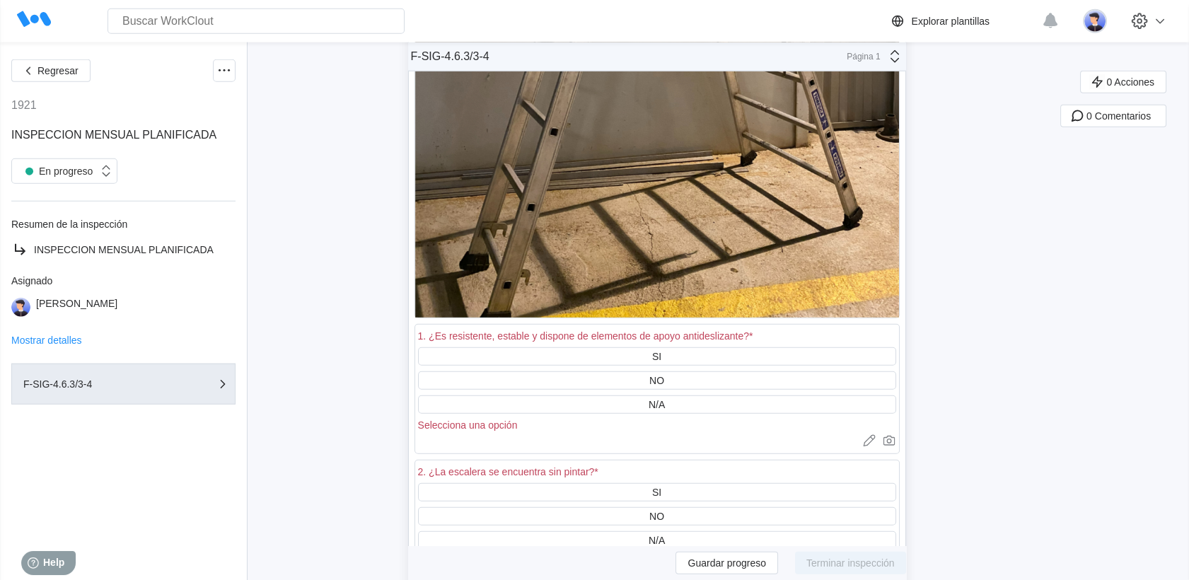
click at [685, 347] on div "SI NO N/A Selecciona una opción" at bounding box center [657, 388] width 478 height 83
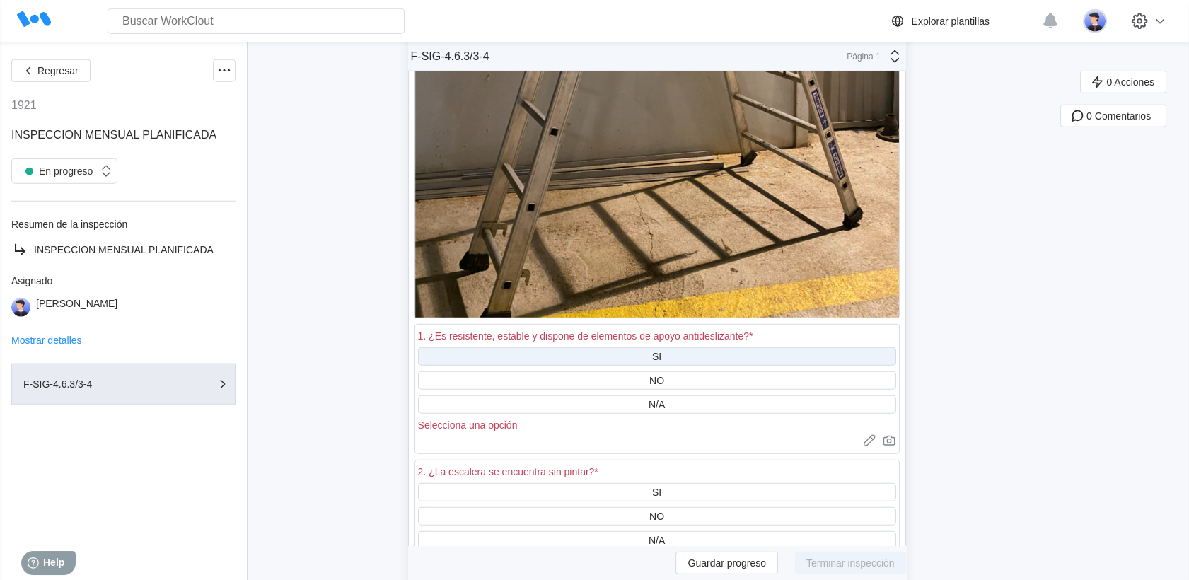
click at [685, 347] on div "SI" at bounding box center [657, 356] width 478 height 18
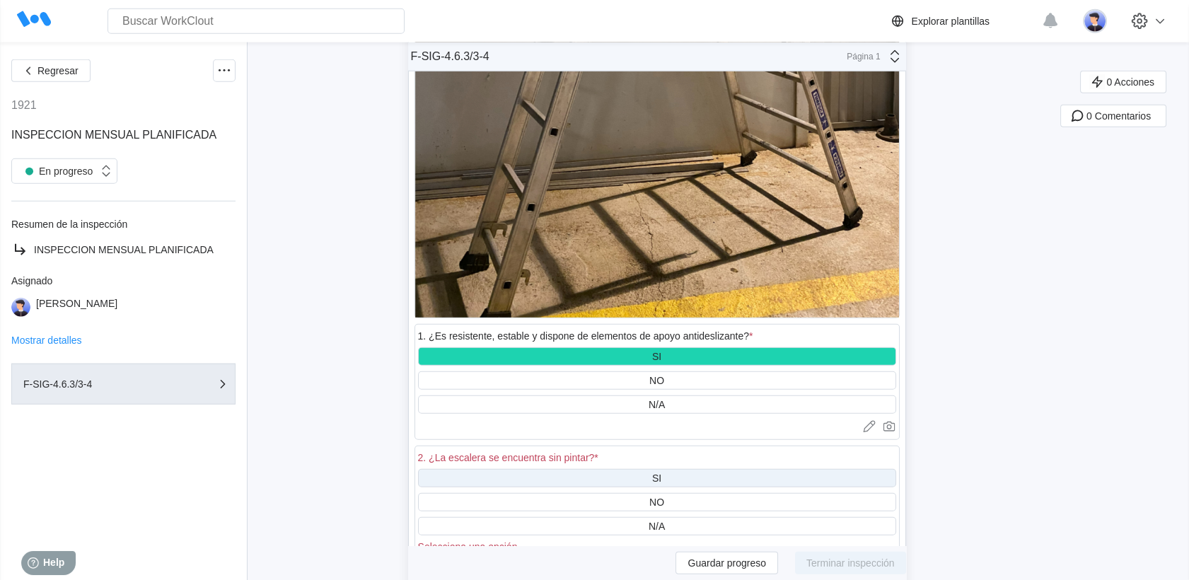
click at [662, 473] on div "SI" at bounding box center [656, 478] width 9 height 11
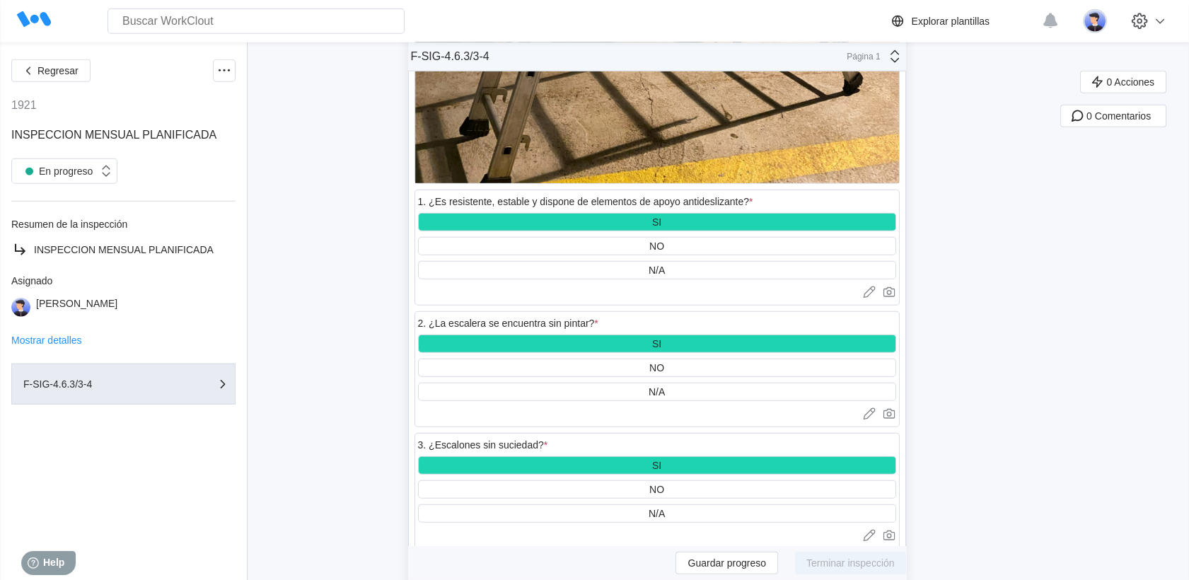
scroll to position [39776, 0]
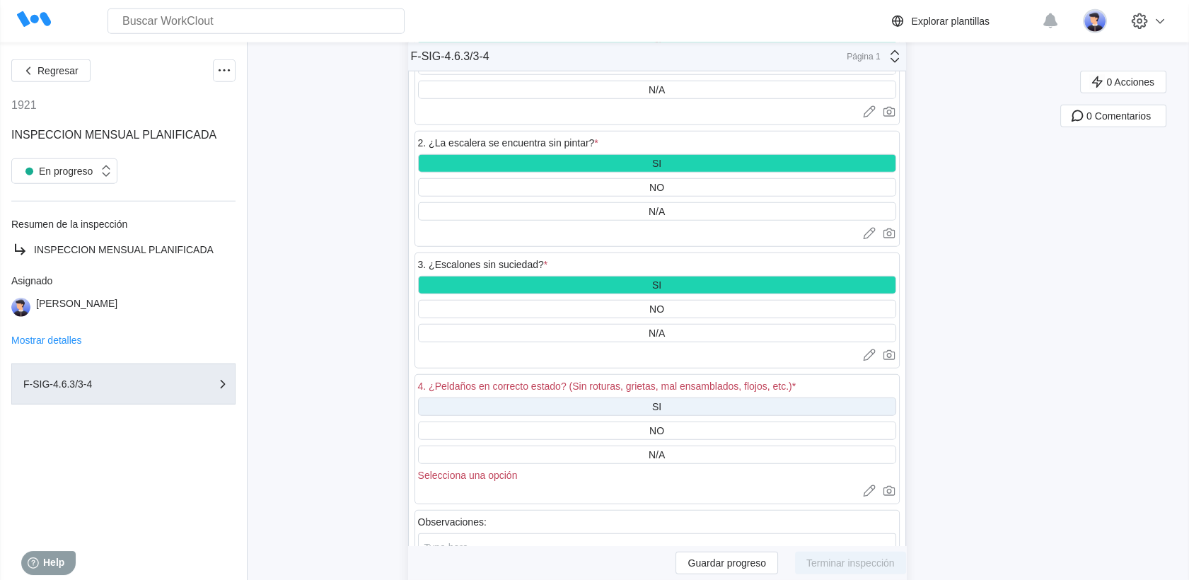
click at [628, 398] on div "SI" at bounding box center [657, 407] width 478 height 18
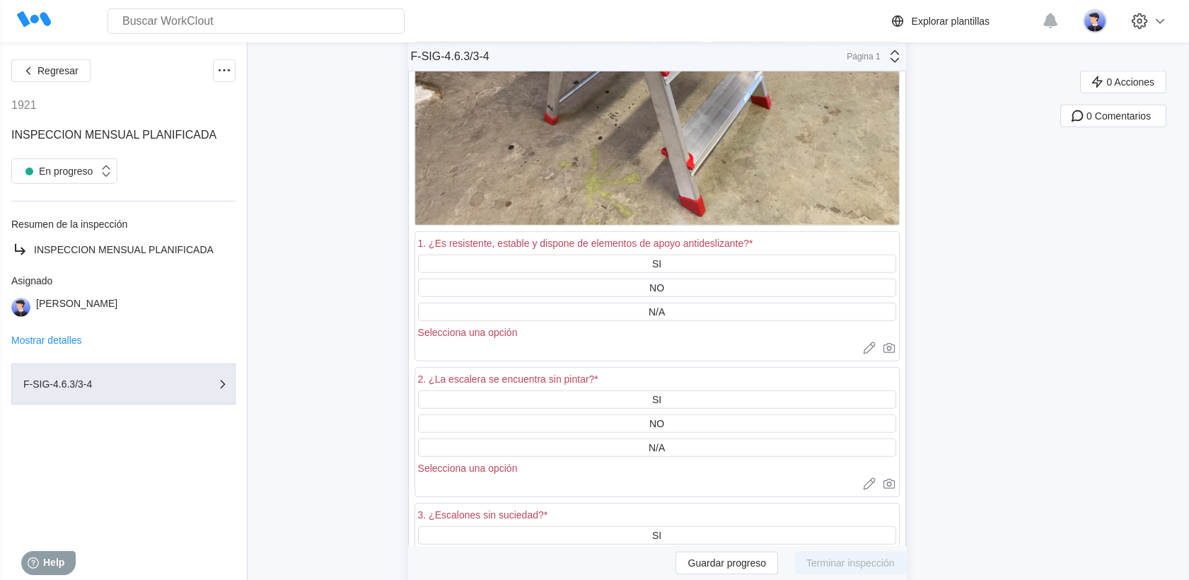
scroll to position [40719, 0]
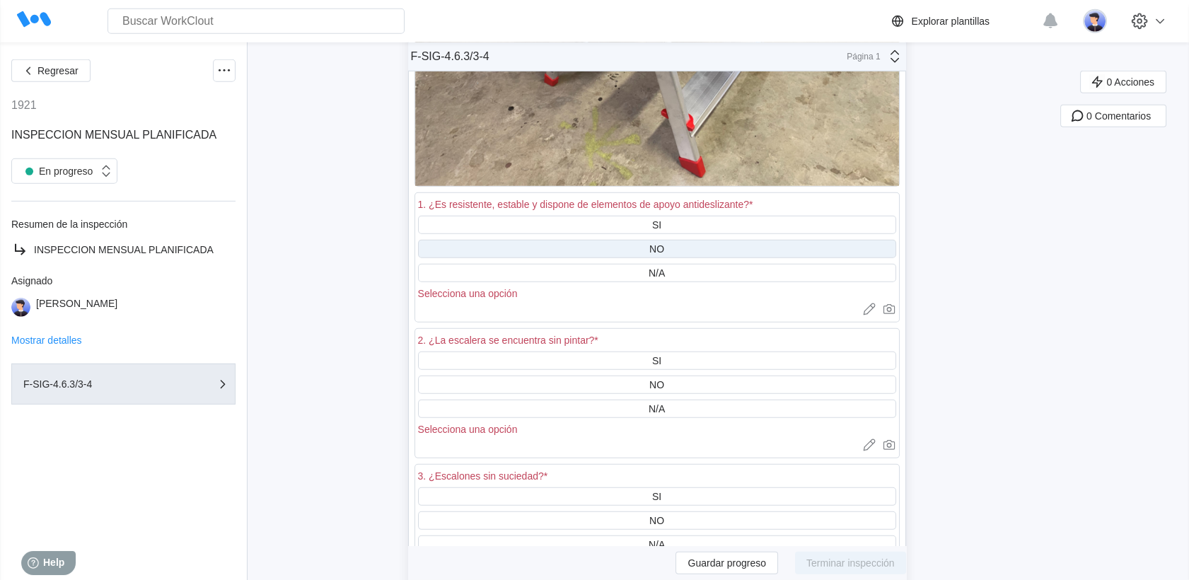
click at [641, 216] on div "SI" at bounding box center [657, 225] width 478 height 18
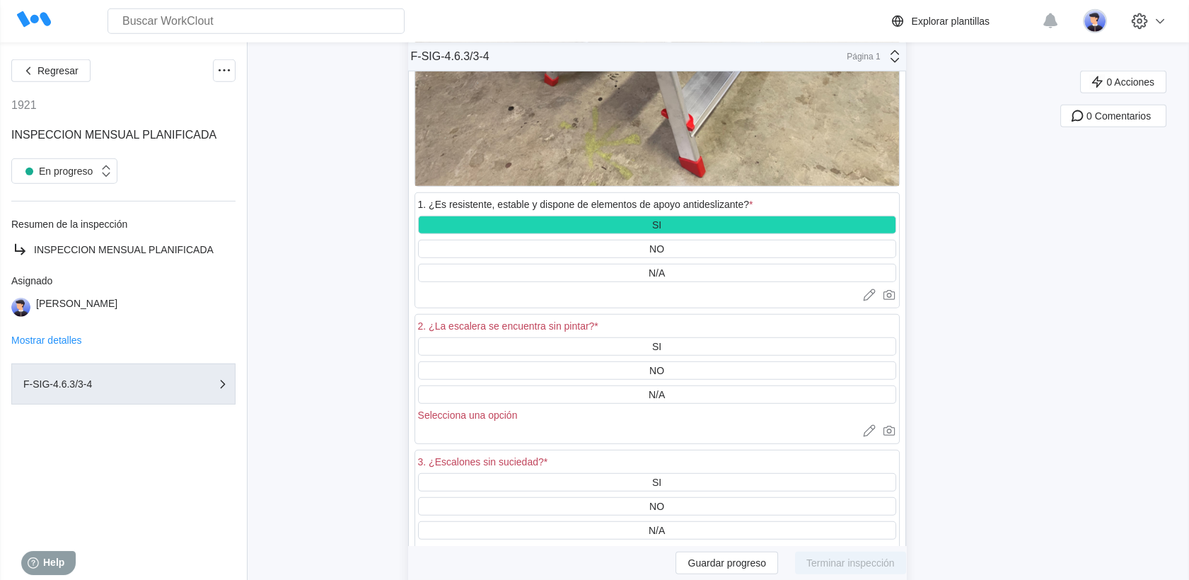
click at [640, 318] on div "2. ¿La escalera se encuentra sin pintar? *" at bounding box center [657, 328] width 478 height 20
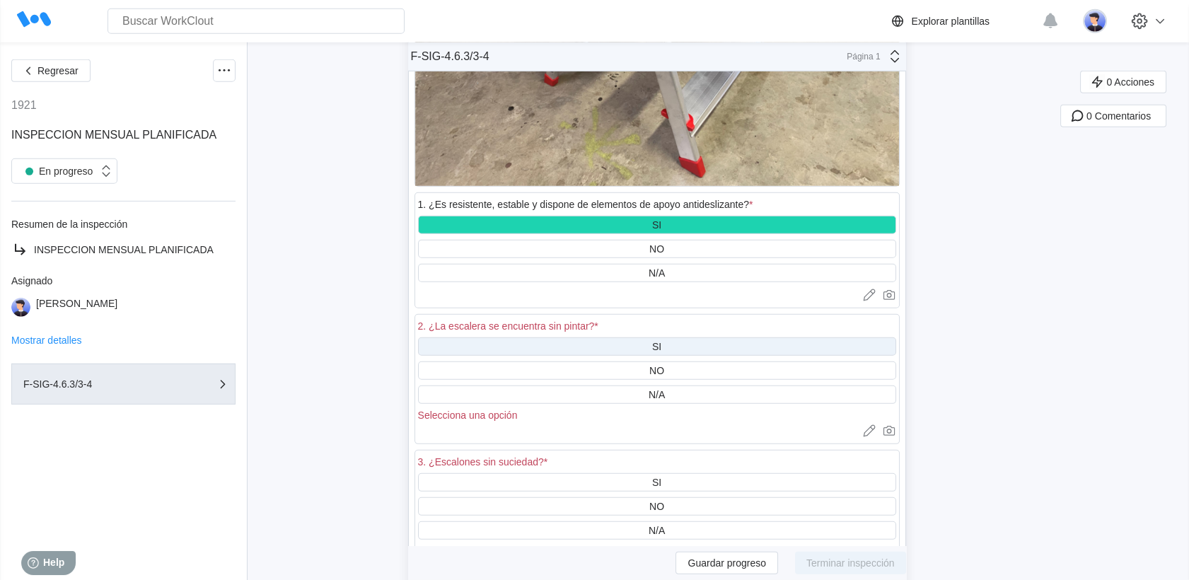
click at [644, 337] on div "SI" at bounding box center [657, 346] width 478 height 18
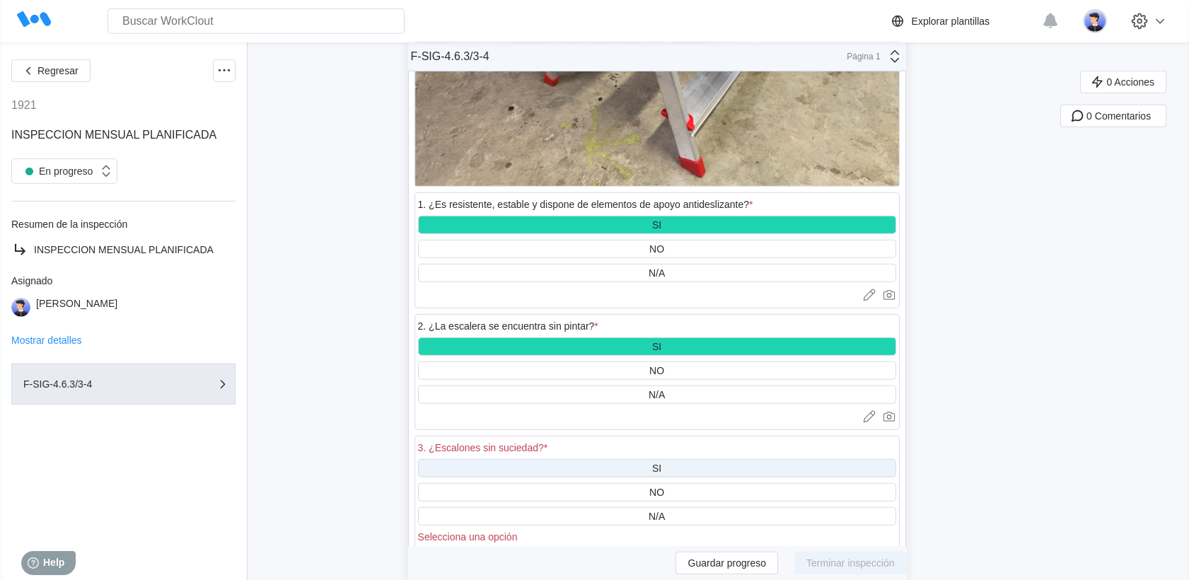
drag, startPoint x: 640, startPoint y: 331, endPoint x: 637, endPoint y: 337, distance: 7.3
click at [640, 459] on div "SI" at bounding box center [657, 468] width 478 height 18
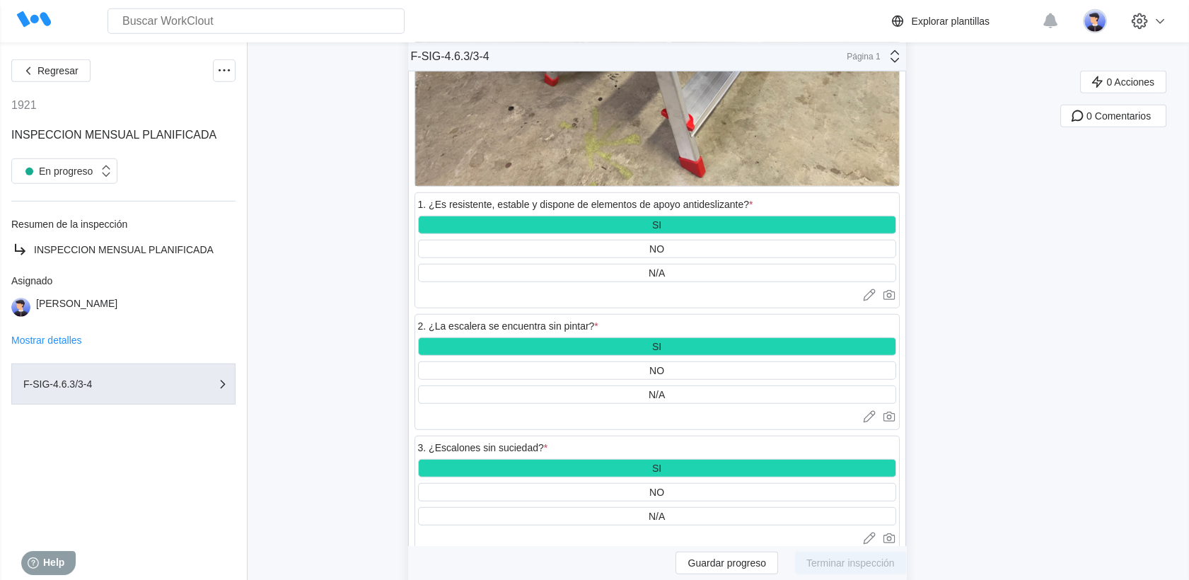
click at [611, 579] on div "SI" at bounding box center [657, 590] width 478 height 18
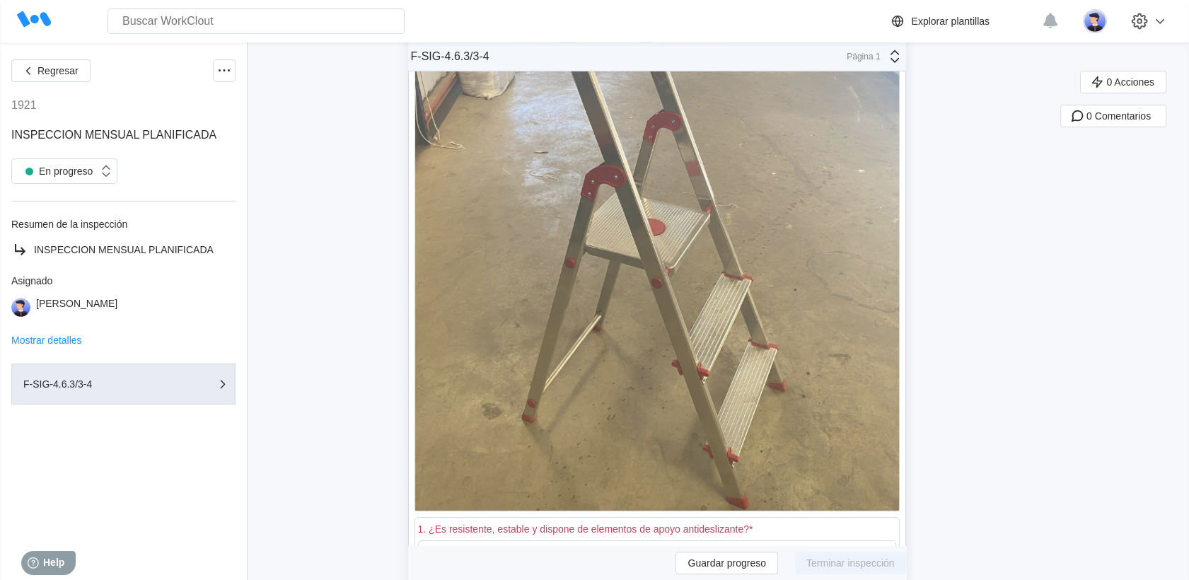
scroll to position [41977, 0]
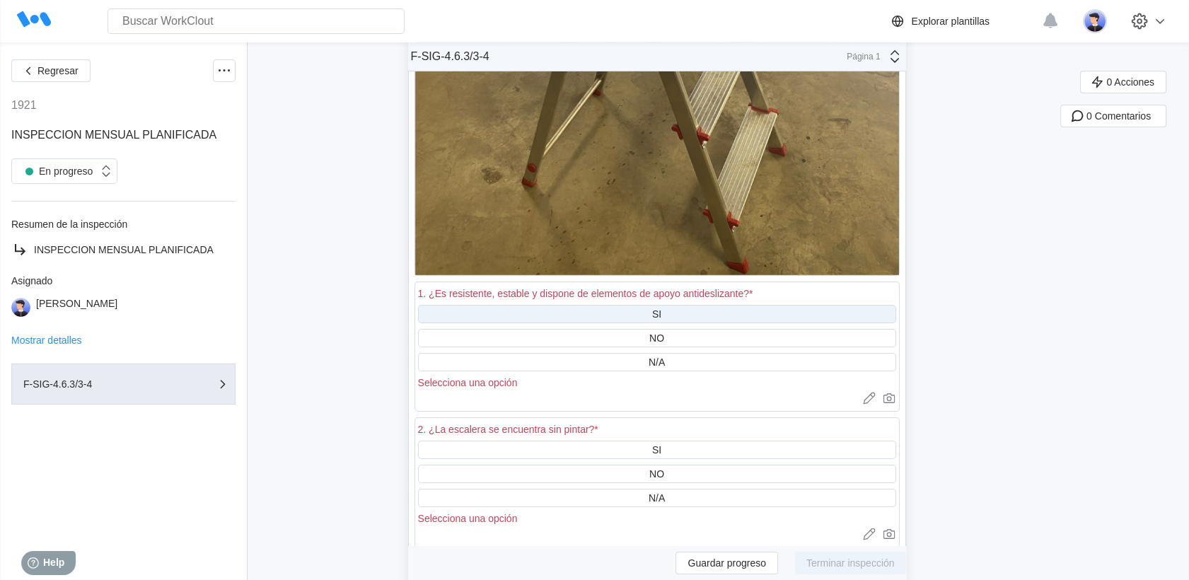
click at [642, 305] on div "SI" at bounding box center [657, 314] width 478 height 18
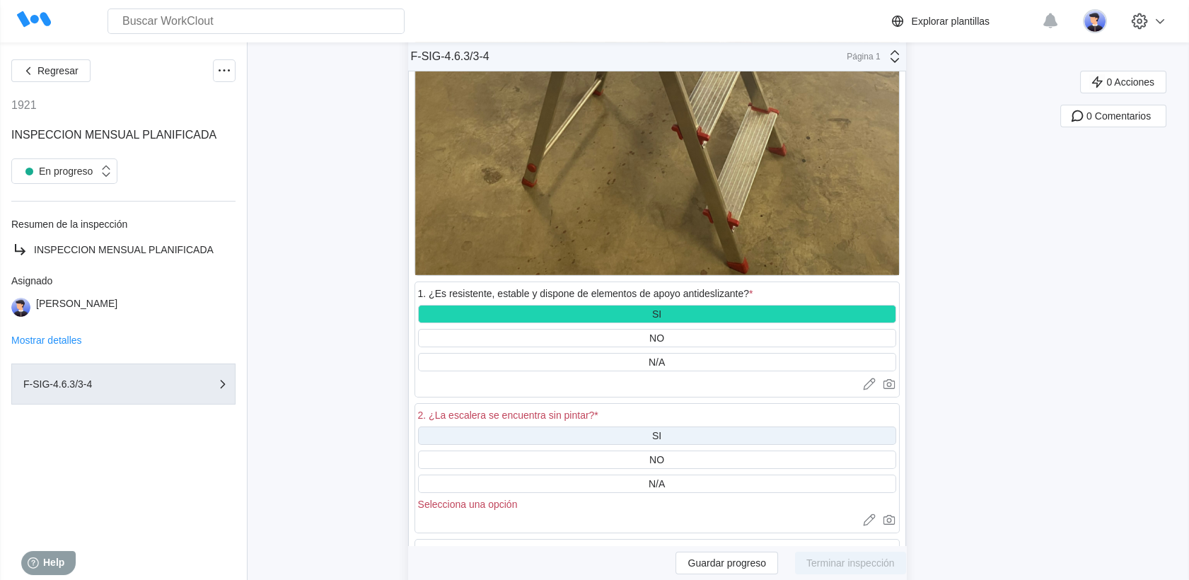
click at [640, 427] on div "SI" at bounding box center [657, 436] width 478 height 18
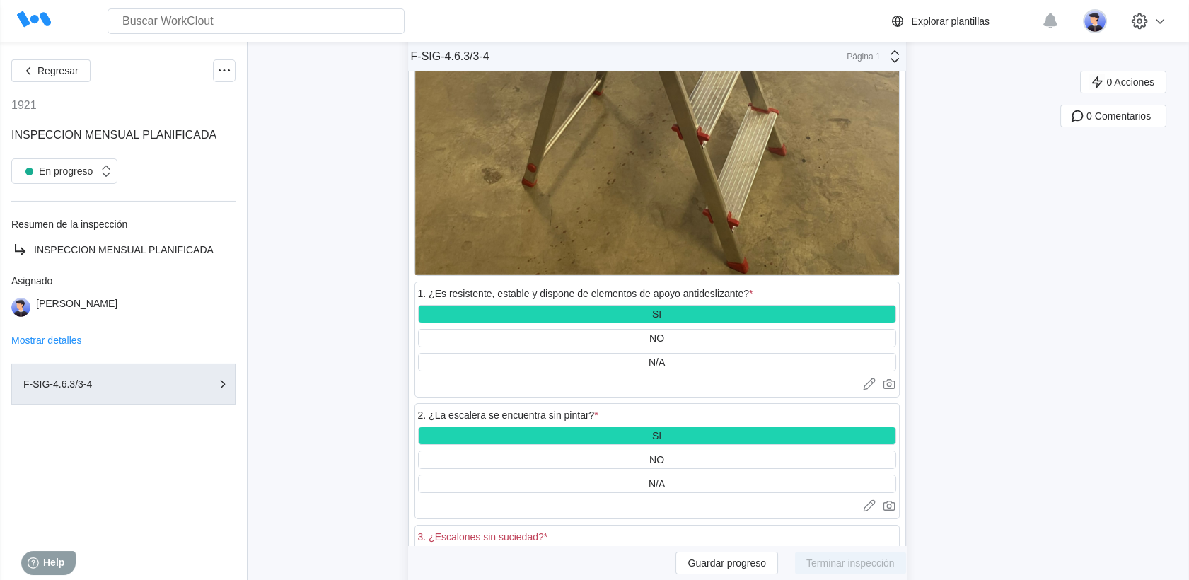
click at [628, 548] on div "SI" at bounding box center [657, 557] width 478 height 18
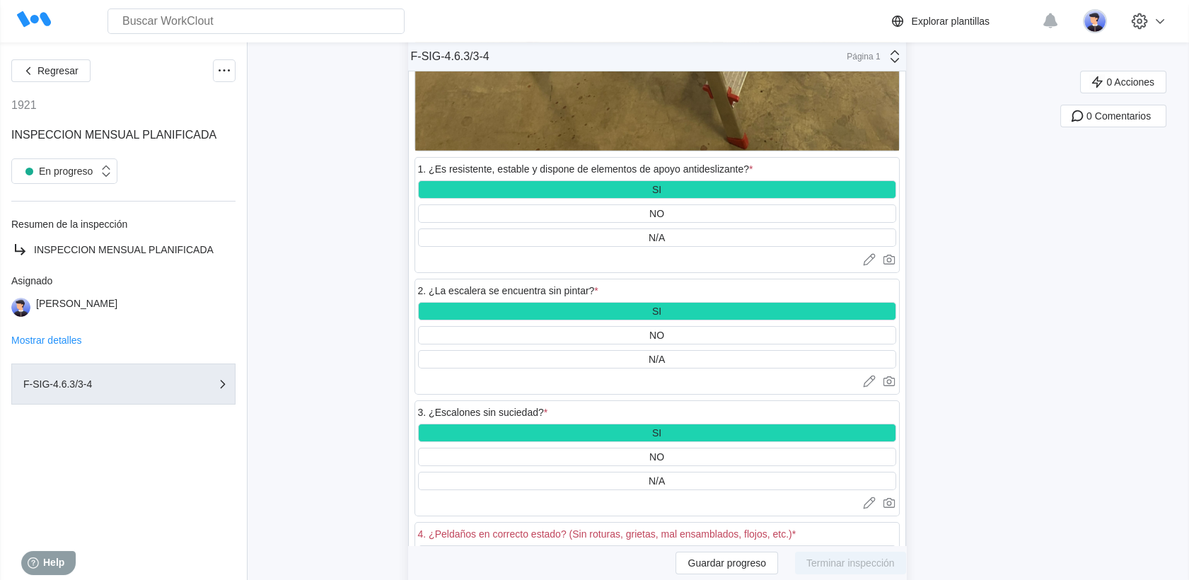
scroll to position [42213, 0]
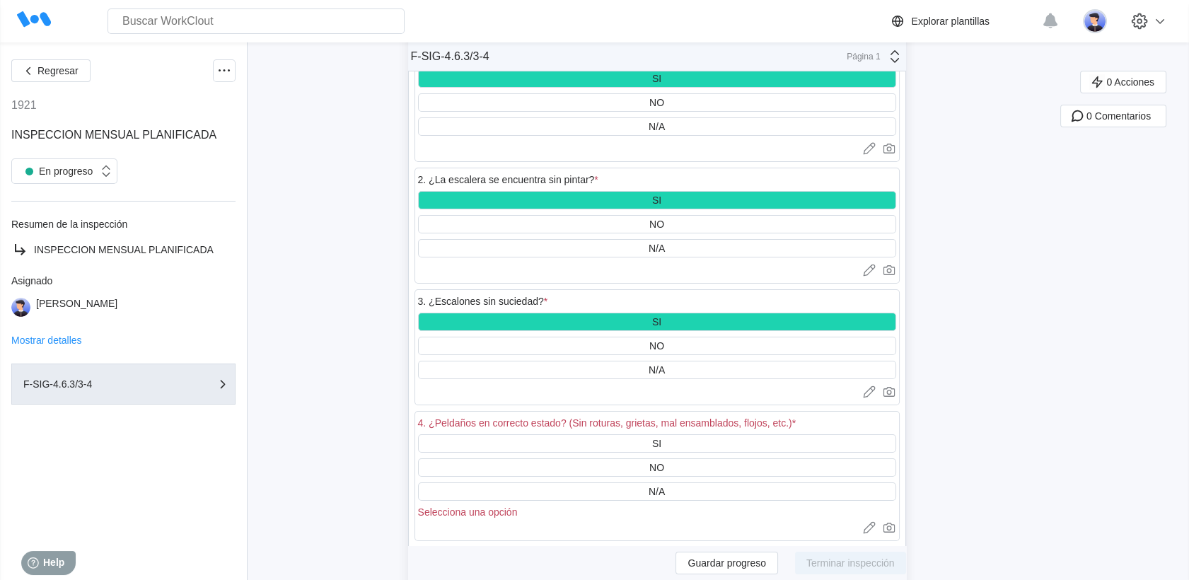
click at [634, 434] on div "SI NO N/A Selecciona una opción" at bounding box center [657, 475] width 478 height 83
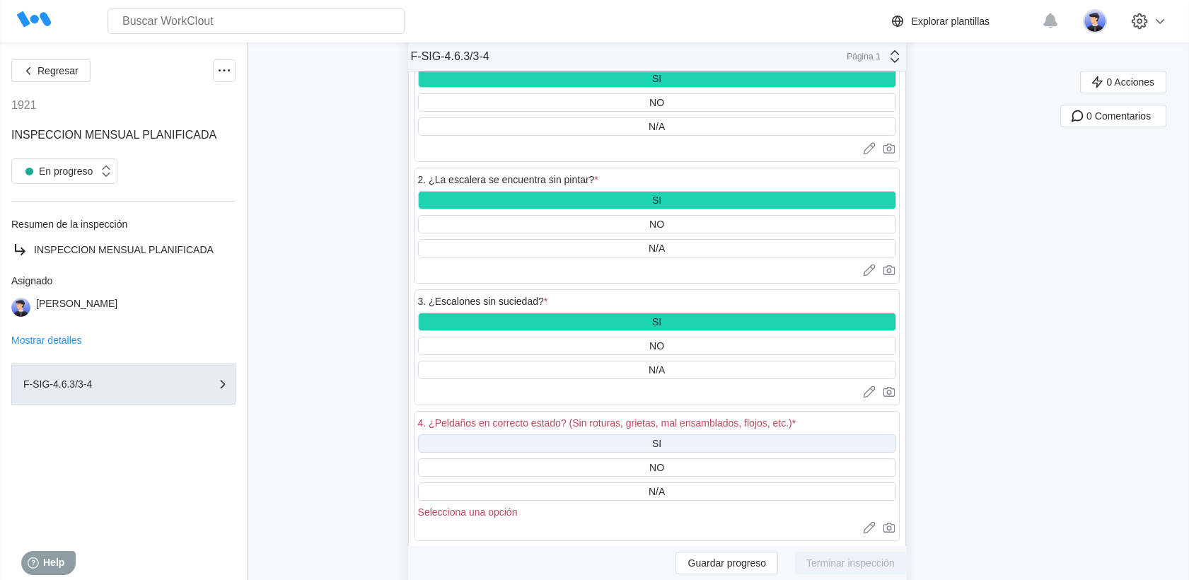
click at [632, 434] on div "SI" at bounding box center [657, 443] width 478 height 18
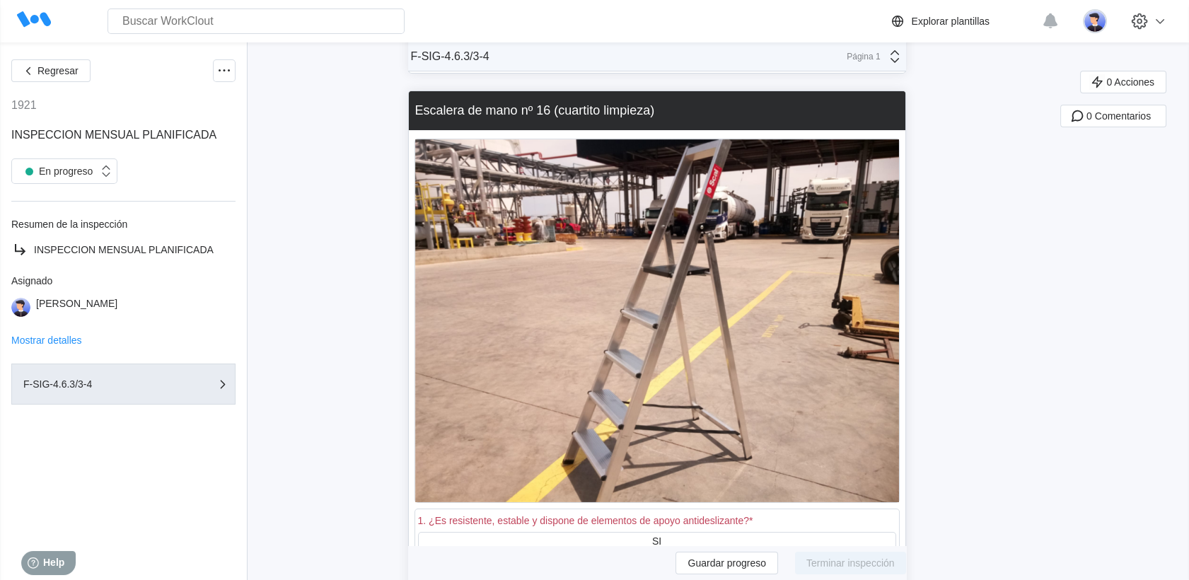
scroll to position [42999, 0]
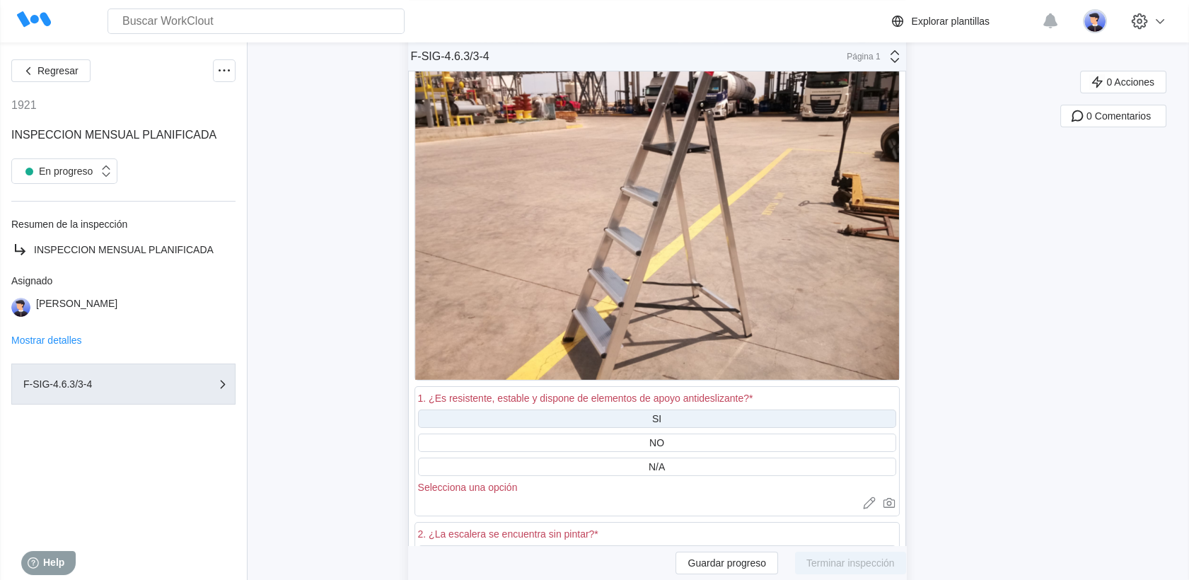
click at [638, 410] on div "SI" at bounding box center [657, 419] width 478 height 18
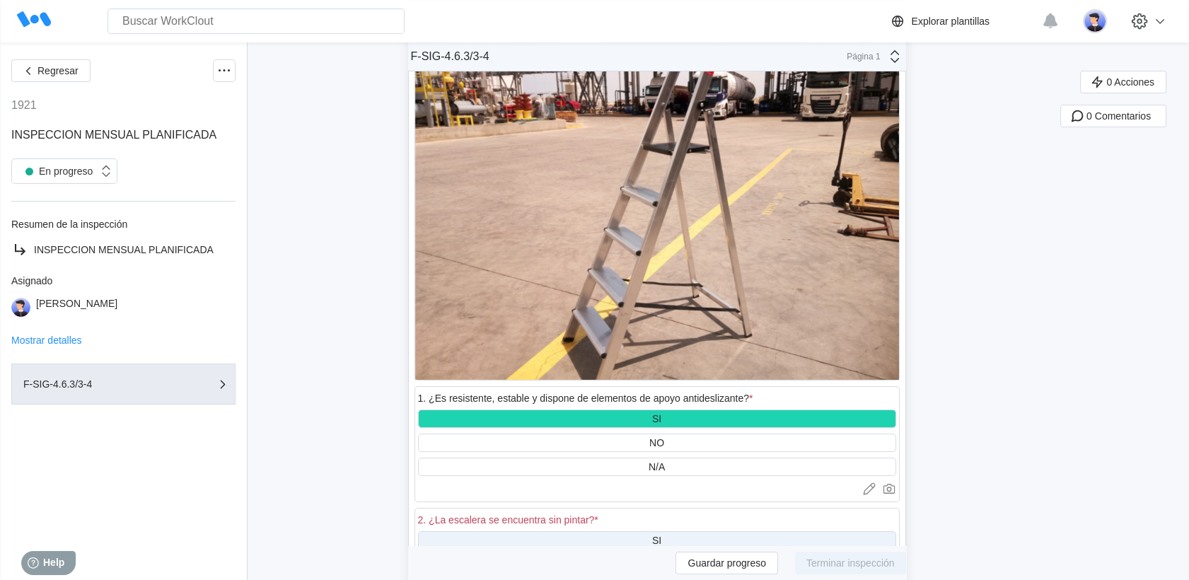
click at [637, 508] on div "2. ¿La escalera se encuentra sin pintar? * SI NO N/A Selecciona una opción Carg…" at bounding box center [657, 573] width 485 height 130
click at [642, 531] on div "SI" at bounding box center [657, 540] width 478 height 18
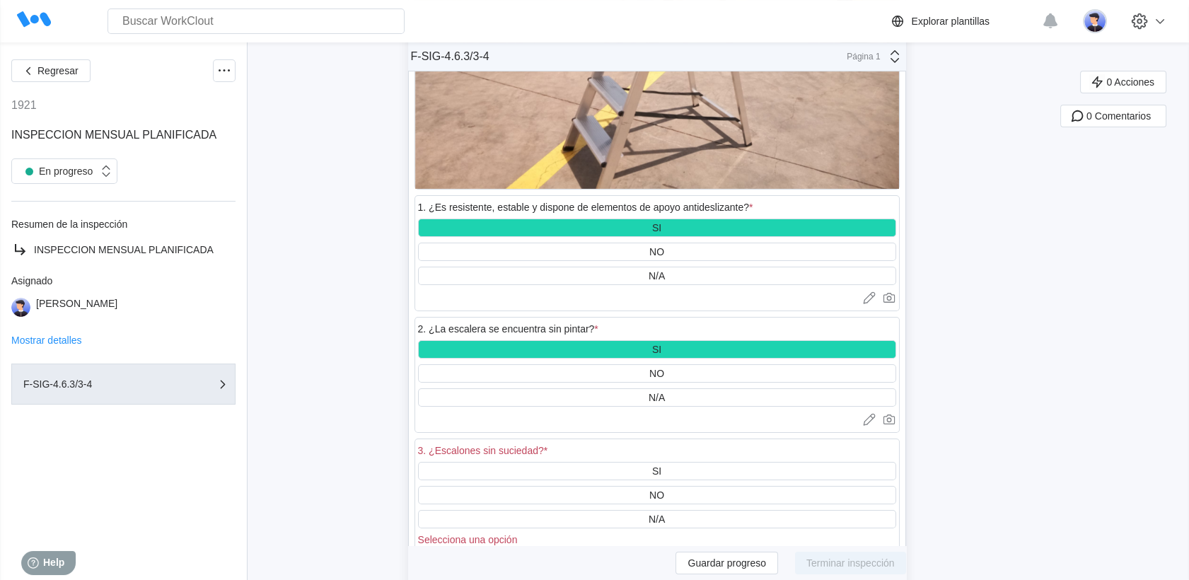
scroll to position [43314, 0]
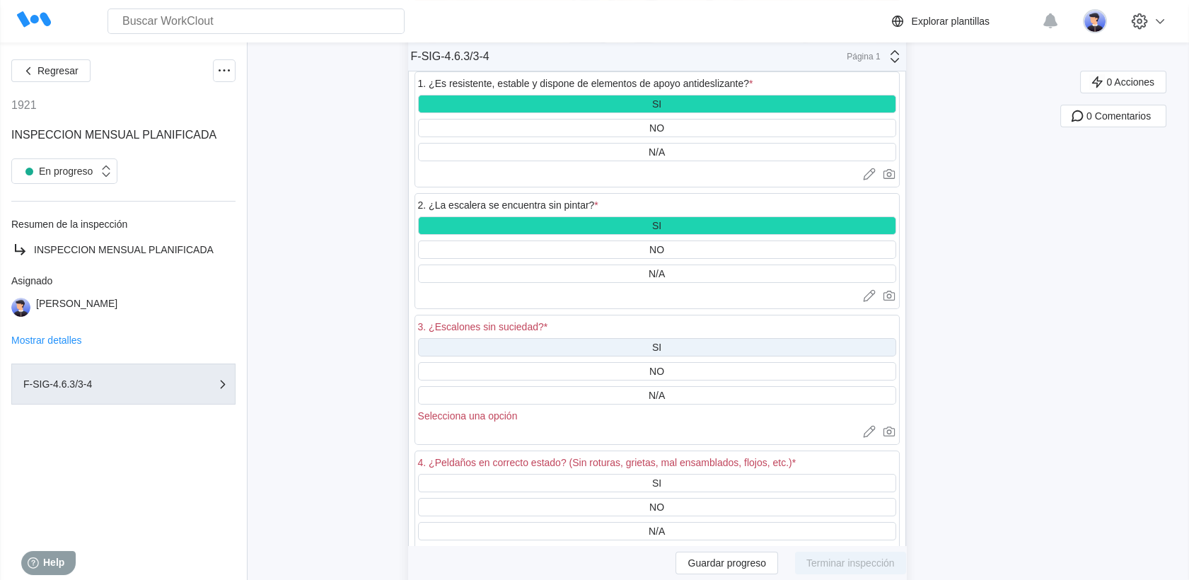
click at [664, 338] on div "SI" at bounding box center [657, 347] width 478 height 18
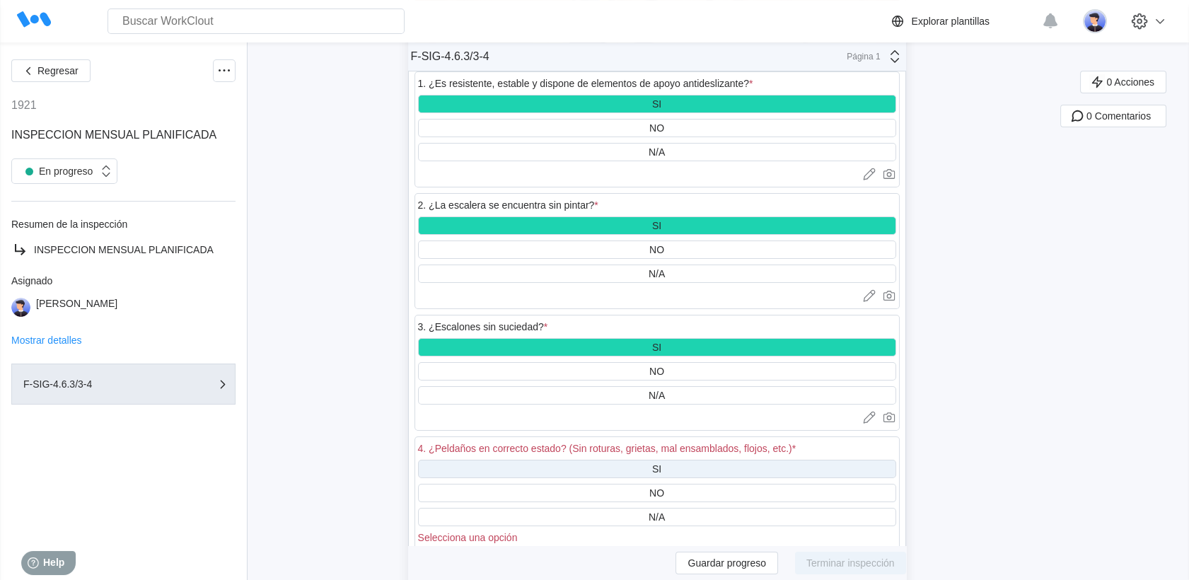
click at [657, 460] on div "SI" at bounding box center [657, 469] width 478 height 18
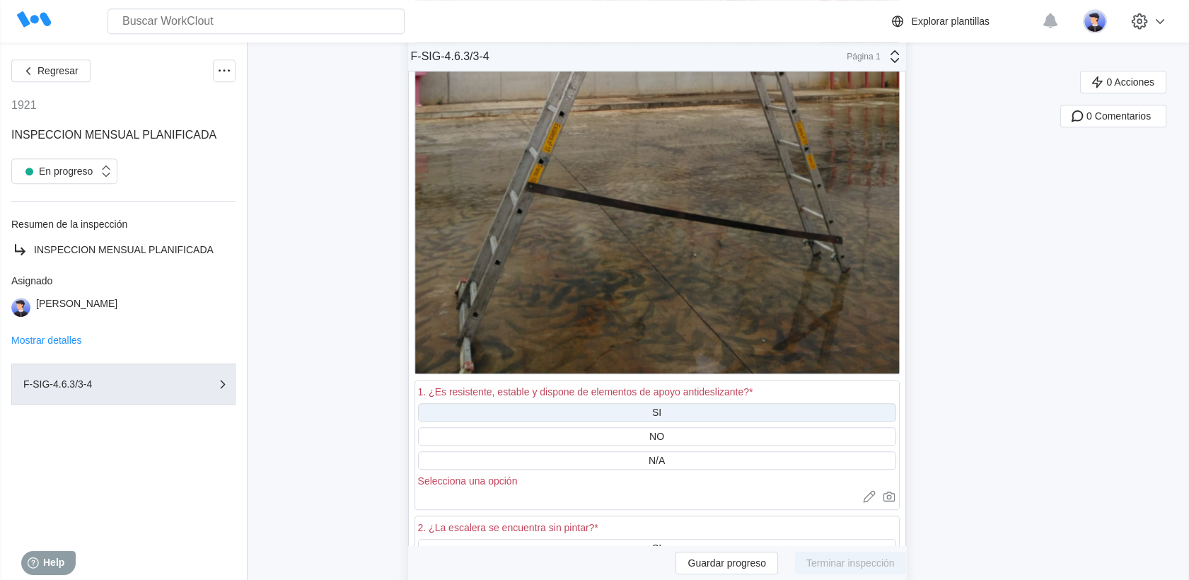
scroll to position [44414, 0]
click at [637, 403] on div "SI" at bounding box center [657, 412] width 478 height 18
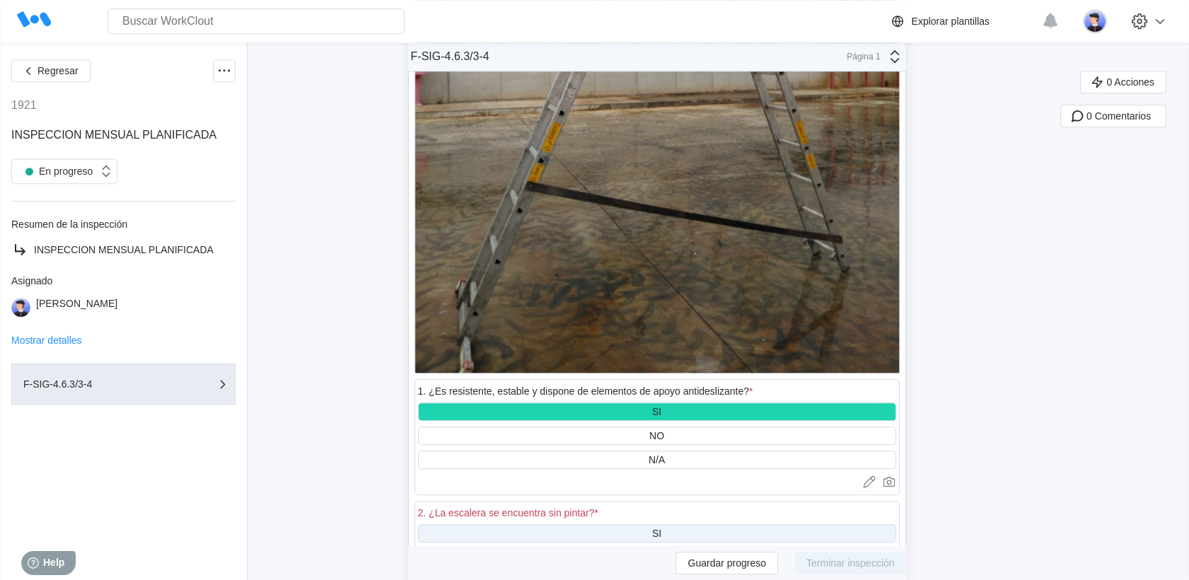
click at [644, 524] on div "SI" at bounding box center [657, 533] width 478 height 18
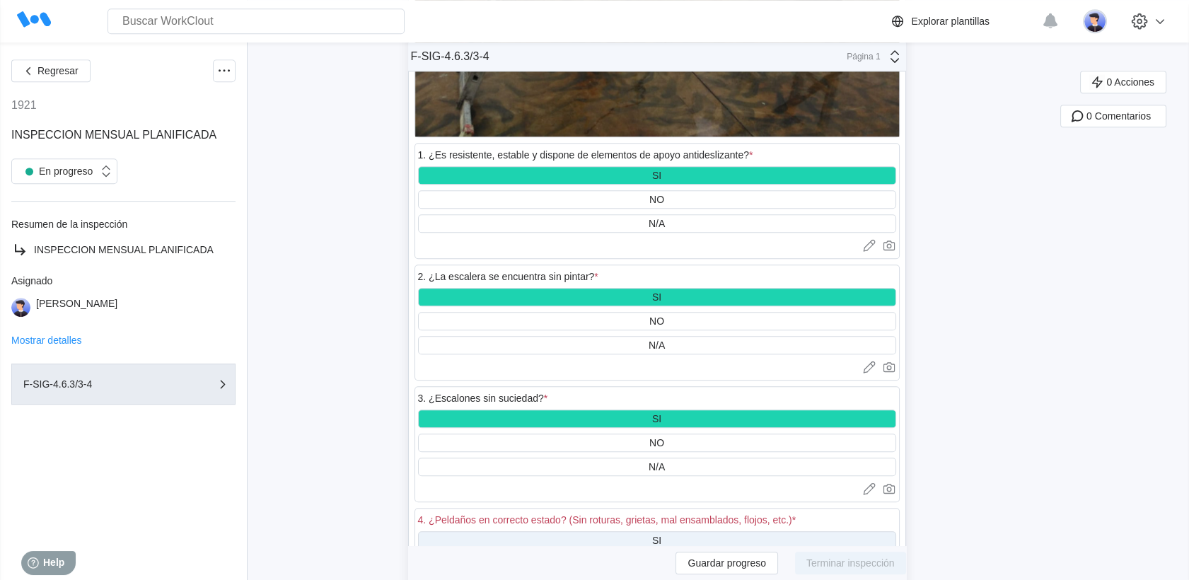
click at [645, 531] on div "SI" at bounding box center [657, 540] width 478 height 18
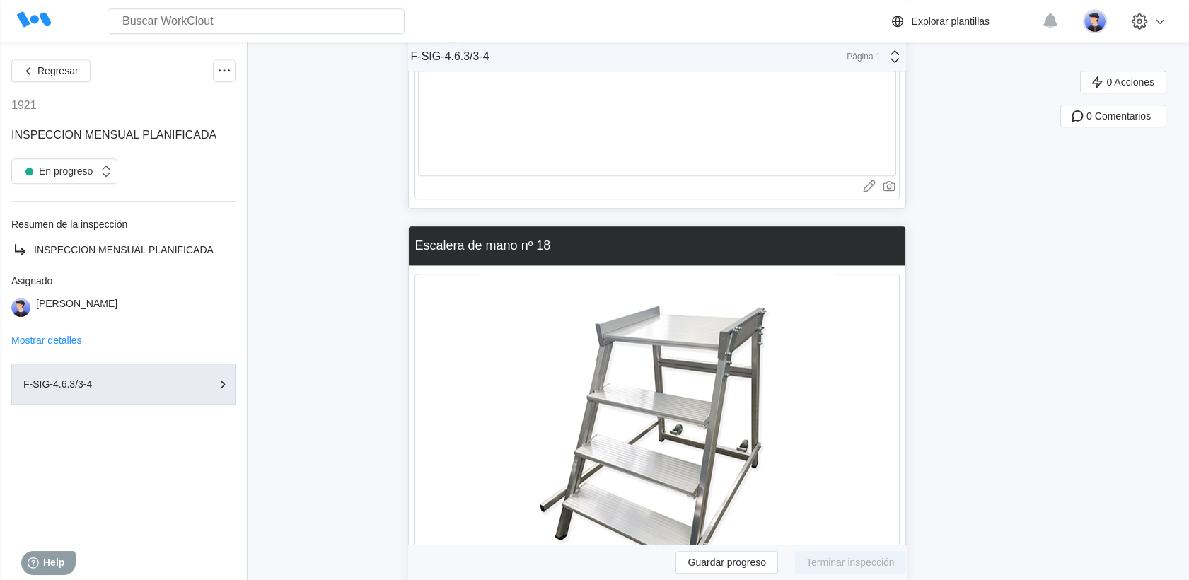
scroll to position [45436, 0]
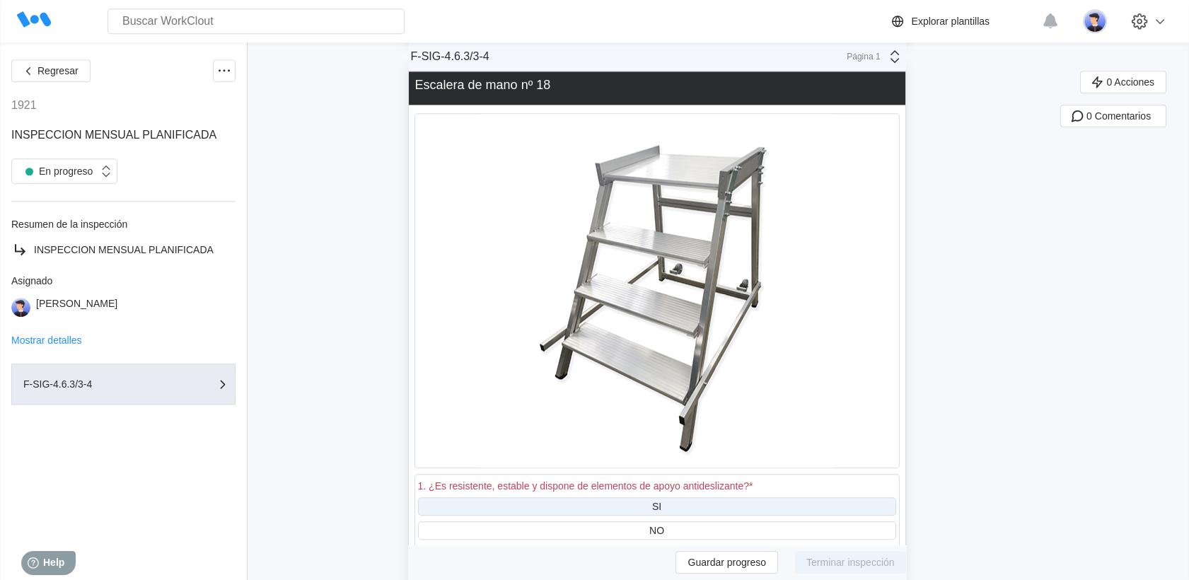
click at [636, 497] on div "SI" at bounding box center [657, 506] width 478 height 18
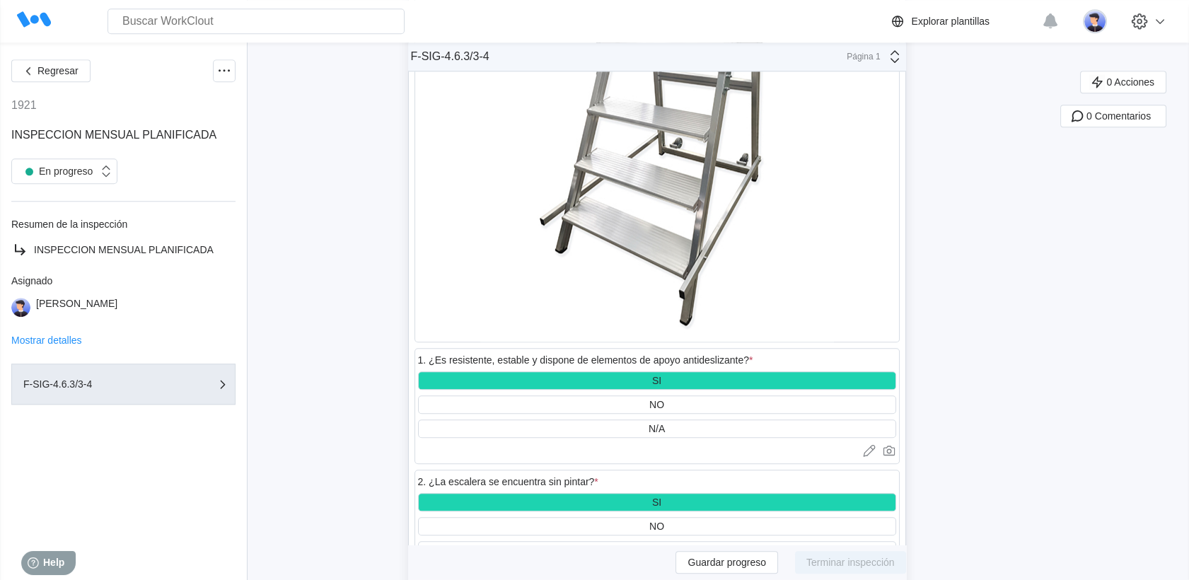
scroll to position [45750, 0]
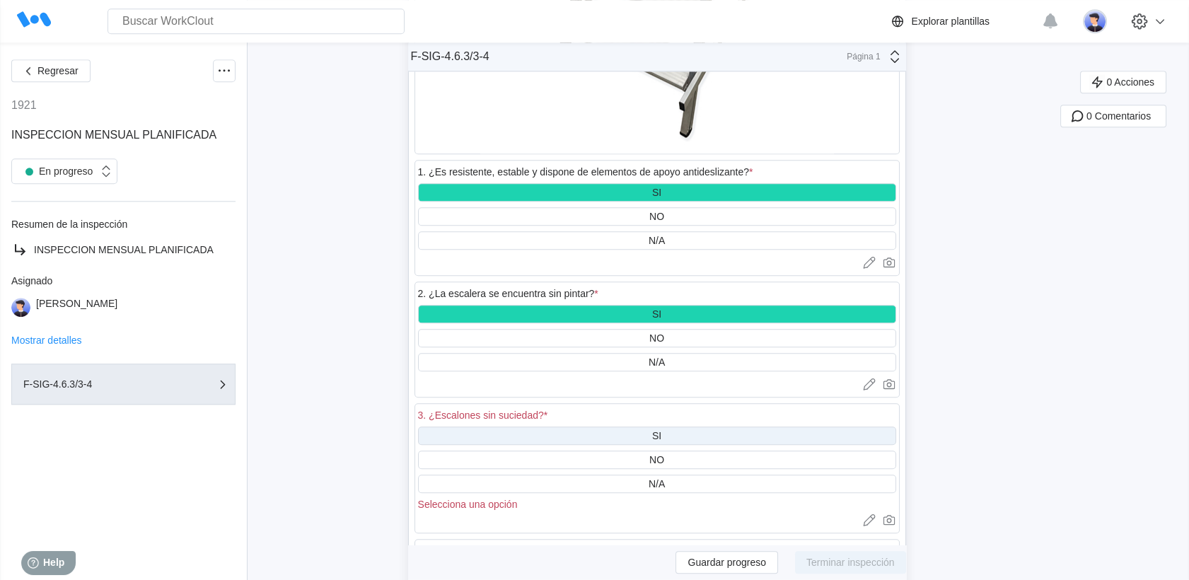
click at [671, 427] on div "SI" at bounding box center [657, 436] width 478 height 18
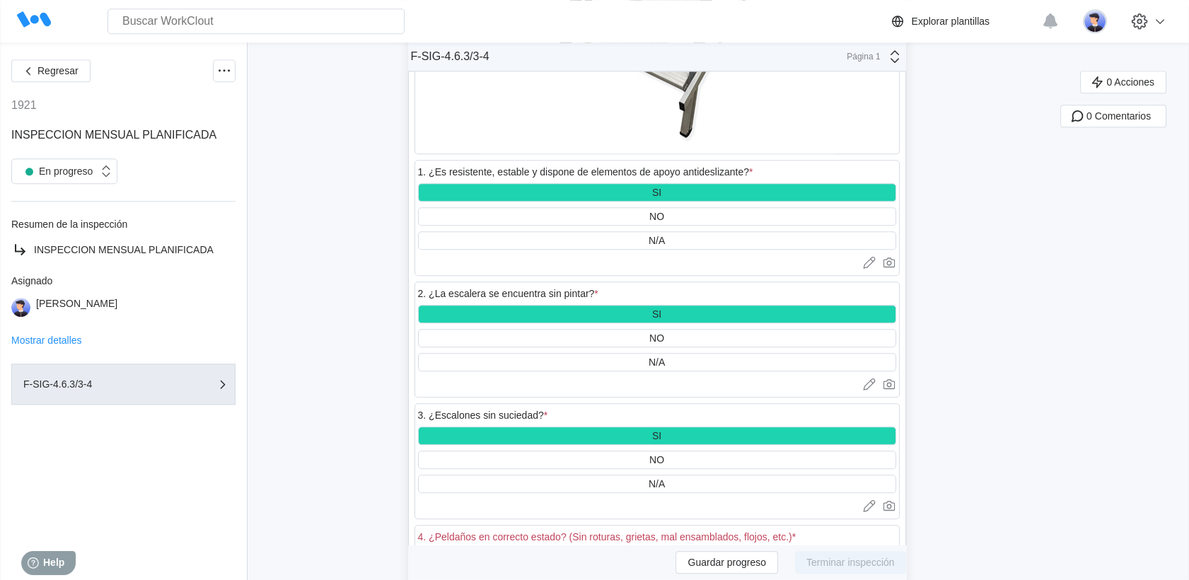
click at [671, 548] on div "SI" at bounding box center [657, 557] width 478 height 18
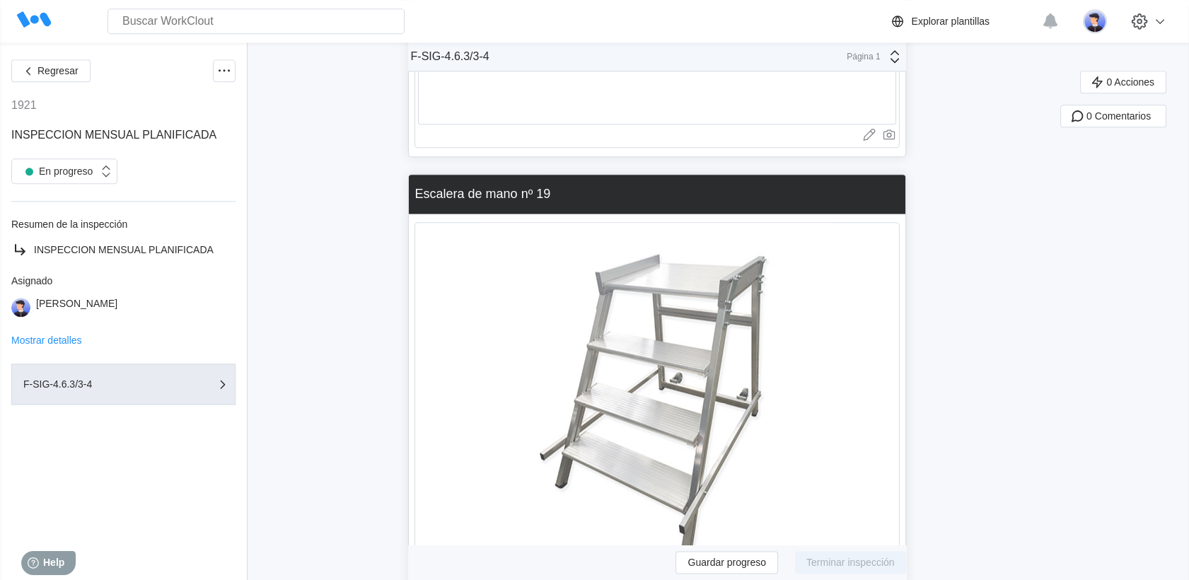
scroll to position [46536, 0]
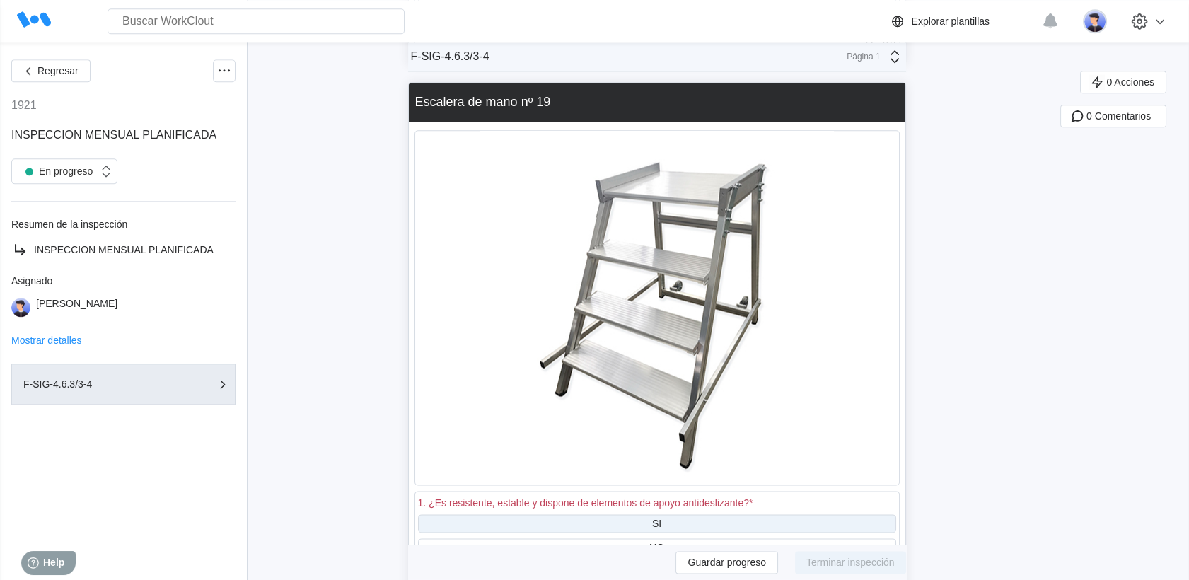
click at [676, 514] on div "SI" at bounding box center [657, 523] width 478 height 18
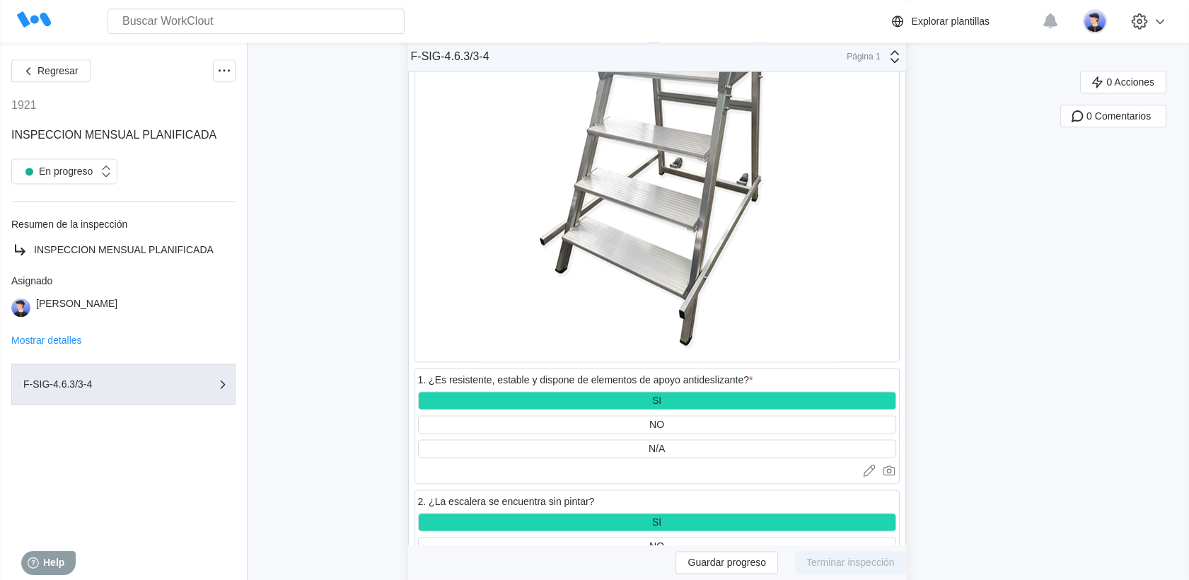
scroll to position [46851, 0]
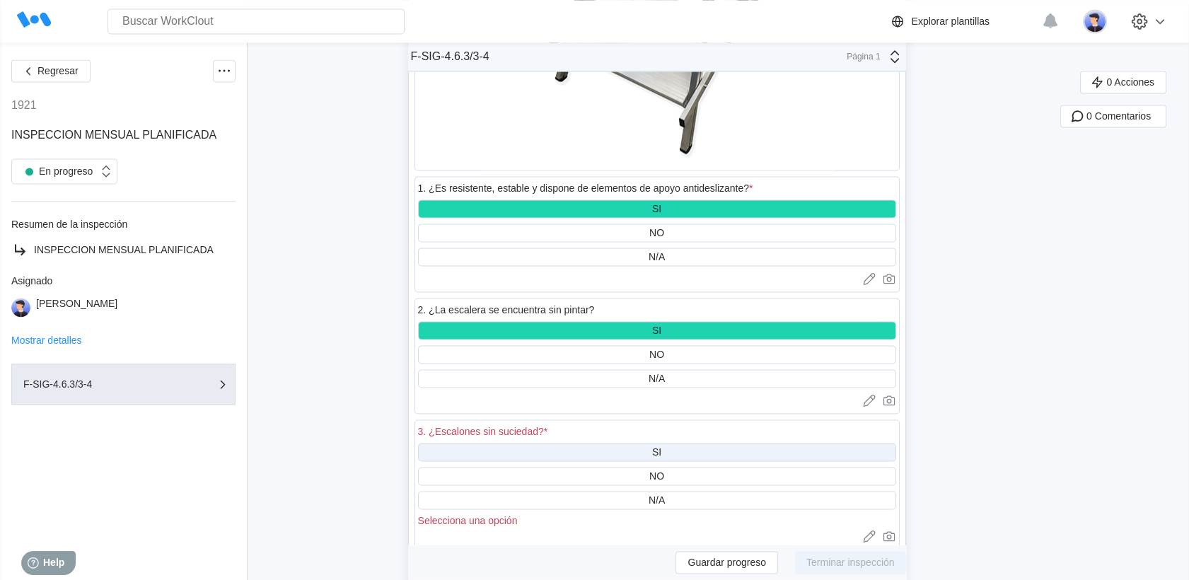
click at [684, 443] on div "SI" at bounding box center [657, 452] width 478 height 18
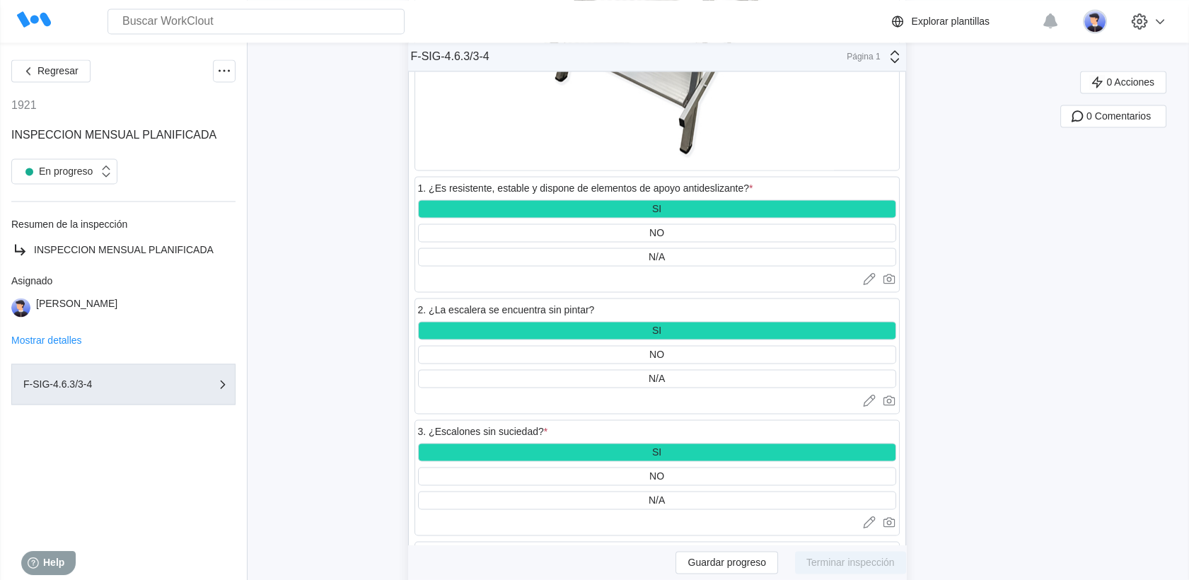
click at [662, 568] on div "SI" at bounding box center [656, 573] width 9 height 11
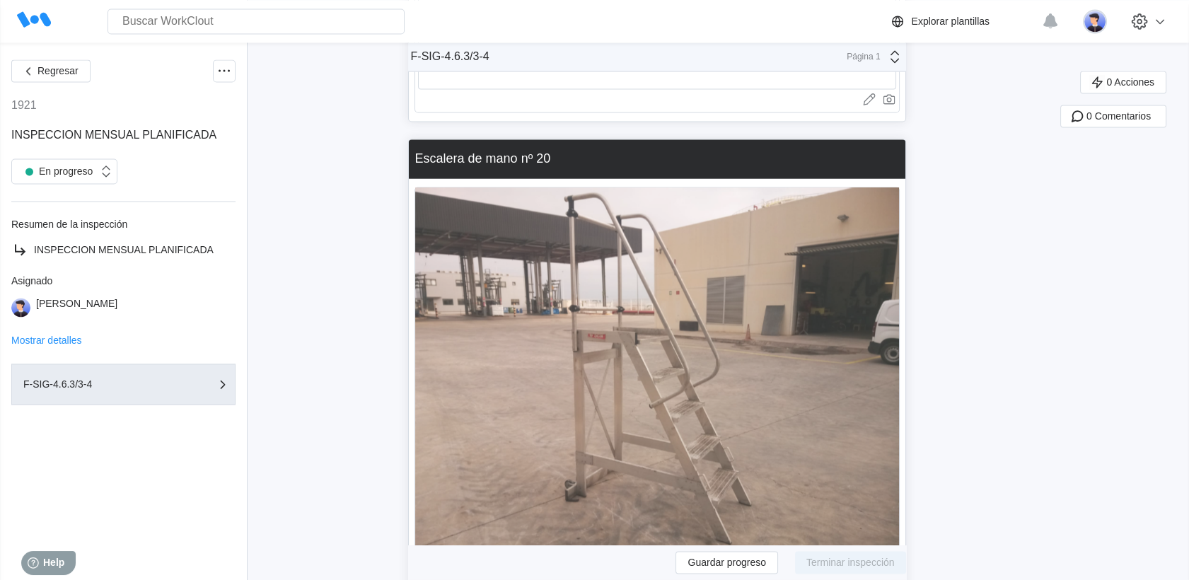
scroll to position [47716, 0]
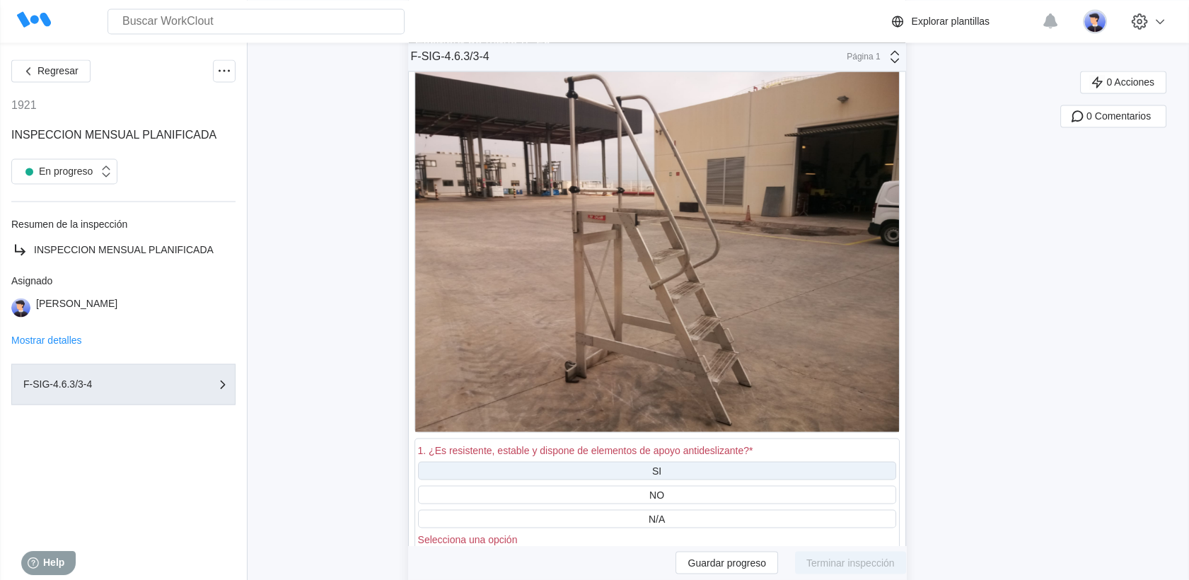
click at [657, 465] on div "SI" at bounding box center [656, 470] width 9 height 11
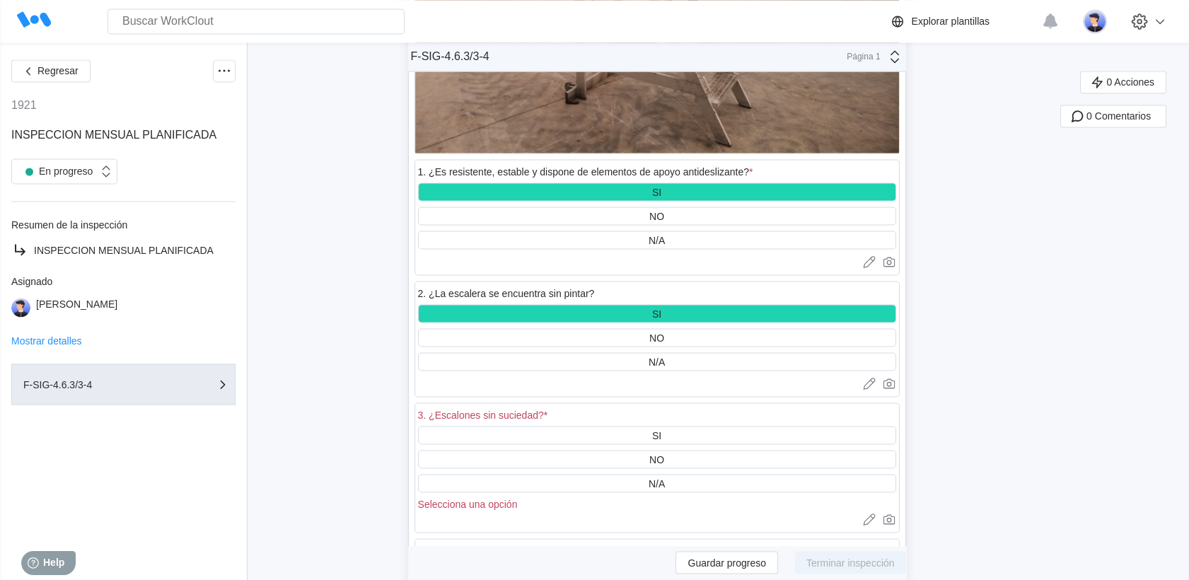
scroll to position [48030, 0]
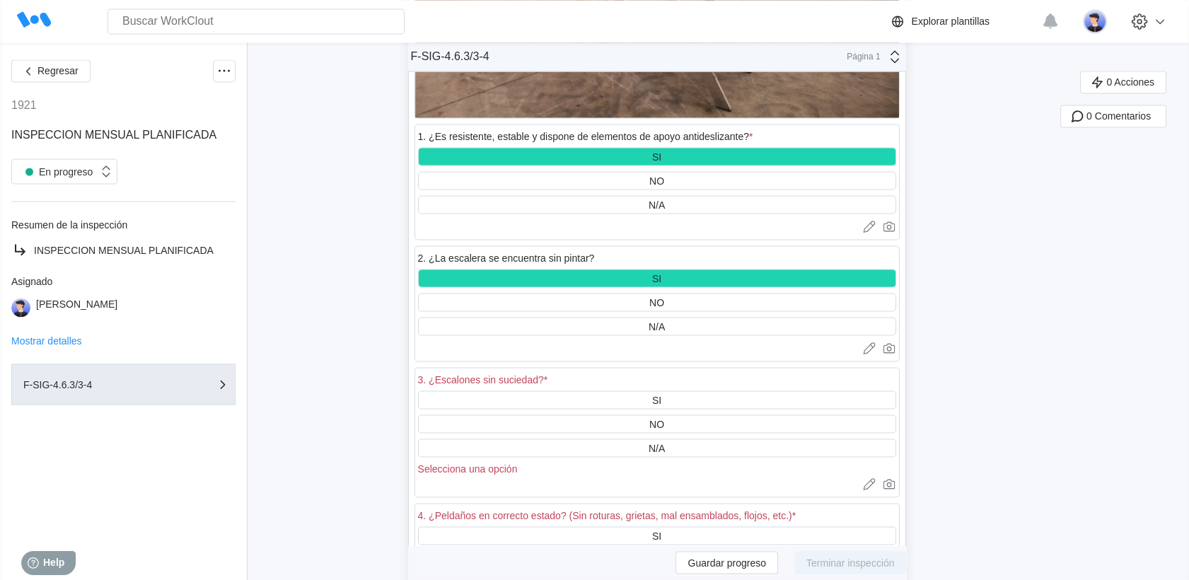
click at [654, 391] on div "SI NO N/A Selecciona una opción" at bounding box center [657, 432] width 478 height 83
click at [657, 394] on div "SI" at bounding box center [656, 399] width 9 height 11
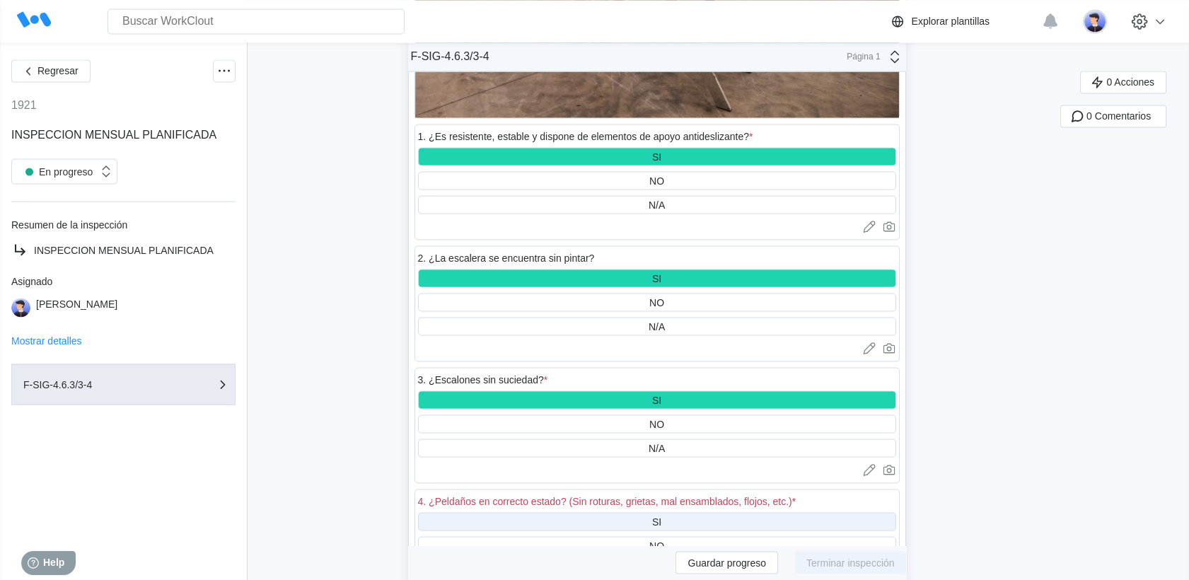
click at [628, 512] on div "SI" at bounding box center [657, 521] width 478 height 18
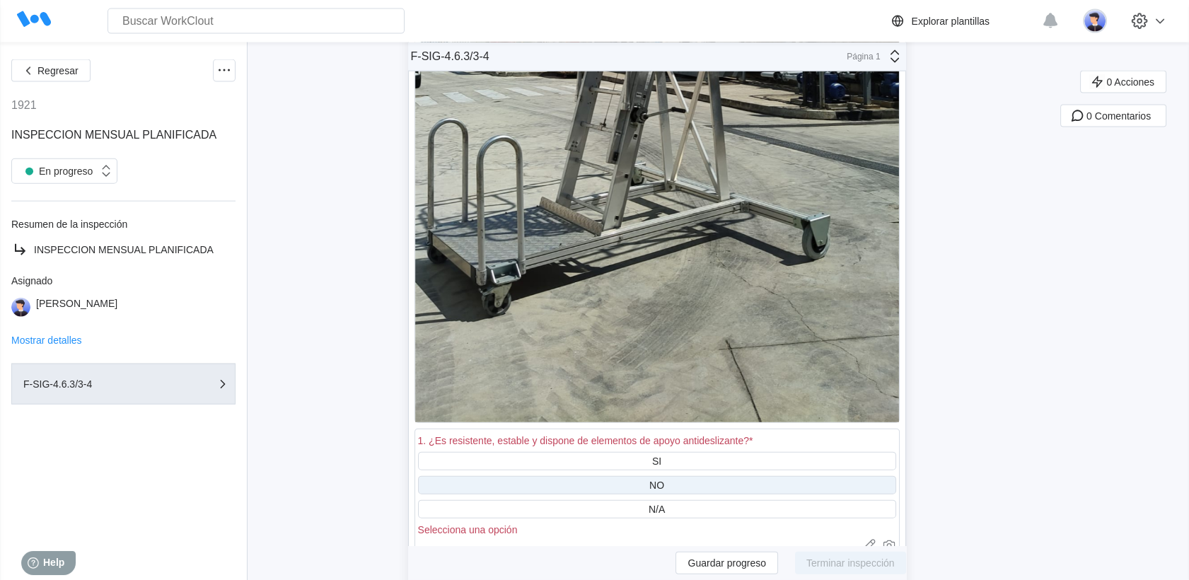
scroll to position [49366, 0]
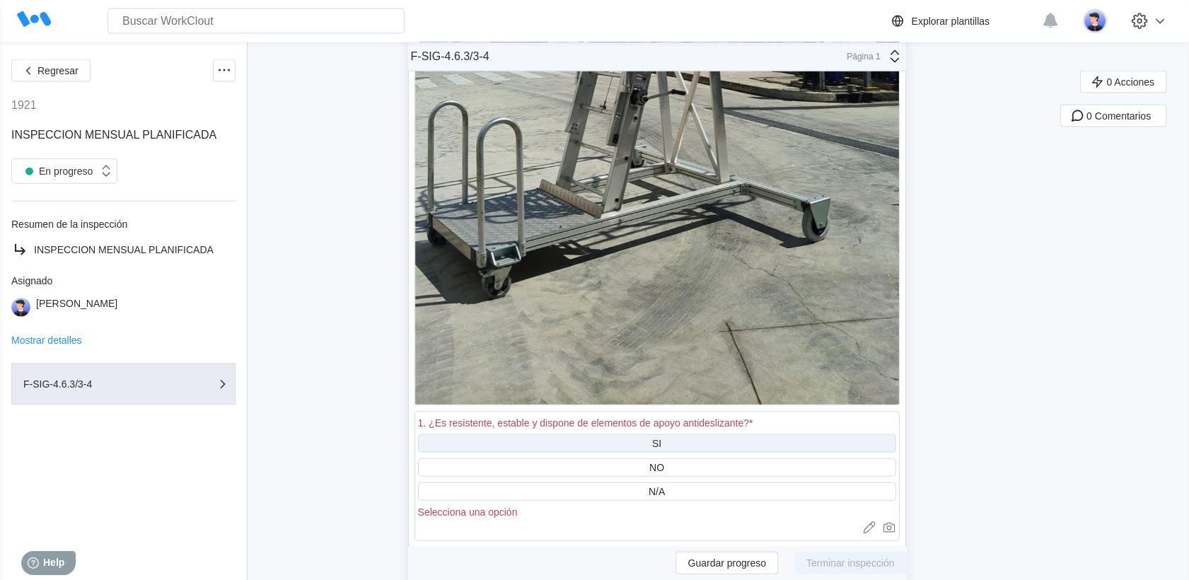
click at [646, 434] on div "SI" at bounding box center [657, 443] width 478 height 18
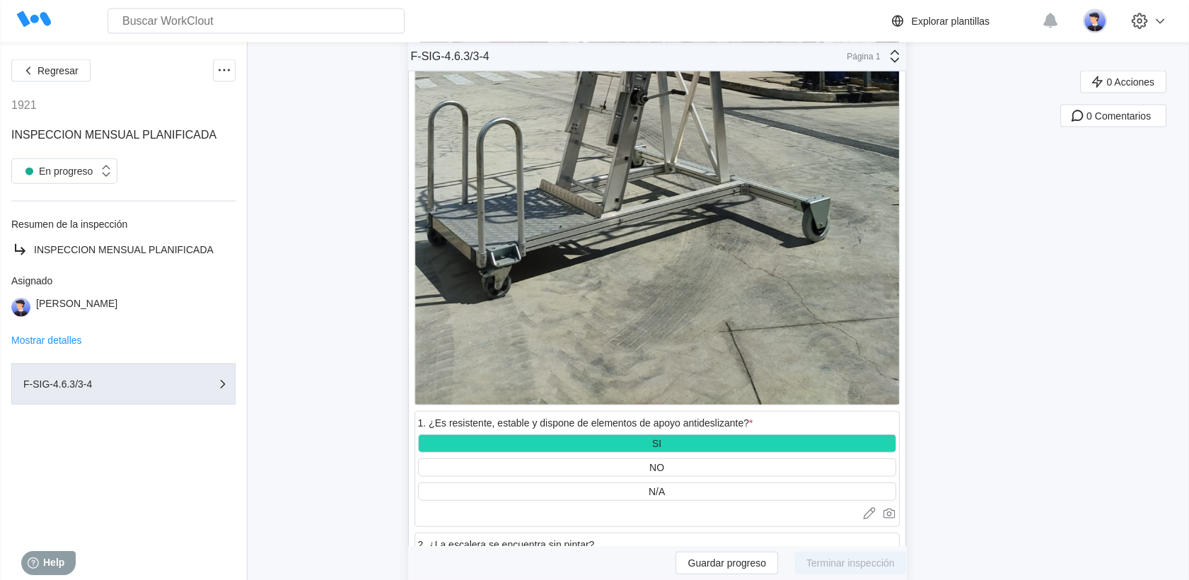
click at [662, 560] on div "SI" at bounding box center [656, 565] width 9 height 11
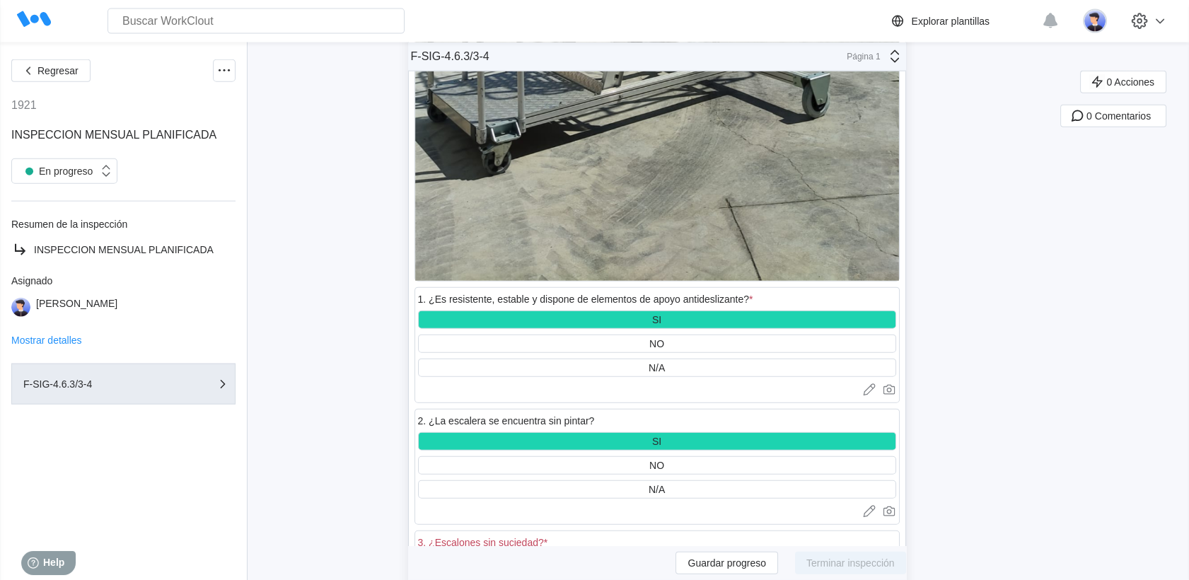
scroll to position [49603, 0]
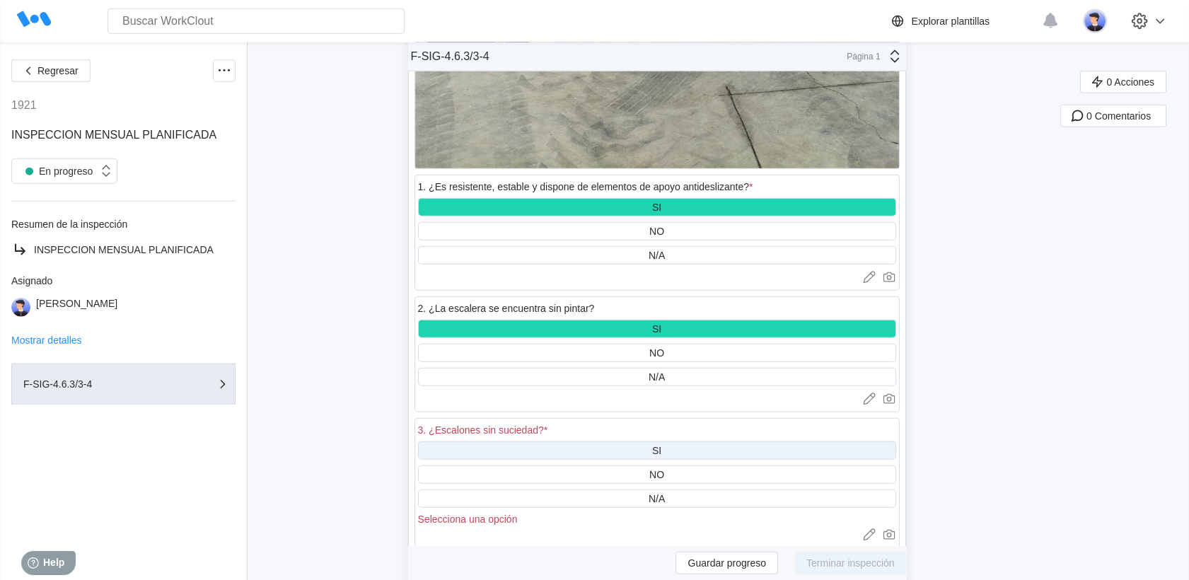
click at [652, 441] on div "SI" at bounding box center [657, 450] width 478 height 18
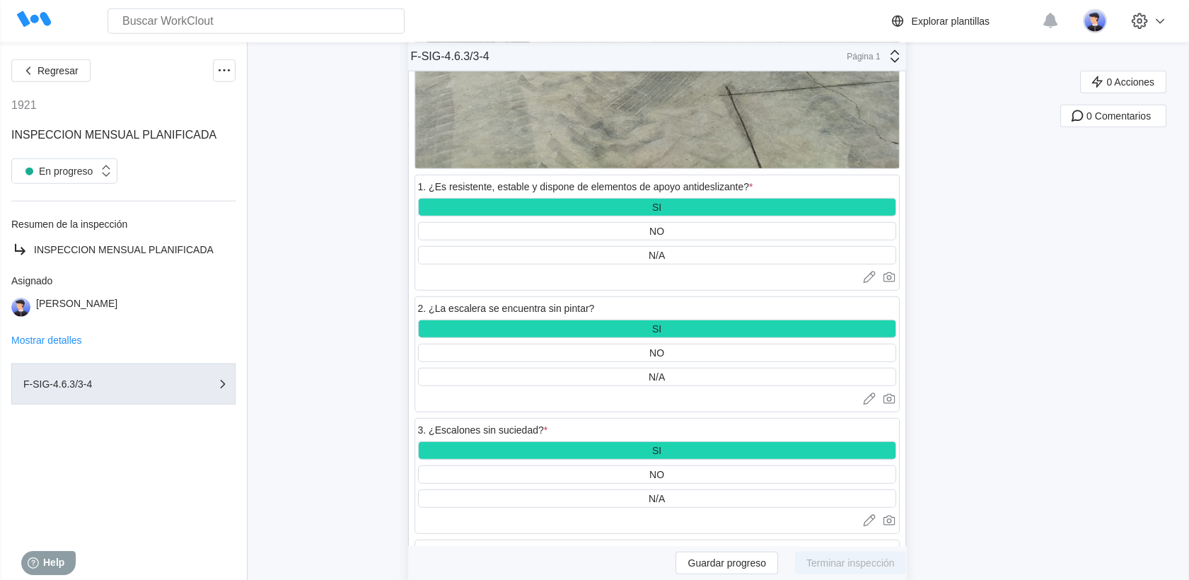
click at [662, 567] on div "SI" at bounding box center [656, 572] width 9 height 11
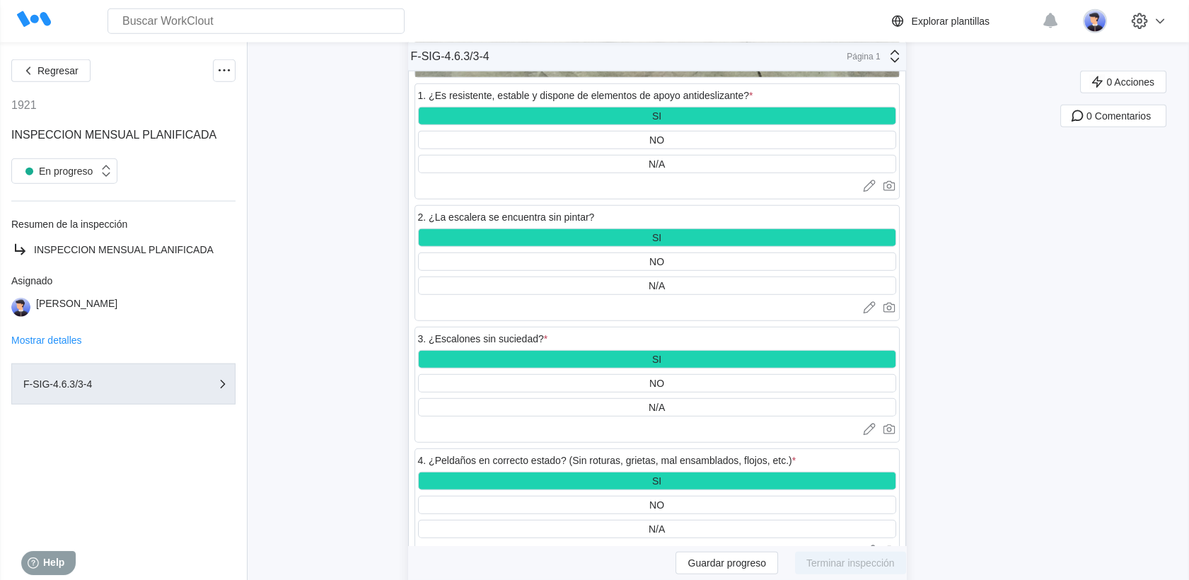
scroll to position [49760, 0]
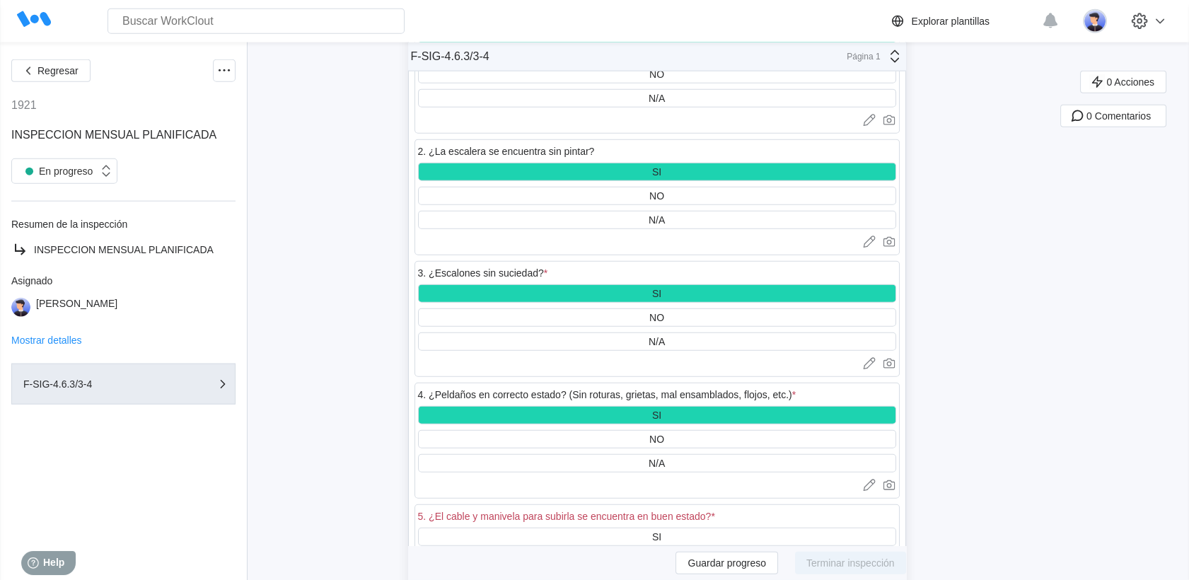
click at [656, 555] on div "NO" at bounding box center [656, 560] width 15 height 11
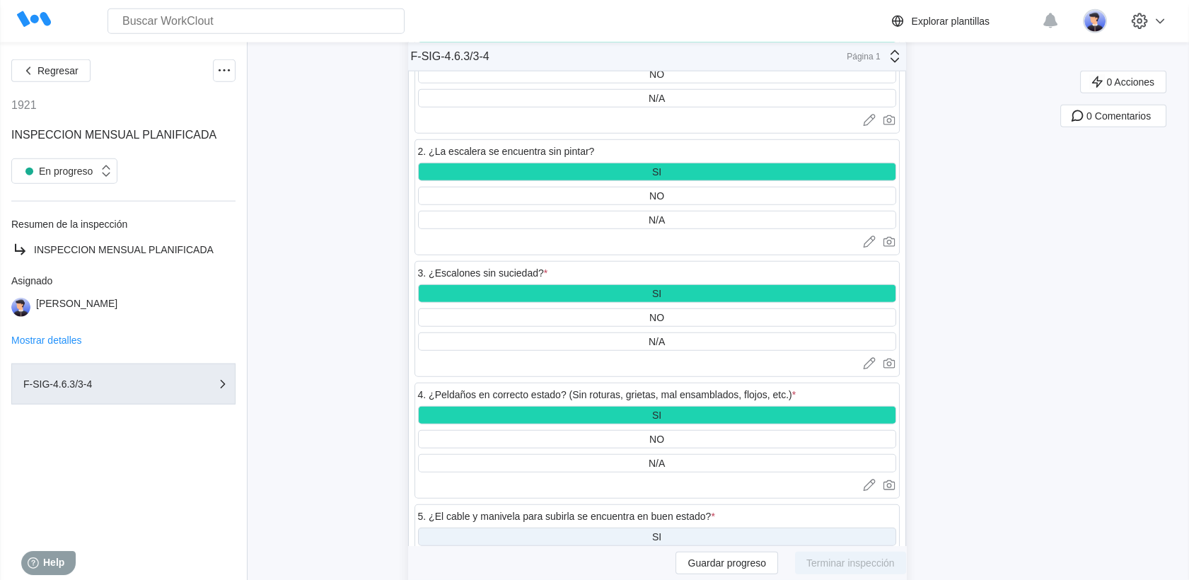
click at [649, 528] on div "SI" at bounding box center [657, 537] width 478 height 18
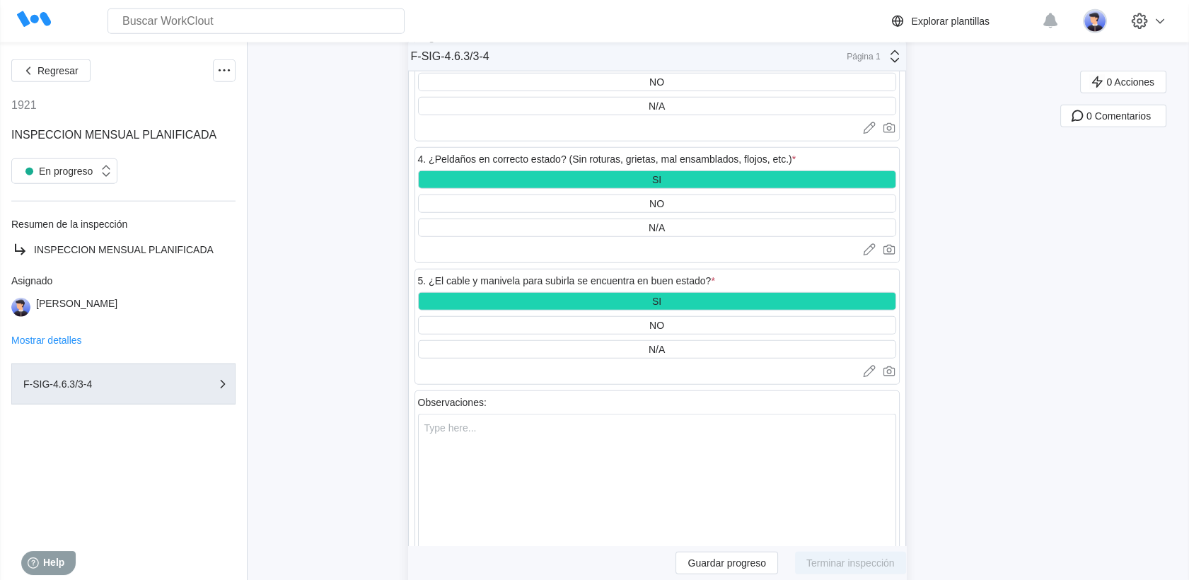
scroll to position [50310, 0]
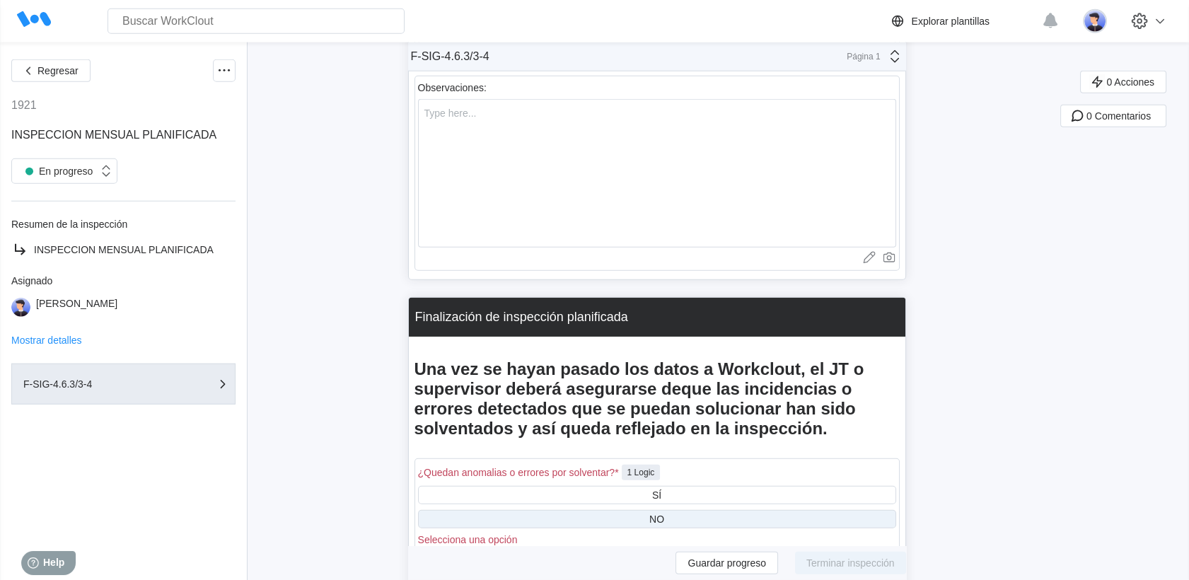
click at [536, 510] on div "NO" at bounding box center [657, 519] width 478 height 18
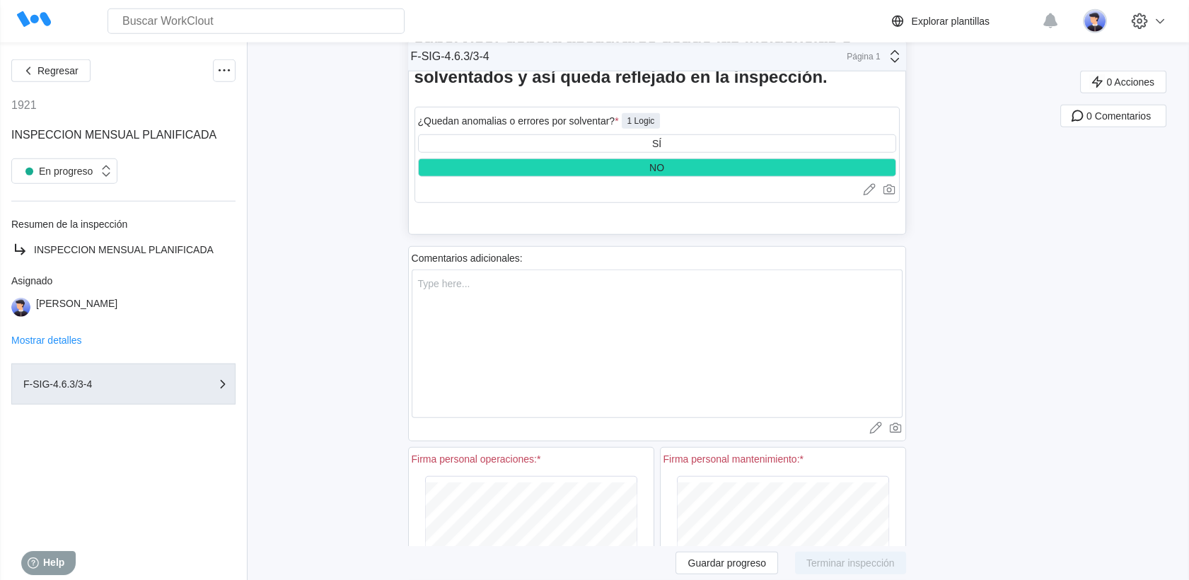
scroll to position [50680, 0]
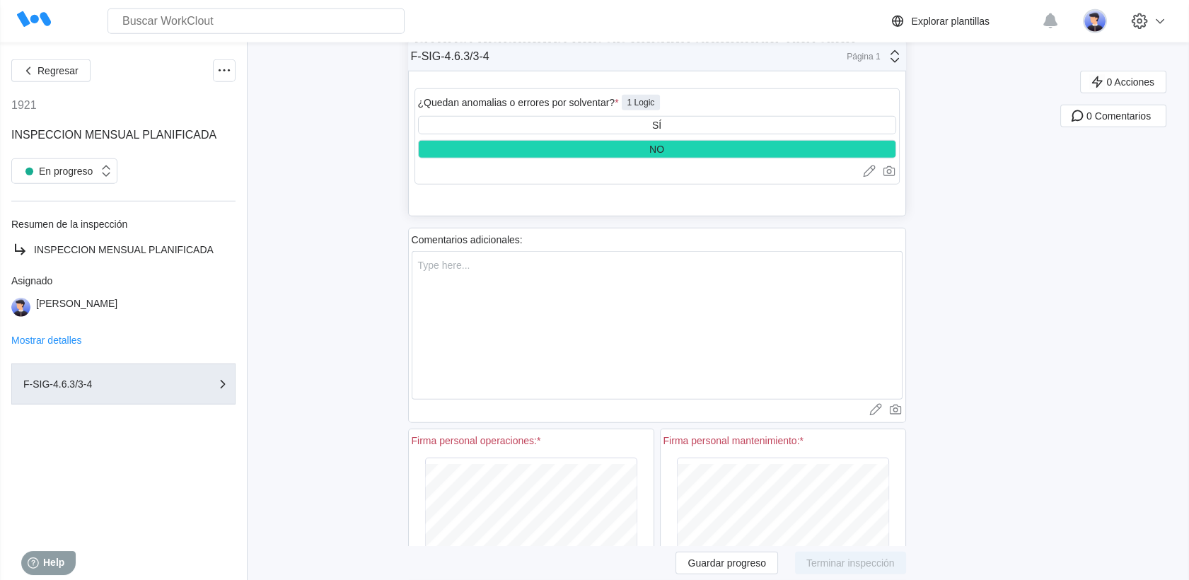
click at [695, 426] on div "Firma personal operaciones: * Clear Save Firma personal mantenimiento: * Clear …" at bounding box center [657, 536] width 498 height 220
drag, startPoint x: 862, startPoint y: 512, endPoint x: 631, endPoint y: 526, distance: 231.7
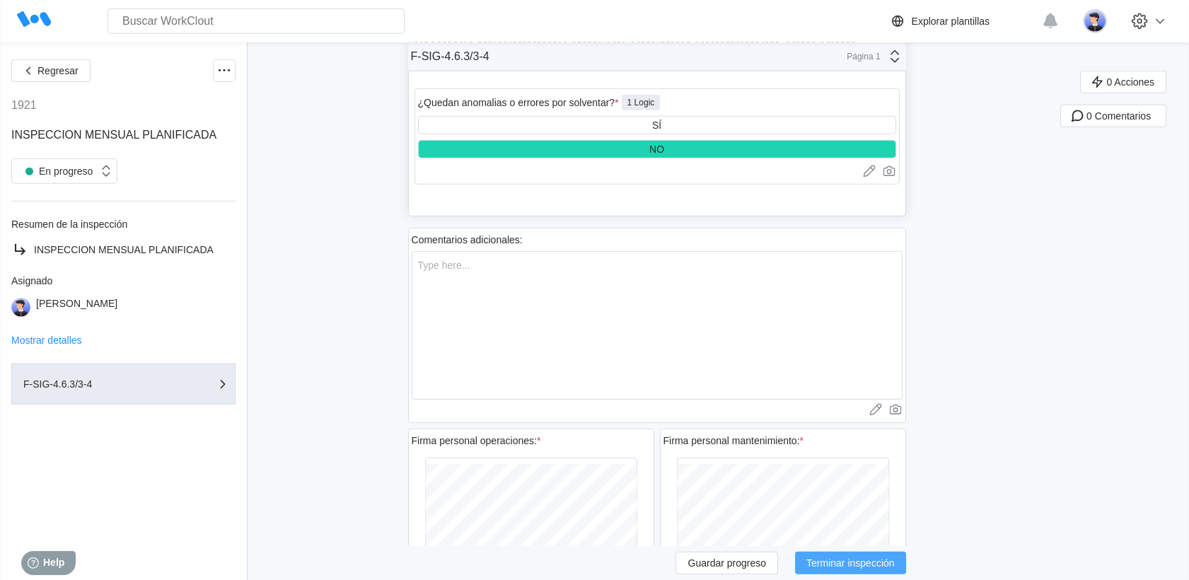
click at [813, 558] on button "Terminar inspección" at bounding box center [850, 563] width 111 height 23
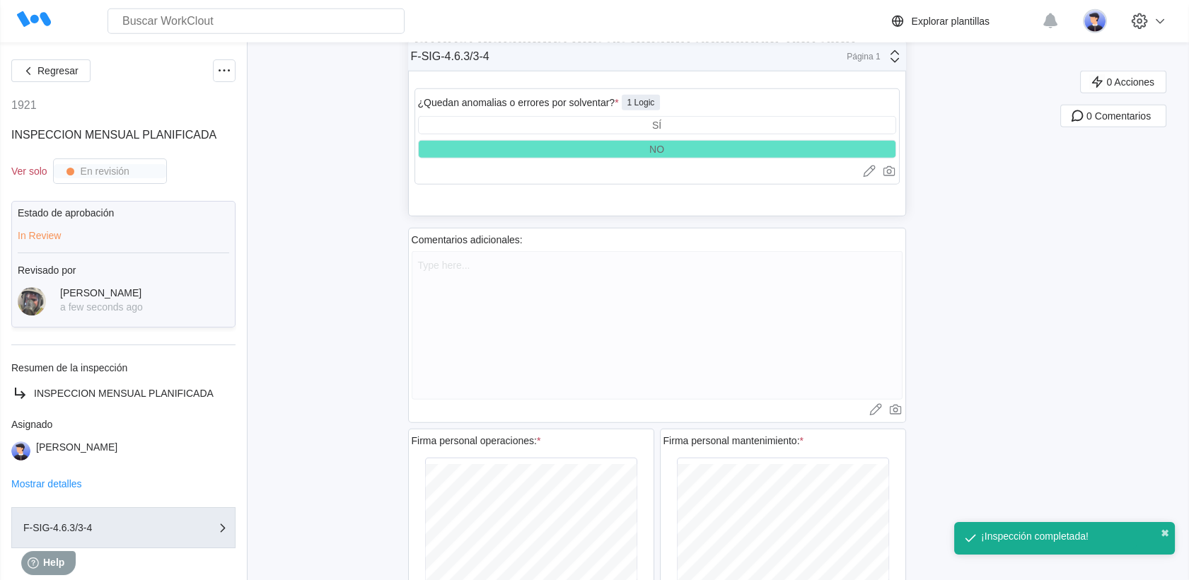
scroll to position [50646, 0]
